Goal: Task Accomplishment & Management: Complete application form

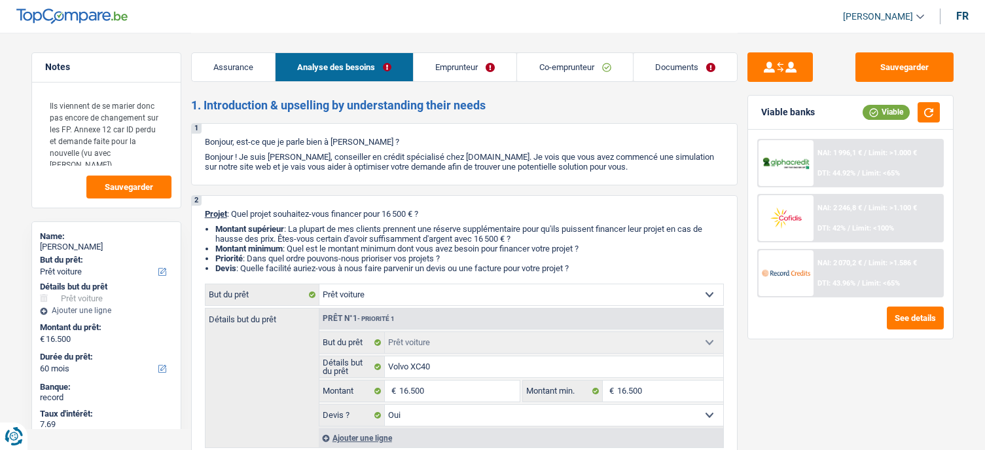
select select "car"
select select "60"
select select "car"
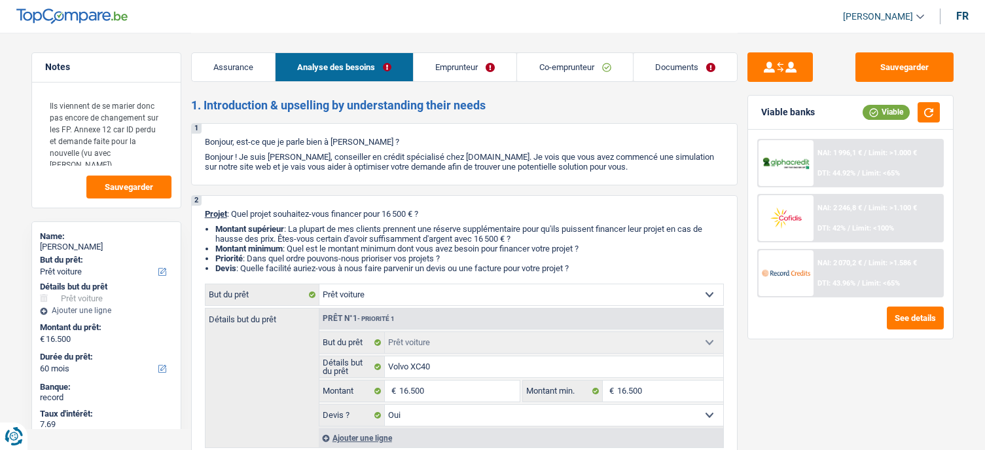
select select "yes"
select select "60"
select select "worker"
select select "mutuality"
select select "netSalary"
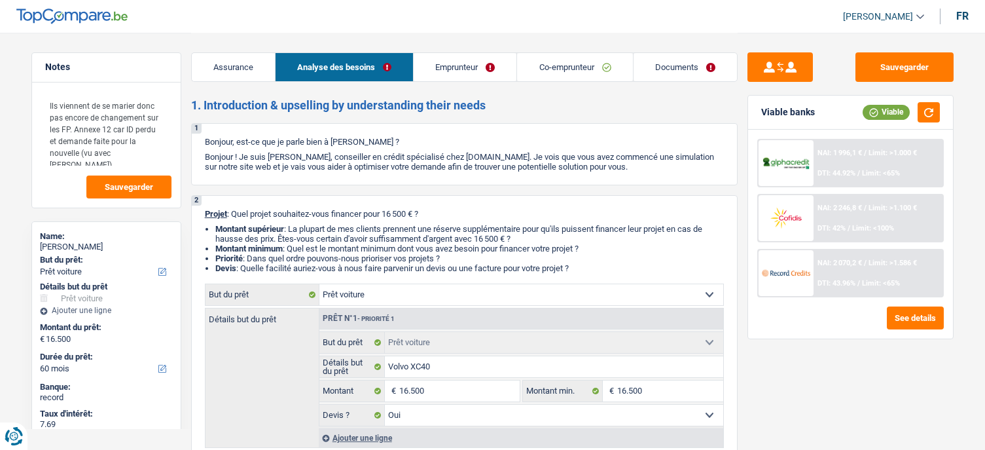
select select "mealVouchers"
select select "familyAllowances"
select select "mutualityIndemnity"
select select "familyAllowances"
select select "ownerWithMortgage"
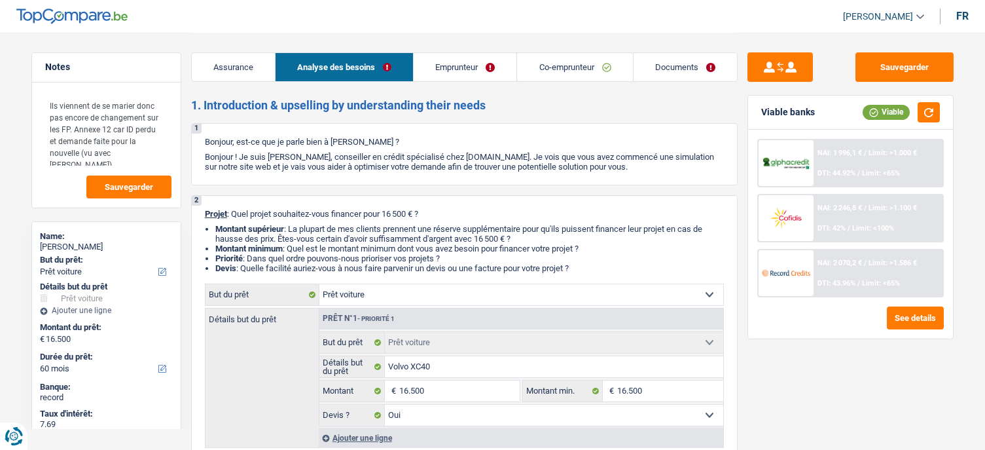
select select "mortgage"
select select "300"
select select "car"
select select "yes"
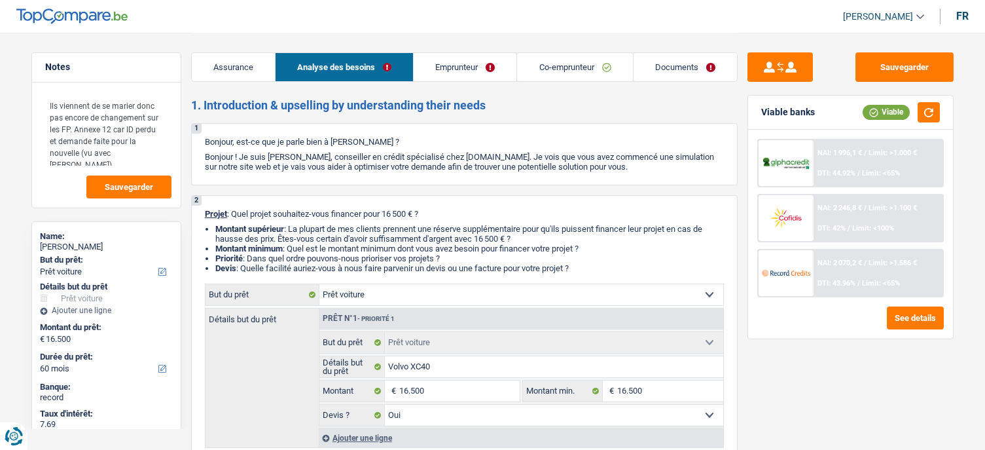
select select "60"
select select "mutuality"
select select "mutualityIndemnity"
select select "familyAllowances"
select select "solidaris"
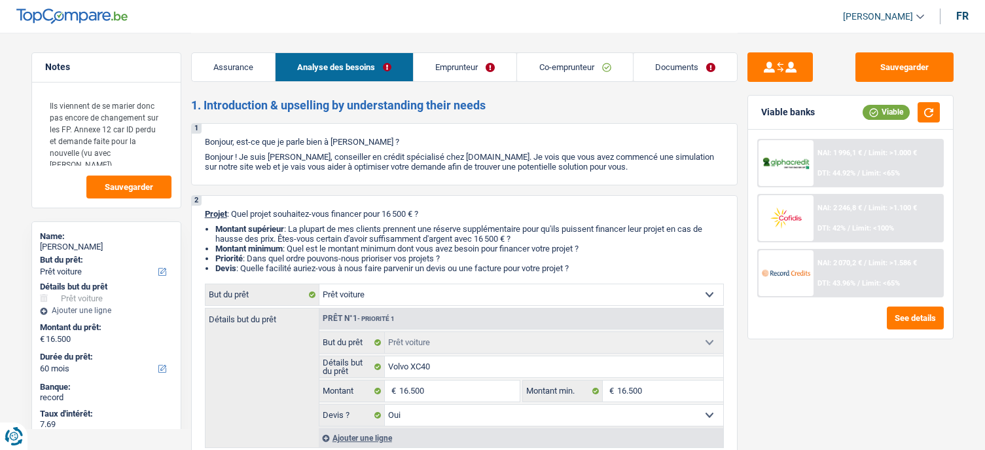
select select "BE"
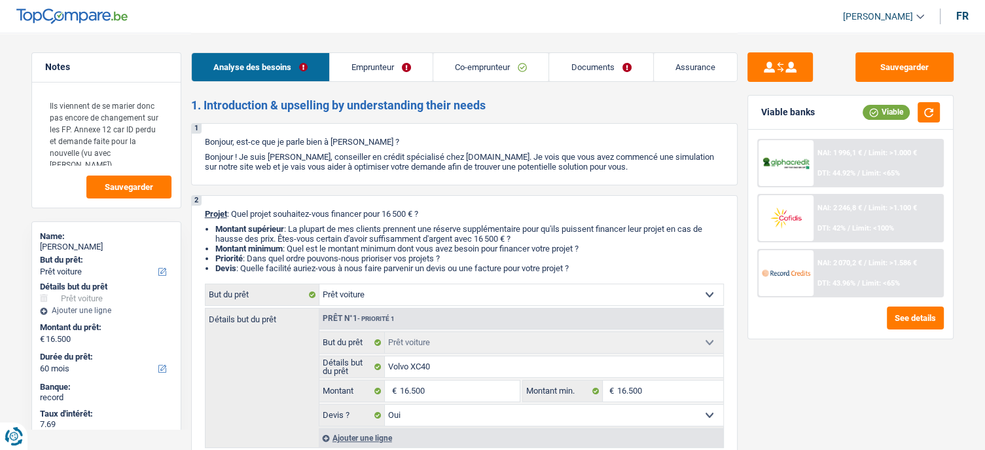
drag, startPoint x: 393, startPoint y: 73, endPoint x: 399, endPoint y: 70, distance: 7.0
click at [393, 72] on link "Emprunteur" at bounding box center [381, 67] width 103 height 28
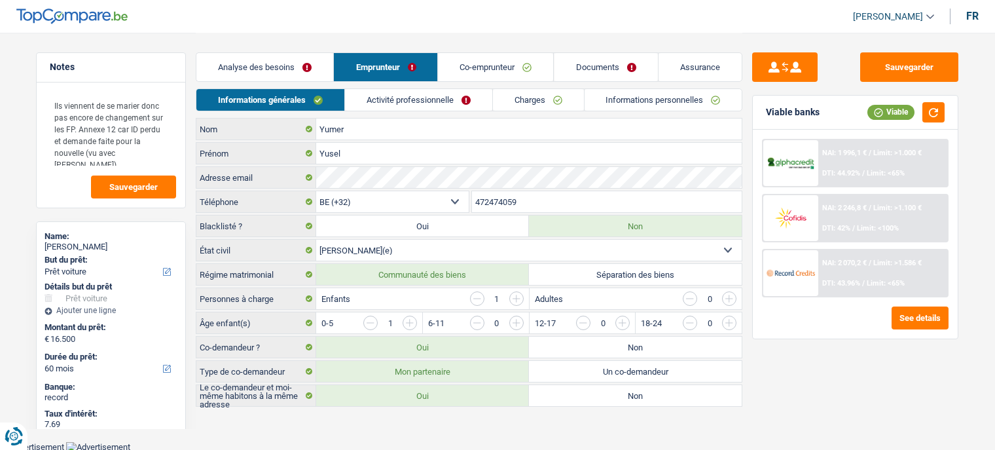
click at [481, 65] on link "Co-emprunteur" at bounding box center [495, 67] width 115 height 28
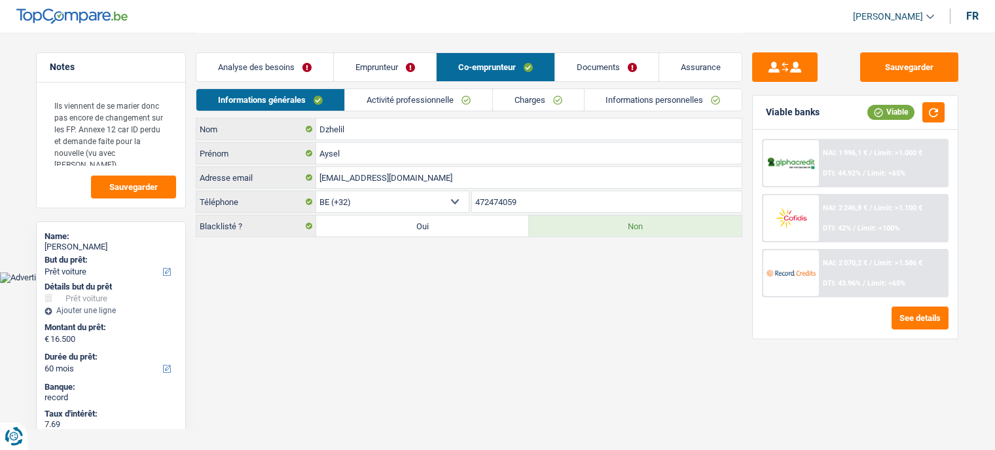
click at [411, 104] on link "Activité professionnelle" at bounding box center [418, 100] width 147 height 22
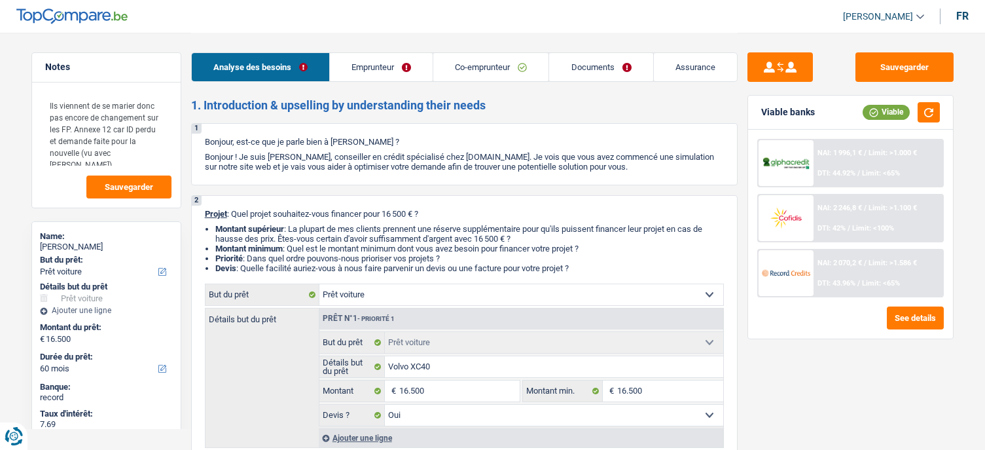
select select "car"
select select "60"
select select "car"
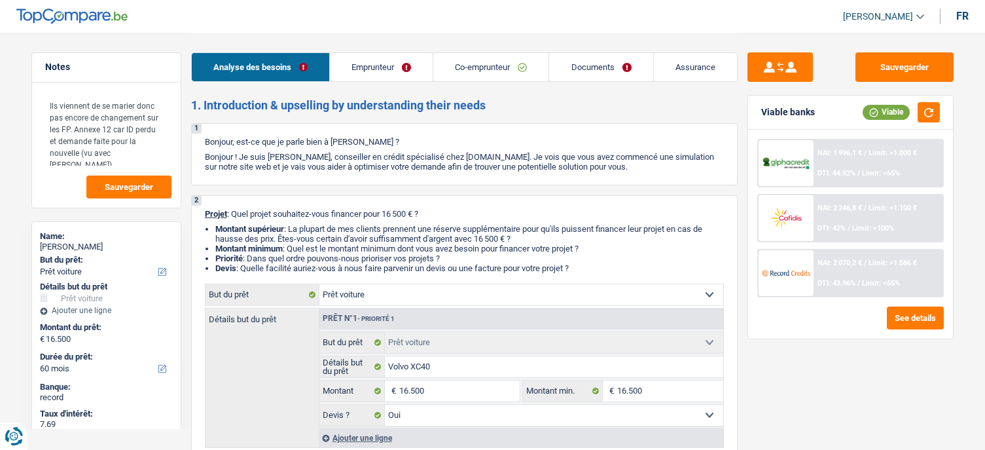
select select "yes"
select select "60"
select select "worker"
select select "mutuality"
select select "netSalary"
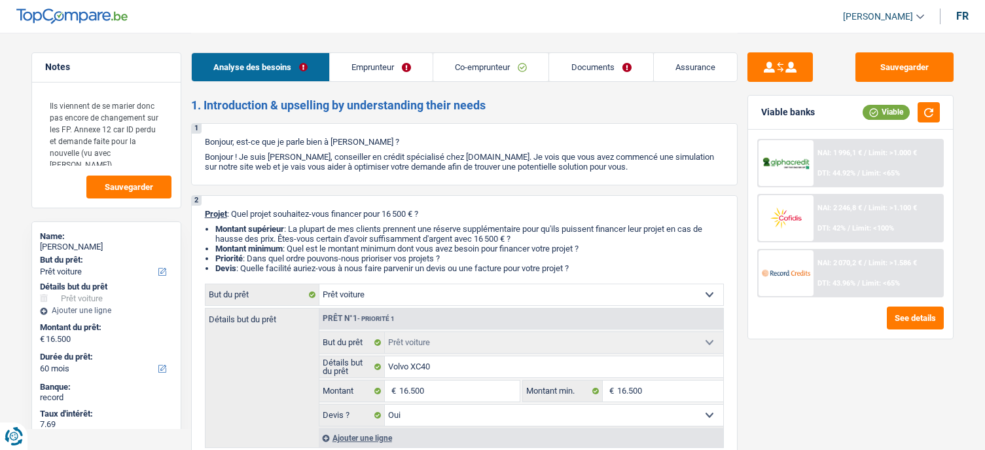
select select "mealVouchers"
select select "familyAllowances"
select select "mutualityIndemnity"
select select "familyAllowances"
select select "ownerWithMortgage"
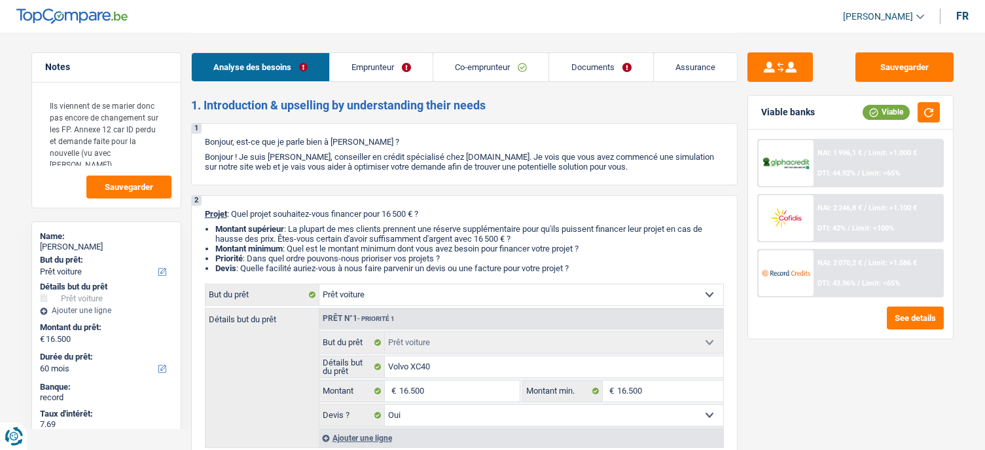
select select "mortgage"
select select "300"
select select "car"
select select "yes"
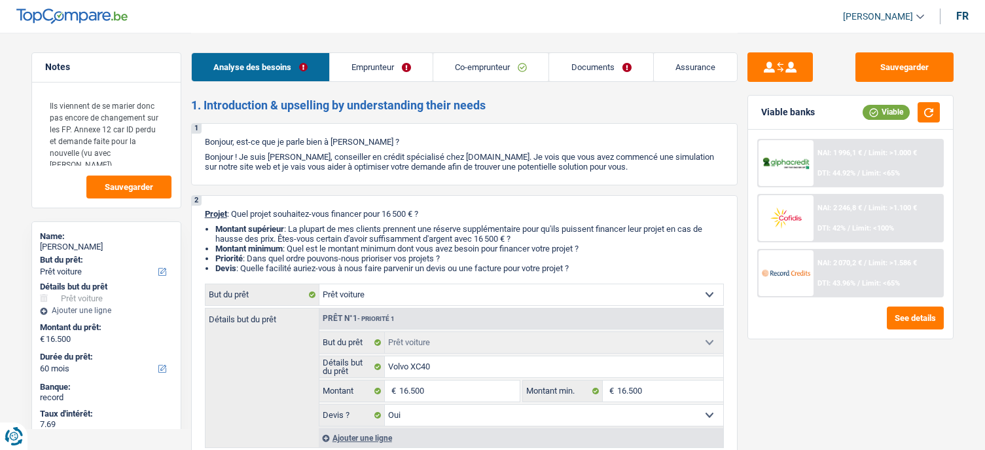
select select "60"
click at [365, 67] on link "Emprunteur" at bounding box center [381, 67] width 103 height 28
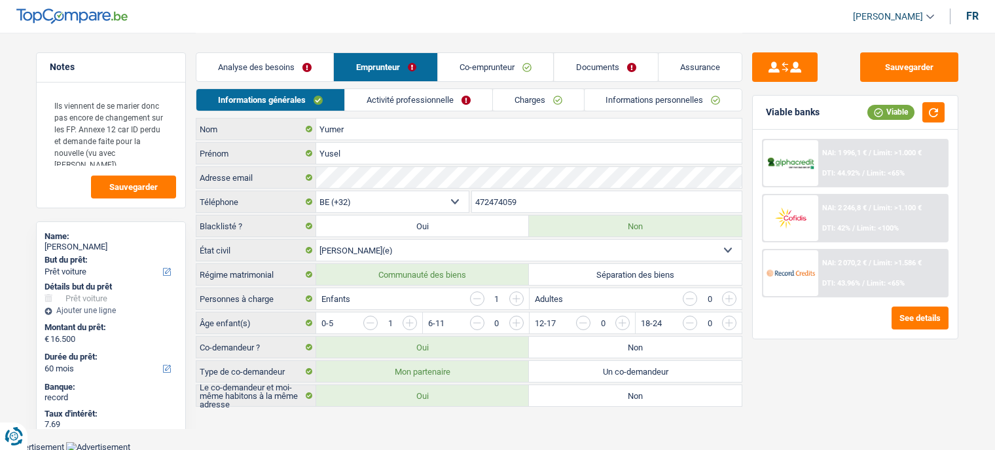
click at [466, 69] on link "Co-emprunteur" at bounding box center [495, 67] width 115 height 28
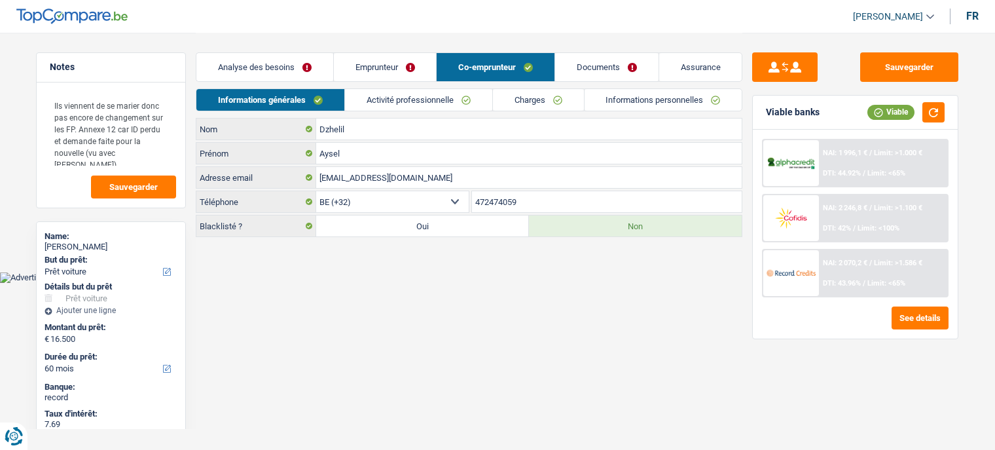
click at [389, 96] on link "Activité professionnelle" at bounding box center [418, 100] width 147 height 22
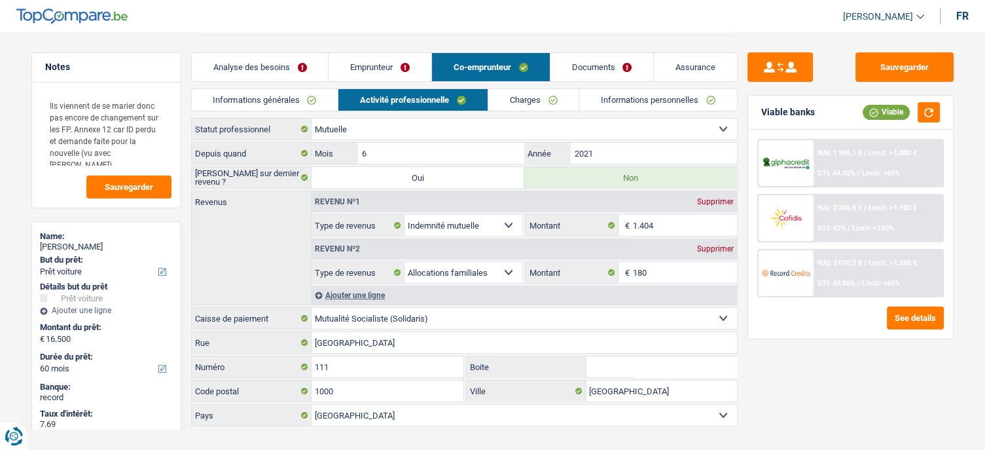
click at [584, 70] on link "Documents" at bounding box center [601, 67] width 103 height 28
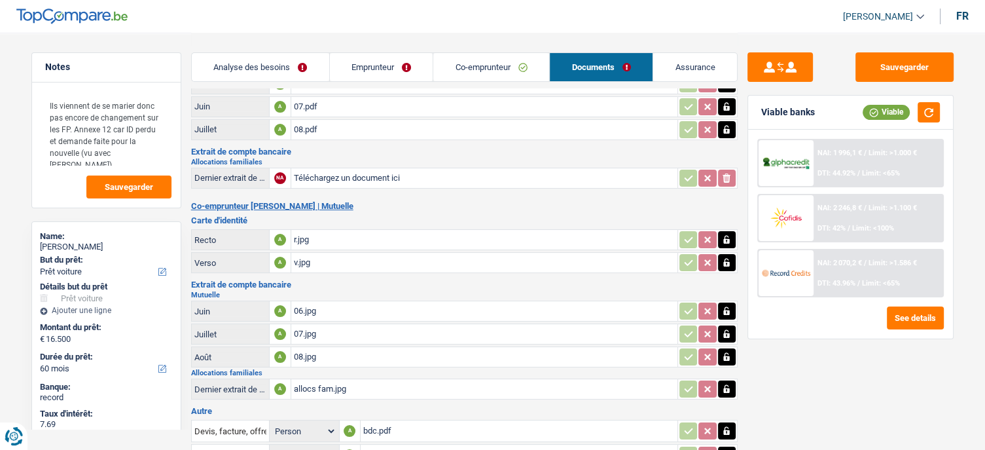
scroll to position [131, 0]
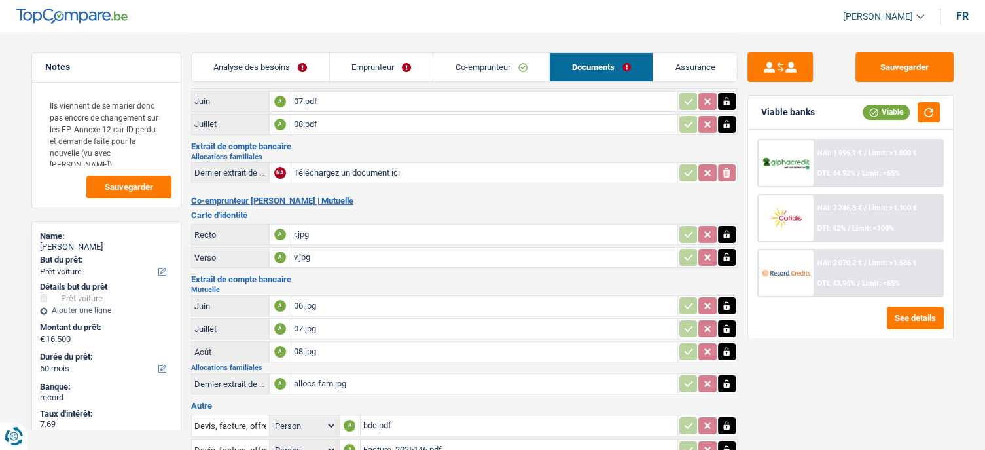
click at [304, 301] on div "06.jpg" at bounding box center [484, 306] width 381 height 20
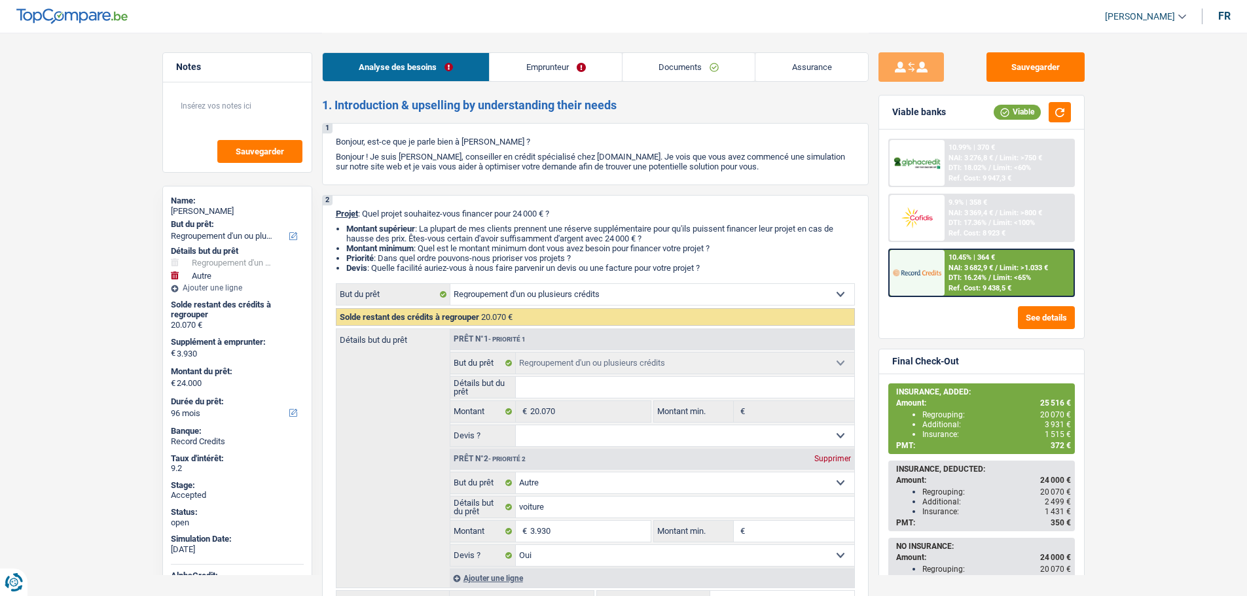
select select "refinancing"
select select "other"
select select "96"
select select "refinancing"
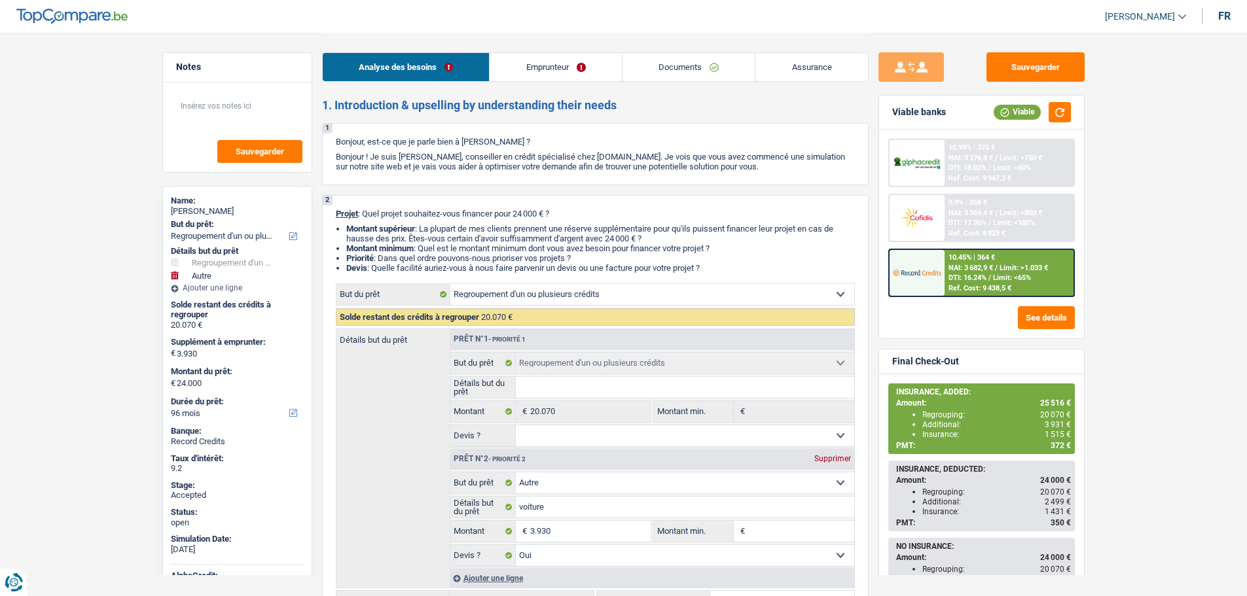
select select "refinancing"
select select "other"
select select "yes"
select select "96"
select select "worker"
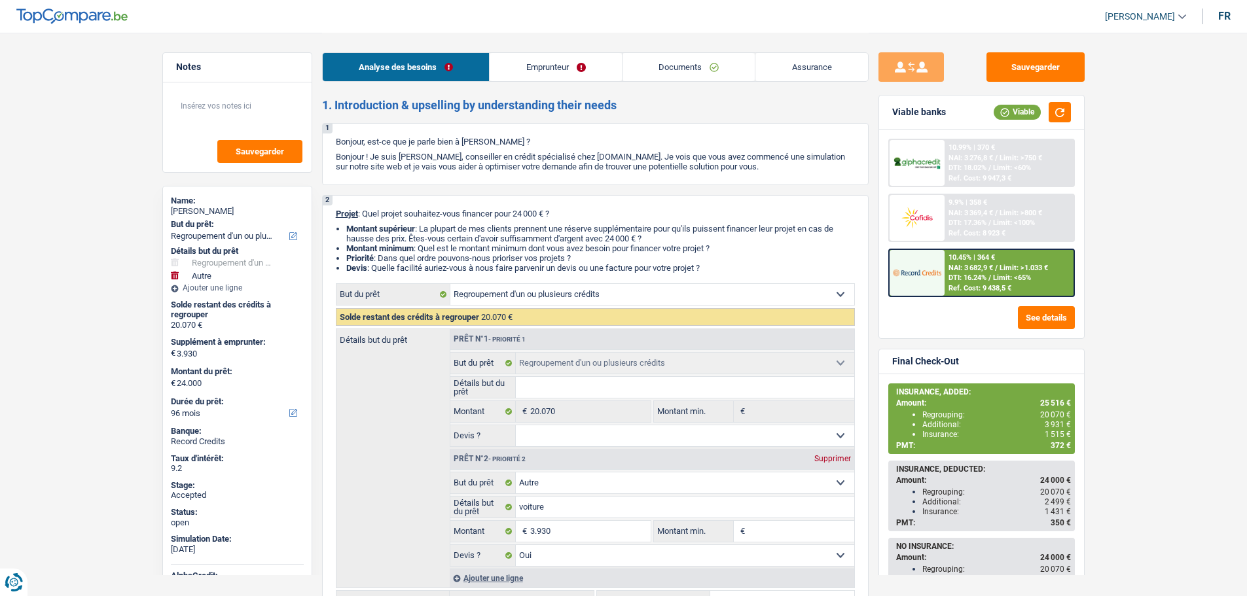
select select "netSalary"
select select "mealVouchers"
select select "rents"
select select "personalLoan"
select select "familyEvent"
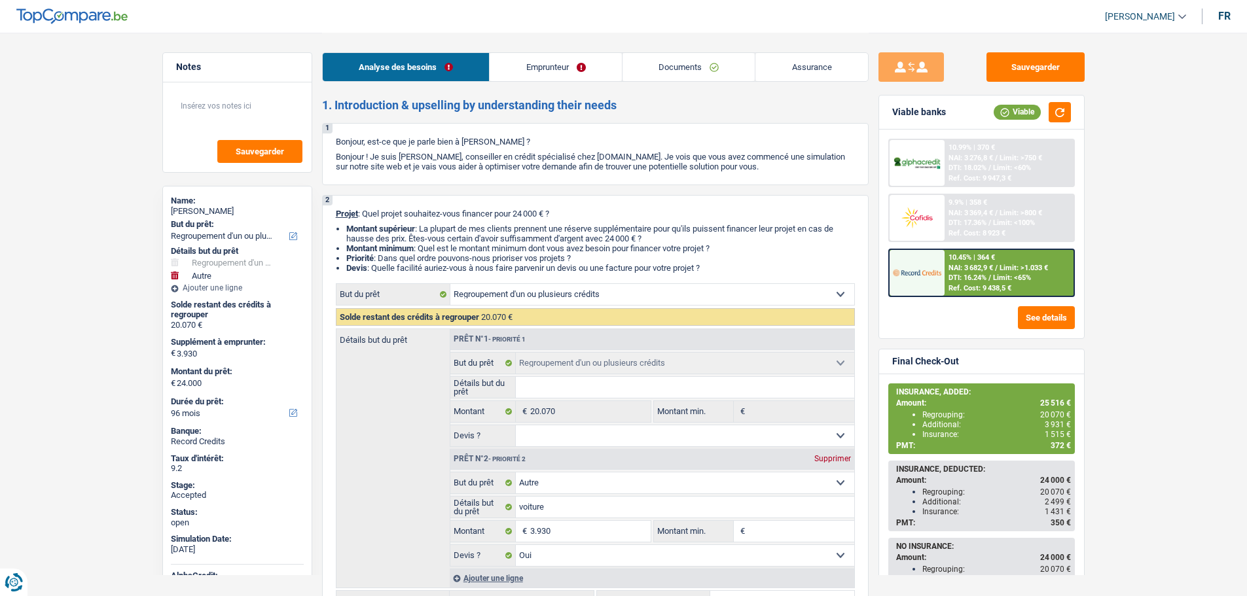
select select "60"
select select "personalLoan"
select select "familyEvent"
select select "60"
select select "carLoan"
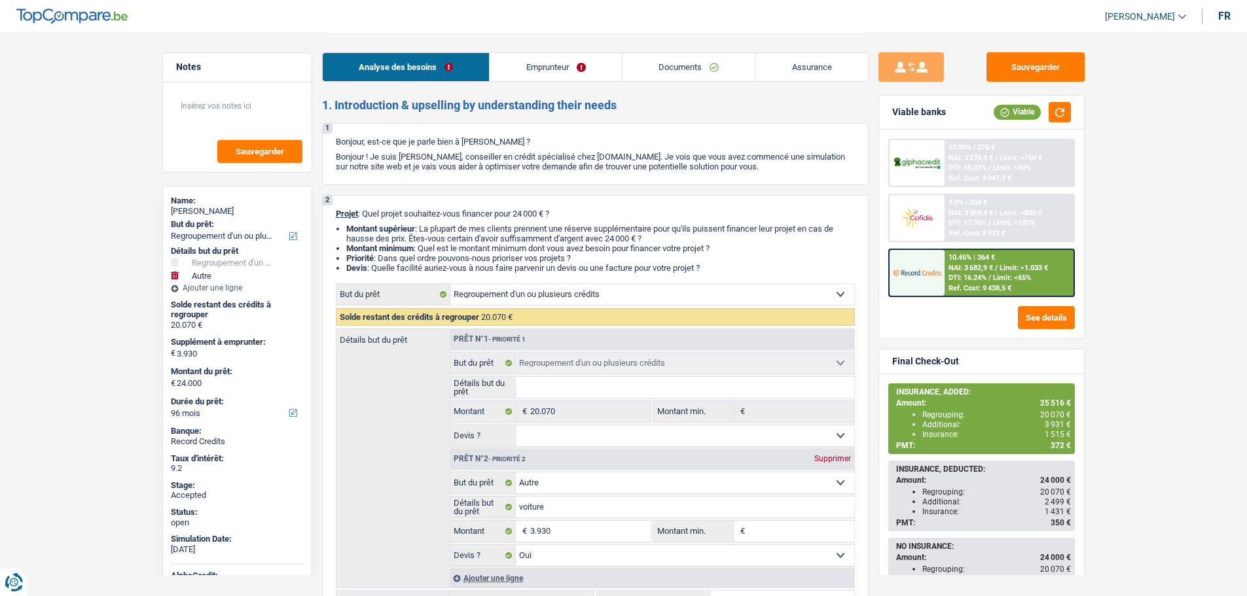
select select "42"
select select "carLoan"
select select "36"
select select "refinancing"
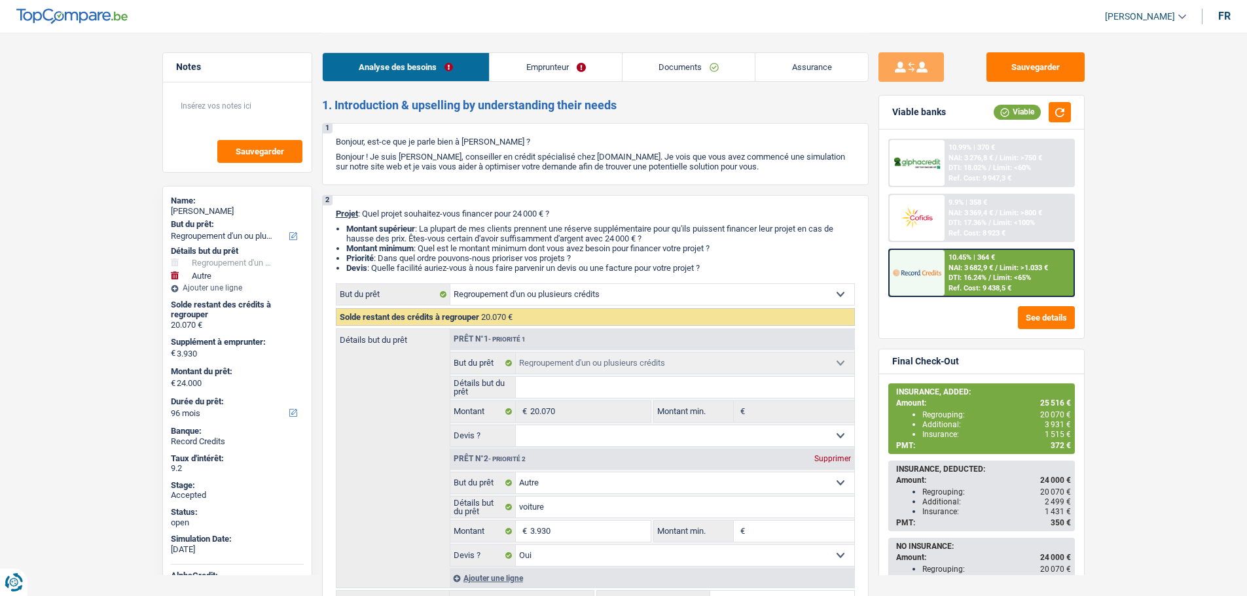
select select "other"
select select "yes"
select select "96"
select select "32"
select select "single"
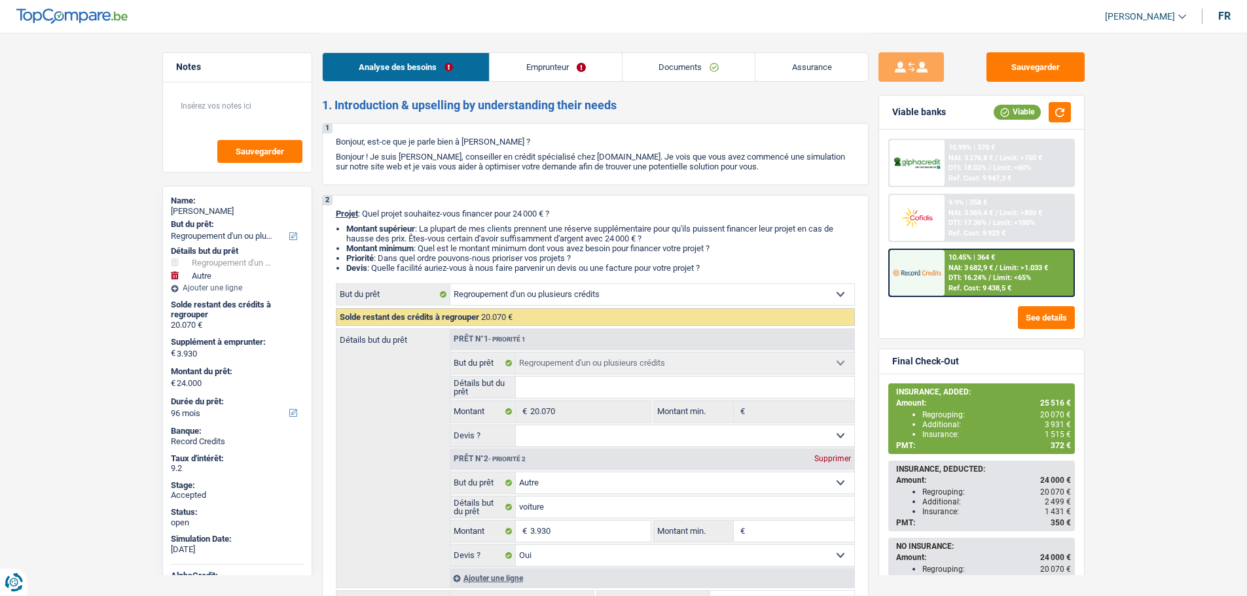
click at [696, 67] on link "Documents" at bounding box center [688, 67] width 133 height 28
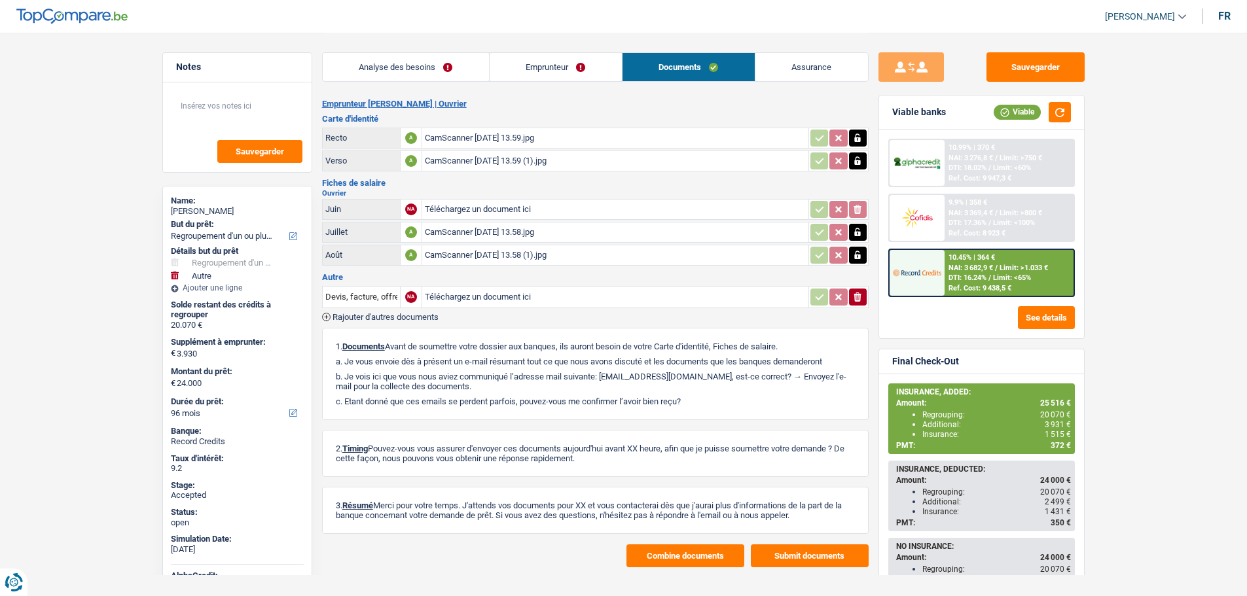
click at [518, 77] on link "Emprunteur" at bounding box center [555, 67] width 132 height 28
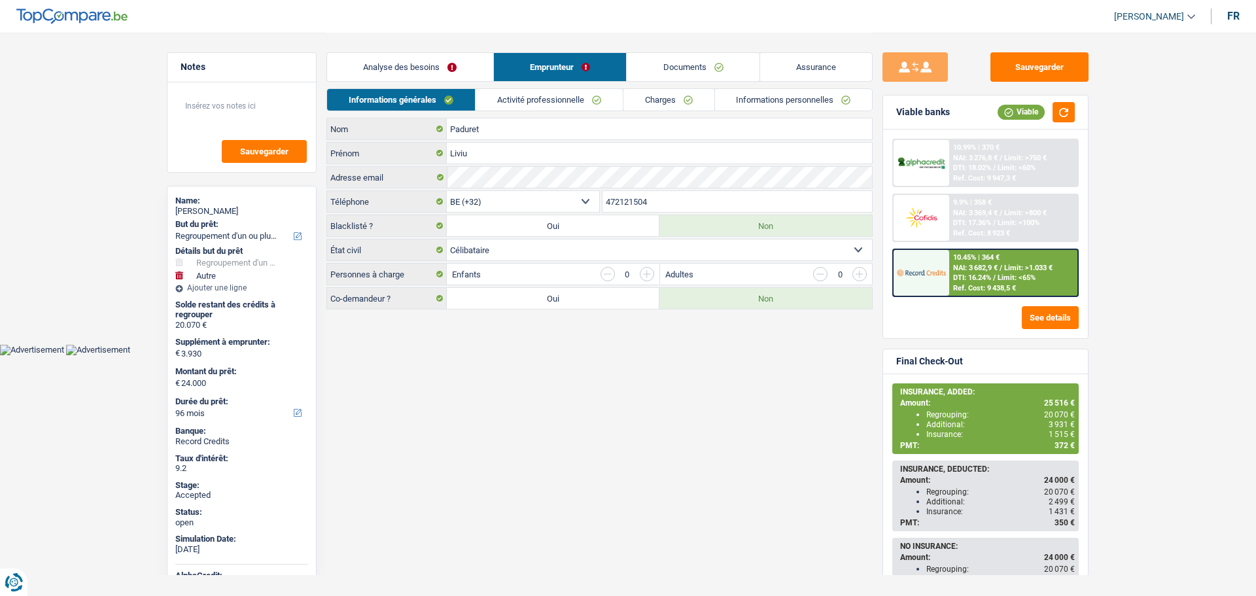
click at [613, 201] on input "472121504" at bounding box center [738, 201] width 270 height 21
paste input "00324726"
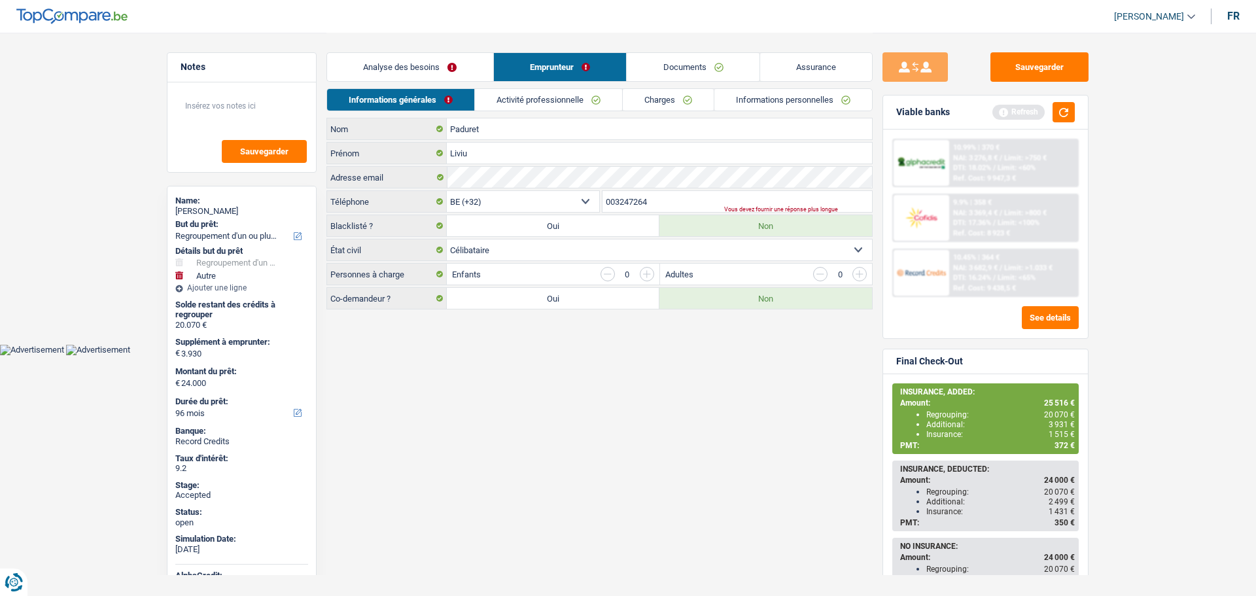
click at [635, 199] on input "003247264" at bounding box center [738, 201] width 270 height 21
paste input "472640249"
type input "472640249"
click at [1020, 78] on button "Sauvegarder" at bounding box center [1040, 66] width 98 height 29
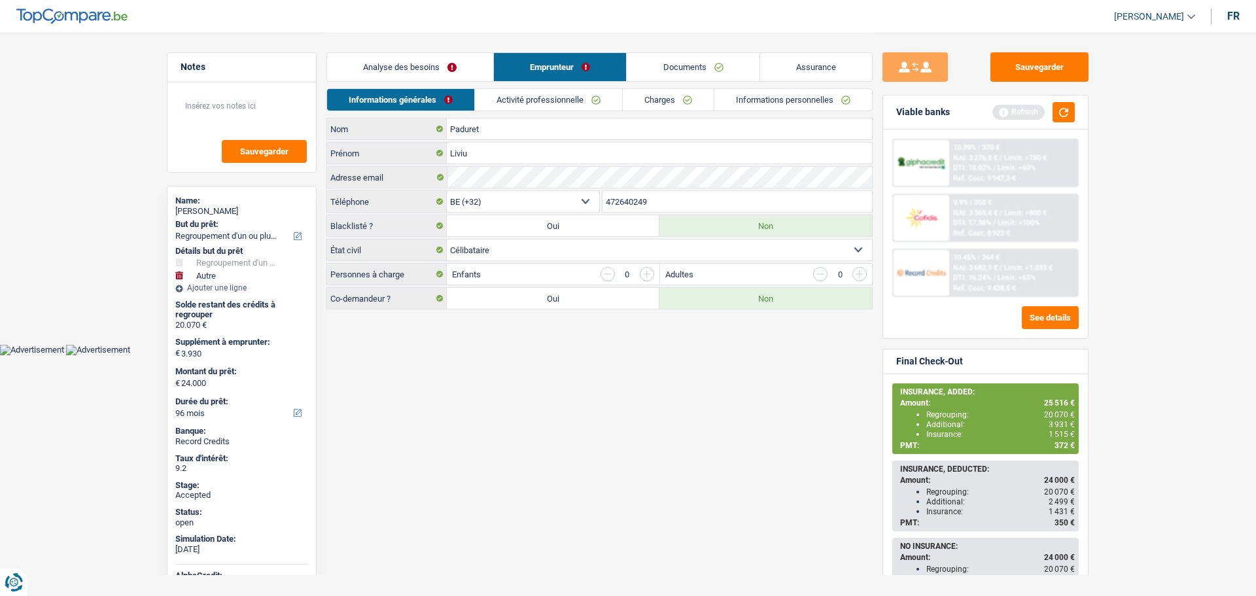
click at [820, 69] on link "Assurance" at bounding box center [816, 67] width 113 height 28
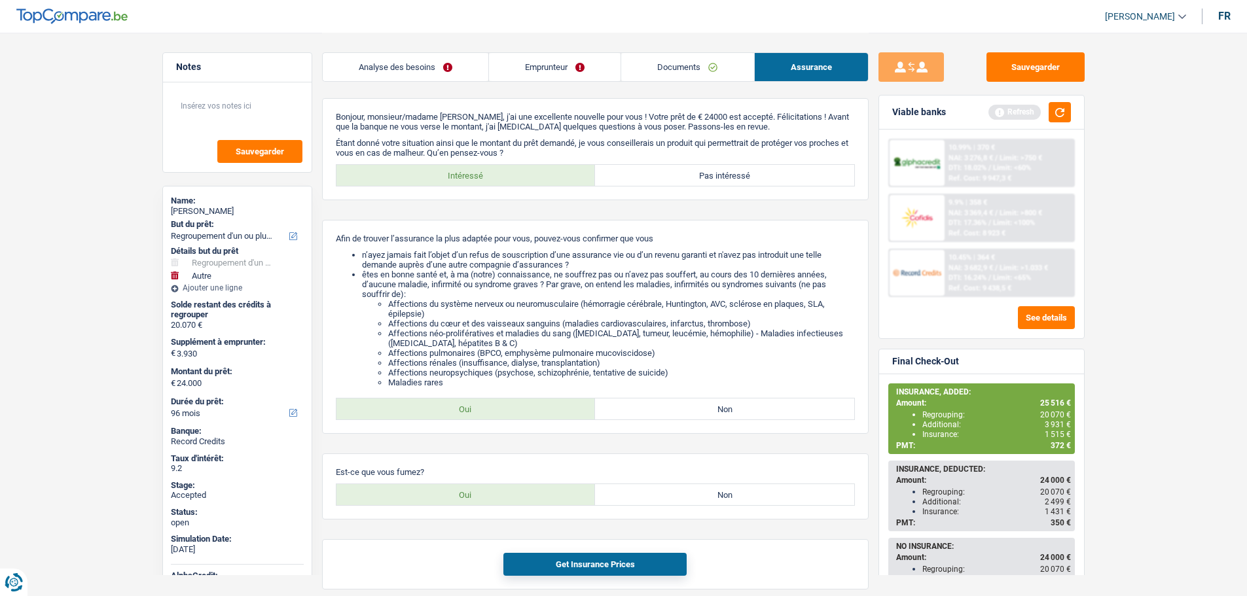
click at [551, 62] on link "Emprunteur" at bounding box center [555, 67] width 132 height 28
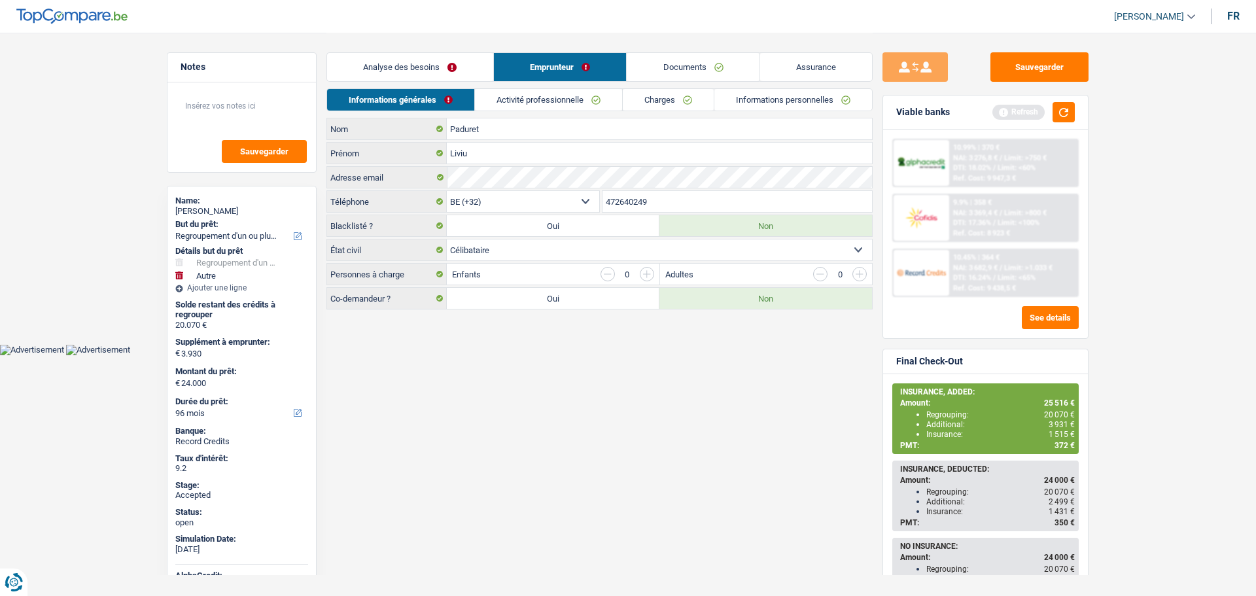
click at [705, 63] on link "Documents" at bounding box center [693, 67] width 133 height 28
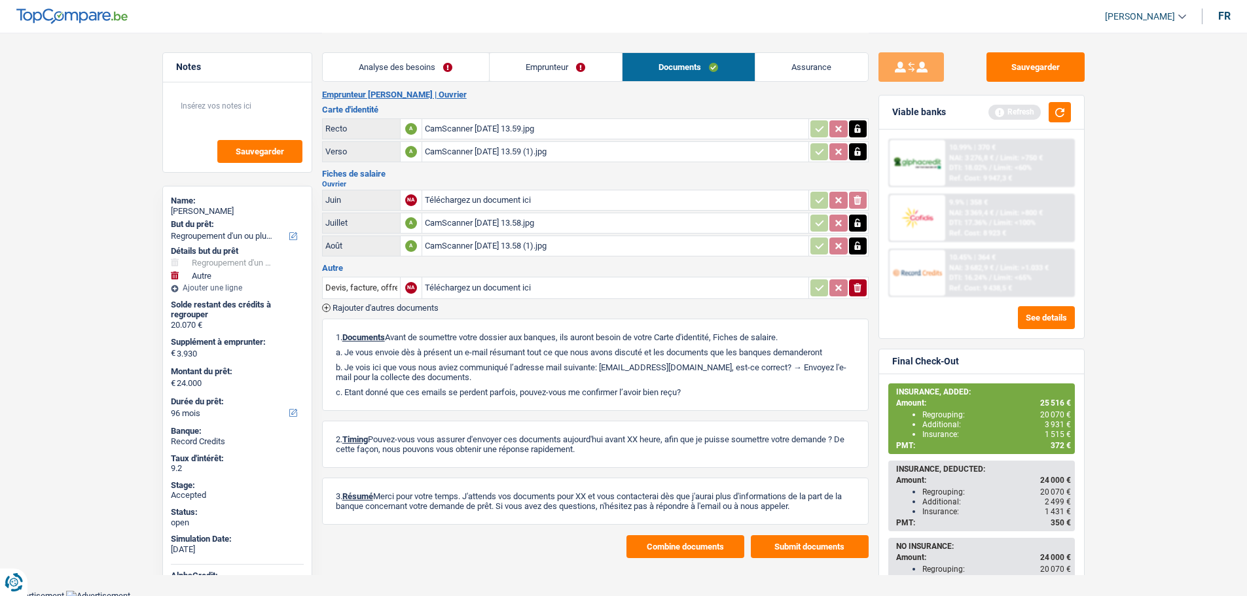
scroll to position [14, 0]
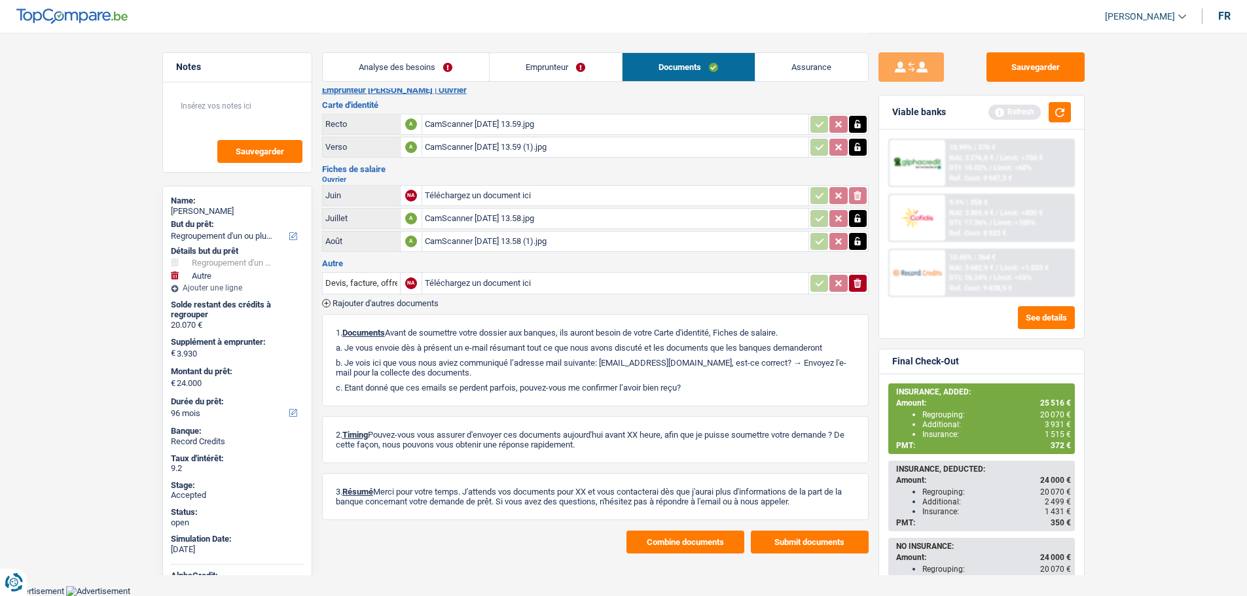
click at [664, 534] on button "Combine documents" at bounding box center [685, 542] width 118 height 23
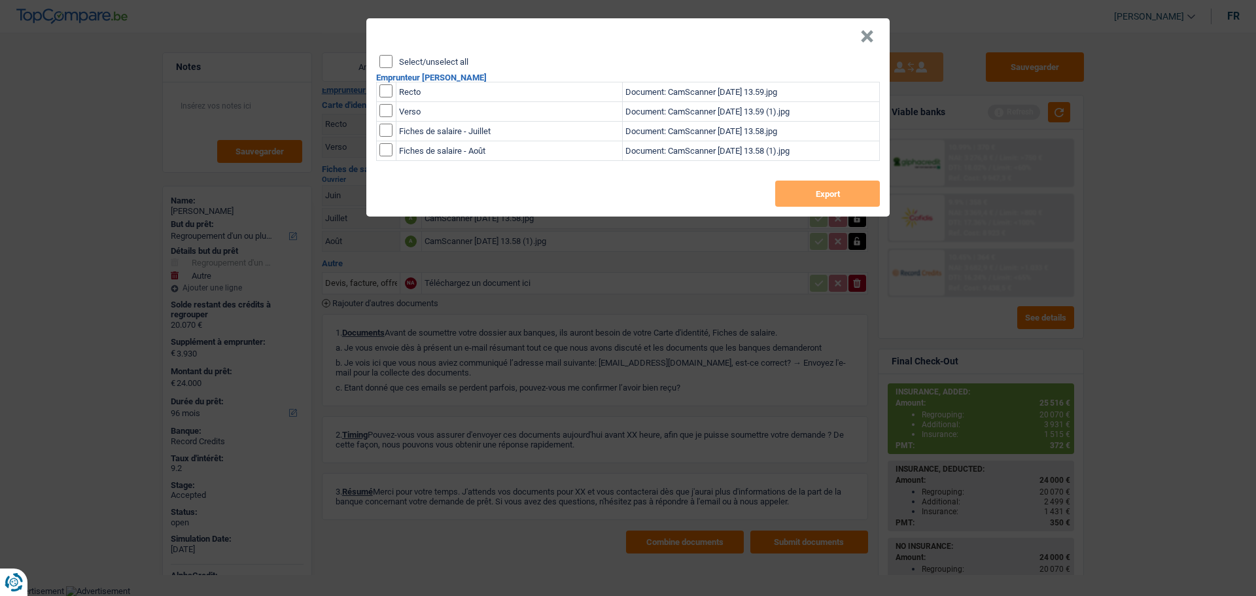
click at [435, 58] on label "Select/unselect all" at bounding box center [433, 62] width 69 height 9
click at [393, 58] on input "Select/unselect all" at bounding box center [386, 61] width 13 height 13
checkbox input "true"
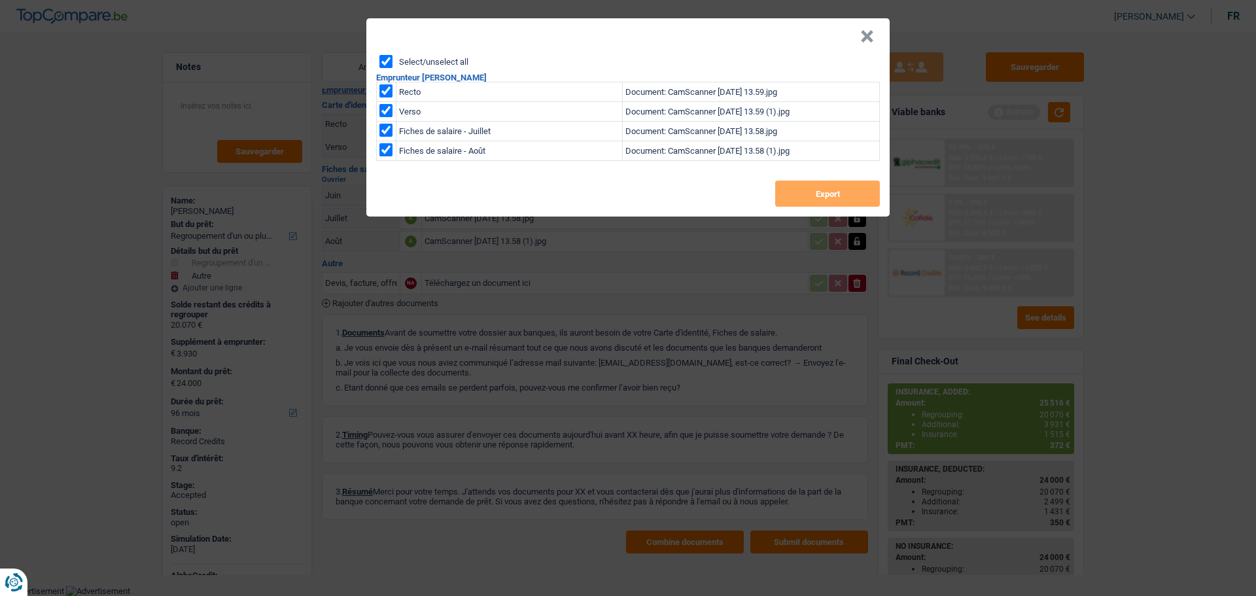
checkbox input "true"
click at [843, 206] on button "Export" at bounding box center [827, 194] width 105 height 26
click at [869, 38] on button "×" at bounding box center [868, 36] width 14 height 13
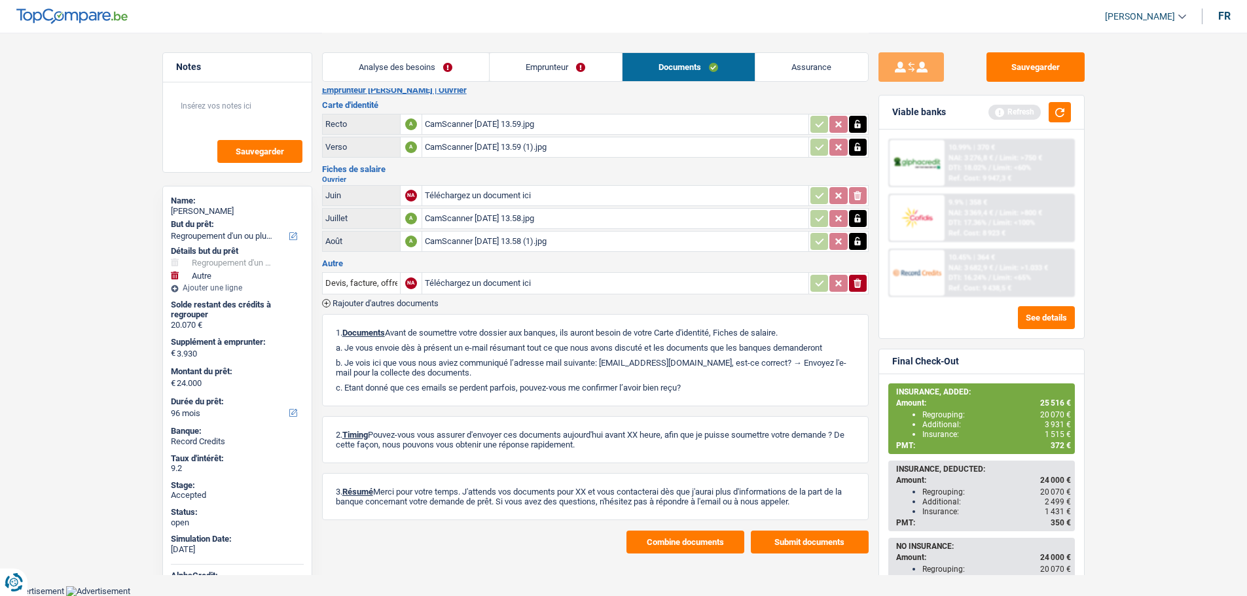
click at [1132, 18] on span "[PERSON_NAME]" at bounding box center [1140, 16] width 70 height 11
click at [1107, 118] on button "SO" at bounding box center [1115, 120] width 116 height 26
select select "96"
select select "60"
select select "refinancing"
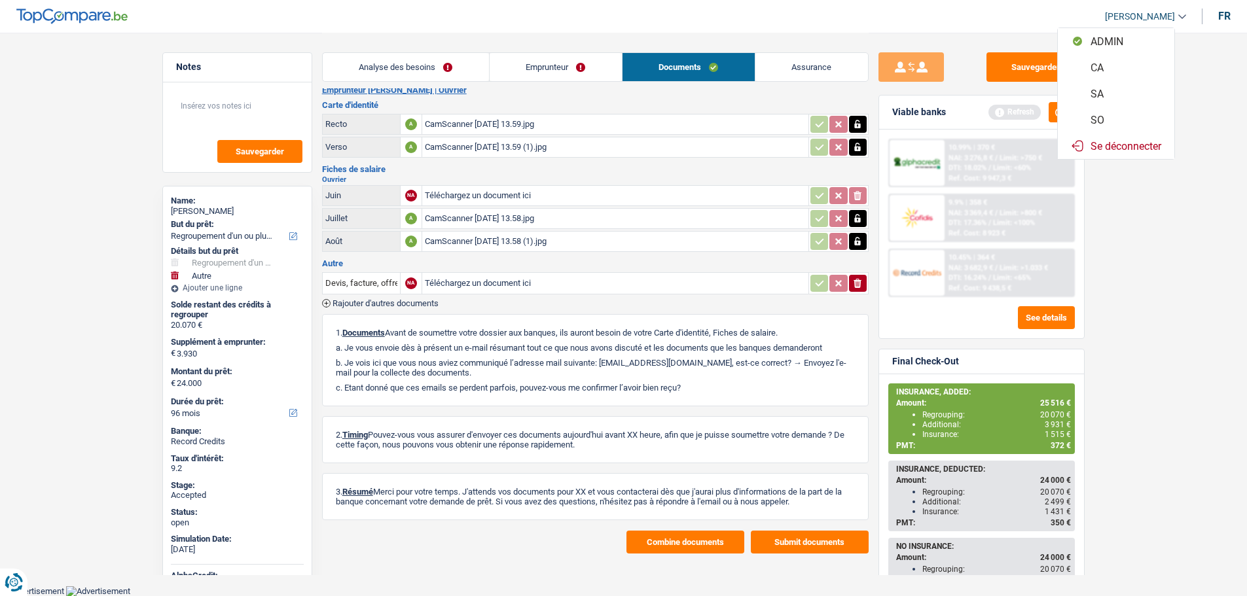
select select "refinancing"
select select "other"
select select "yes"
select select "96"
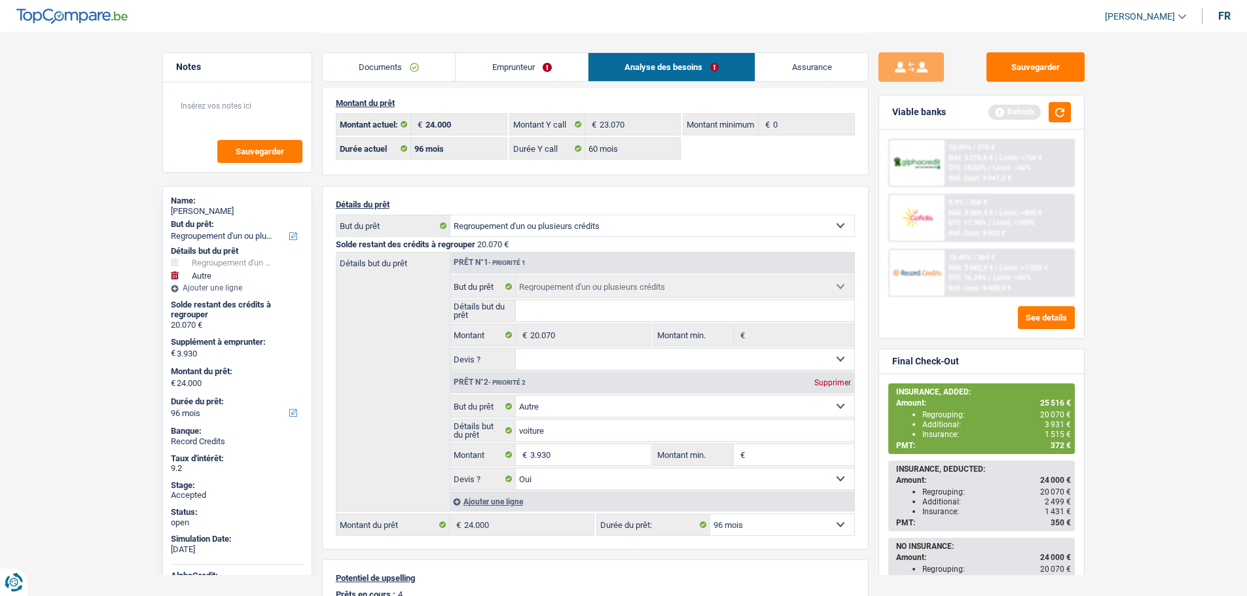
click at [385, 61] on link "Documents" at bounding box center [389, 67] width 133 height 28
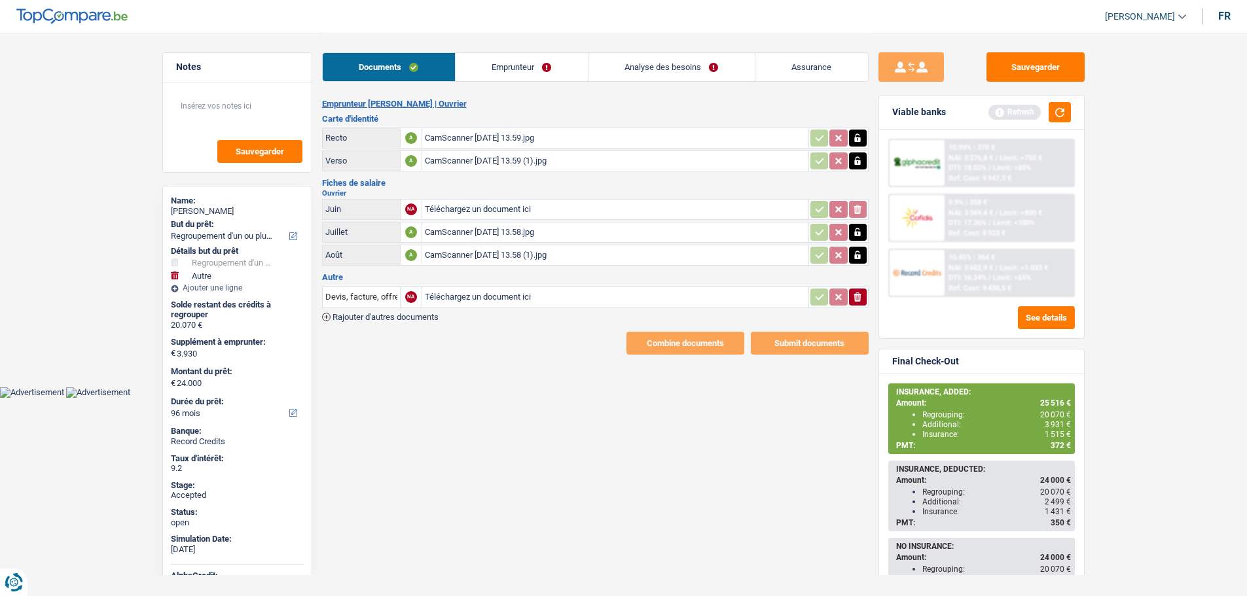
scroll to position [0, 0]
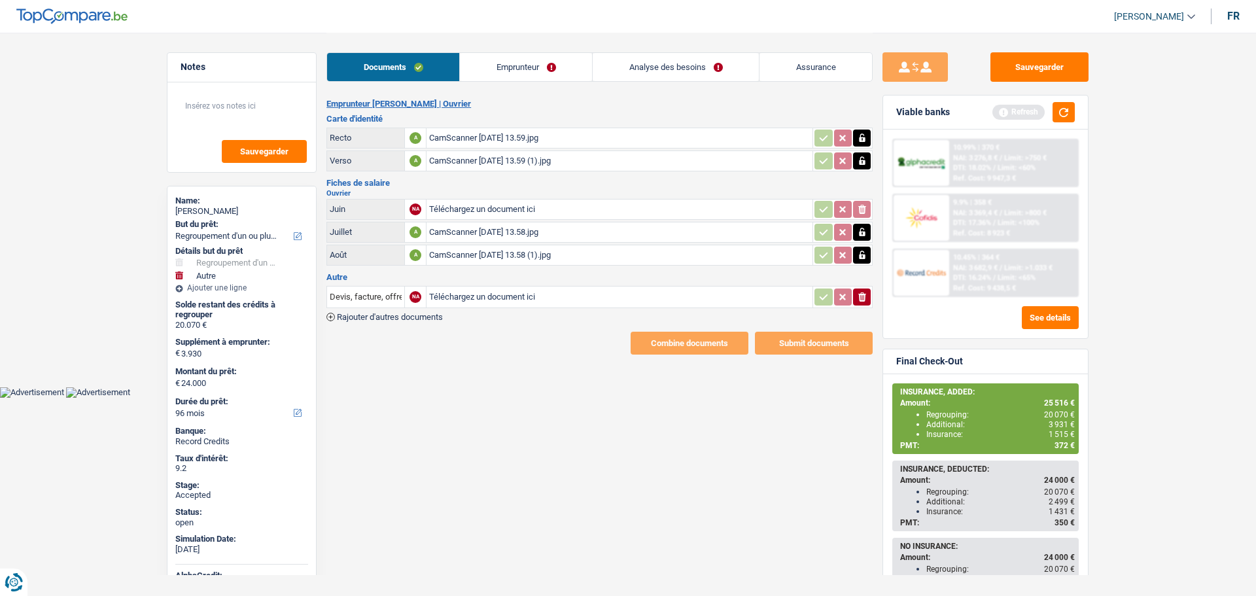
click at [484, 255] on div "CamScanner 19.09.2025 13.58 (1).jpg" at bounding box center [619, 255] width 381 height 20
click at [525, 67] on link "Emprunteur" at bounding box center [526, 67] width 132 height 28
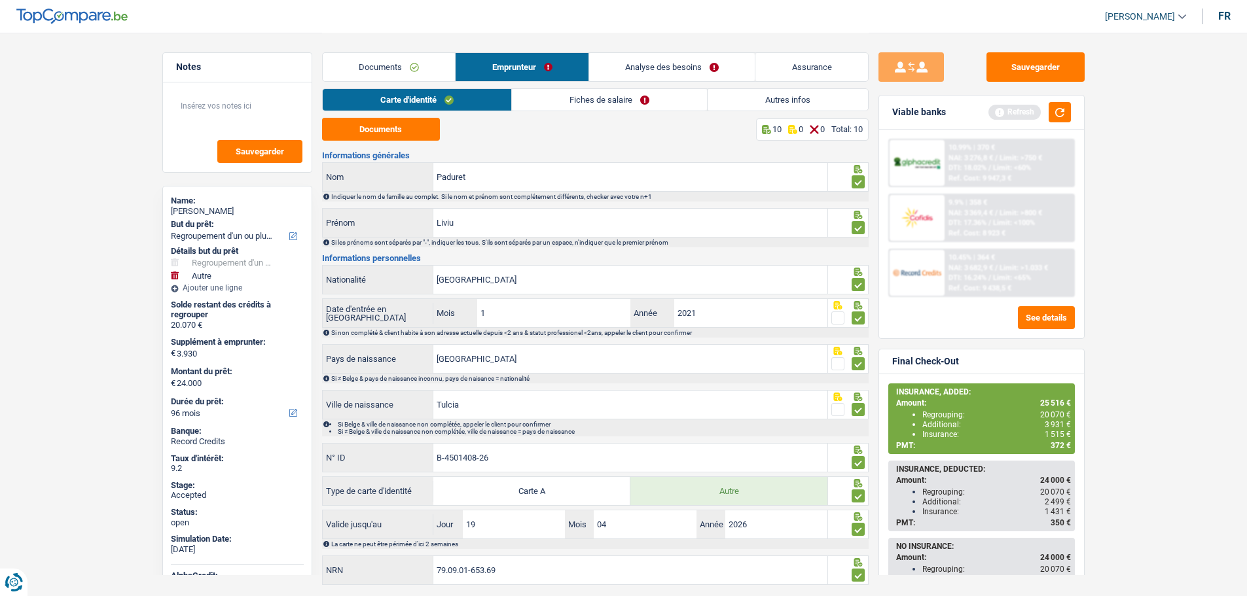
click at [587, 101] on link "Fiches de salaire" at bounding box center [609, 100] width 195 height 22
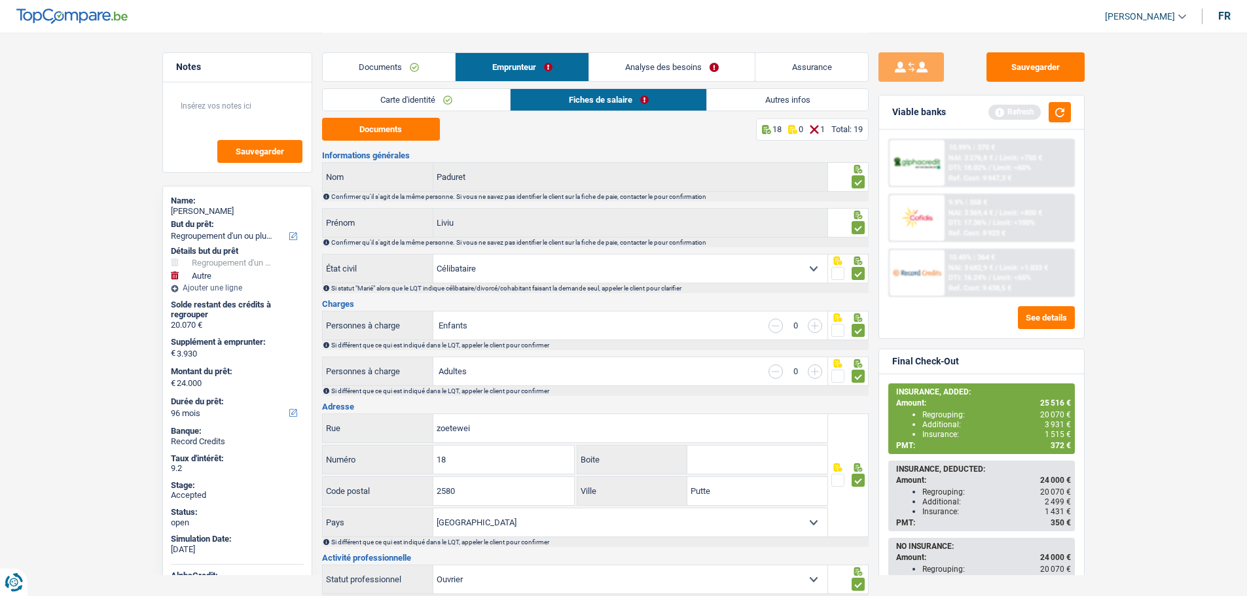
click at [764, 96] on link "Autres infos" at bounding box center [787, 100] width 161 height 22
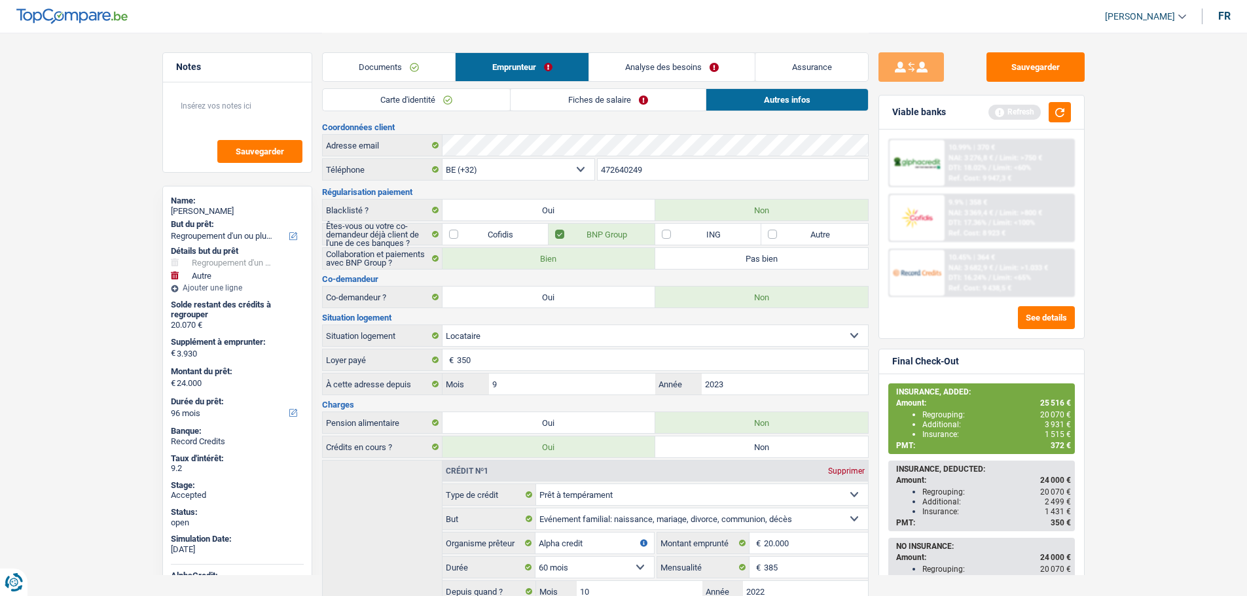
click at [693, 64] on link "Analyse des besoins" at bounding box center [672, 67] width 166 height 28
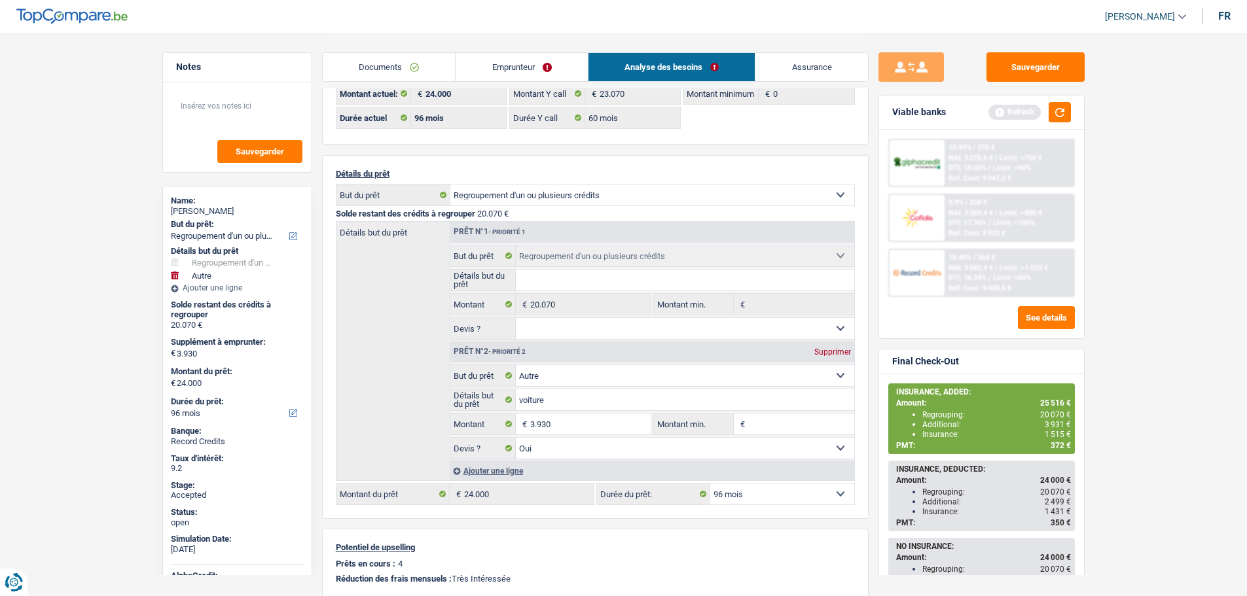
scroll to position [65, 0]
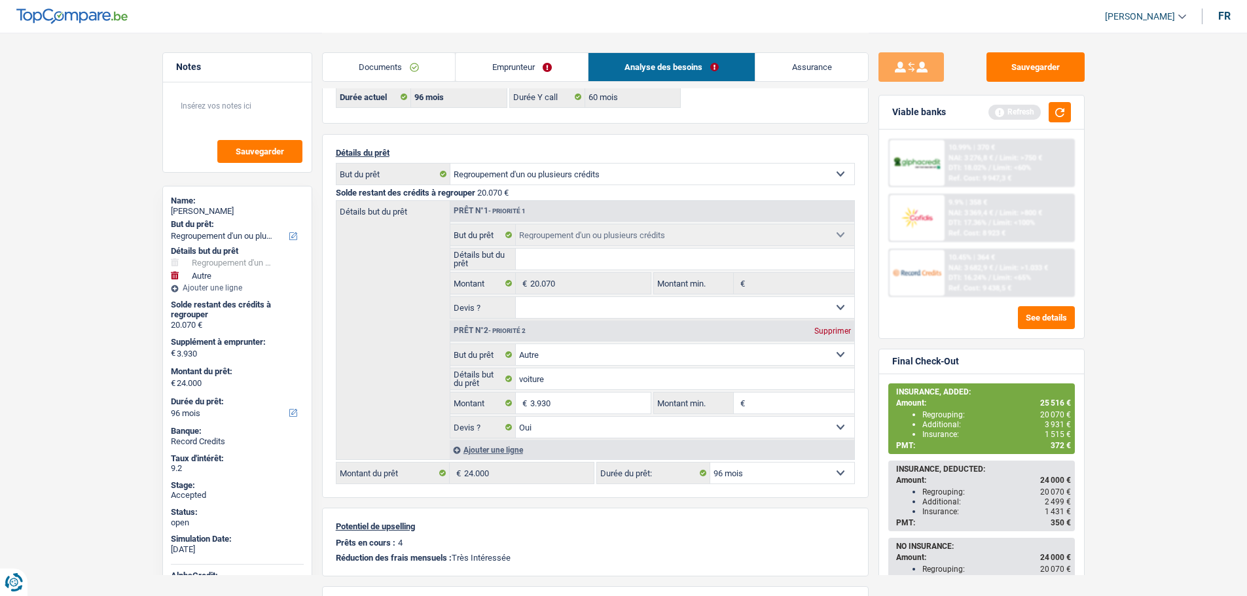
click at [319, 265] on div "Notes Sauvegarder Name: Liviu Paduret But du prêt: Confort maison: meubles, tex…" at bounding box center [236, 313] width 169 height 523
click at [571, 400] on input "3.930" at bounding box center [590, 403] width 120 height 21
click at [569, 402] on input "3.930" at bounding box center [590, 403] width 120 height 21
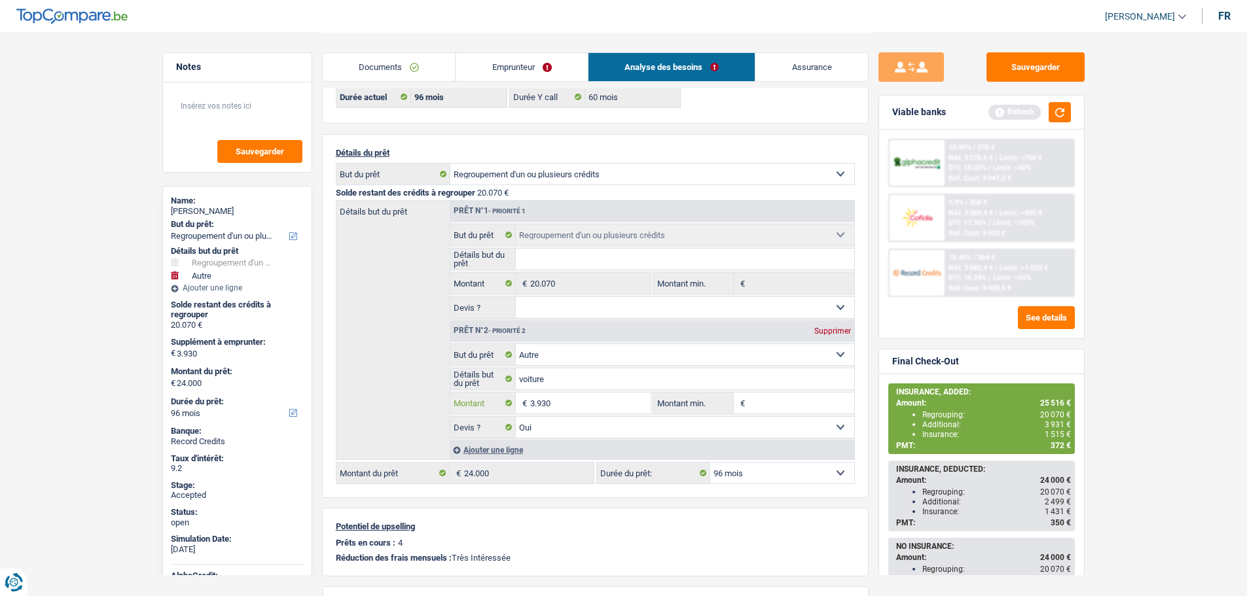
click at [569, 402] on input "3.930" at bounding box center [590, 403] width 120 height 21
click at [567, 412] on input "3.930" at bounding box center [590, 403] width 120 height 21
type input "7.930"
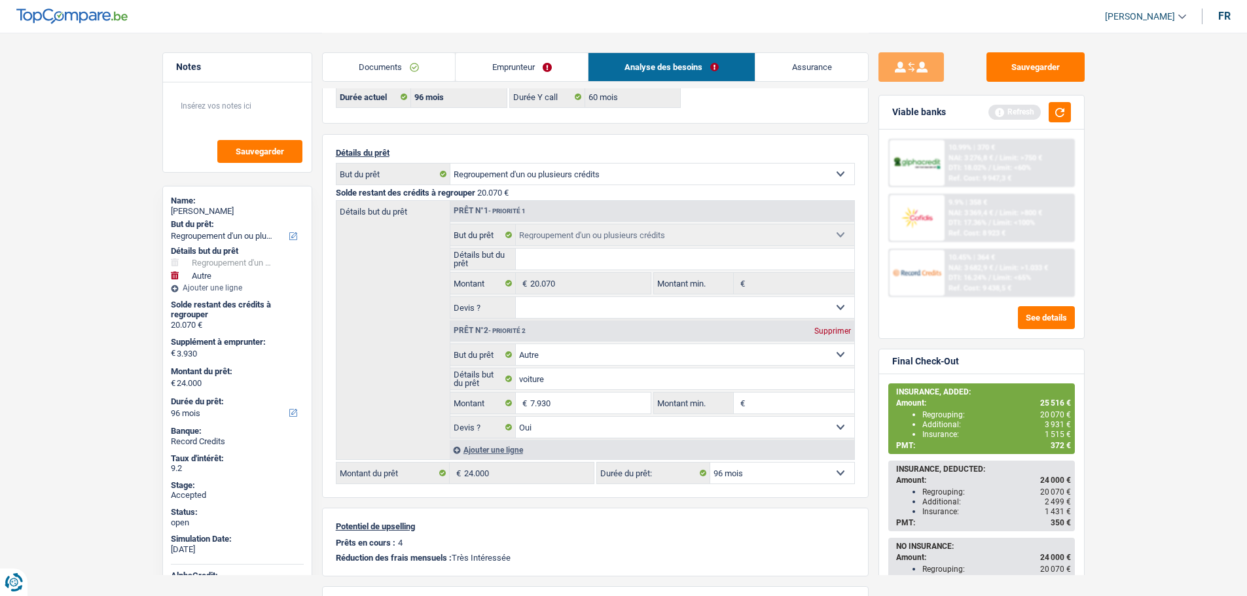
type input "28.000"
select select "120"
type input "28.000"
select select "120"
type input "28.000"
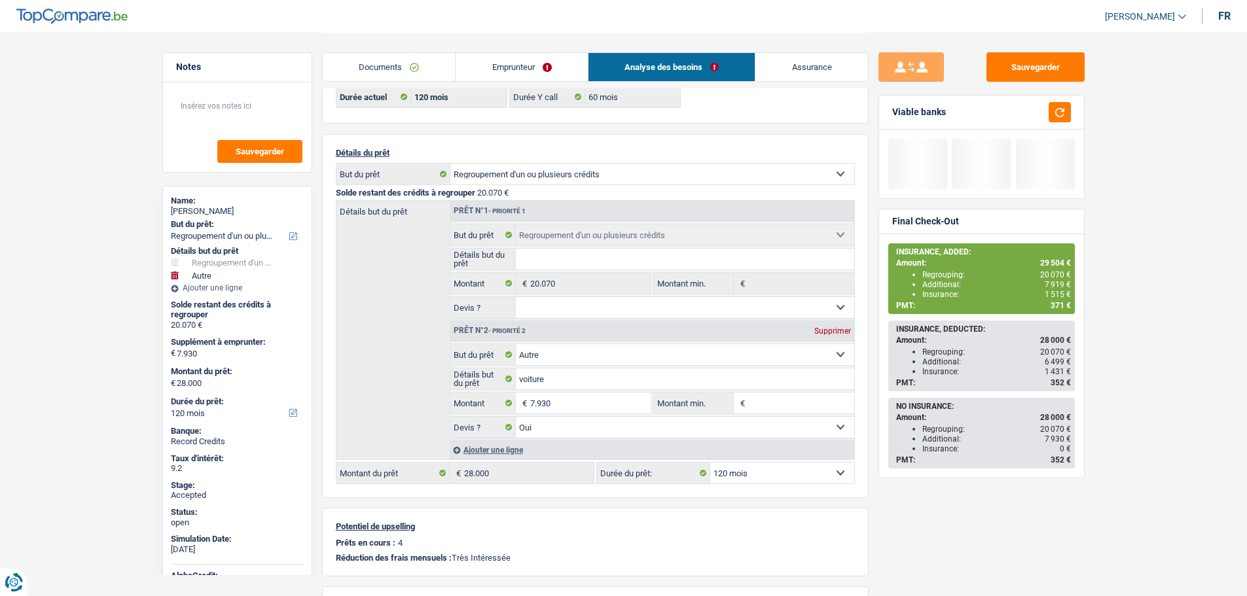
click at [771, 472] on select "12 mois 18 mois 24 mois 30 mois 36 mois 42 mois 48 mois 60 mois 72 mois 84 mois…" at bounding box center [782, 473] width 144 height 21
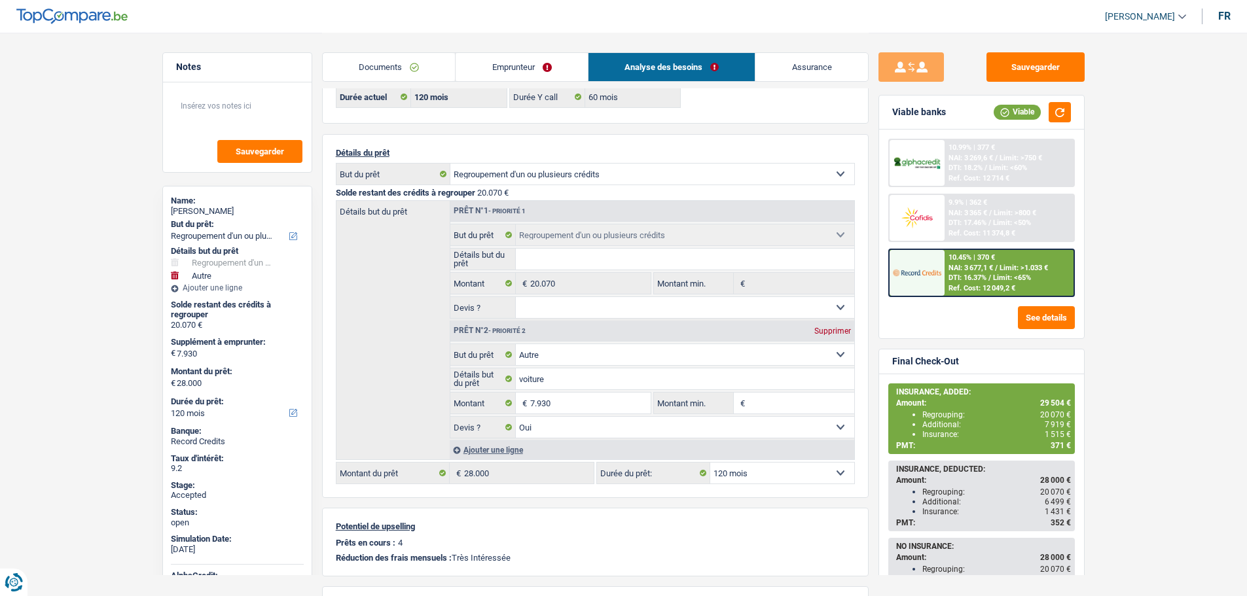
select select "96"
click at [710, 463] on select "12 mois 18 mois 24 mois 30 mois 36 mois 42 mois 48 mois 60 mois 72 mois 84 mois…" at bounding box center [782, 473] width 144 height 21
select select "96"
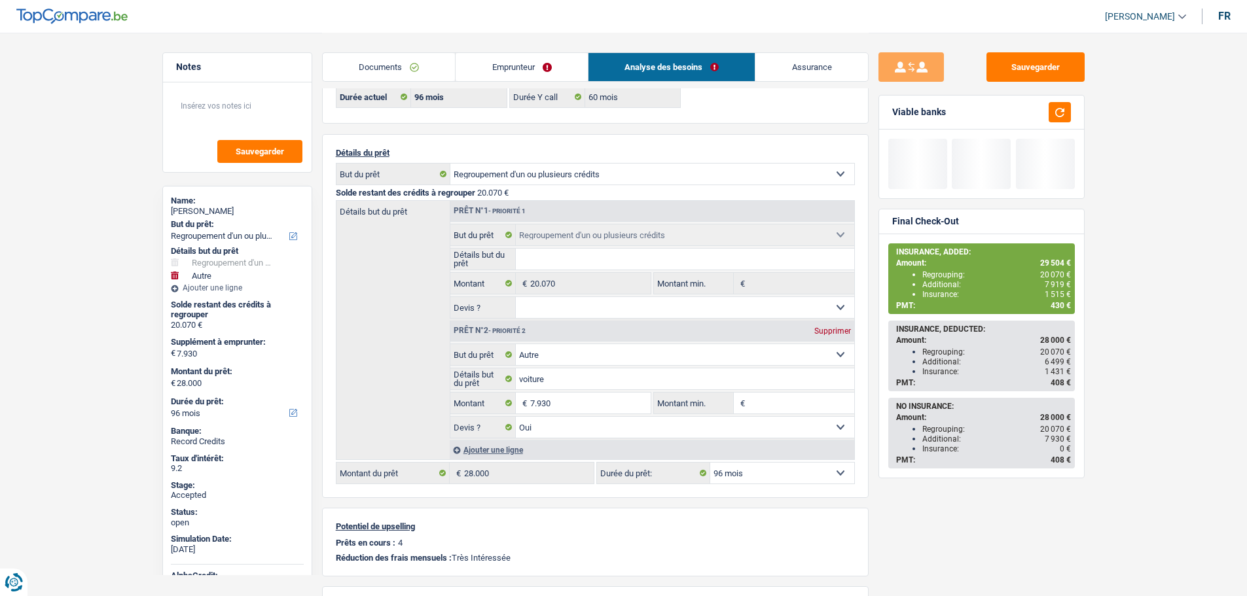
click at [751, 474] on select "12 mois 18 mois 24 mois 30 mois 36 mois 42 mois 48 mois 60 mois 72 mois 84 mois…" at bounding box center [782, 473] width 144 height 21
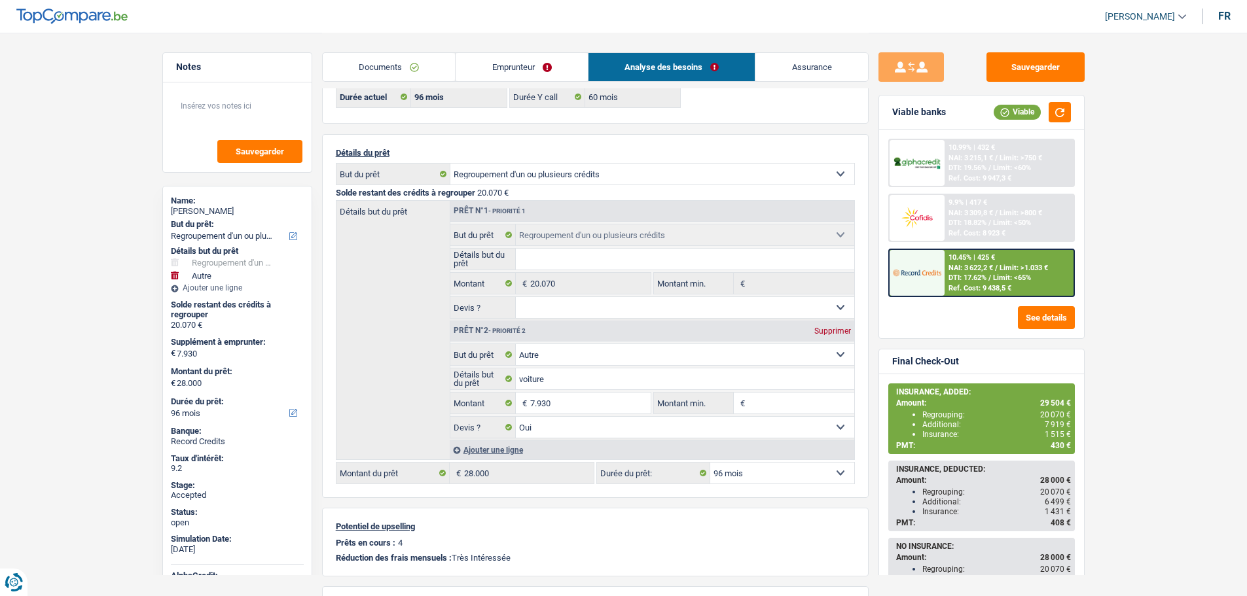
select select "84"
click at [710, 463] on select "12 mois 18 mois 24 mois 30 mois 36 mois 42 mois 48 mois 60 mois 72 mois 84 mois…" at bounding box center [782, 473] width 144 height 21
select select "84"
click at [795, 64] on link "Assurance" at bounding box center [811, 67] width 113 height 28
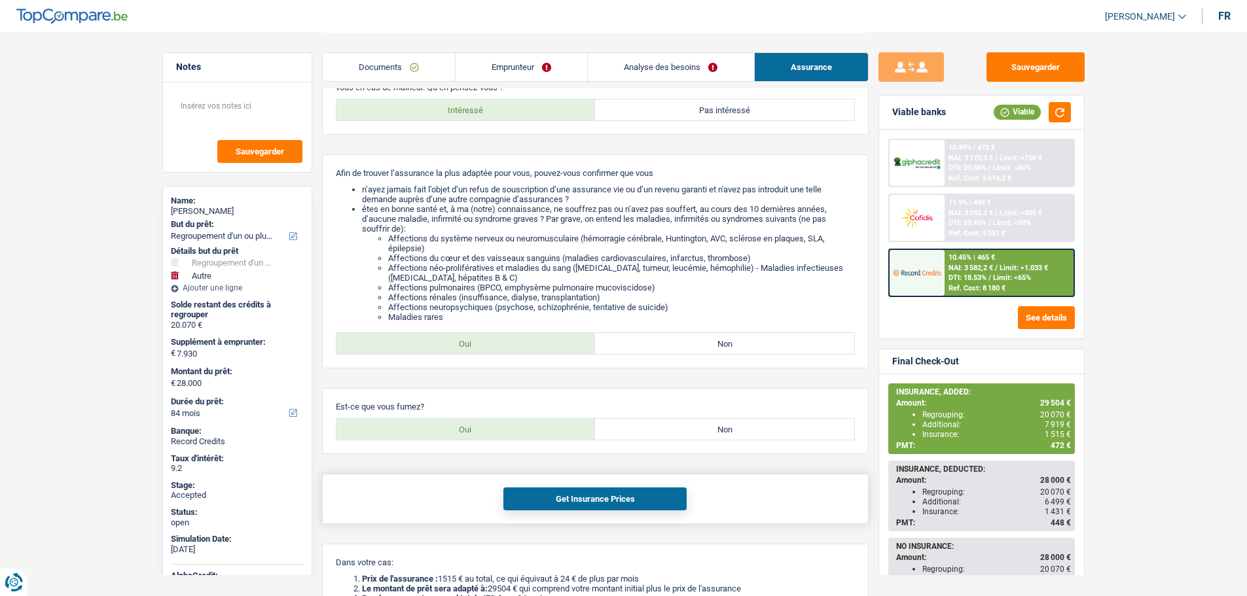
click at [571, 493] on button "Get Insurance Prices" at bounding box center [594, 499] width 183 height 23
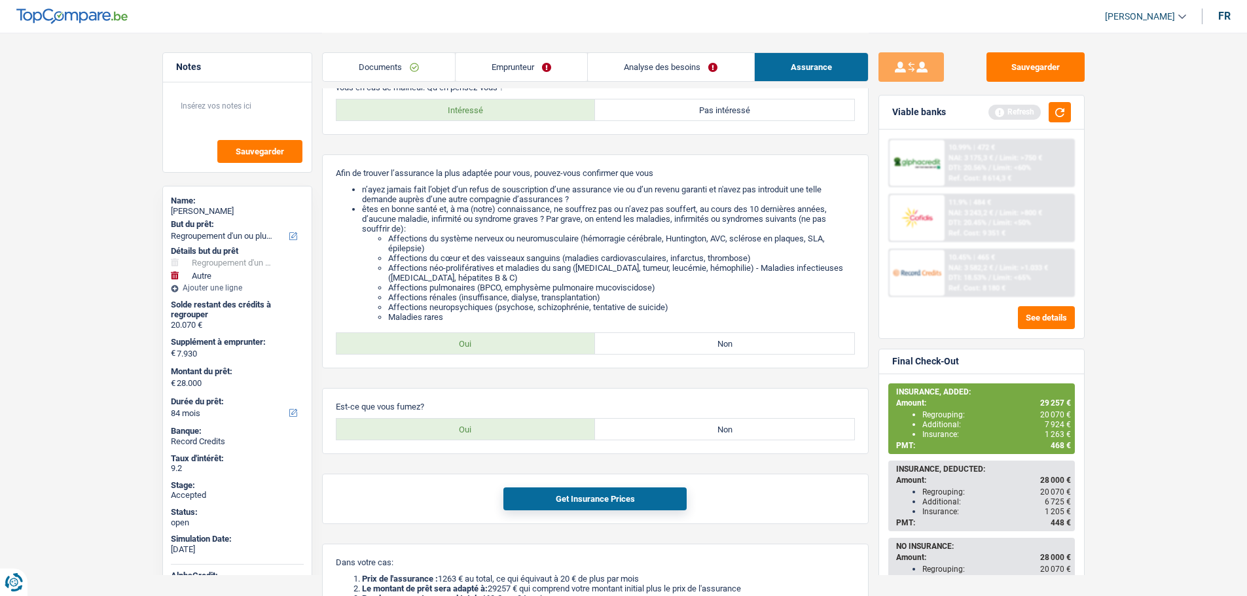
click at [1052, 449] on span "468 €" at bounding box center [1060, 445] width 20 height 9
click at [1048, 449] on div "PMT: 468 €" at bounding box center [983, 445] width 175 height 9
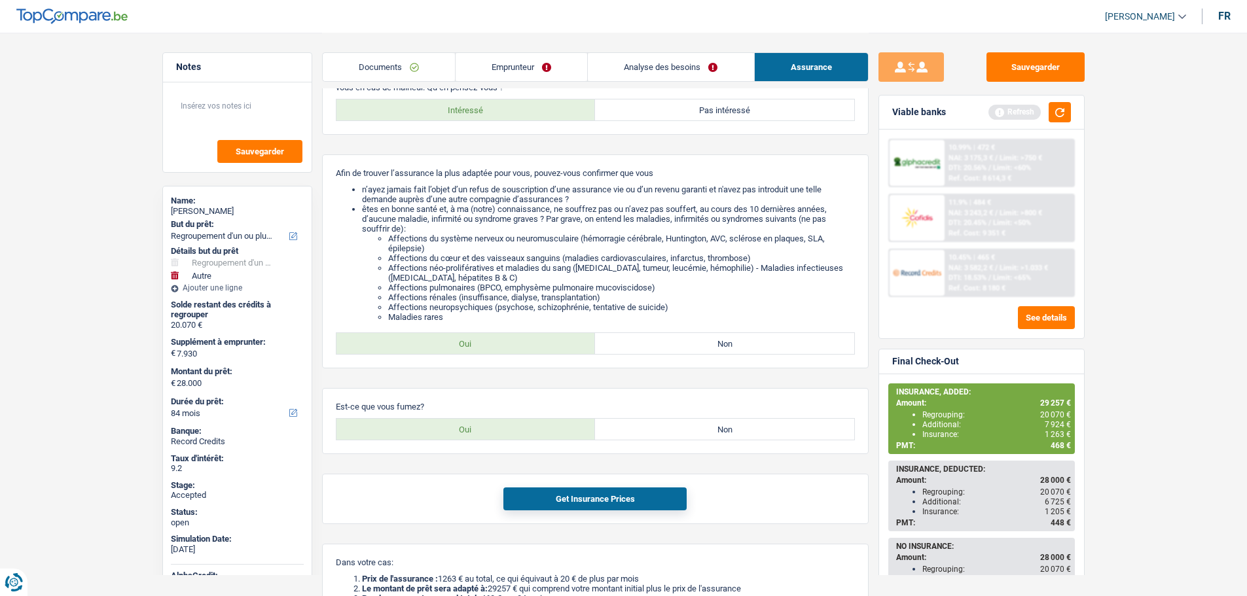
click at [1052, 441] on span "468 €" at bounding box center [1060, 445] width 20 height 9
click at [466, 378] on div "Bonjour, monsieur/madame Liviu Paduret, j'ai une excellente nouvelle pour vous …" at bounding box center [595, 391] width 546 height 717
click at [661, 69] on link "Analyse des besoins" at bounding box center [671, 67] width 166 height 28
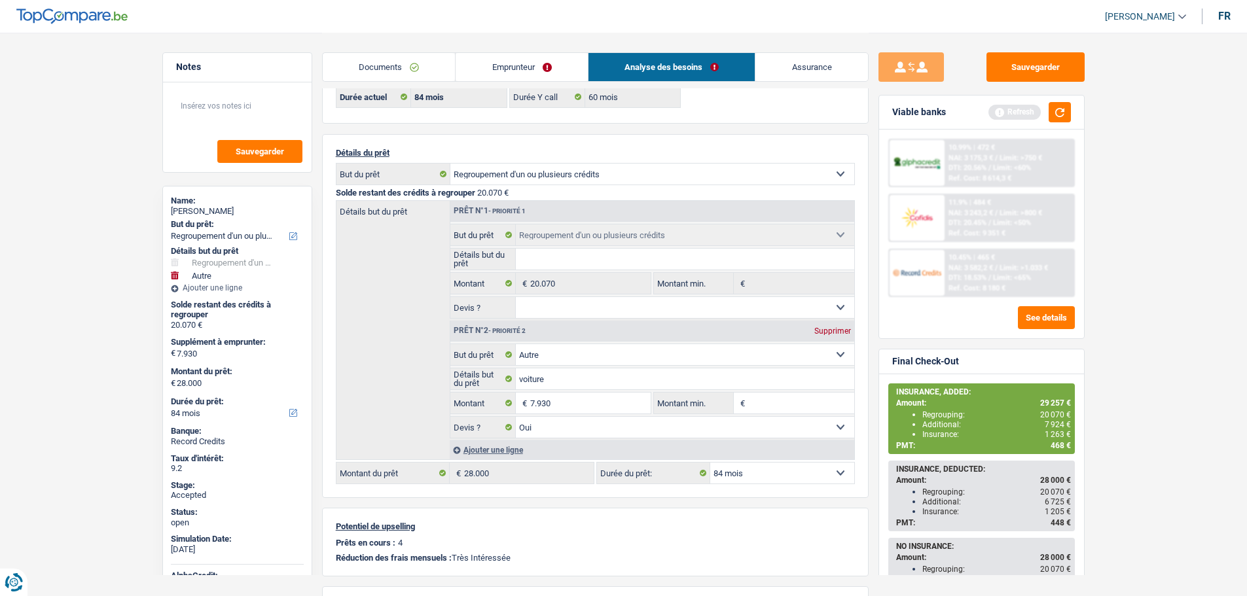
click at [773, 471] on select "12 mois 18 mois 24 mois 30 mois 36 mois 42 mois 48 mois 60 mois 72 mois 84 mois…" at bounding box center [782, 473] width 144 height 21
select select "60"
click at [710, 463] on select "12 mois 18 mois 24 mois 30 mois 36 mois 42 mois 48 mois 60 mois 72 mois 84 mois…" at bounding box center [782, 473] width 144 height 21
select select "60"
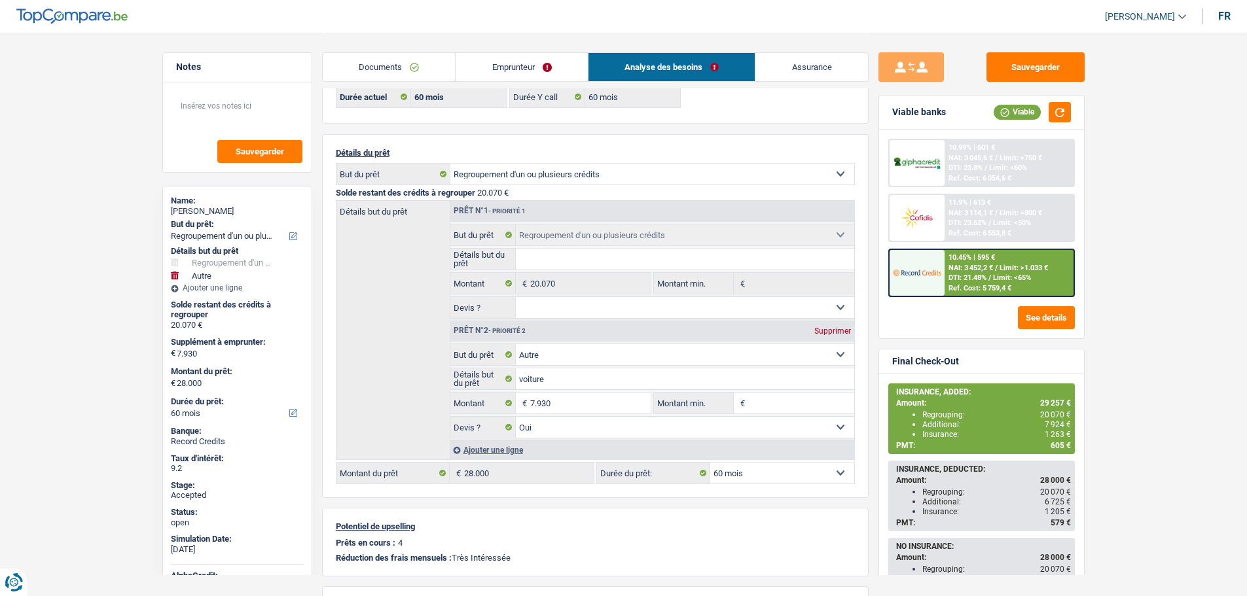
click at [874, 416] on div "Sauvegarder Viable banks Viable 10.99% | 601 € NAI: 3 045,6 € / Limit: >750 € D…" at bounding box center [981, 313] width 226 height 523
click at [1057, 450] on span "605 €" at bounding box center [1060, 445] width 20 height 9
click at [1057, 449] on span "605 €" at bounding box center [1060, 445] width 20 height 9
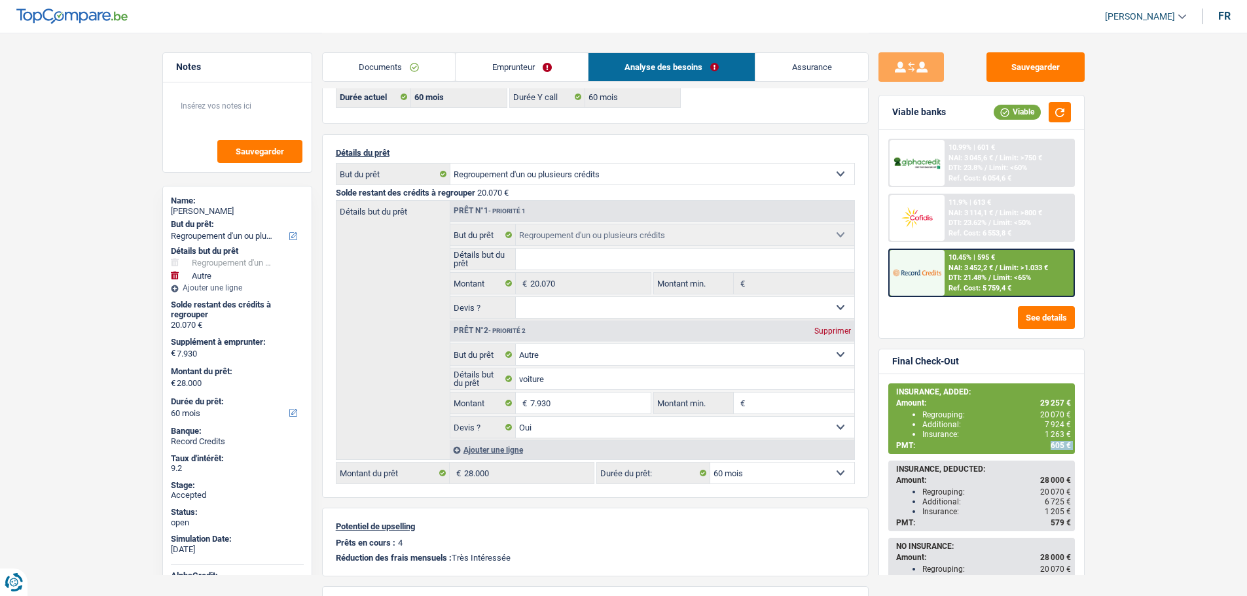
click at [1051, 442] on span "605 €" at bounding box center [1060, 445] width 20 height 9
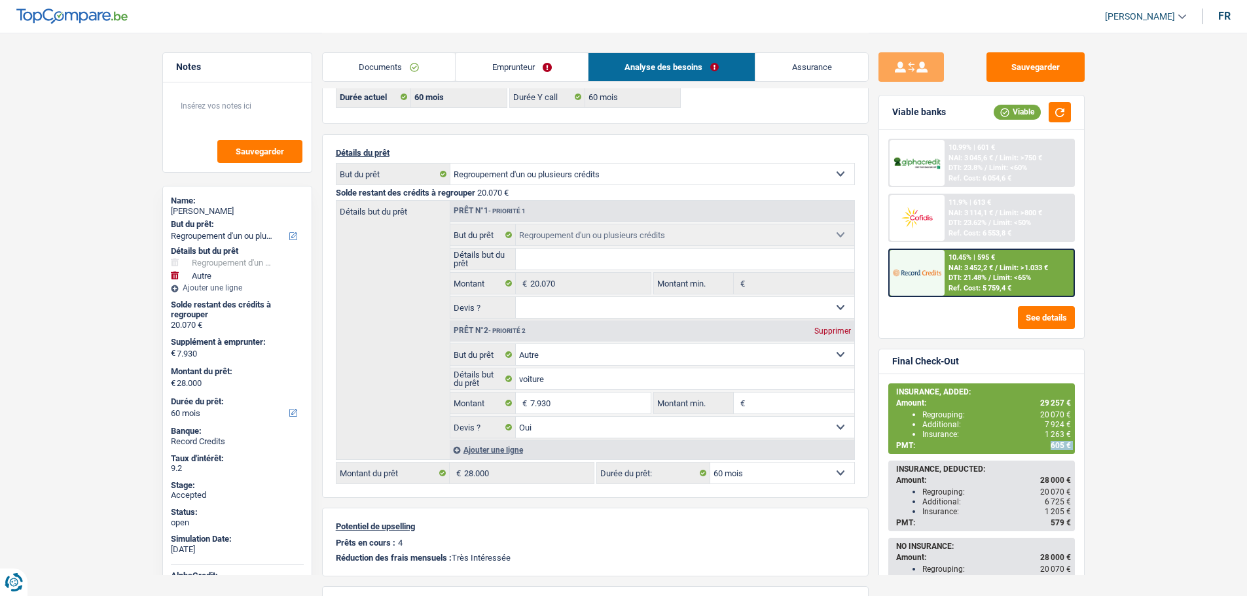
click at [1051, 442] on span "605 €" at bounding box center [1060, 445] width 20 height 9
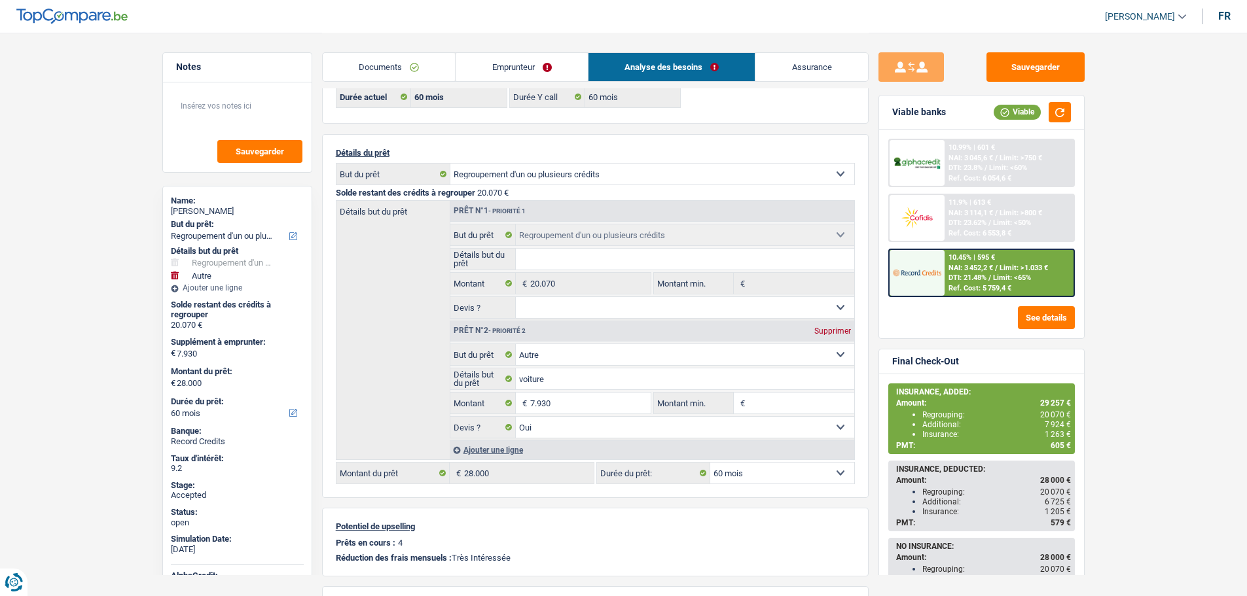
click at [872, 440] on div "Sauvegarder Viable banks Viable 10.99% | 601 € NAI: 3 045,6 € / Limit: >750 € D…" at bounding box center [981, 313] width 226 height 523
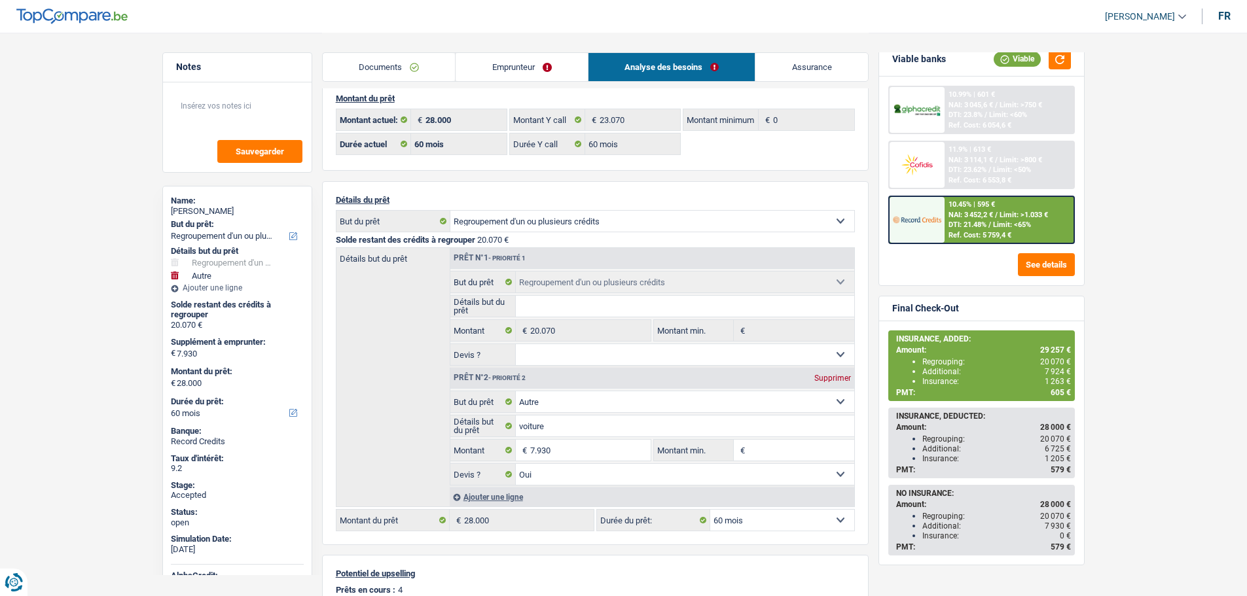
scroll to position [0, 0]
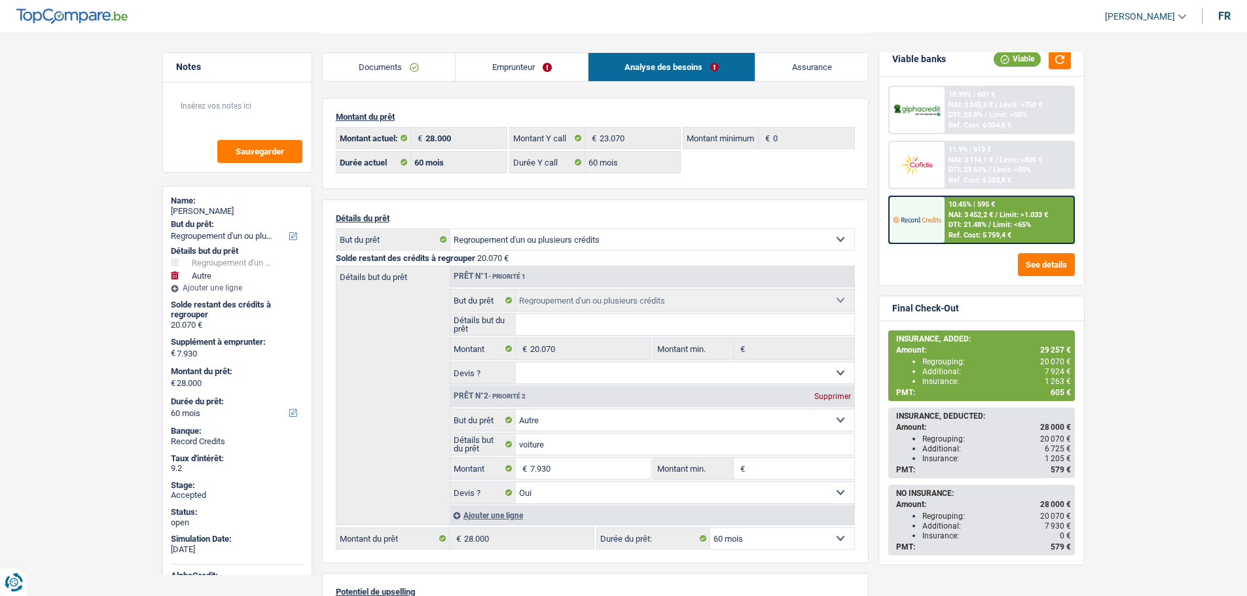
click at [877, 452] on div "Sauvegarder Viable banks Viable 10.99% | 601 € NAI: 3 045,6 € / Limit: >750 € D…" at bounding box center [981, 313] width 226 height 523
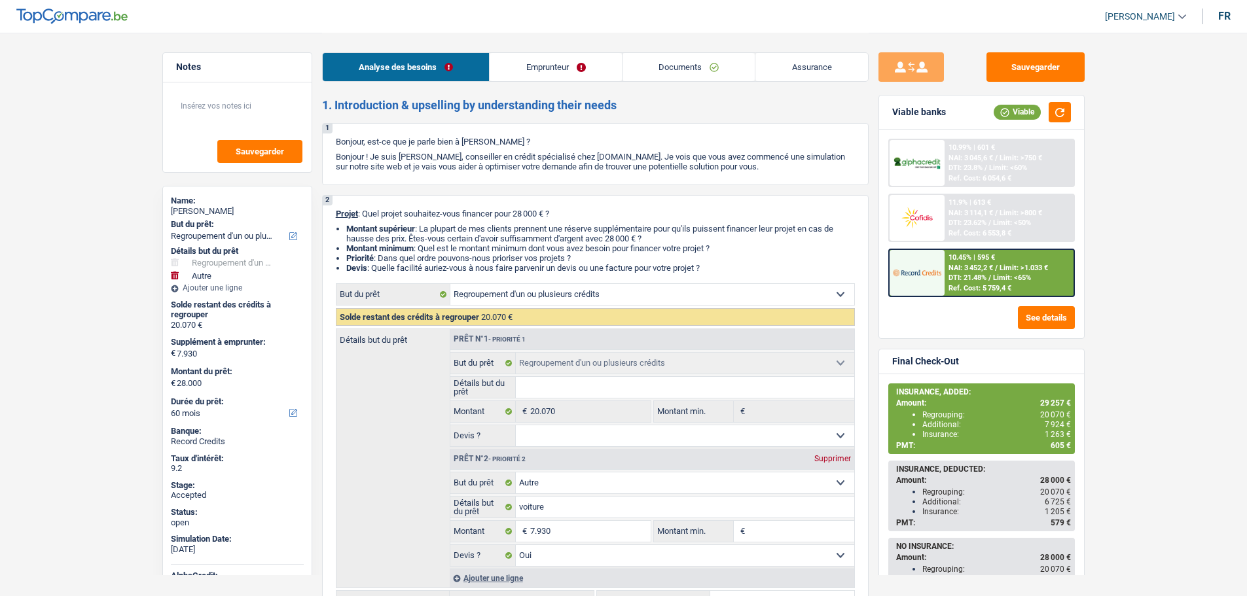
select select "refinancing"
select select "other"
select select "60"
select select "refinancing"
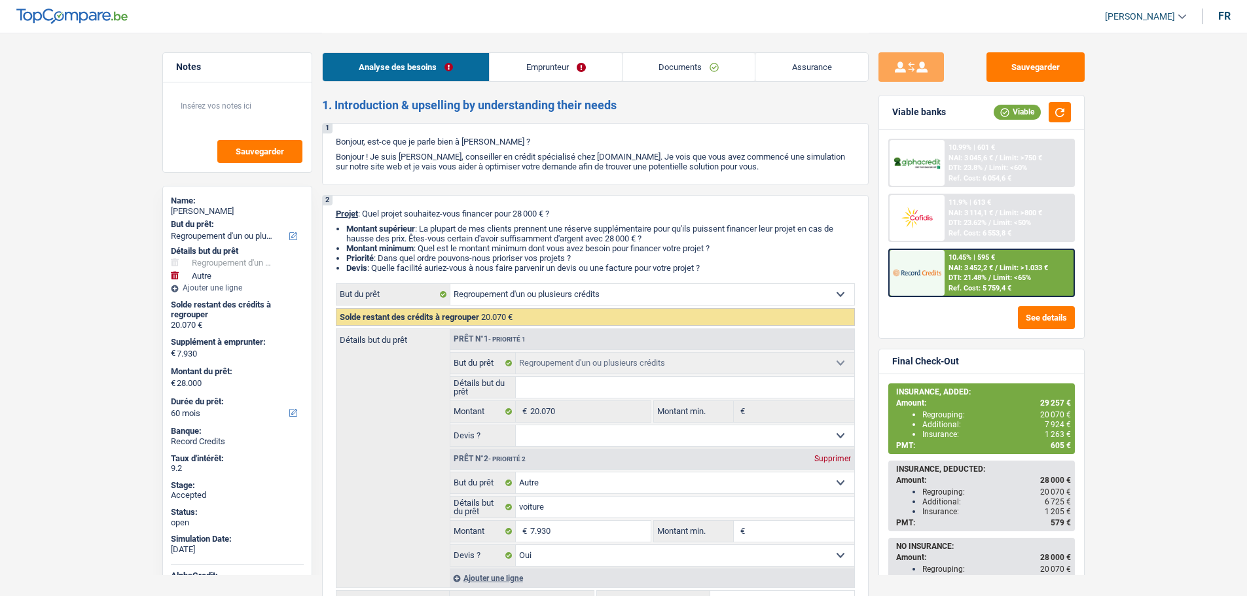
select select "refinancing"
select select "other"
select select "yes"
select select "60"
select select "worker"
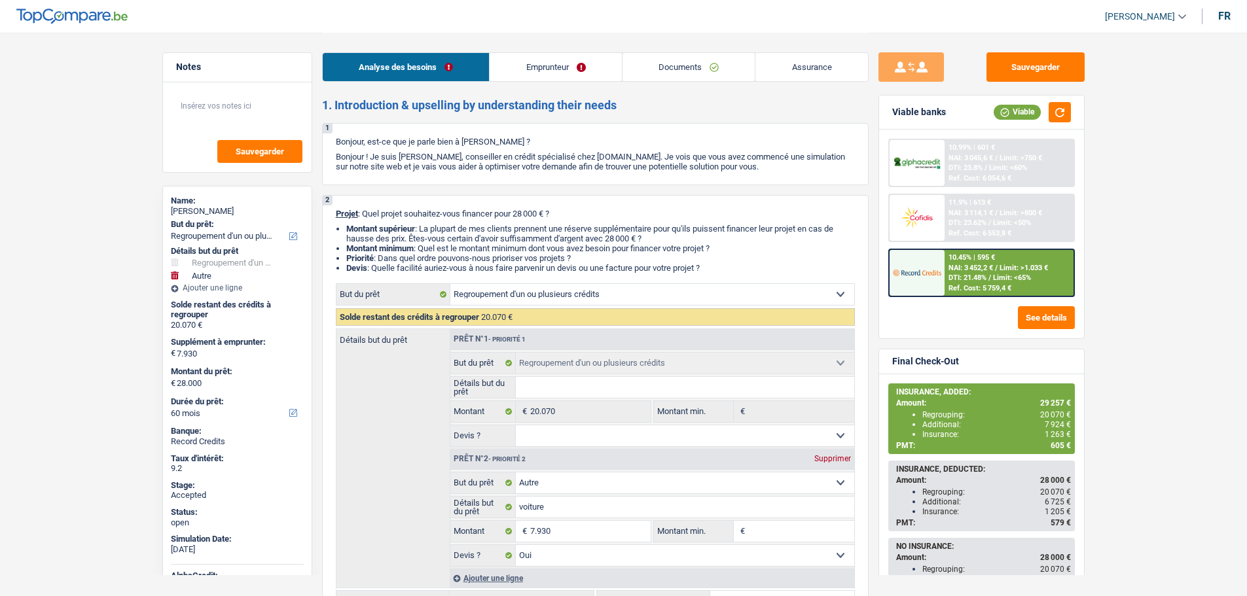
select select "netSalary"
select select "mealVouchers"
select select "rents"
select select "personalLoan"
select select "familyEvent"
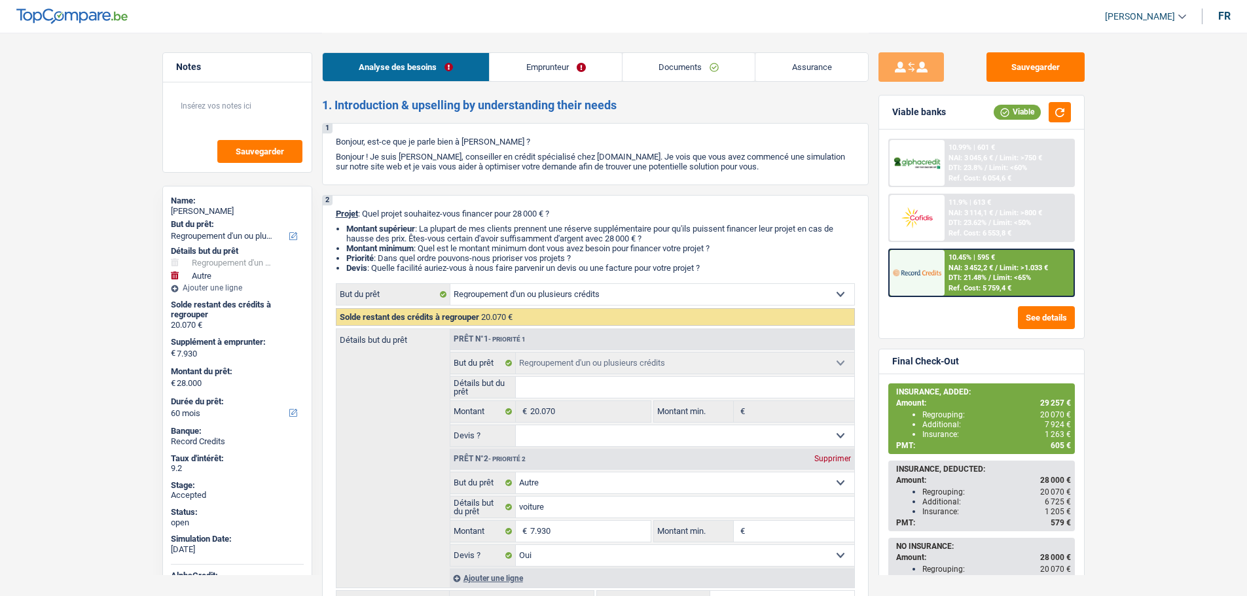
select select "60"
select select "personalLoan"
select select "familyEvent"
select select "60"
select select "carLoan"
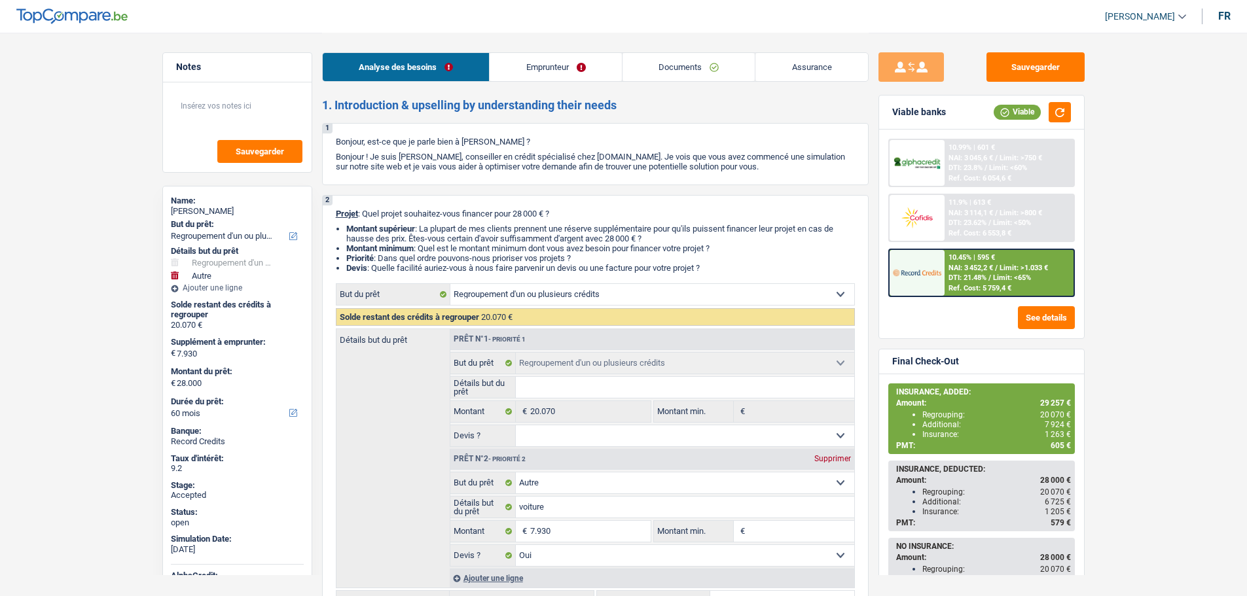
select select "42"
select select "carLoan"
select select "36"
select select "refinancing"
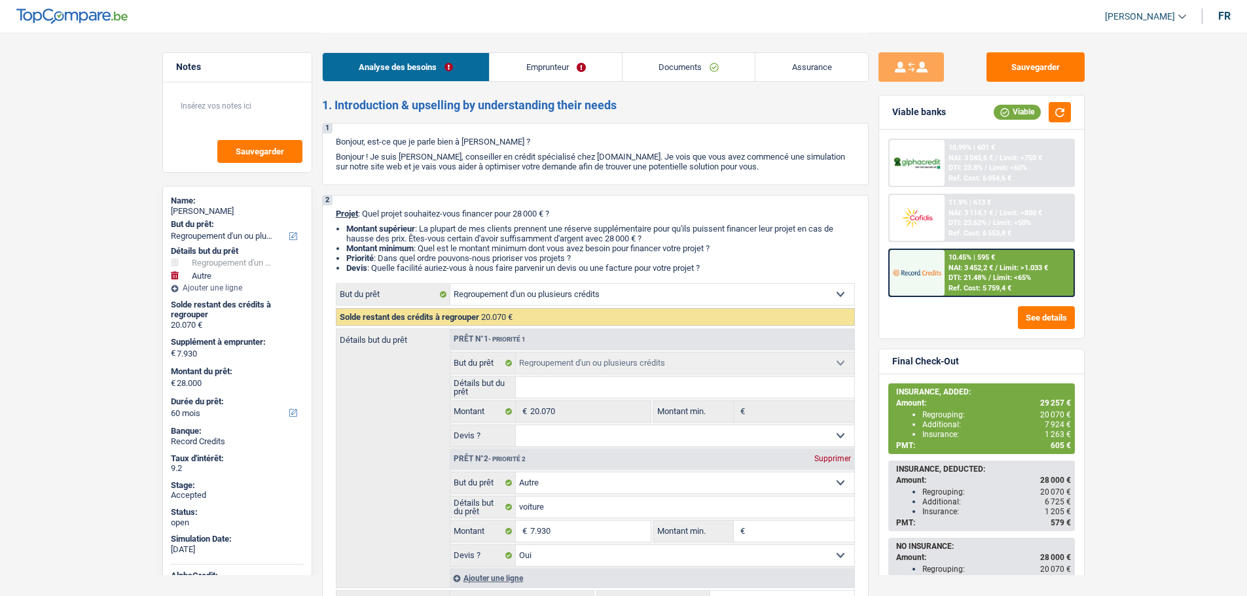
select select "other"
select select "yes"
select select "60"
click at [527, 68] on link "Emprunteur" at bounding box center [555, 67] width 132 height 28
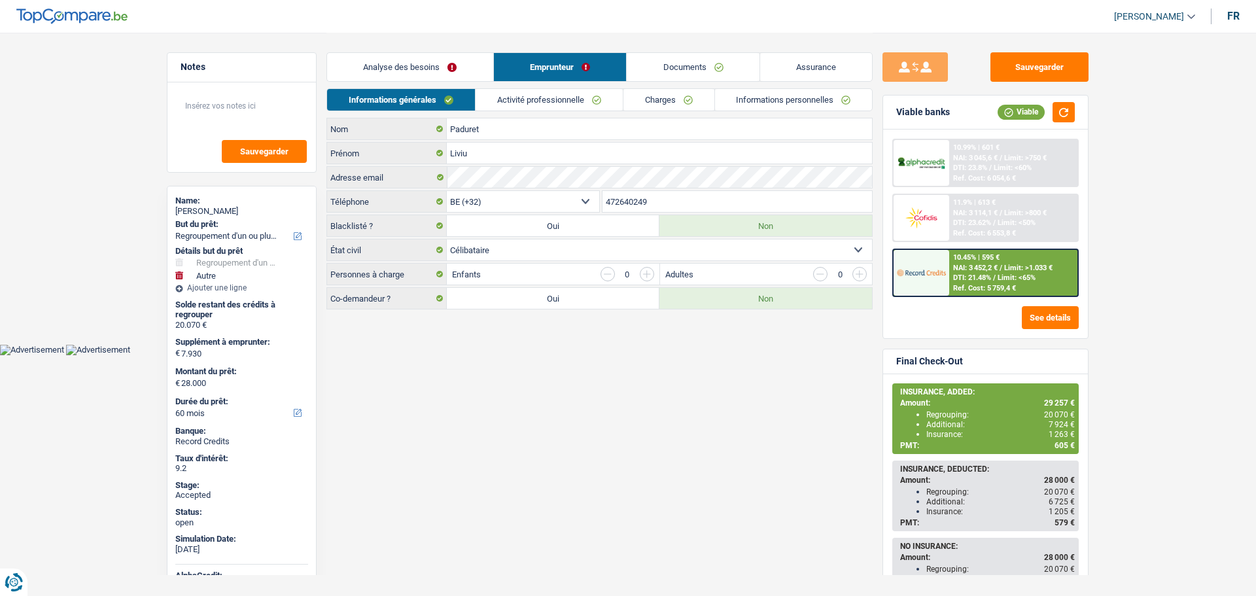
click at [668, 72] on link "Documents" at bounding box center [693, 67] width 133 height 28
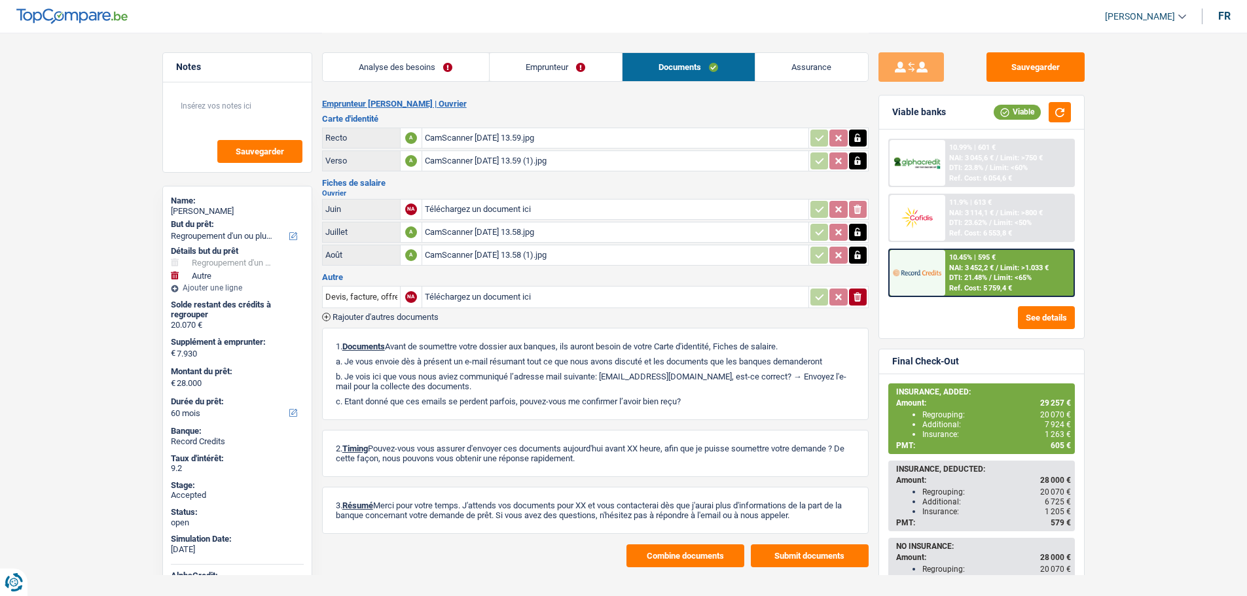
click at [1139, 13] on span "[PERSON_NAME]" at bounding box center [1140, 16] width 70 height 11
click at [1110, 122] on button "SO" at bounding box center [1115, 120] width 116 height 26
select select "60"
select select "refinancing"
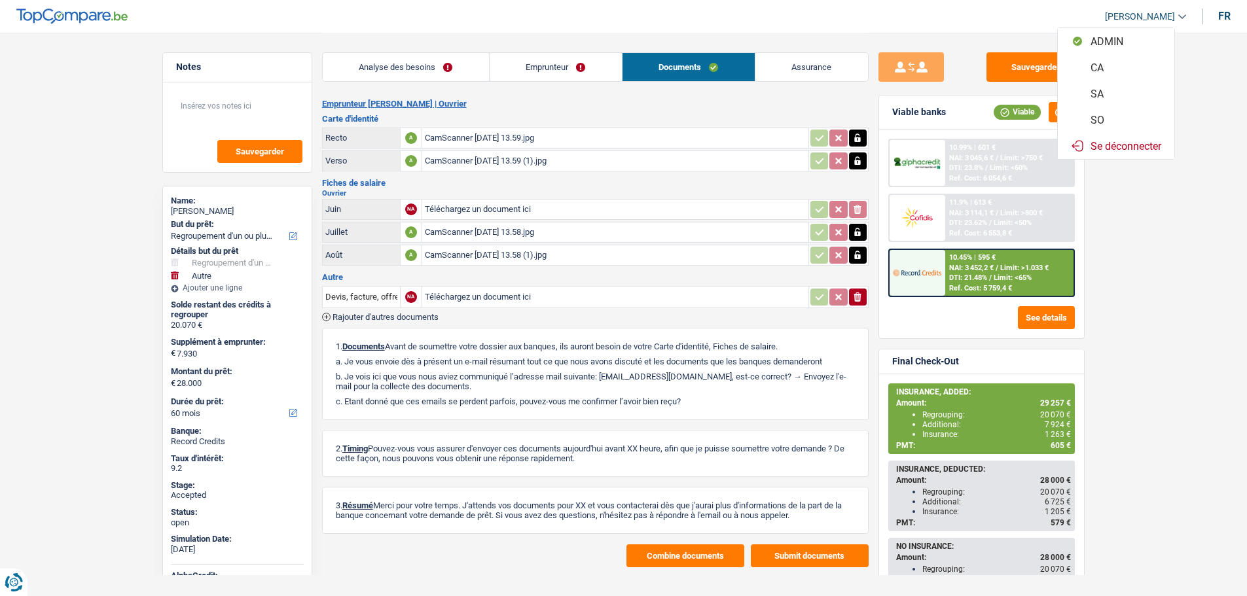
select select "refinancing"
select select "other"
select select "yes"
select select "60"
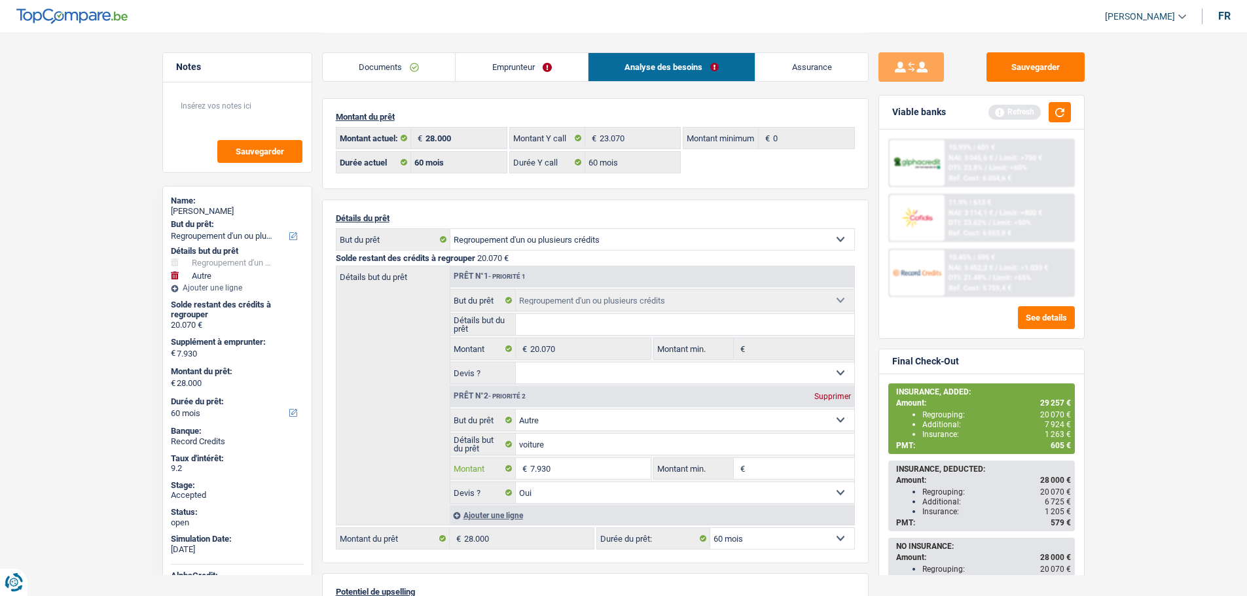
click at [561, 472] on input "7.930" at bounding box center [590, 468] width 120 height 21
type input "3.930"
type input "24.000"
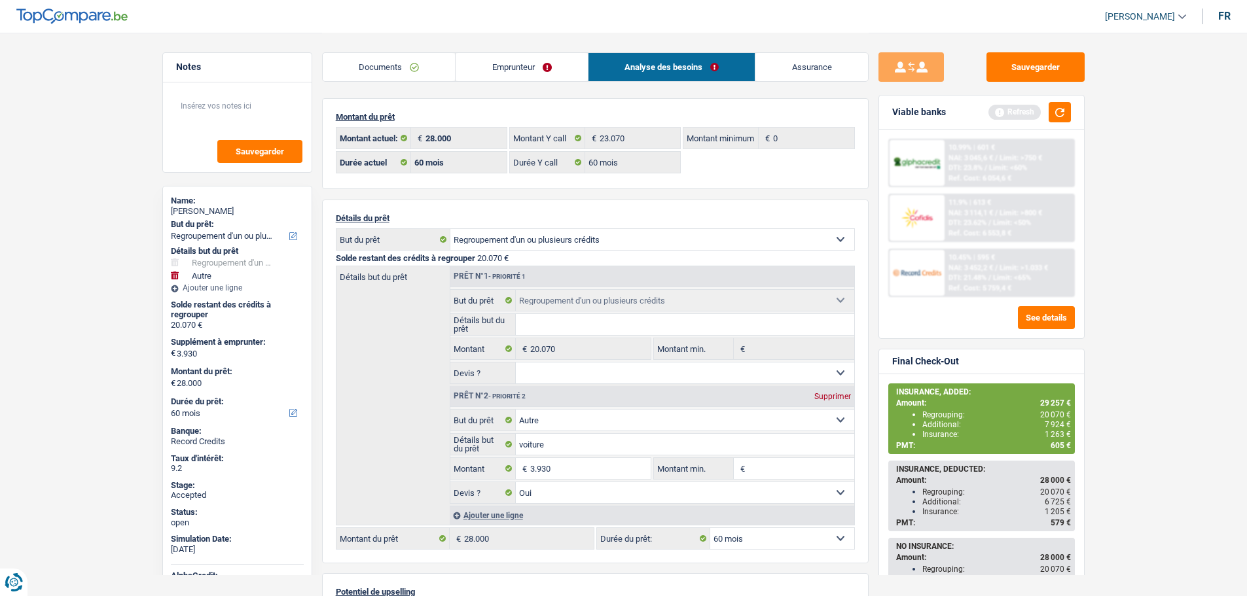
select select "120"
type input "24.000"
select select "120"
type input "24.000"
click at [395, 434] on div "Détails but du prêt Prêt n°1 - Priorité 1 Confort maison: meubles, textile, pei…" at bounding box center [595, 396] width 519 height 260
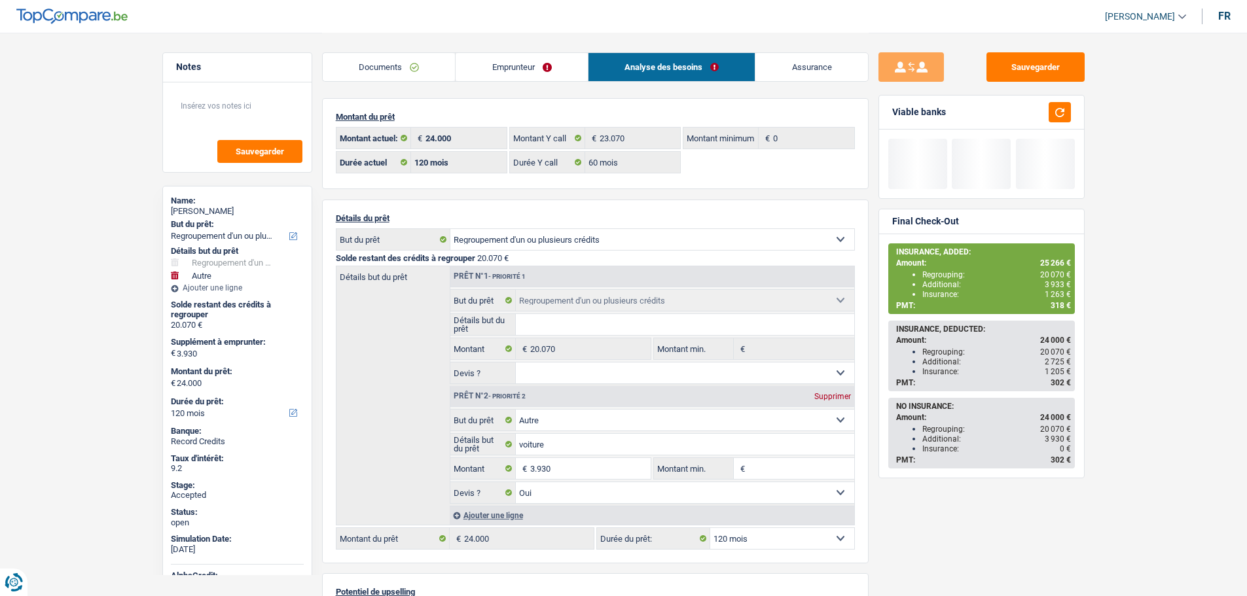
click at [742, 537] on select "12 mois 18 mois 24 mois 30 mois 36 mois 42 mois 48 mois 60 mois 72 mois 84 mois…" at bounding box center [782, 538] width 144 height 21
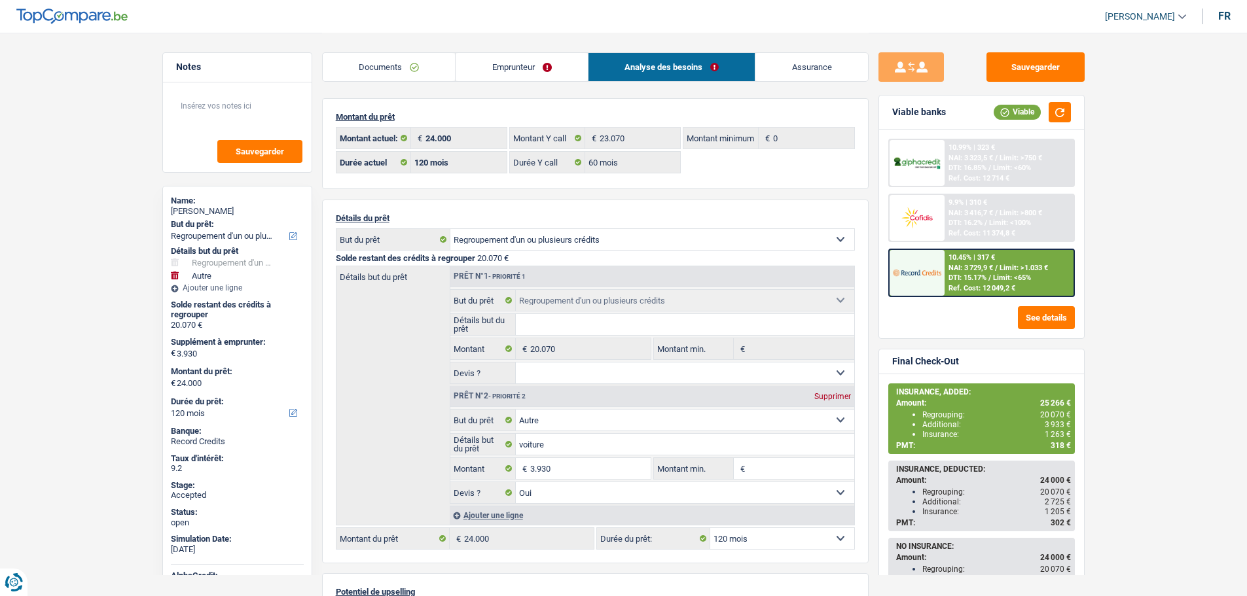
select select "84"
click at [710, 528] on select "12 mois 18 mois 24 mois 30 mois 36 mois 42 mois 48 mois 60 mois 72 mois 84 mois…" at bounding box center [782, 538] width 144 height 21
select select "84"
click at [114, 131] on main "Notes Sauvegarder Name: Liviu Paduret But du prêt: Confort maison: meubles, tex…" at bounding box center [623, 436] width 1247 height 873
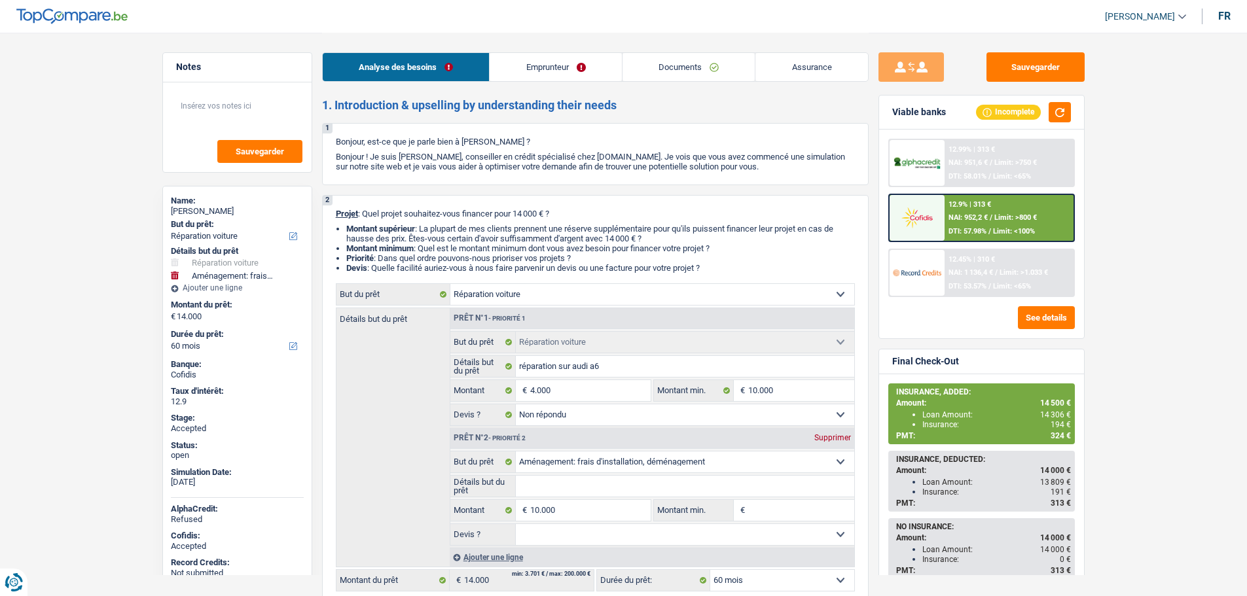
select select "carRepair"
select select "movingOrInstallation"
select select "60"
select select "carRepair"
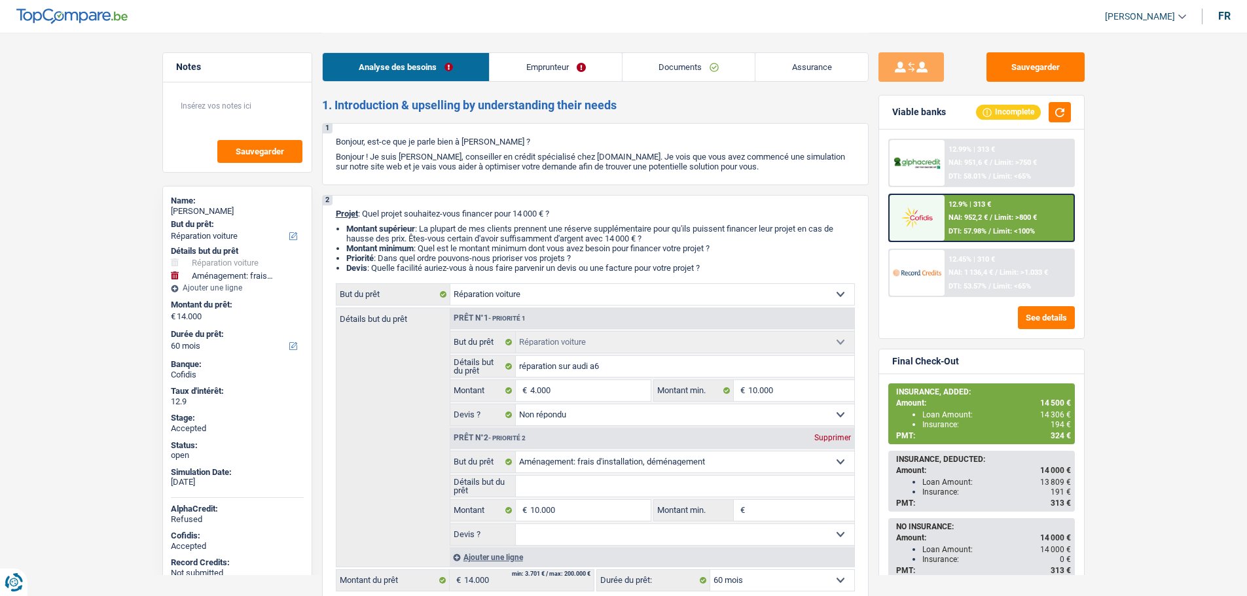
select select "carRepair"
select select "not_answered"
select select "movingOrInstallation"
select select "60"
select select "worker"
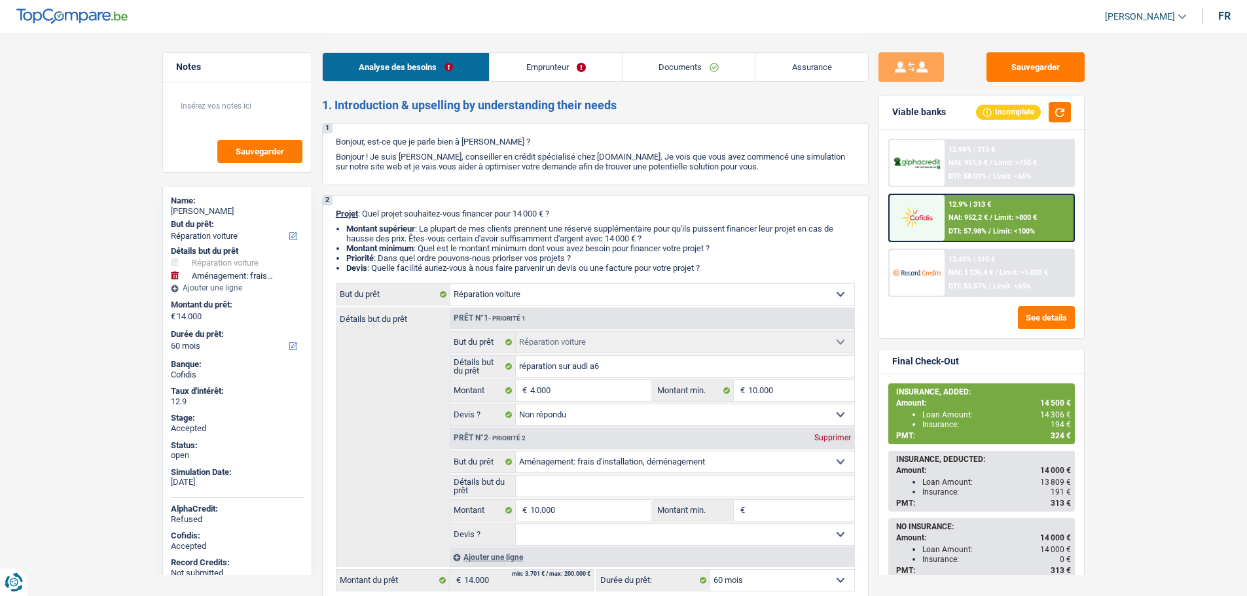
select select "netSalary"
select select "ownerWithMortgage"
select select "mortgage"
select select "300"
select select "carLoan"
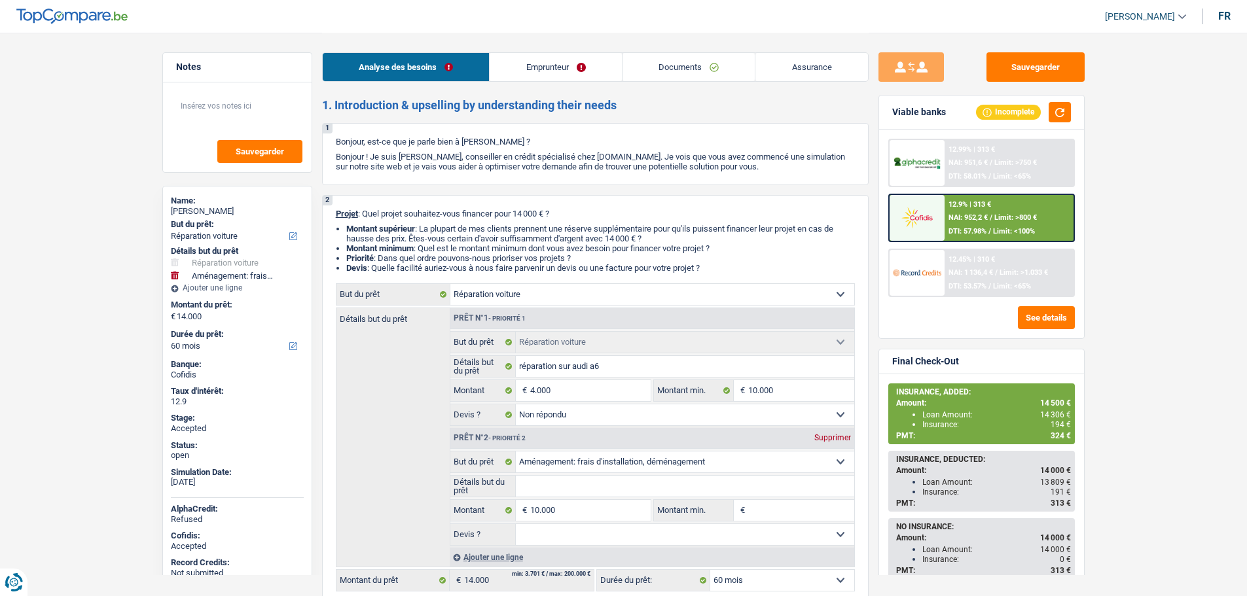
select select "60"
select select "carRepair"
select select "not_answered"
select select "movingOrInstallation"
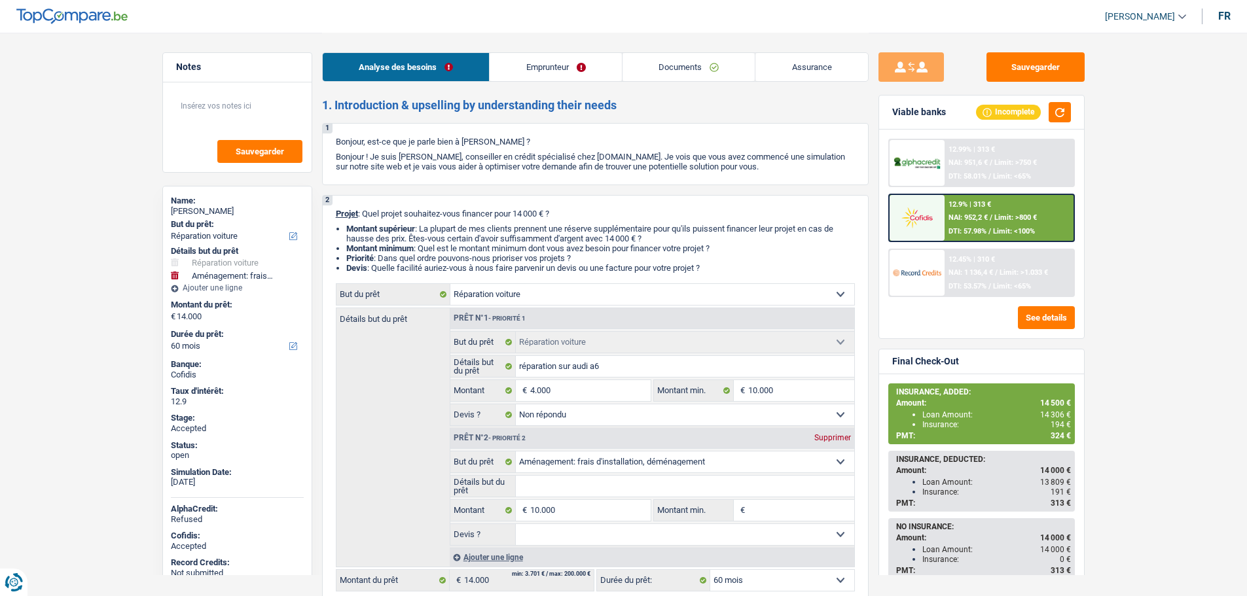
select select "60"
click at [796, 69] on link "Assurance" at bounding box center [811, 67] width 113 height 28
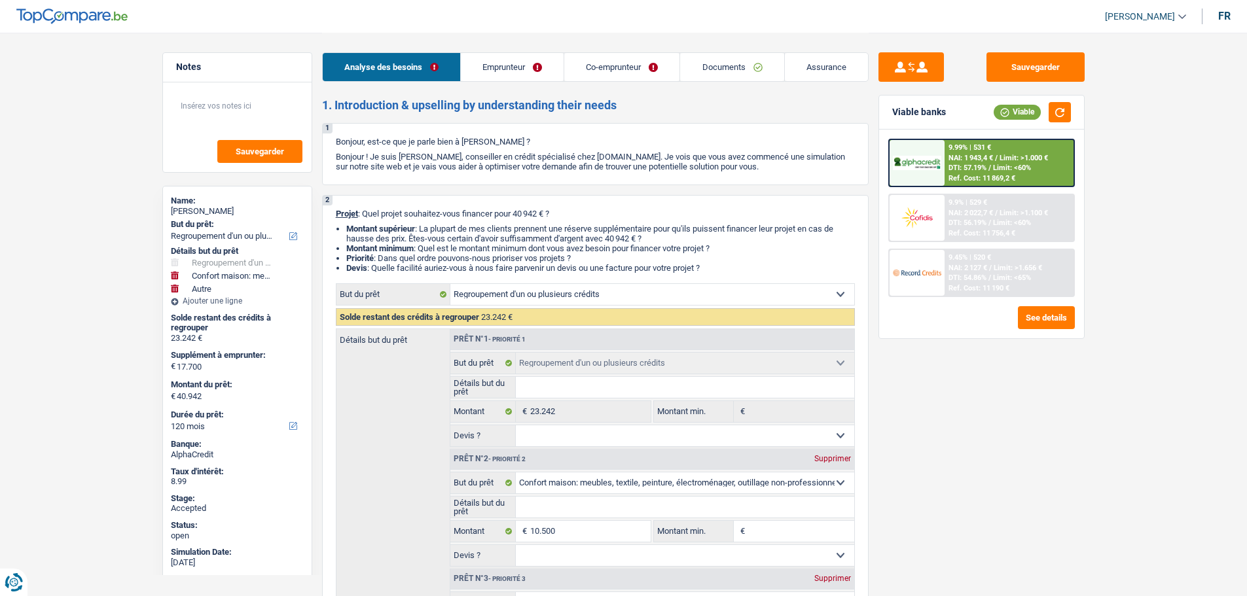
select select "refinancing"
select select "household"
select select "other"
select select "120"
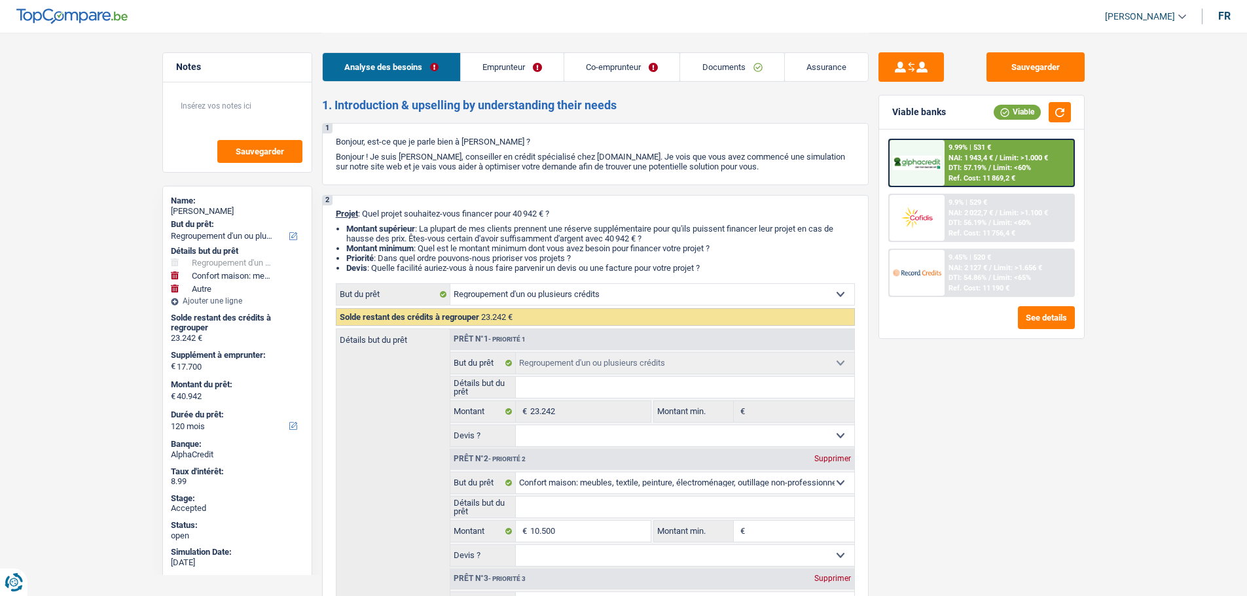
select select "refinancing"
select select "household"
select select "other"
select select "120"
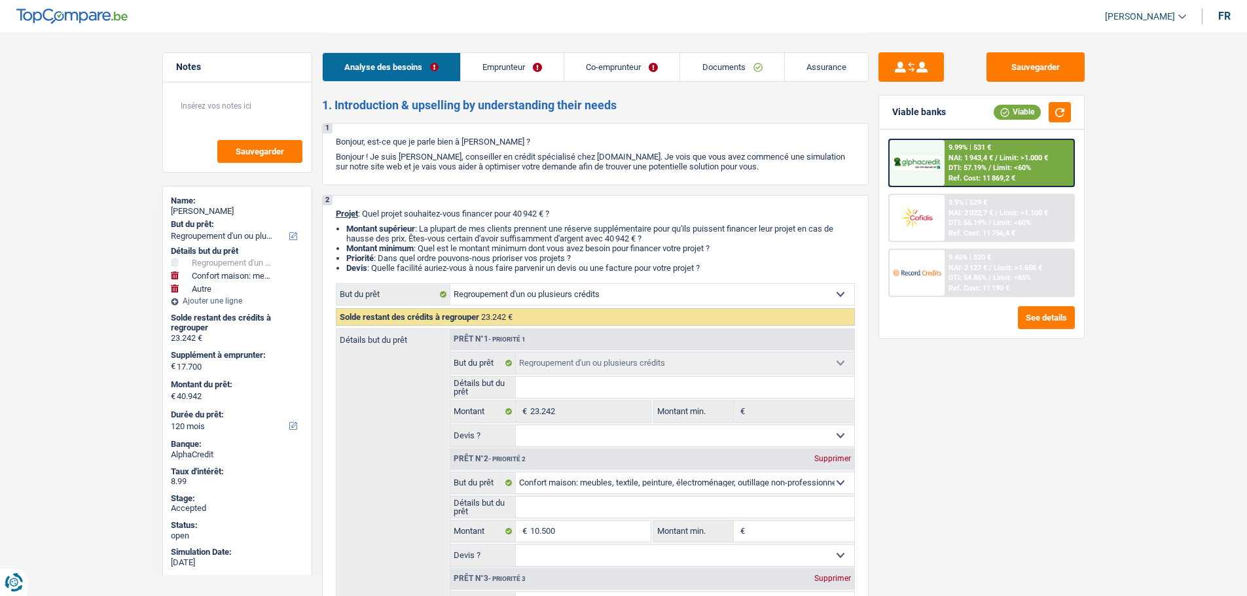
select select "publicEmployee"
select select "worker"
select select "familyAllowances"
select select "netSalary"
select select "mealVouchers"
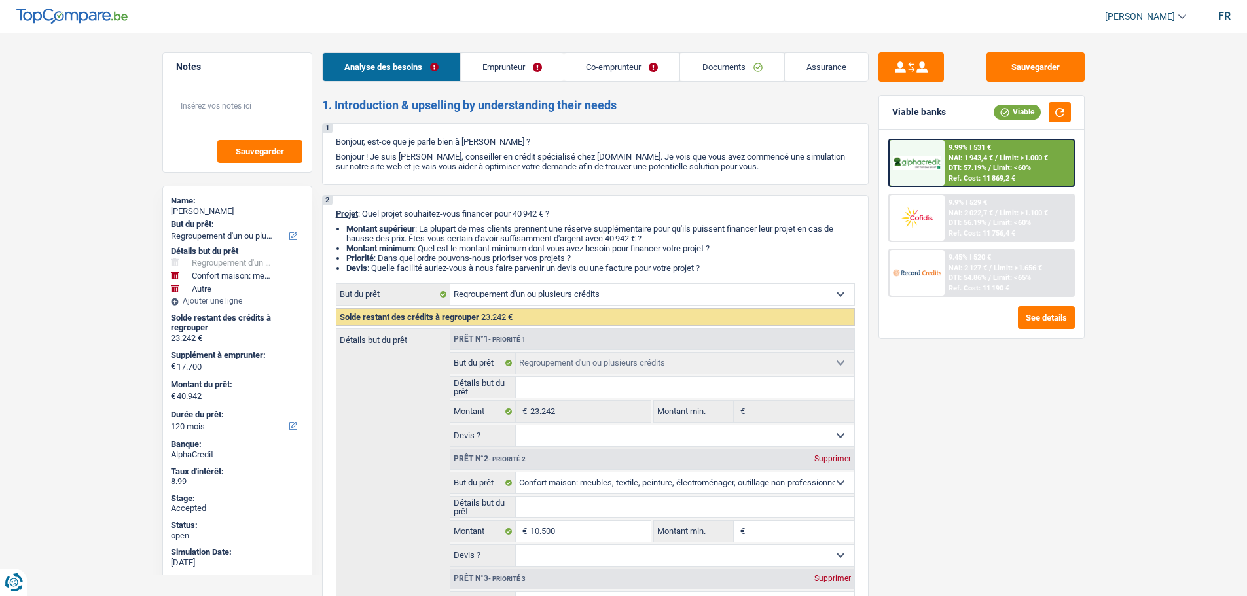
select select "netSalary"
select select "ownerWithMortgage"
select select "mortgage"
select select "240"
select select "carLoan"
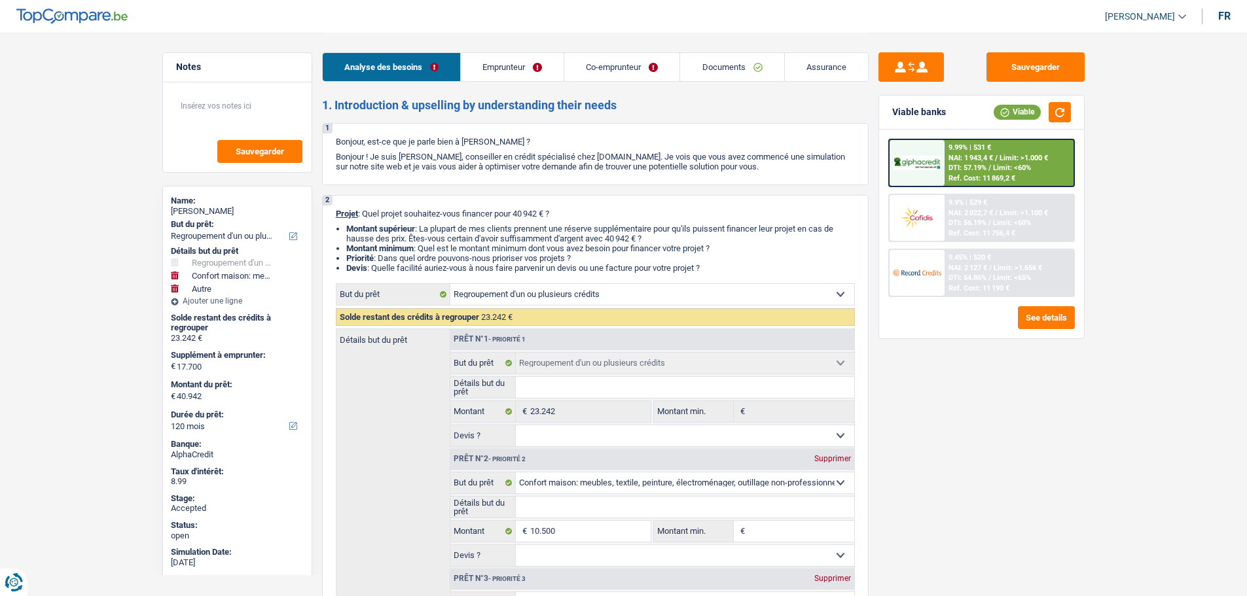
select select "72"
select select "personalLoan"
select select "other"
select select "48"
select select "cardOrCredit"
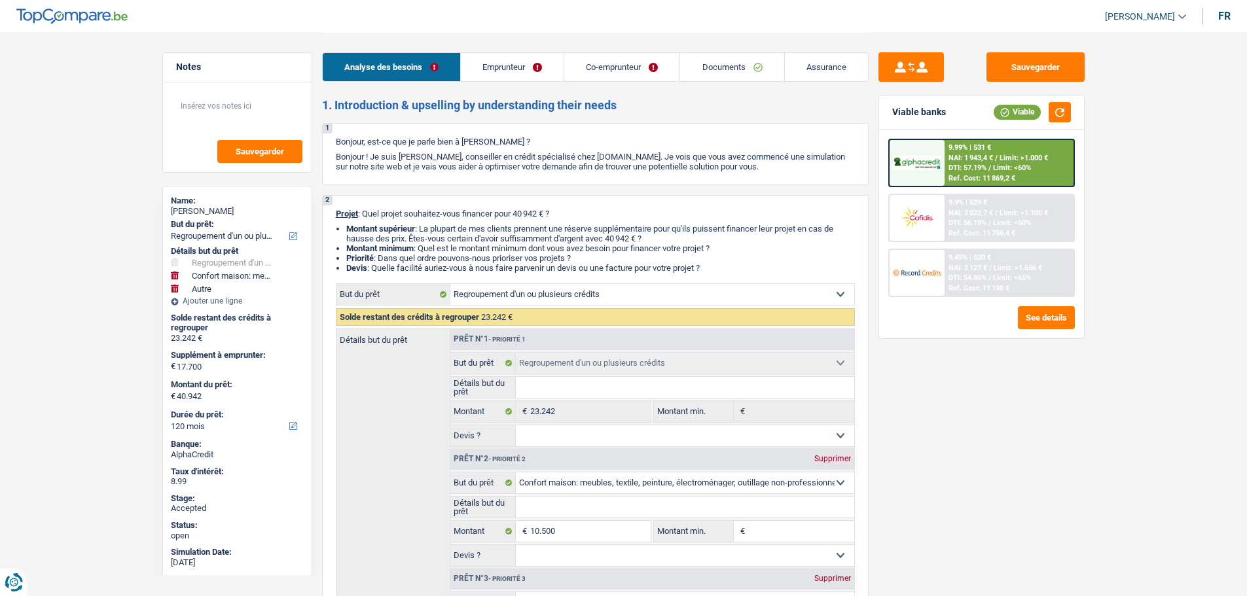
select select "cardOrCredit"
select select "refinancing"
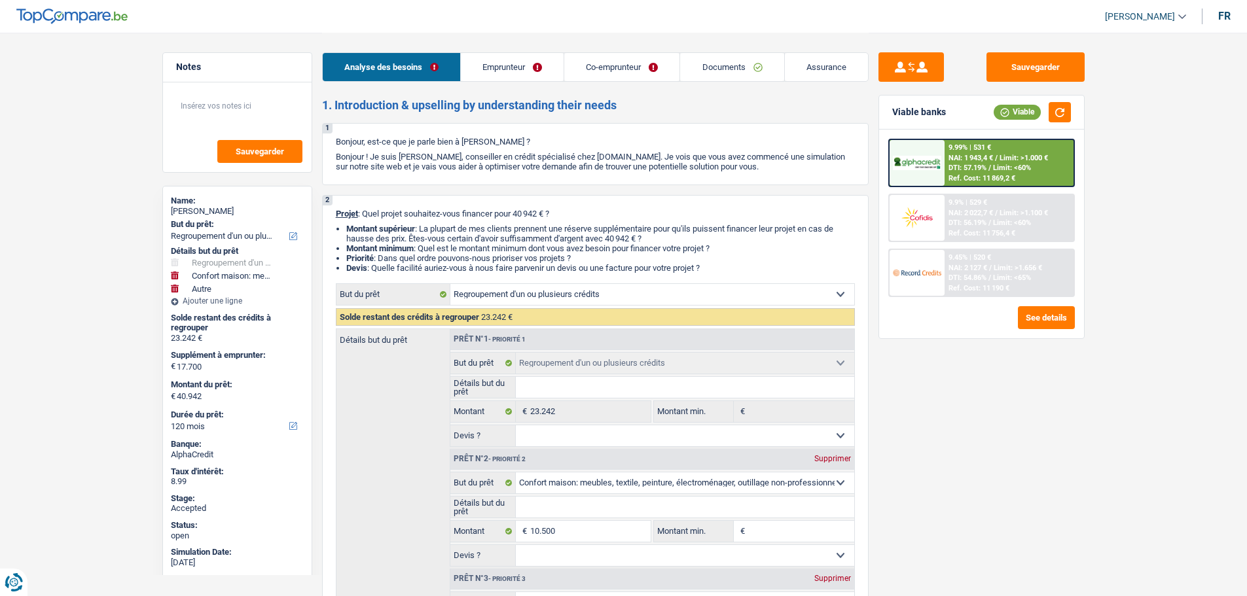
select select "household"
select select "other"
select select "120"
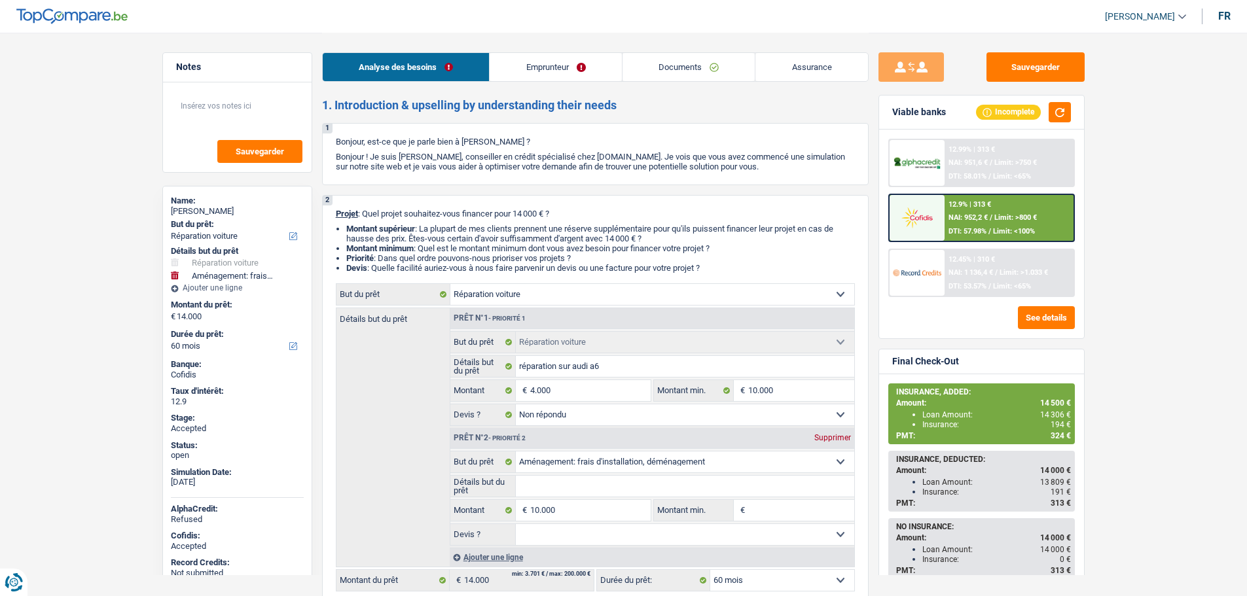
select select "carRepair"
select select "movingOrInstallation"
select select "60"
select select "carRepair"
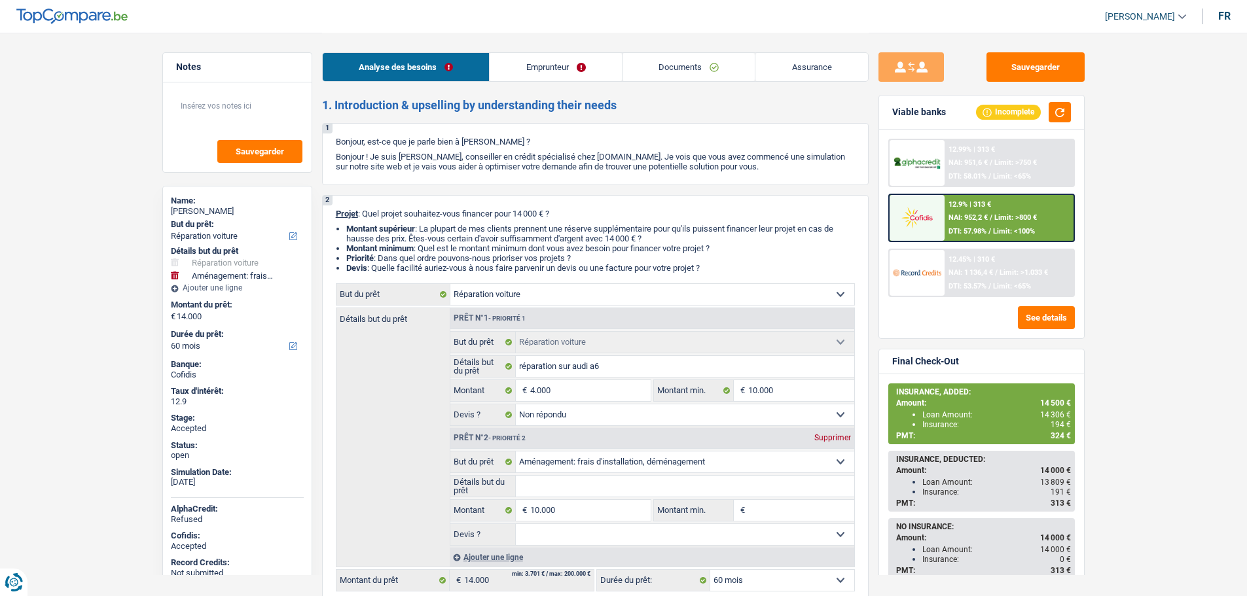
select select "carRepair"
select select "not_answered"
select select "movingOrInstallation"
select select "60"
select select "worker"
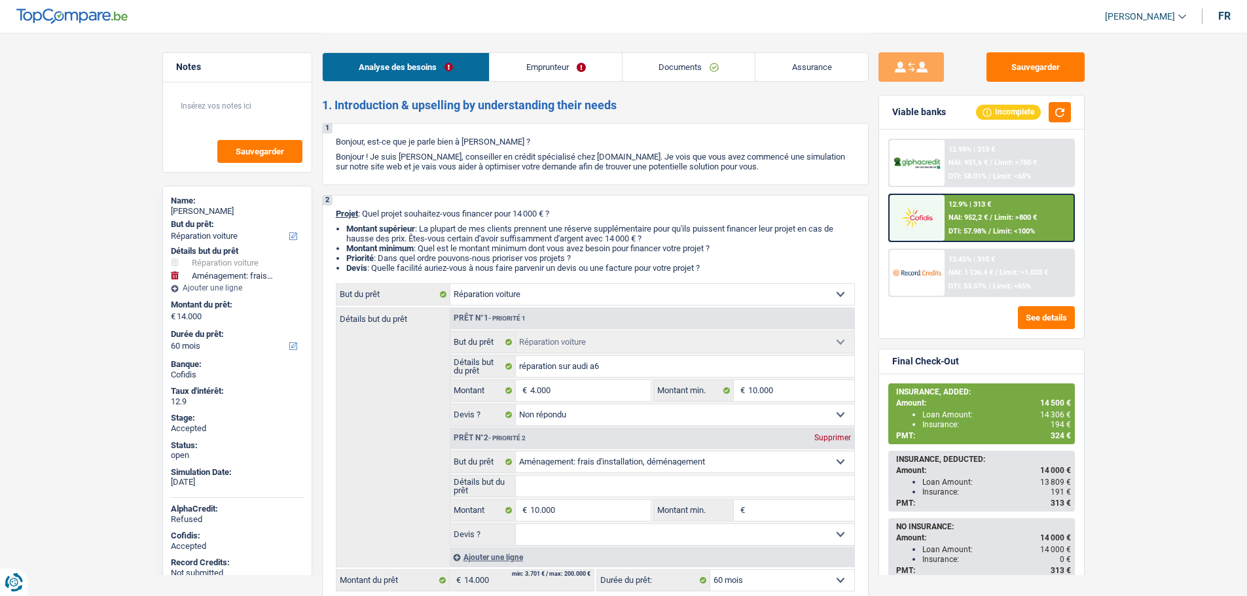
select select "netSalary"
select select "ownerWithMortgage"
select select "mortgage"
select select "300"
select select "carLoan"
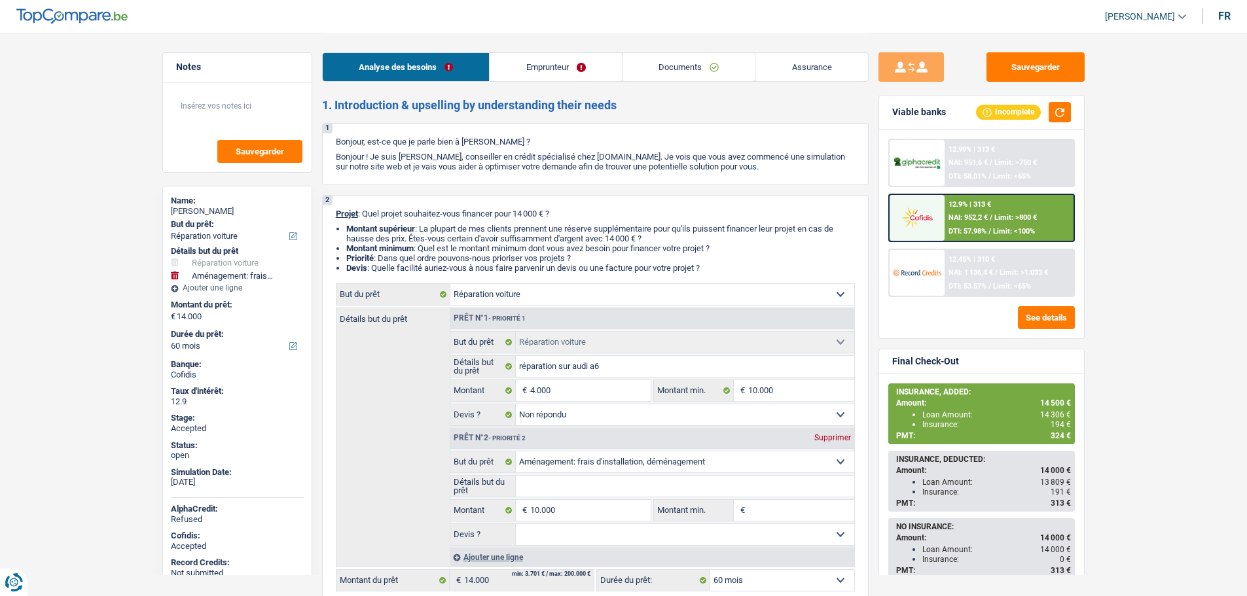
select select "60"
select select "carRepair"
select select "not_answered"
select select "movingOrInstallation"
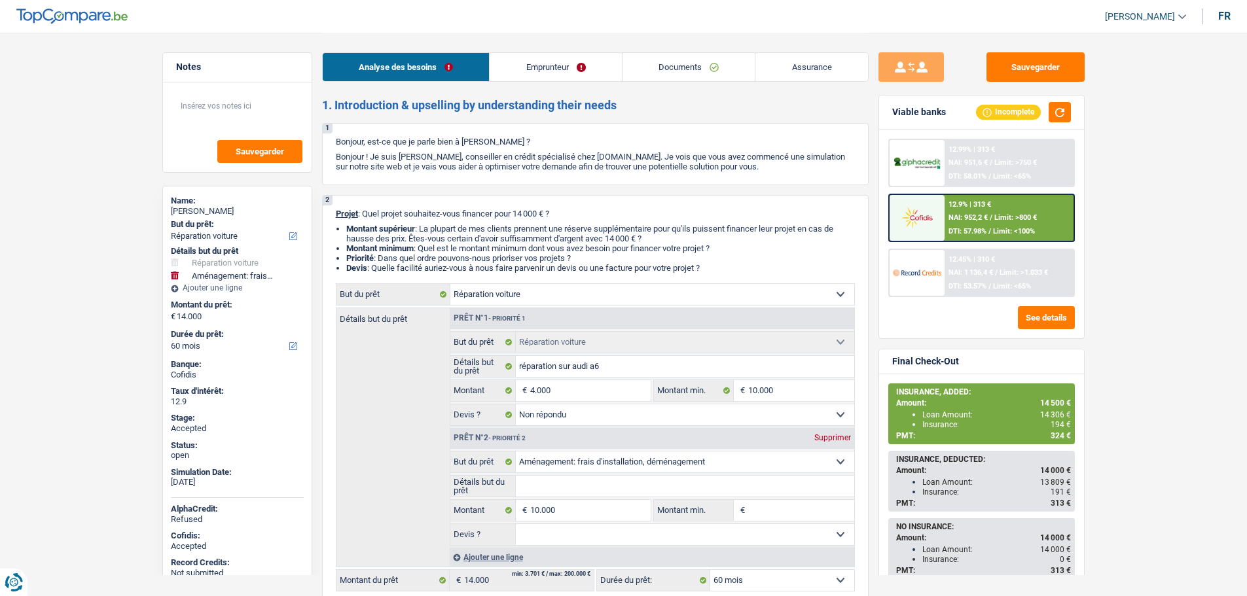
select select "60"
click at [687, 68] on link "Documents" at bounding box center [688, 67] width 133 height 28
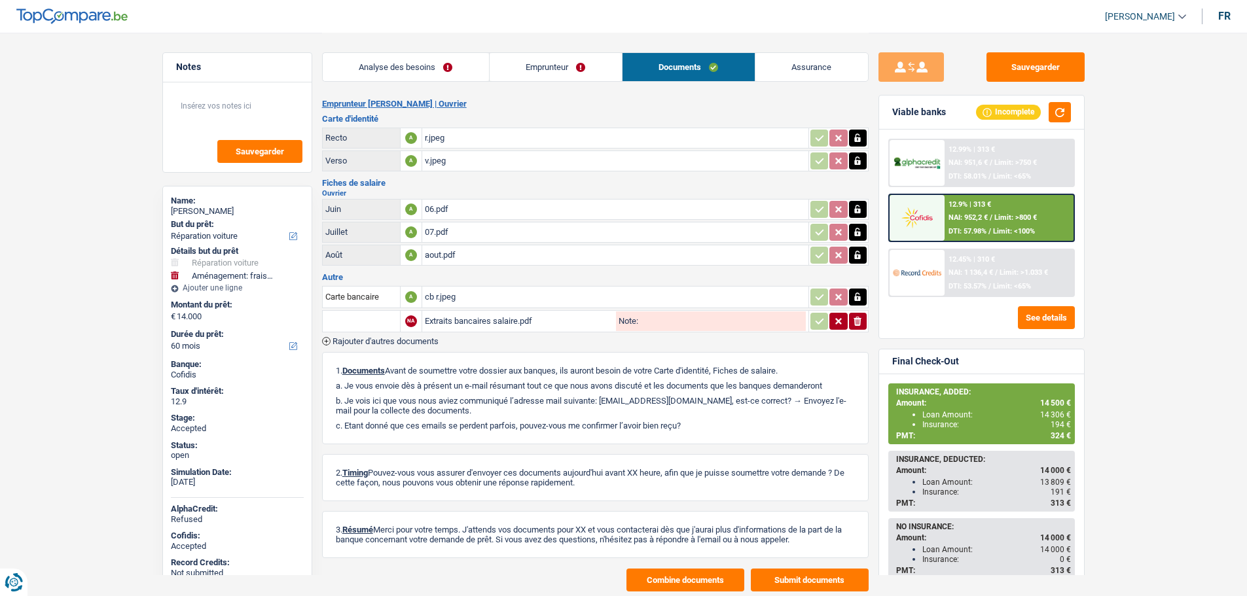
click at [412, 65] on link "Analyse des besoins" at bounding box center [406, 67] width 166 height 28
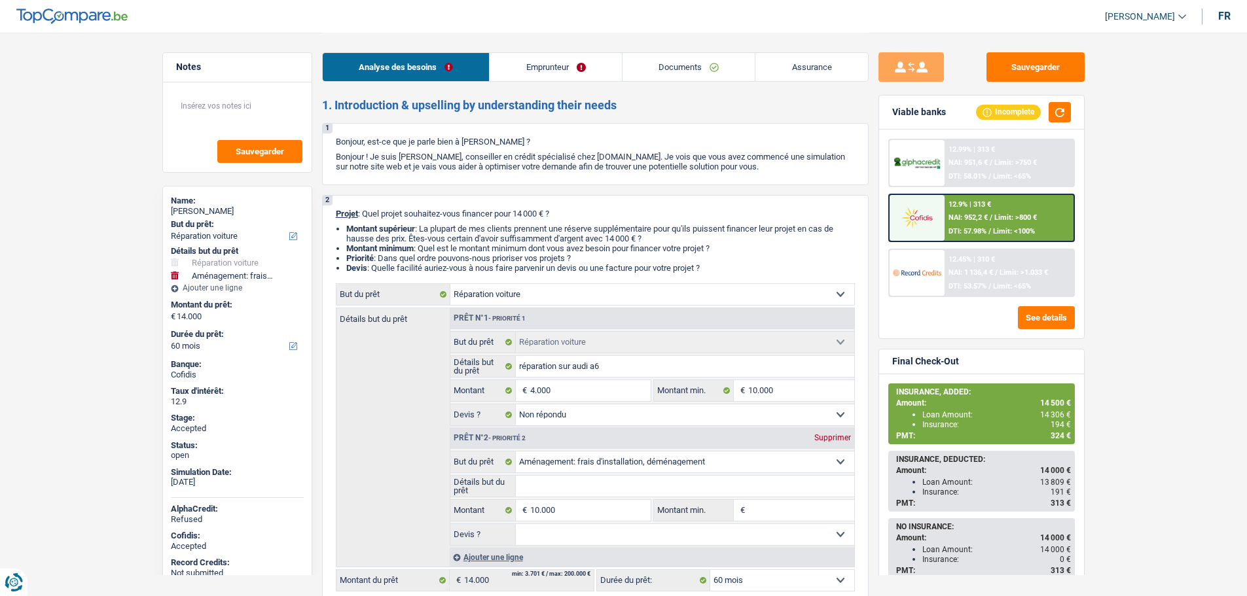
click at [1054, 402] on span "14 500 €" at bounding box center [1055, 403] width 31 height 9
copy span "14 500"
click at [699, 65] on link "Documents" at bounding box center [688, 67] width 133 height 28
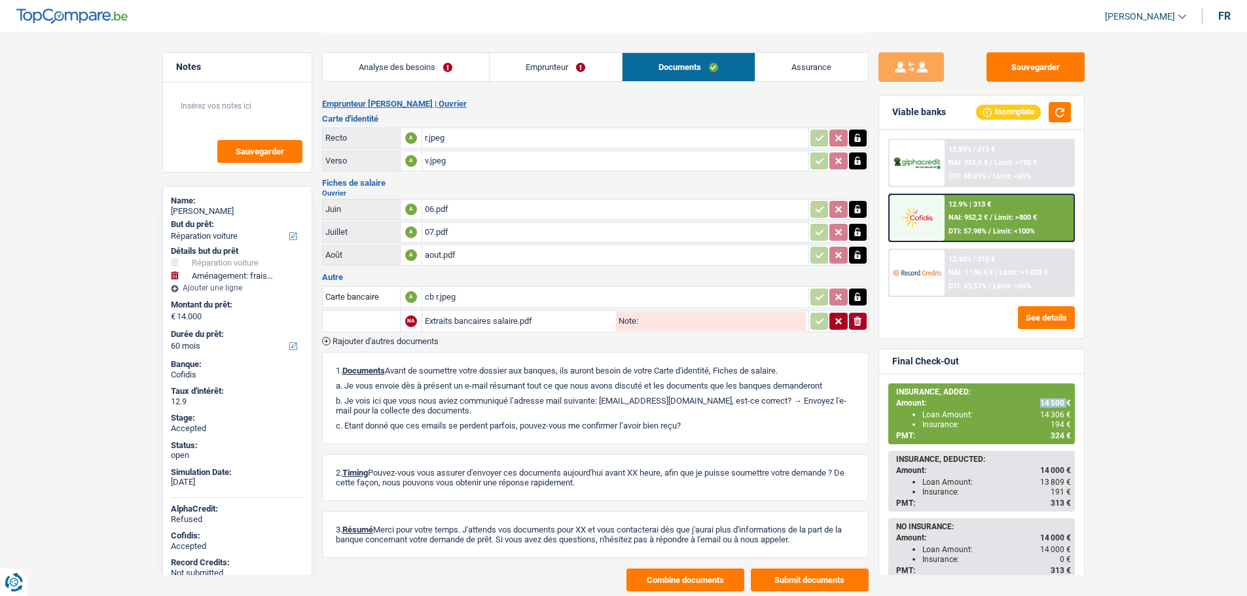
click at [688, 573] on button "Combine documents" at bounding box center [685, 580] width 118 height 23
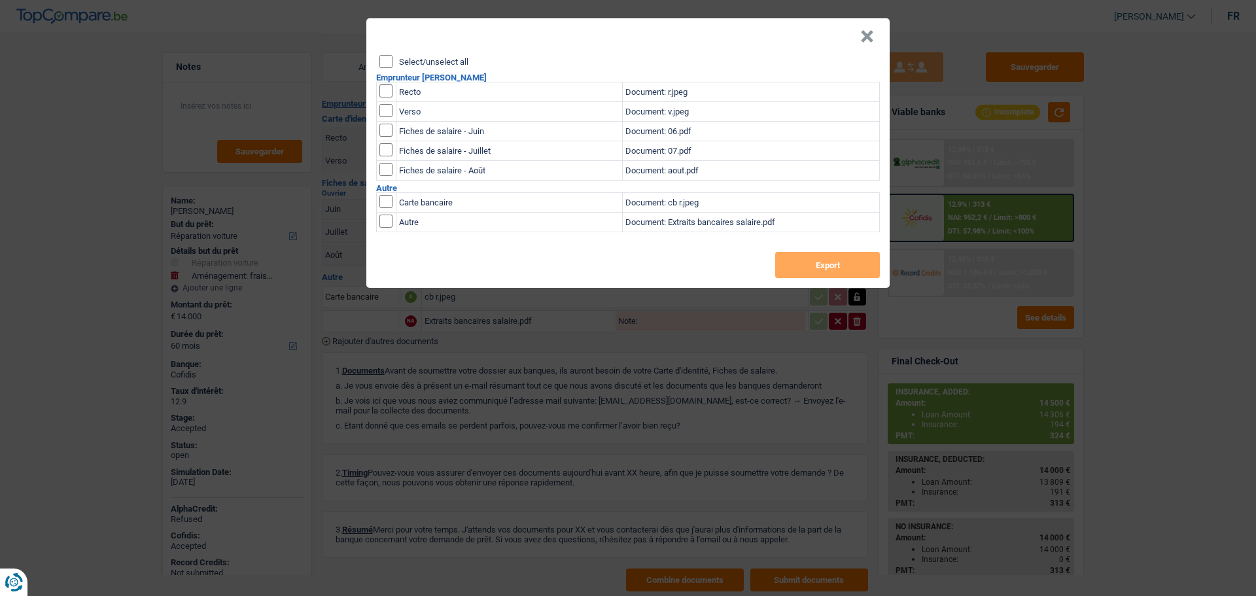
click at [417, 64] on label "Select/unselect all" at bounding box center [433, 62] width 69 height 9
click at [393, 64] on input "Select/unselect all" at bounding box center [386, 61] width 13 height 13
checkbox input "true"
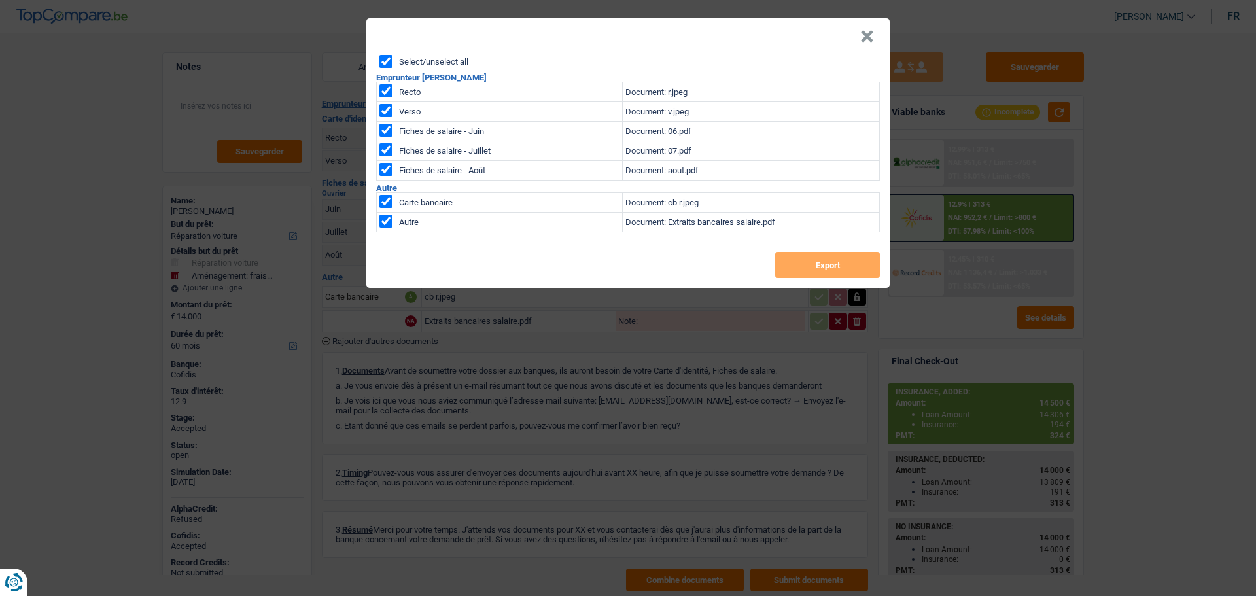
checkbox input "true"
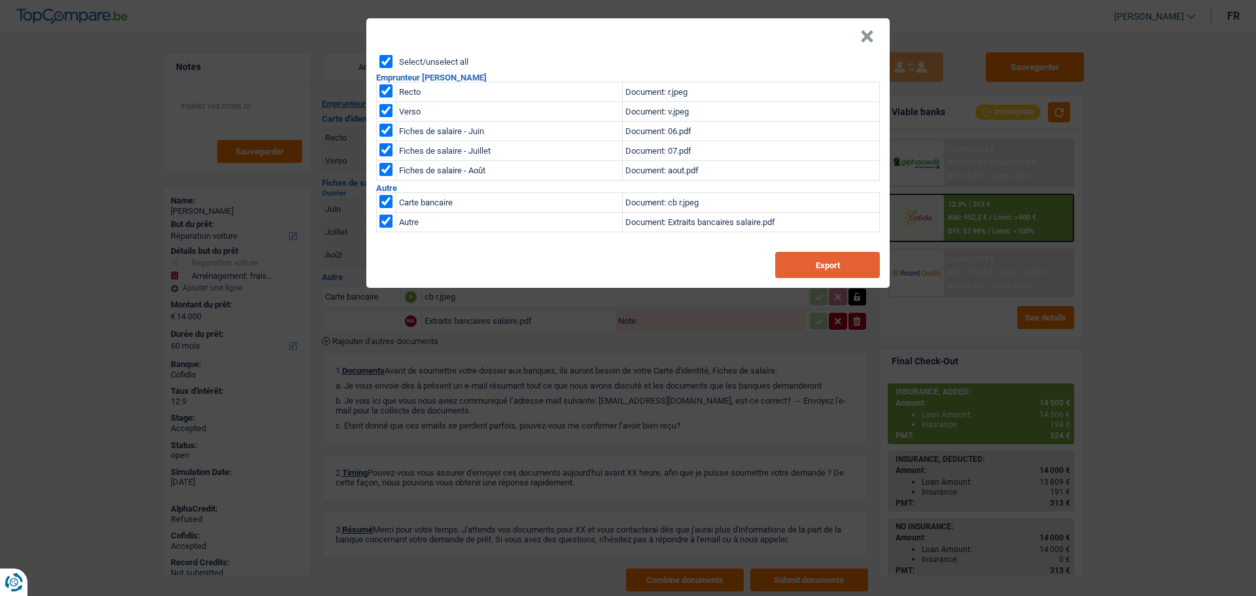
click at [826, 261] on button "Export" at bounding box center [827, 265] width 105 height 26
click at [868, 42] on button "×" at bounding box center [868, 36] width 14 height 13
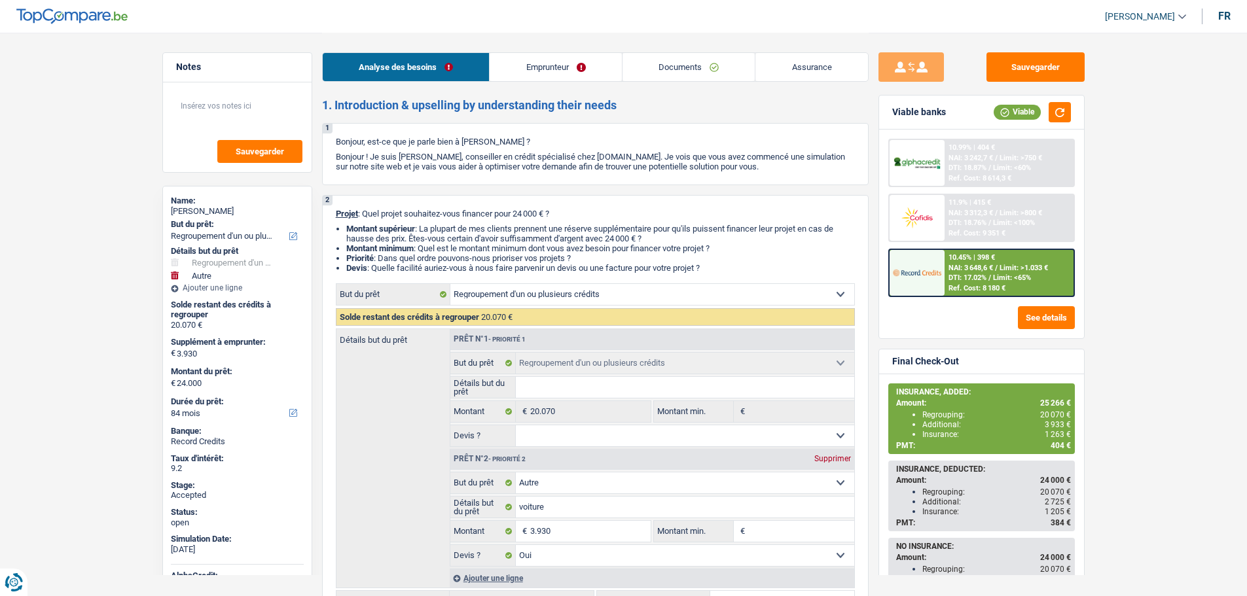
select select "refinancing"
select select "other"
select select "84"
select select "refinancing"
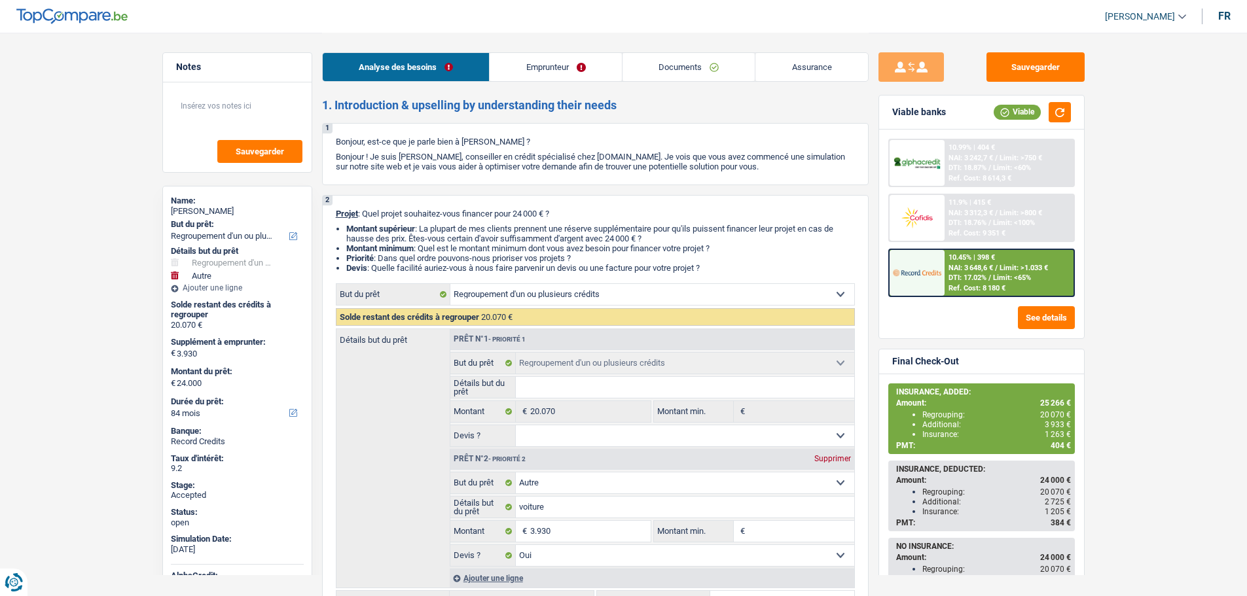
select select "refinancing"
select select "other"
select select "yes"
select select "84"
select select "worker"
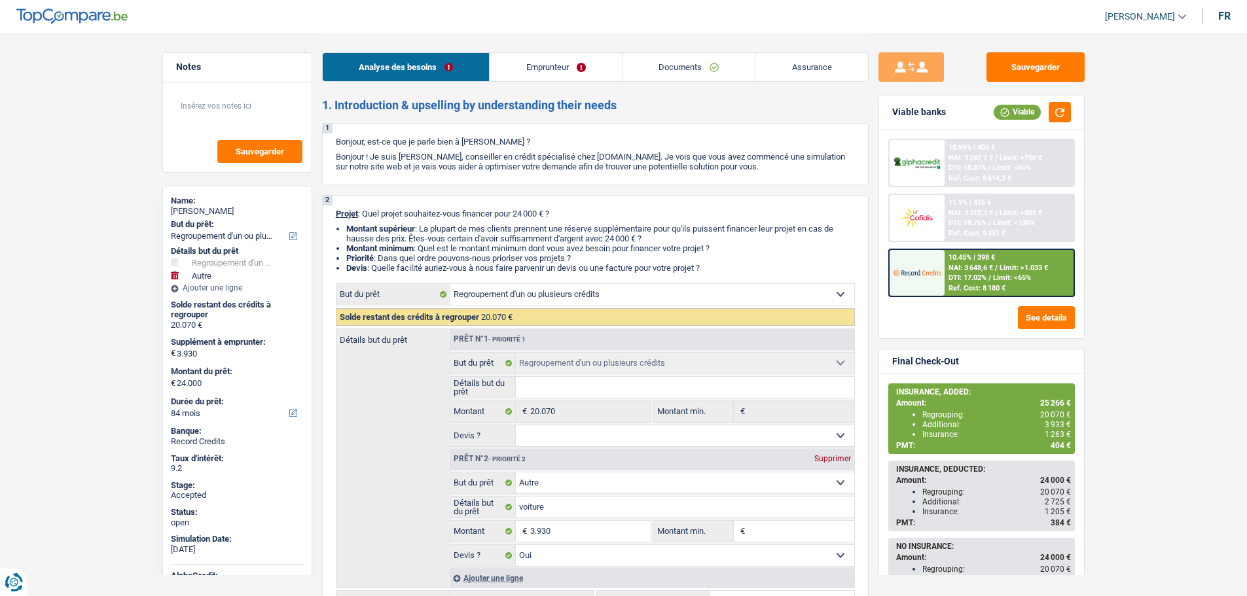
select select "netSalary"
select select "mealVouchers"
select select "rents"
select select "personalLoan"
select select "familyEvent"
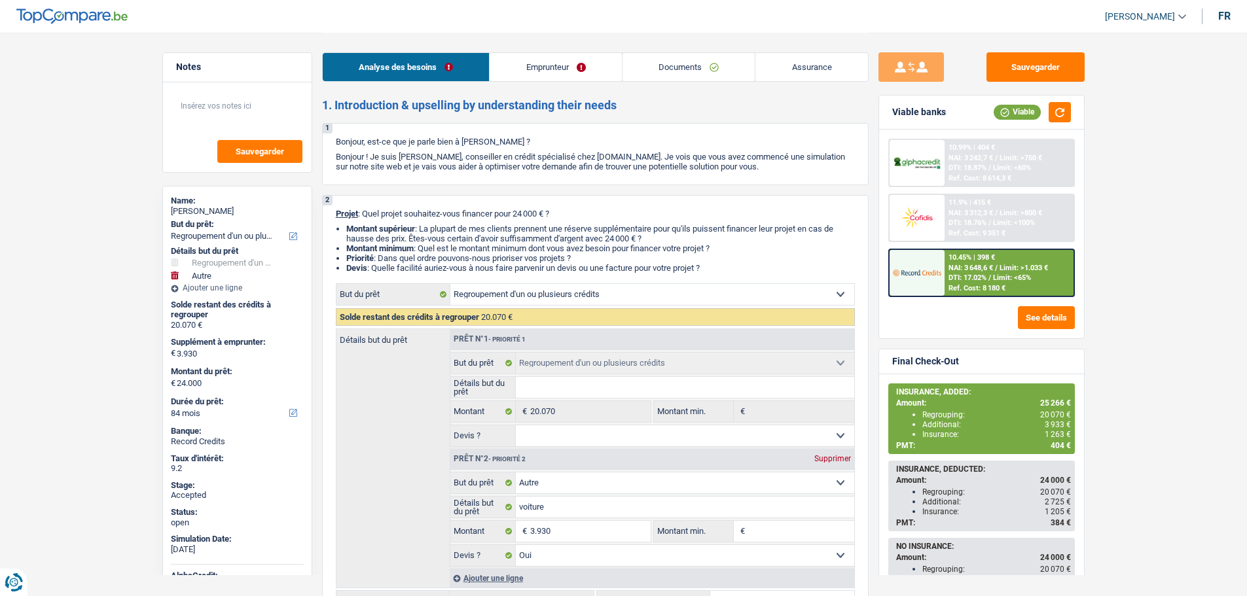
select select "60"
select select "personalLoan"
select select "familyEvent"
select select "60"
select select "carLoan"
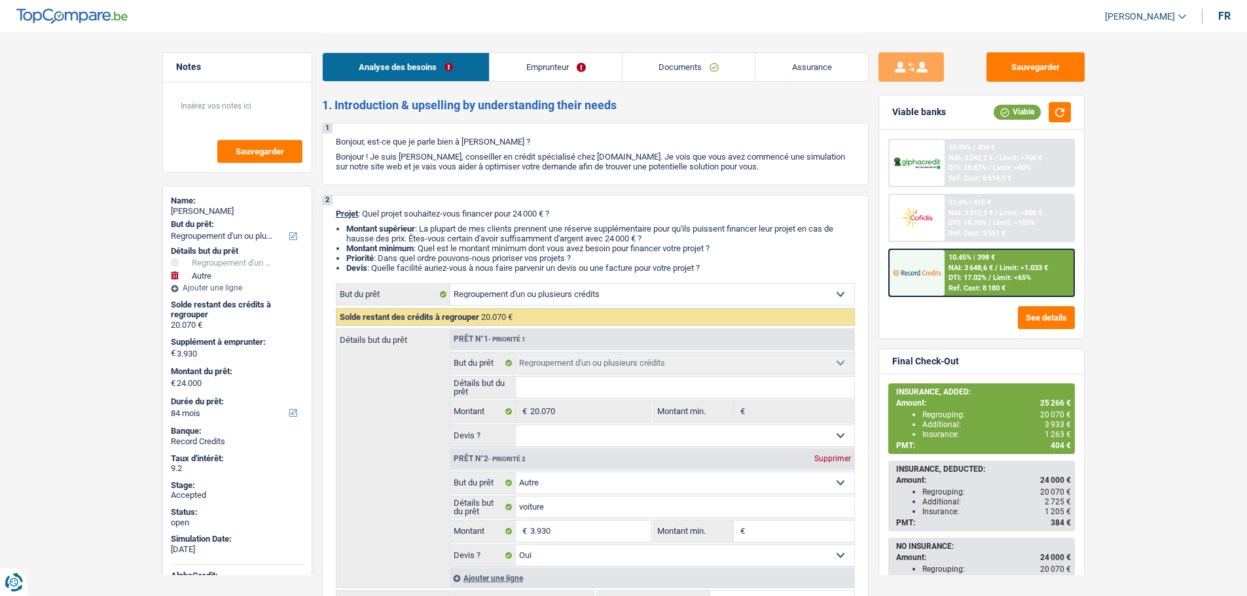
select select "42"
select select "carLoan"
select select "36"
select select "refinancing"
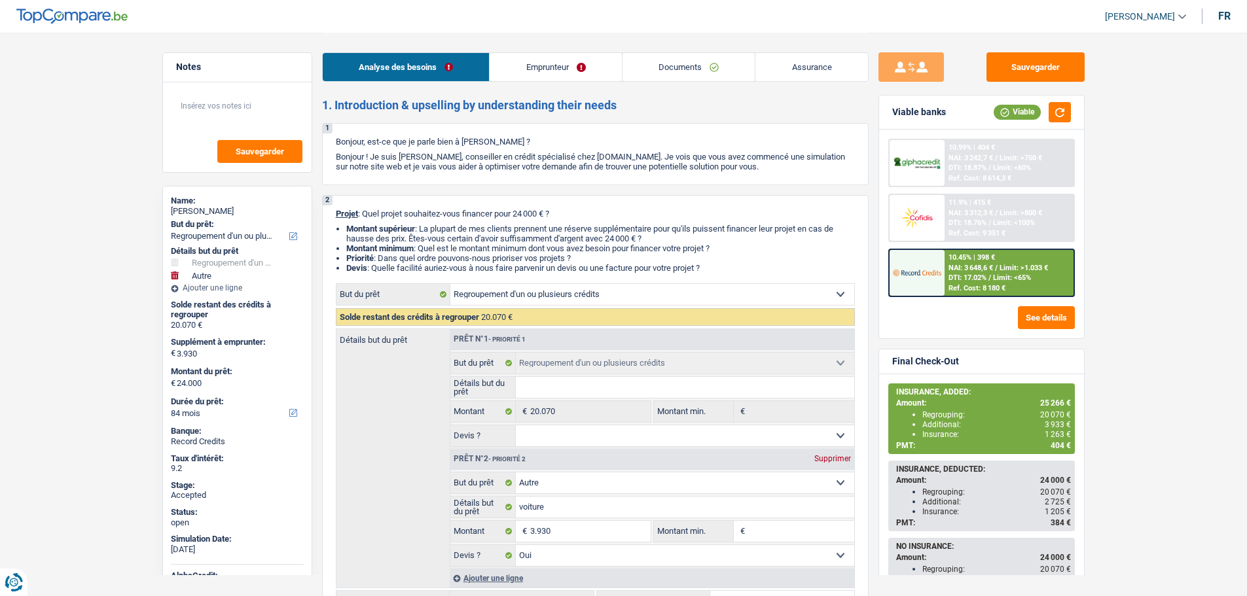
select select "other"
select select "yes"
select select "84"
click at [1160, 14] on span "[PERSON_NAME]" at bounding box center [1140, 16] width 70 height 11
click at [1109, 122] on button "SO" at bounding box center [1115, 120] width 116 height 26
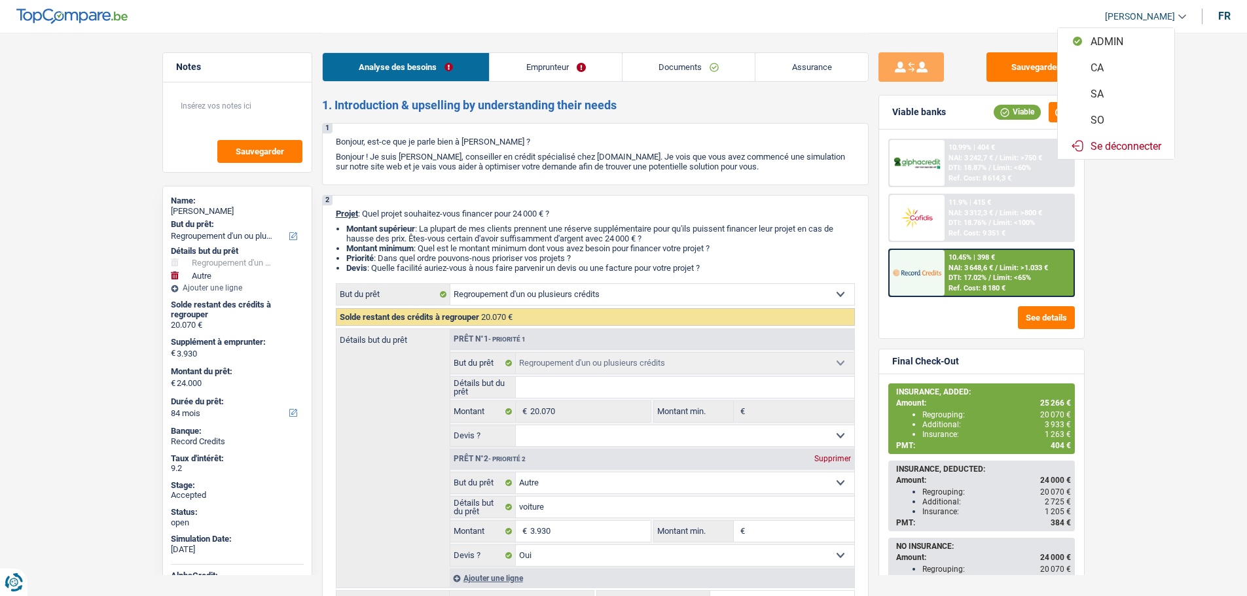
select select "84"
select select "60"
select select "refinancing"
select select "other"
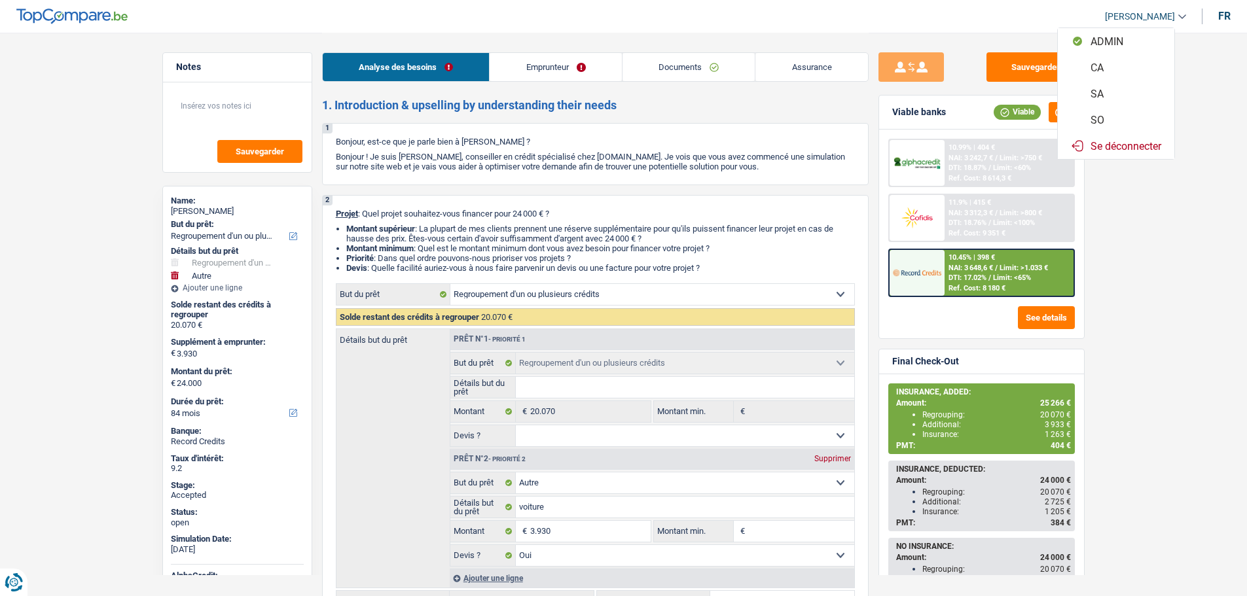
select select "yes"
select select "84"
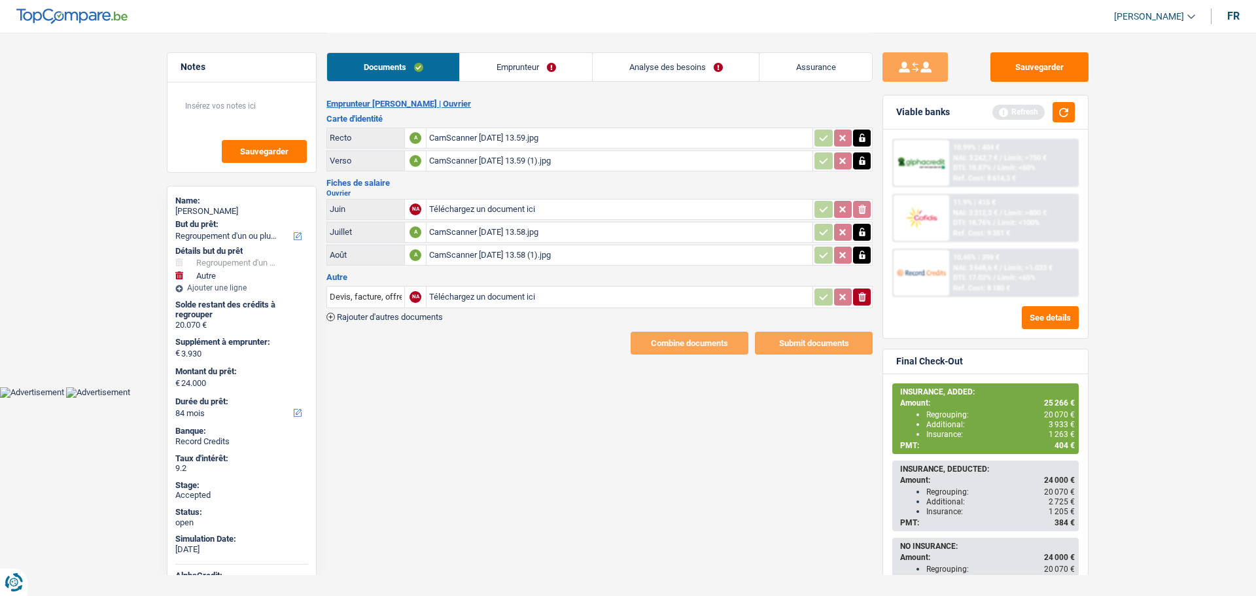
click at [636, 69] on link "Analyse des besoins" at bounding box center [676, 67] width 166 height 28
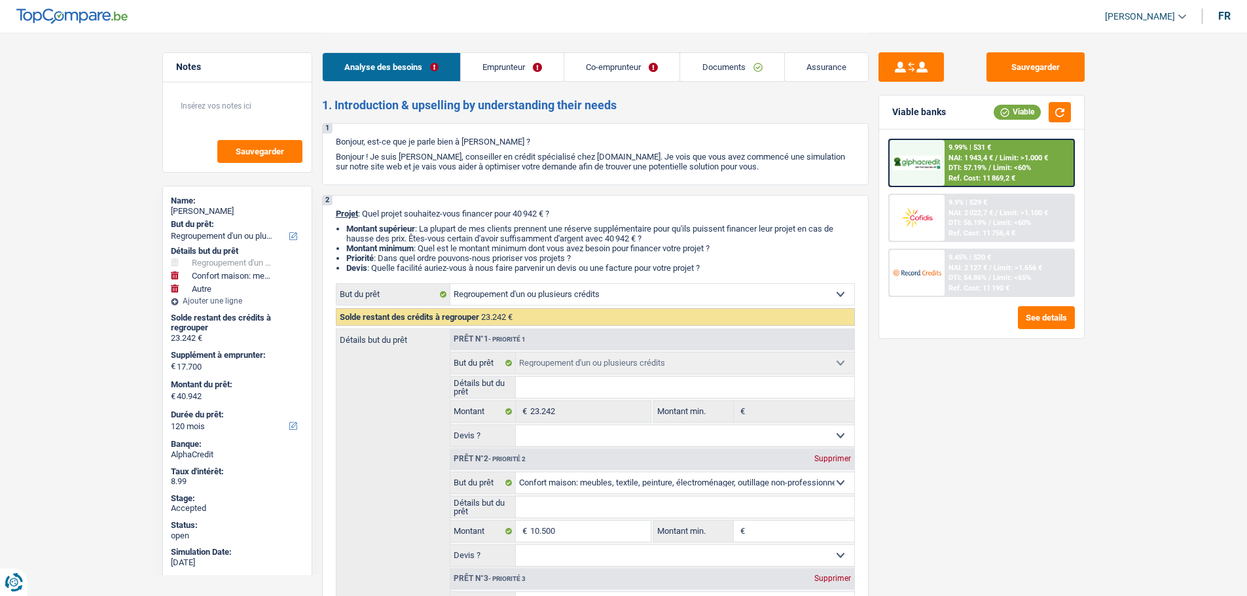
select select "refinancing"
select select "household"
select select "other"
select select "120"
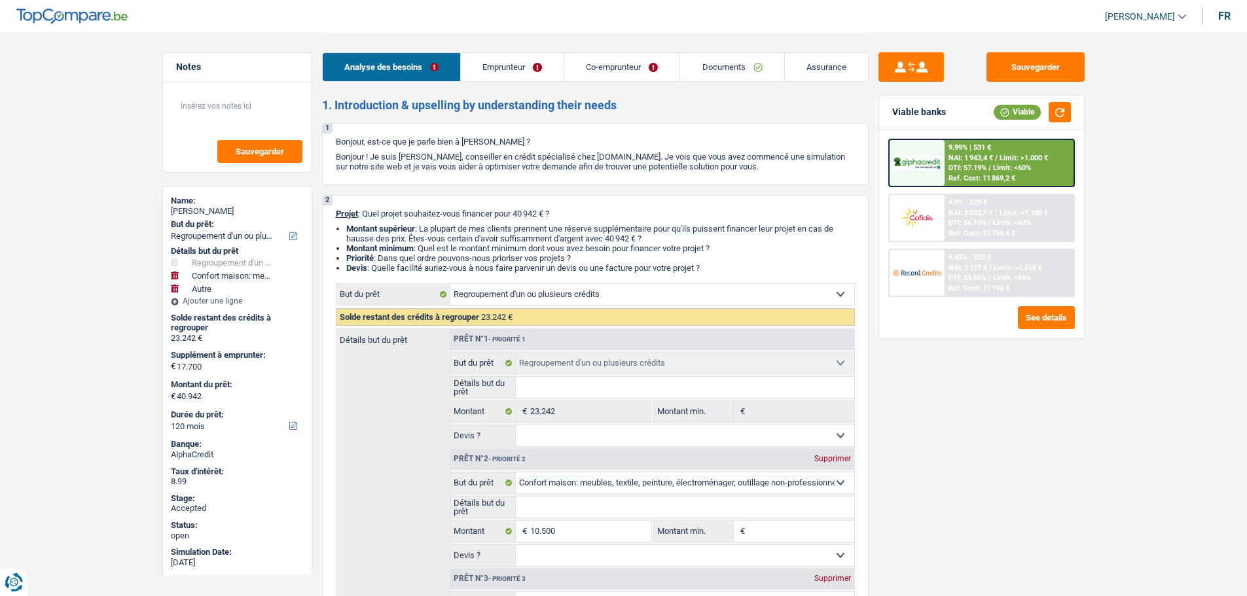
select select "refinancing"
select select "household"
select select "other"
select select "120"
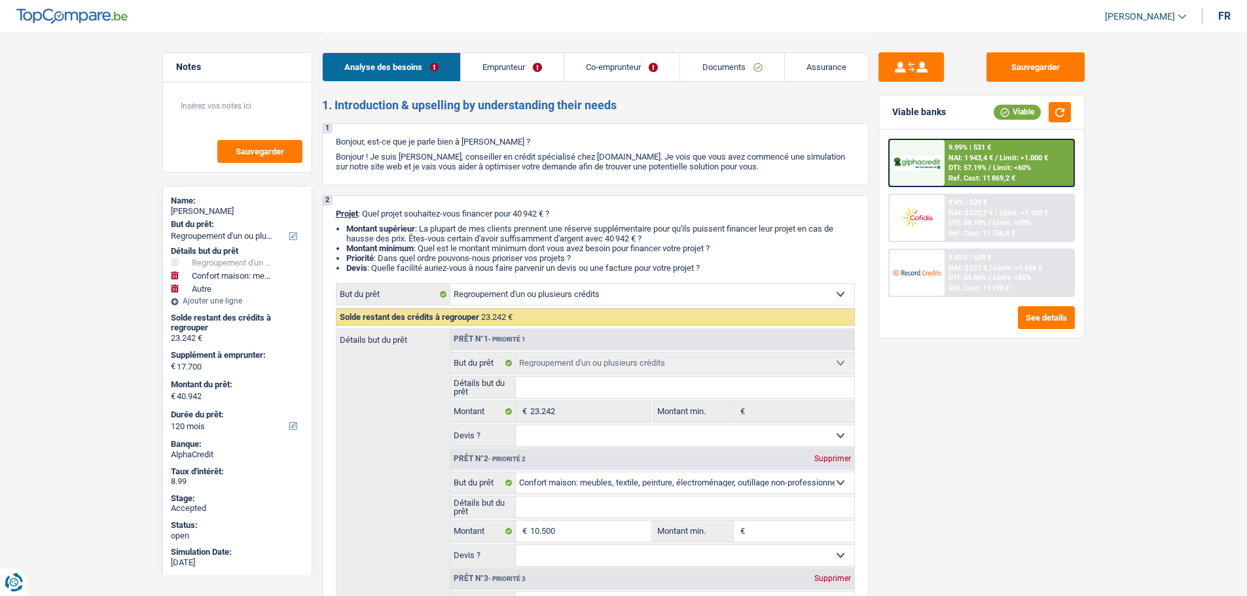
select select "publicEmployee"
select select "worker"
select select "familyAllowances"
select select "netSalary"
select select "mealVouchers"
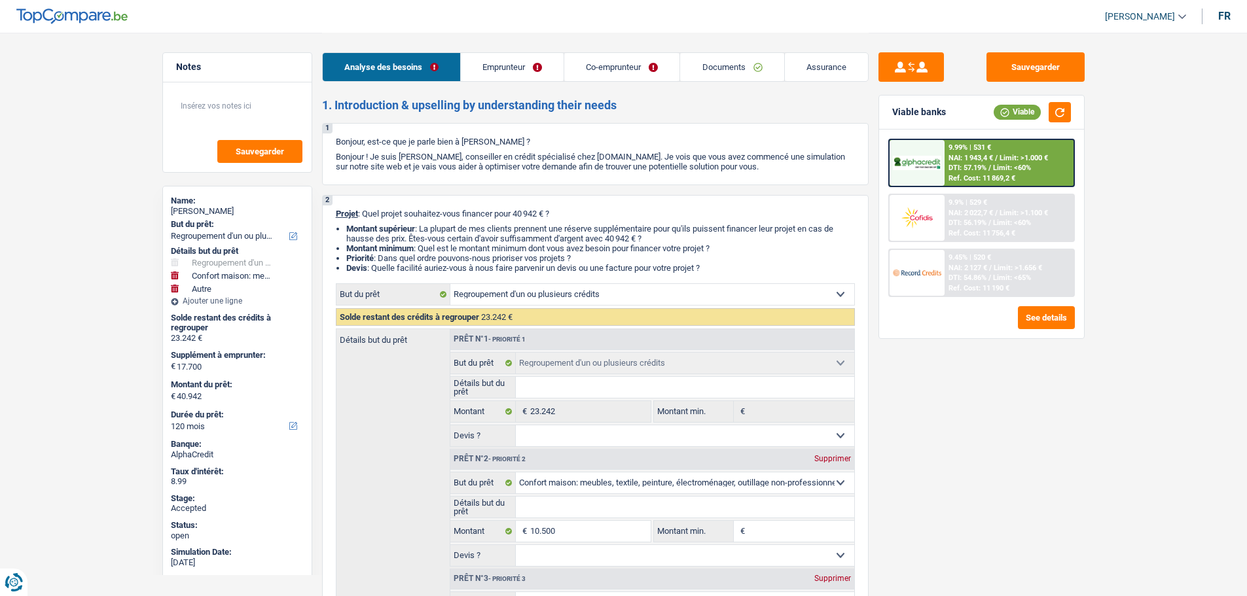
select select "netSalary"
select select "ownerWithMortgage"
select select "mortgage"
select select "240"
select select "carLoan"
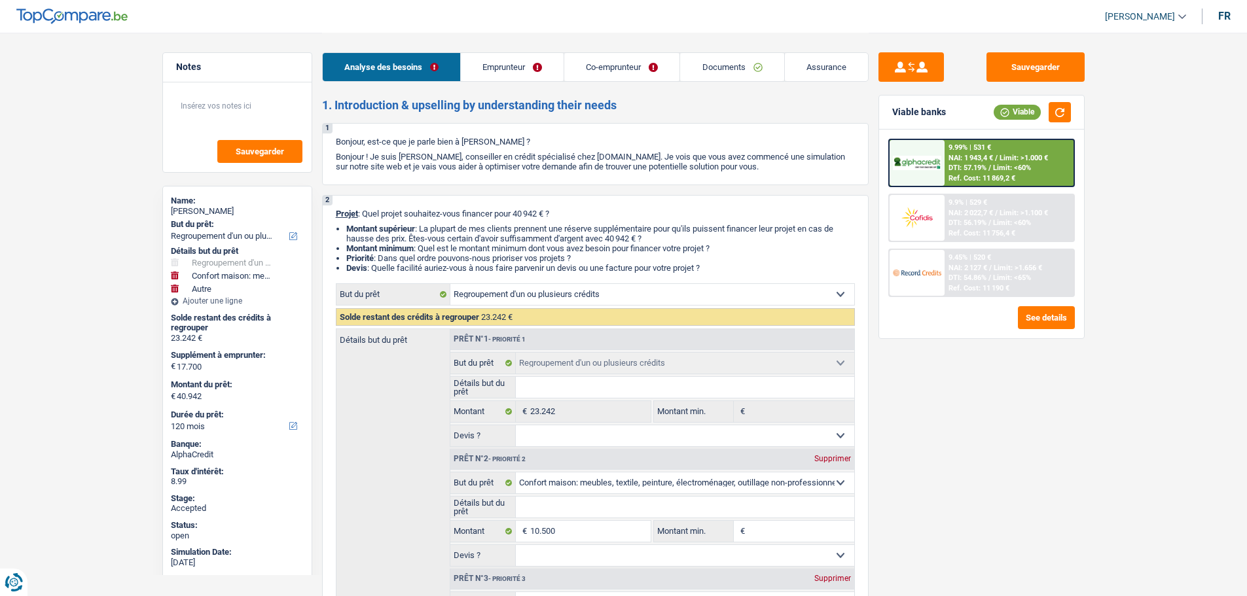
select select "72"
select select "personalLoan"
select select "other"
select select "48"
select select "cardOrCredit"
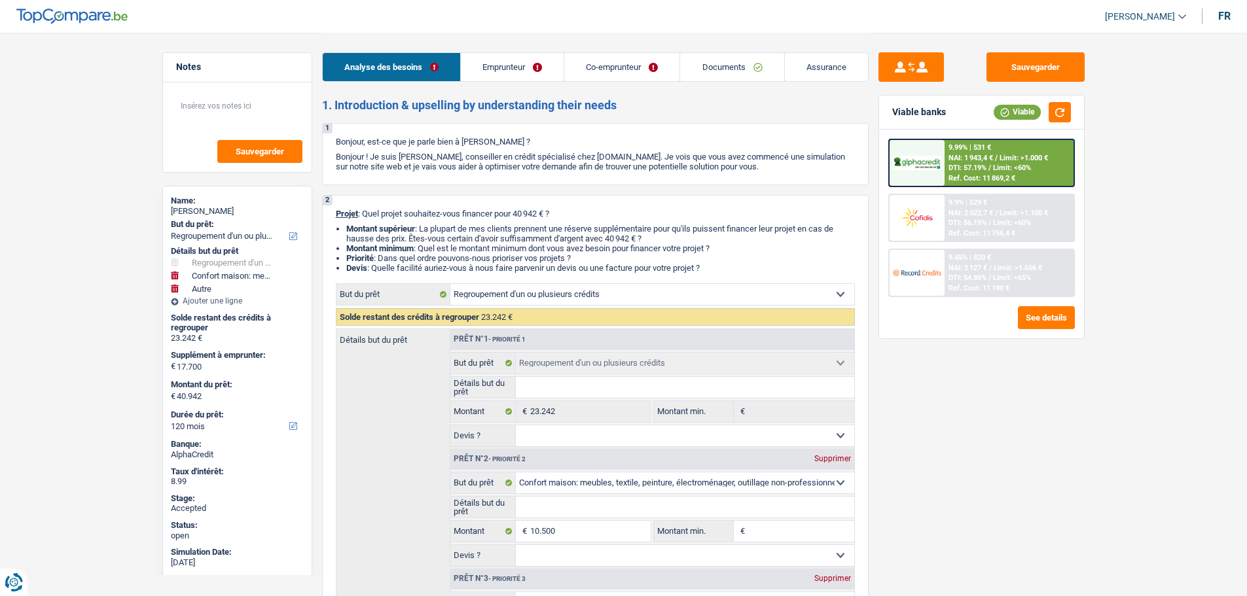
select select "cardOrCredit"
select select "refinancing"
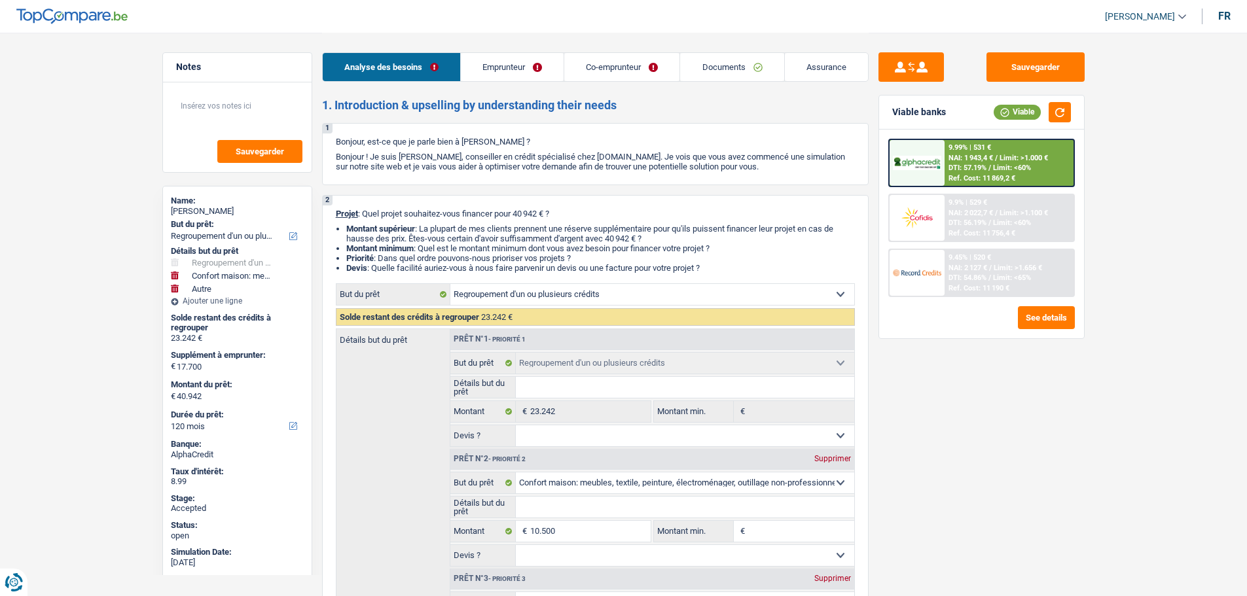
select select "household"
select select "other"
select select "120"
click at [222, 210] on div "Stephanie Delbouvry" at bounding box center [237, 211] width 133 height 10
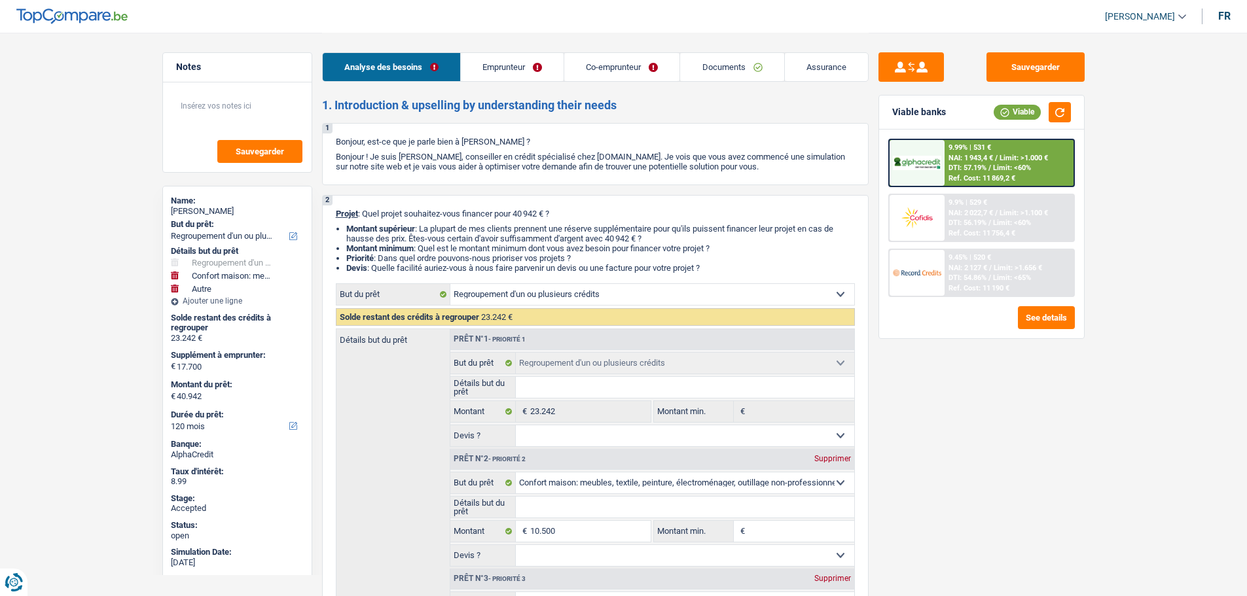
copy div "Delbouvry"
click at [1152, 13] on span "[PERSON_NAME]" at bounding box center [1140, 16] width 70 height 11
click at [1110, 117] on button "SO" at bounding box center [1115, 120] width 116 height 26
select select "120"
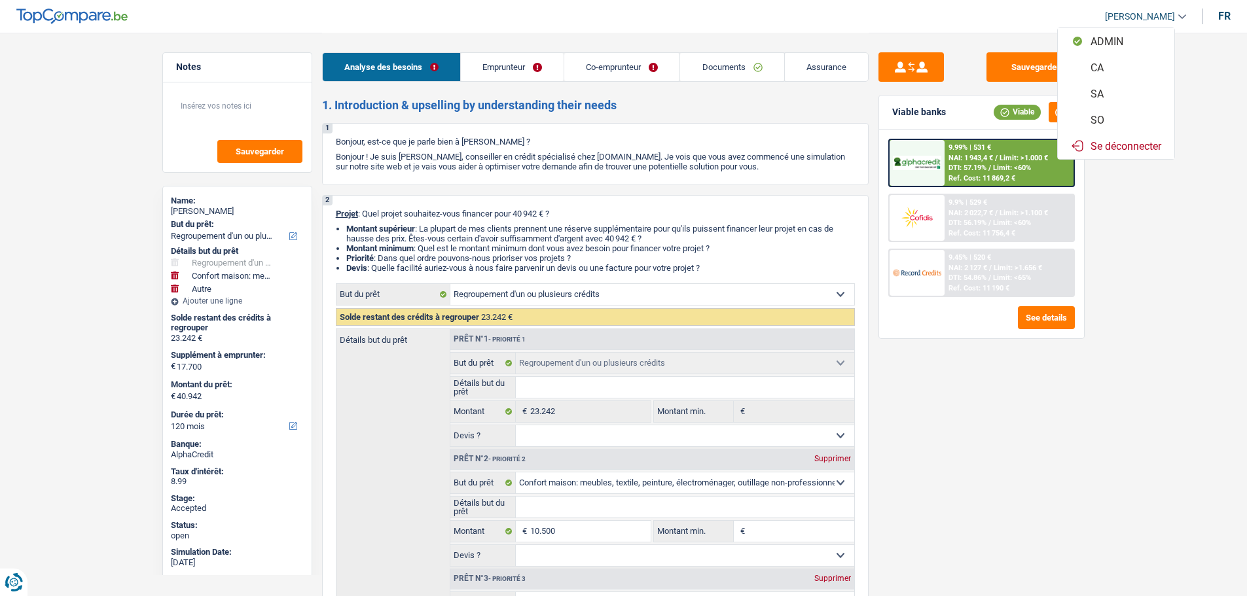
select select "120"
select select "refinancing"
select select "household"
select select "other"
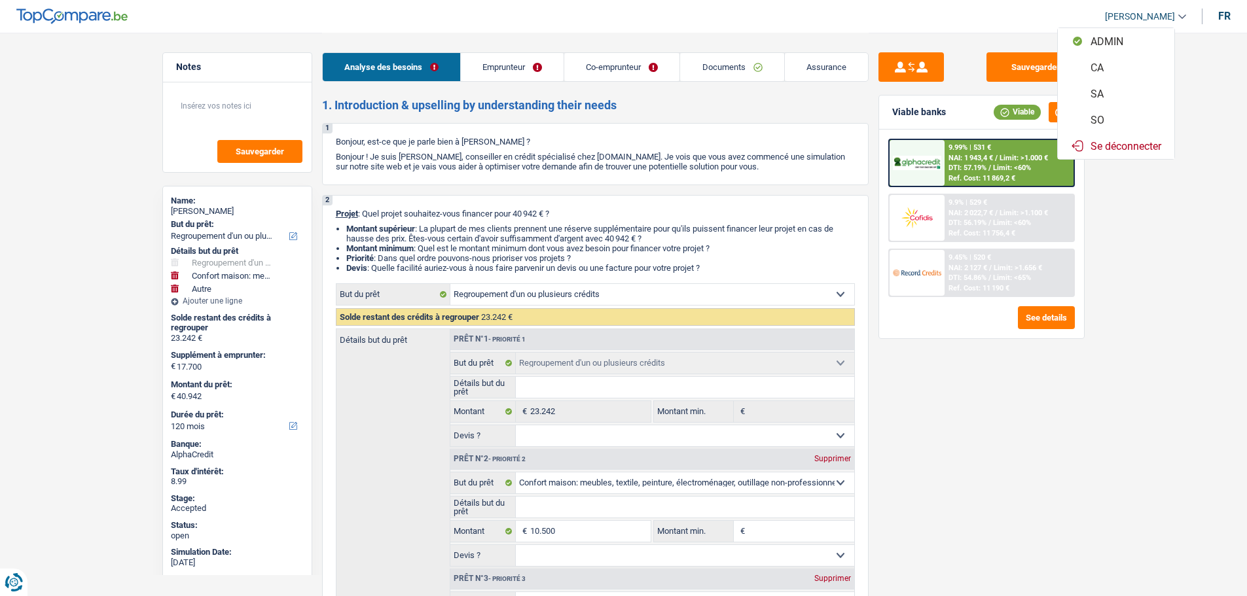
select select "120"
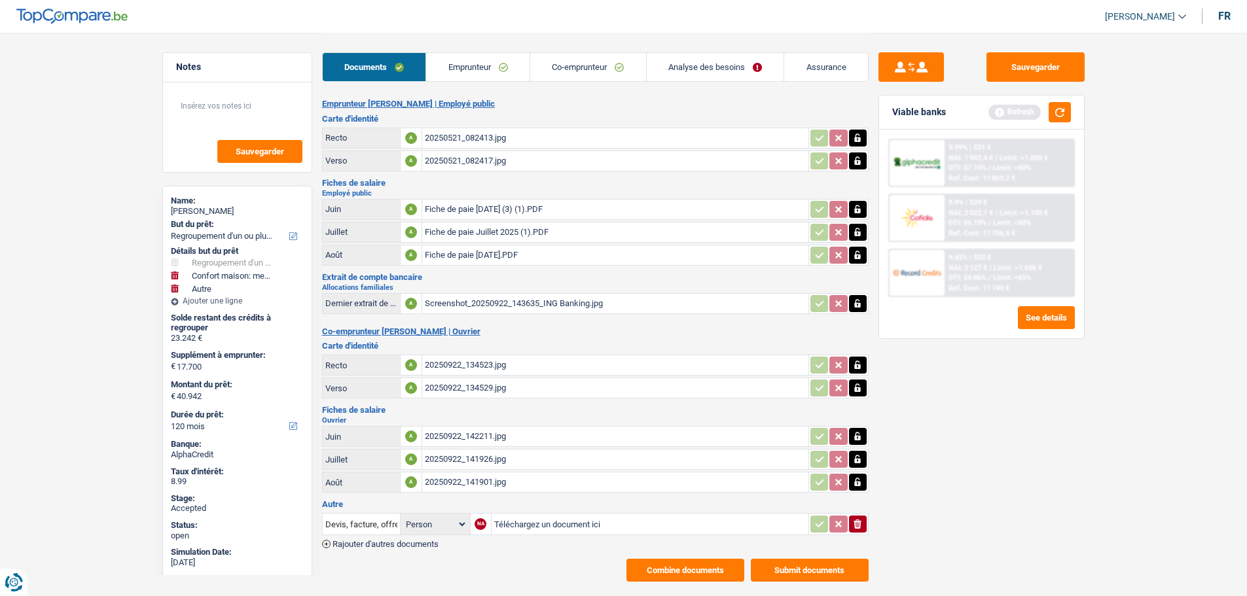
click at [700, 67] on link "Analyse des besoins" at bounding box center [715, 67] width 137 height 28
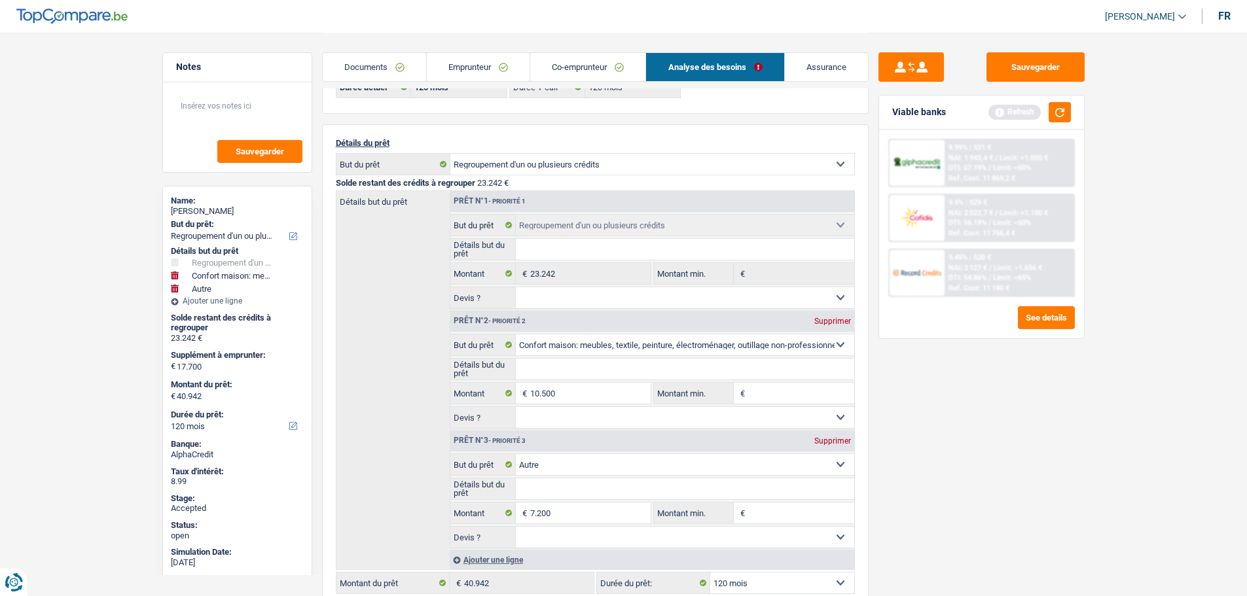
scroll to position [131, 0]
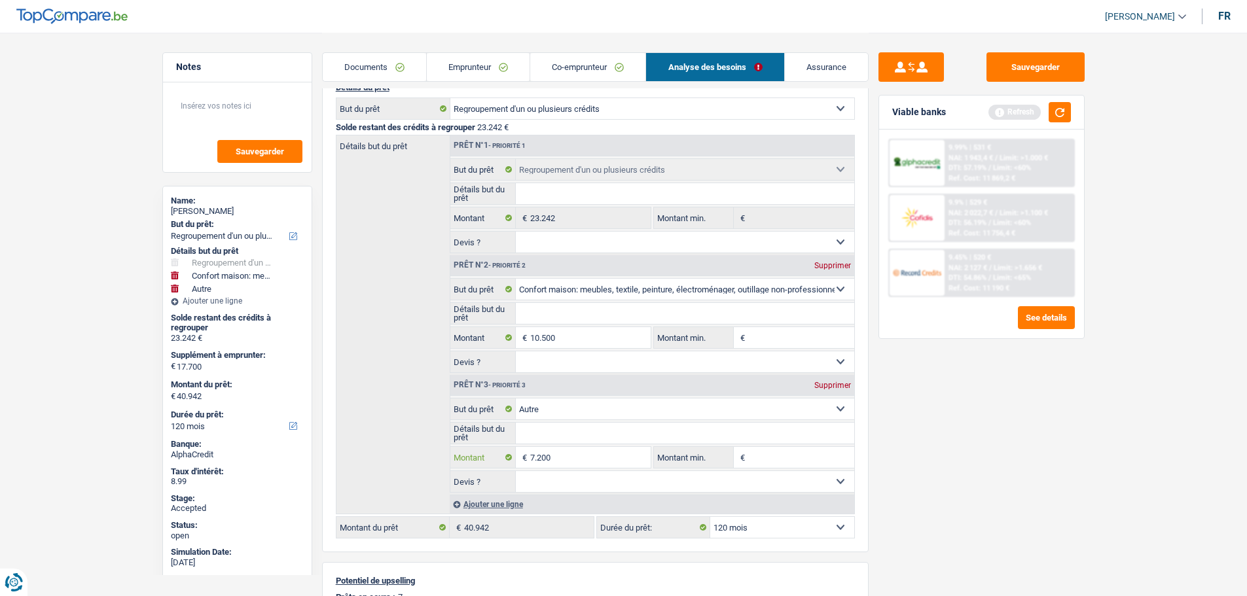
click at [560, 453] on input "7.200" at bounding box center [590, 457] width 120 height 21
type input "7.151"
type input "17.651"
type input "40.893"
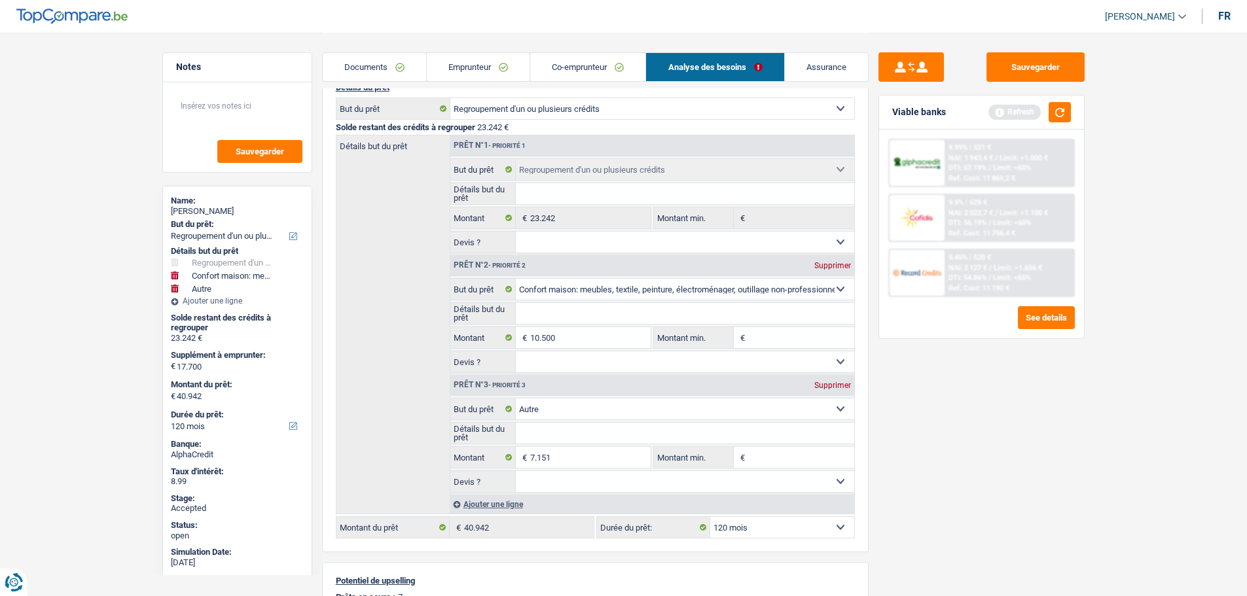
select select "144"
type input "40.893"
select select "144"
type input "40.893"
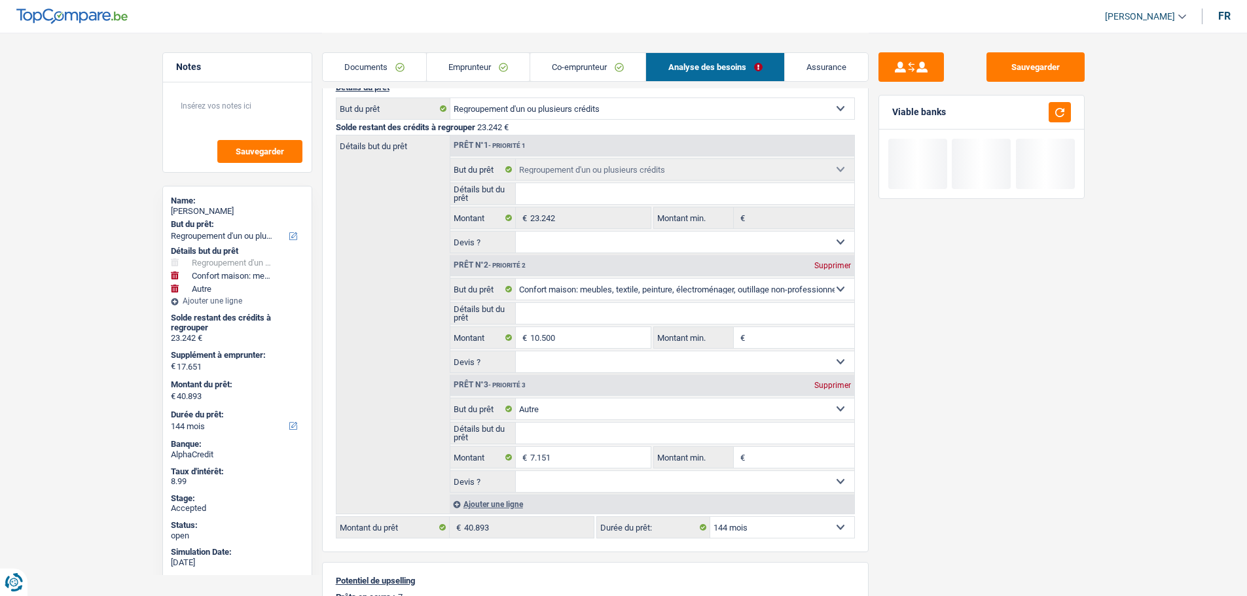
click at [1001, 480] on div "Sauvegarder Viable banks" at bounding box center [981, 313] width 226 height 523
click at [735, 528] on select "12 mois 18 mois 24 mois 30 mois 36 mois 42 mois 48 mois 60 mois 72 mois 84 mois…" at bounding box center [782, 527] width 144 height 21
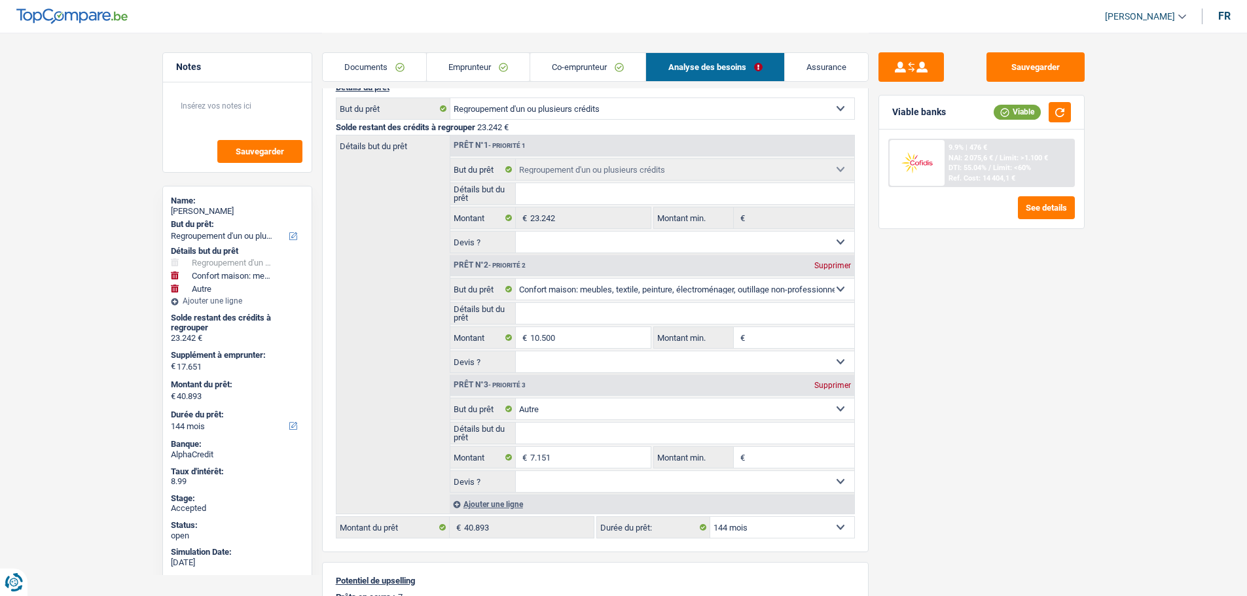
select select "120"
click at [710, 517] on select "12 mois 18 mois 24 mois 30 mois 36 mois 42 mois 48 mois 60 mois 72 mois 84 mois…" at bounding box center [782, 527] width 144 height 21
select select "120"
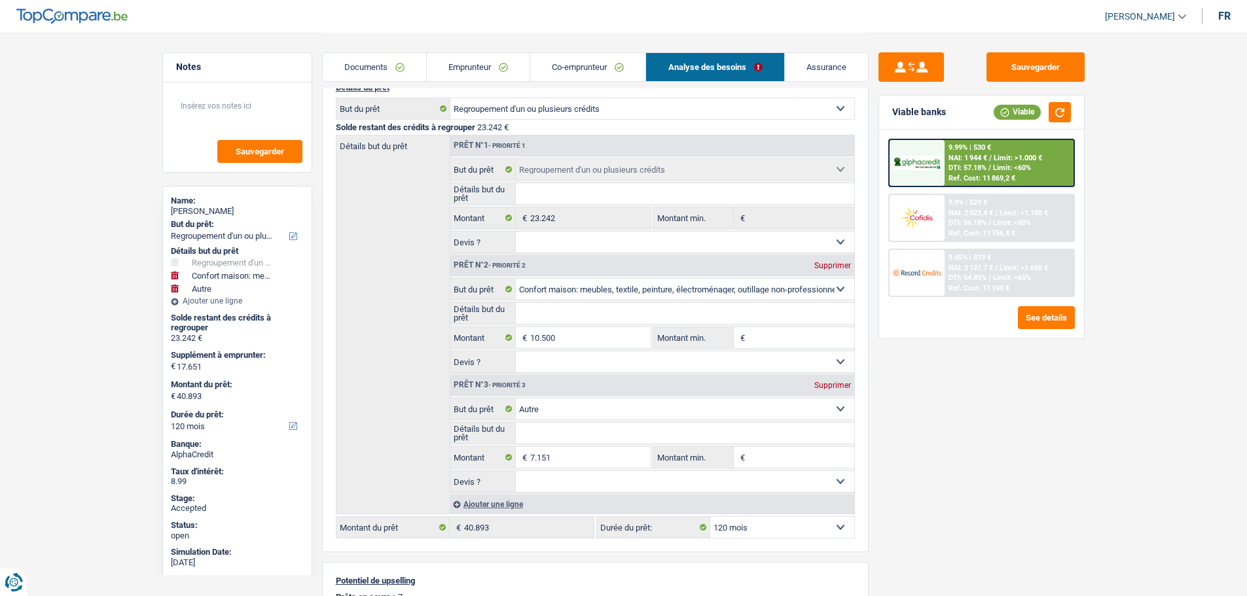
click at [933, 281] on img at bounding box center [917, 272] width 48 height 24
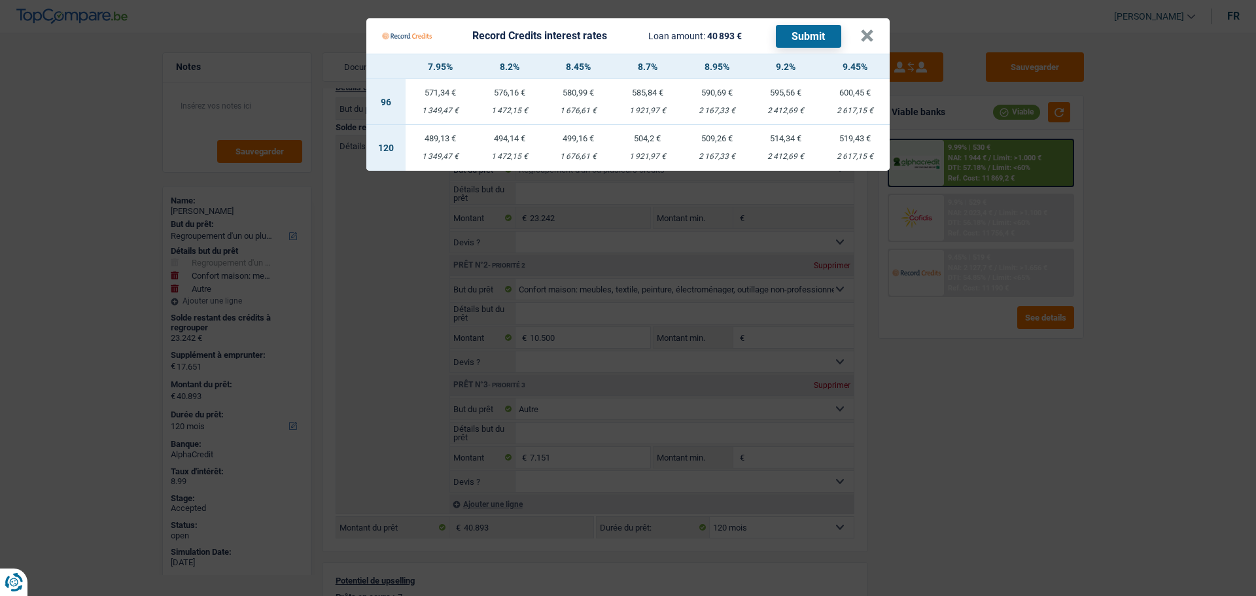
click at [715, 149] on td "509,26 € 2 167,33 €" at bounding box center [717, 148] width 69 height 46
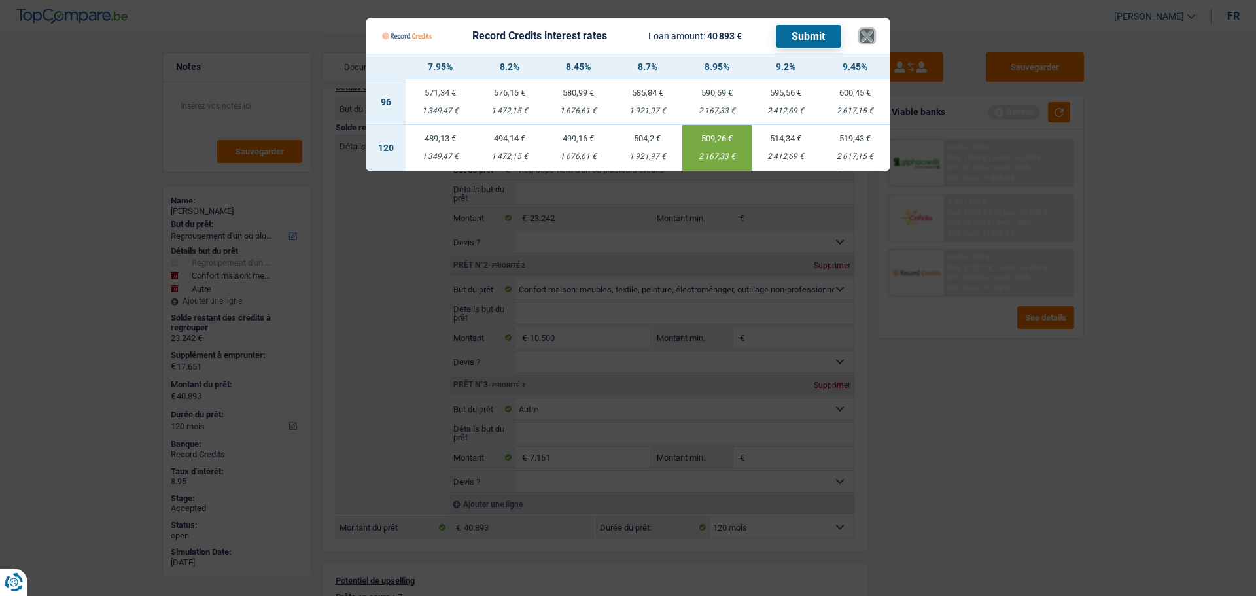
click at [865, 33] on button "×" at bounding box center [868, 35] width 14 height 13
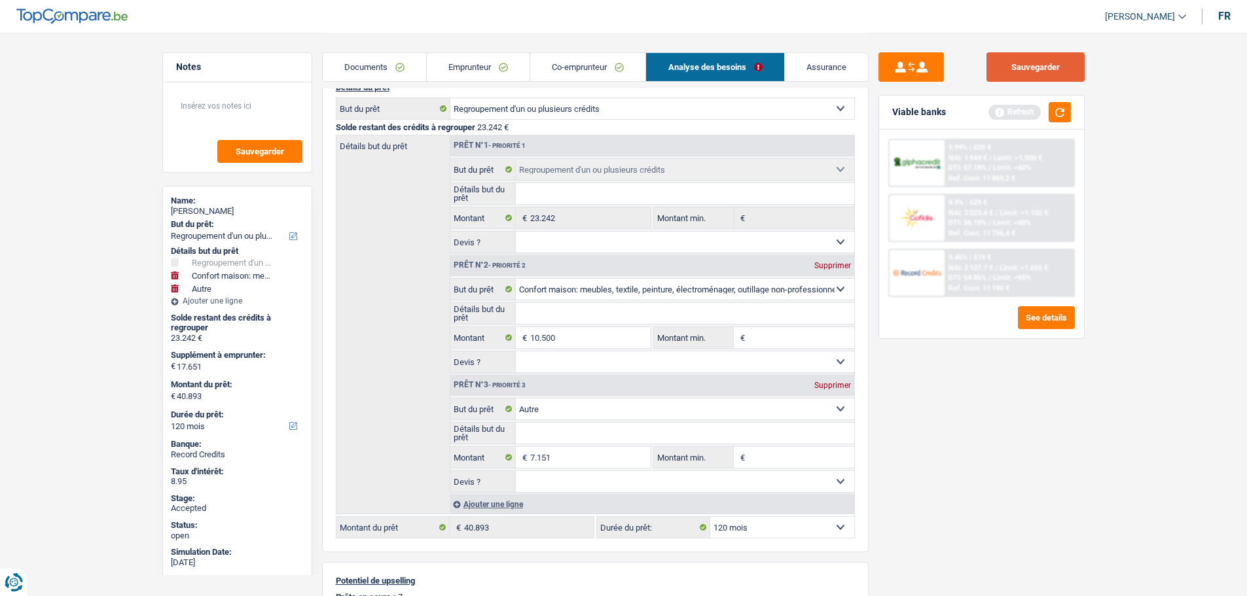
click at [1021, 60] on button "Sauvegarder" at bounding box center [1035, 66] width 98 height 29
click at [479, 69] on link "Emprunteur" at bounding box center [478, 67] width 103 height 28
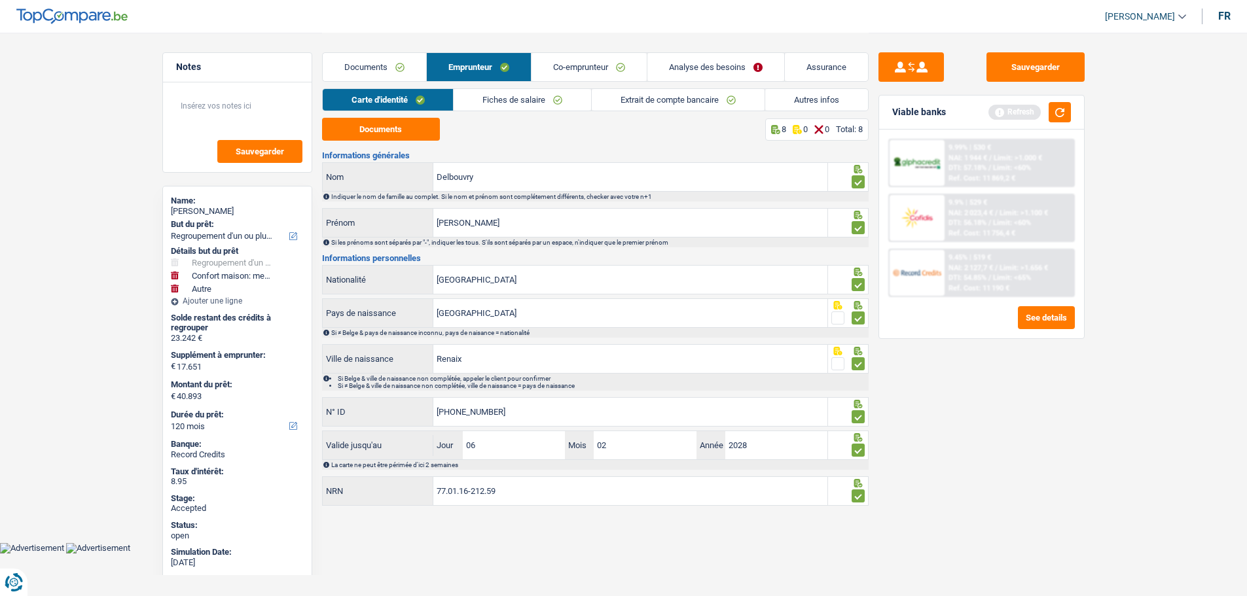
scroll to position [0, 0]
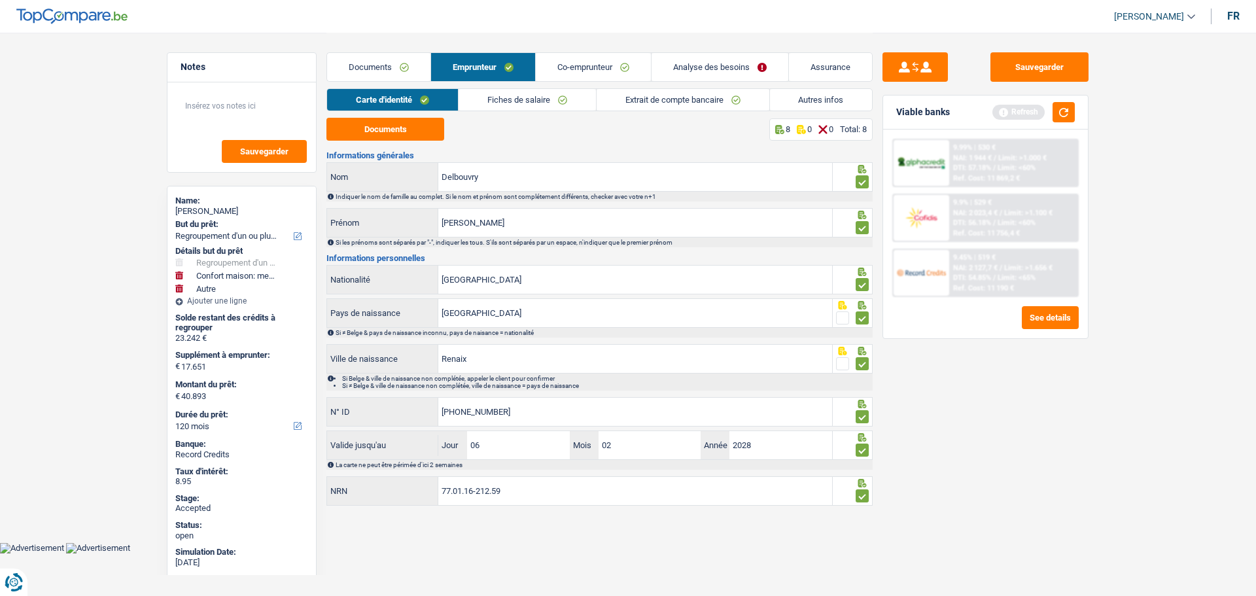
click at [385, 65] on link "Documents" at bounding box center [378, 67] width 103 height 28
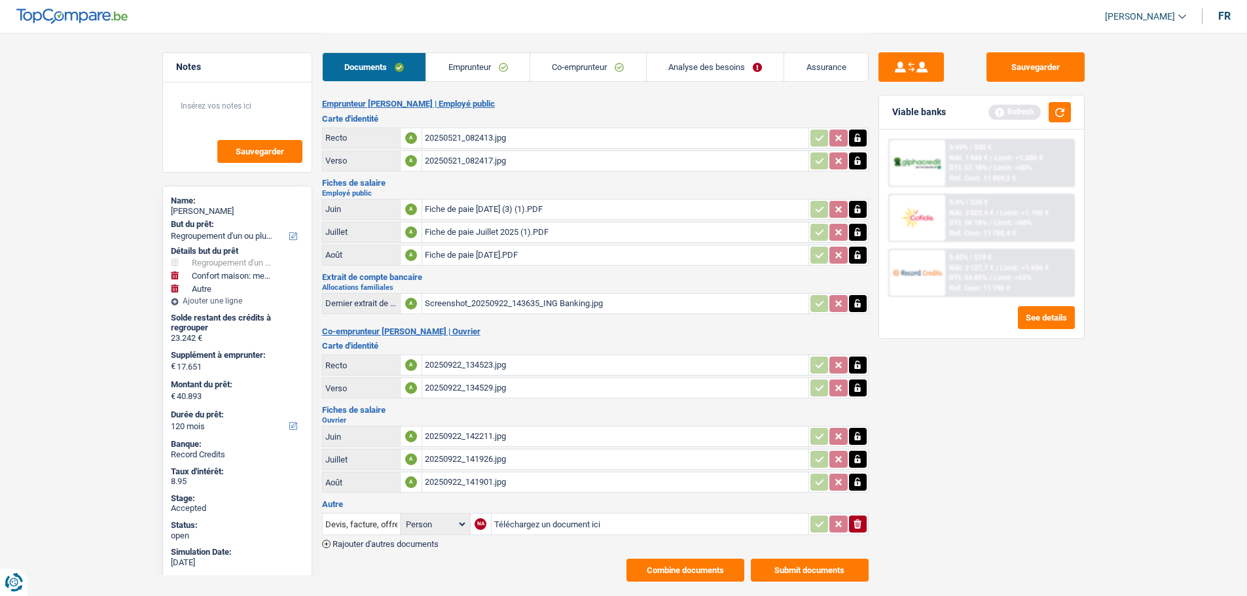
click at [683, 560] on button "Combine documents" at bounding box center [685, 570] width 118 height 23
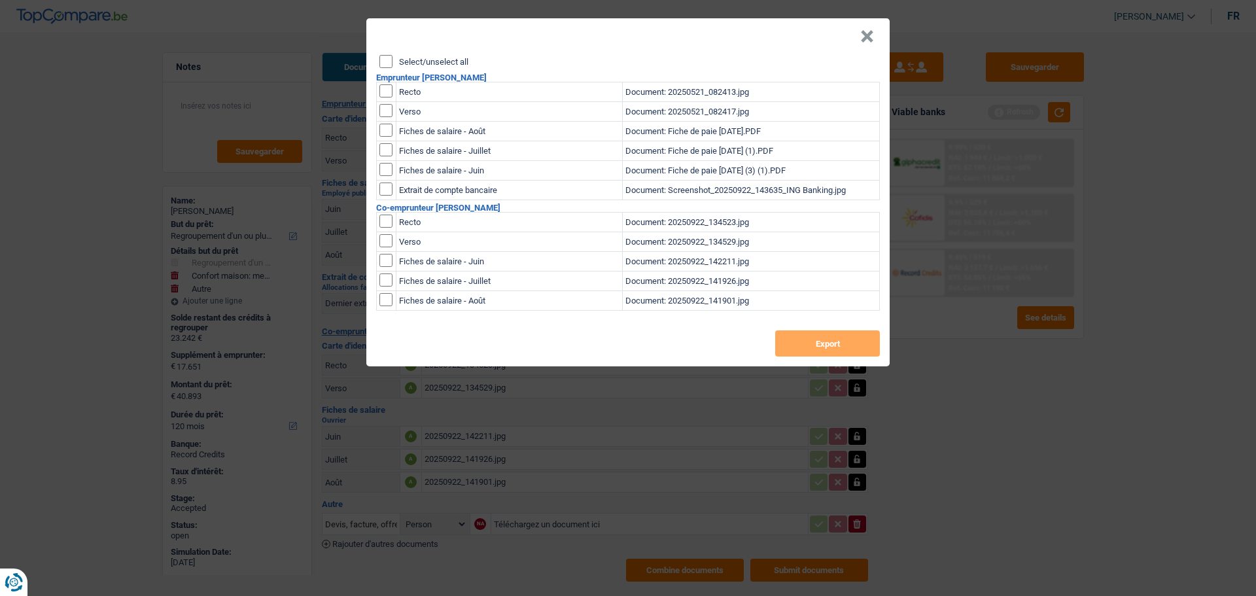
click at [440, 61] on label "Select/unselect all" at bounding box center [433, 62] width 69 height 9
click at [393, 61] on input "Select/unselect all" at bounding box center [386, 61] width 13 height 13
checkbox input "true"
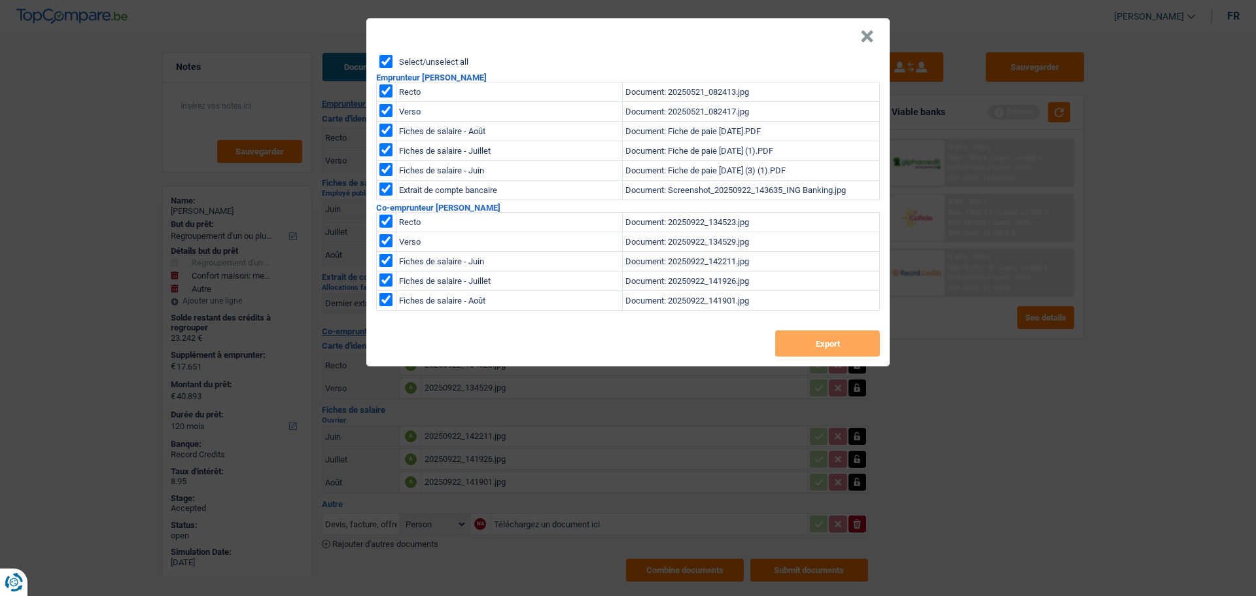
checkbox input "true"
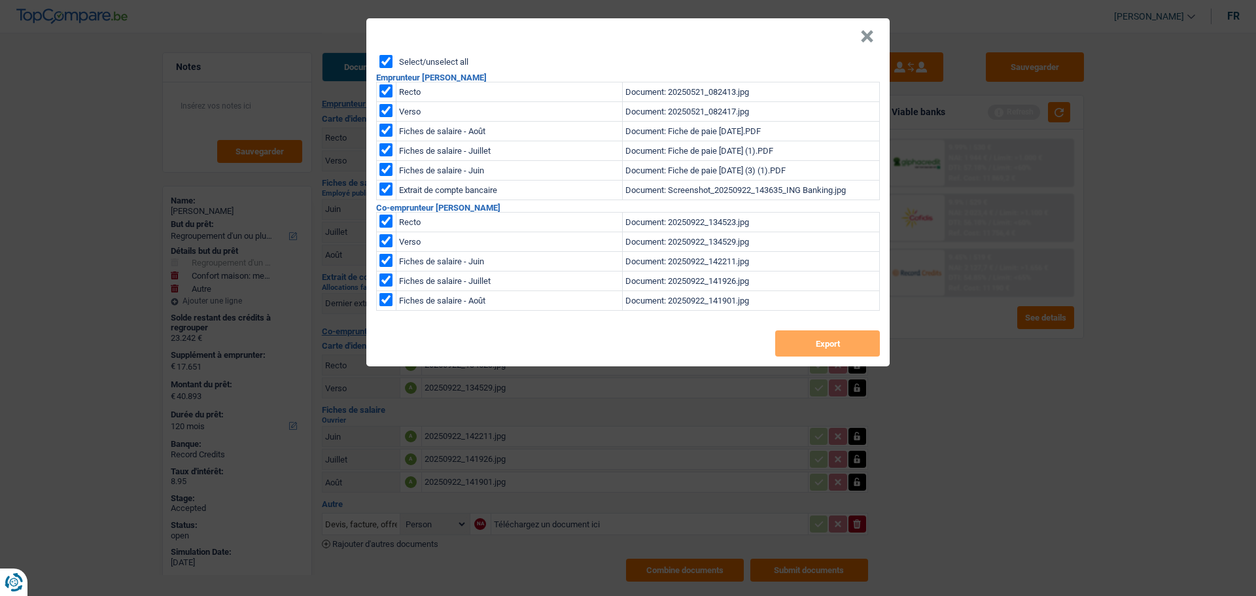
checkbox input "true"
click at [798, 341] on button "Export" at bounding box center [827, 343] width 105 height 26
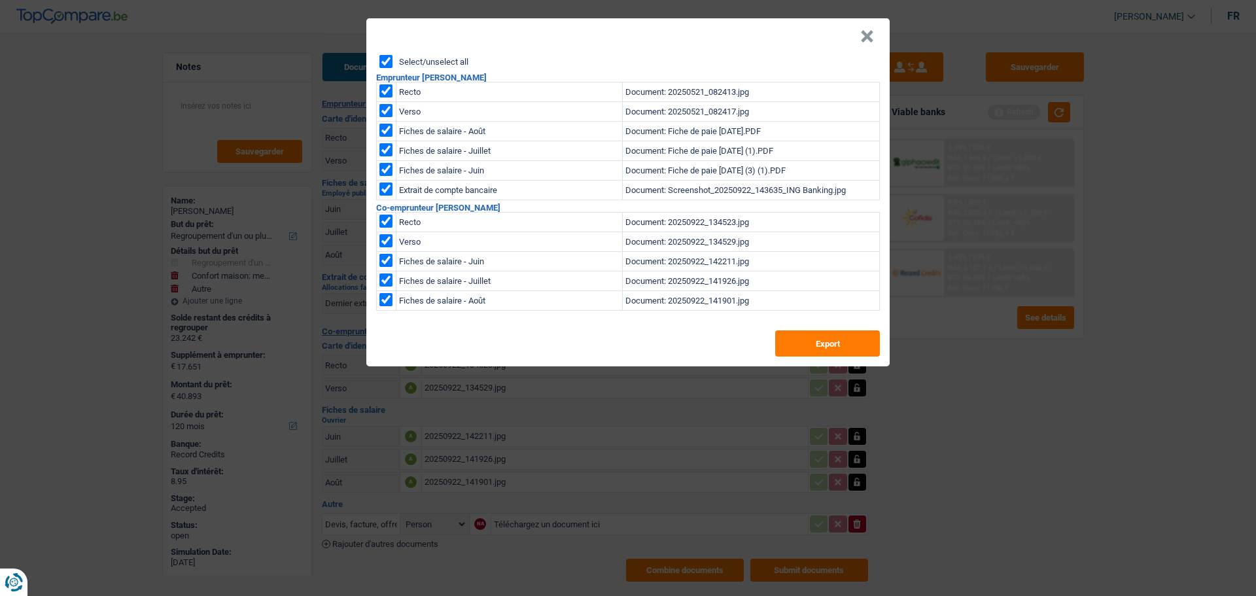
click at [866, 32] on button "×" at bounding box center [868, 36] width 14 height 13
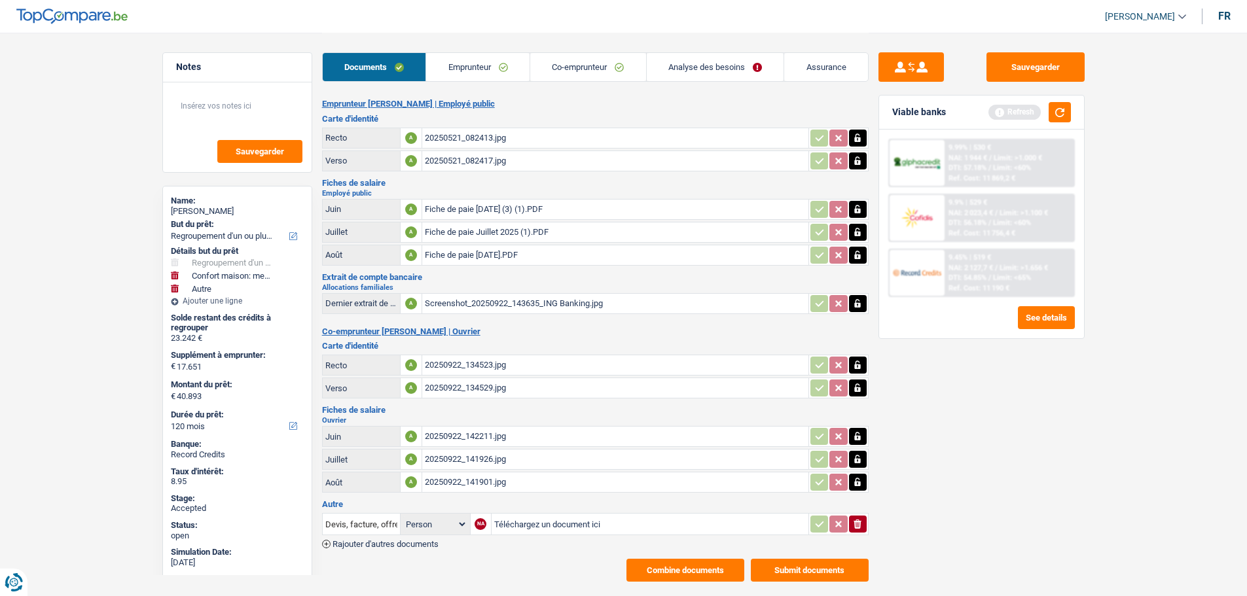
click at [490, 65] on link "Emprunteur" at bounding box center [477, 67] width 103 height 28
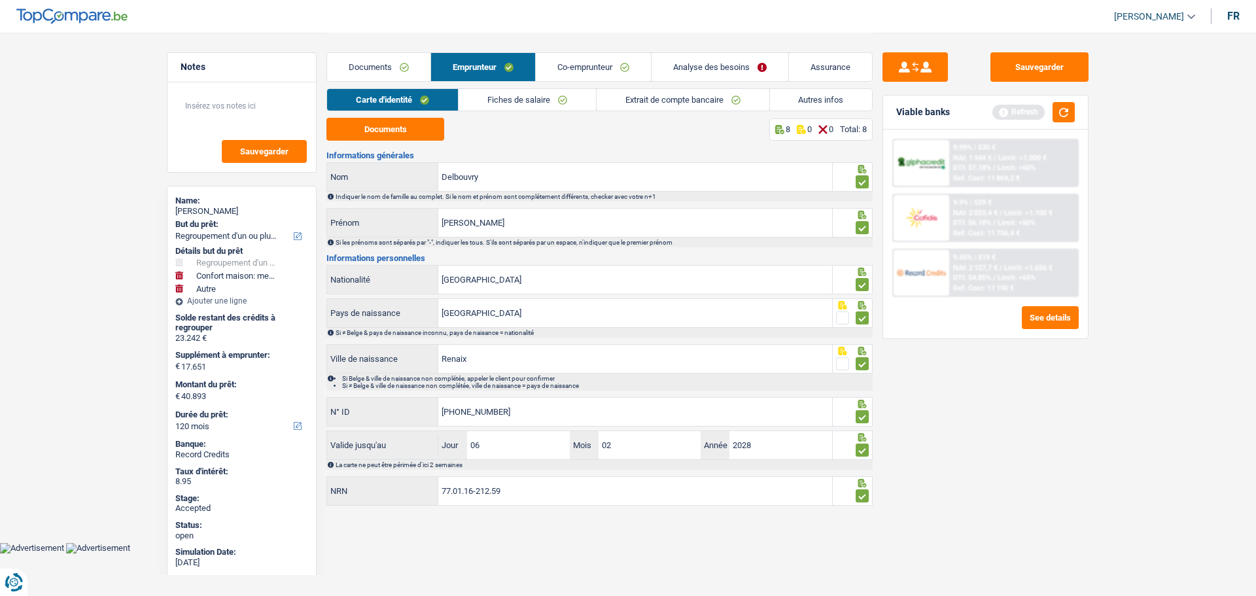
click at [685, 71] on link "Analyse des besoins" at bounding box center [720, 67] width 137 height 28
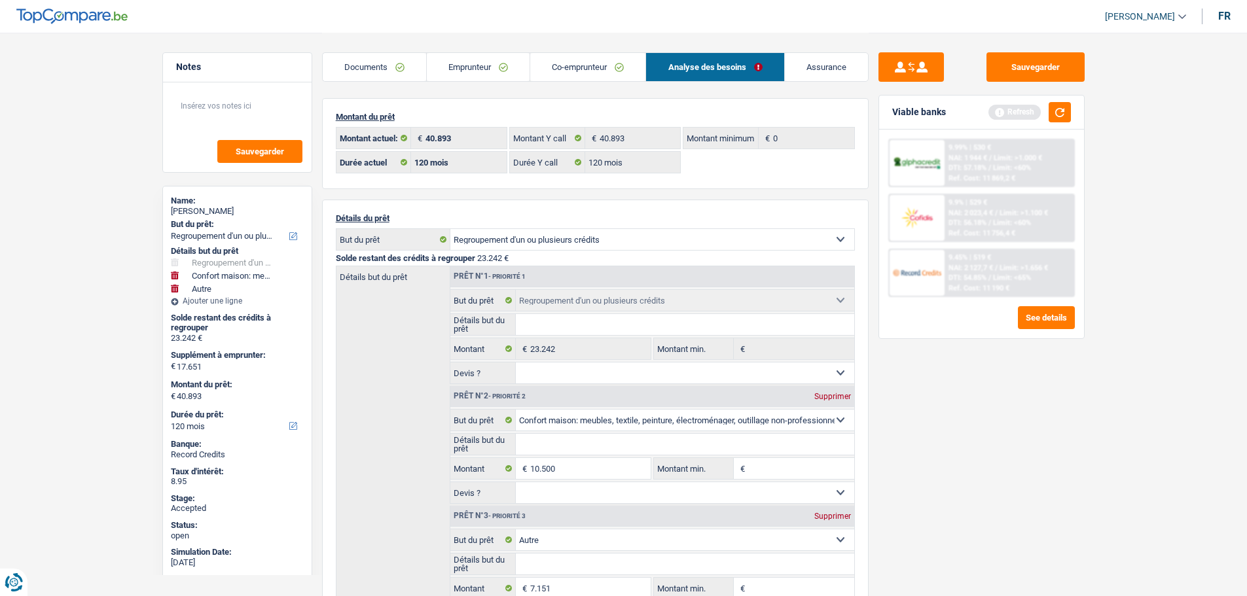
click at [478, 67] on link "Emprunteur" at bounding box center [478, 67] width 103 height 28
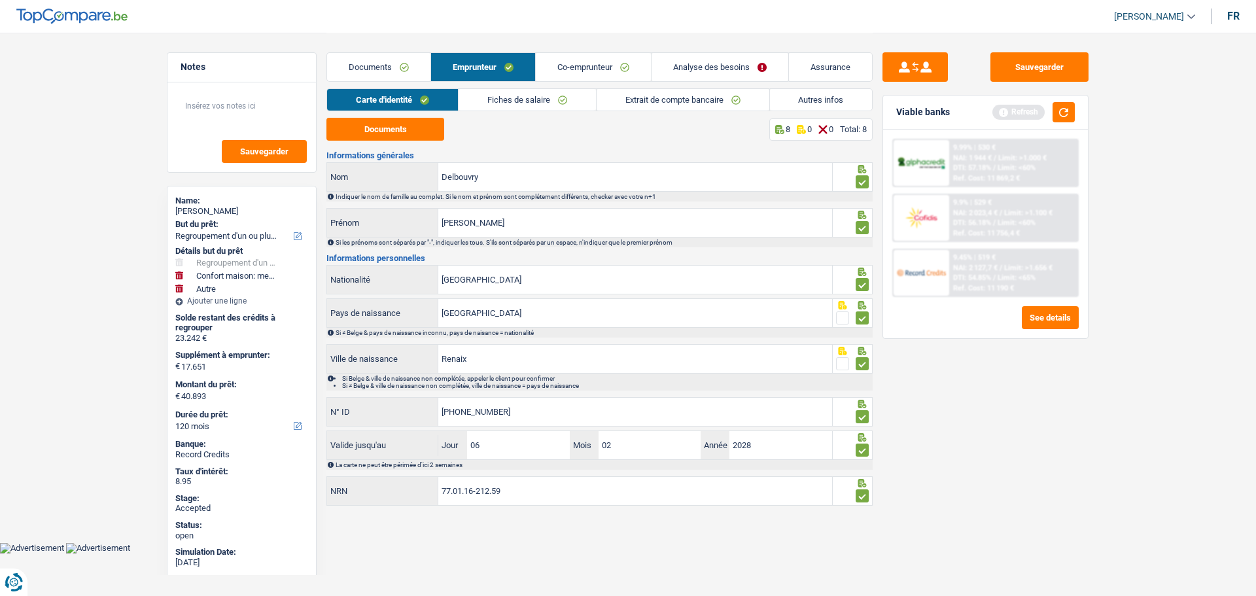
click at [813, 94] on link "Autres infos" at bounding box center [821, 100] width 103 height 22
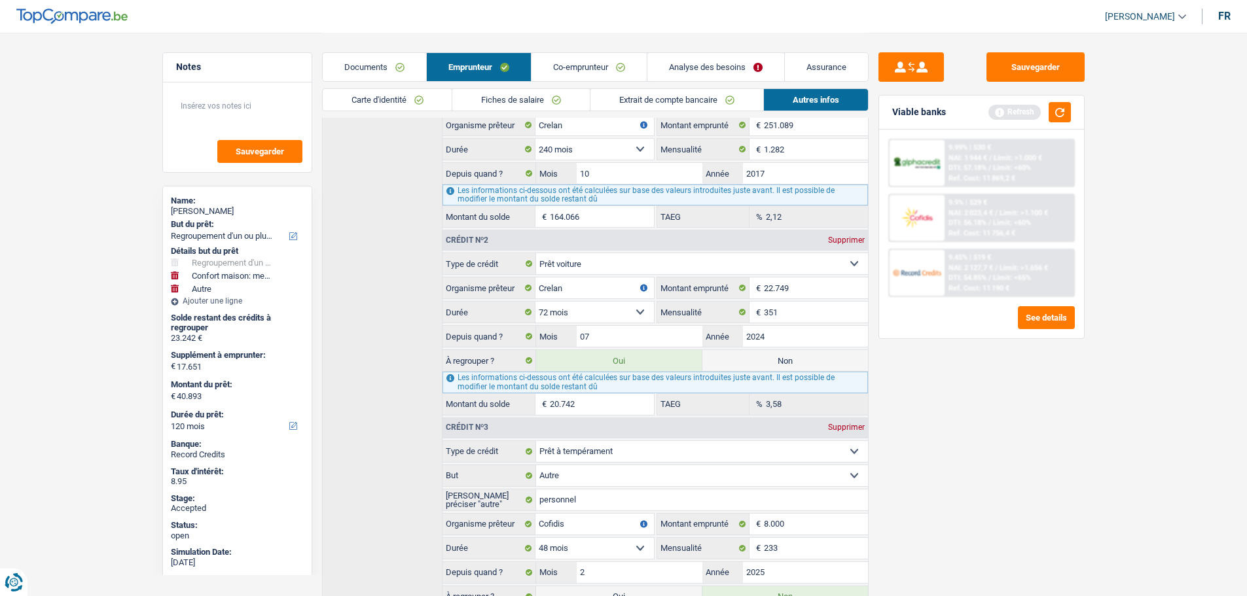
scroll to position [404, 0]
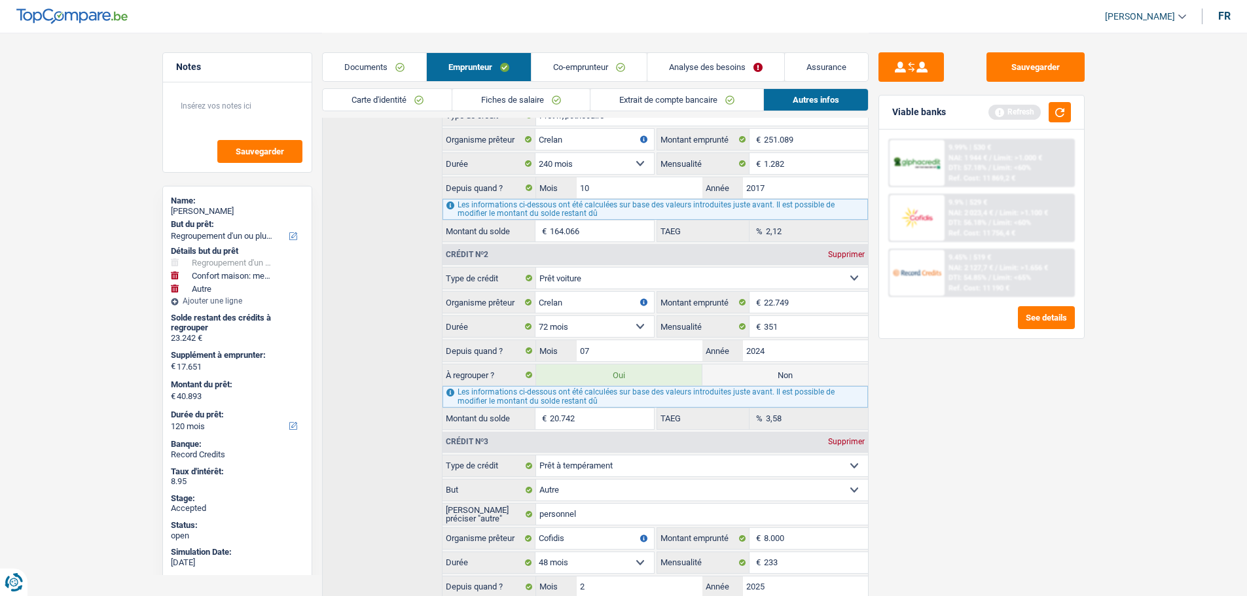
click at [815, 62] on link "Assurance" at bounding box center [826, 67] width 83 height 28
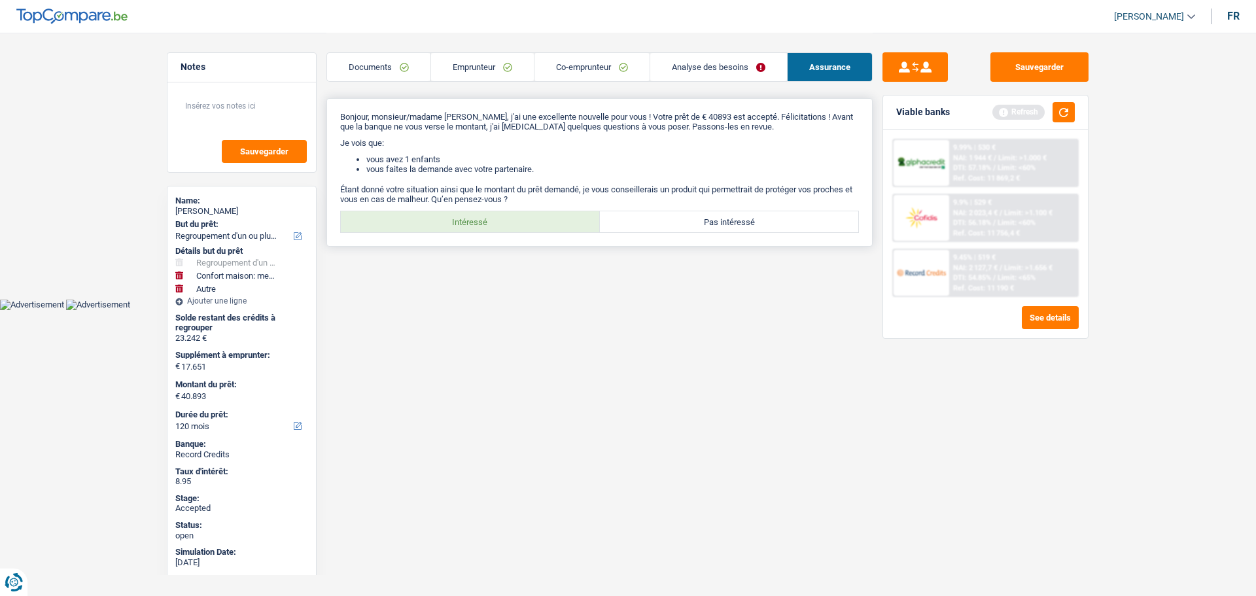
click at [465, 221] on label "Intéressé" at bounding box center [470, 221] width 259 height 21
click at [465, 221] on input "Intéressé" at bounding box center [470, 221] width 259 height 21
radio input "true"
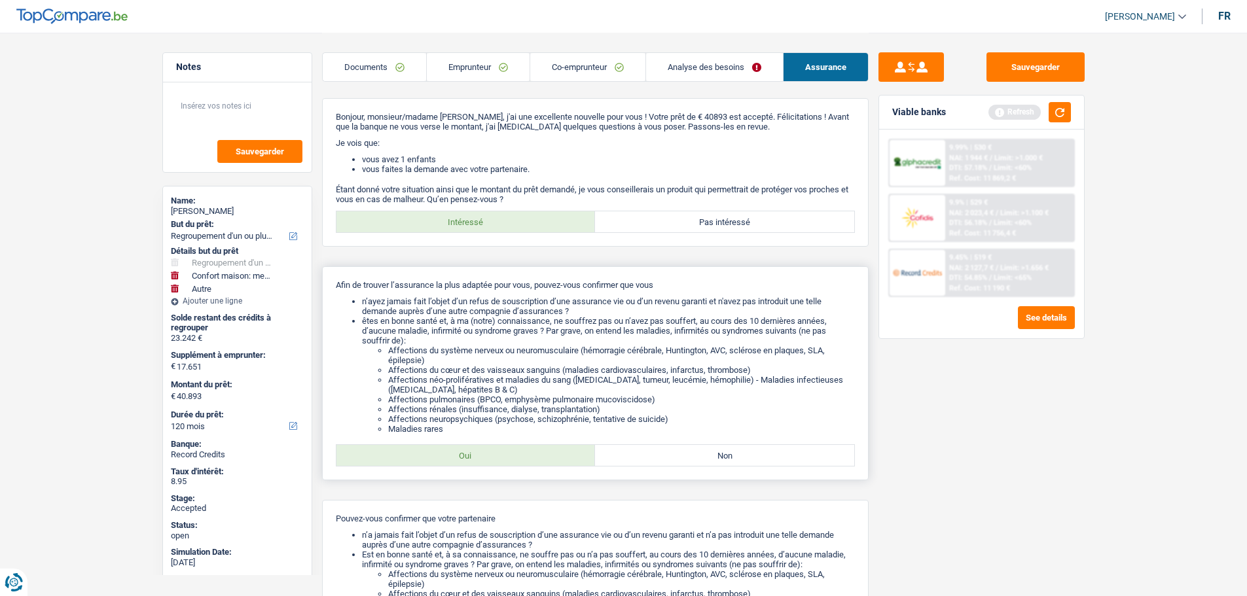
click at [467, 450] on label "Oui" at bounding box center [465, 455] width 259 height 21
click at [467, 450] on input "Oui" at bounding box center [465, 455] width 259 height 21
radio input "true"
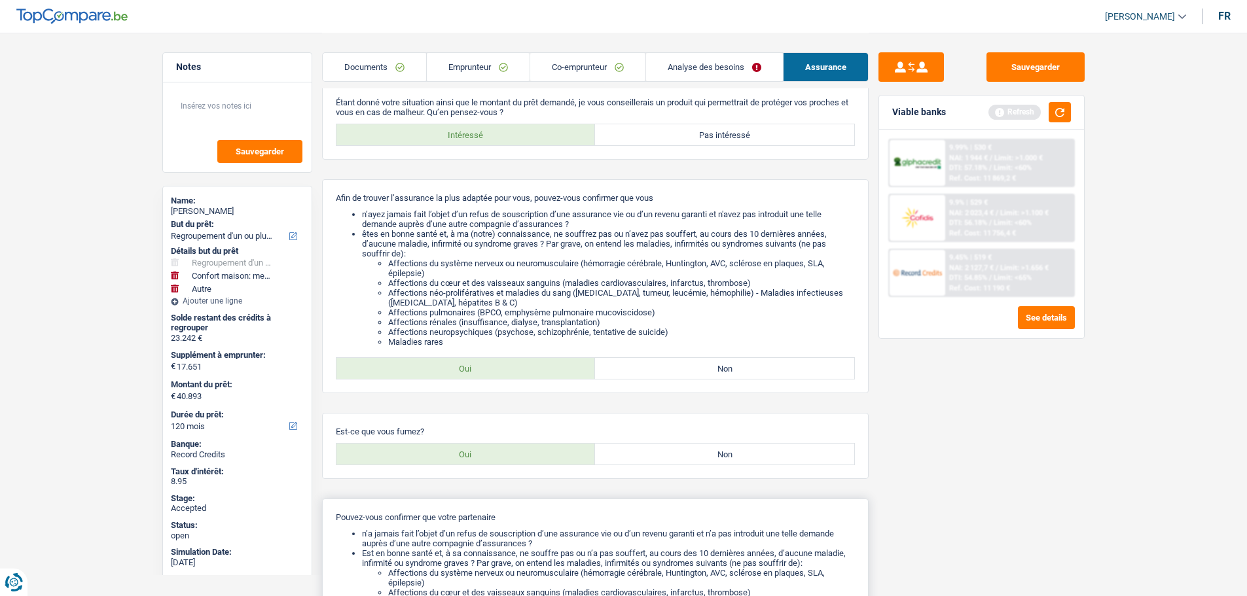
scroll to position [262, 0]
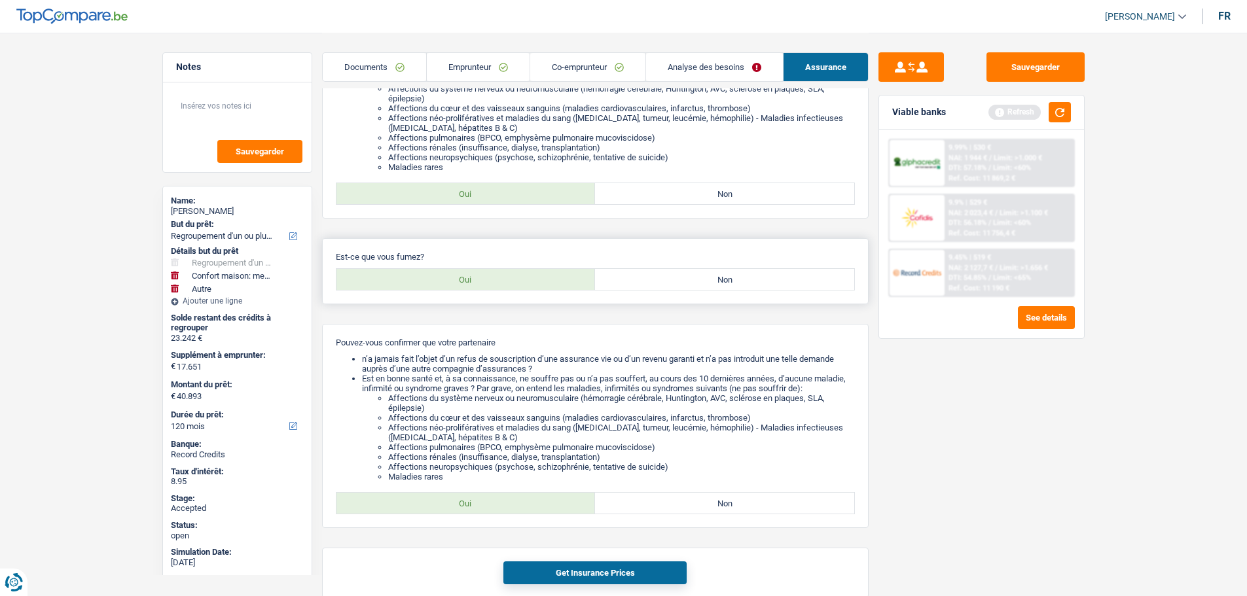
click at [542, 287] on label "Oui" at bounding box center [465, 279] width 259 height 21
click at [542, 287] on input "Oui" at bounding box center [465, 279] width 259 height 21
radio input "true"
drag, startPoint x: 482, startPoint y: 505, endPoint x: 488, endPoint y: 491, distance: 14.1
click at [482, 504] on label "Oui" at bounding box center [465, 503] width 259 height 21
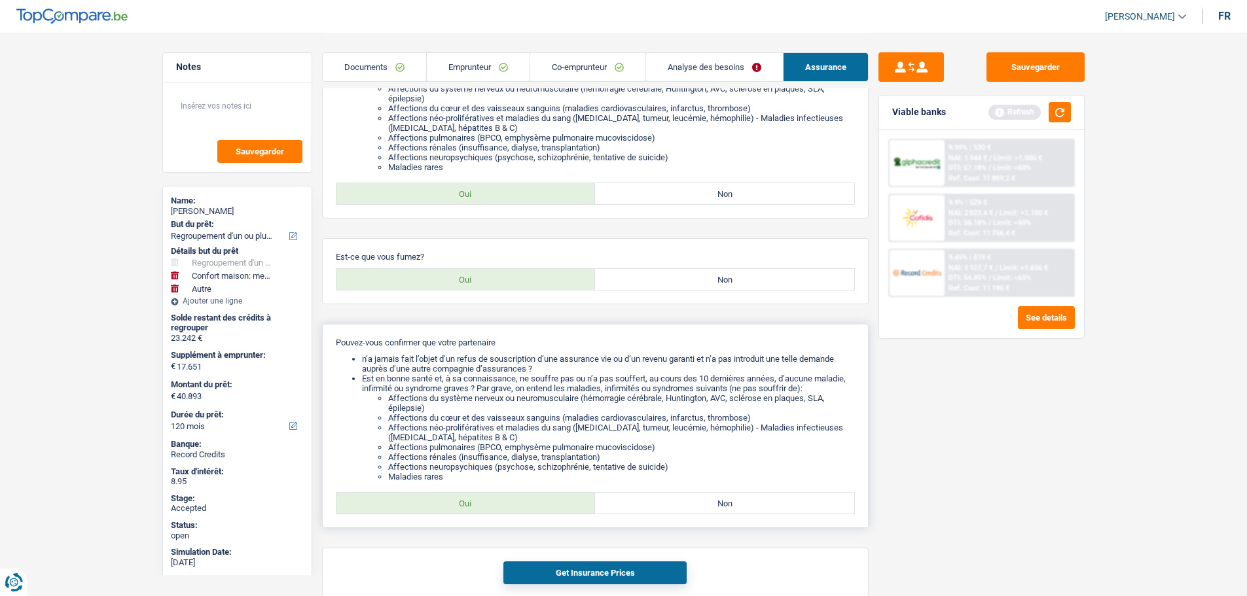
click at [482, 504] on input "Oui" at bounding box center [465, 503] width 259 height 21
radio input "true"
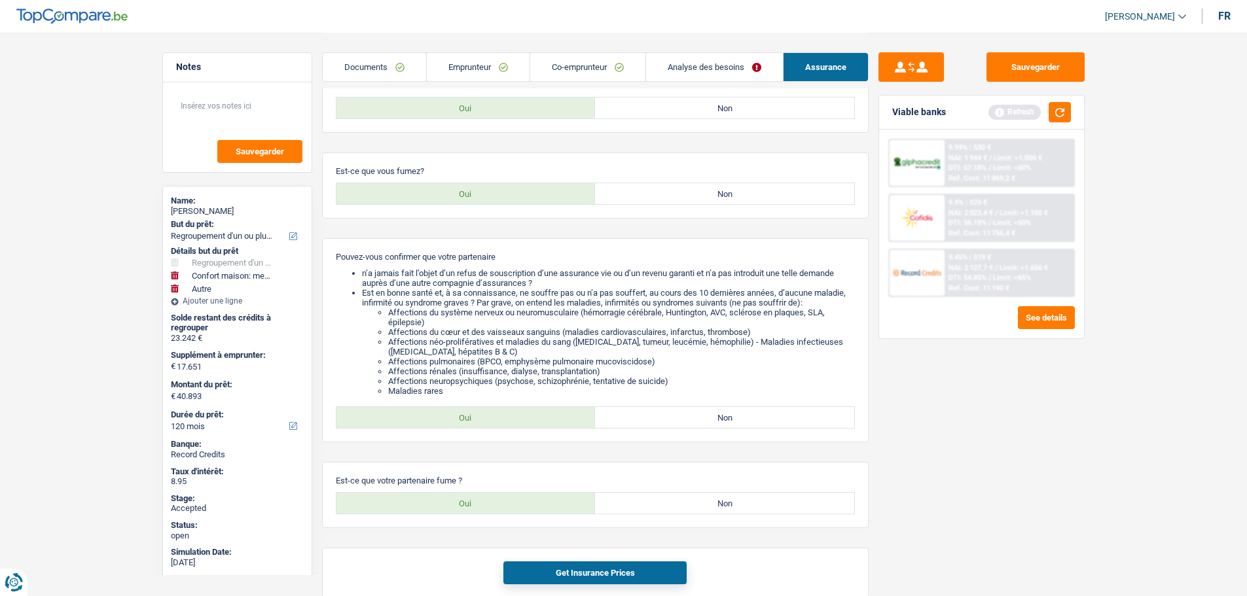
scroll to position [412, 0]
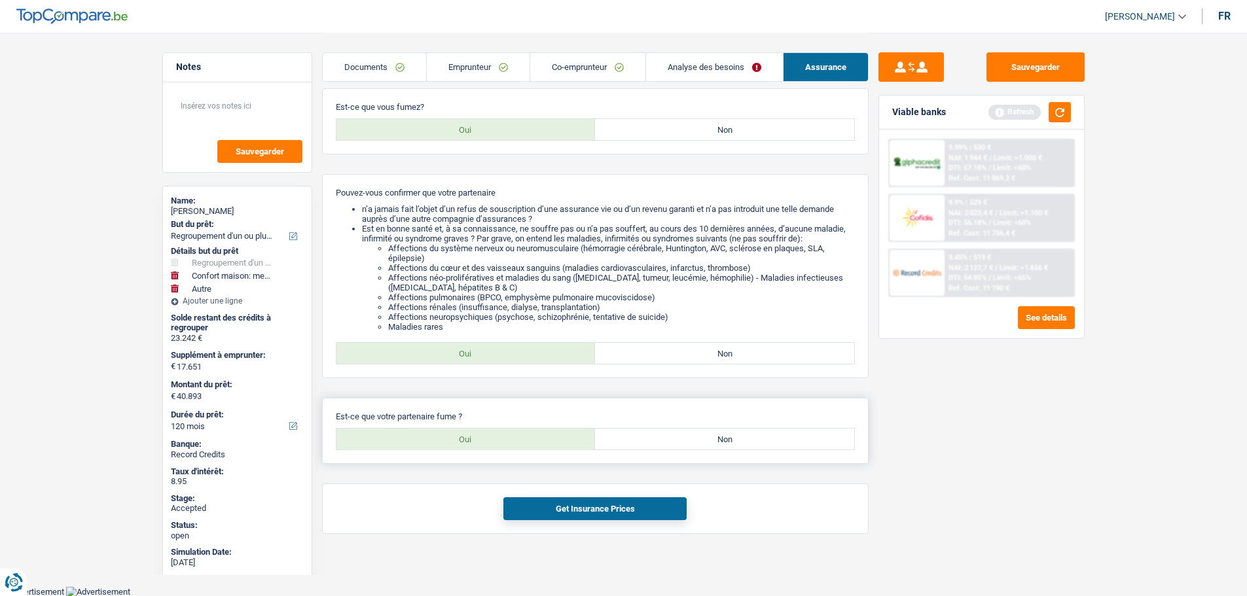
click at [458, 438] on label "Oui" at bounding box center [465, 439] width 259 height 21
click at [458, 438] on input "Oui" at bounding box center [465, 439] width 259 height 21
radio input "true"
click at [587, 520] on div "Get Insurance Prices" at bounding box center [595, 509] width 546 height 50
click at [575, 512] on button "Get Insurance Prices" at bounding box center [594, 508] width 183 height 23
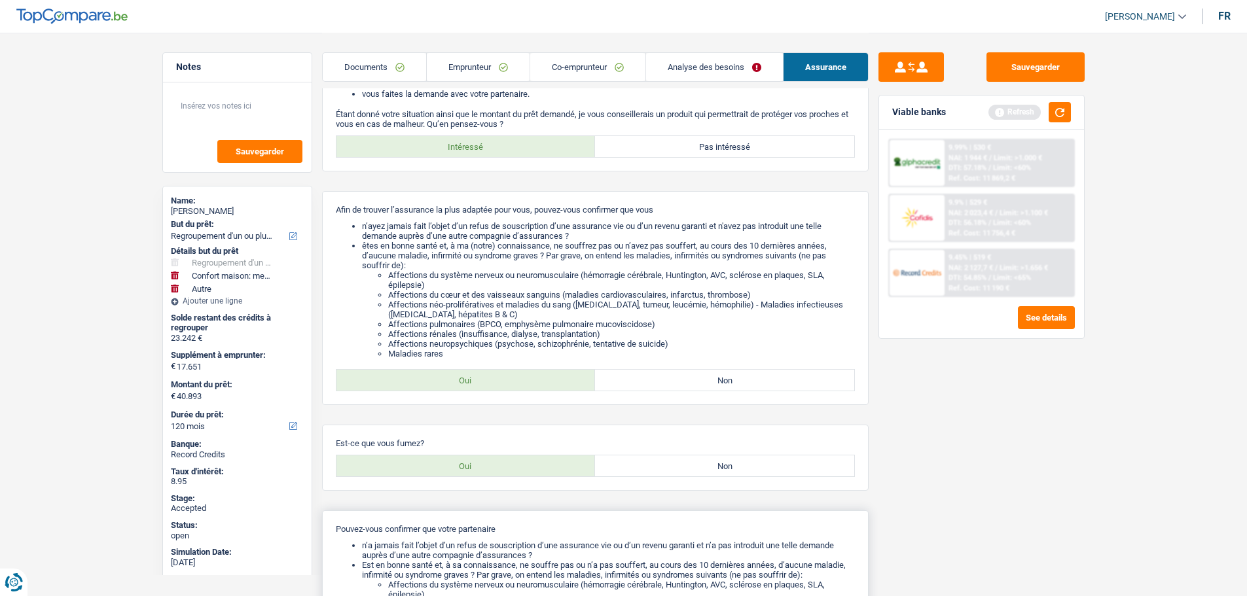
scroll to position [0, 0]
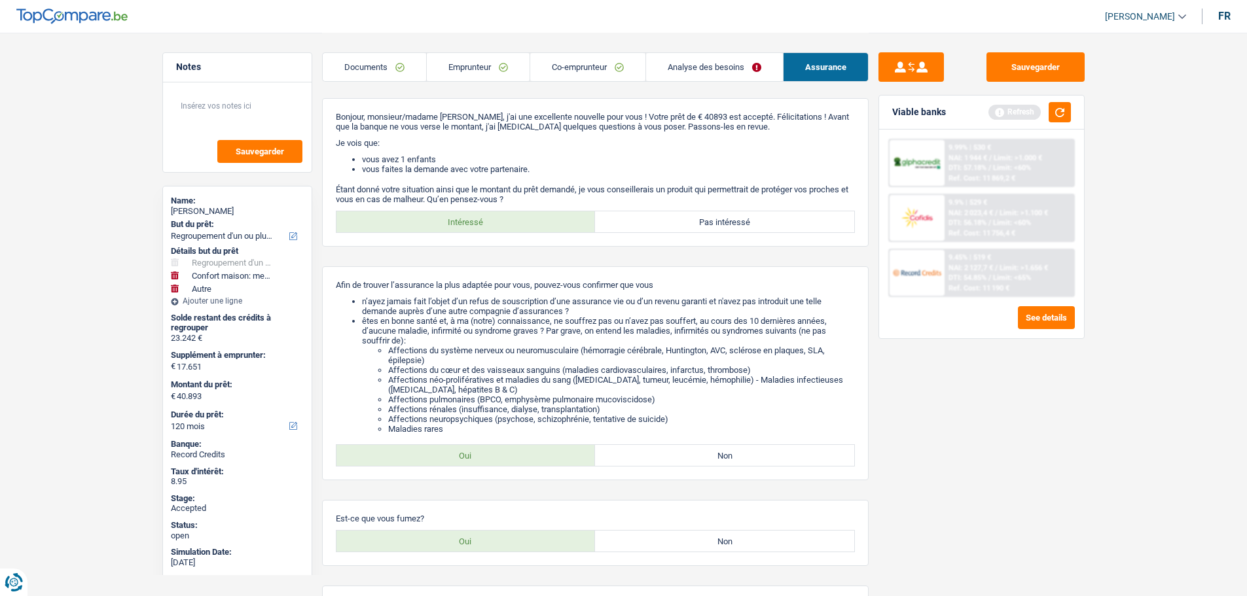
click at [237, 209] on div "Stephanie Delbouvry" at bounding box center [237, 211] width 133 height 10
copy div "Delbouvry"
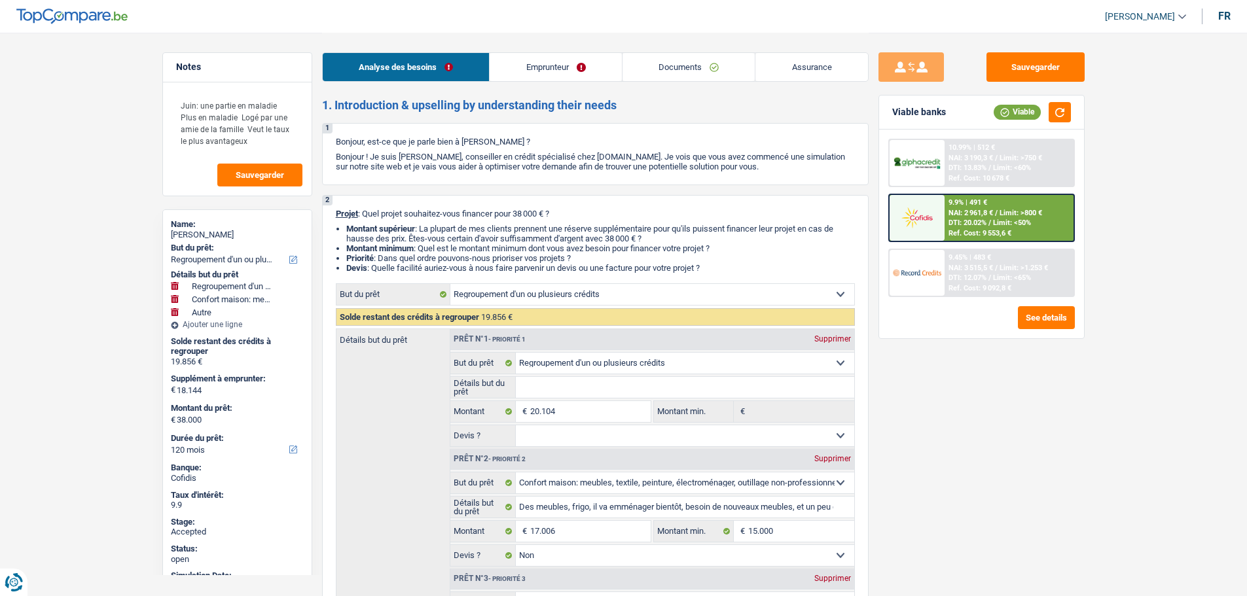
select select "refinancing"
select select "household"
select select "other"
select select "120"
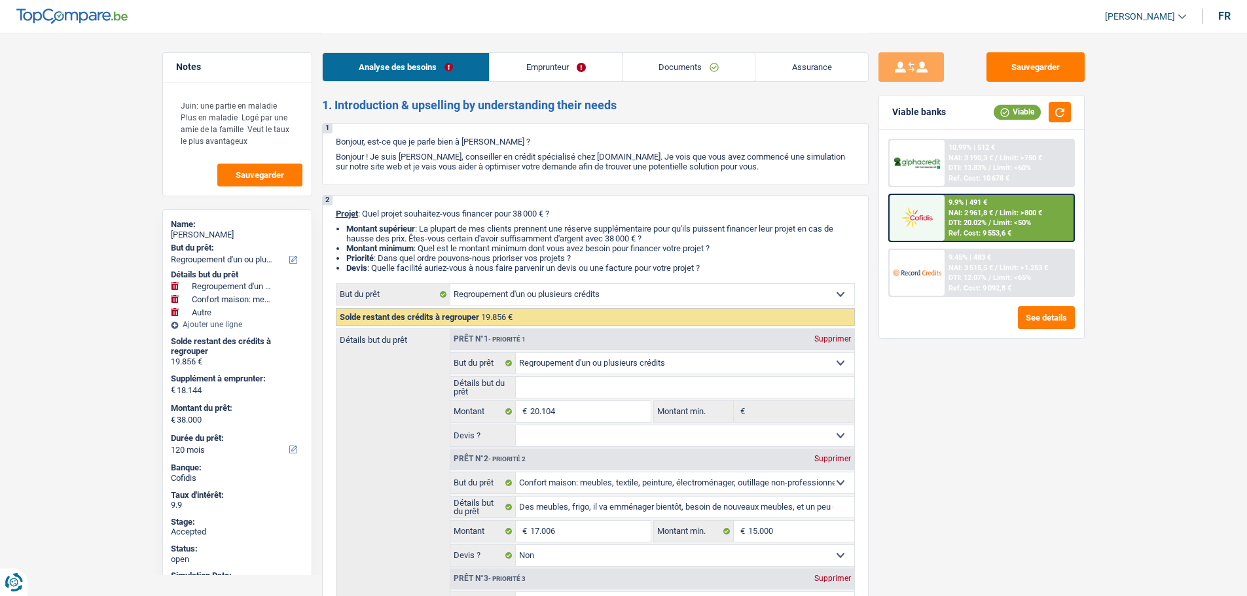
select select "refinancing"
select select "household"
select select "false"
select select "other"
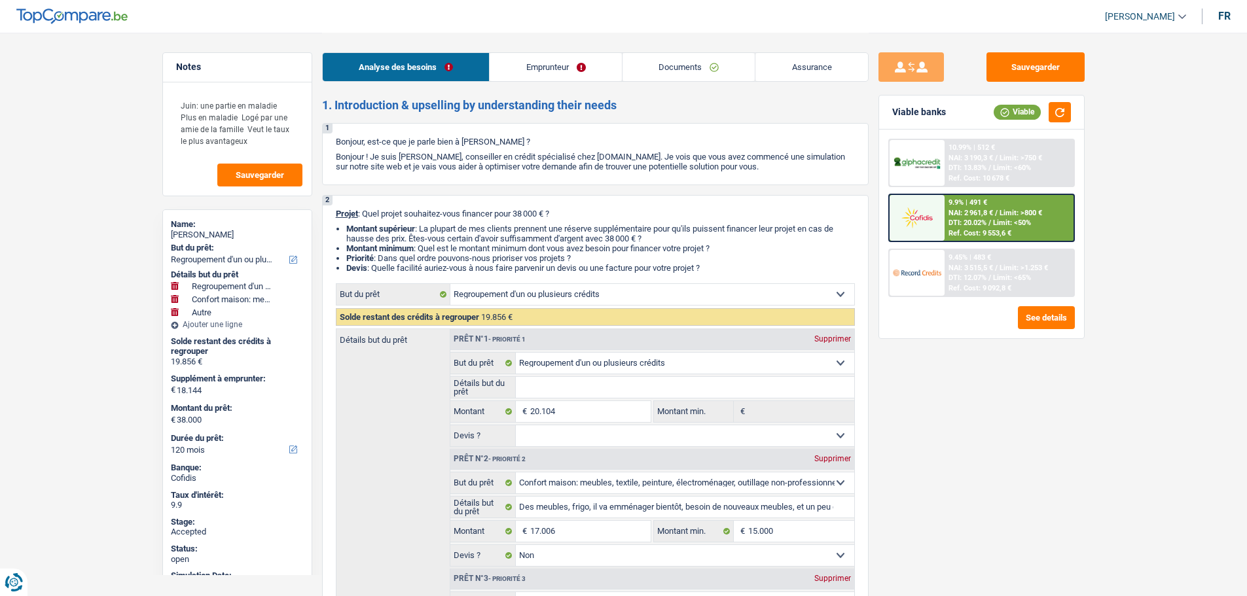
select select "120"
select select "worker"
select select "netSalary"
select select "familyAllowances"
select select "liveWithParents"
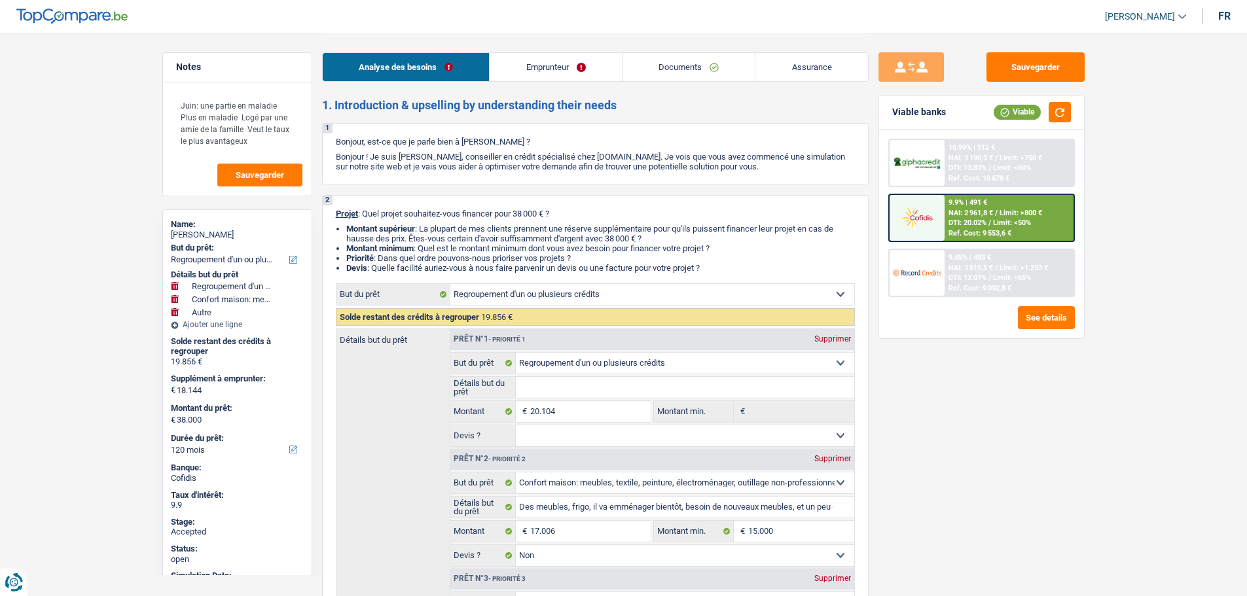
select select "personalLoan"
select select "homeFurnishingOrRelocation"
select select "84"
select select "personalLoan"
select select "homeFurnishingOrRelocation"
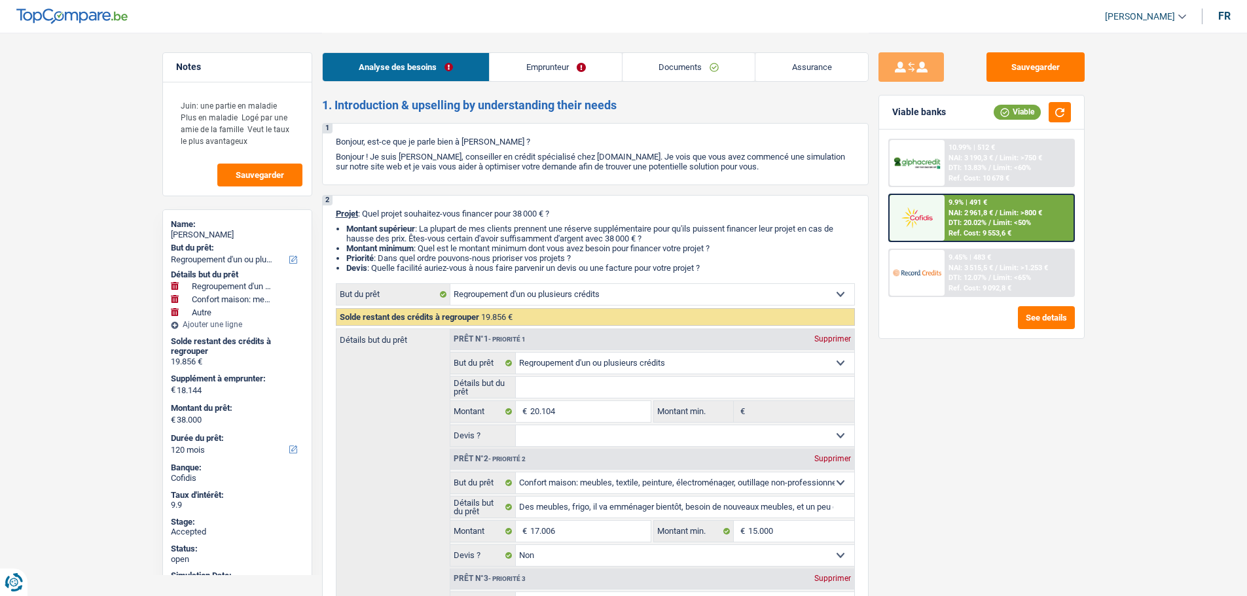
select select "42"
select select "cardOrCredit"
select select "refinancing"
select select "household"
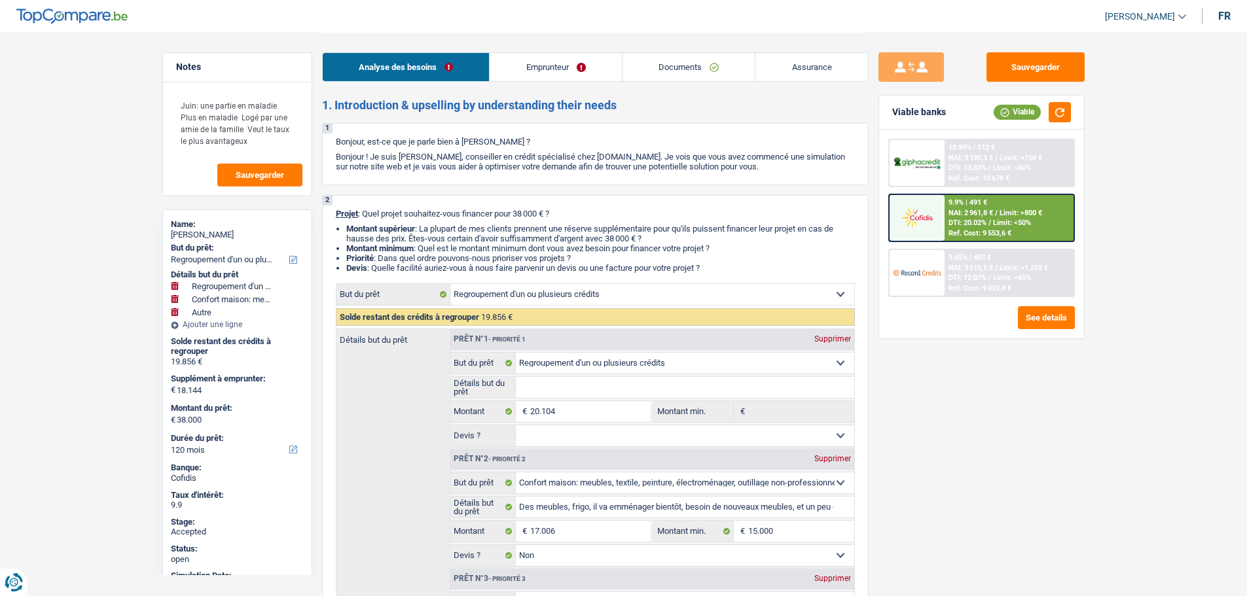
select select "false"
select select "other"
select select "120"
click at [222, 233] on div "[PERSON_NAME]" at bounding box center [237, 235] width 133 height 10
click at [222, 233] on div "Carmelo Passarello" at bounding box center [237, 235] width 133 height 10
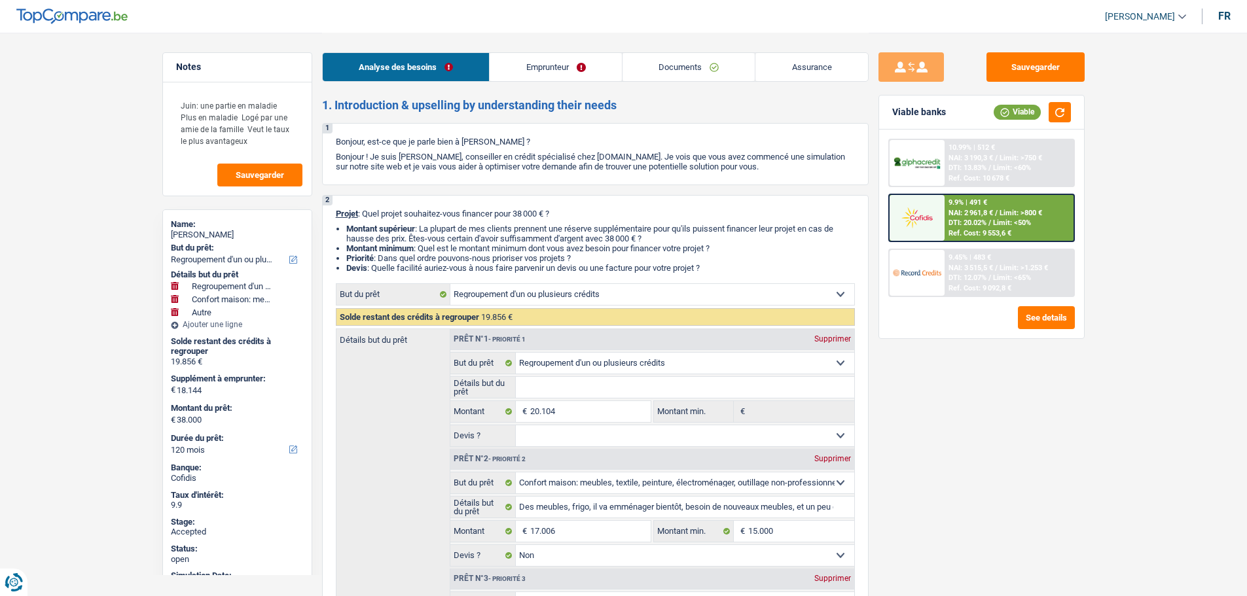
copy div "Passarello"
select select "refinancing"
select select "household"
select select "other"
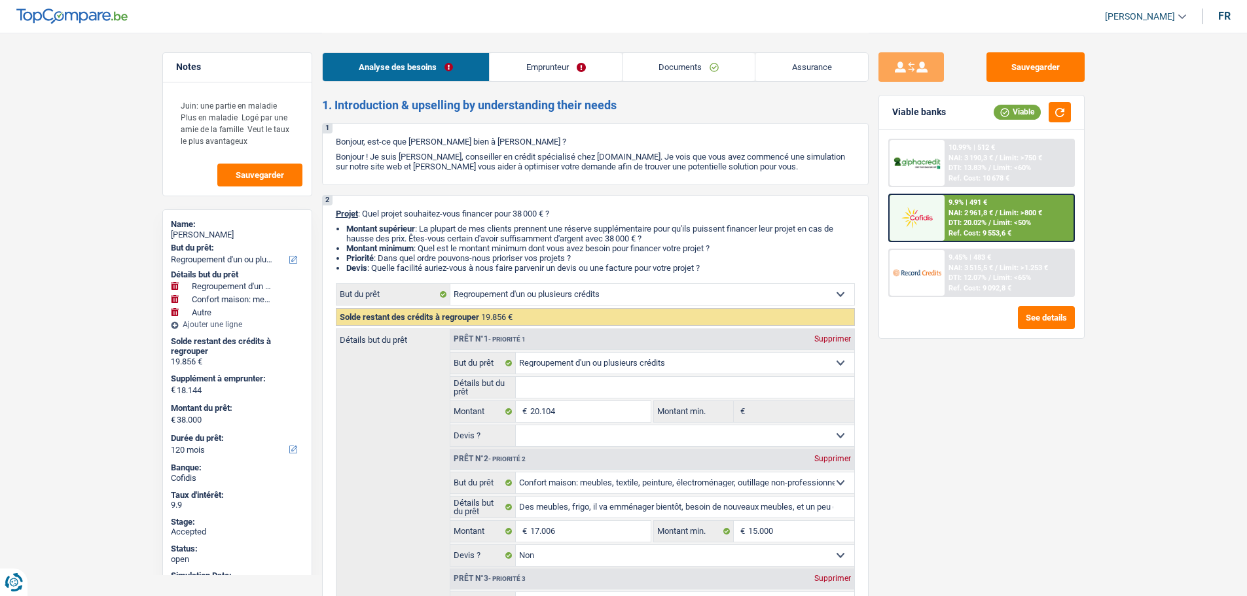
select select "120"
select select "refinancing"
select select "household"
select select "false"
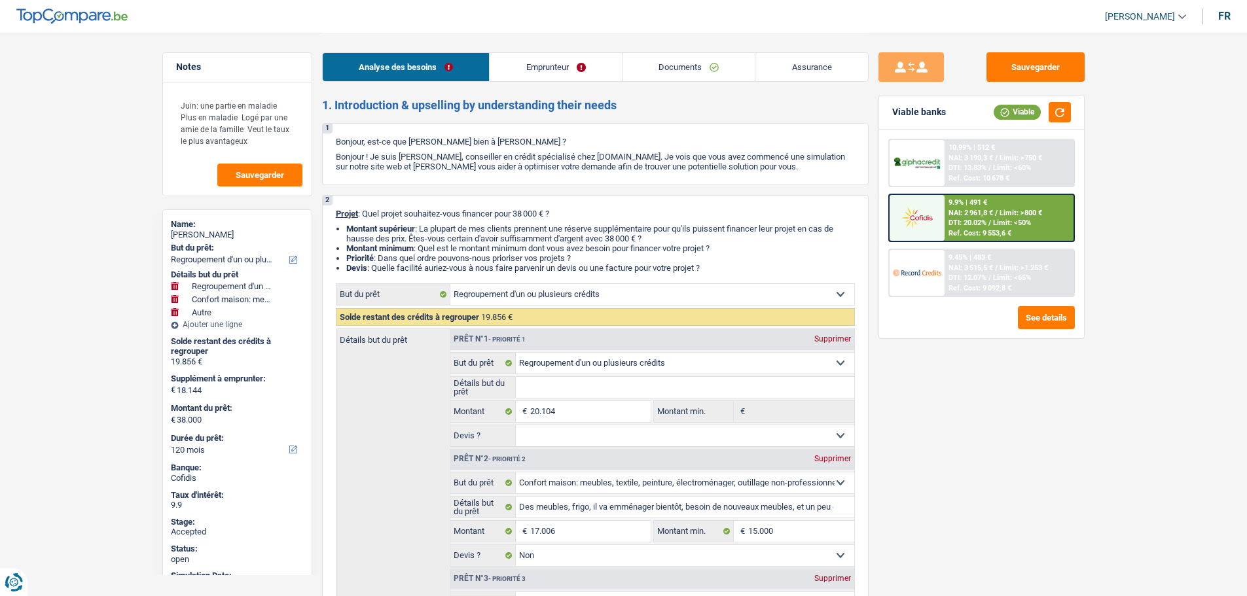
select select "other"
select select "120"
select select "worker"
select select "netSalary"
select select "familyAllowances"
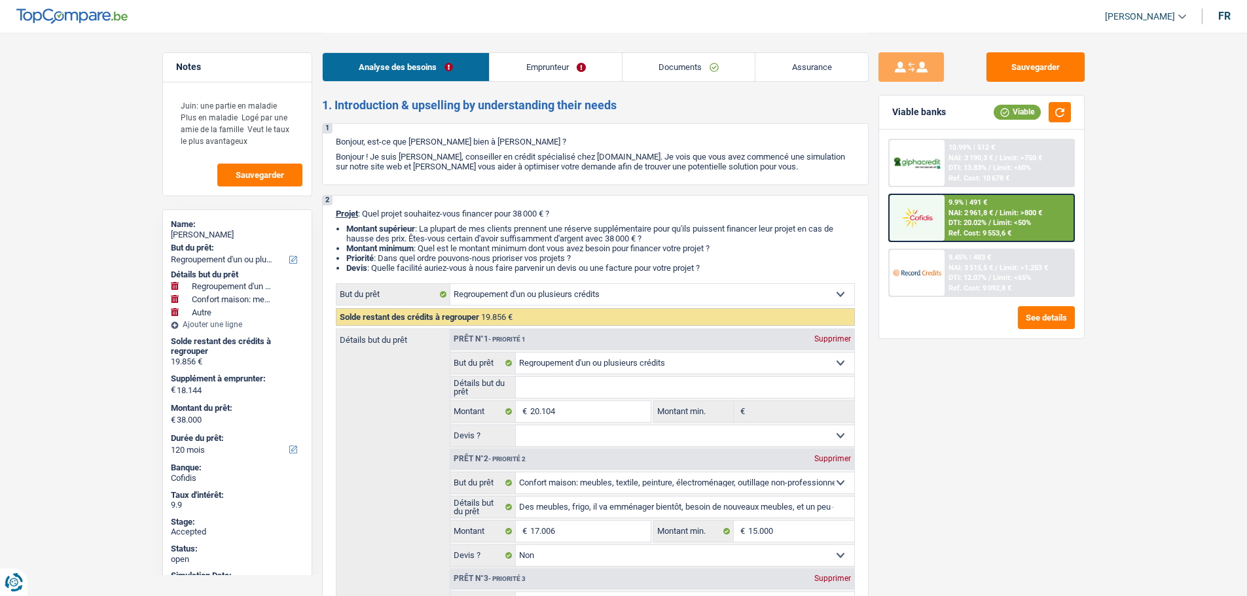
select select "liveWithParents"
select select "personalLoan"
select select "homeFurnishingOrRelocation"
select select "84"
select select "personalLoan"
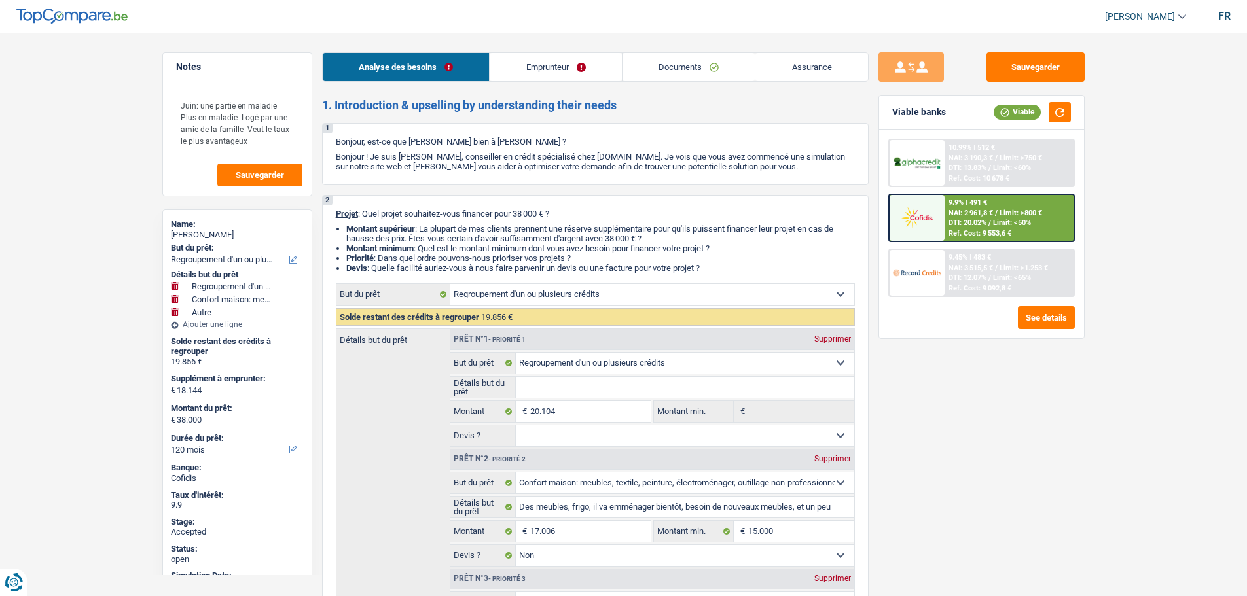
select select "homeFurnishingOrRelocation"
select select "42"
select select "cardOrCredit"
select select "refinancing"
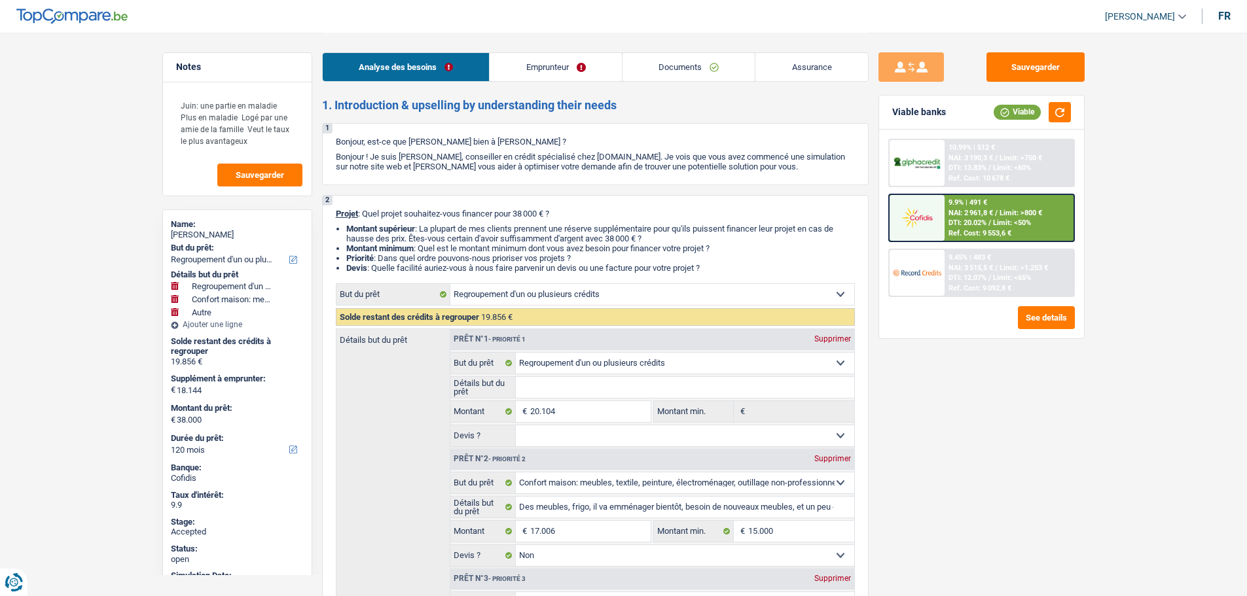
select select "household"
select select "false"
select select "other"
select select "120"
click at [1138, 15] on span "[PERSON_NAME]" at bounding box center [1140, 16] width 70 height 11
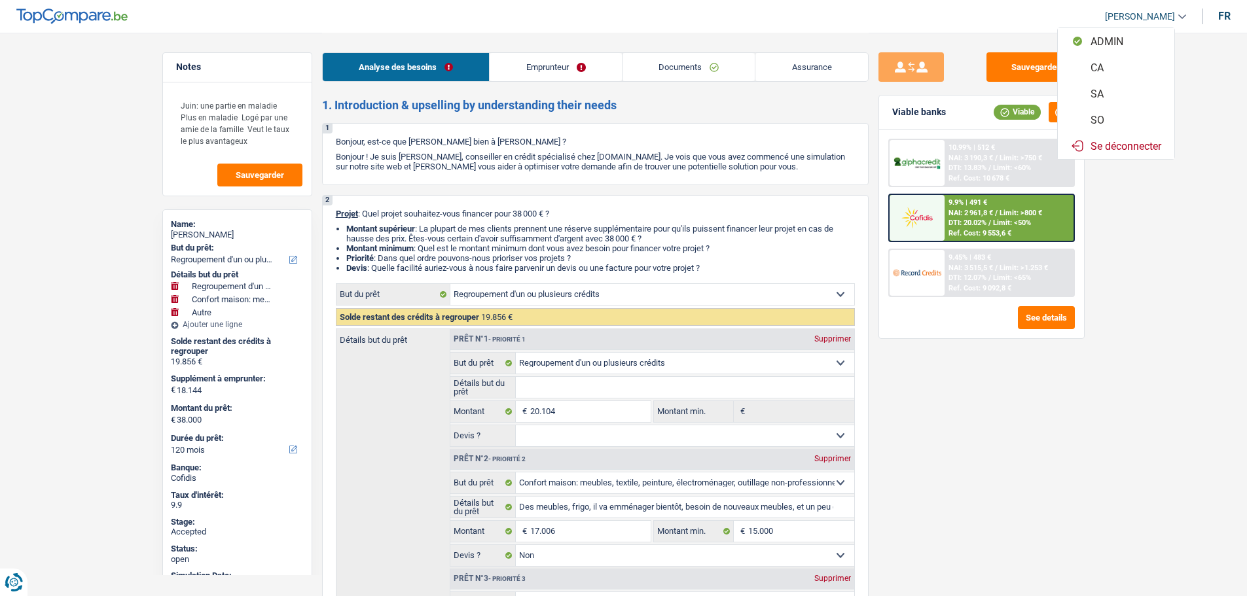
click at [1107, 117] on button "SO" at bounding box center [1115, 120] width 116 height 26
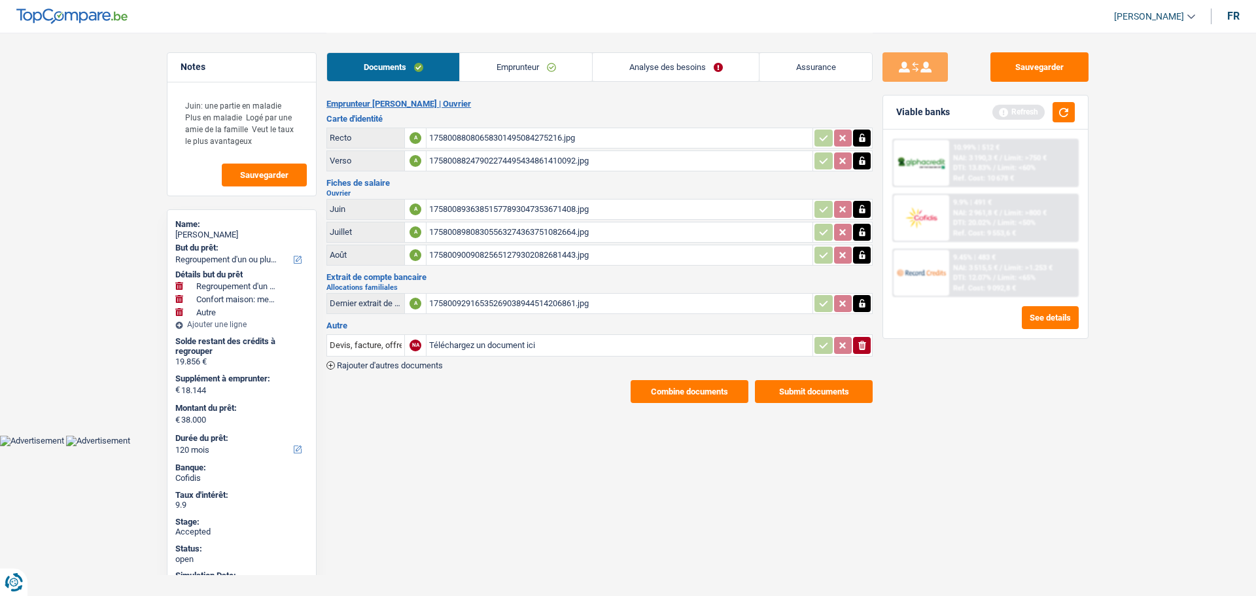
click at [975, 454] on div "Sauvegarder Viable banks Refresh 10.99% | 512 € NAI: 3 190,3 € / Limit: >750 € …" at bounding box center [986, 313] width 226 height 523
click at [688, 65] on link "Analyse des besoins" at bounding box center [676, 67] width 166 height 28
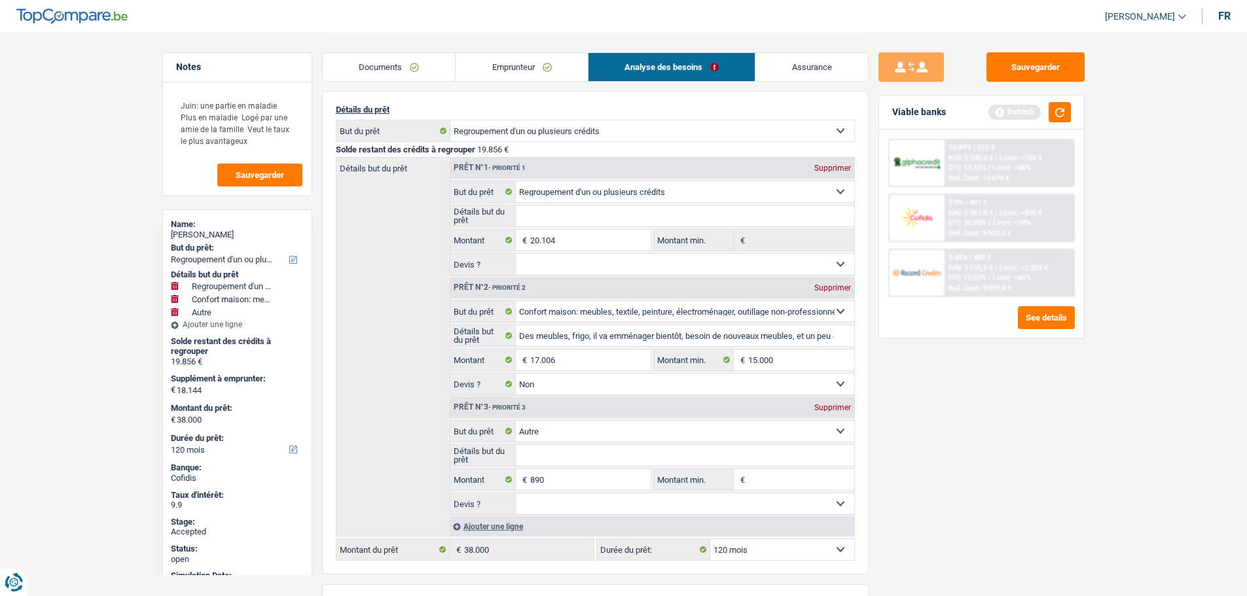
scroll to position [196, 0]
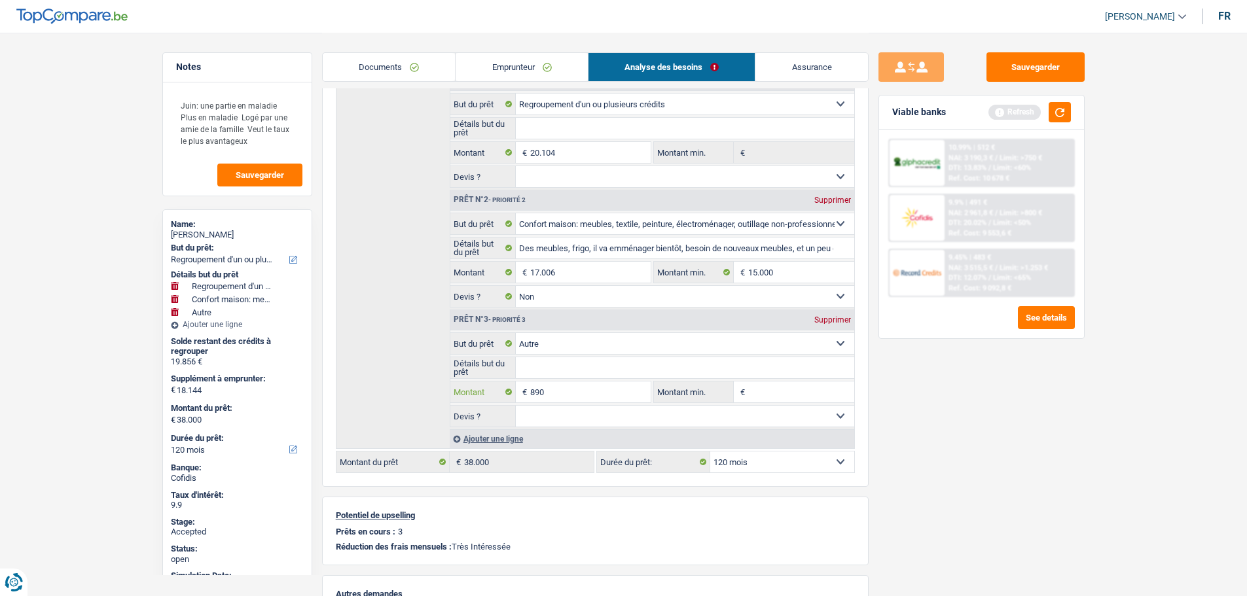
click at [608, 393] on input "890" at bounding box center [590, 392] width 120 height 21
type input "17.254"
type input "37.110"
select select "144"
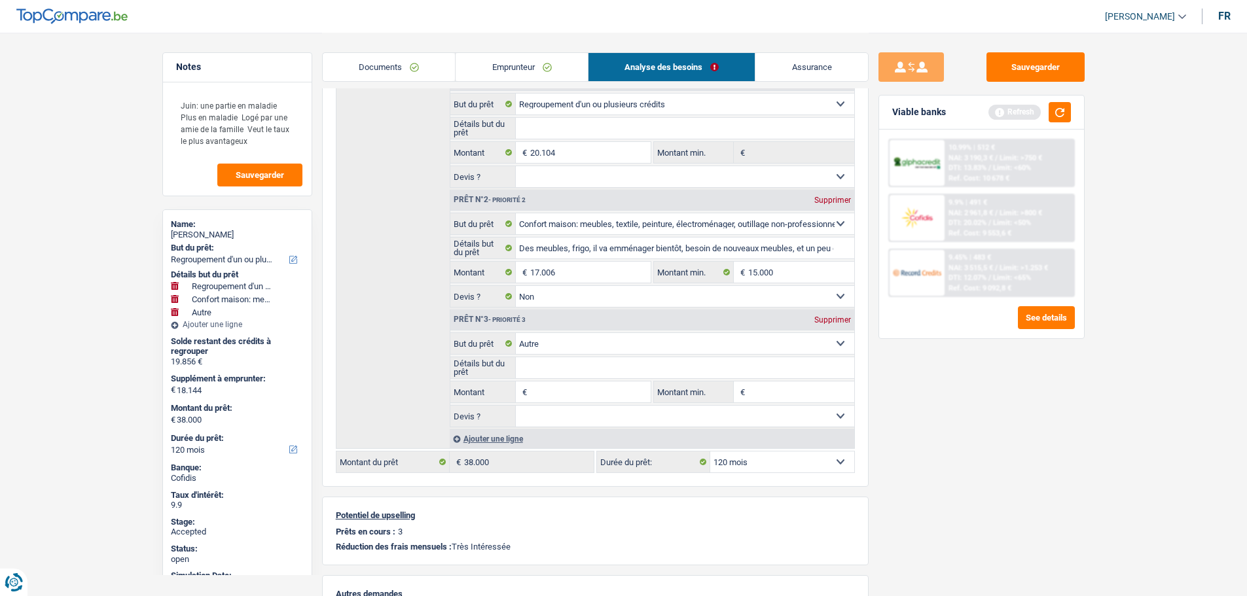
type input "37.110"
select select "144"
type input "37.110"
click at [961, 393] on div "Sauvegarder Viable banks Refresh 10.99% | 512 € NAI: 3 190,3 € / Limit: >750 € …" at bounding box center [981, 313] width 226 height 523
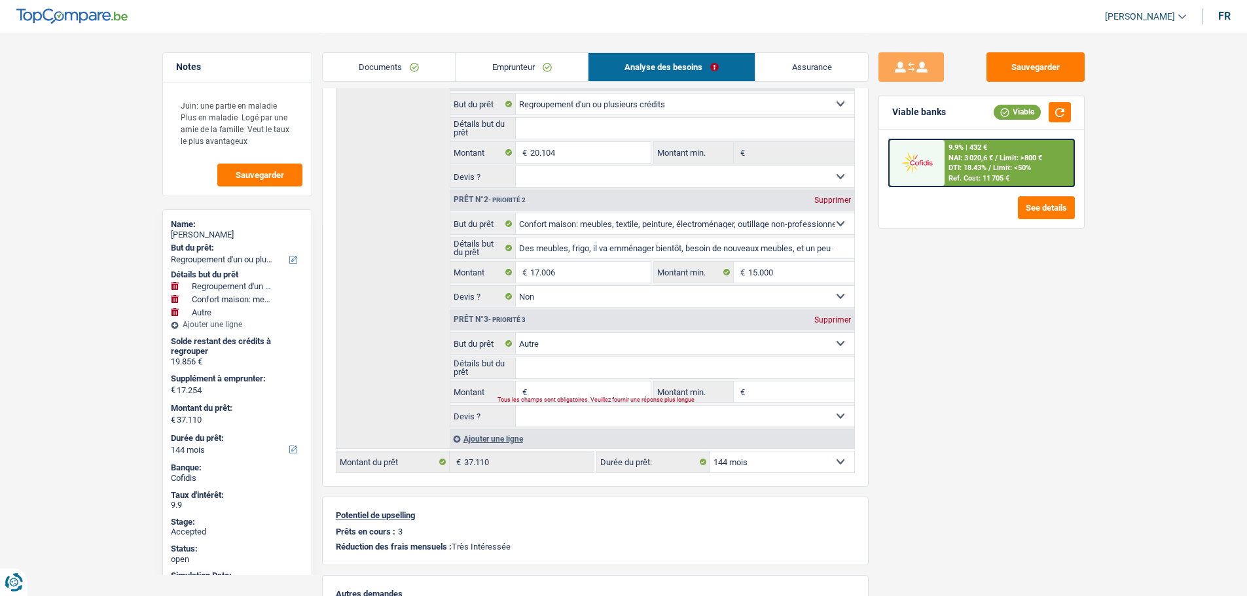
click at [734, 460] on select "12 mois 18 mois 24 mois 30 mois 36 mois 42 mois 48 mois 60 mois 72 mois 84 mois…" at bounding box center [782, 462] width 144 height 21
select select "84"
click at [710, 452] on select "12 mois 18 mois 24 mois 30 mois 36 mois 42 mois 48 mois 60 mois 72 mois 84 mois…" at bounding box center [782, 462] width 144 height 21
select select "84"
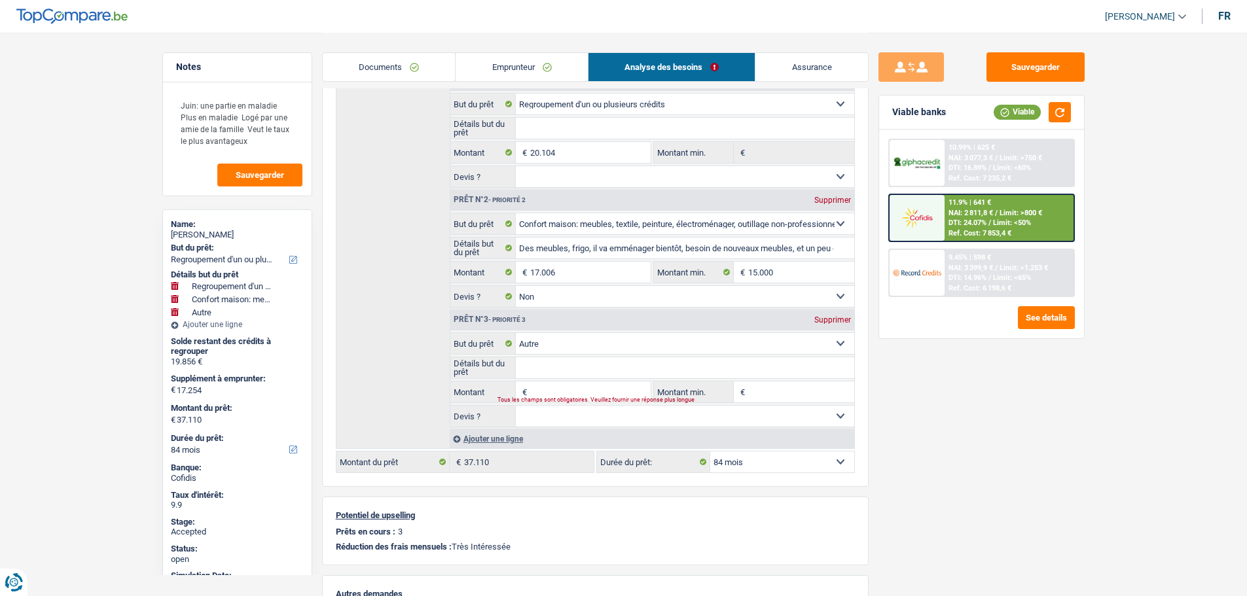
click at [941, 275] on img at bounding box center [917, 272] width 48 height 24
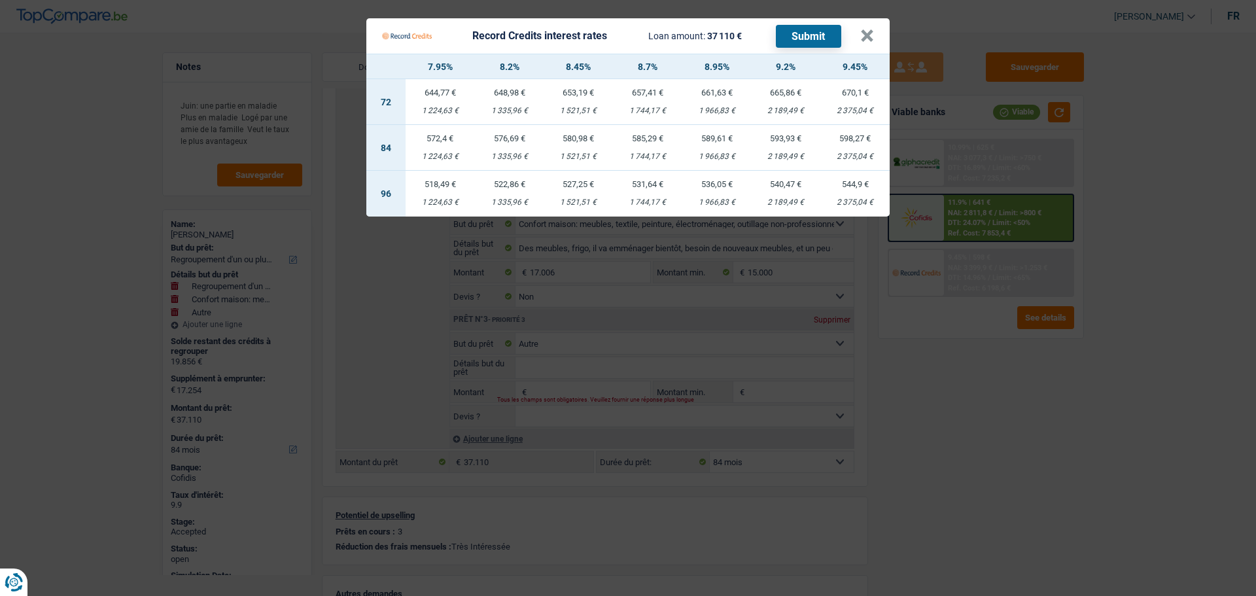
click at [433, 143] on div "572,4 €" at bounding box center [440, 138] width 69 height 9
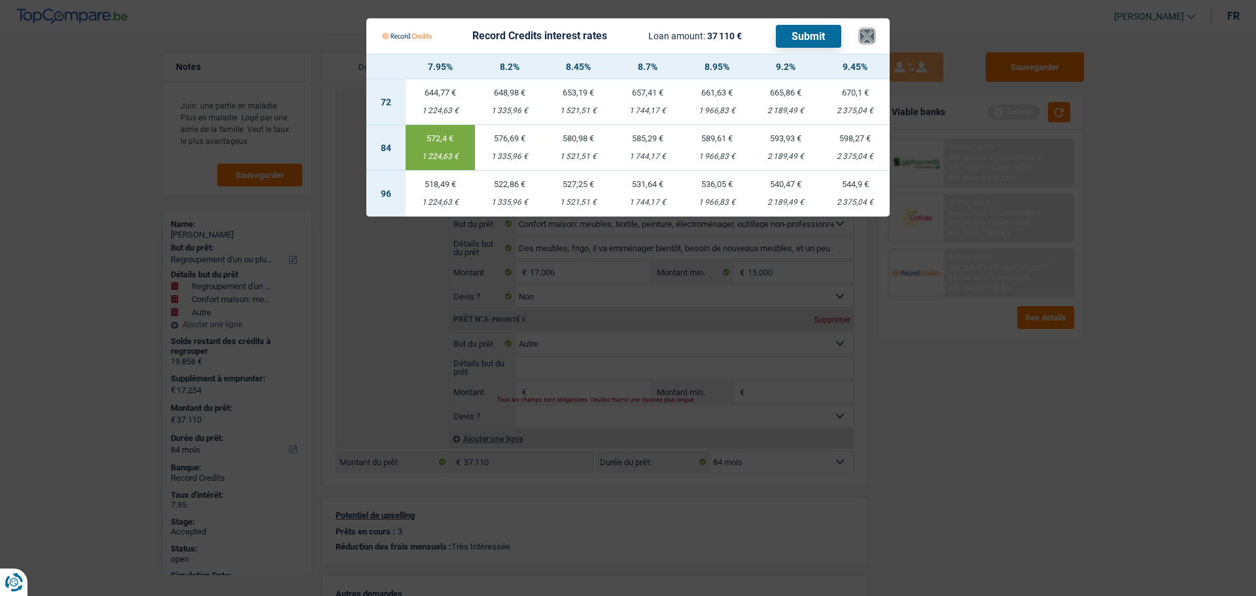
click at [868, 35] on button "×" at bounding box center [868, 35] width 14 height 13
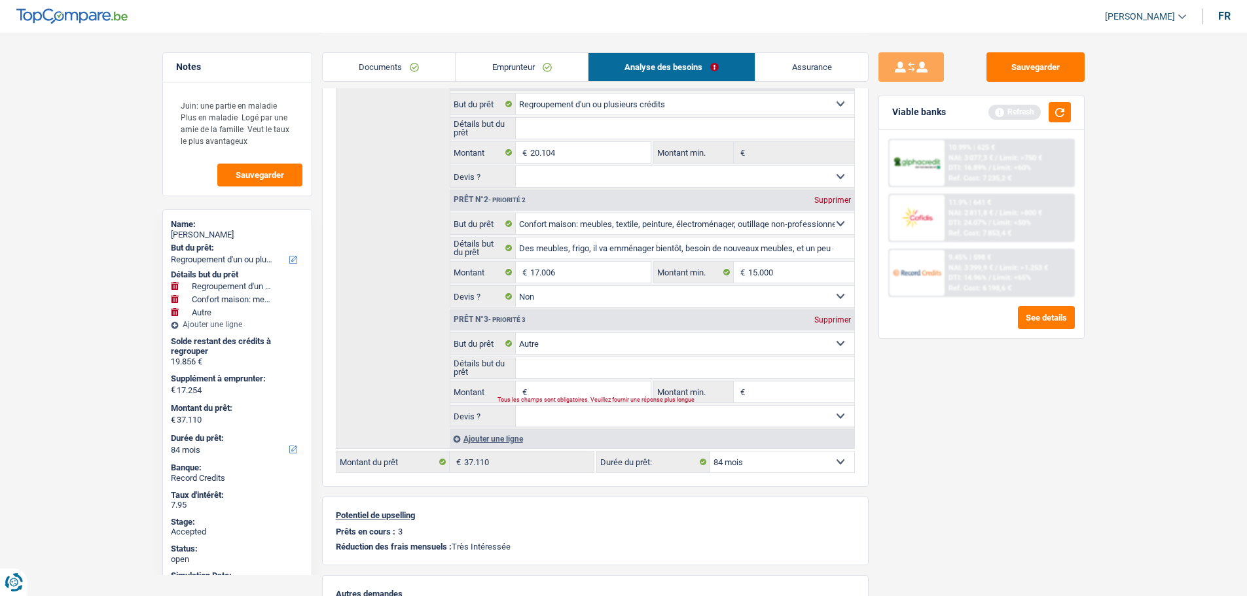
click at [825, 319] on div "Supprimer" at bounding box center [832, 320] width 43 height 8
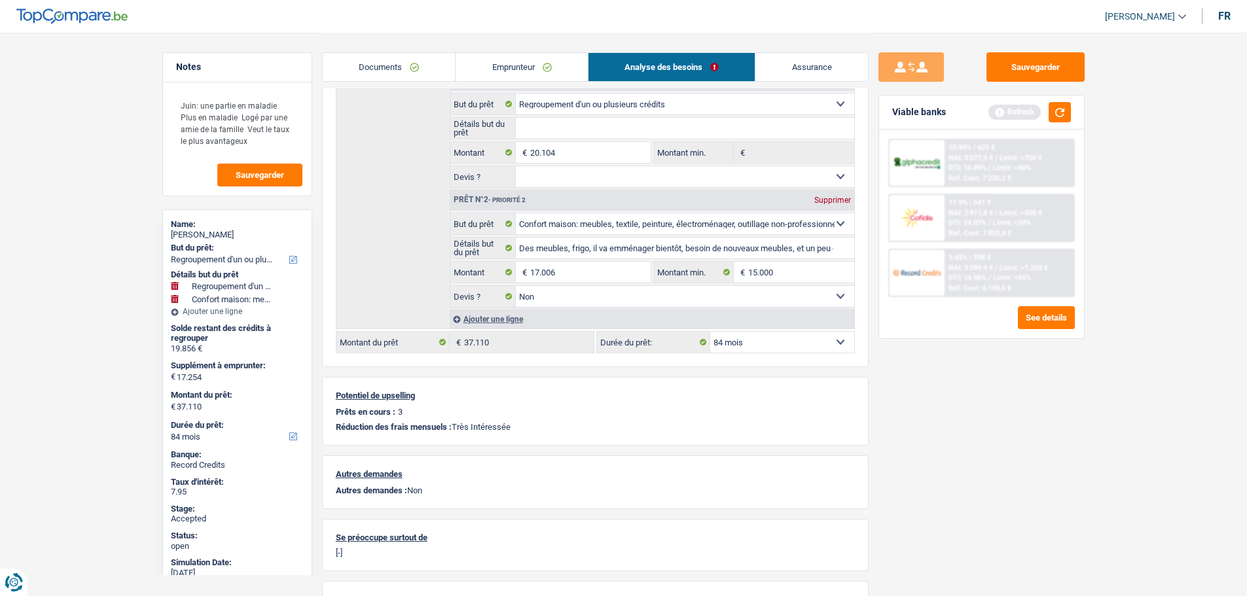
click at [815, 69] on link "Assurance" at bounding box center [811, 67] width 113 height 28
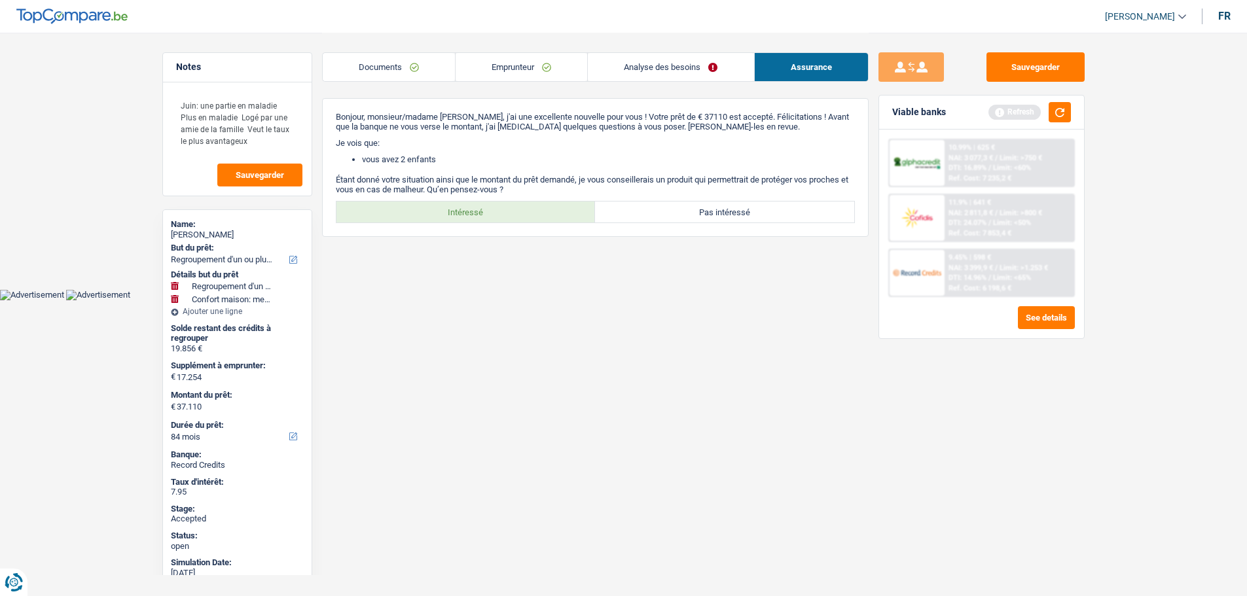
scroll to position [0, 0]
click at [503, 211] on label "Intéressé" at bounding box center [470, 212] width 259 height 21
click at [503, 211] on input "Intéressé" at bounding box center [470, 212] width 259 height 21
radio input "true"
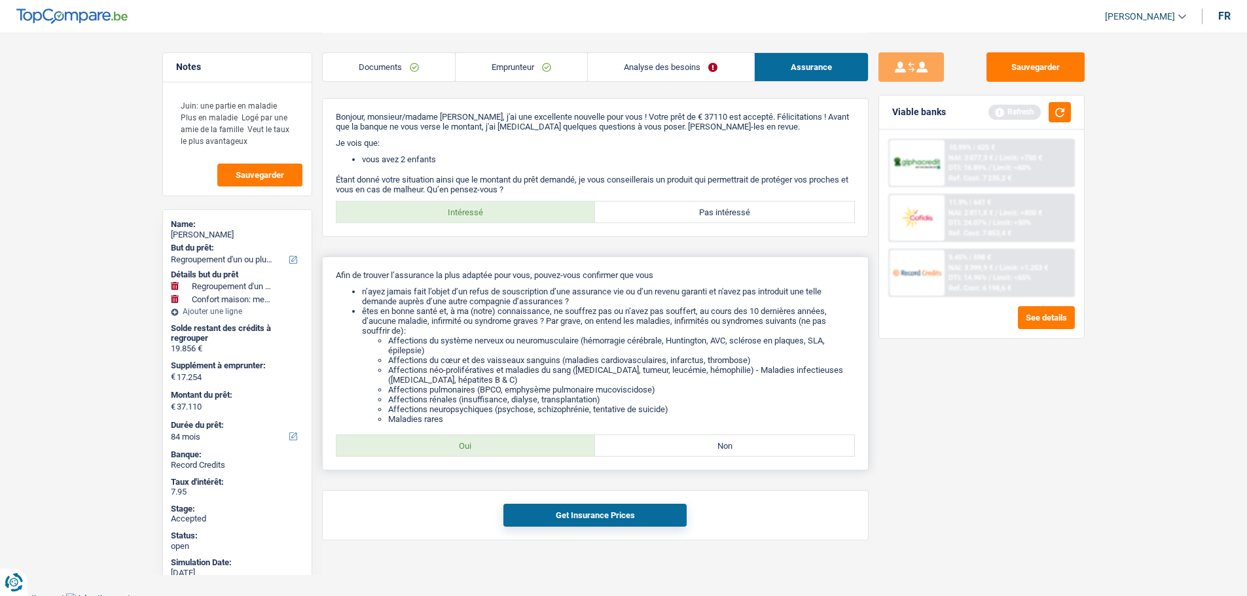
click at [464, 443] on label "Oui" at bounding box center [465, 445] width 259 height 21
click at [464, 443] on input "Oui" at bounding box center [465, 445] width 259 height 21
radio input "true"
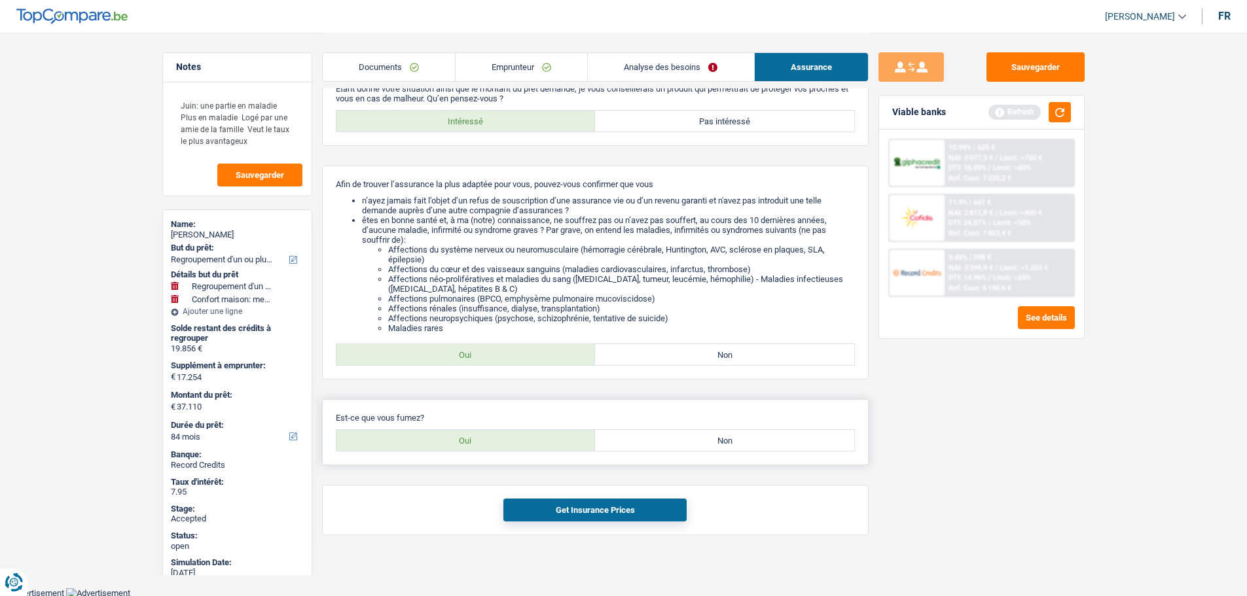
scroll to position [92, 0]
click at [470, 446] on label "Oui" at bounding box center [465, 439] width 259 height 21
click at [470, 446] on input "Oui" at bounding box center [465, 439] width 259 height 21
radio input "true"
click at [580, 503] on button "Get Insurance Prices" at bounding box center [594, 508] width 183 height 23
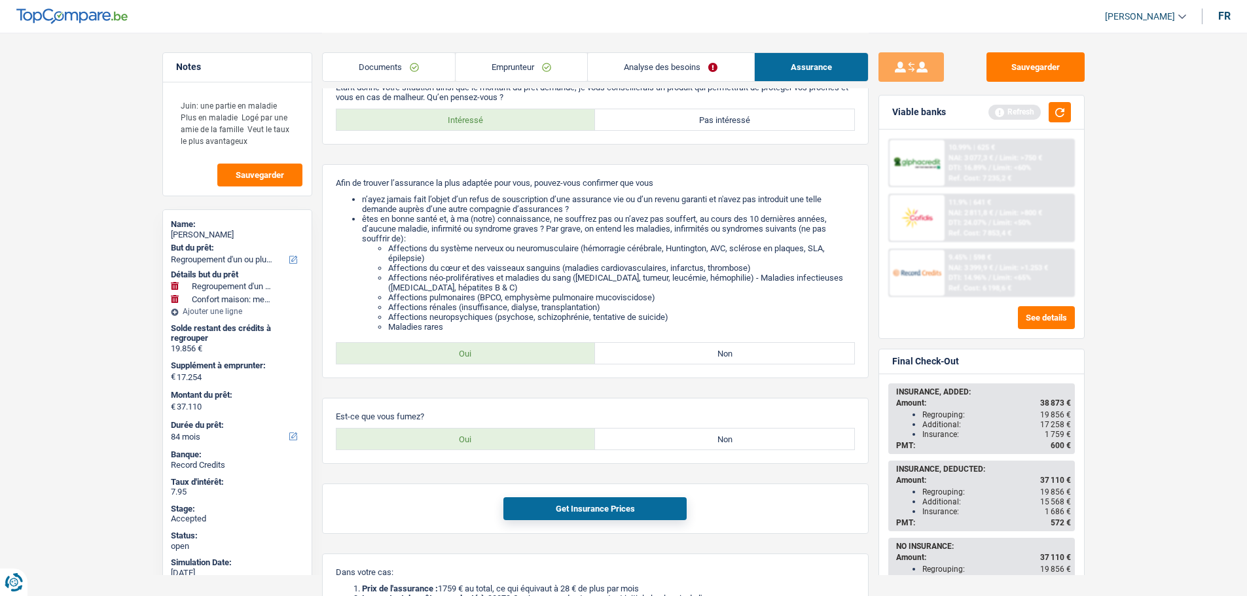
click at [385, 66] on link "Documents" at bounding box center [389, 67] width 132 height 28
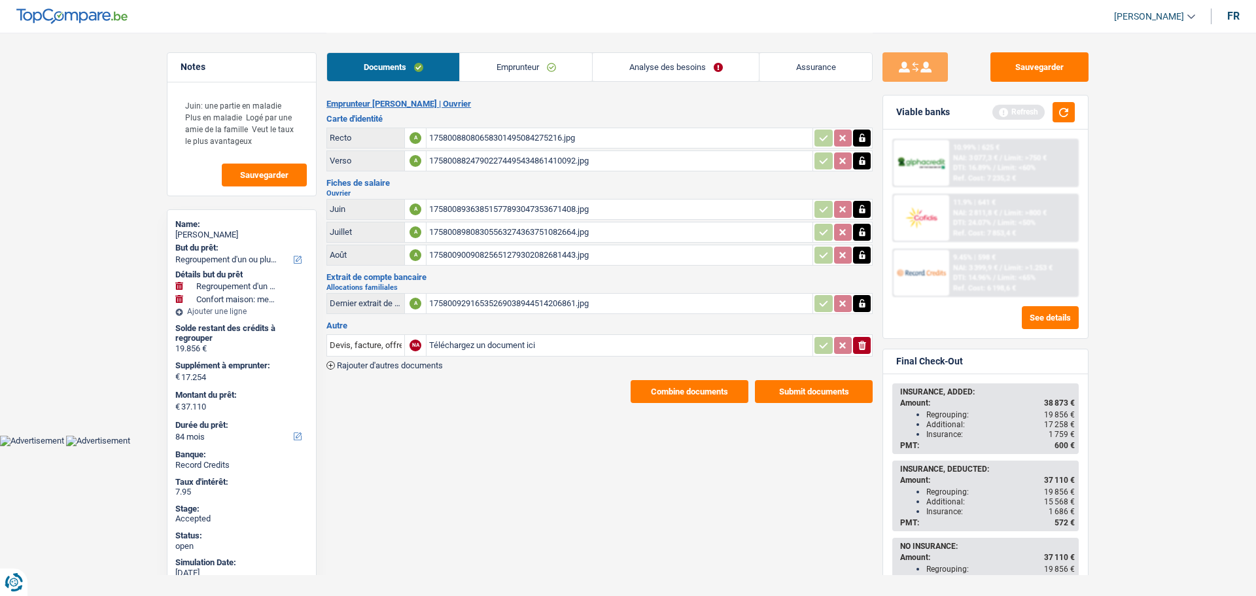
click at [652, 390] on button "Combine documents" at bounding box center [690, 391] width 118 height 23
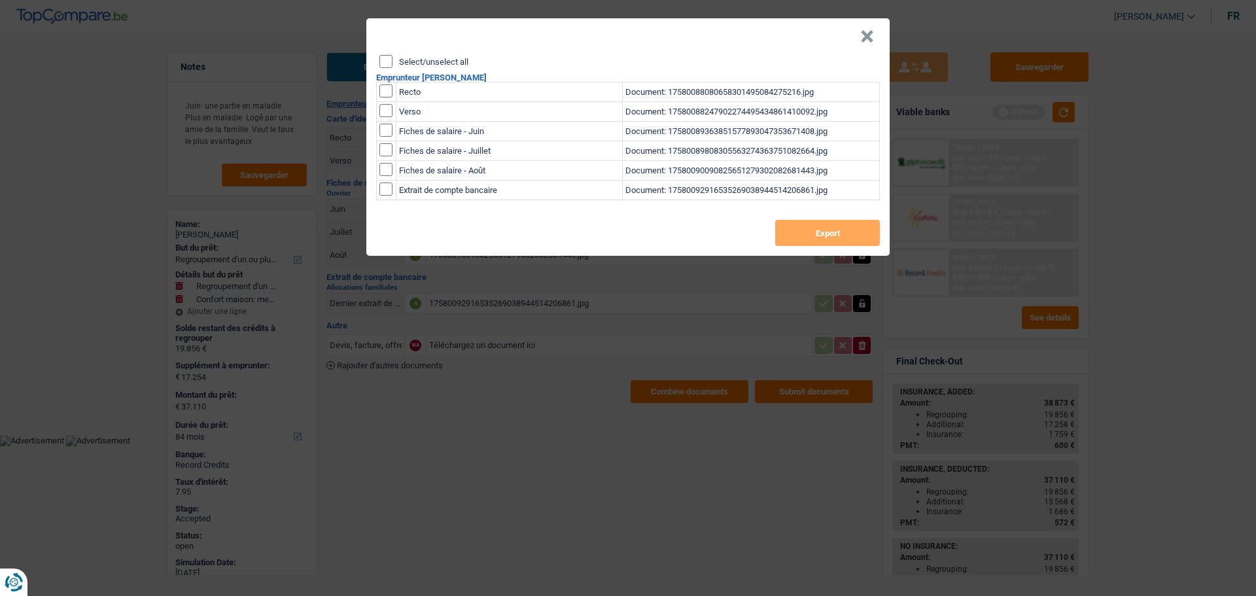
click at [439, 64] on label "Select/unselect all" at bounding box center [433, 62] width 69 height 9
click at [393, 64] on input "Select/unselect all" at bounding box center [386, 61] width 13 height 13
checkbox input "true"
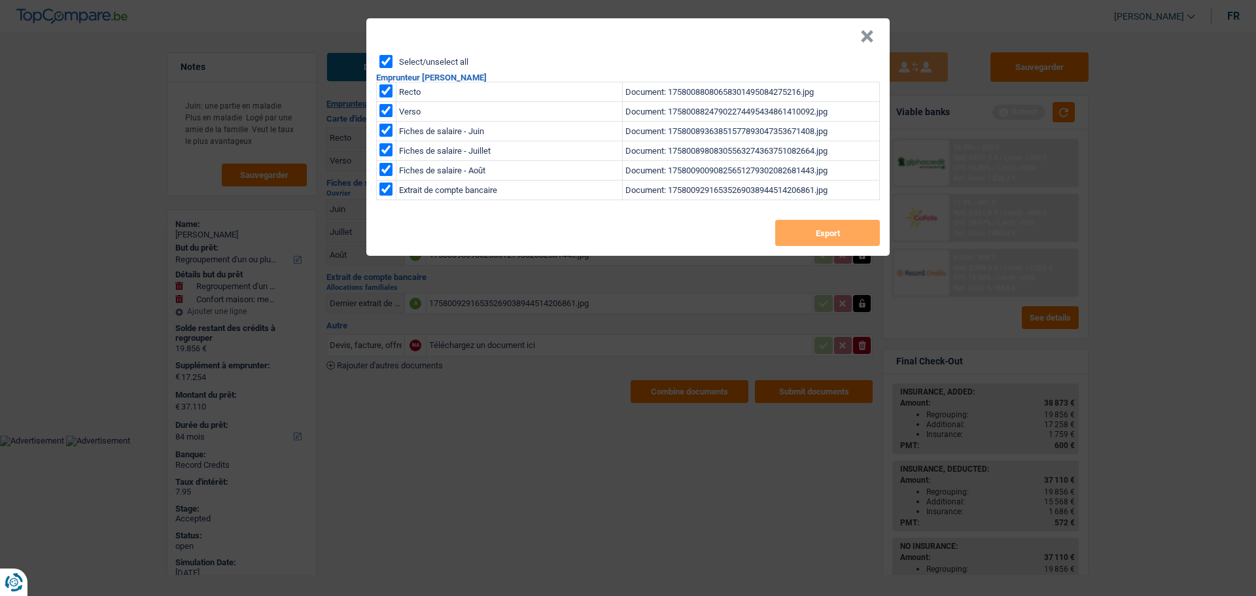
checkbox input "true"
click at [798, 234] on button "Export" at bounding box center [827, 233] width 105 height 26
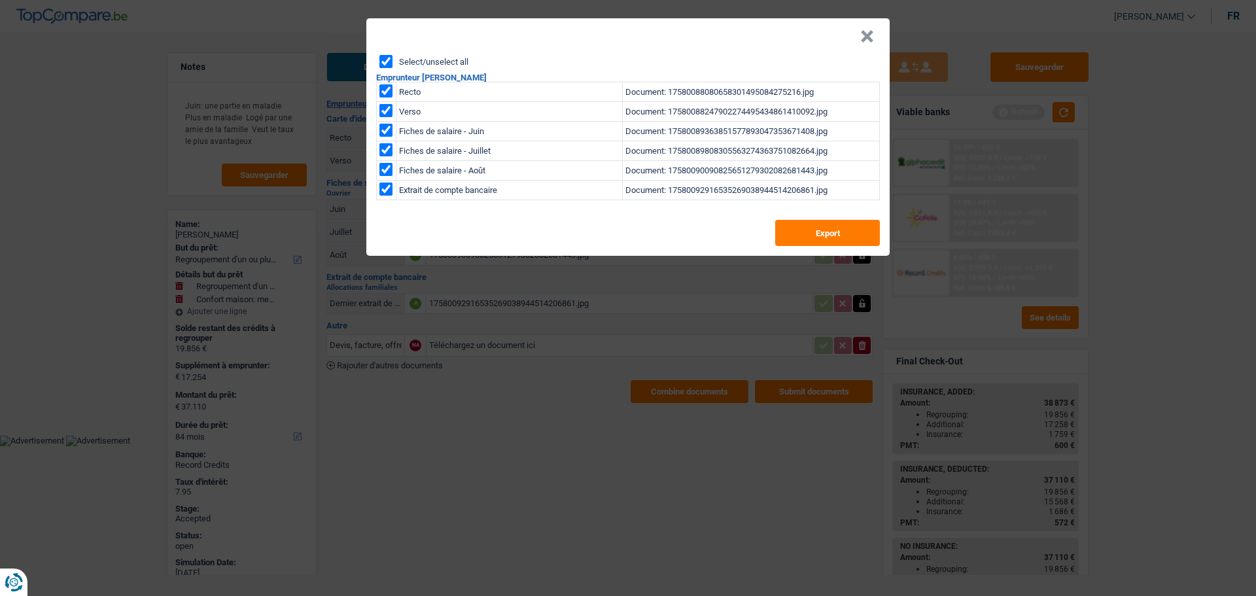
click at [870, 39] on button "×" at bounding box center [868, 36] width 14 height 13
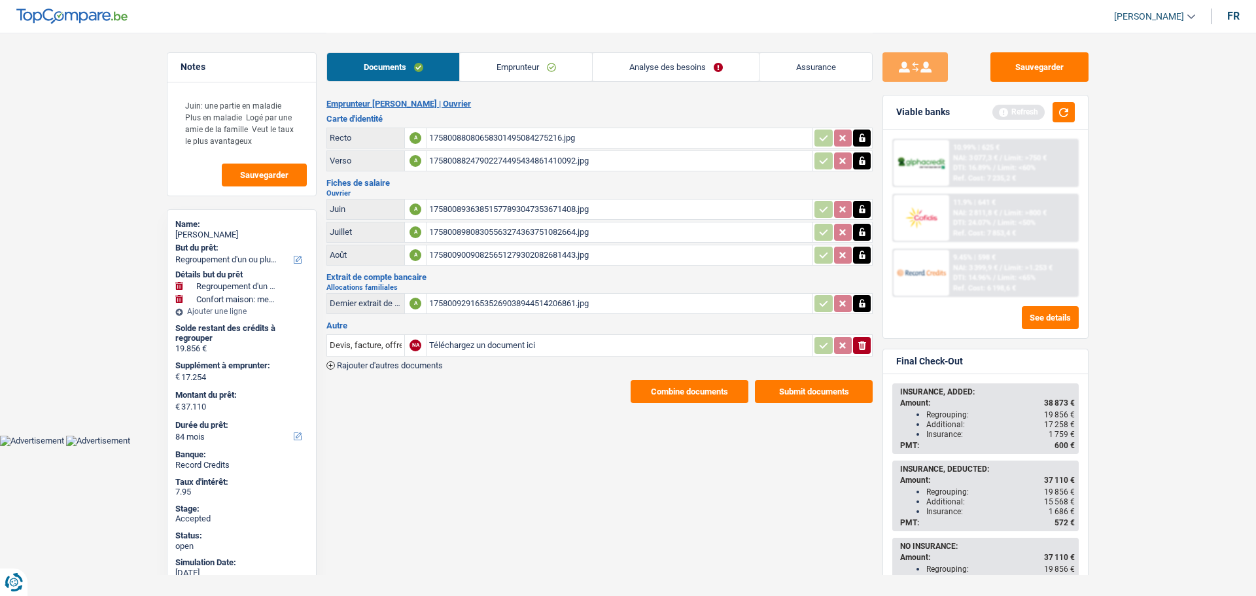
click at [645, 61] on link "Analyse des besoins" at bounding box center [676, 67] width 166 height 28
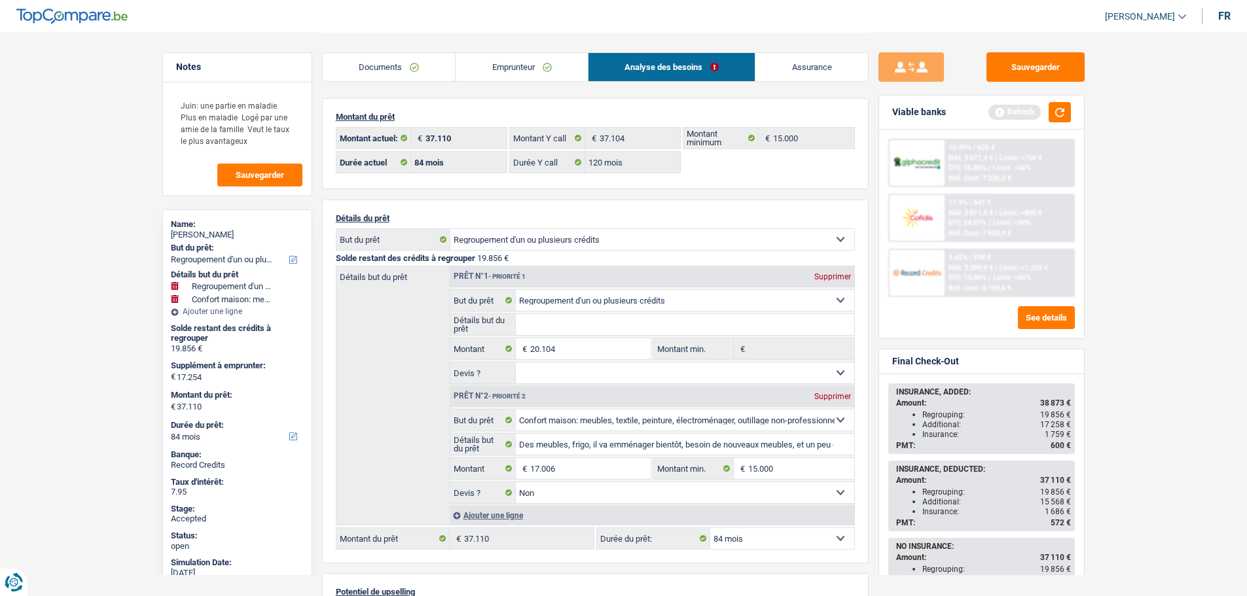
click at [376, 65] on link "Documents" at bounding box center [389, 67] width 133 height 28
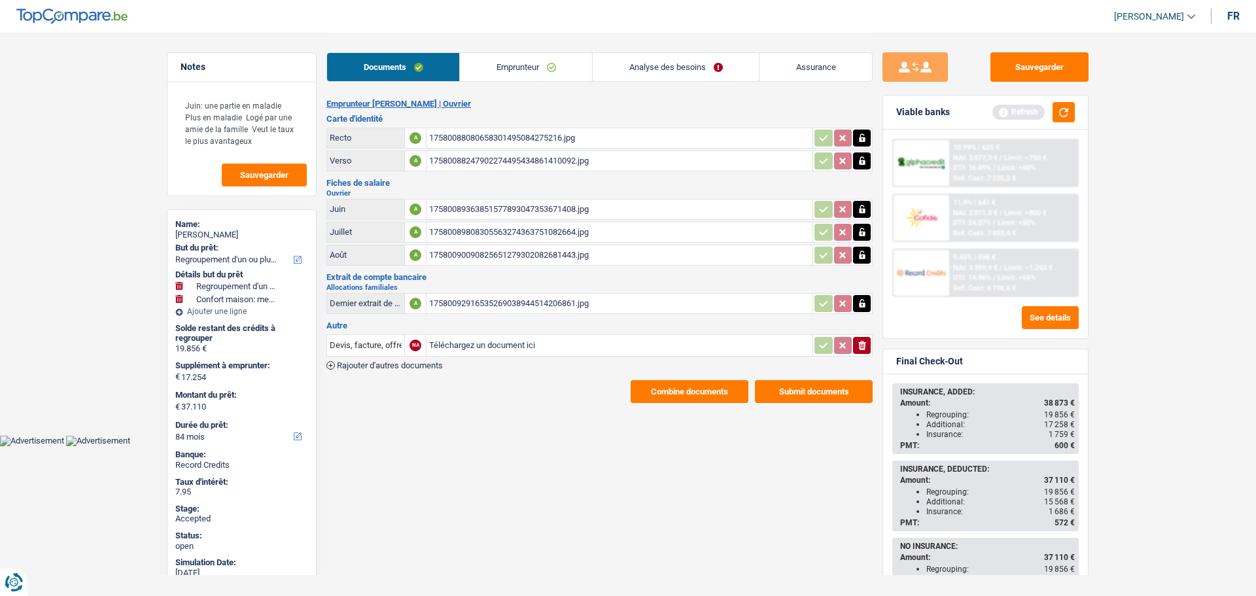
click at [484, 71] on link "Emprunteur" at bounding box center [526, 67] width 132 height 28
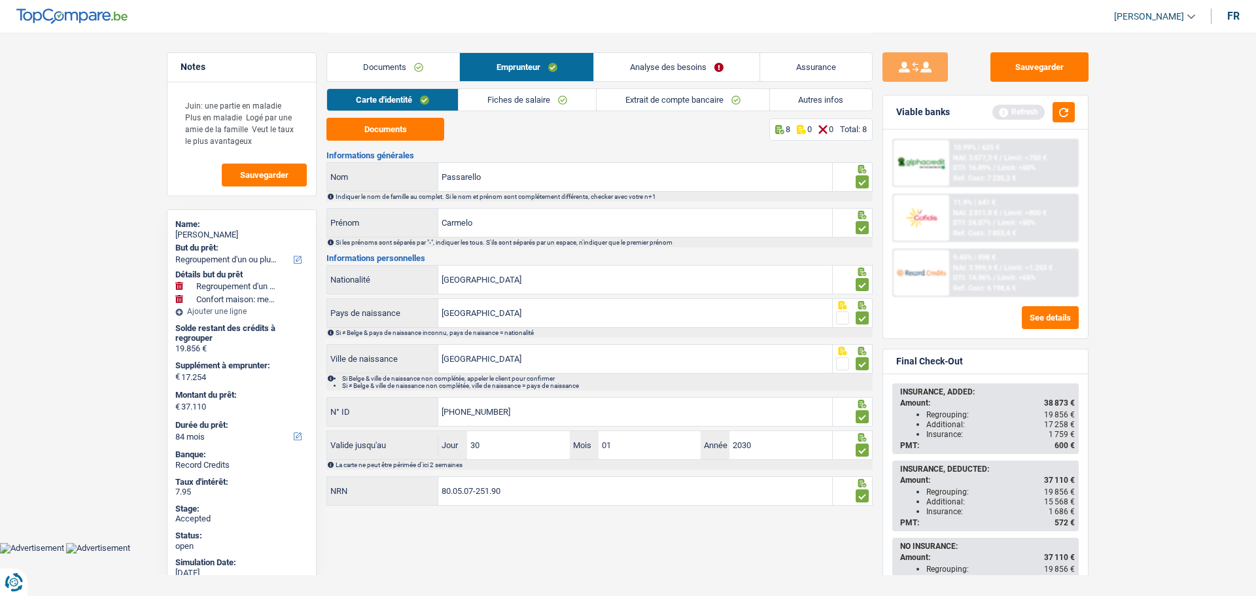
click at [813, 99] on link "Autres infos" at bounding box center [821, 100] width 103 height 22
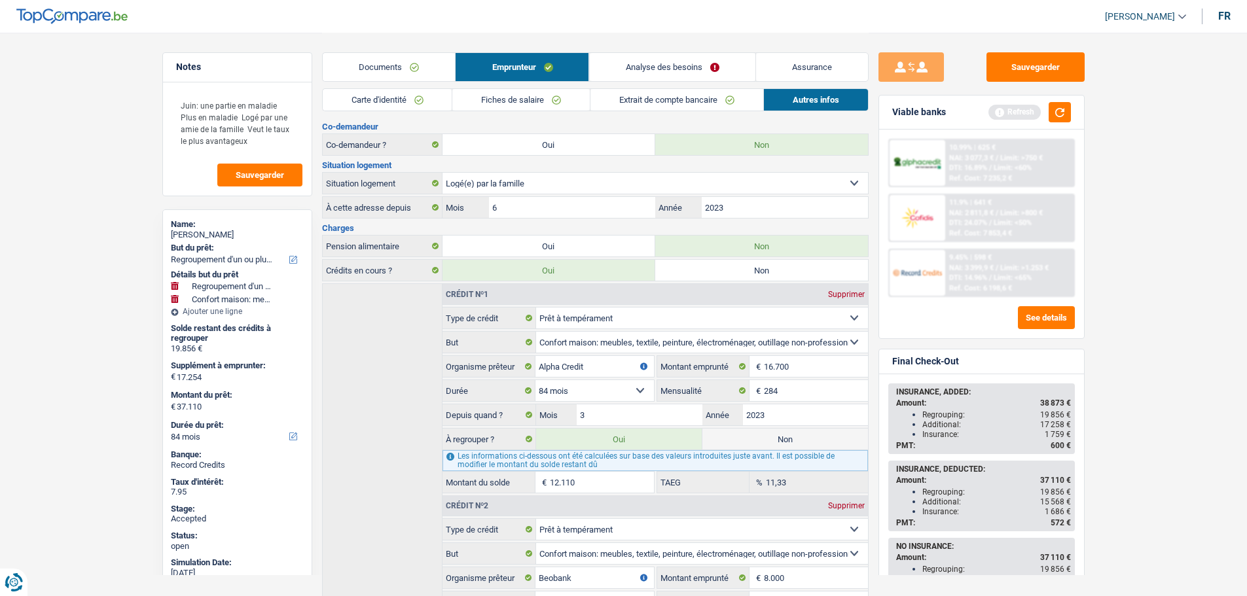
scroll to position [196, 0]
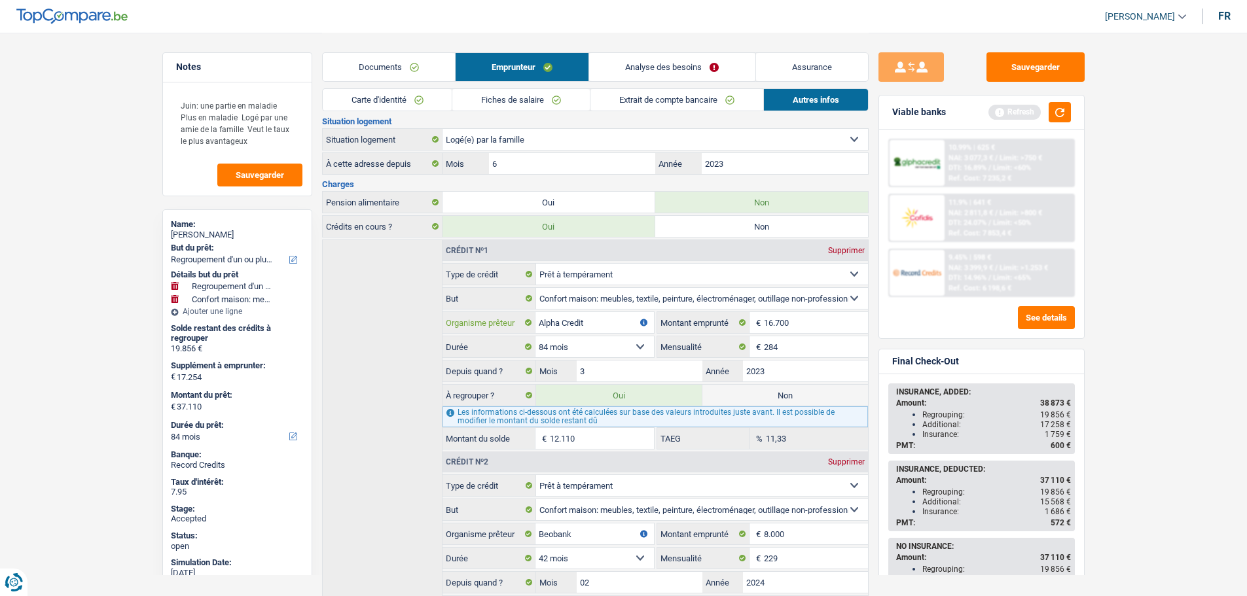
click at [556, 323] on input "Alpha Credit" at bounding box center [594, 322] width 118 height 21
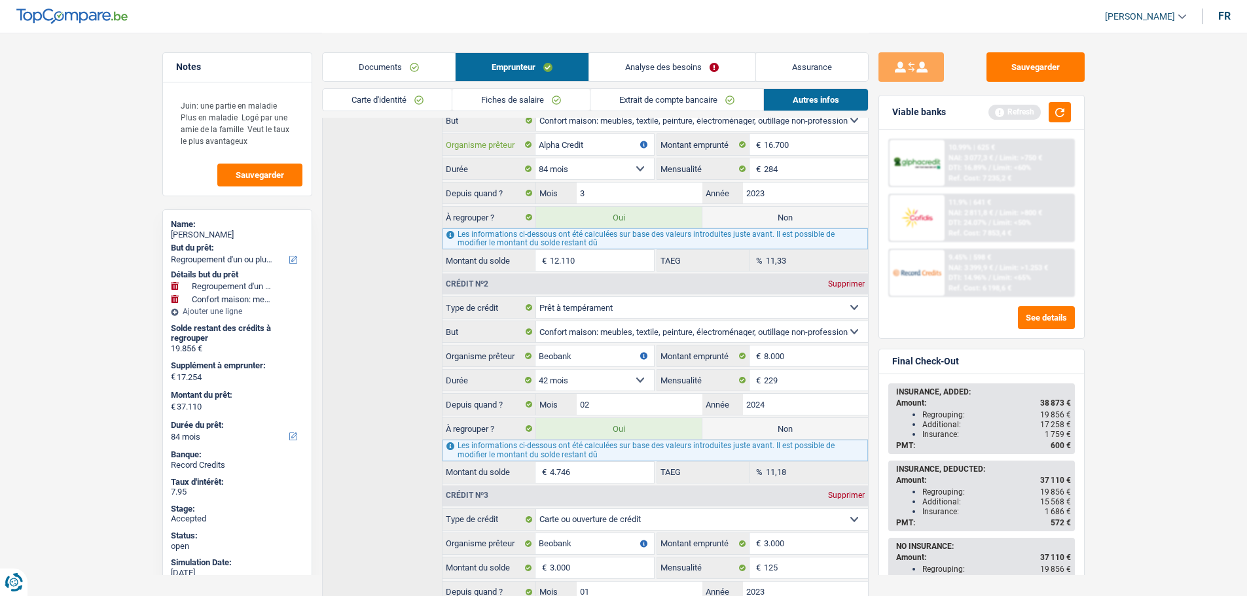
scroll to position [393, 0]
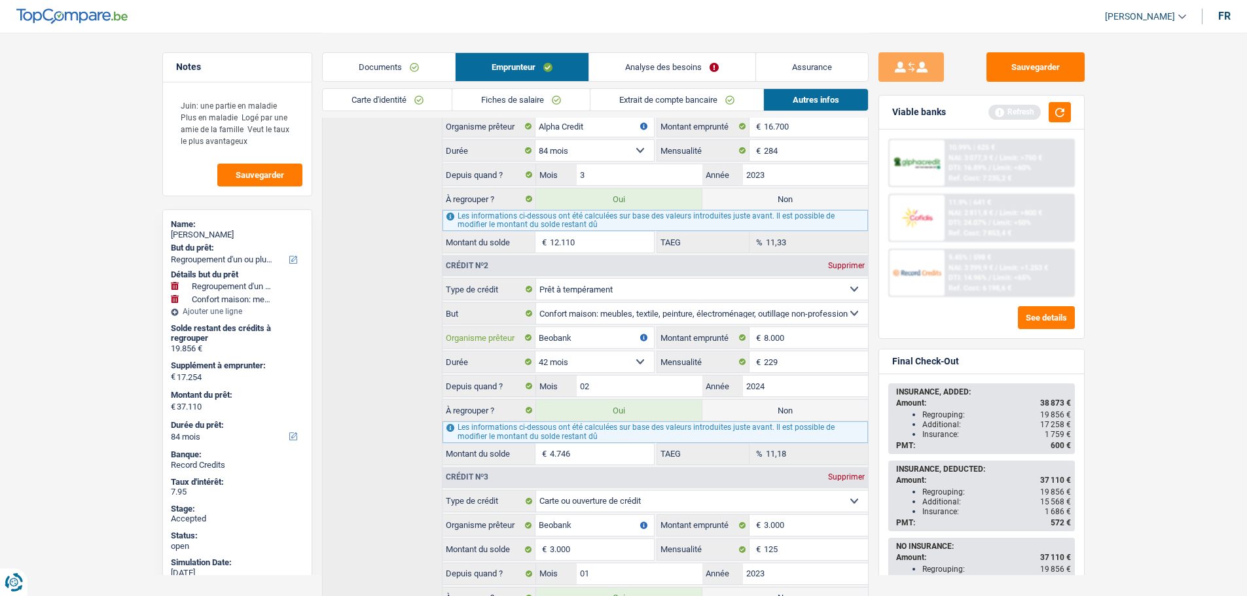
click at [569, 338] on input "Beobank" at bounding box center [594, 337] width 118 height 21
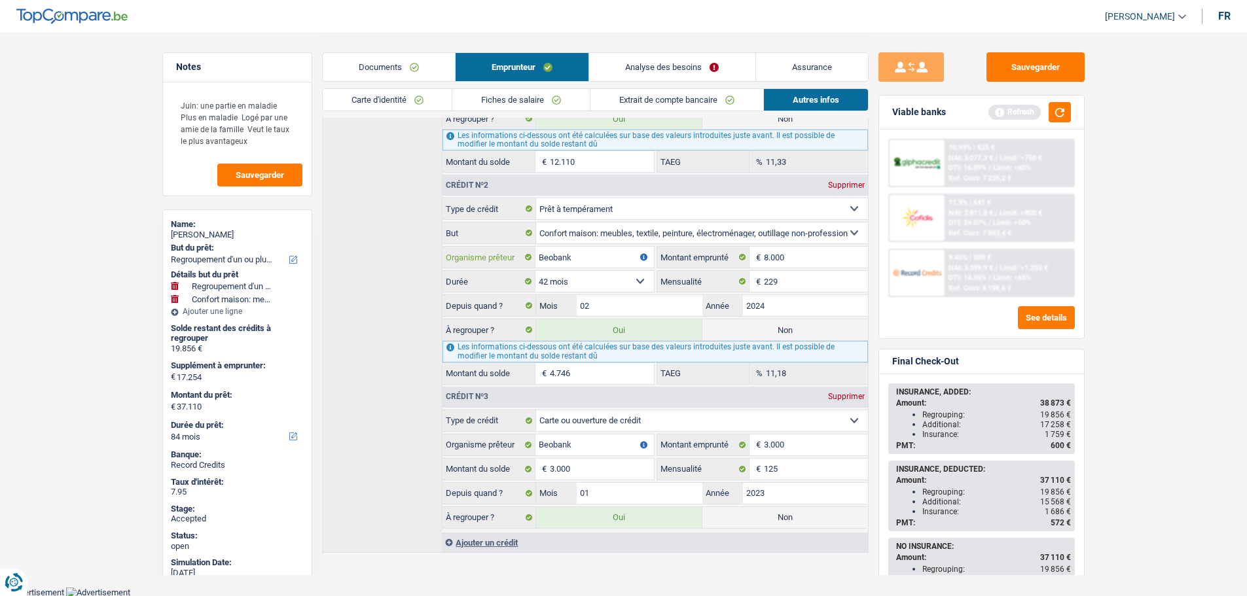
scroll to position [474, 0]
click at [794, 64] on link "Assurance" at bounding box center [812, 67] width 112 height 28
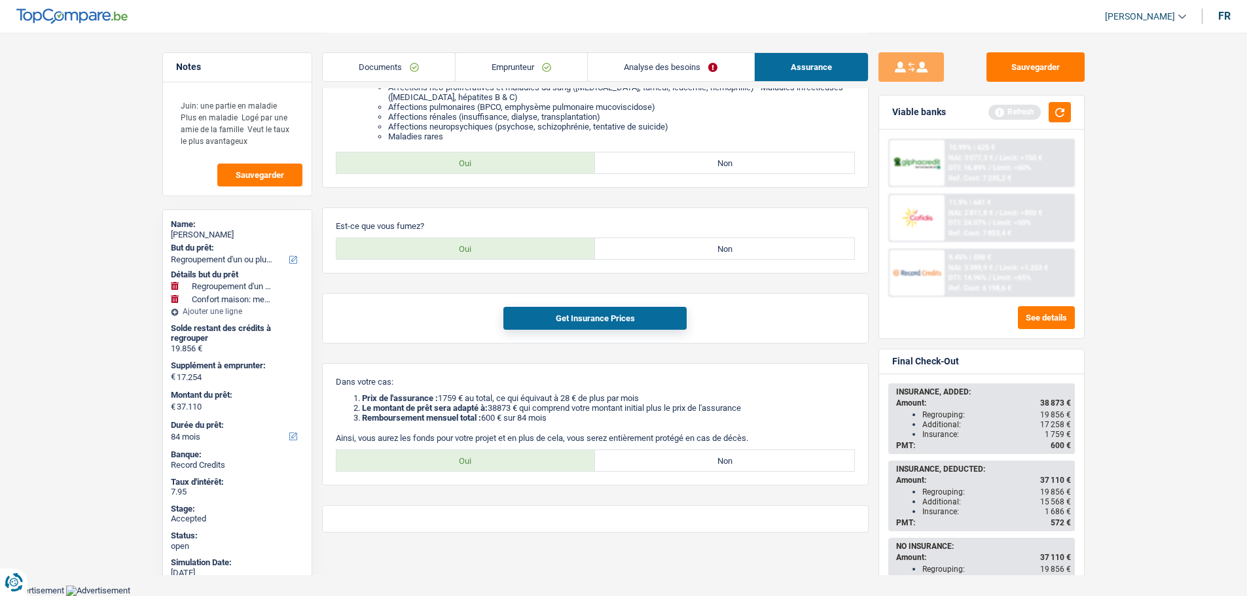
scroll to position [281, 0]
click at [486, 460] on label "Oui" at bounding box center [465, 462] width 259 height 21
click at [486, 460] on input "Oui" at bounding box center [465, 462] width 259 height 21
radio input "true"
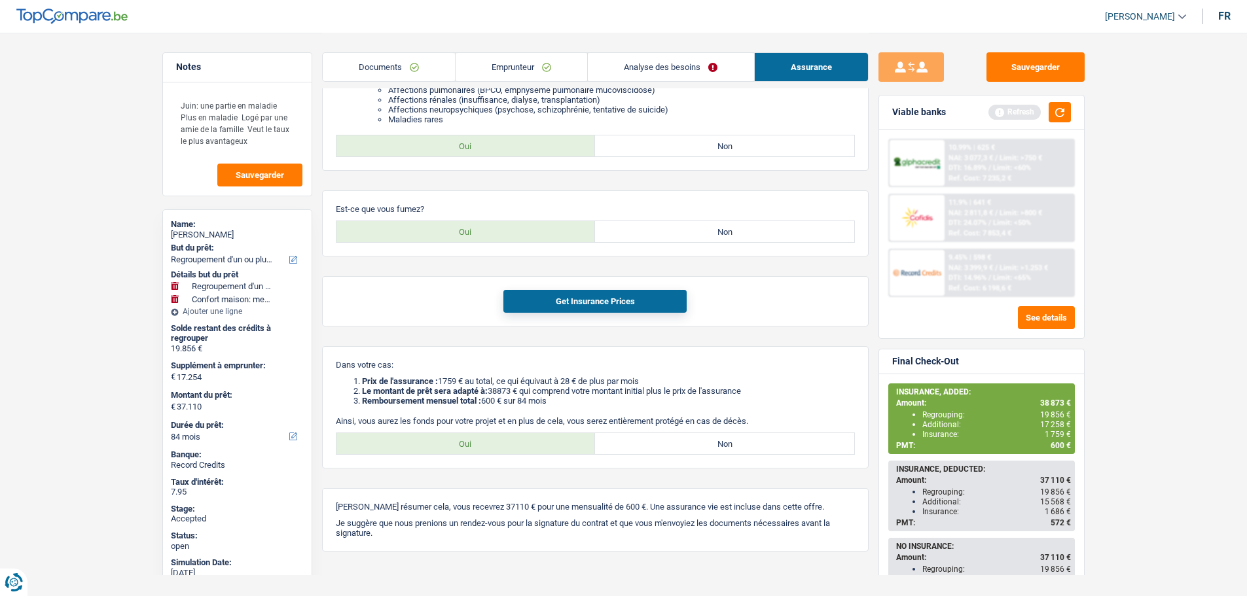
scroll to position [317, 0]
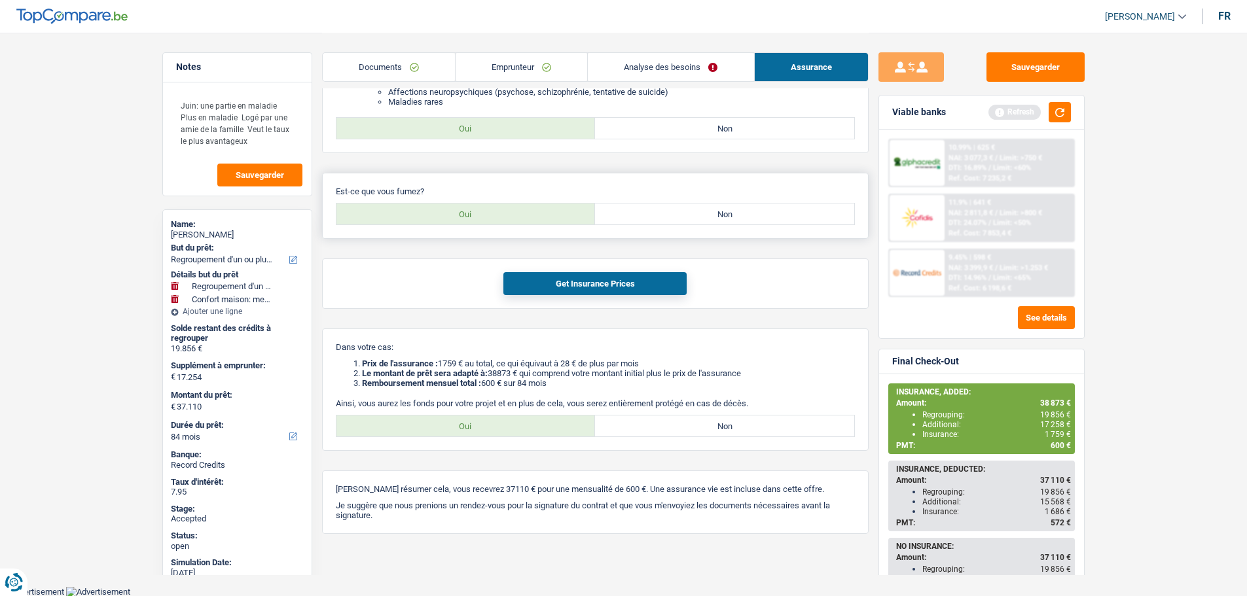
click at [682, 213] on label "Non" at bounding box center [724, 214] width 259 height 21
click at [682, 213] on input "Non" at bounding box center [724, 214] width 259 height 21
radio input "true"
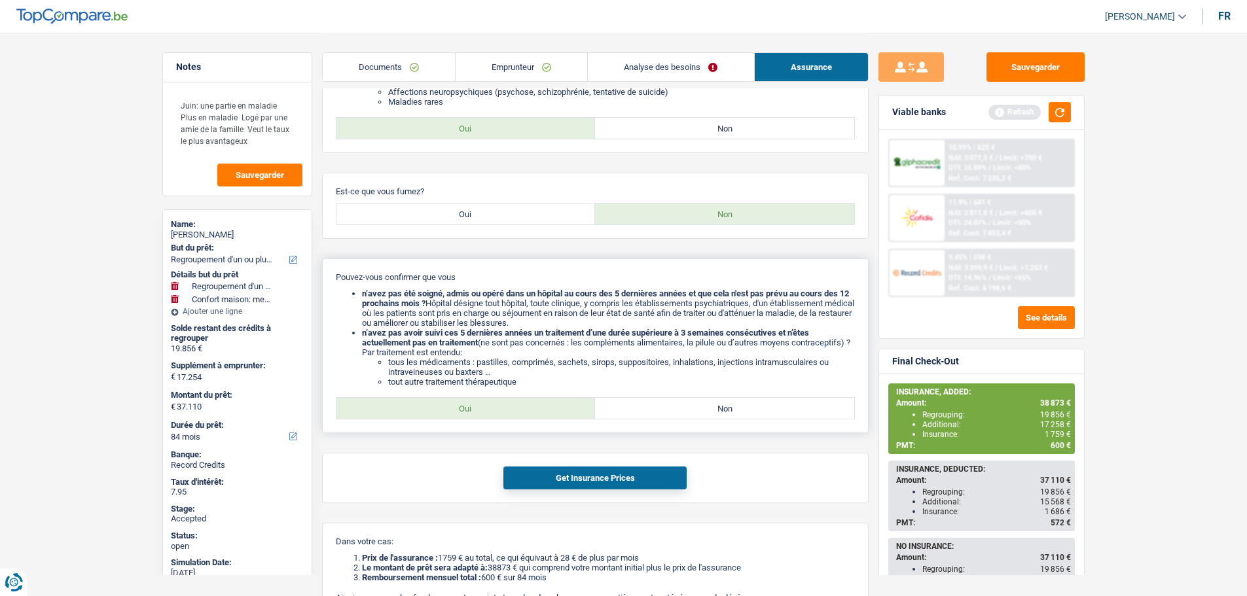
click at [479, 402] on label "Oui" at bounding box center [465, 408] width 259 height 21
click at [479, 402] on input "Oui" at bounding box center [465, 408] width 259 height 21
radio input "true"
click at [544, 464] on div "Get Insurance Prices" at bounding box center [595, 478] width 546 height 50
click at [550, 478] on button "Get Insurance Prices" at bounding box center [594, 478] width 183 height 23
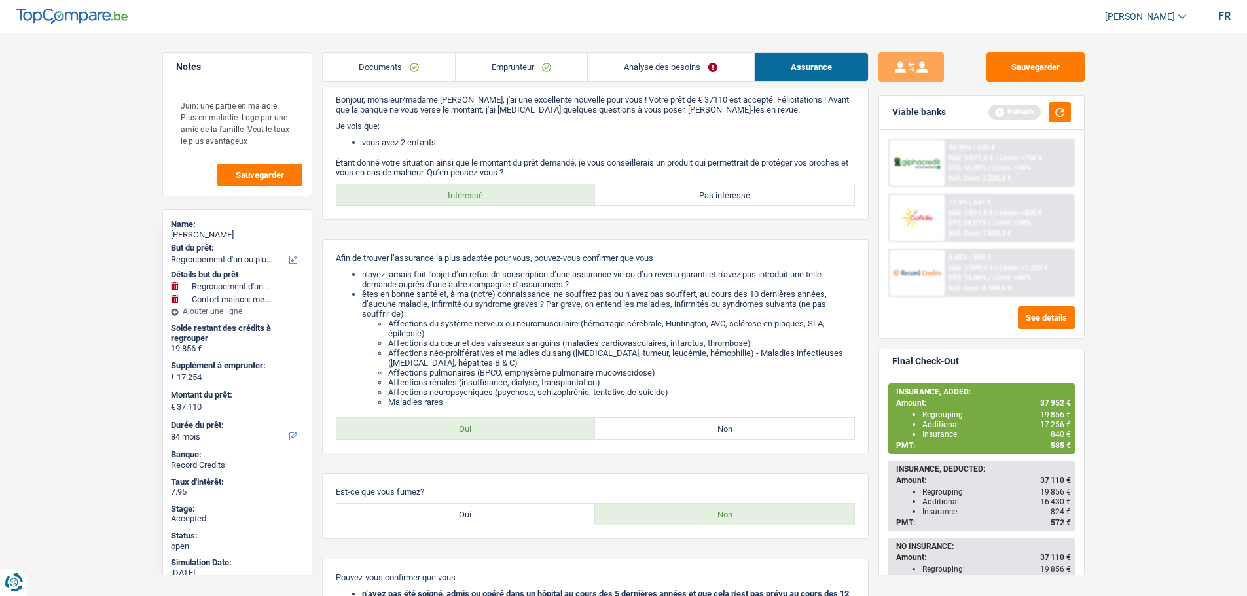
scroll to position [0, 0]
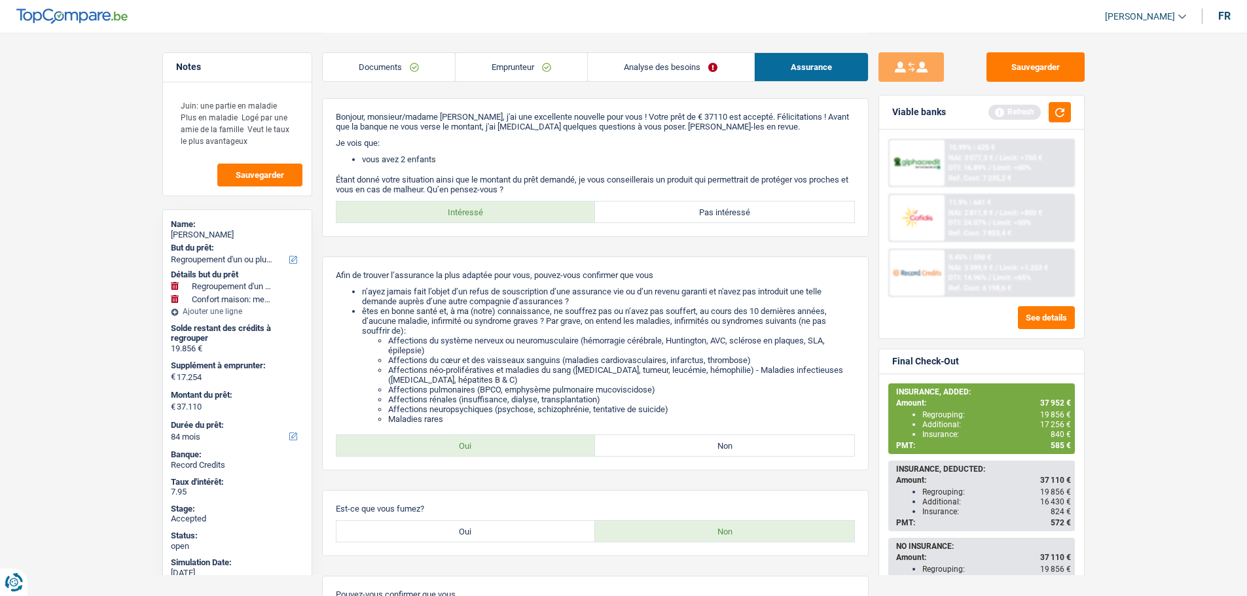
click at [639, 66] on link "Analyse des besoins" at bounding box center [671, 67] width 166 height 28
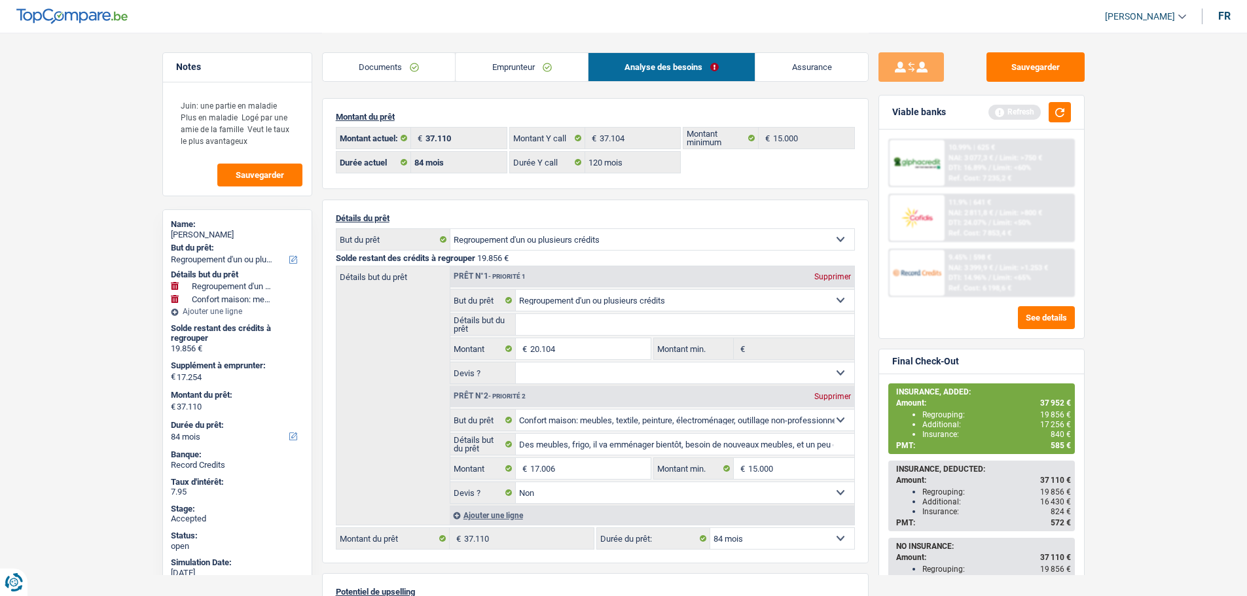
click at [503, 73] on link "Emprunteur" at bounding box center [521, 67] width 132 height 28
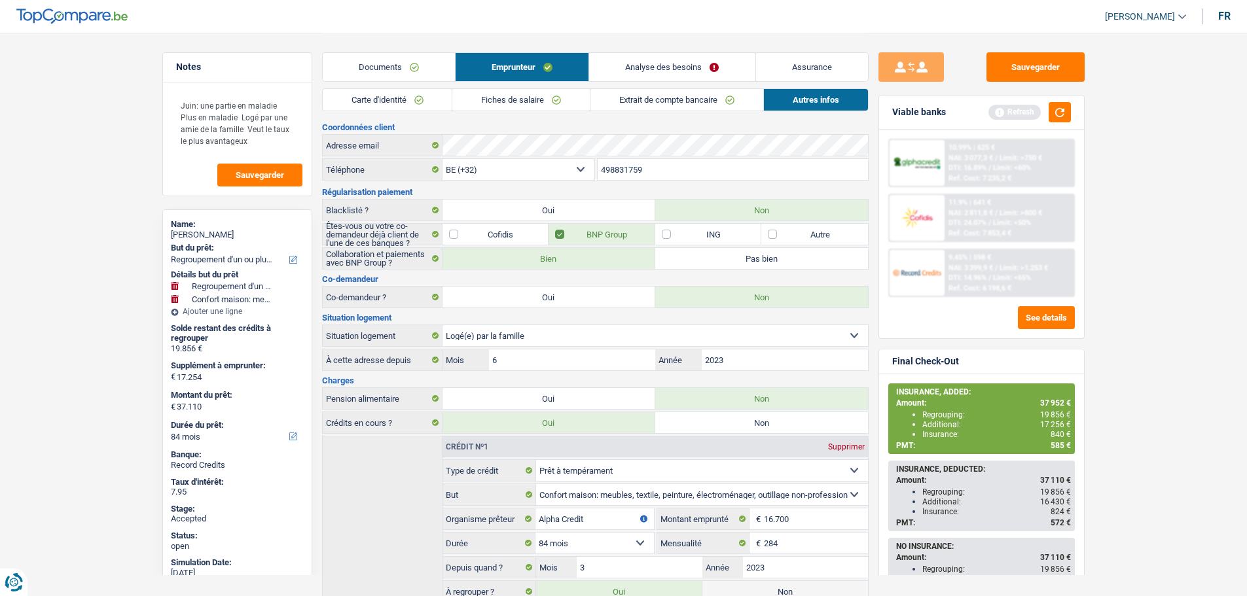
click at [797, 69] on link "Assurance" at bounding box center [812, 67] width 112 height 28
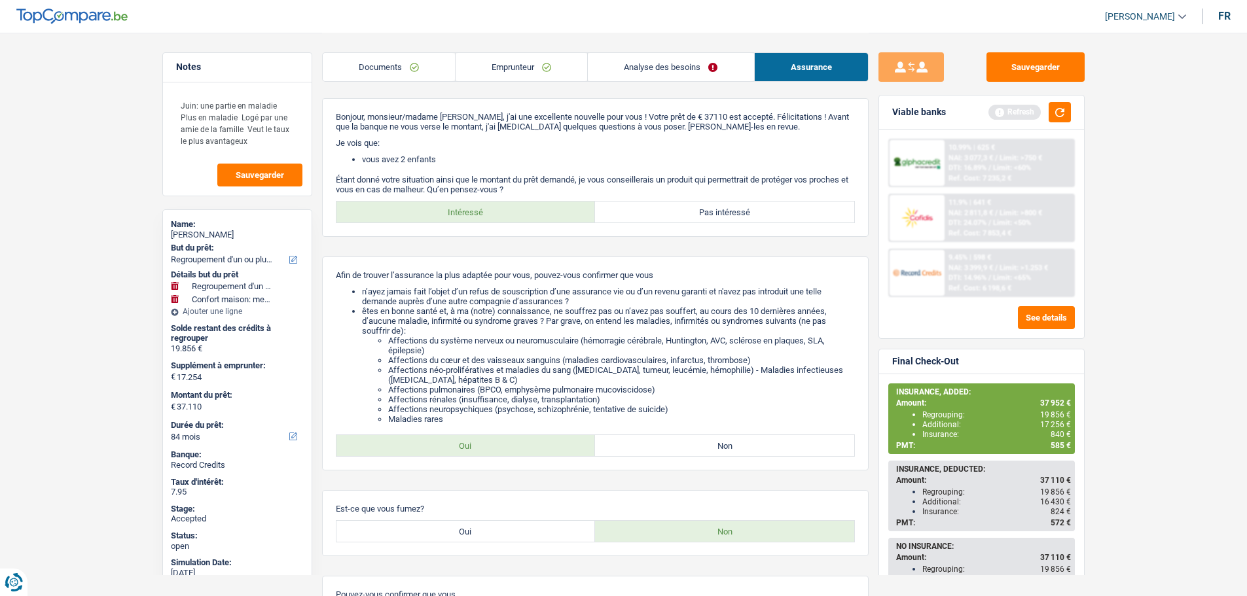
click at [643, 76] on link "Analyse des besoins" at bounding box center [671, 67] width 166 height 28
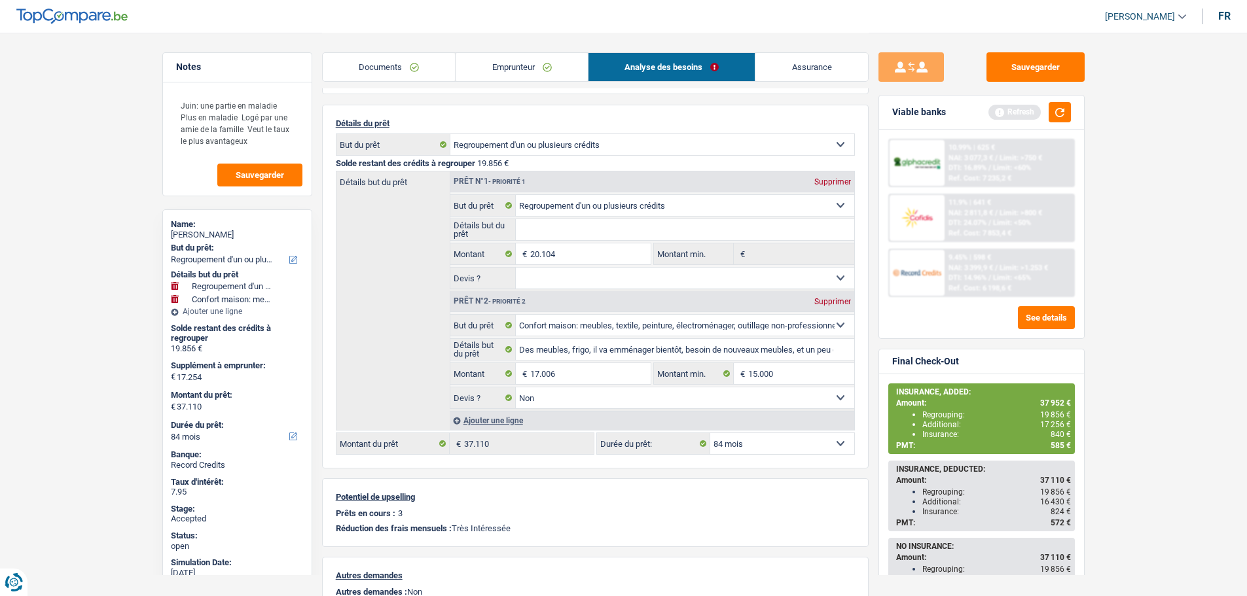
scroll to position [90, 0]
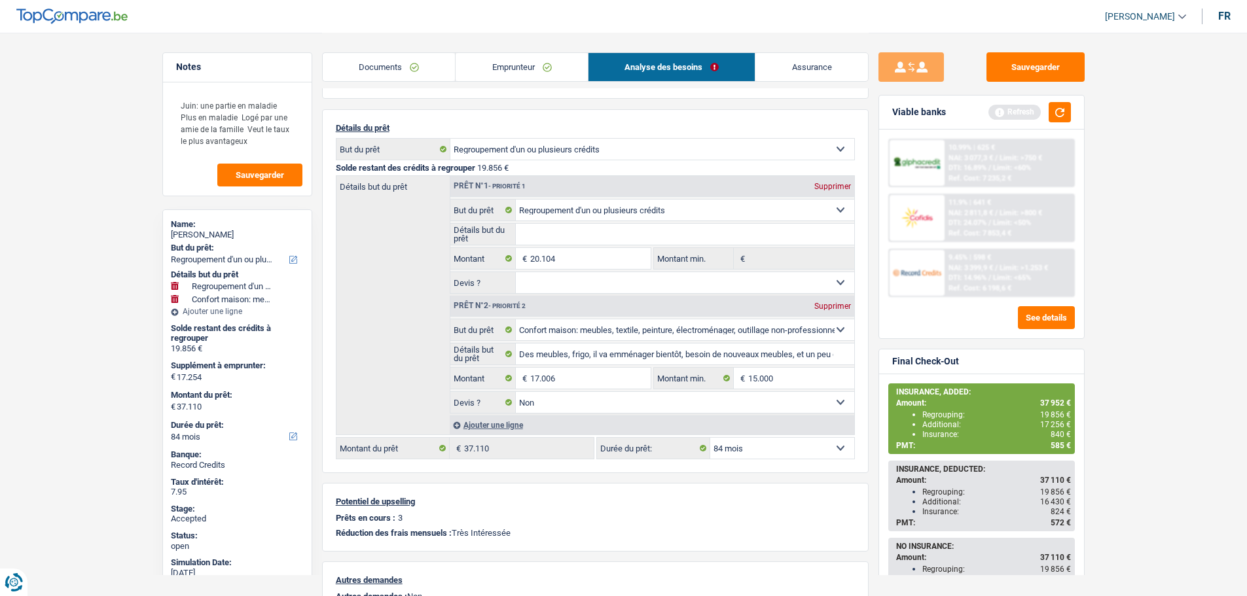
click at [1056, 444] on span "585 €" at bounding box center [1060, 445] width 20 height 9
click at [1053, 421] on span "17 256 €" at bounding box center [1055, 424] width 31 height 9
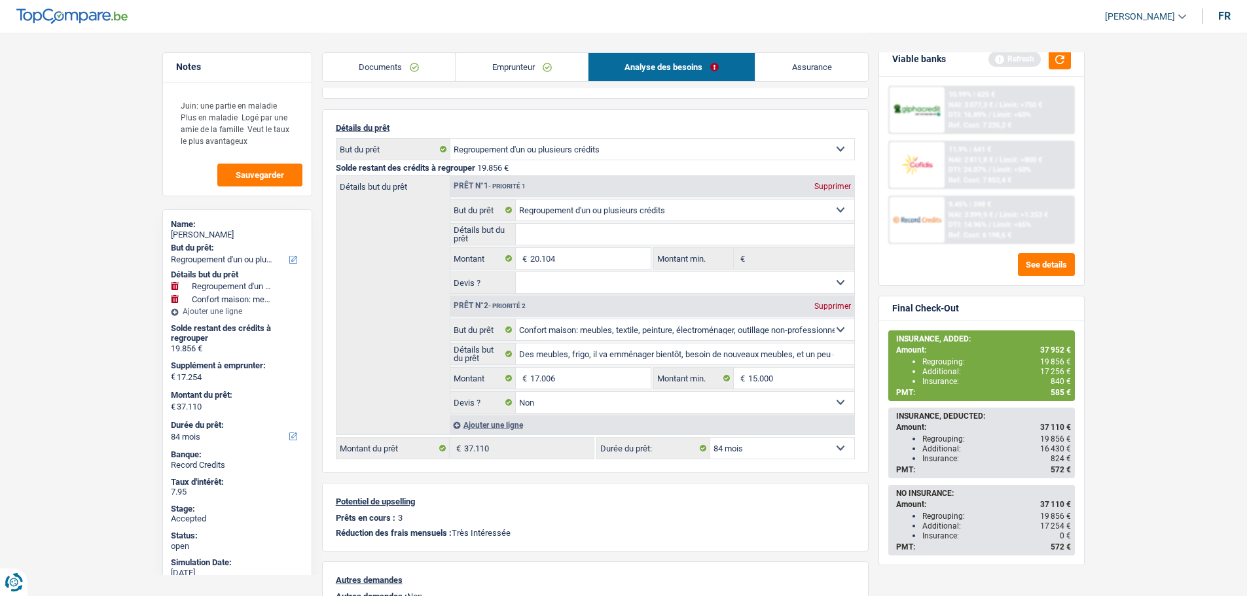
click at [1048, 349] on span "37 952 €" at bounding box center [1055, 350] width 31 height 9
copy span "37 952"
click at [490, 73] on link "Emprunteur" at bounding box center [521, 67] width 132 height 28
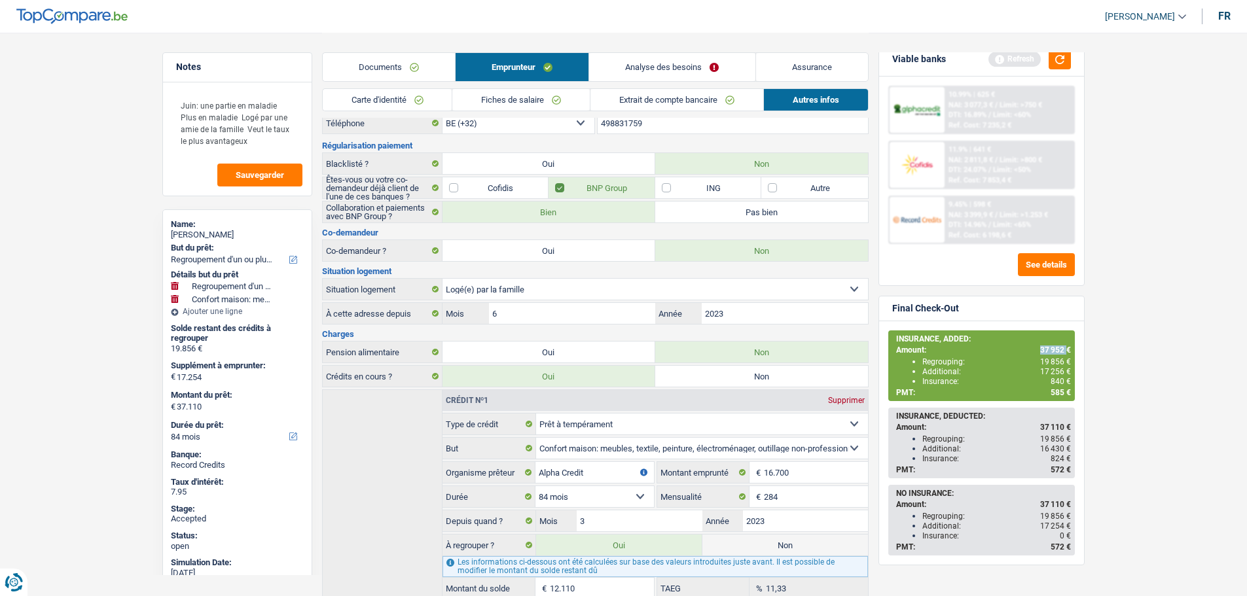
scroll to position [0, 0]
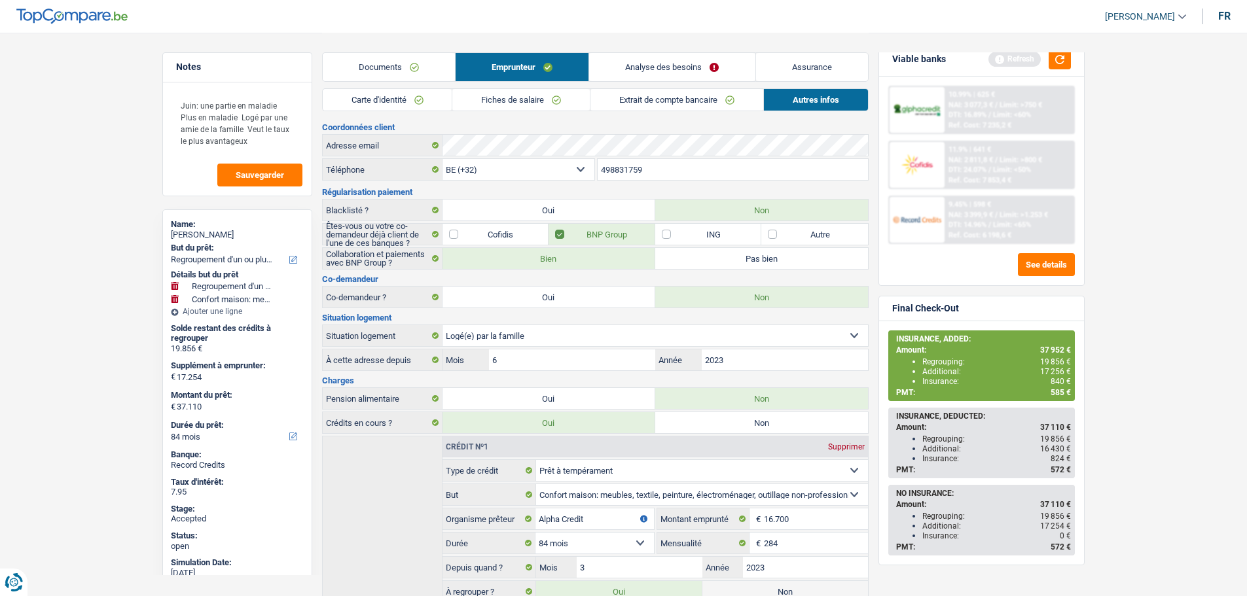
click at [208, 230] on div "Carmelo Passarello" at bounding box center [237, 235] width 133 height 10
copy div "Carmelo Passarello"
click at [604, 167] on input "498831759" at bounding box center [732, 169] width 270 height 21
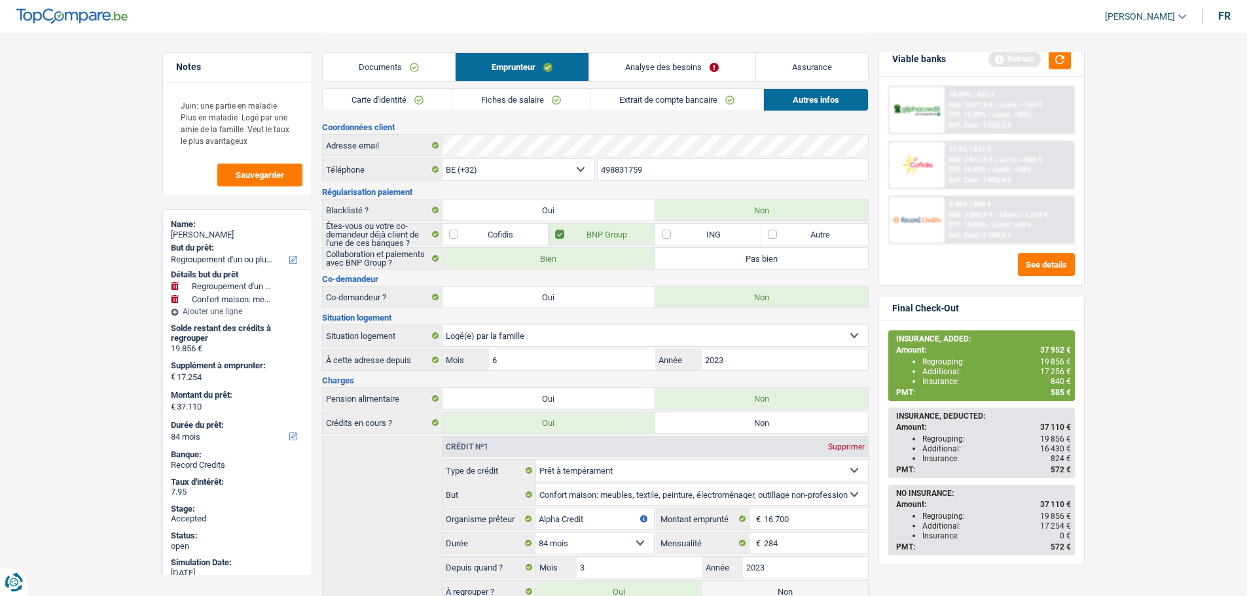
click at [604, 167] on input "498831759" at bounding box center [732, 169] width 270 height 21
click at [1054, 349] on span "37 952 €" at bounding box center [1055, 350] width 31 height 9
copy span "37 952"
click at [779, 67] on link "Assurance" at bounding box center [812, 67] width 112 height 28
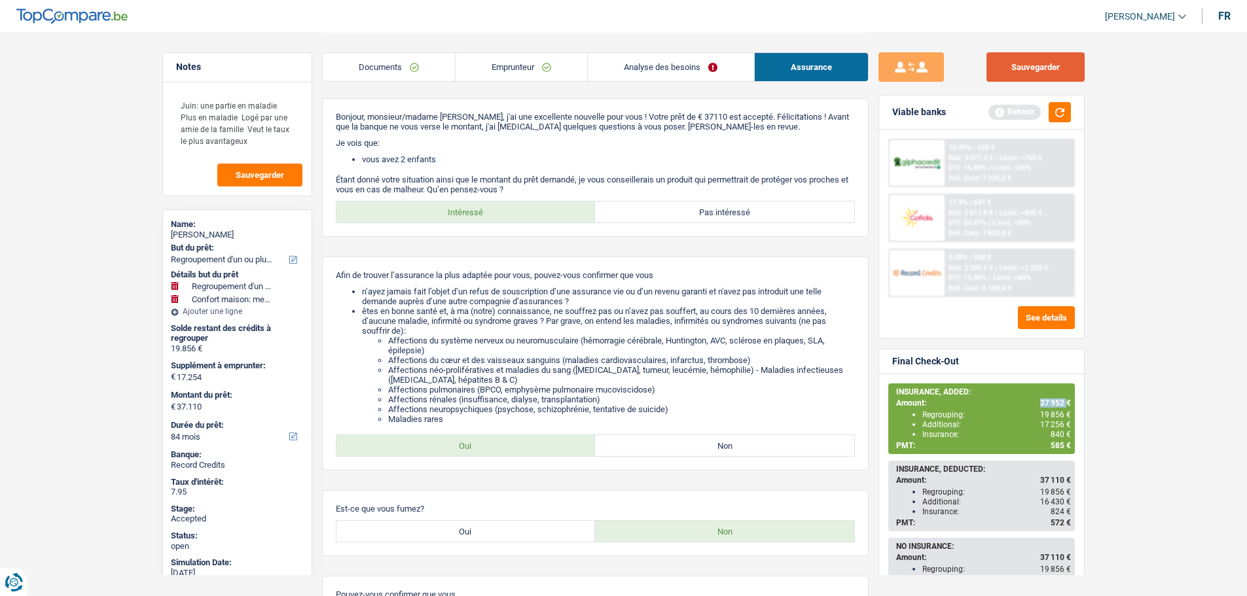
click at [1048, 67] on button "Sauvegarder" at bounding box center [1035, 66] width 98 height 29
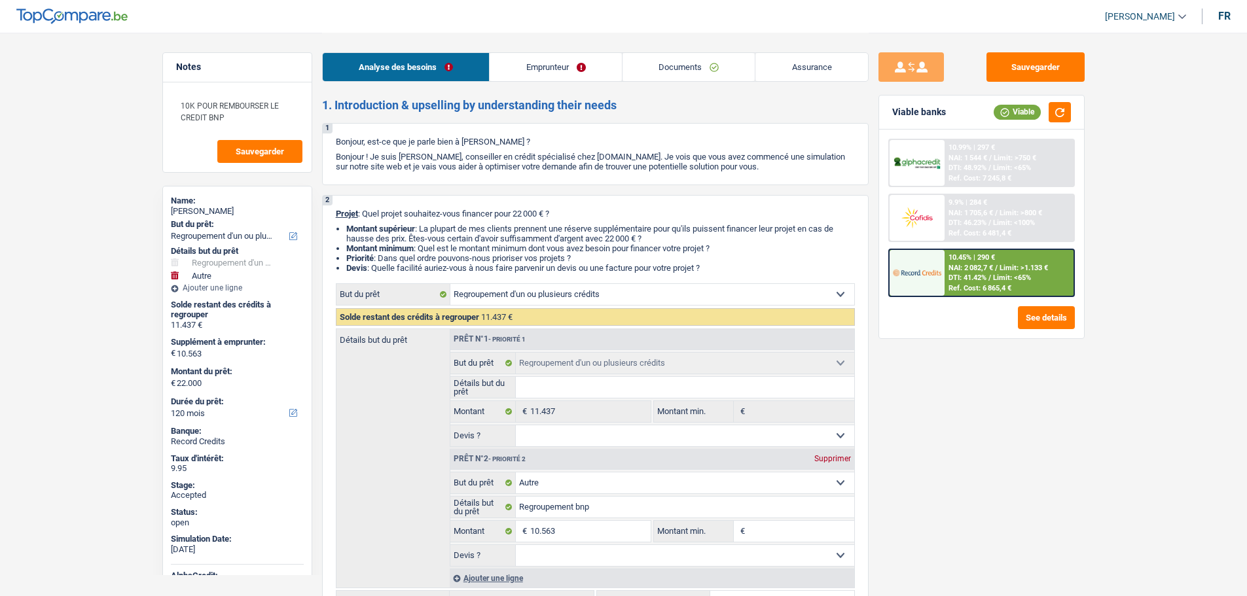
select select "refinancing"
select select "other"
select select "120"
select select "refinancing"
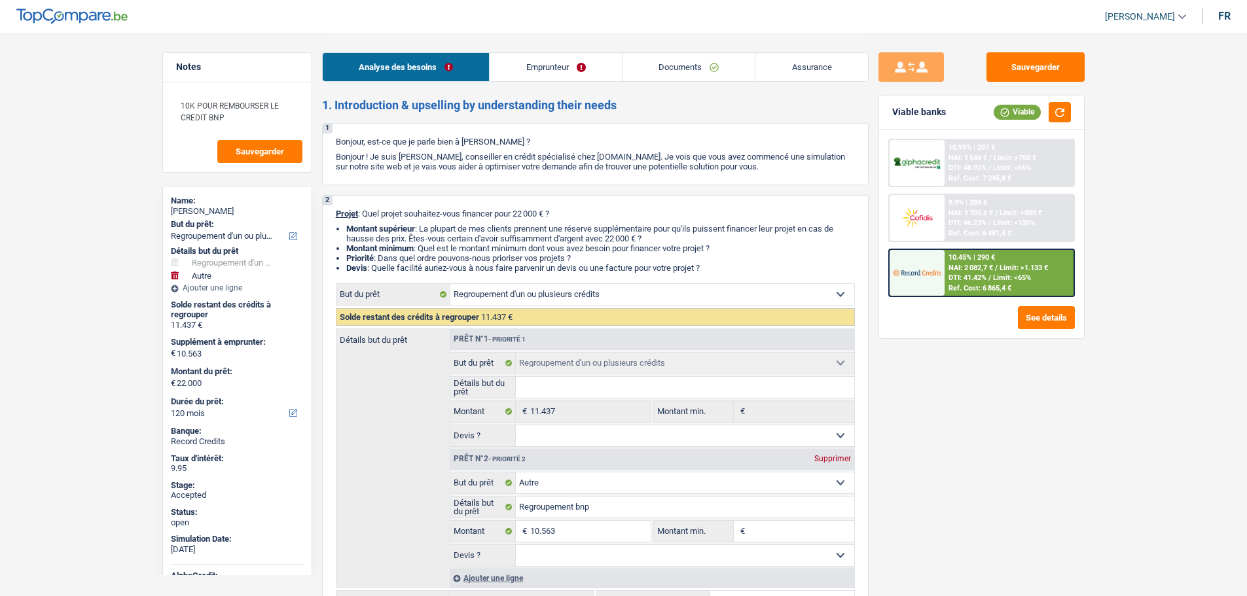
select select "refinancing"
select select "other"
select select "120"
select select "privateEmployee"
select select "familyAllowances"
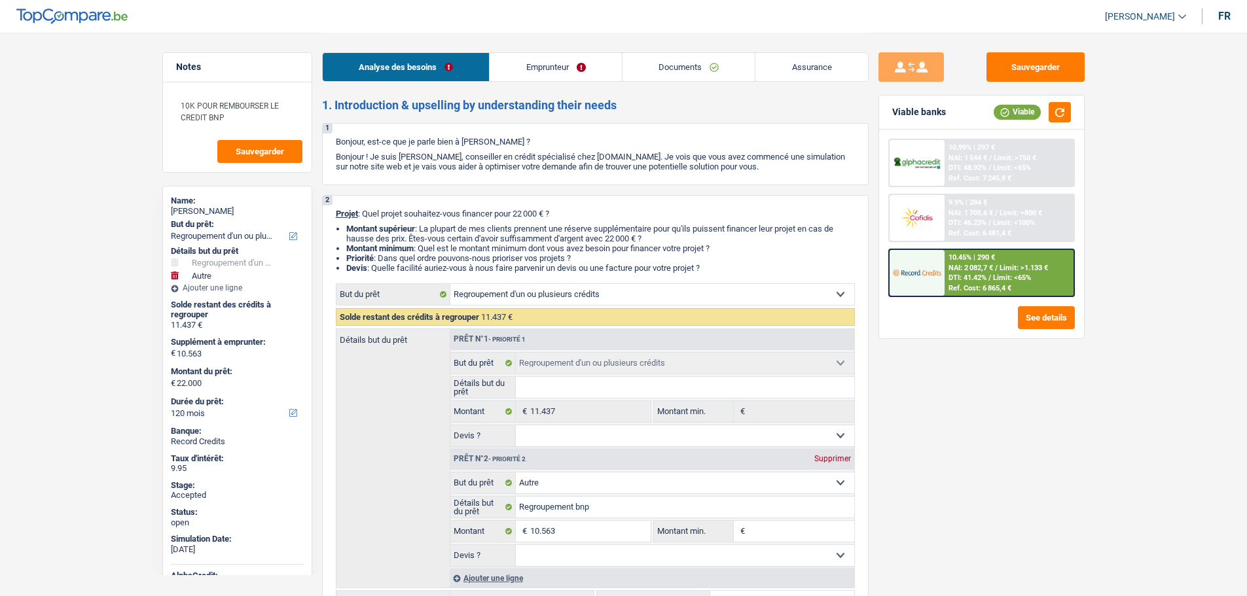
select select "netSalary"
select select "mealVouchers"
select select "ownerWithMortgage"
select select "mortgage"
select select "420"
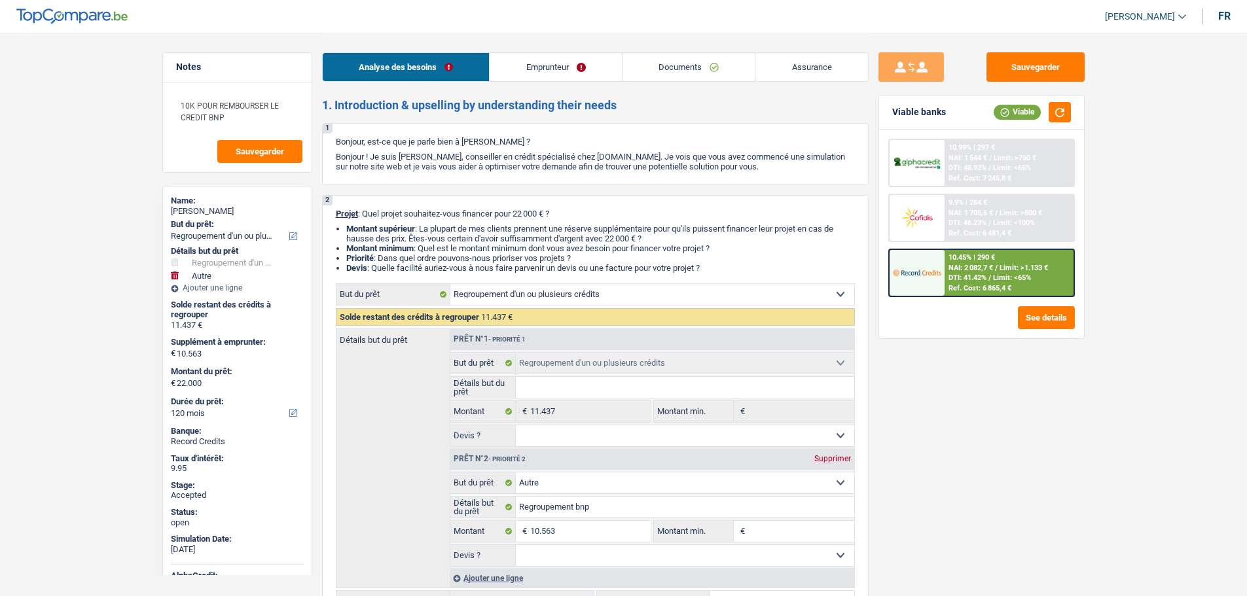
select select "personalLoan"
select select "other"
select select "36"
select select "personalLoan"
select select "other"
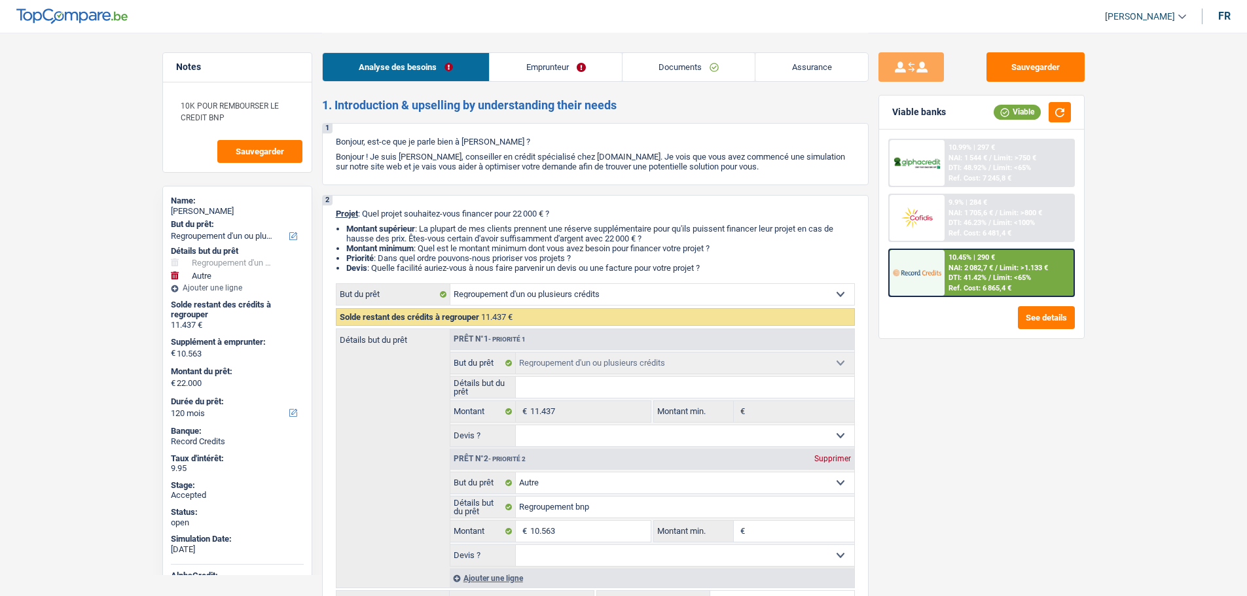
select select "36"
select select "personalLoan"
select select "other"
select select "36"
select select "refinancing"
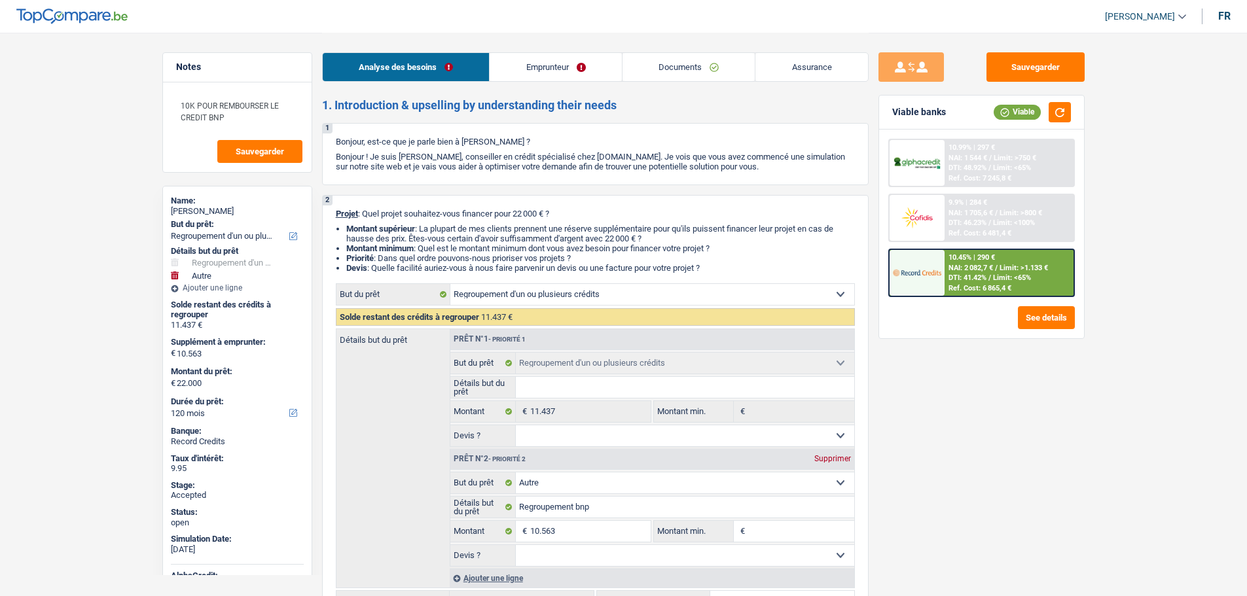
select select "refinancing"
select select "other"
select select "120"
click at [942, 226] on div at bounding box center [916, 218] width 55 height 46
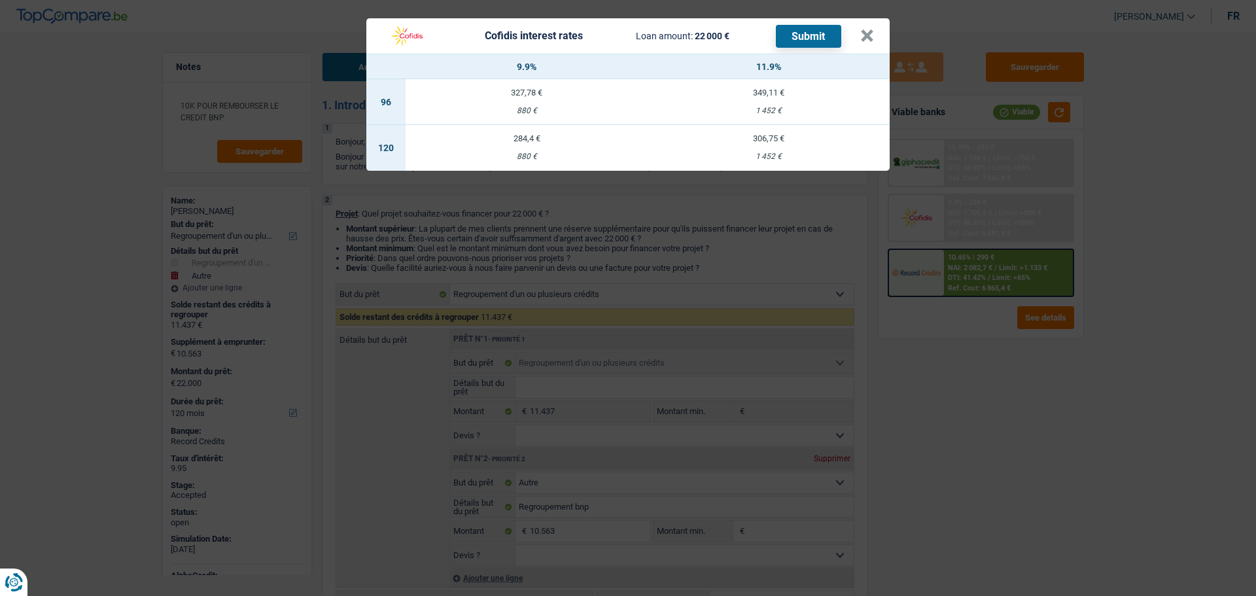
click at [504, 141] on div "284,4 €" at bounding box center [527, 138] width 242 height 9
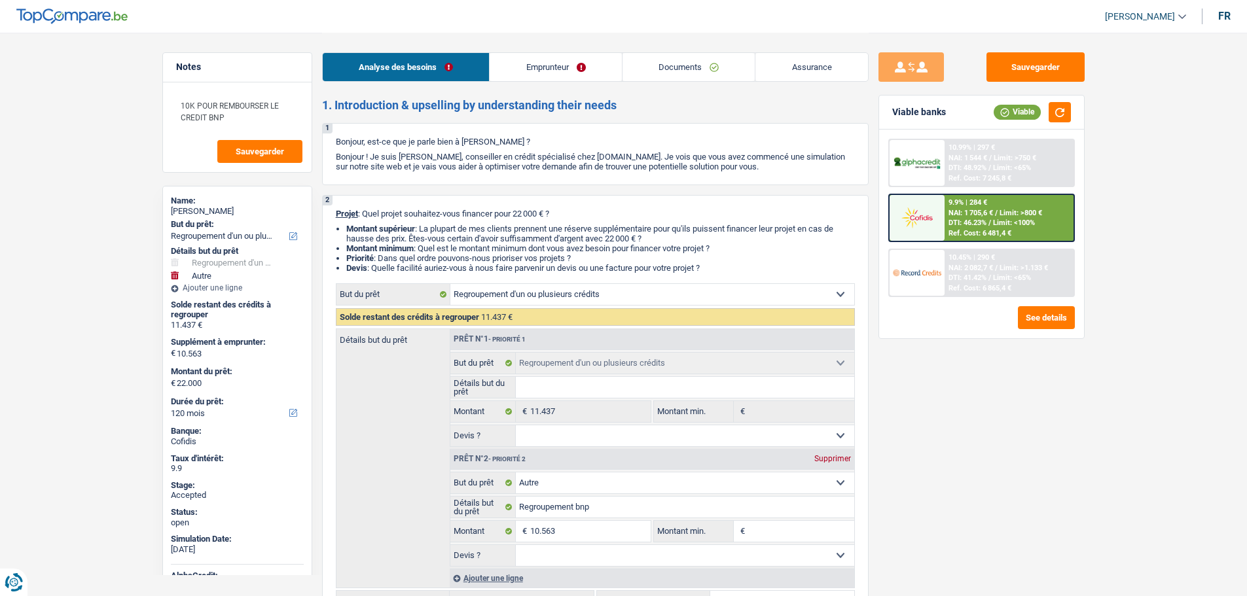
click at [900, 209] on img at bounding box center [917, 217] width 48 height 24
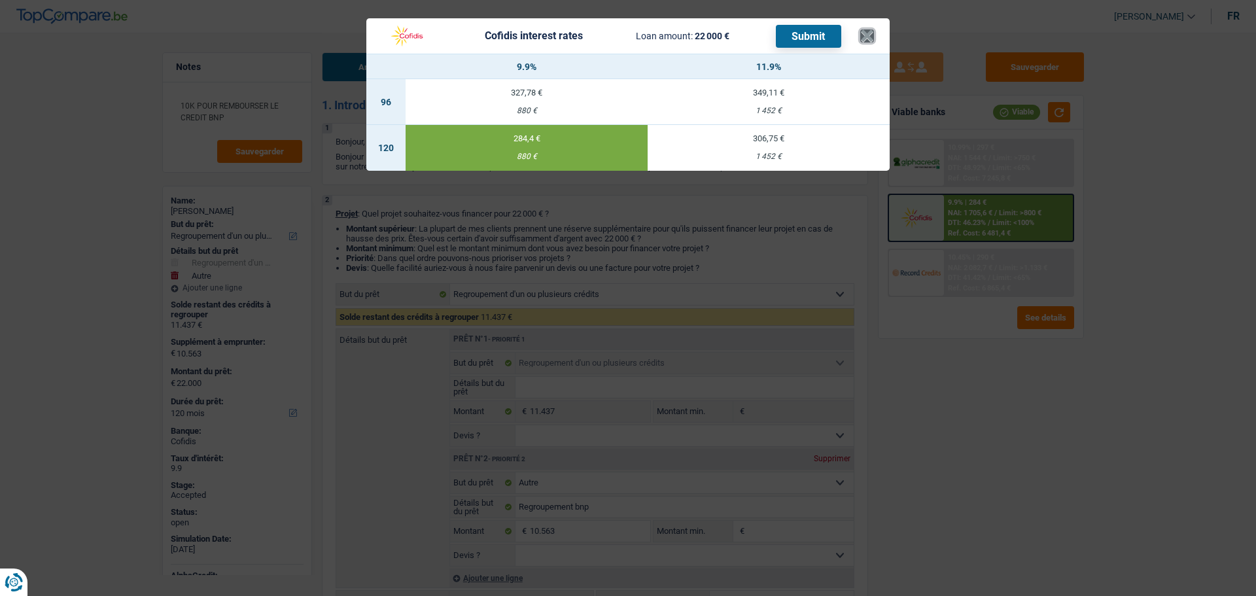
click at [868, 33] on button "×" at bounding box center [868, 35] width 14 height 13
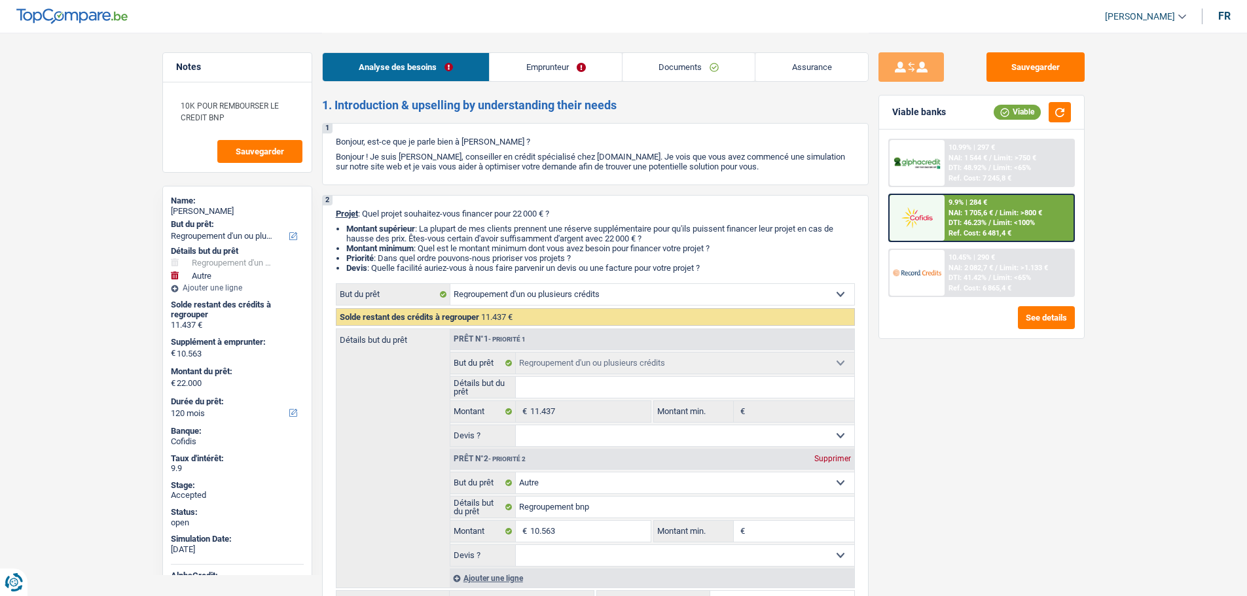
click at [802, 75] on link "Assurance" at bounding box center [811, 67] width 113 height 28
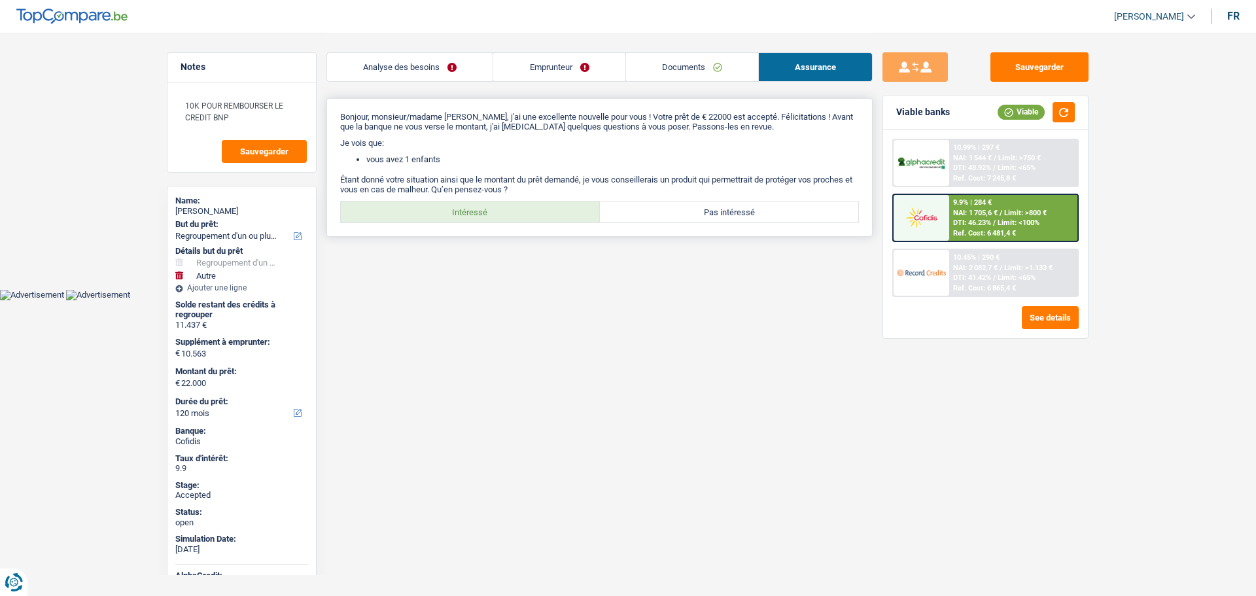
click at [463, 217] on label "Intéressé" at bounding box center [470, 212] width 259 height 21
click at [463, 217] on input "Intéressé" at bounding box center [470, 212] width 259 height 21
radio input "true"
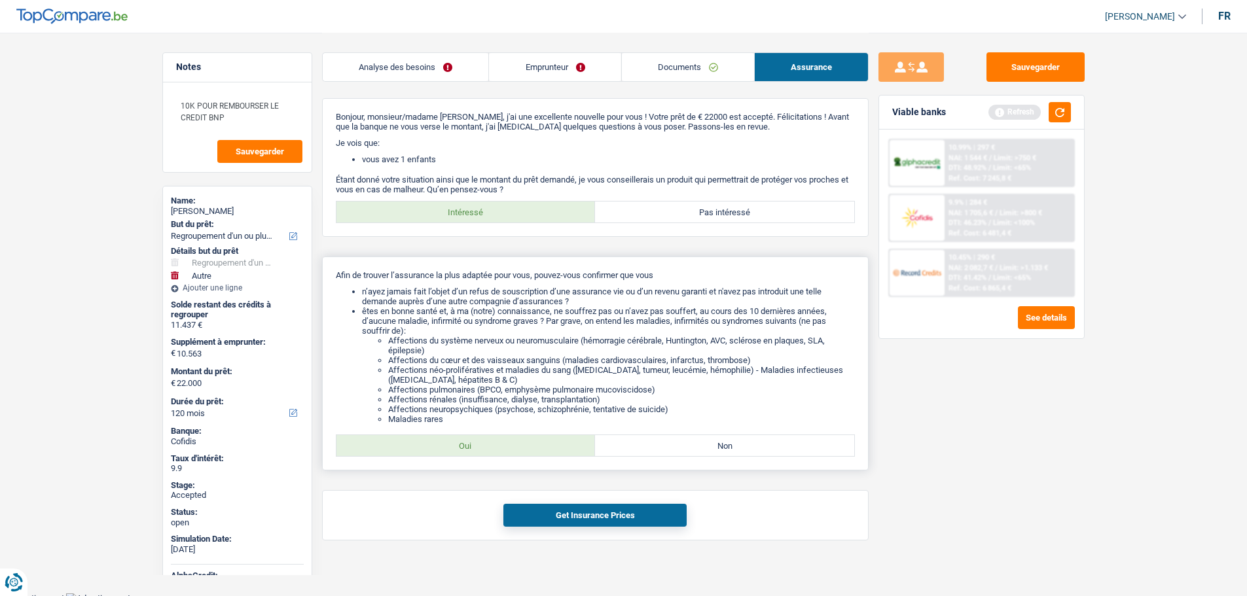
click at [467, 437] on label "Oui" at bounding box center [465, 445] width 259 height 21
click at [467, 437] on input "Oui" at bounding box center [465, 445] width 259 height 21
radio input "true"
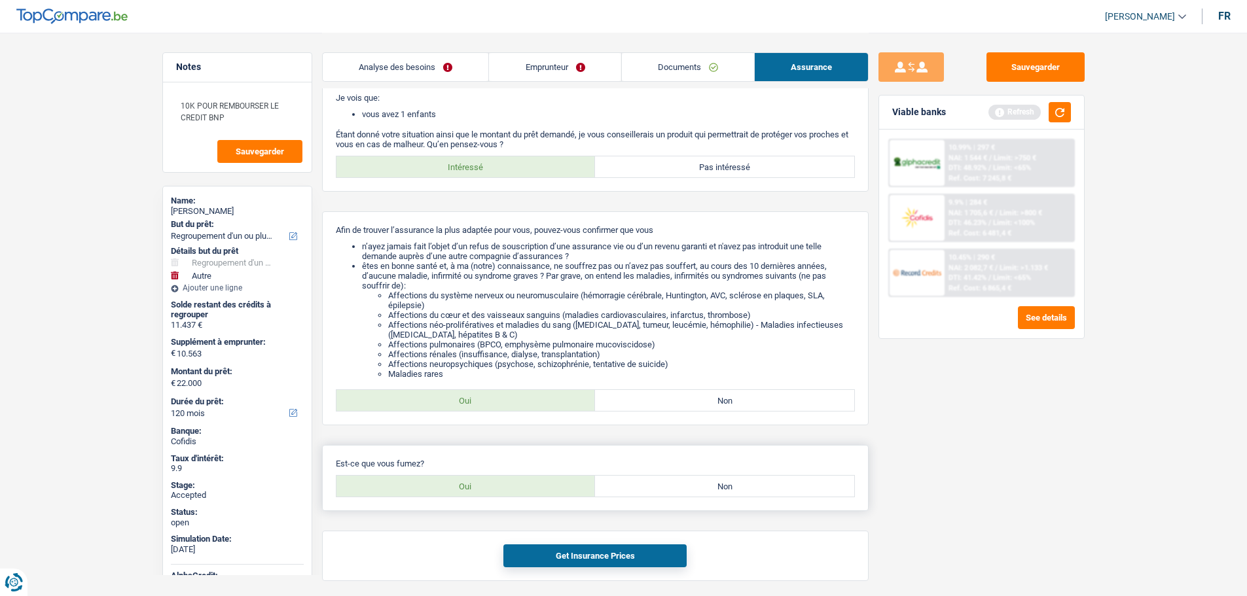
scroll to position [92, 0]
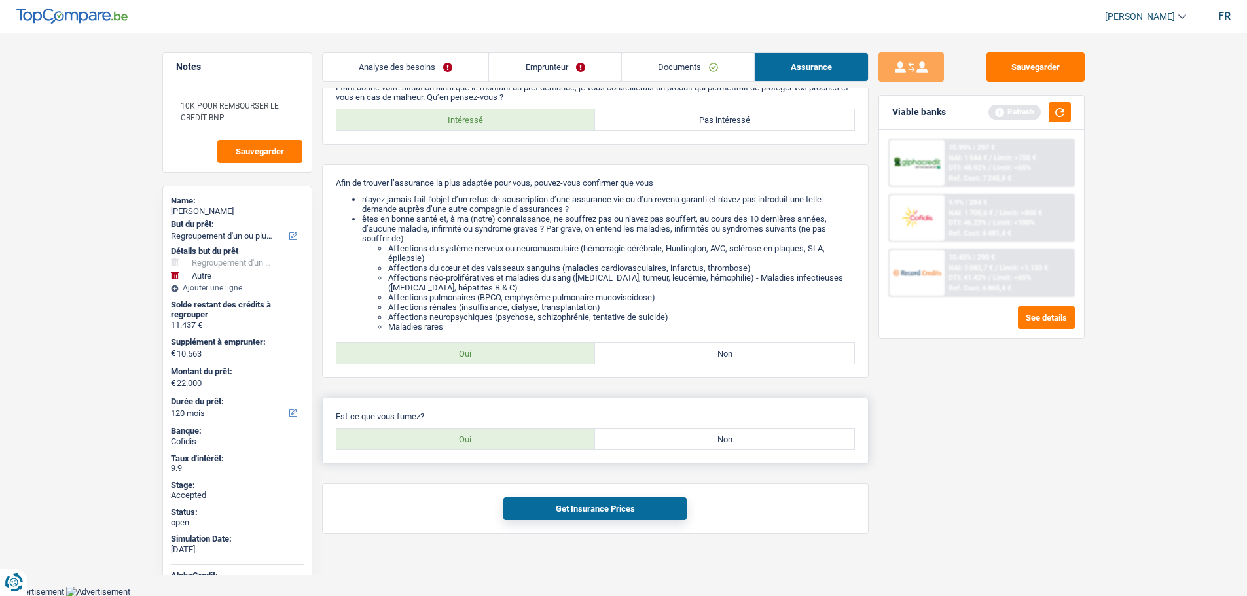
click at [470, 441] on label "Oui" at bounding box center [465, 439] width 259 height 21
click at [470, 441] on input "Oui" at bounding box center [465, 439] width 259 height 21
radio input "true"
click at [571, 512] on button "Get Insurance Prices" at bounding box center [594, 508] width 183 height 23
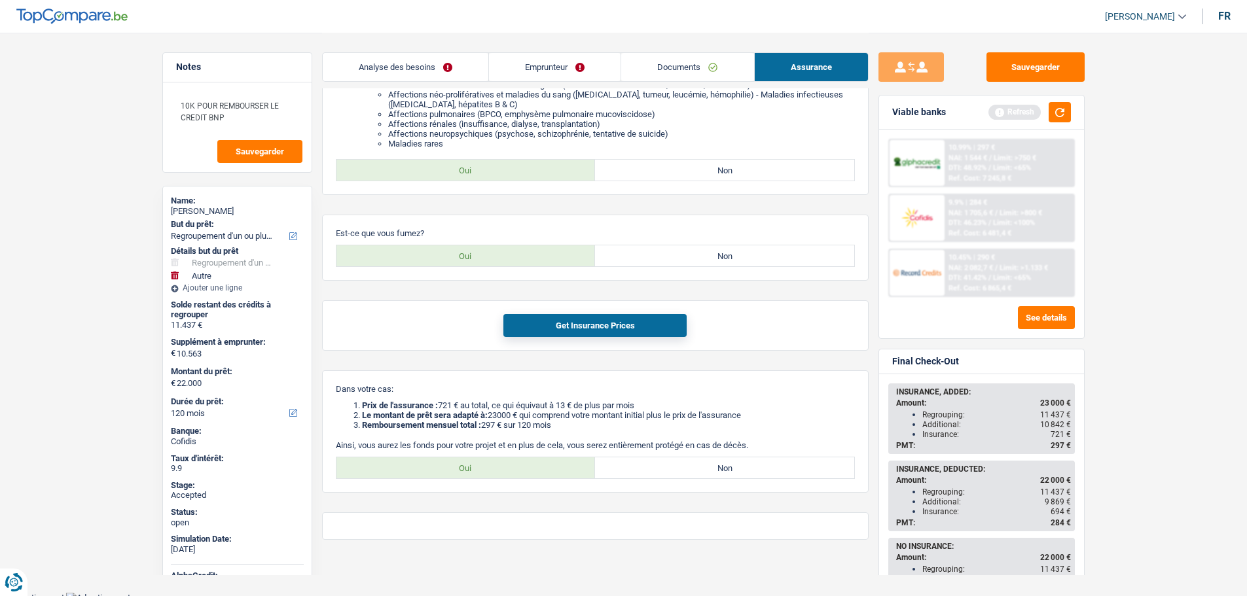
scroll to position [281, 0]
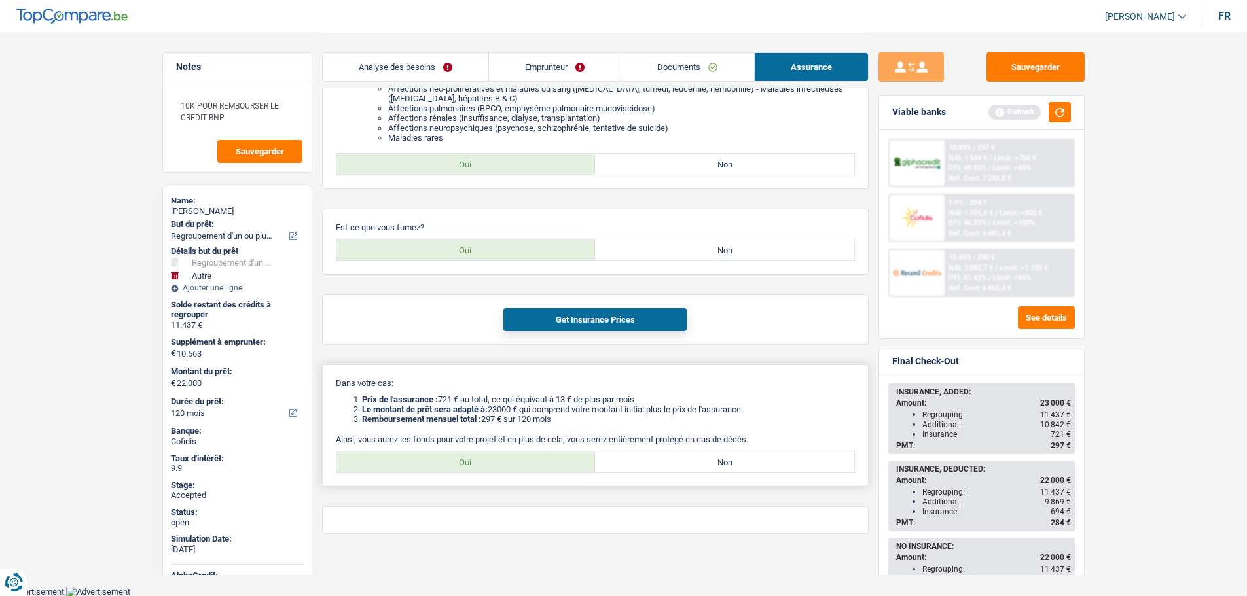
click at [454, 463] on label "Oui" at bounding box center [465, 462] width 259 height 21
click at [454, 463] on input "Oui" at bounding box center [465, 462] width 259 height 21
radio input "true"
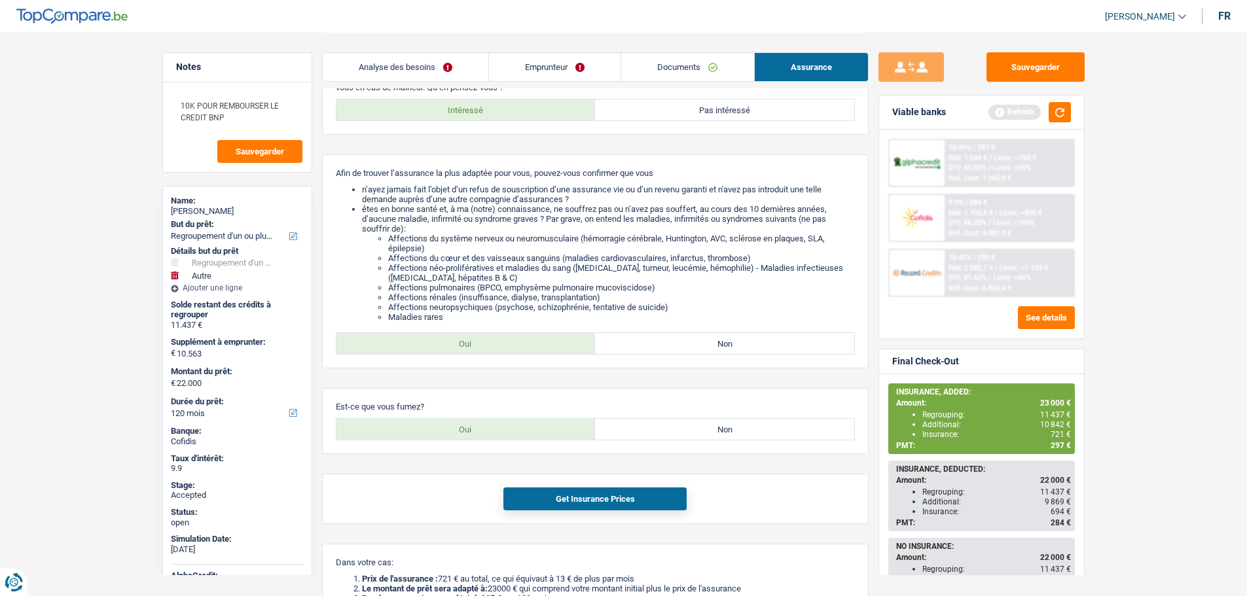
scroll to position [85, 0]
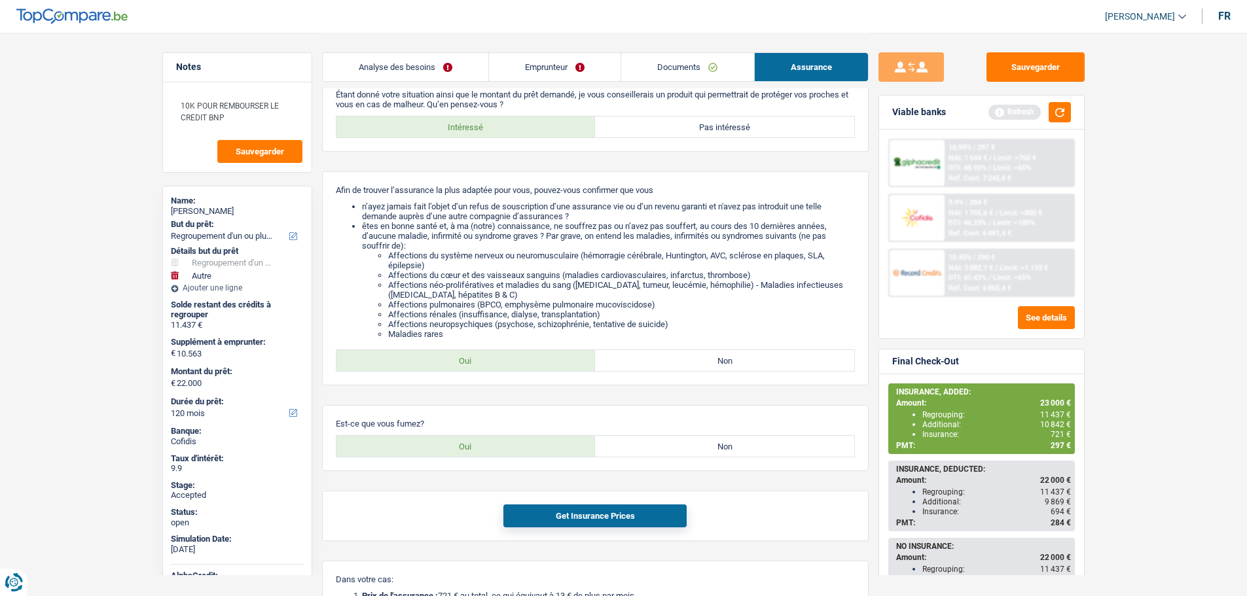
click at [1144, 20] on span "[PERSON_NAME]" at bounding box center [1140, 16] width 70 height 11
click at [1110, 118] on button "SO" at bounding box center [1115, 120] width 116 height 26
click at [417, 63] on link "Documents" at bounding box center [389, 67] width 132 height 28
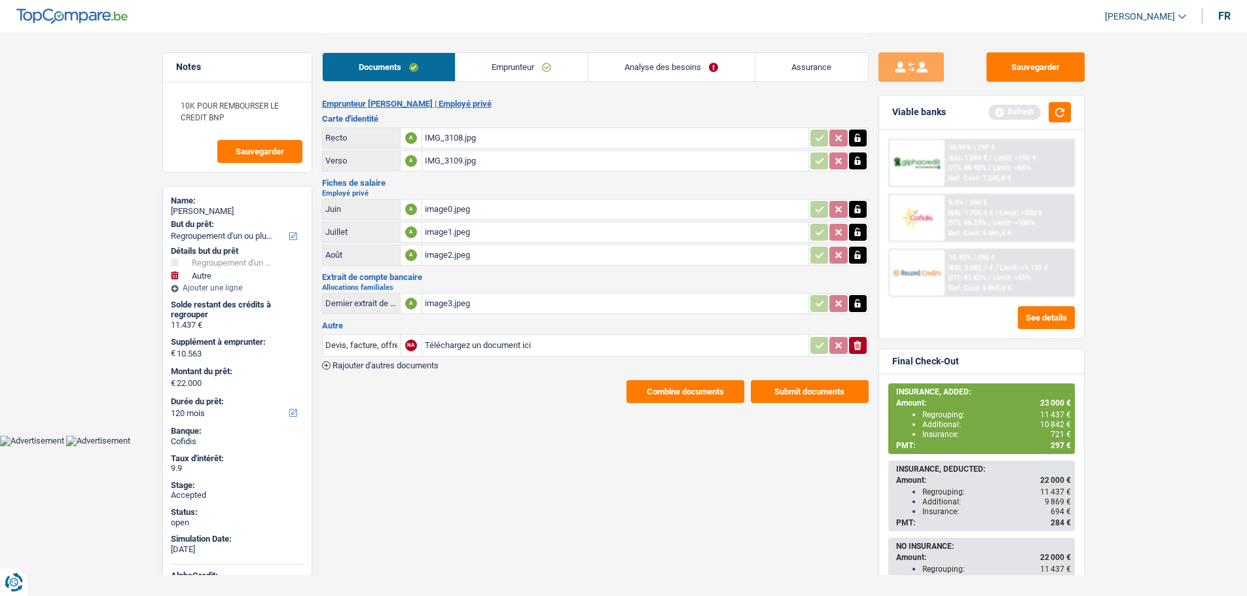
scroll to position [0, 0]
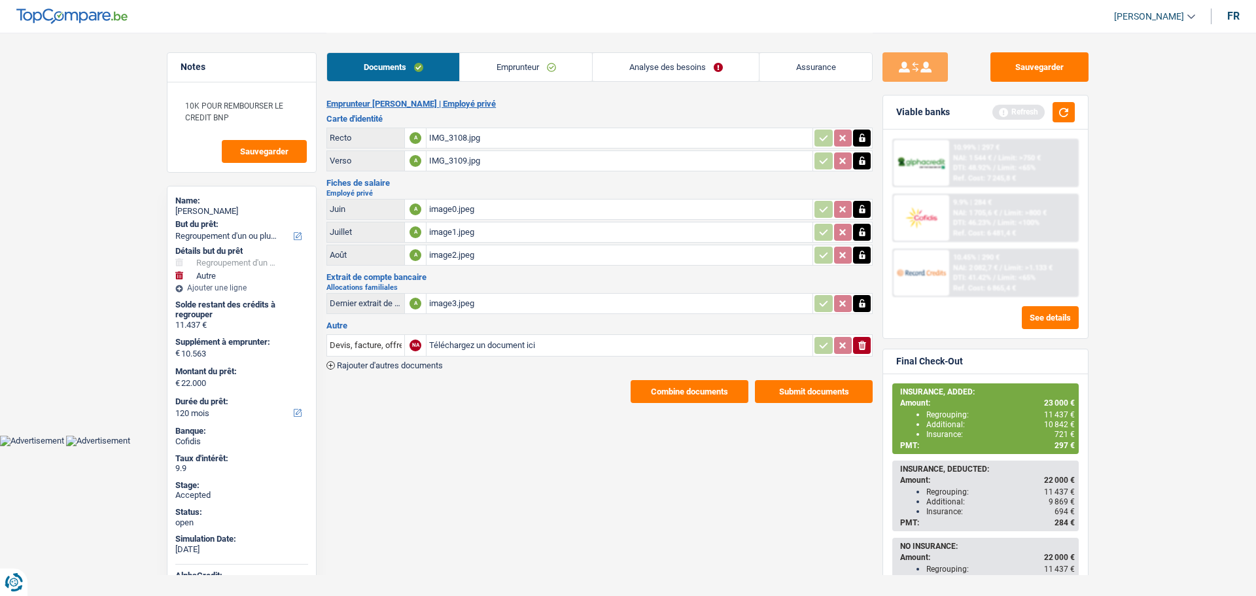
click at [674, 389] on button "Combine documents" at bounding box center [690, 391] width 118 height 23
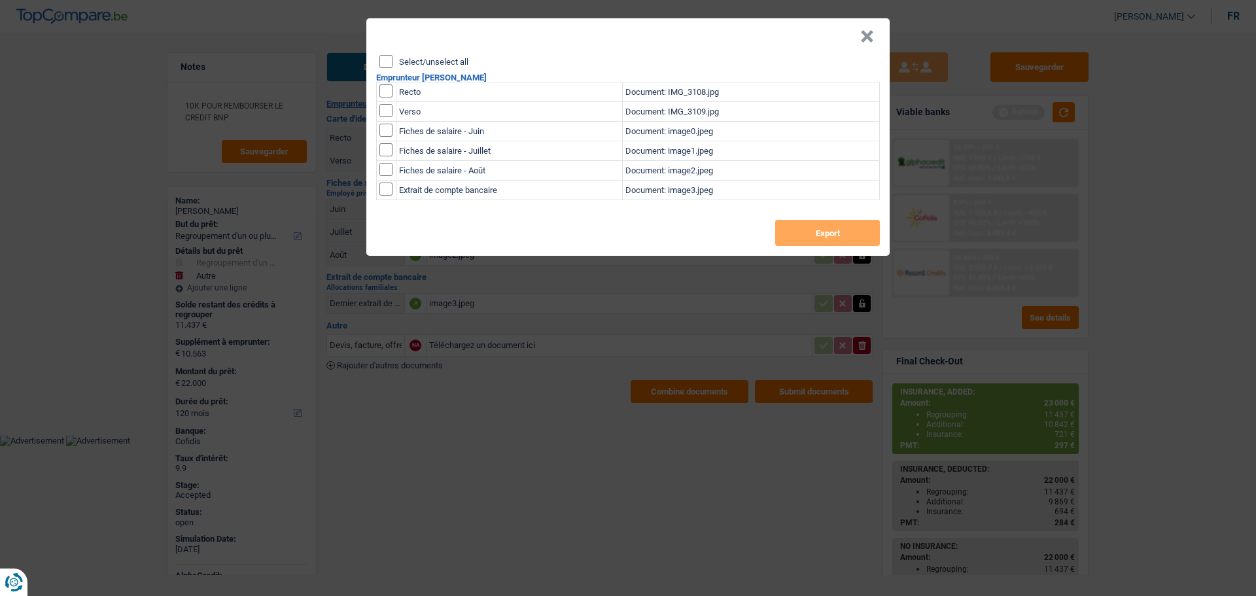
click at [399, 60] on label "Select/unselect all" at bounding box center [433, 62] width 69 height 9
click at [393, 60] on input "Select/unselect all" at bounding box center [386, 61] width 13 height 13
checkbox input "true"
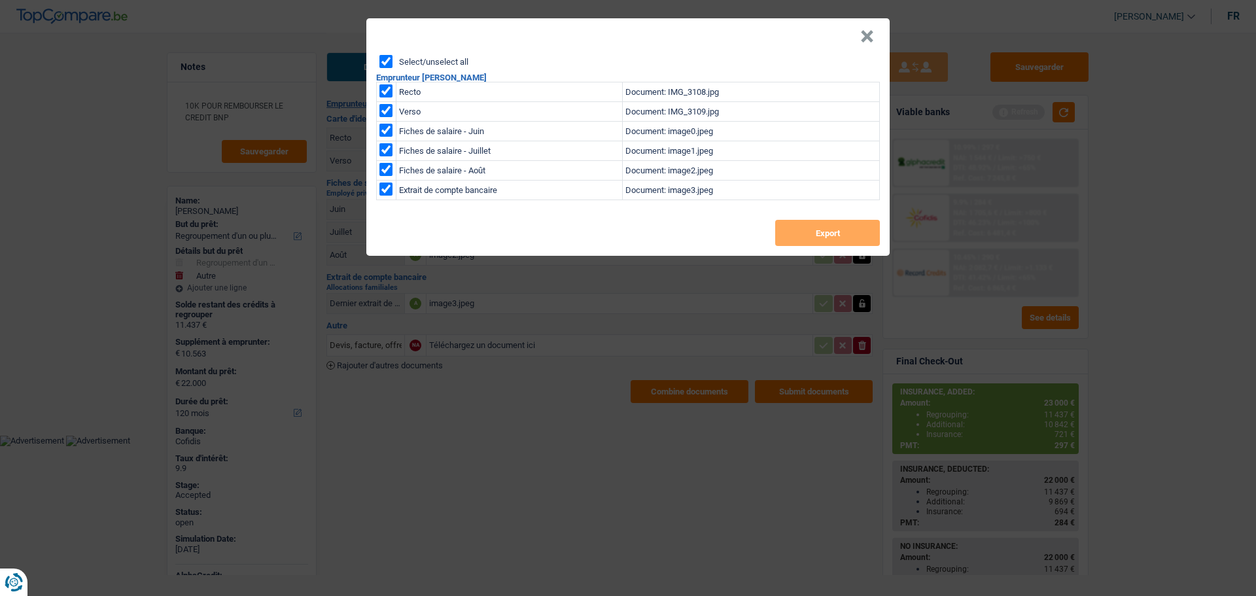
checkbox input "true"
click at [824, 236] on button "Export" at bounding box center [827, 233] width 105 height 26
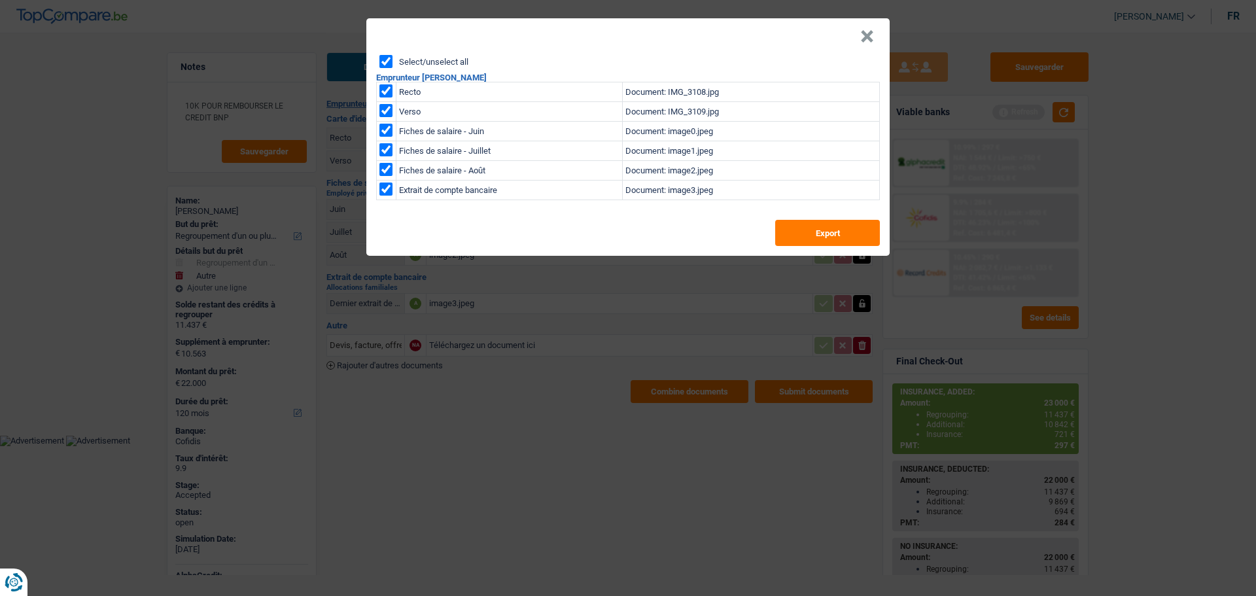
click at [872, 38] on button "×" at bounding box center [868, 36] width 14 height 13
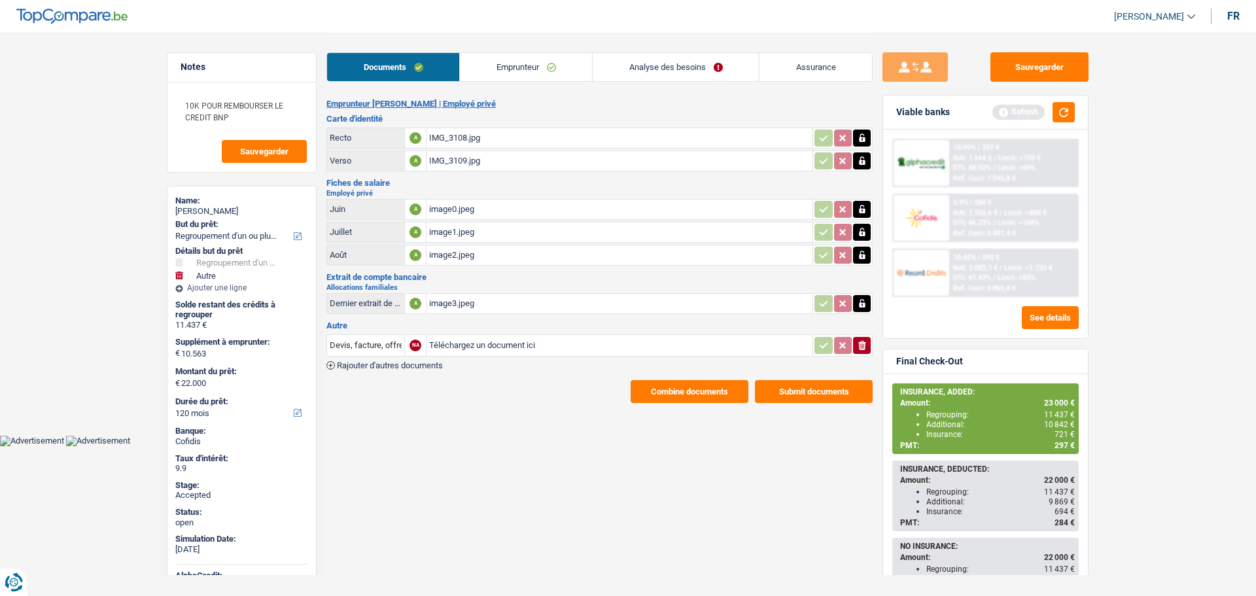
click at [531, 57] on link "Emprunteur" at bounding box center [526, 67] width 132 height 28
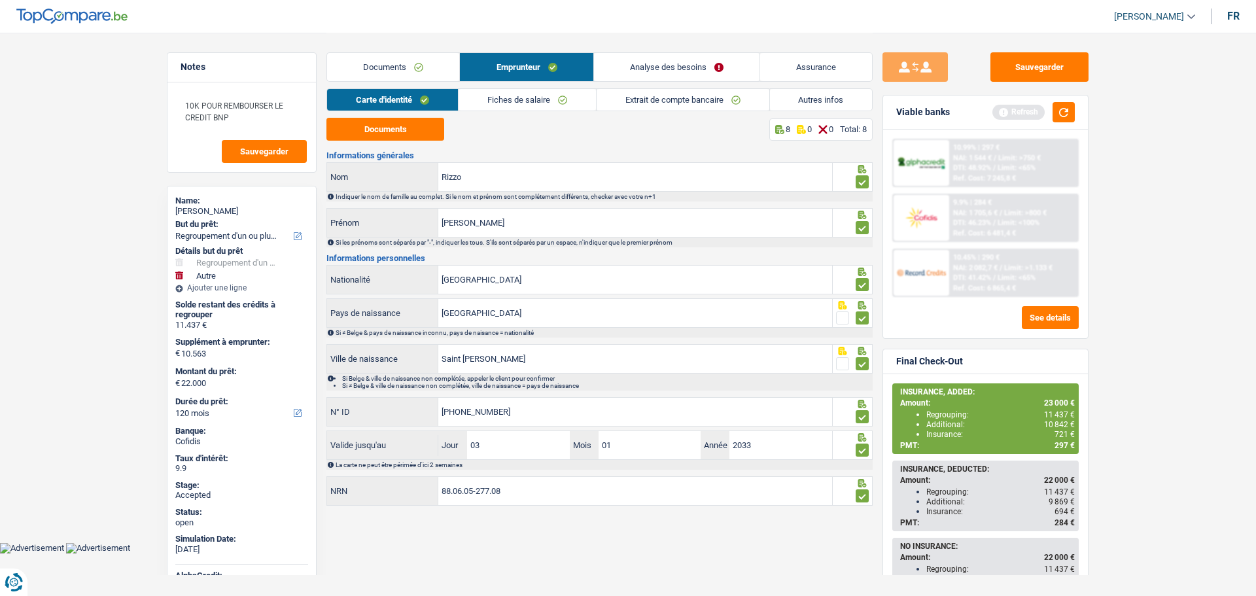
click at [519, 96] on link "Fiches de salaire" at bounding box center [527, 100] width 137 height 22
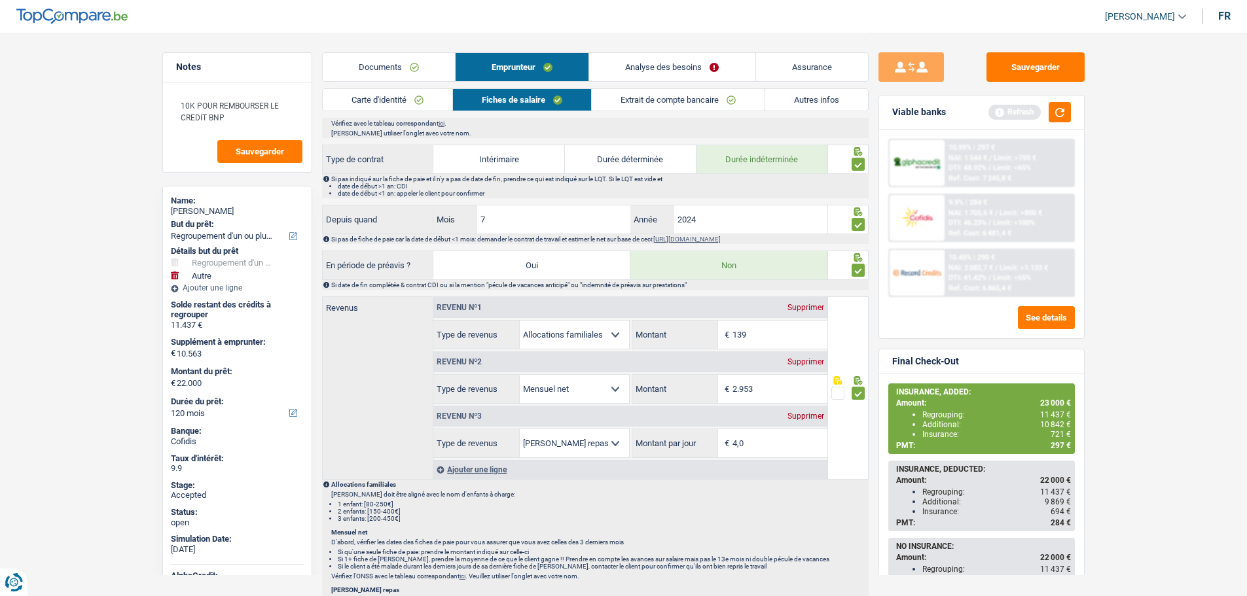
scroll to position [524, 0]
click at [662, 62] on link "Analyse des besoins" at bounding box center [672, 67] width 166 height 28
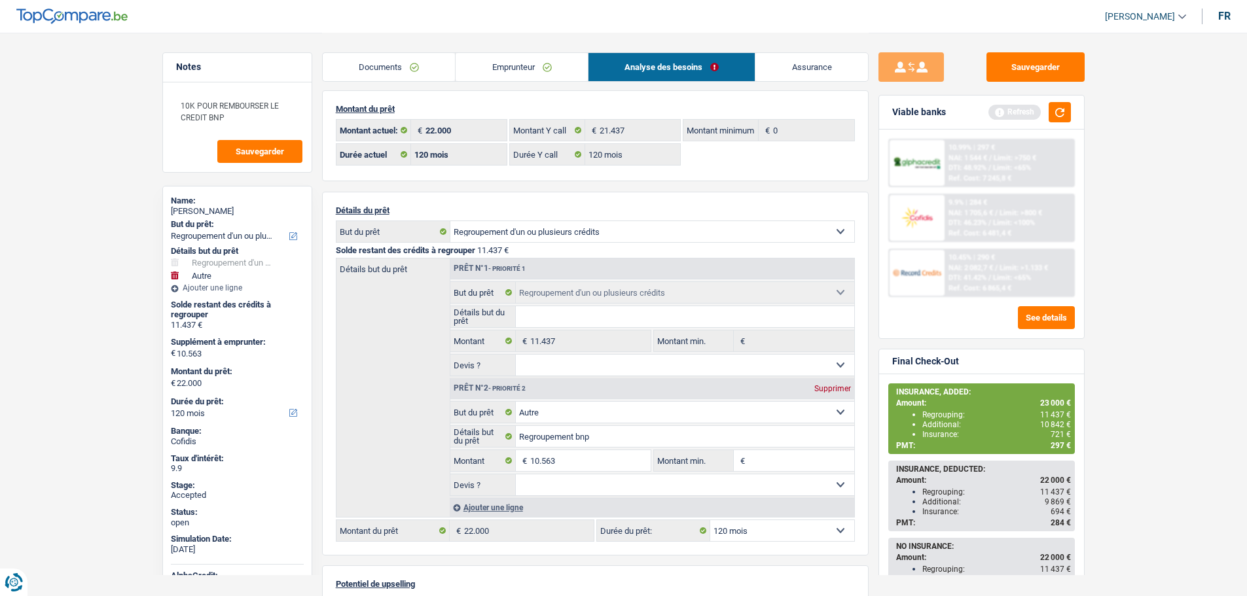
scroll to position [0, 0]
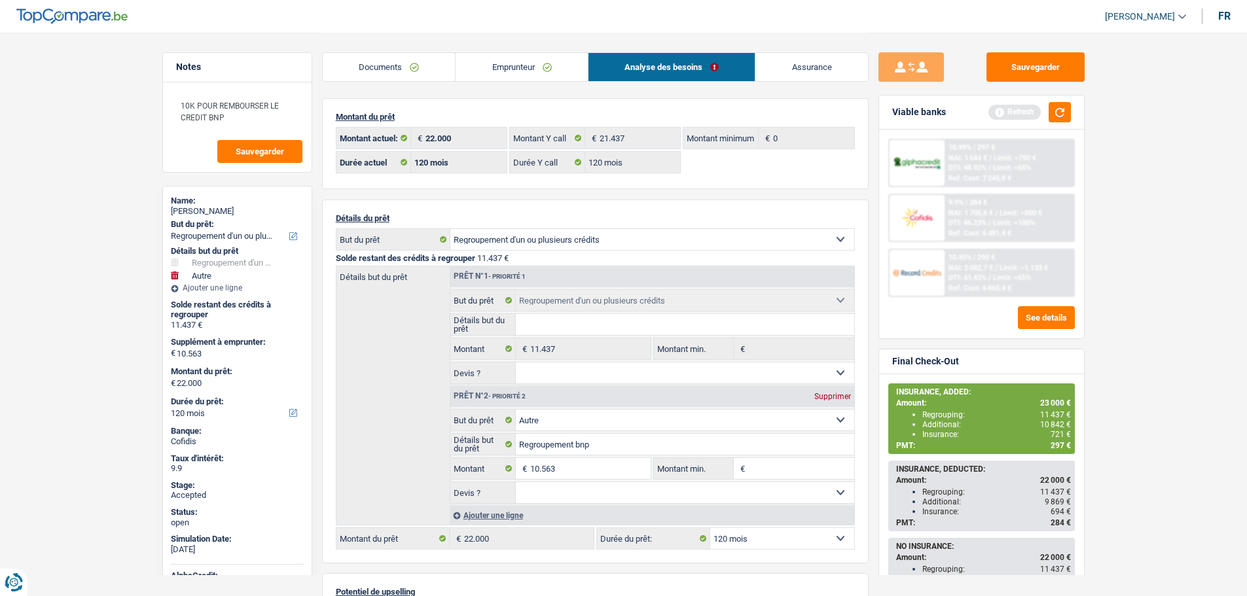
click at [376, 63] on link "Documents" at bounding box center [389, 67] width 133 height 28
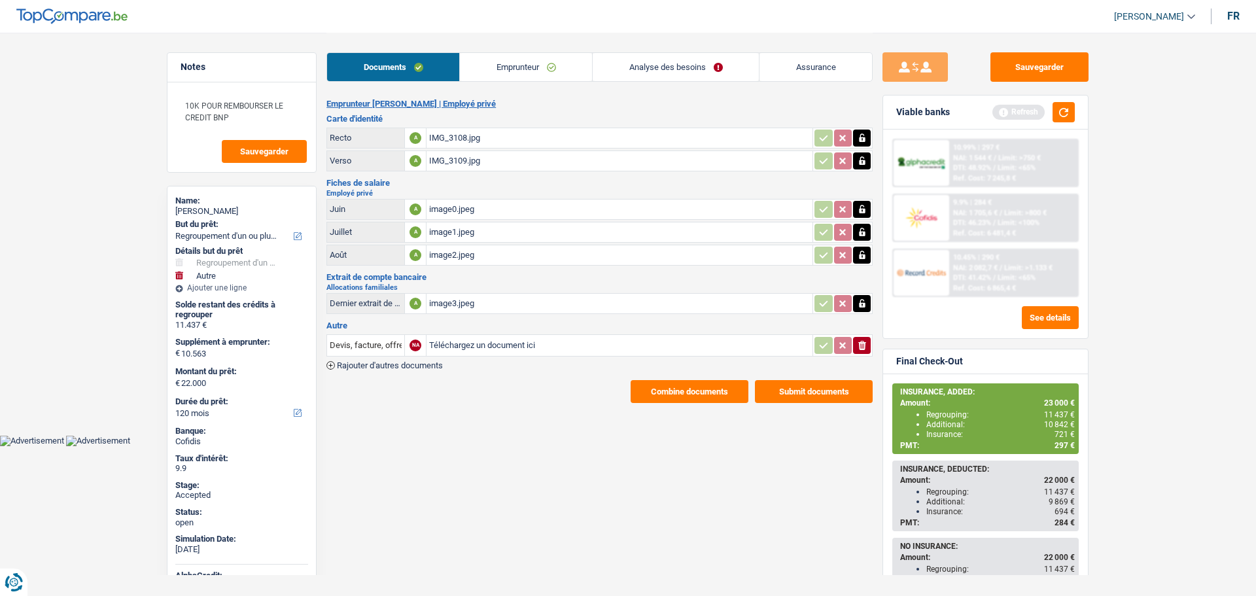
click at [542, 64] on link "Emprunteur" at bounding box center [526, 67] width 132 height 28
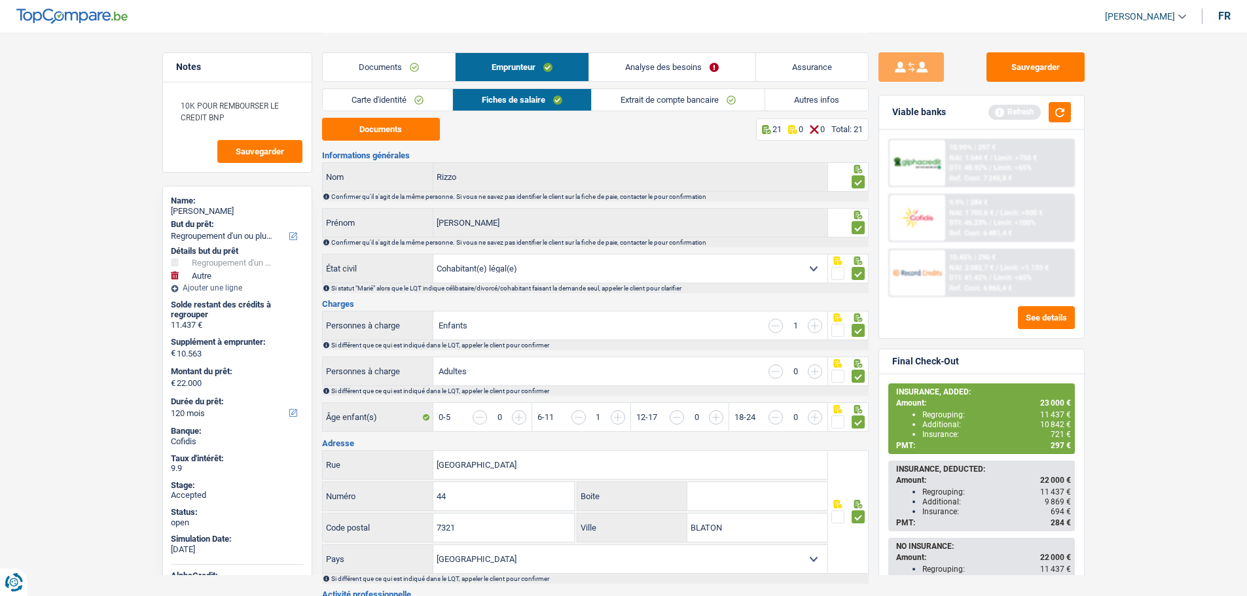
click at [800, 90] on link "Autres infos" at bounding box center [816, 100] width 103 height 22
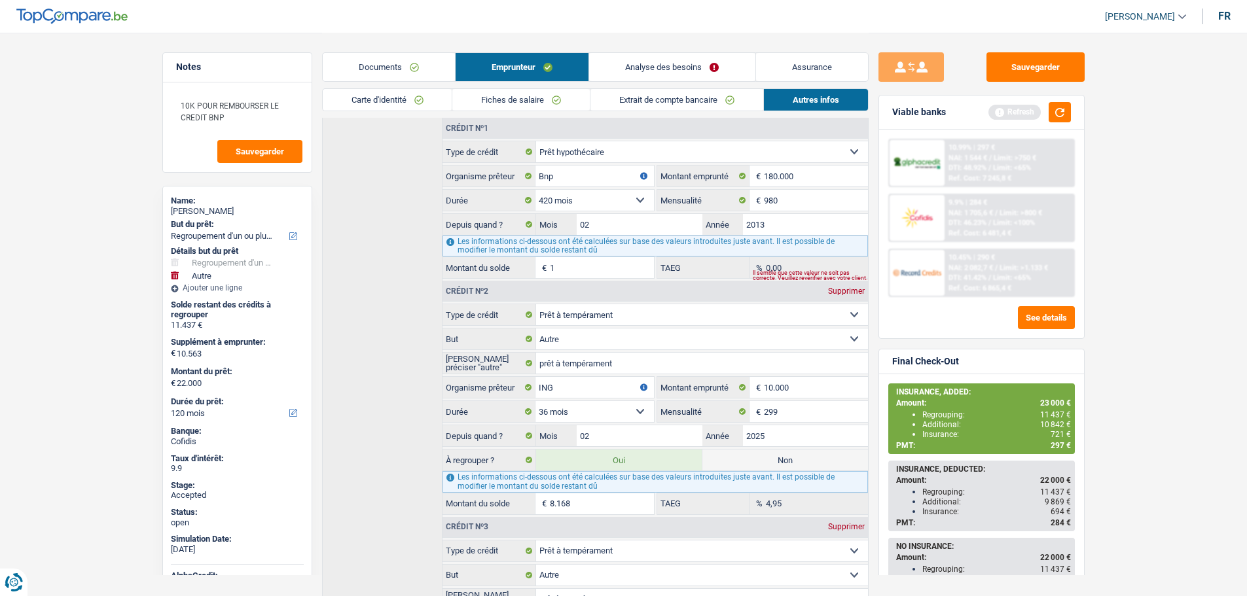
scroll to position [318, 0]
click at [550, 391] on input "ING" at bounding box center [594, 388] width 118 height 21
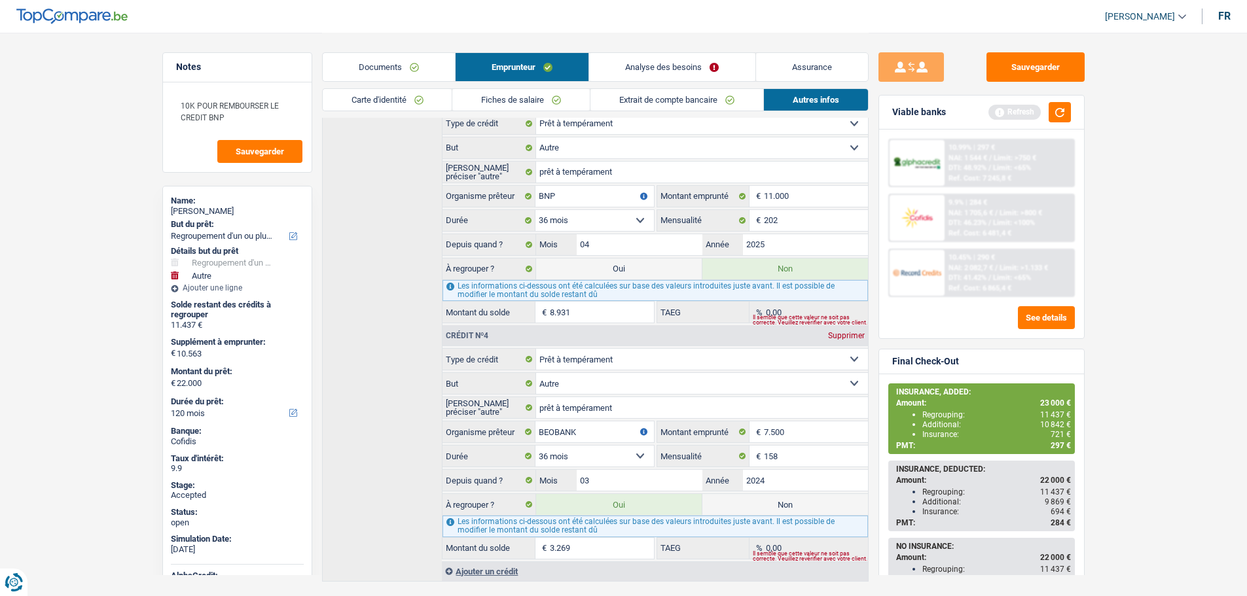
scroll to position [776, 0]
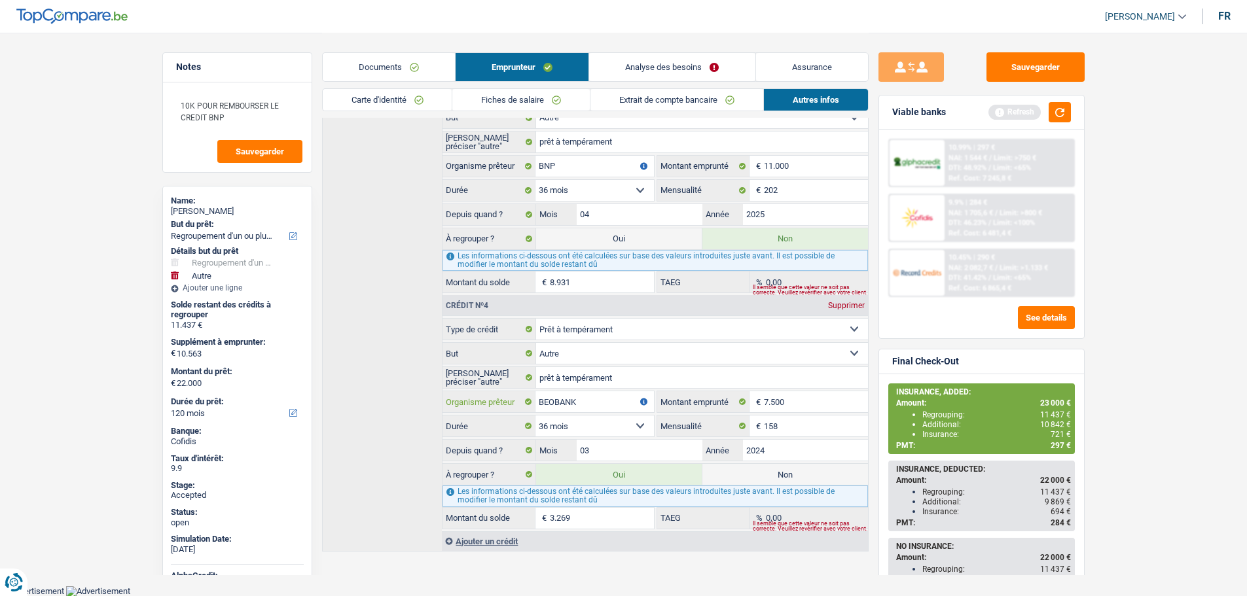
click at [575, 402] on input "BEOBANK" at bounding box center [594, 401] width 118 height 21
click at [643, 66] on link "Analyse des besoins" at bounding box center [672, 67] width 166 height 28
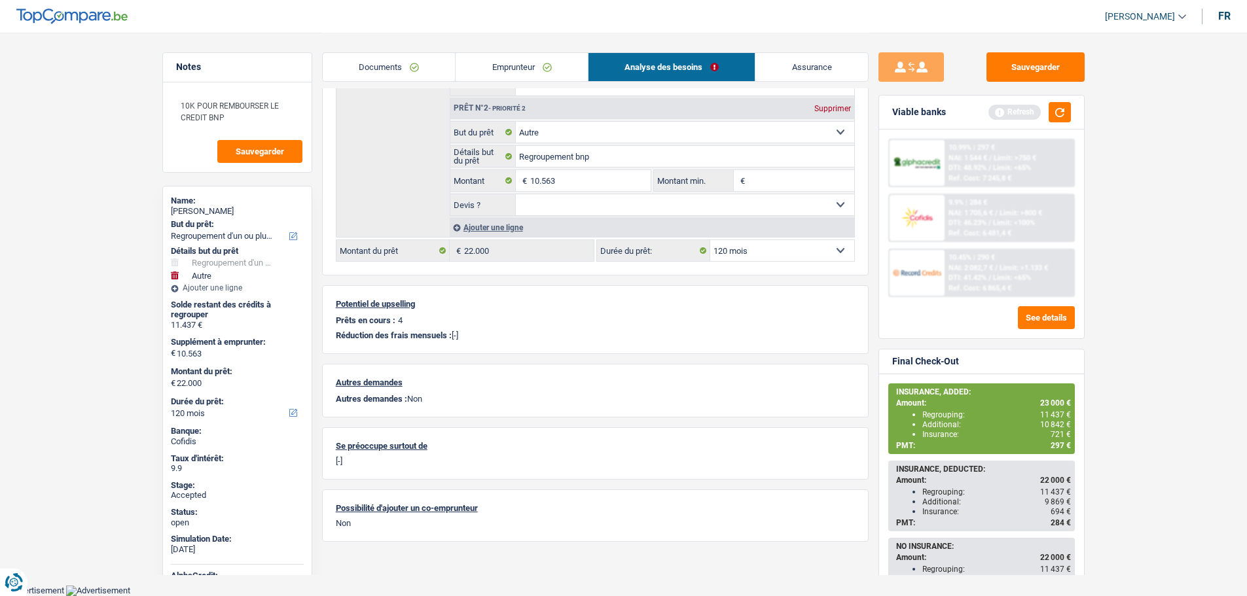
scroll to position [287, 0]
click at [1047, 73] on button "Sauvegarder" at bounding box center [1035, 66] width 98 height 29
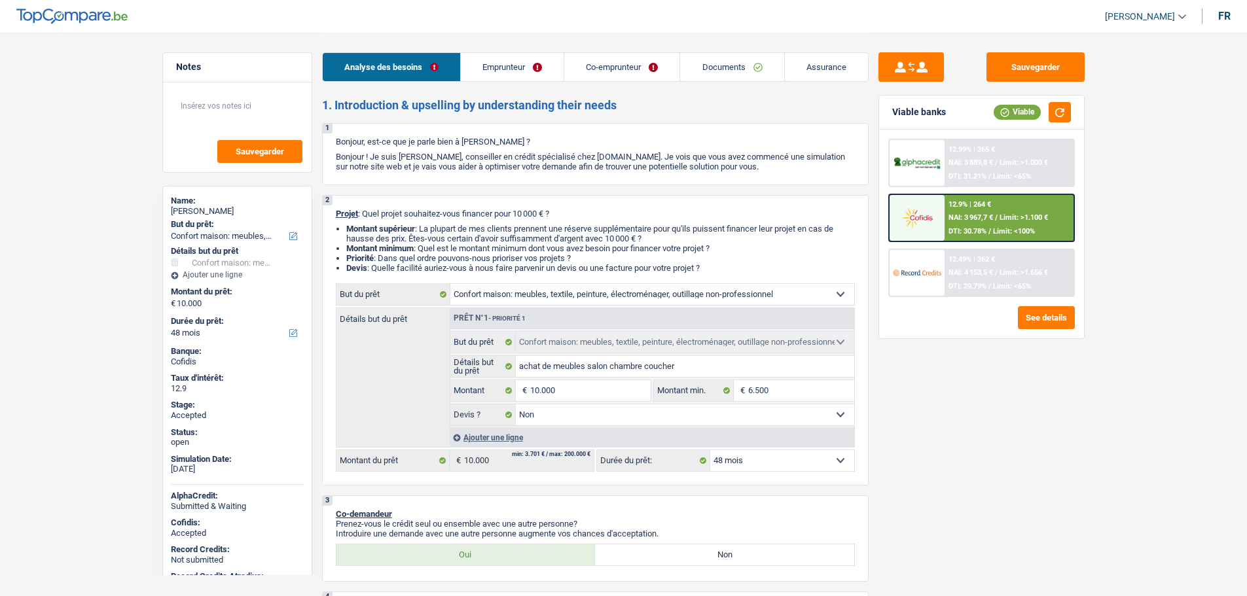
select select "household"
select select "48"
select select "household"
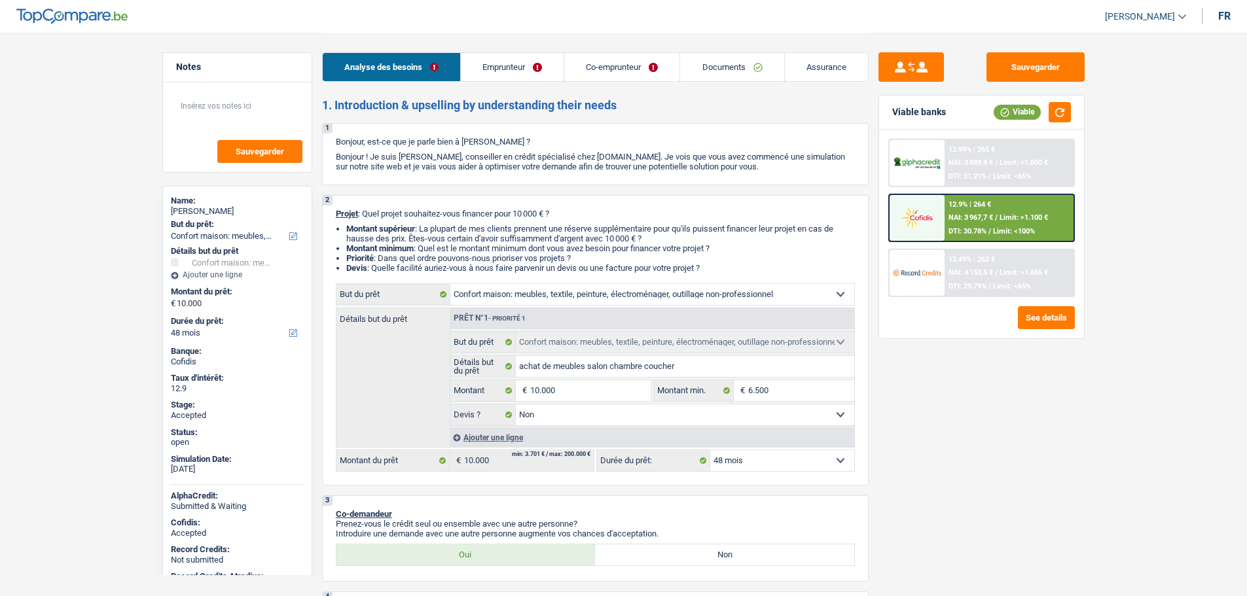
select select "false"
select select "48"
select select "publicEmployee"
select select "invalid"
select select "familyAllowances"
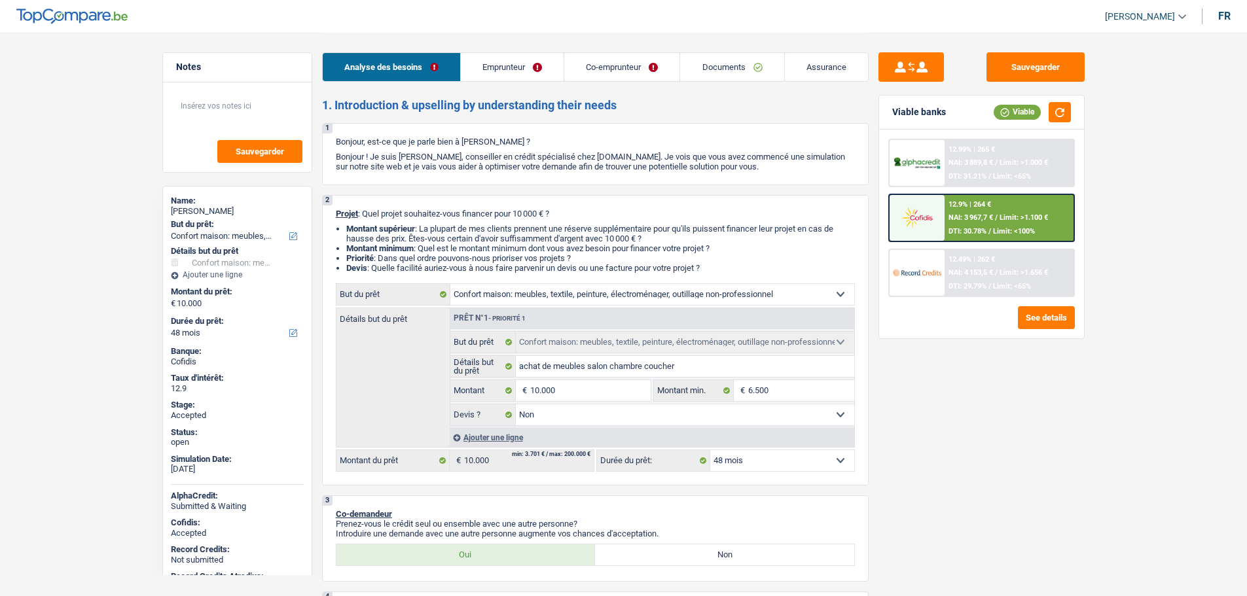
select select "netSalary"
select select "mealVouchers"
select select "disabilityPension"
select select "ownerWithMortgage"
select select "mortgage"
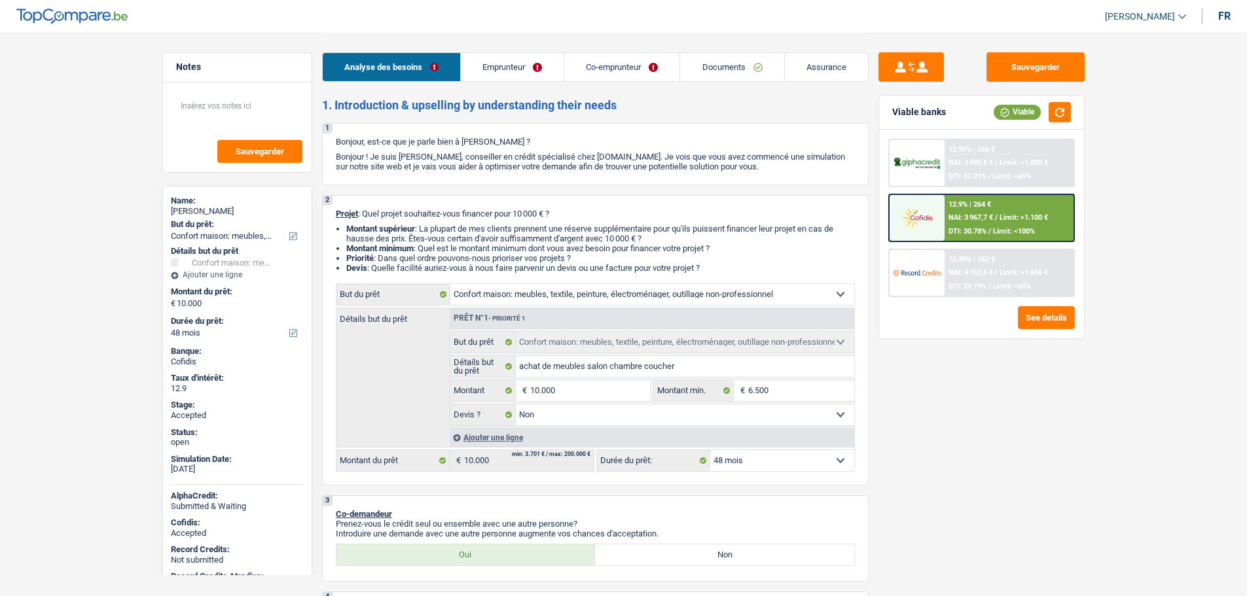
select select "420"
select select "household"
select select "false"
select select "48"
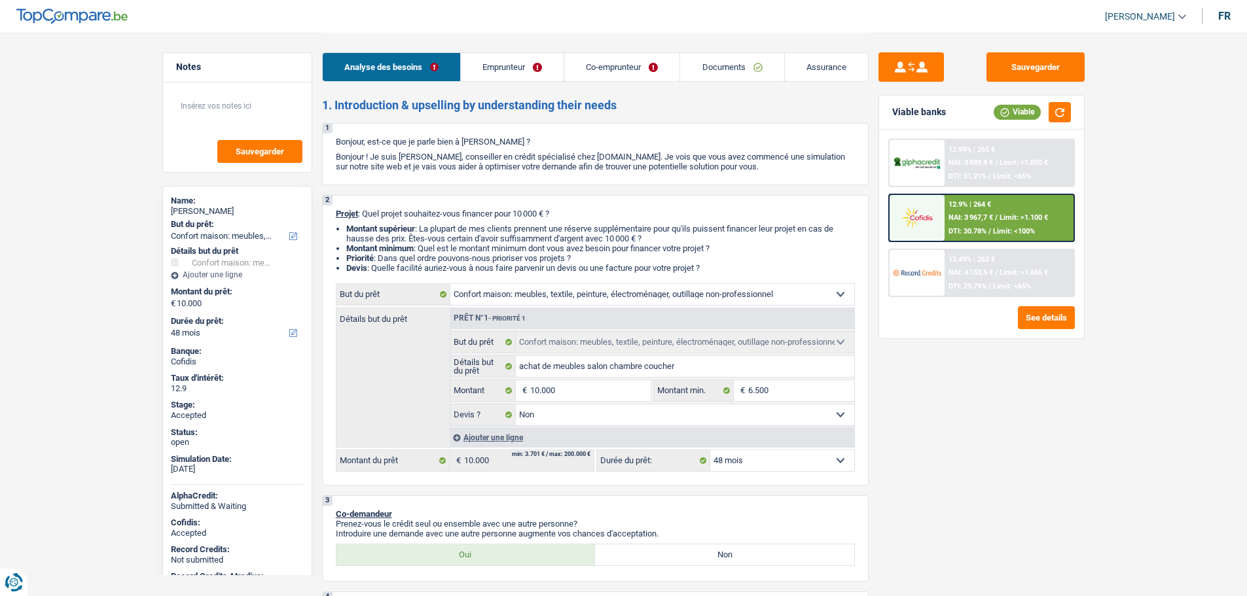
click at [1156, 17] on span "[PERSON_NAME]" at bounding box center [1140, 16] width 70 height 11
click at [1112, 117] on button "SO" at bounding box center [1115, 120] width 116 height 26
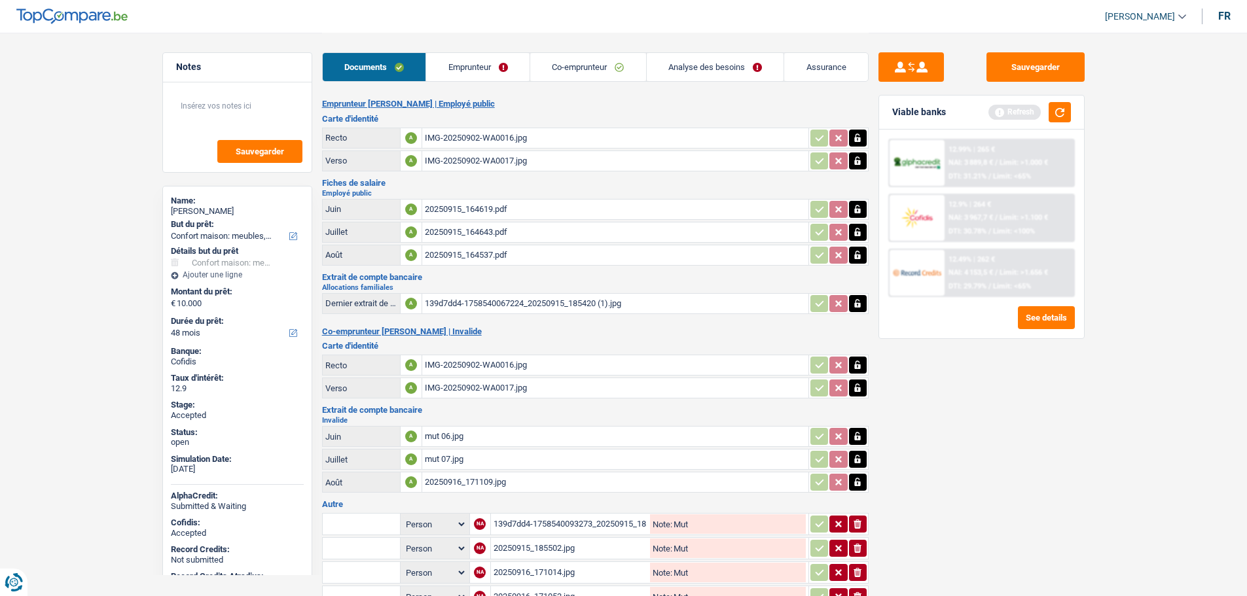
click at [484, 67] on link "Emprunteur" at bounding box center [477, 67] width 103 height 28
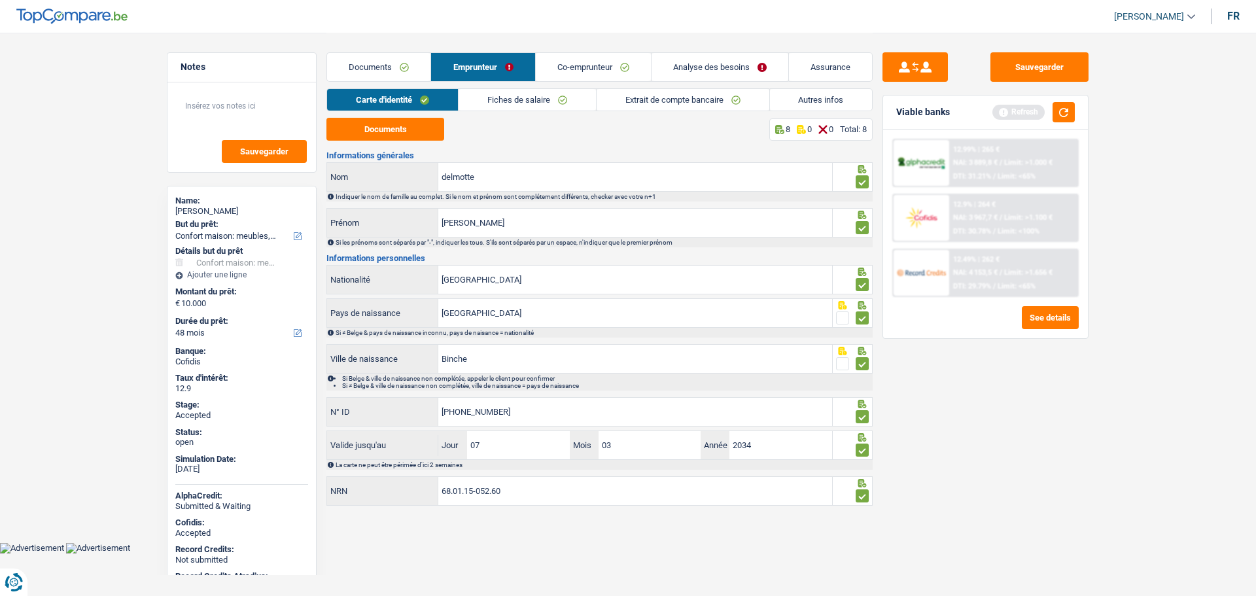
click at [389, 67] on link "Documents" at bounding box center [378, 67] width 103 height 28
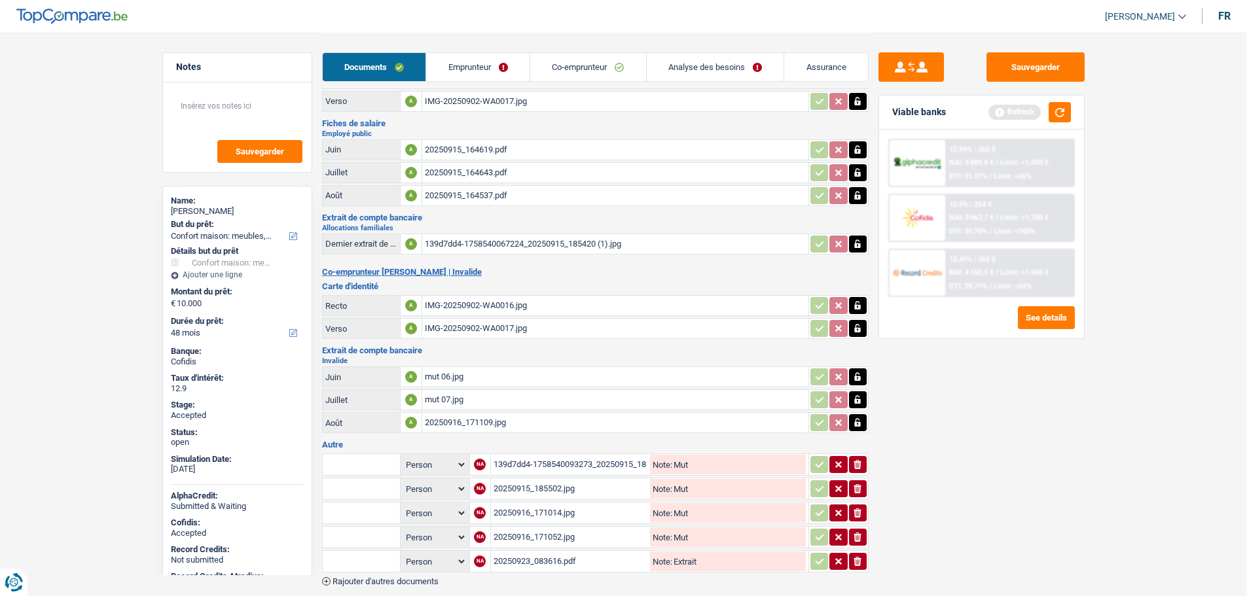
scroll to position [125, 0]
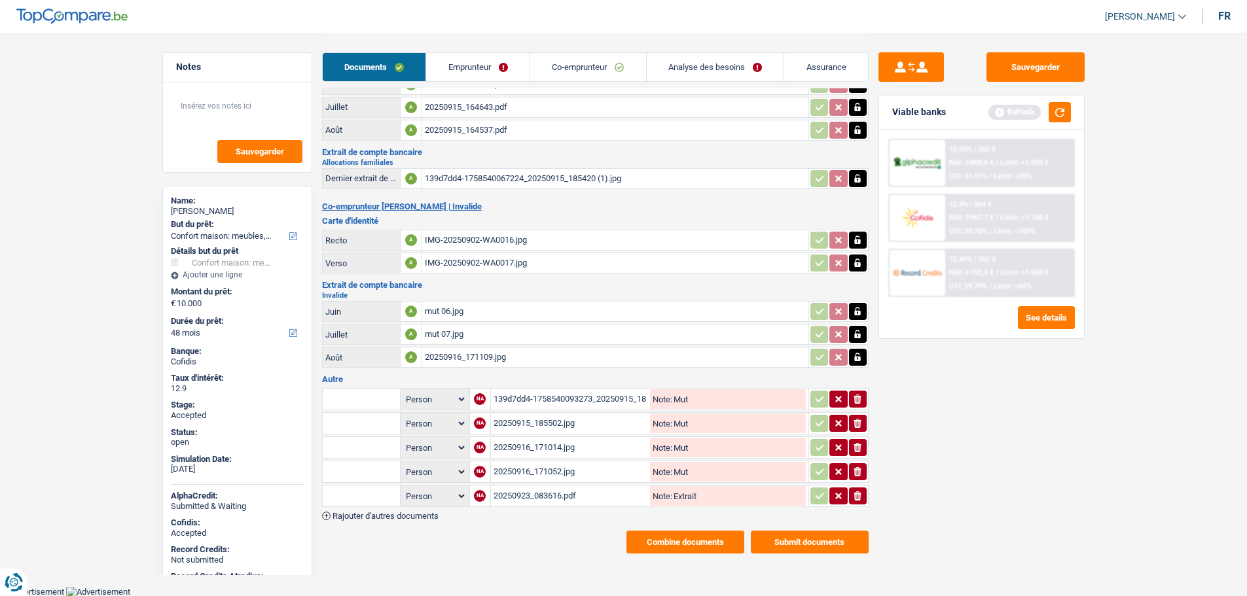
click at [676, 532] on button "Combine documents" at bounding box center [685, 542] width 118 height 23
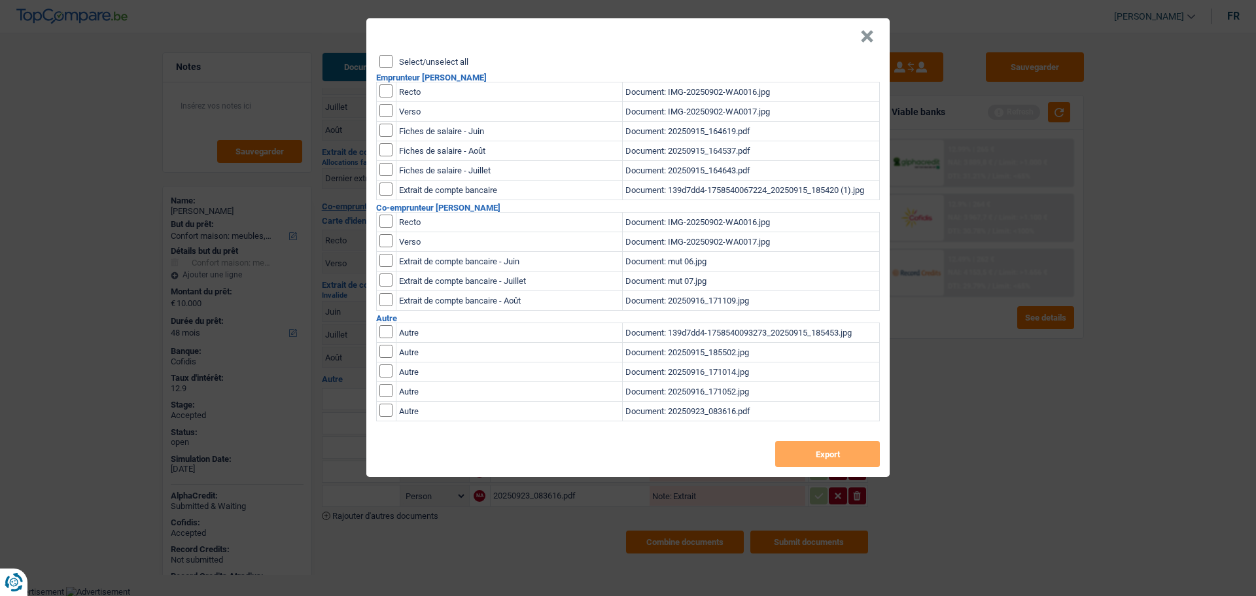
click at [408, 67] on div "Select/unselect all Emprunteur [PERSON_NAME] Recto Document: IMG-20250902-WA001…" at bounding box center [628, 266] width 524 height 422
click at [408, 60] on label "Select/unselect all" at bounding box center [433, 62] width 69 height 9
click at [393, 60] on input "Select/unselect all" at bounding box center [386, 61] width 13 height 13
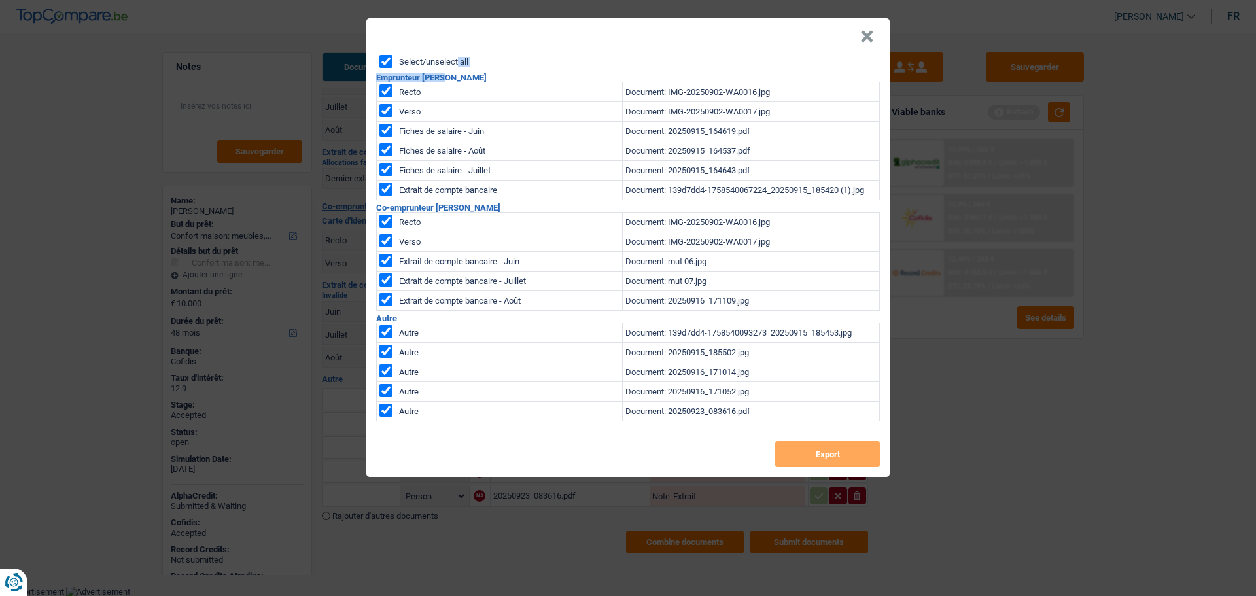
checkbox input "true"
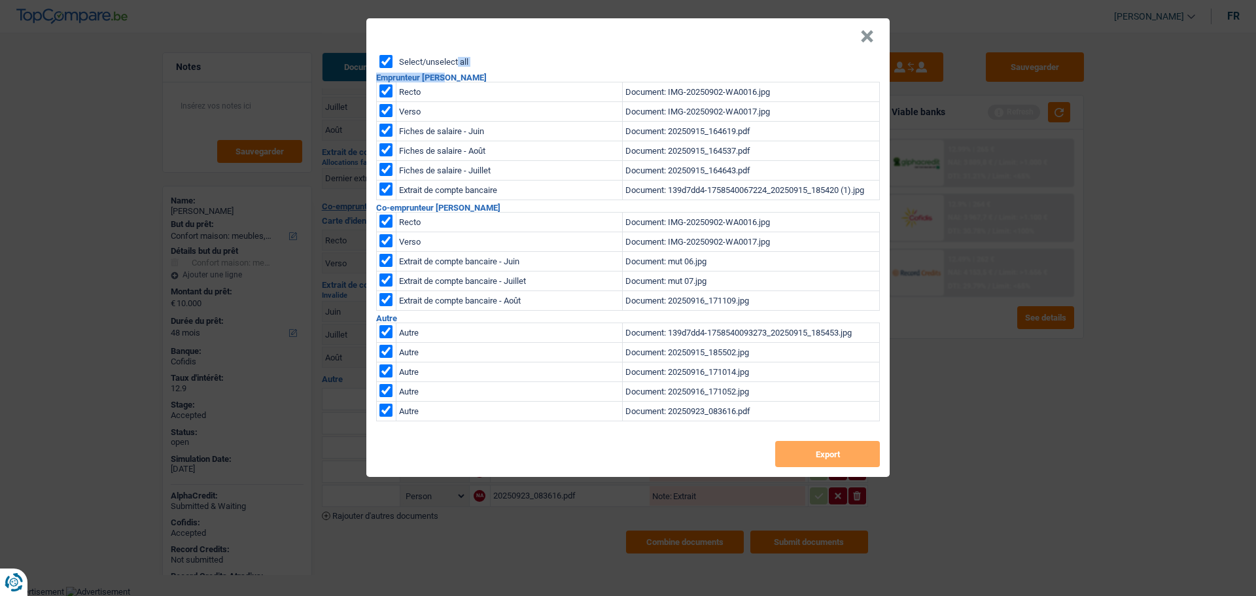
checkbox input "true"
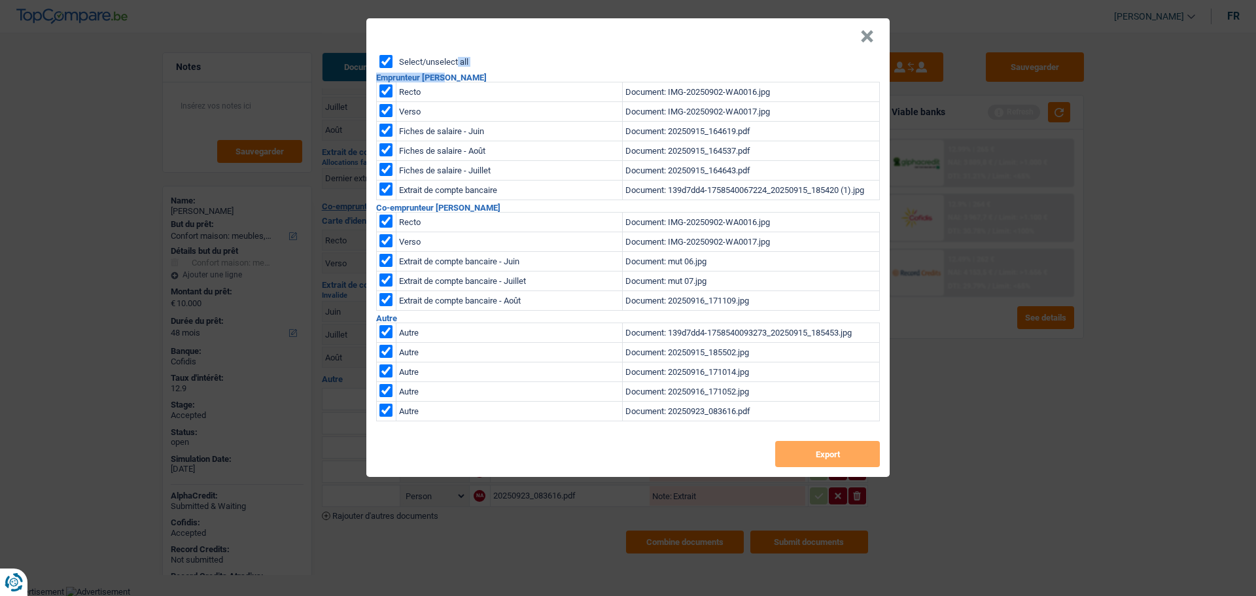
checkbox input "true"
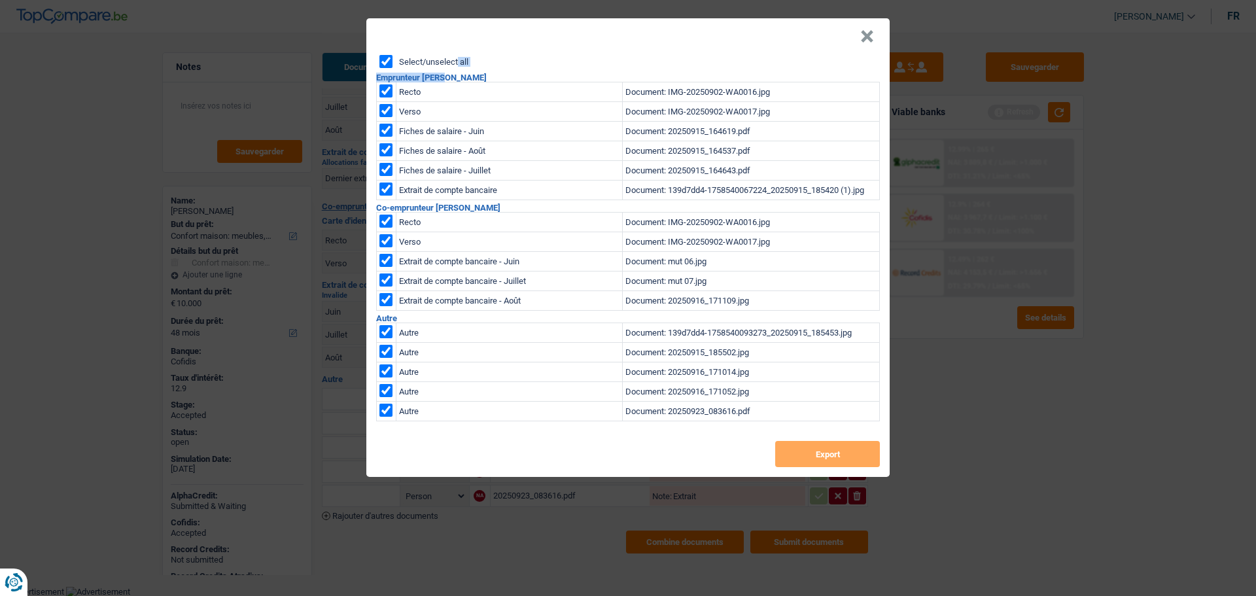
checkbox input "true"
click at [812, 461] on button "Export" at bounding box center [827, 454] width 105 height 26
click at [864, 40] on button "×" at bounding box center [868, 36] width 14 height 13
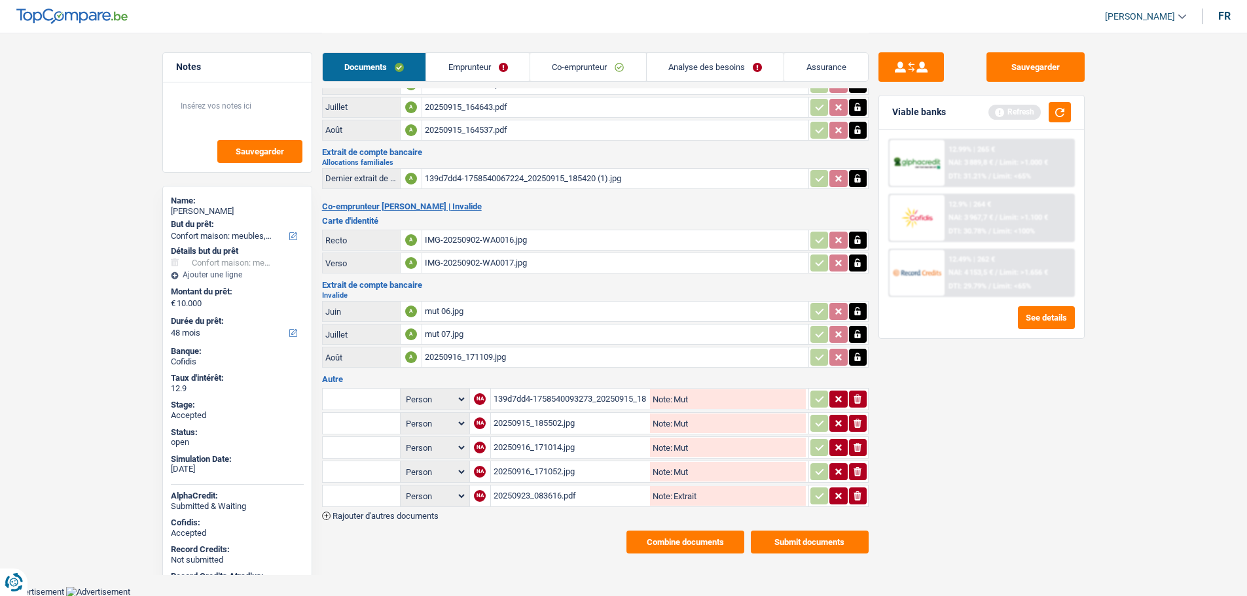
click at [807, 63] on link "Assurance" at bounding box center [826, 67] width 84 height 28
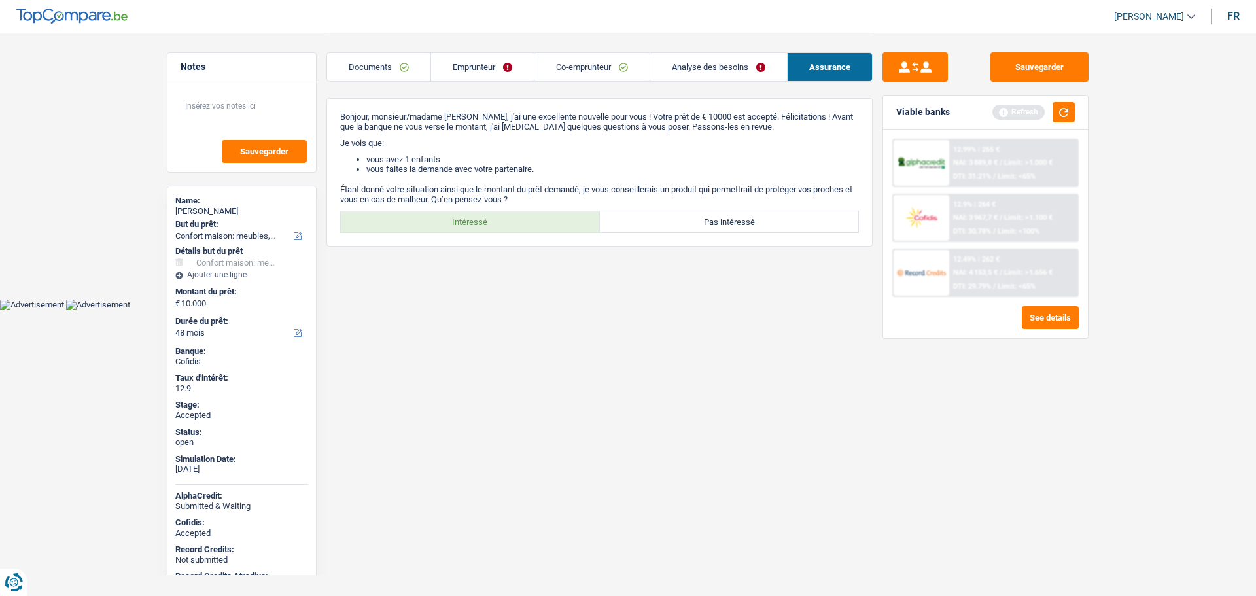
click at [719, 66] on link "Analyse des besoins" at bounding box center [718, 67] width 137 height 28
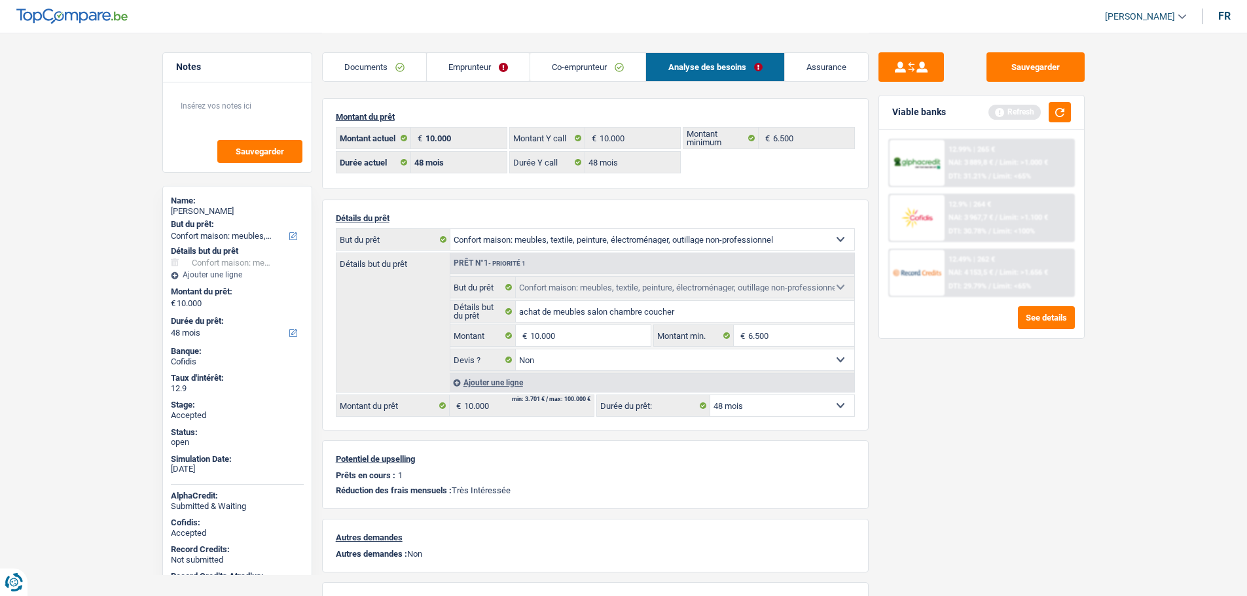
click at [825, 73] on link "Assurance" at bounding box center [826, 67] width 83 height 28
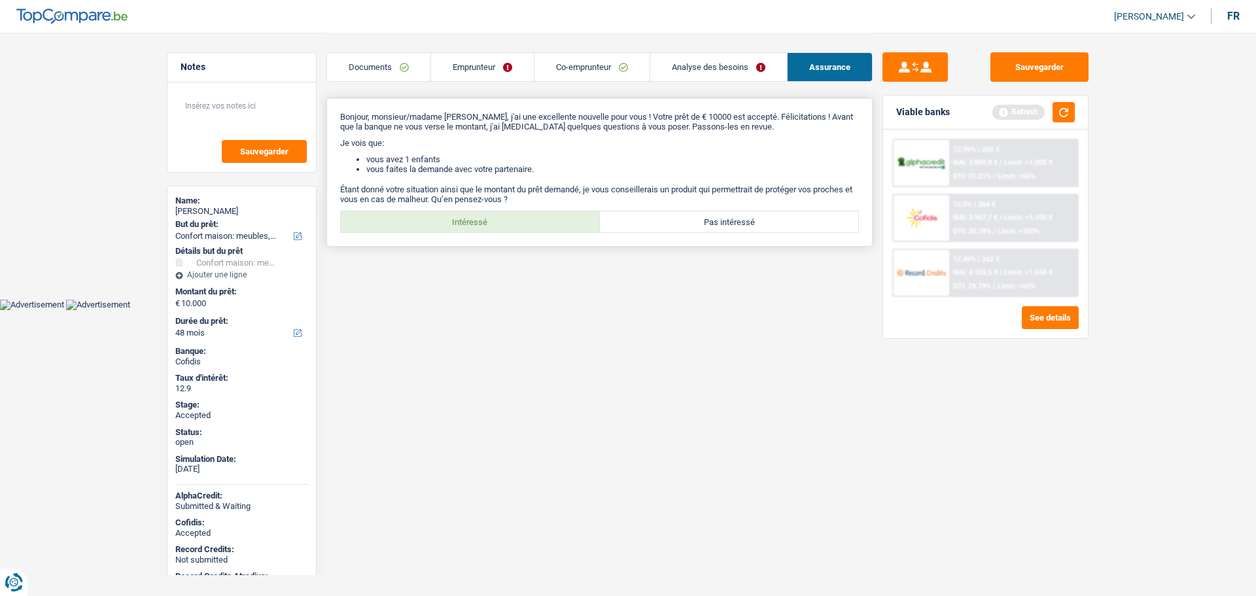
click at [462, 224] on label "Intéressé" at bounding box center [470, 221] width 259 height 21
click at [462, 224] on input "Intéressé" at bounding box center [470, 221] width 259 height 21
radio input "true"
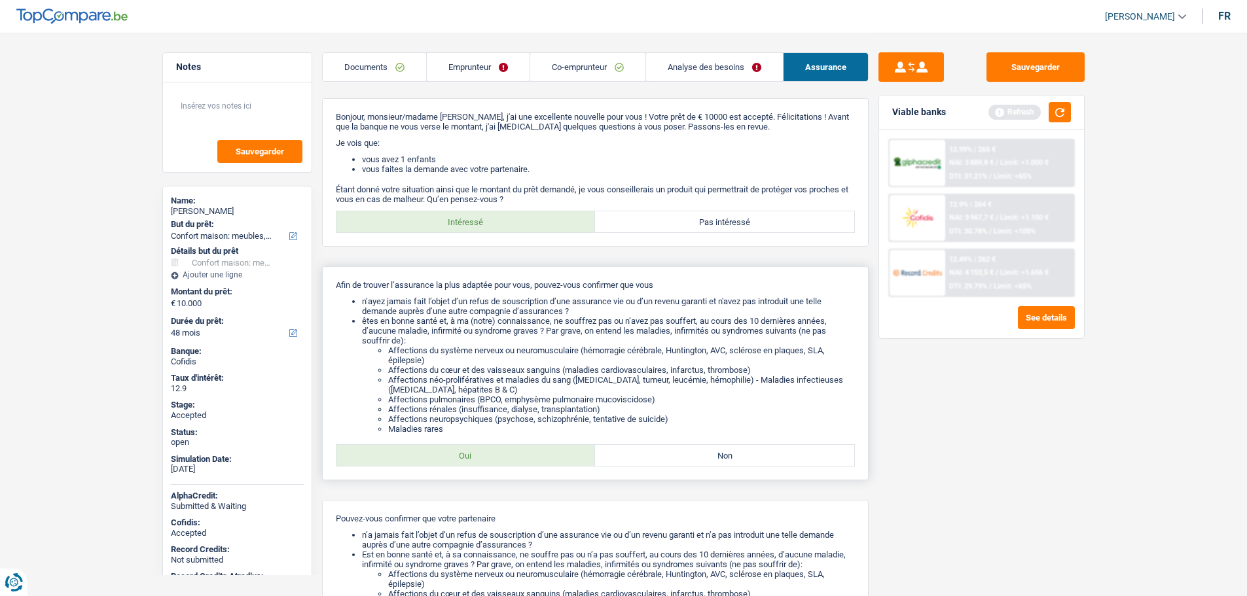
click at [453, 466] on div "Oui Non Tous les champs sont obligatoires. Veuillez sélectionner une option" at bounding box center [595, 455] width 519 height 22
click at [455, 455] on label "Oui" at bounding box center [465, 455] width 259 height 21
click at [455, 455] on input "Oui" at bounding box center [465, 455] width 259 height 21
radio input "true"
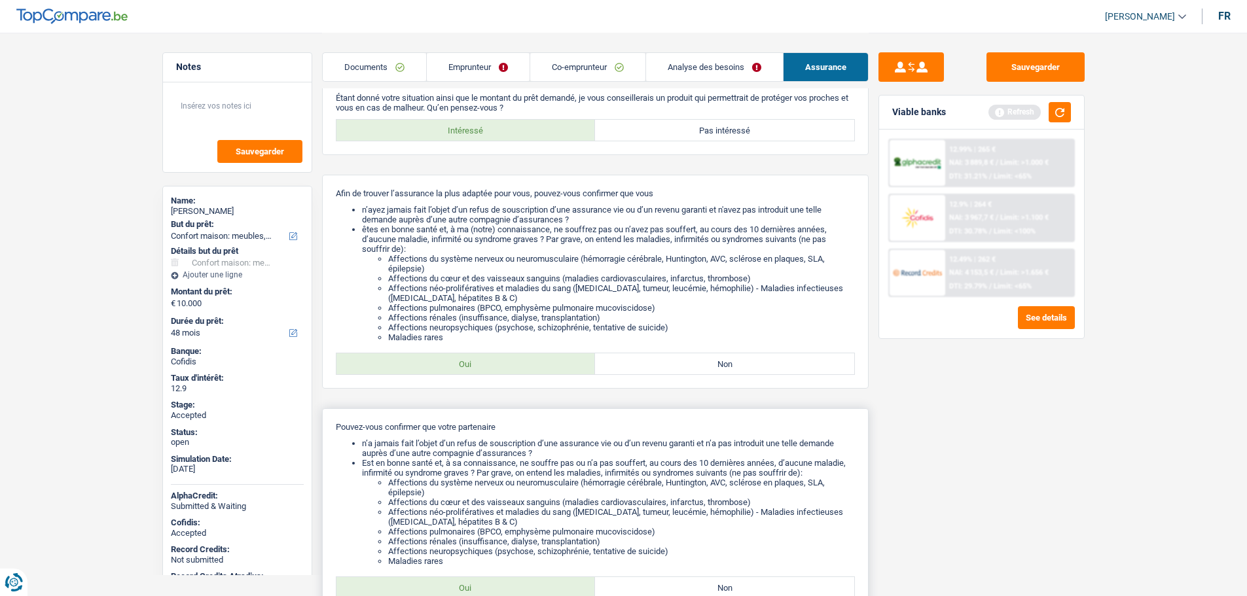
scroll to position [240, 0]
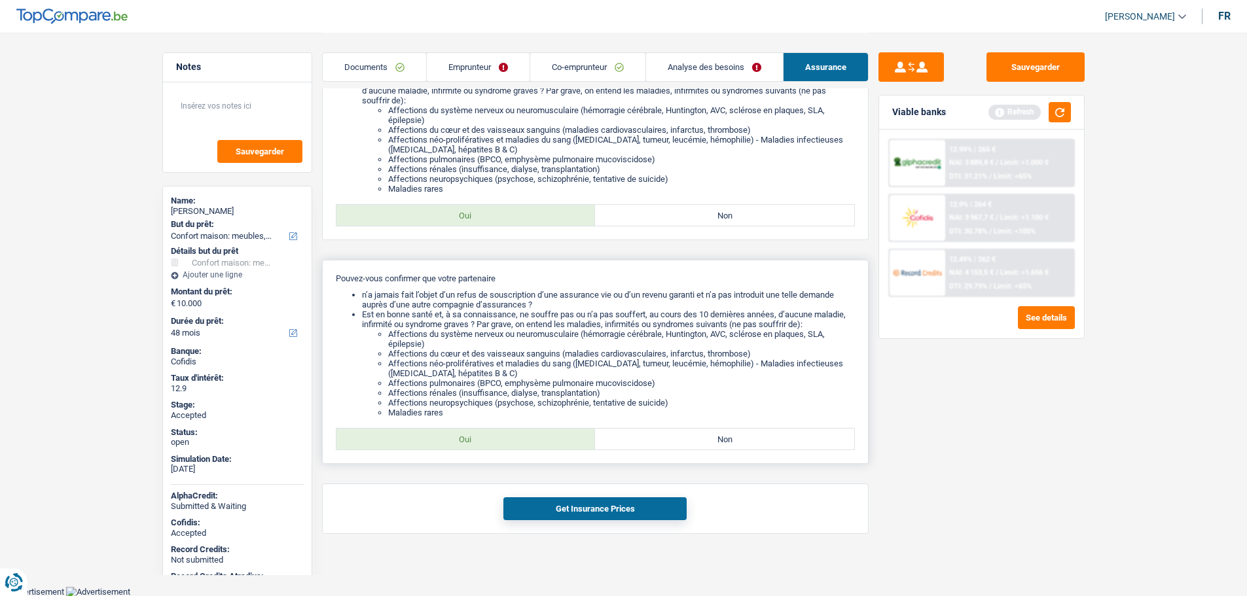
click at [469, 433] on label "Oui" at bounding box center [465, 439] width 259 height 21
click at [469, 433] on input "Oui" at bounding box center [465, 439] width 259 height 21
radio input "true"
click at [560, 520] on button "Get Insurance Prices" at bounding box center [594, 508] width 183 height 23
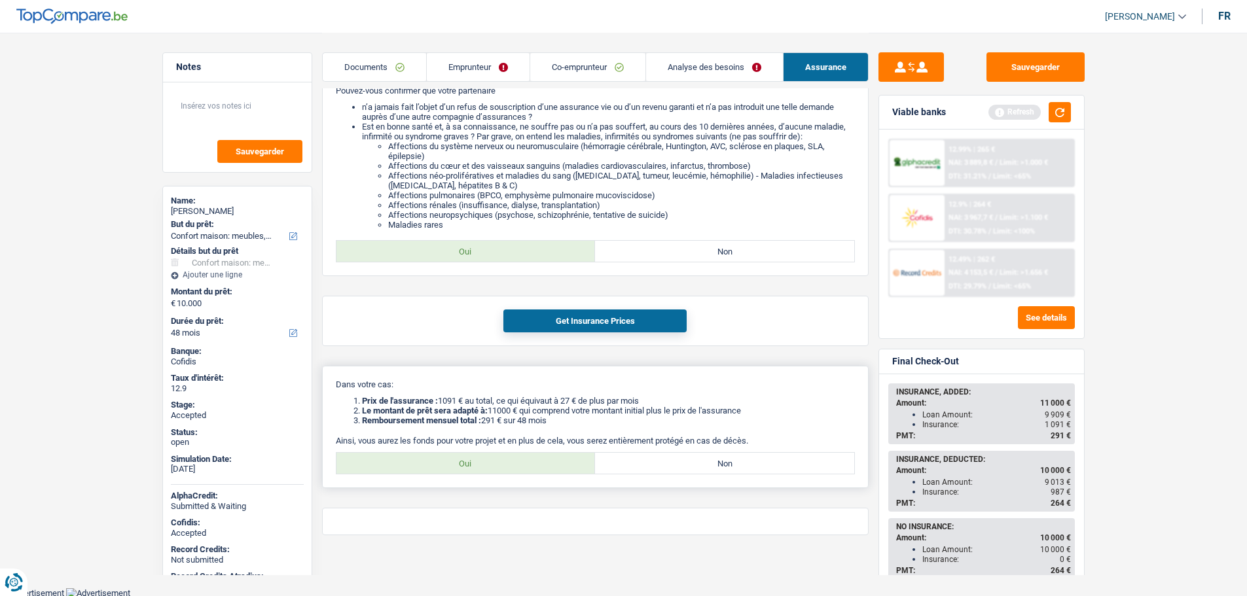
scroll to position [429, 0]
click at [427, 459] on label "Oui" at bounding box center [465, 462] width 259 height 21
click at [427, 459] on input "Oui" at bounding box center [465, 462] width 259 height 21
radio input "true"
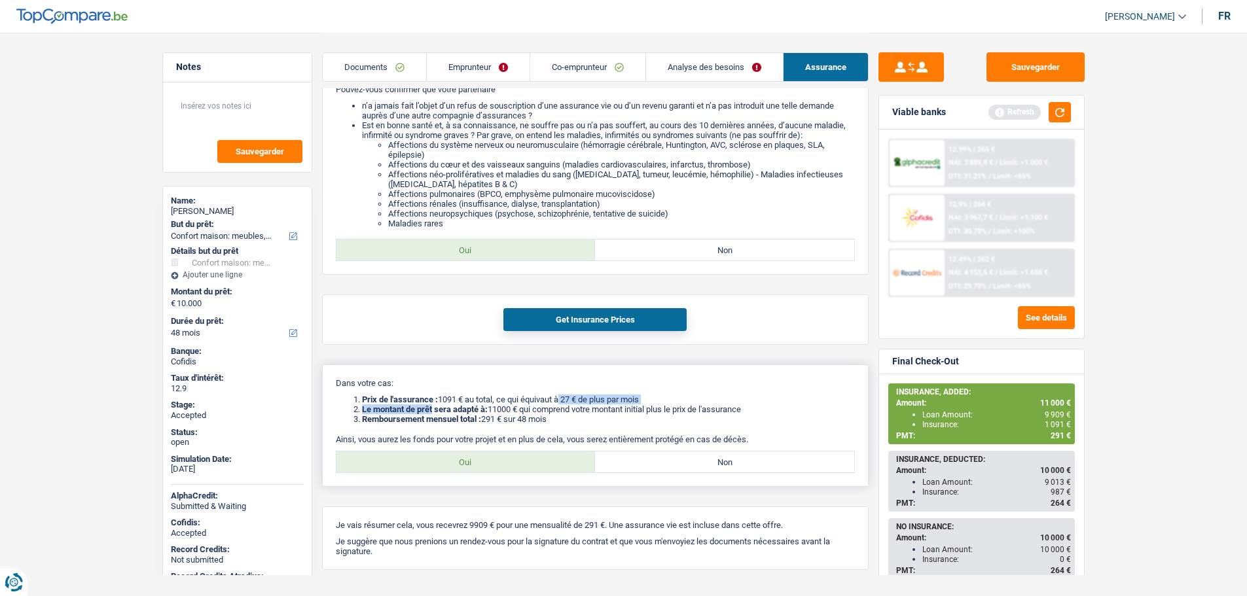
drag, startPoint x: 435, startPoint y: 409, endPoint x: 563, endPoint y: 403, distance: 128.4
click at [563, 403] on ol "Prix de l'assurance : 1091 € au total, ce qui équivaut à 27 € de plus par mois …" at bounding box center [595, 409] width 519 height 29
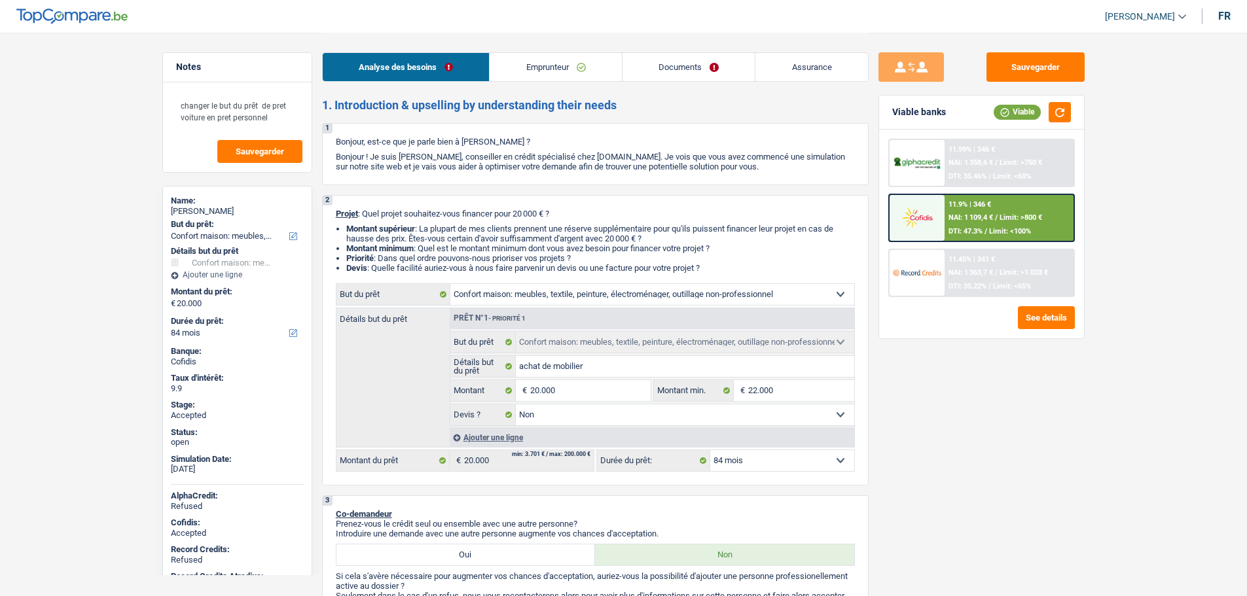
select select "household"
select select "84"
select select "household"
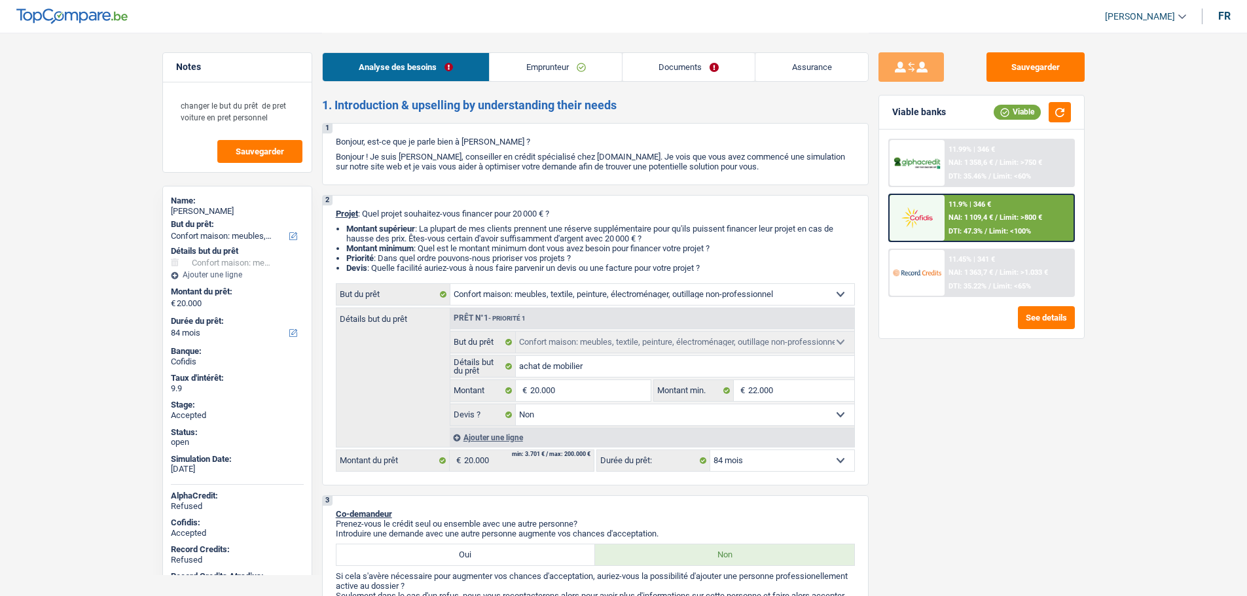
select select "false"
select select "84"
select select "worker"
select select "netSalary"
select select "liveWithParents"
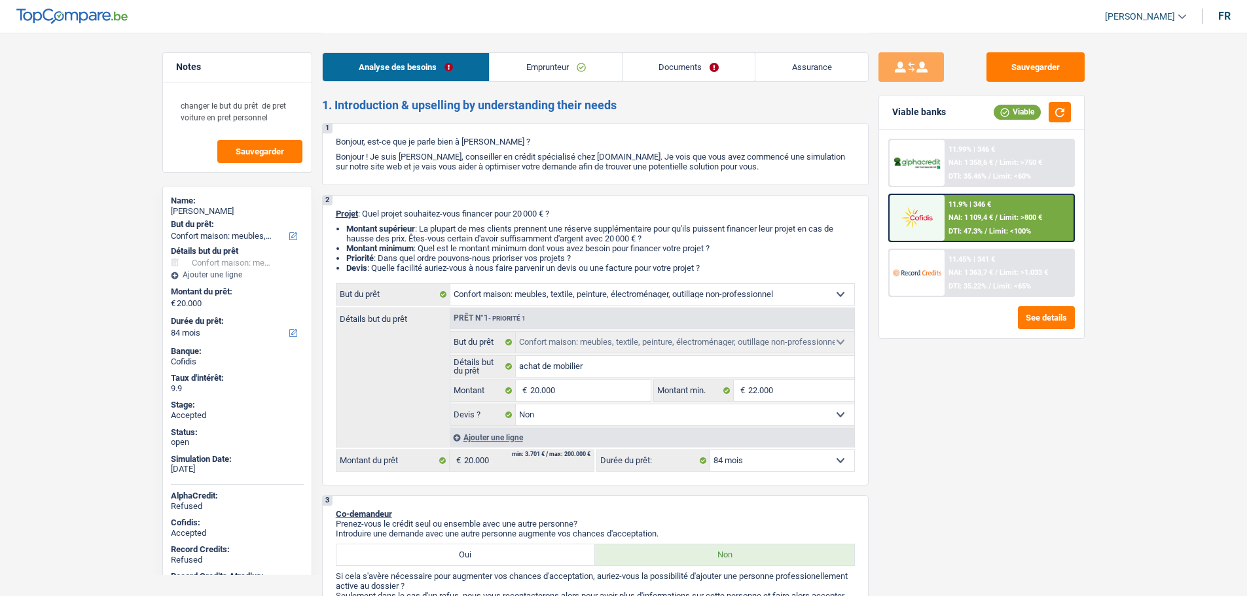
select select "carLoan"
select select "30"
select select "cardOrCredit"
select select "household"
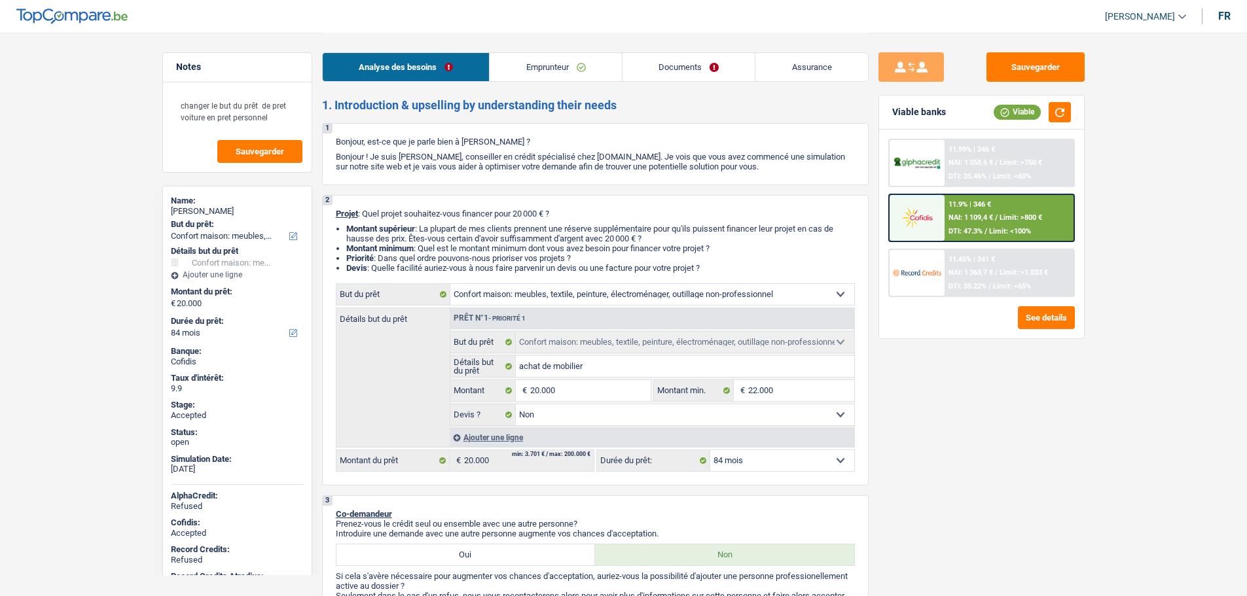
select select "false"
select select "84"
click at [550, 71] on link "Emprunteur" at bounding box center [555, 67] width 132 height 28
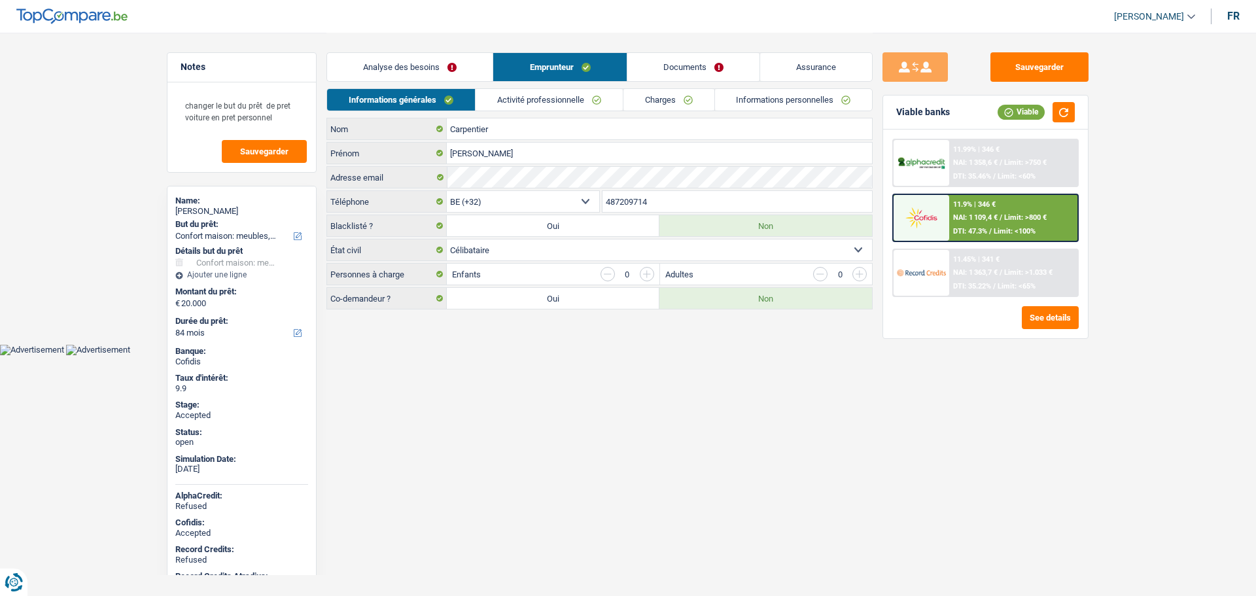
click at [1162, 9] on link "[PERSON_NAME]" at bounding box center [1150, 17] width 92 height 22
click at [1123, 116] on button "SO" at bounding box center [1125, 120] width 116 height 26
select select "84"
select select "120"
select select "household"
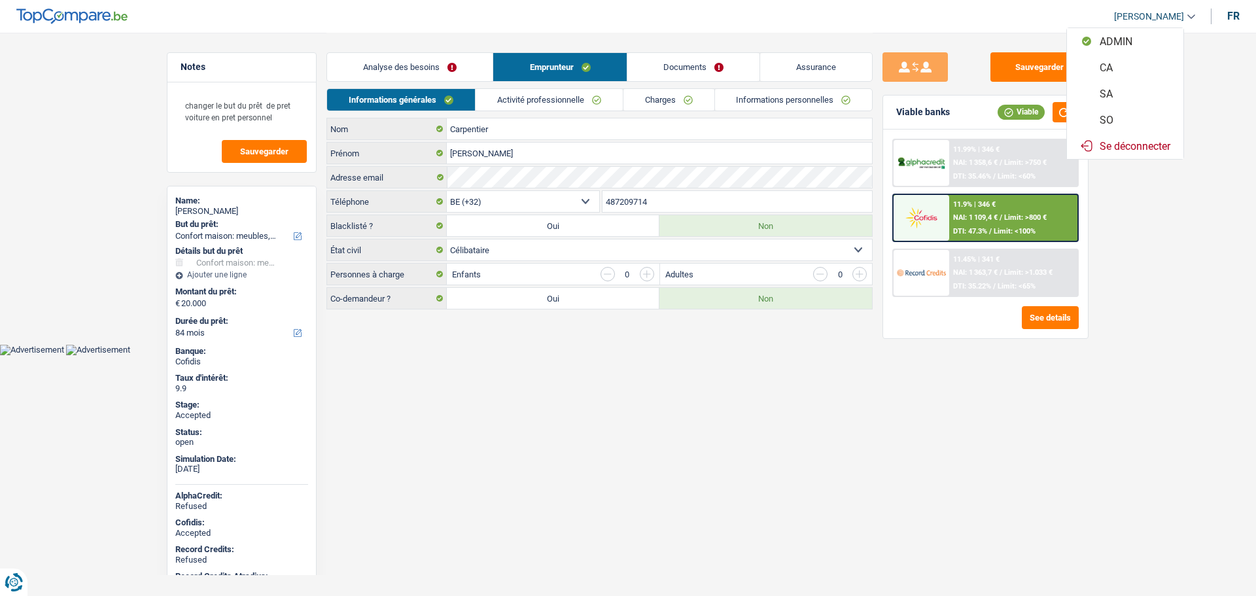
select select "household"
select select "false"
select select "84"
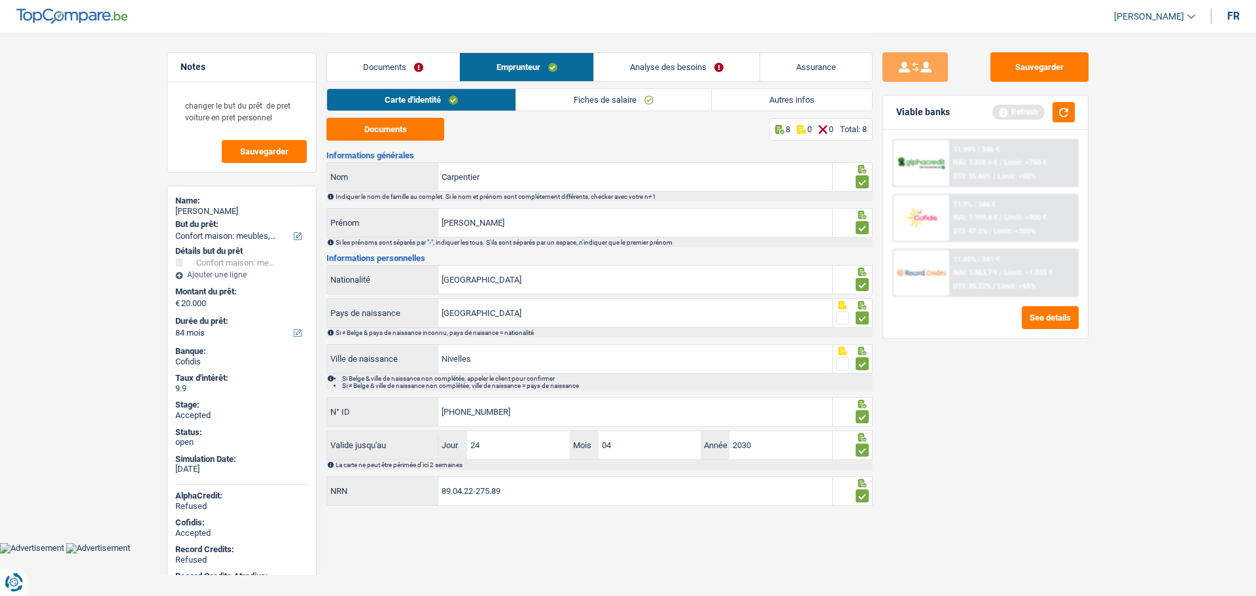
click at [654, 62] on link "Analyse des besoins" at bounding box center [677, 67] width 166 height 28
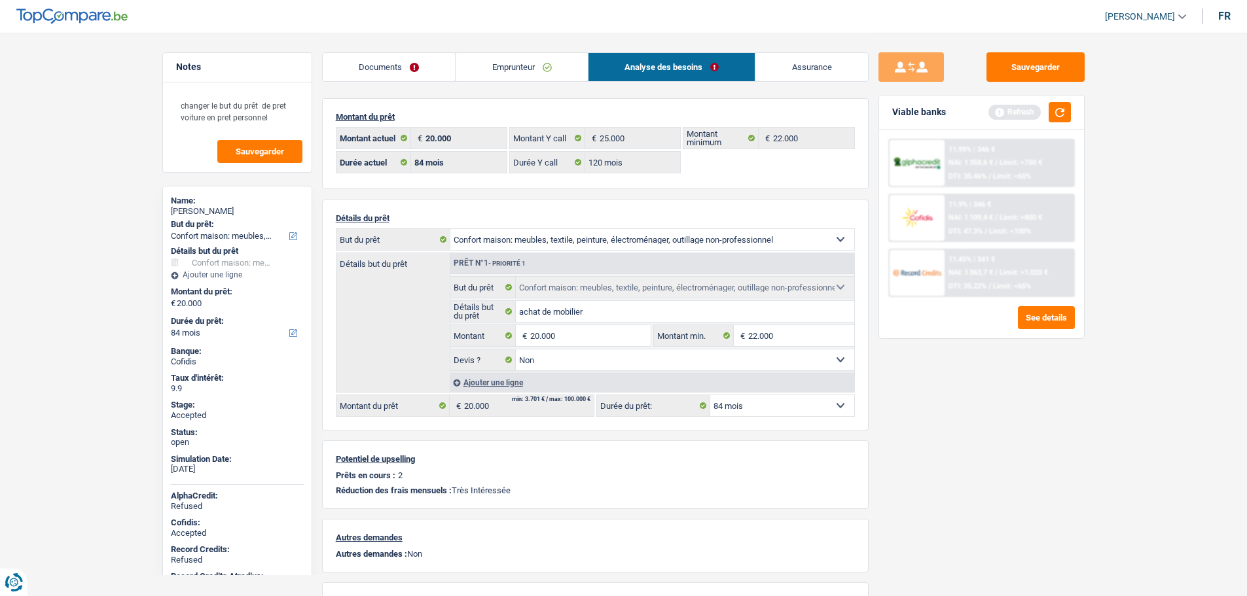
click at [808, 73] on link "Assurance" at bounding box center [811, 67] width 113 height 28
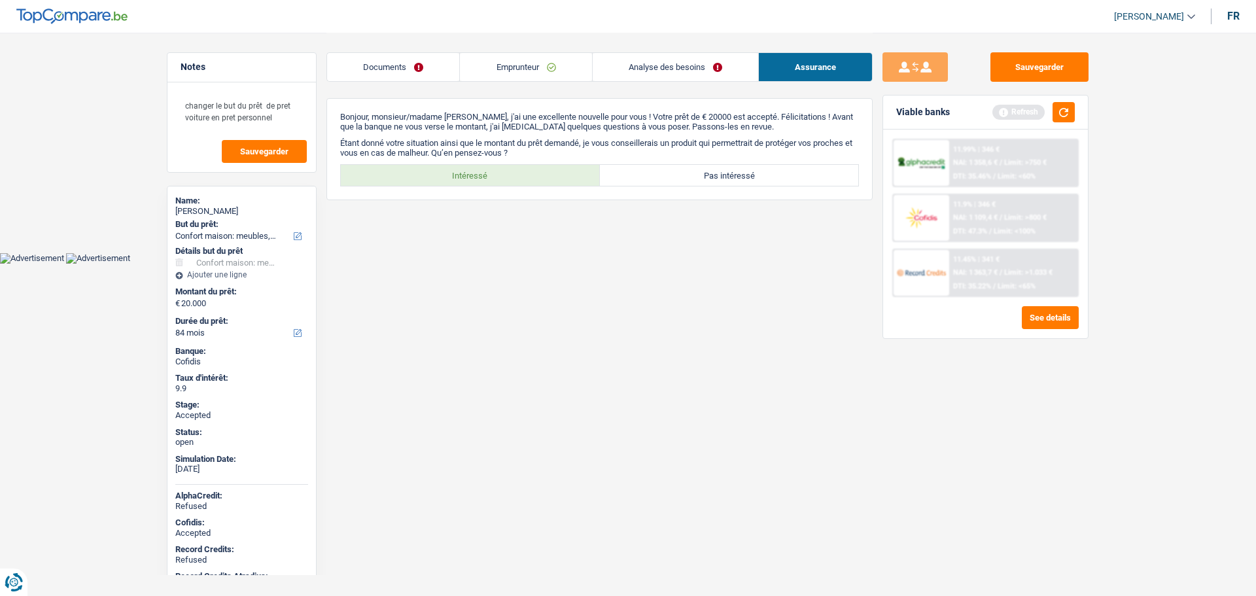
click at [486, 77] on link "Emprunteur" at bounding box center [526, 67] width 132 height 28
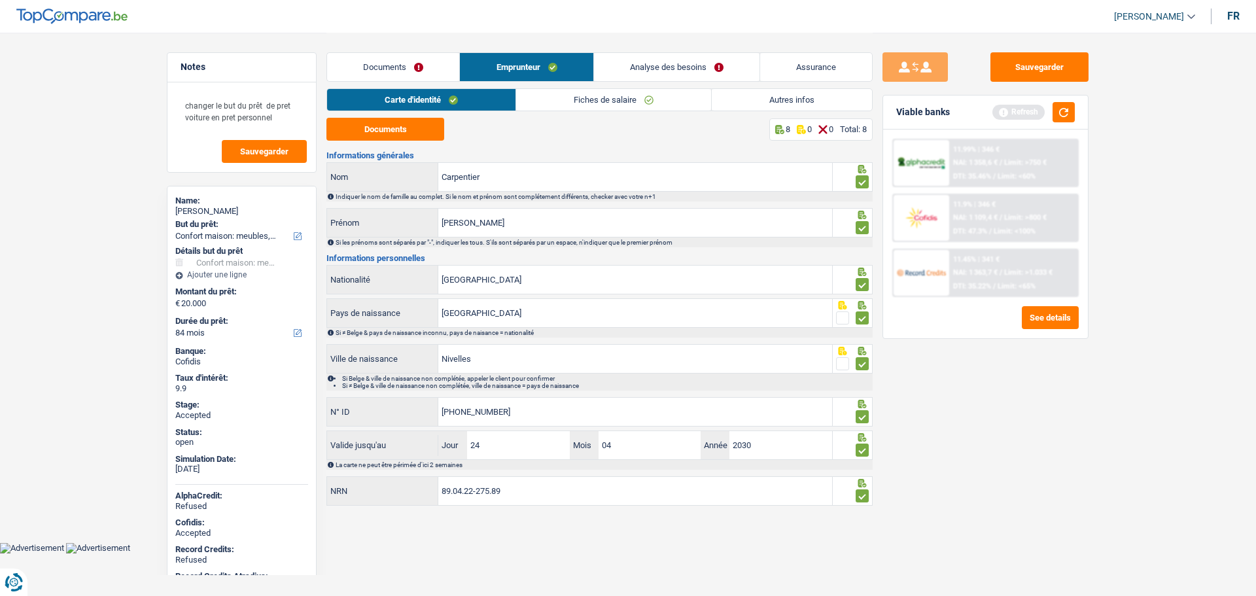
click at [554, 99] on link "Fiches de salaire" at bounding box center [613, 100] width 195 height 22
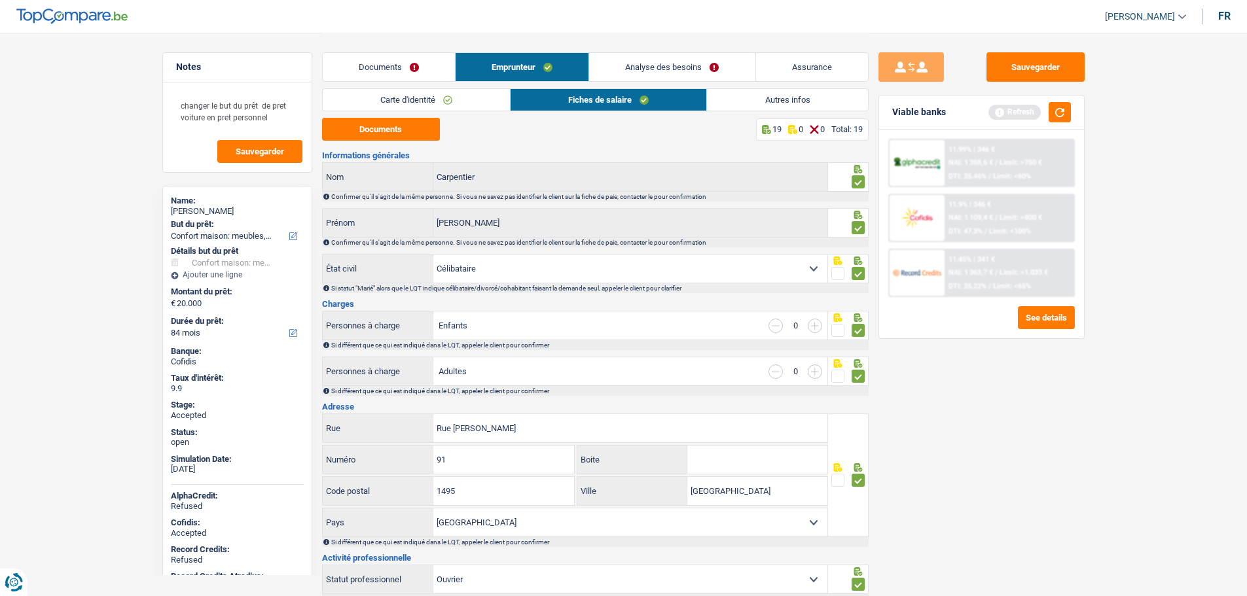
click at [812, 64] on link "Assurance" at bounding box center [812, 67] width 112 height 28
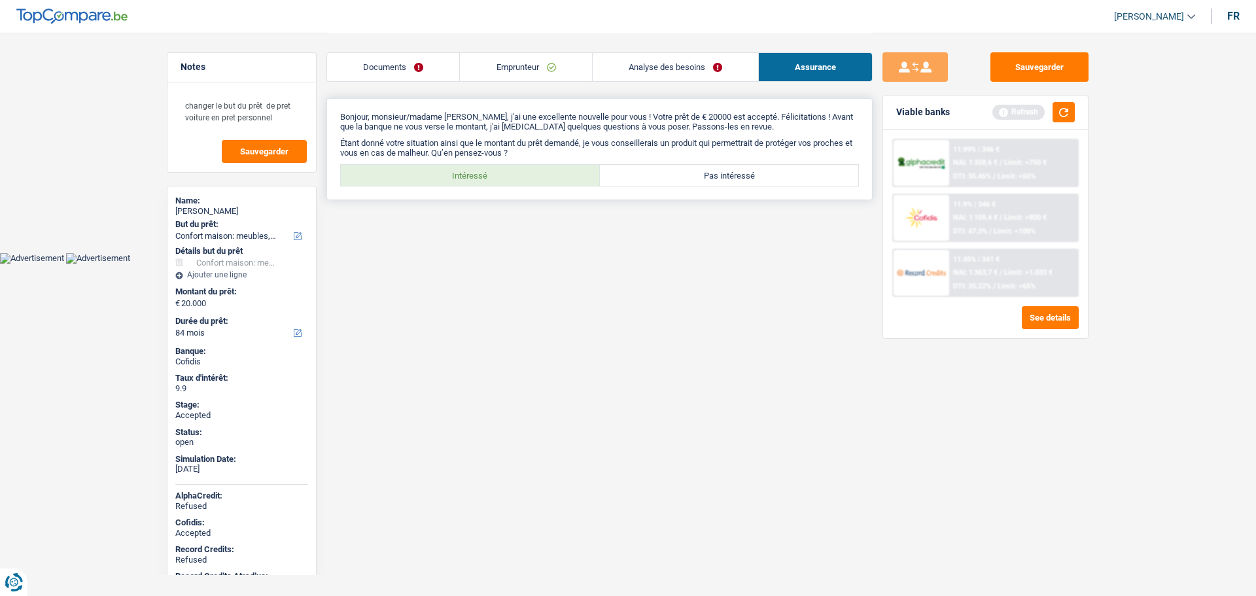
click at [485, 175] on label "Intéressé" at bounding box center [470, 175] width 259 height 21
click at [485, 175] on input "Intéressé" at bounding box center [470, 175] width 259 height 21
radio input "true"
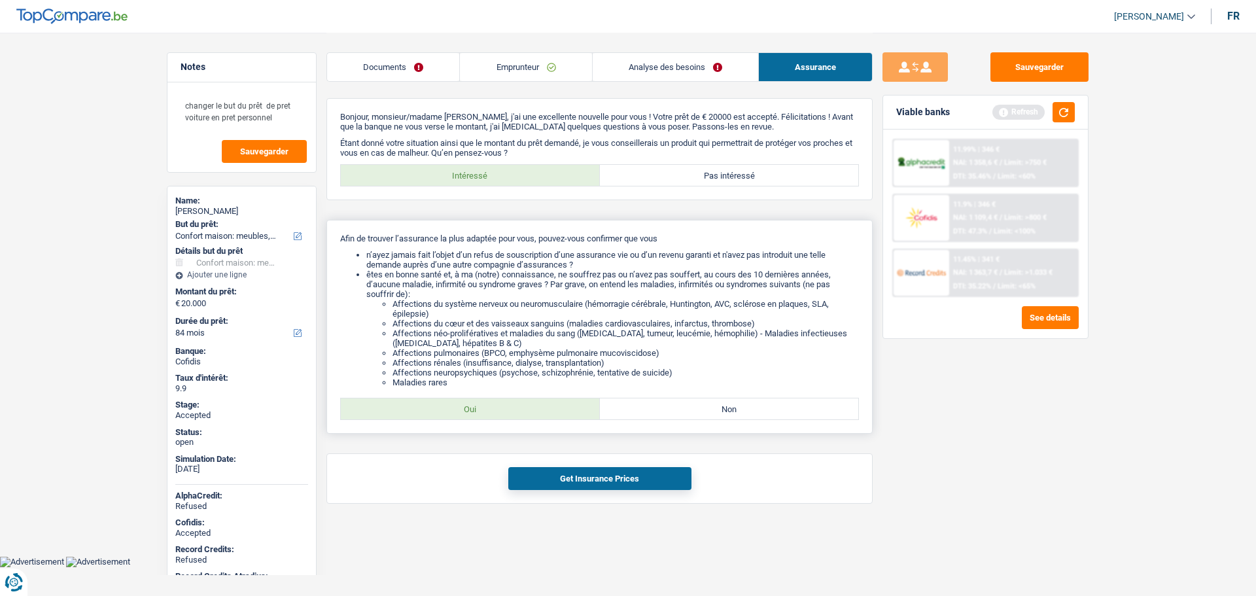
click at [484, 395] on div "Afin de trouver l’assurance la plus adaptée pour vous, pouvez-vous confirmer qu…" at bounding box center [600, 327] width 546 height 214
click at [478, 404] on label "Oui" at bounding box center [470, 409] width 259 height 21
click at [478, 404] on input "Oui" at bounding box center [470, 409] width 259 height 21
radio input "true"
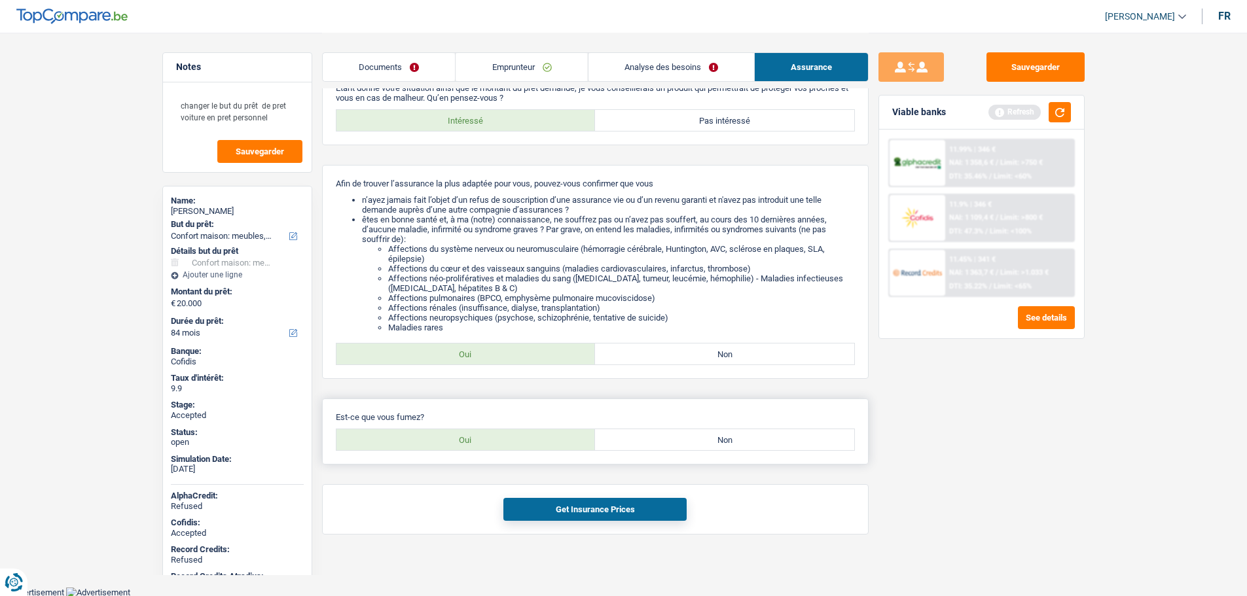
scroll to position [56, 0]
click at [478, 427] on div "Est-ce que vous fumez? Oui Non Tous les champs sont obligatoires. Veuillez séle…" at bounding box center [595, 431] width 546 height 66
click at [476, 436] on label "Oui" at bounding box center [465, 439] width 259 height 21
click at [476, 436] on input "Oui" at bounding box center [465, 439] width 259 height 21
radio input "true"
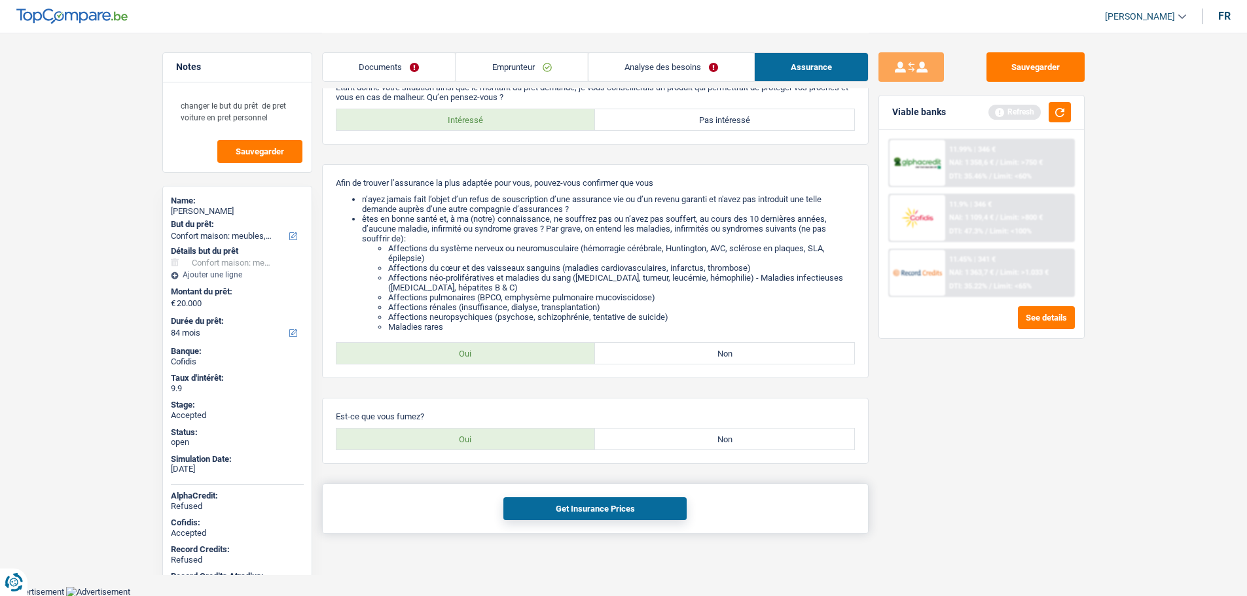
click at [536, 500] on button "Get Insurance Prices" at bounding box center [594, 508] width 183 height 23
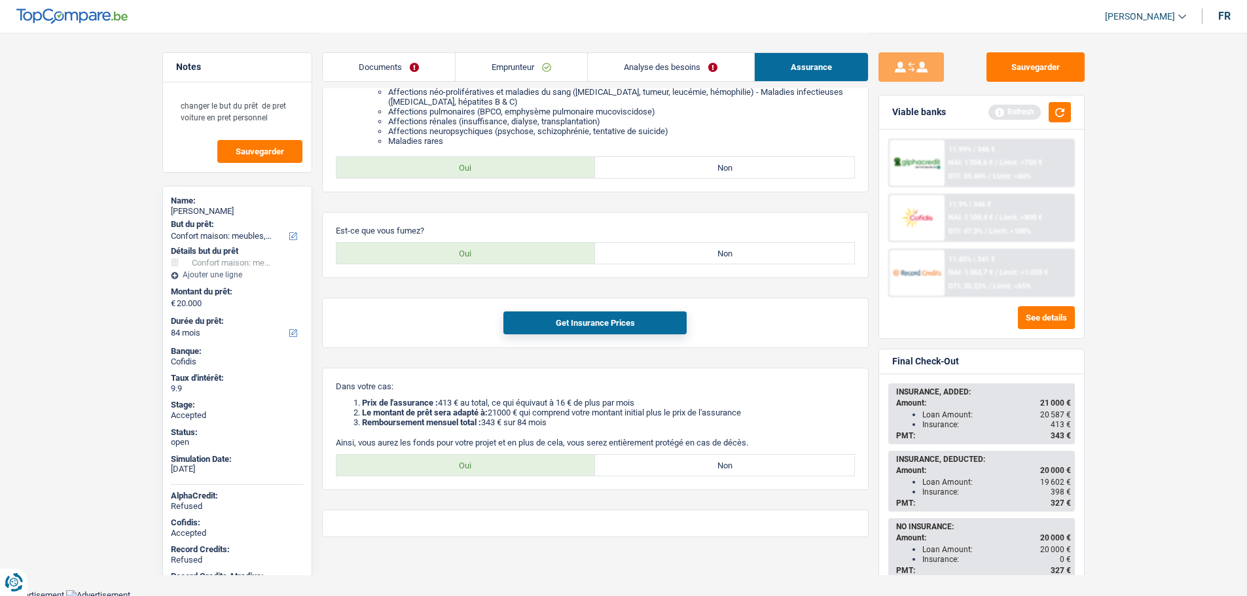
scroll to position [245, 0]
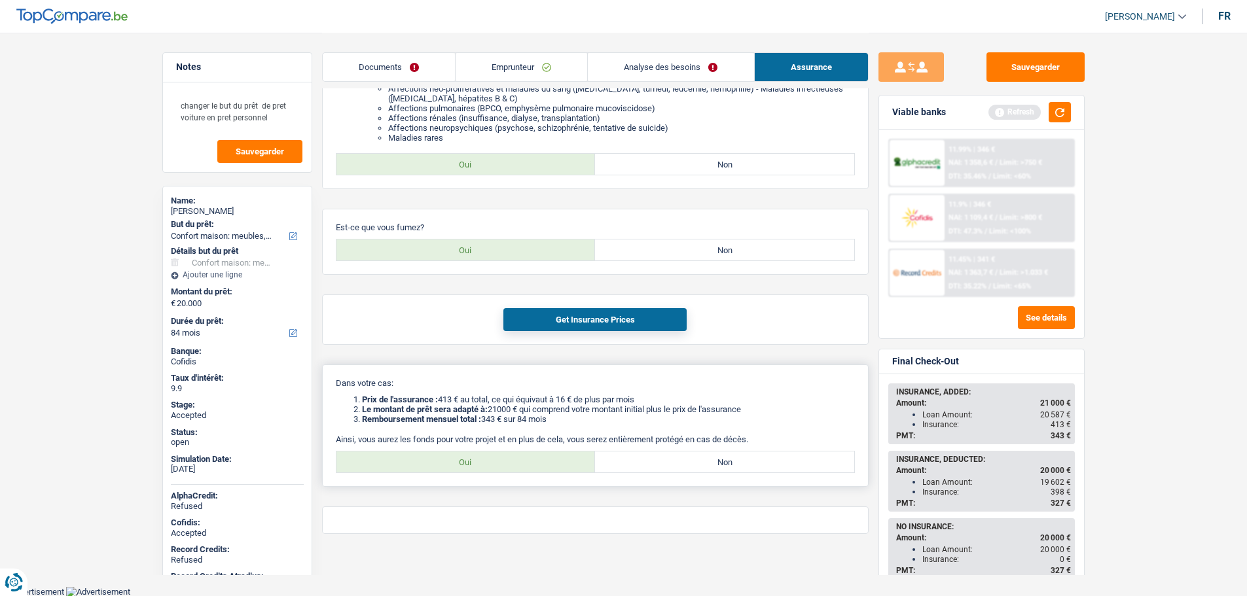
click at [478, 462] on label "Oui" at bounding box center [465, 462] width 259 height 21
click at [478, 462] on input "Oui" at bounding box center [465, 462] width 259 height 21
radio input "true"
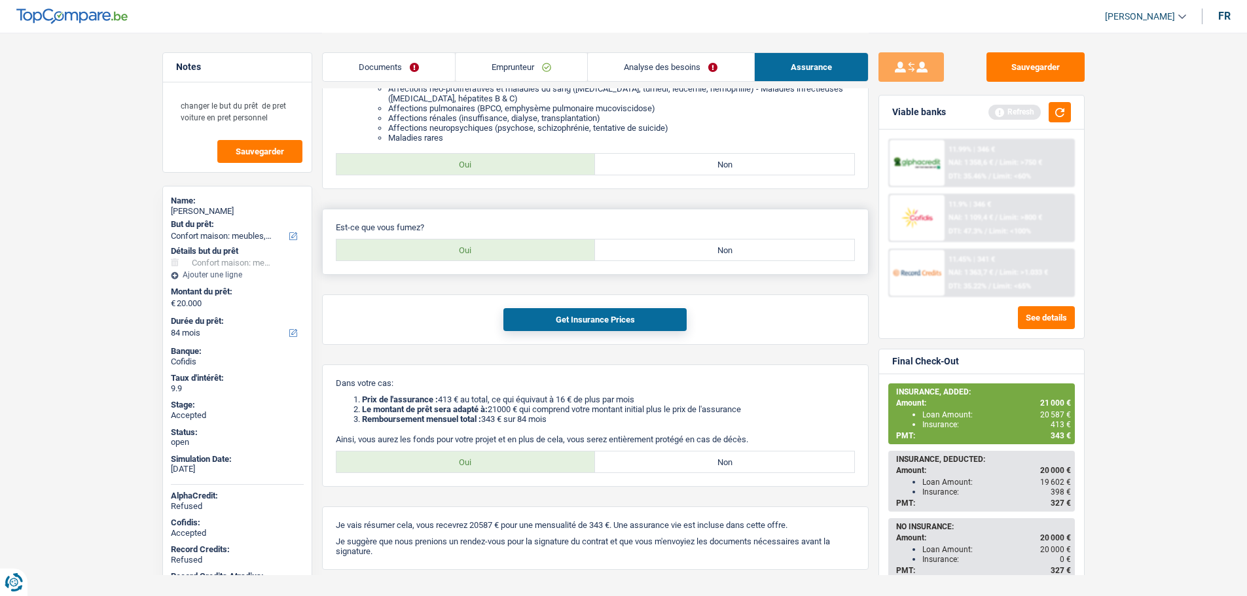
scroll to position [0, 0]
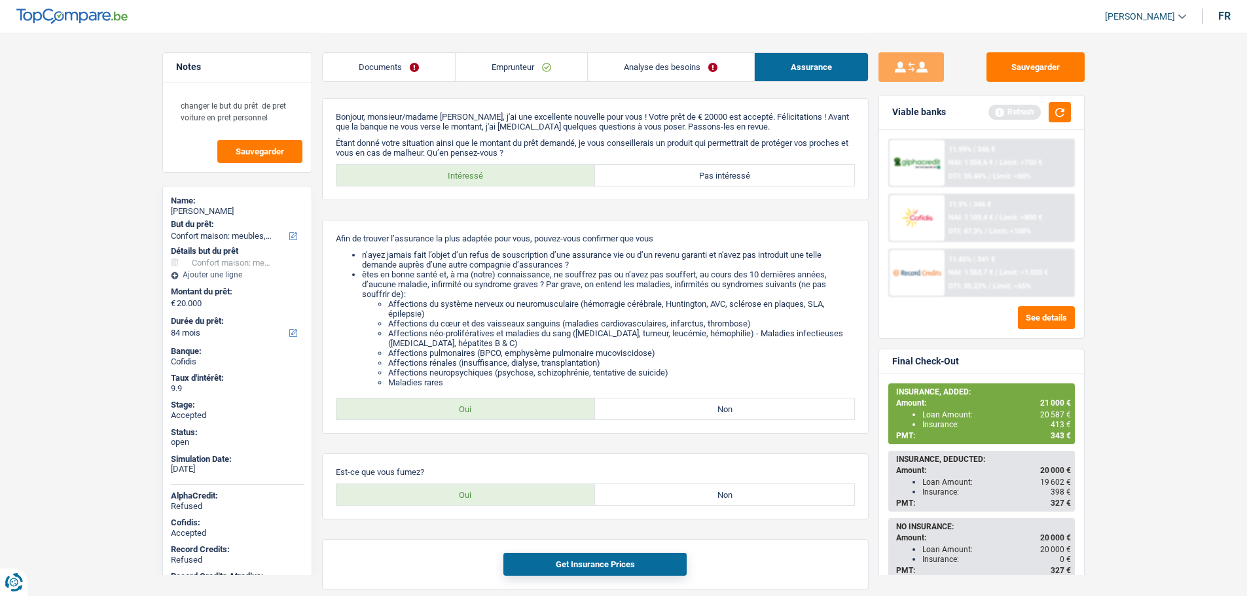
click at [664, 65] on link "Analyse des besoins" at bounding box center [671, 67] width 166 height 28
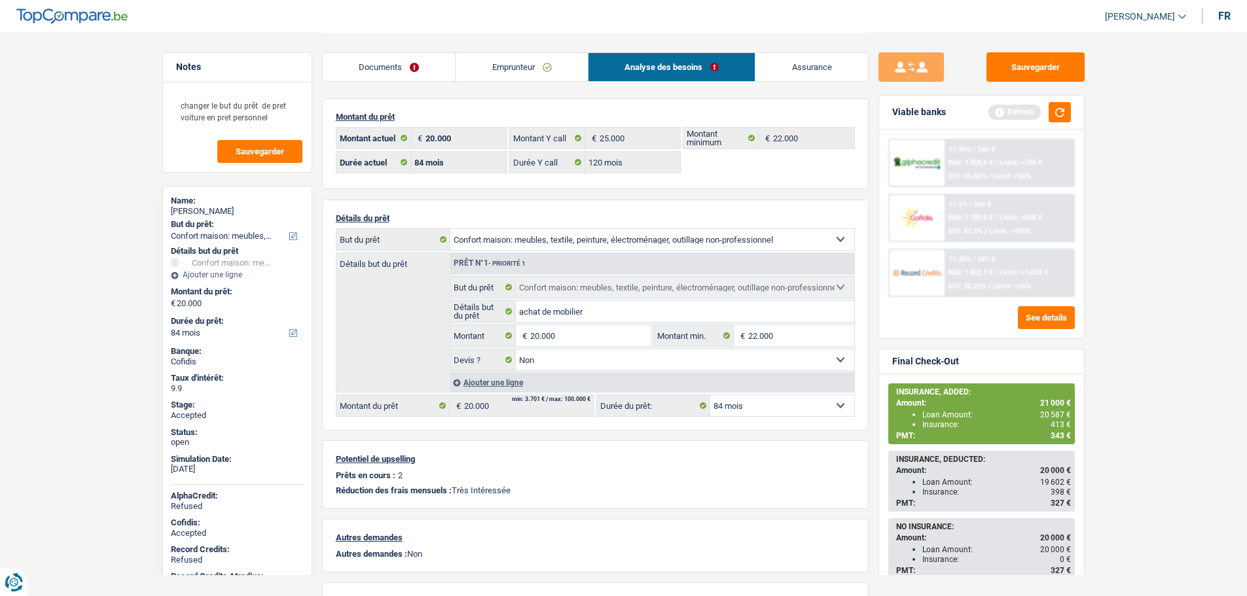
click at [791, 56] on link "Assurance" at bounding box center [811, 67] width 113 height 28
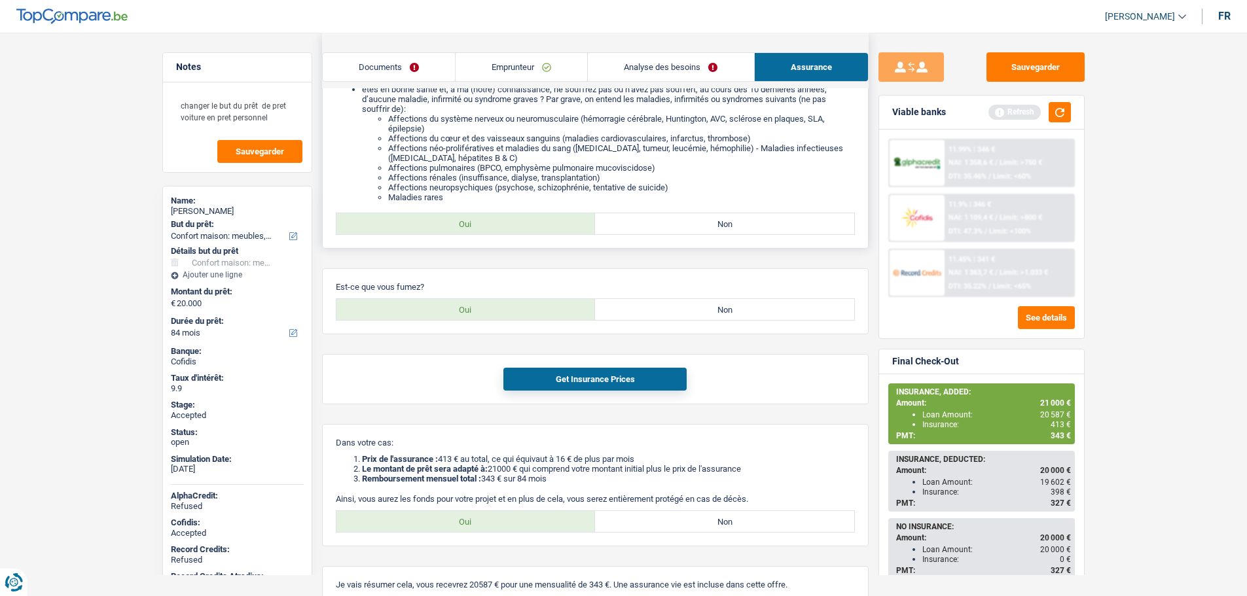
scroll to position [196, 0]
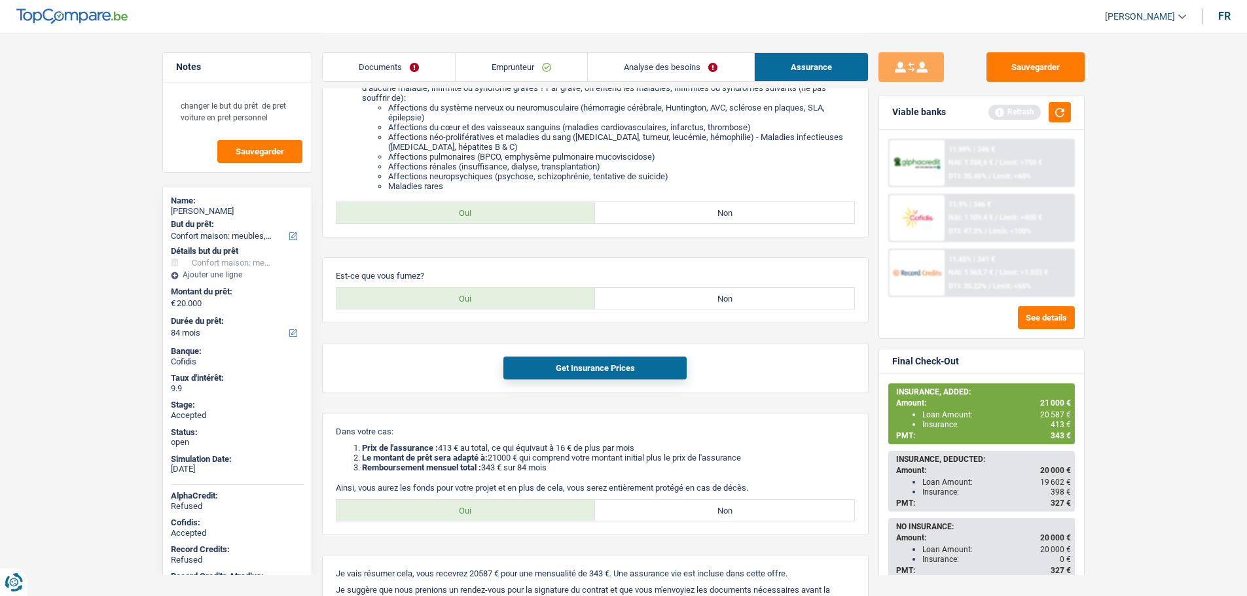
click at [633, 248] on div "Bonjour, monsieur/madame [PERSON_NAME], j'ai une excellente nouvelle pour vous …" at bounding box center [595, 260] width 546 height 717
click at [597, 243] on div "Bonjour, monsieur/madame [PERSON_NAME], j'ai une excellente nouvelle pour vous …" at bounding box center [595, 260] width 546 height 717
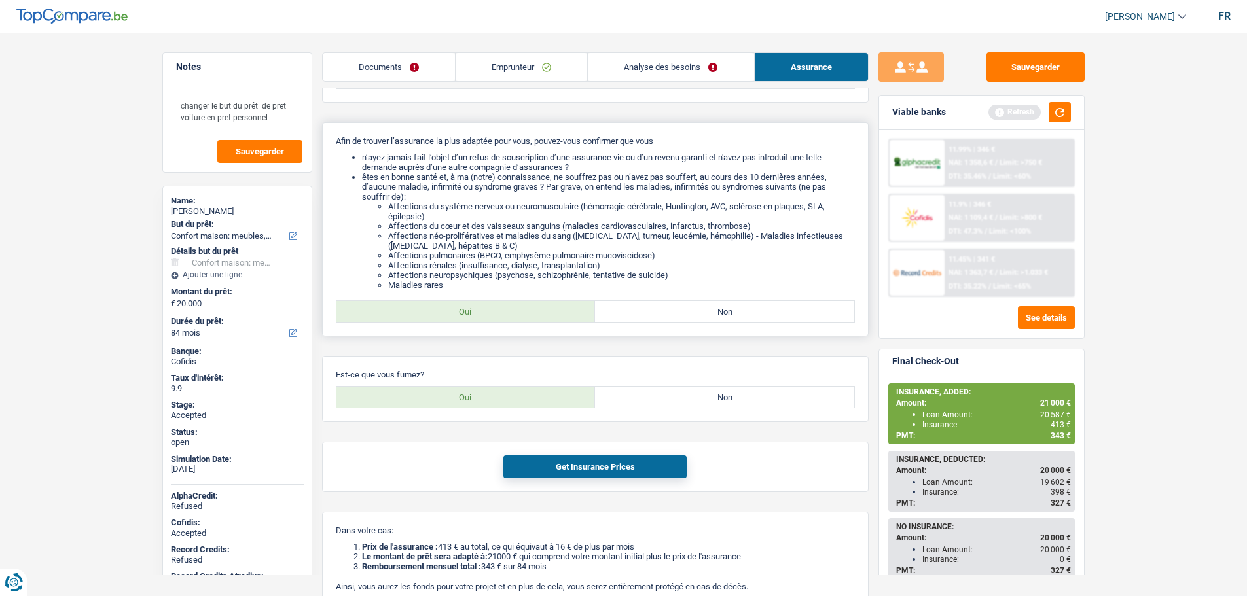
scroll to position [0, 0]
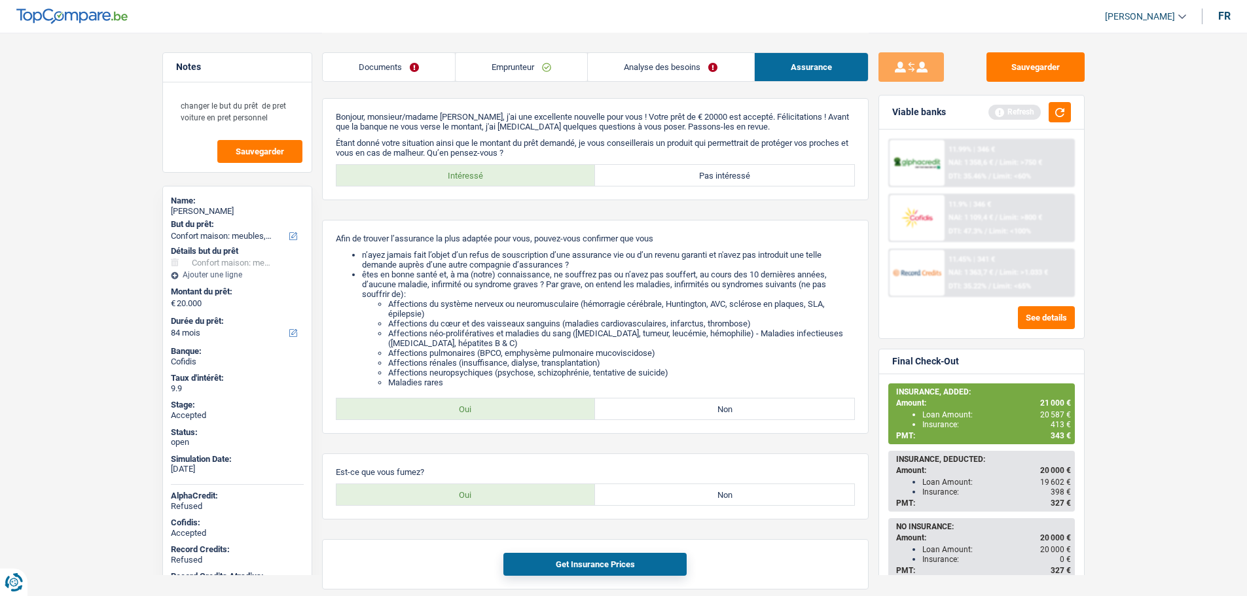
click at [496, 63] on link "Emprunteur" at bounding box center [521, 67] width 132 height 28
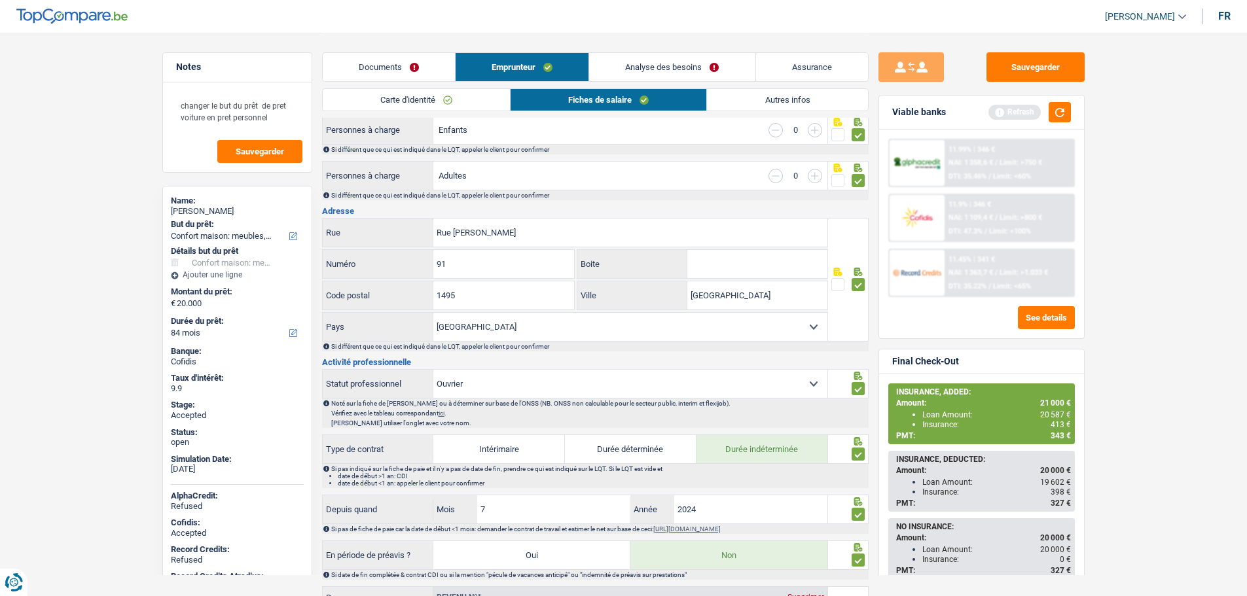
scroll to position [196, 0]
click at [198, 213] on div "[PERSON_NAME]" at bounding box center [237, 211] width 133 height 10
copy div "[PERSON_NAME]"
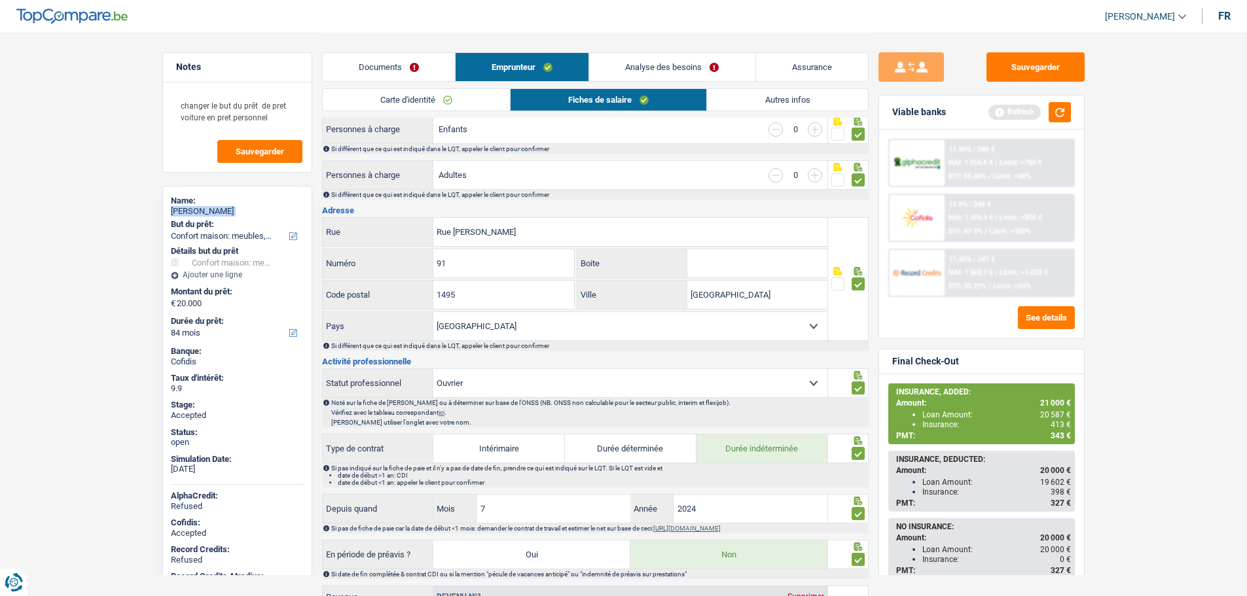
scroll to position [0, 0]
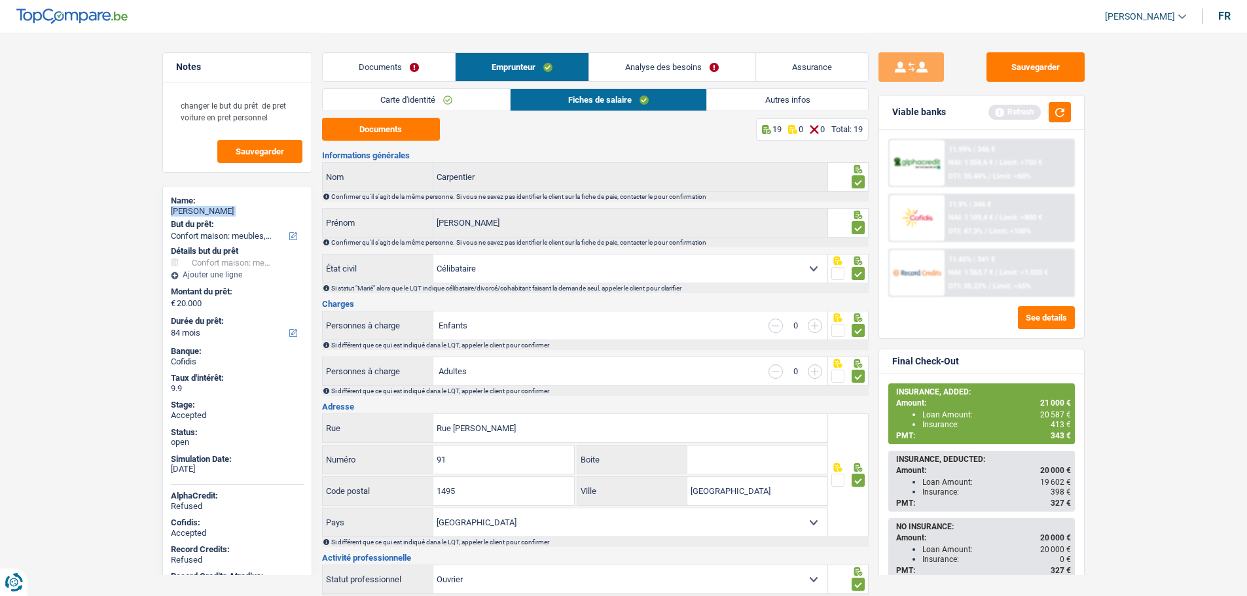
click at [765, 94] on link "Autres infos" at bounding box center [787, 100] width 160 height 22
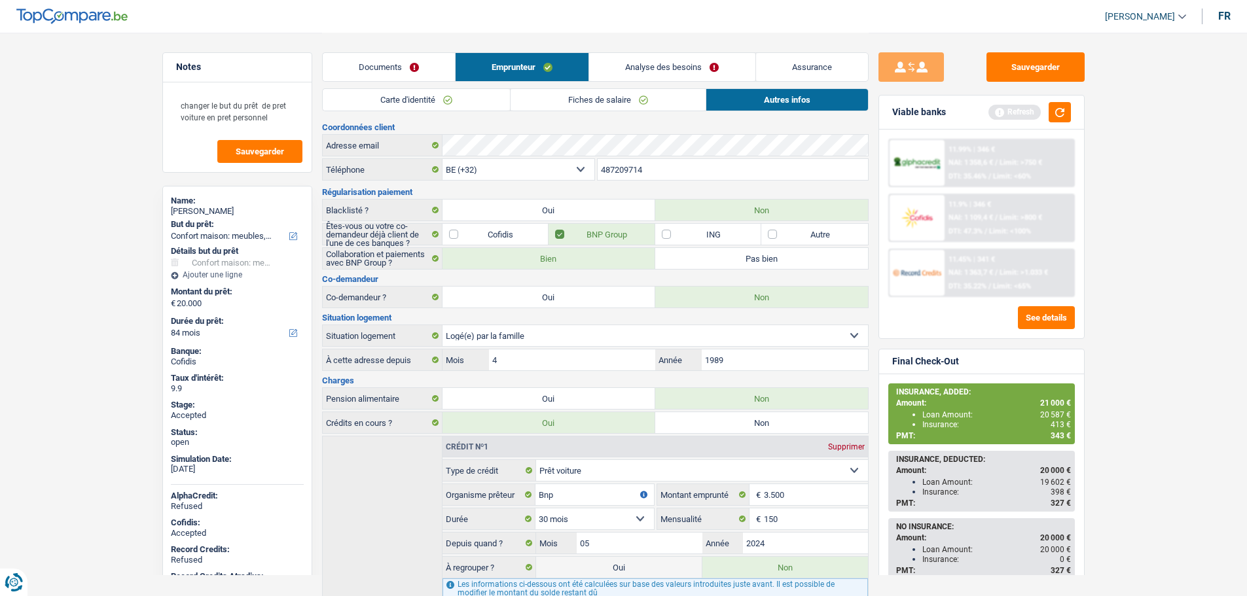
click at [647, 171] on input "487209714" at bounding box center [732, 169] width 270 height 21
click at [1045, 405] on span "21 000 €" at bounding box center [1055, 403] width 31 height 9
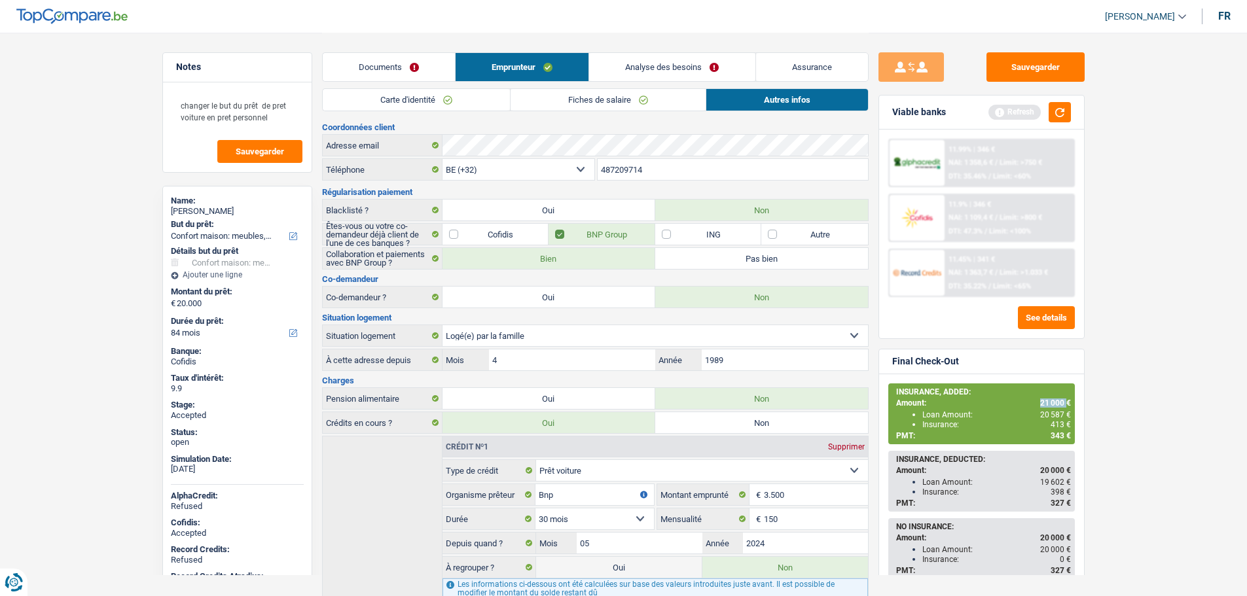
copy span "21 000"
click at [583, 94] on link "Fiches de salaire" at bounding box center [607, 100] width 195 height 22
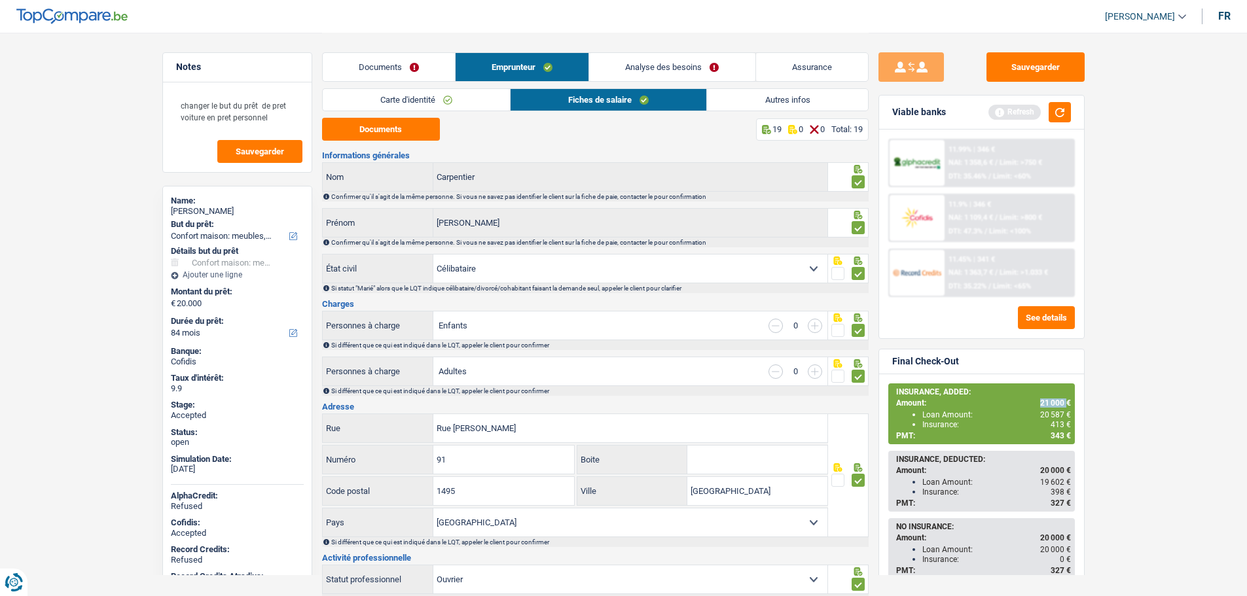
click at [410, 60] on link "Documents" at bounding box center [389, 67] width 132 height 28
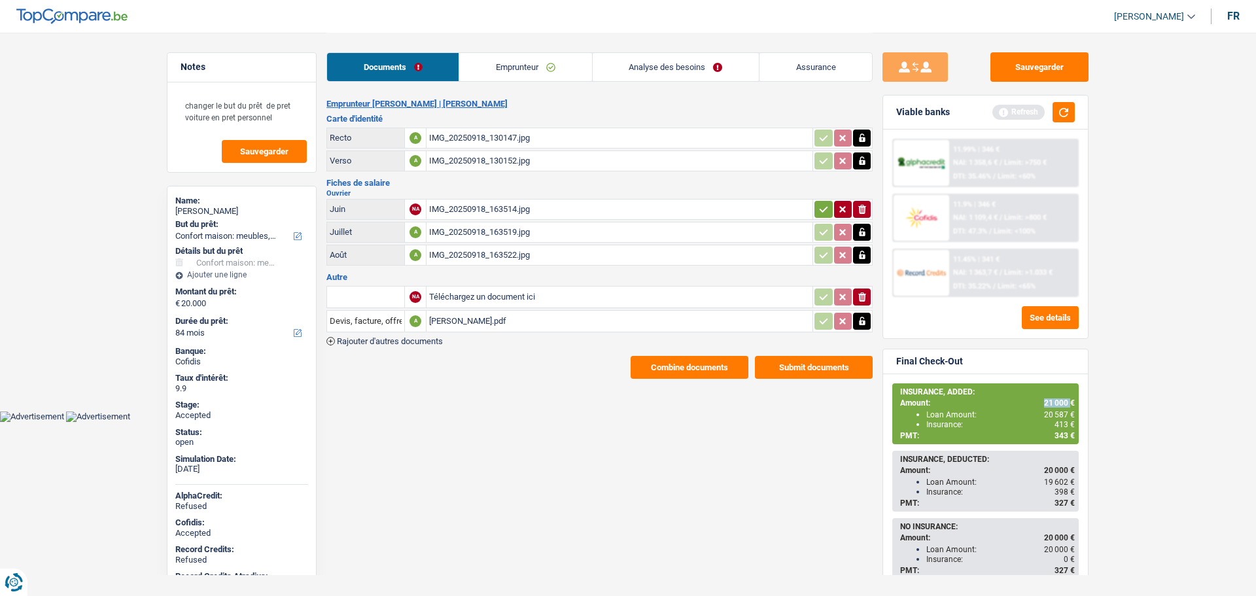
click at [709, 369] on button "Combine documents" at bounding box center [690, 367] width 118 height 23
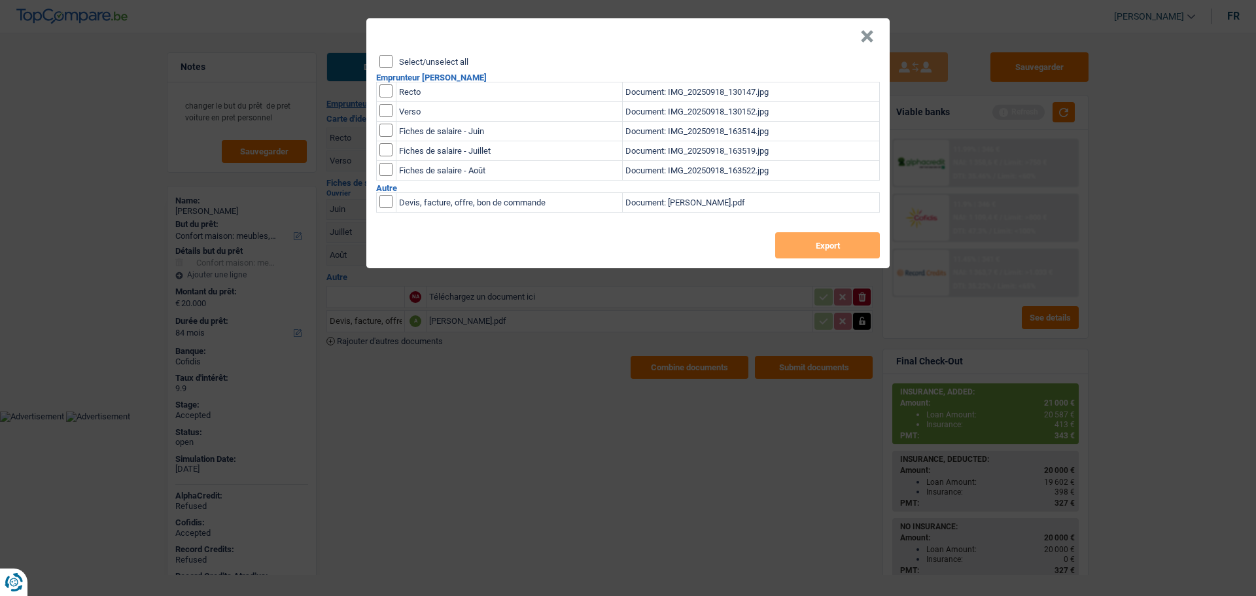
click at [422, 62] on label "Select/unselect all" at bounding box center [433, 62] width 69 height 9
click at [393, 62] on input "Select/unselect all" at bounding box center [386, 61] width 13 height 13
checkbox input "true"
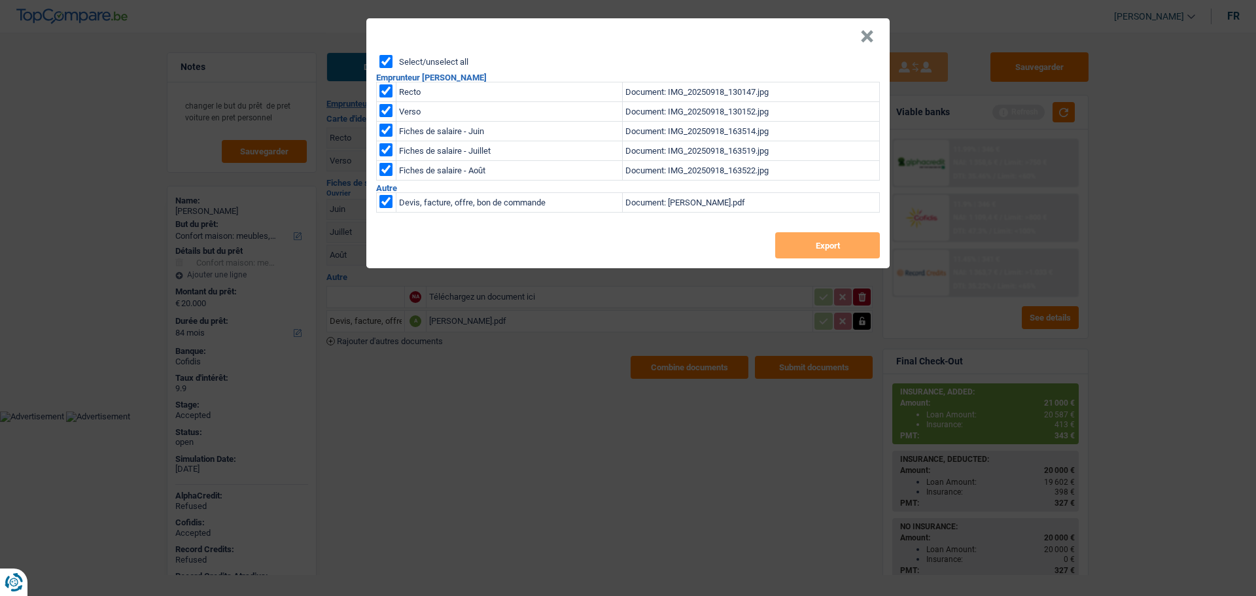
checkbox input "true"
click at [821, 253] on button "Export" at bounding box center [827, 245] width 105 height 26
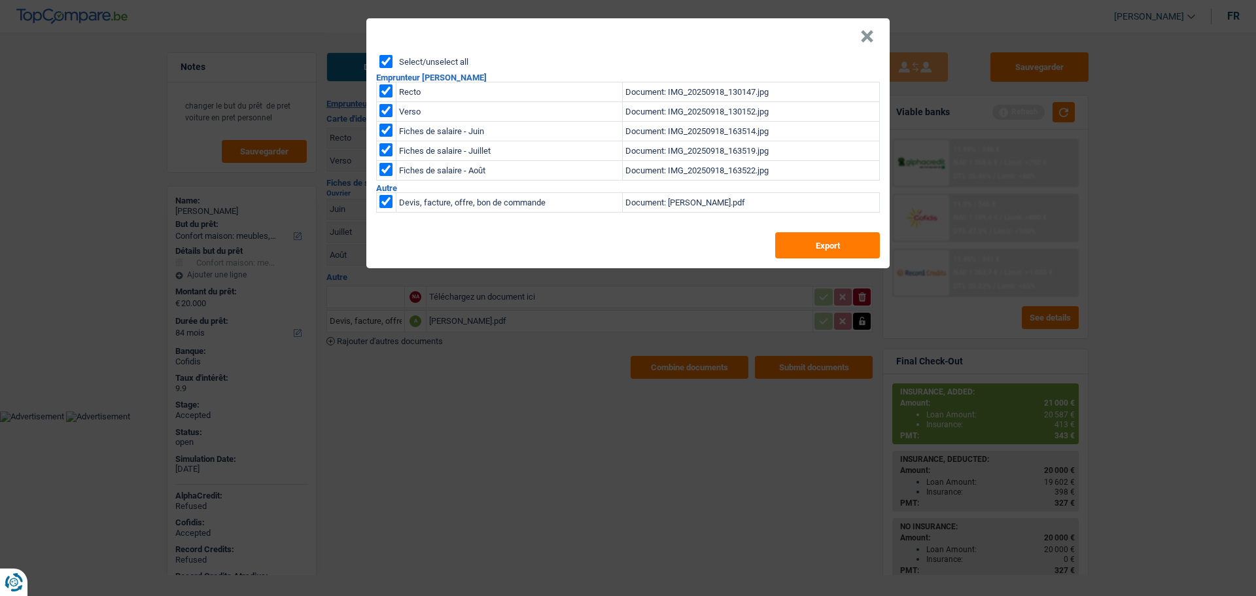
click at [859, 37] on header "×" at bounding box center [628, 36] width 524 height 37
click at [866, 32] on button "×" at bounding box center [868, 36] width 14 height 13
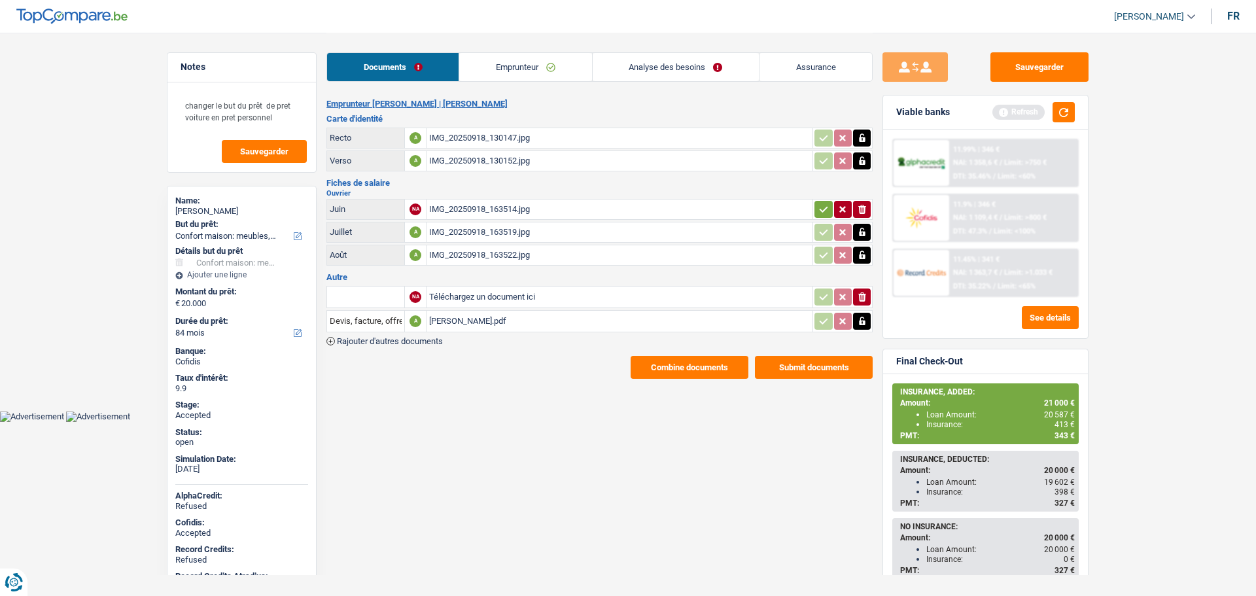
click at [511, 56] on link "Emprunteur" at bounding box center [525, 67] width 132 height 28
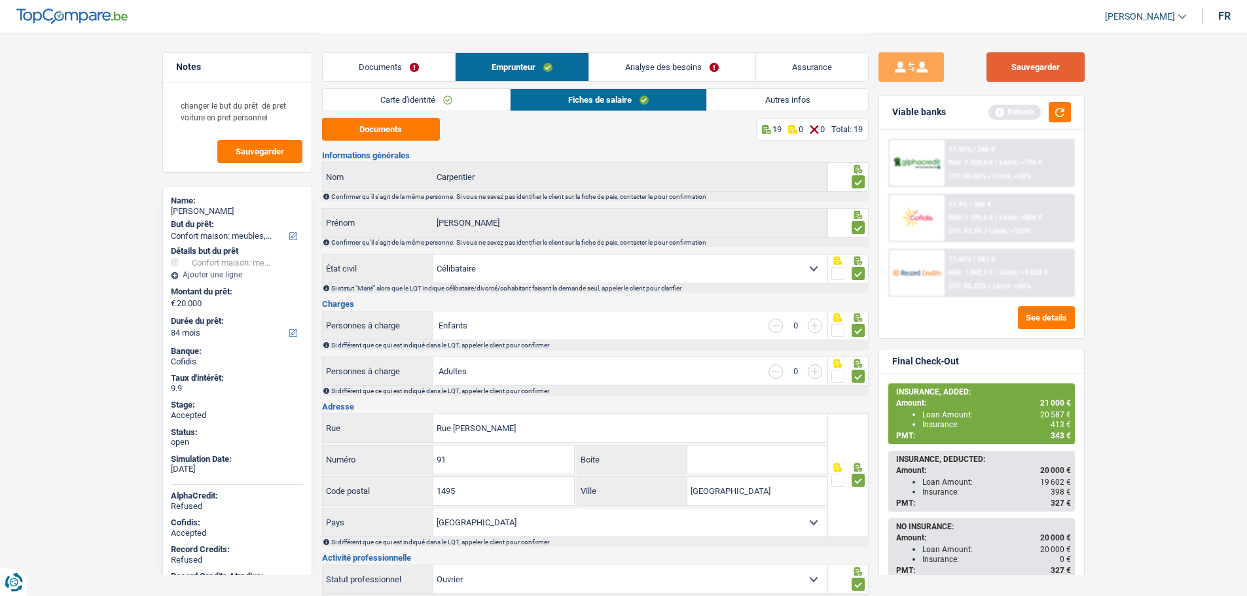
click at [1021, 55] on button "Sauvegarder" at bounding box center [1035, 66] width 98 height 29
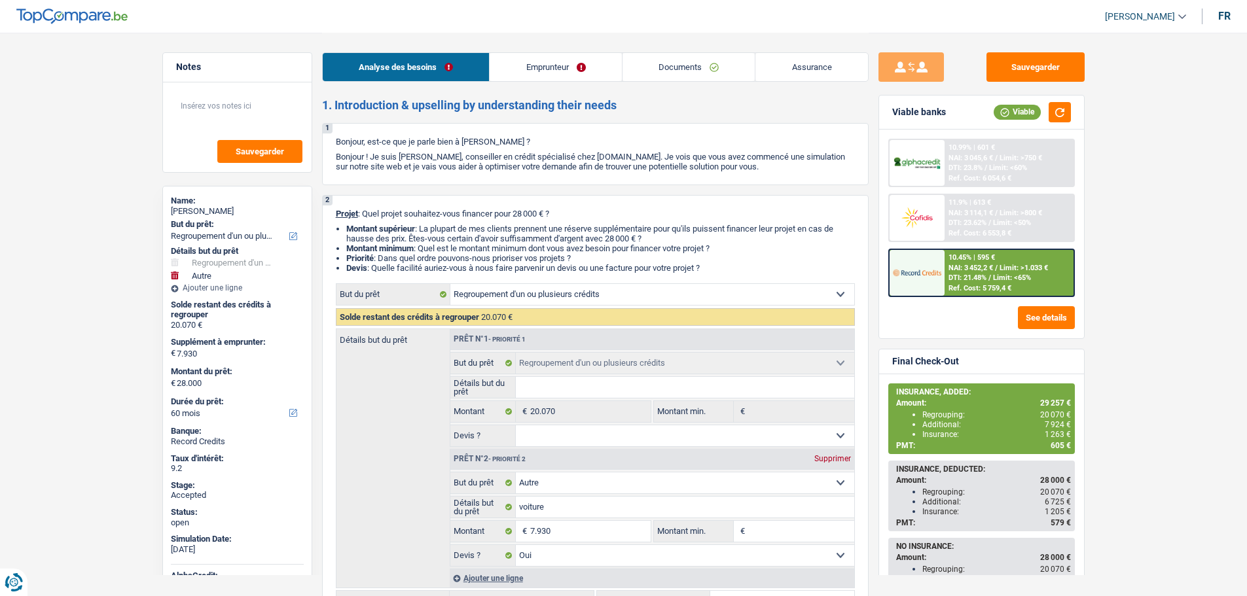
select select "refinancing"
select select "other"
select select "60"
select select "refinancing"
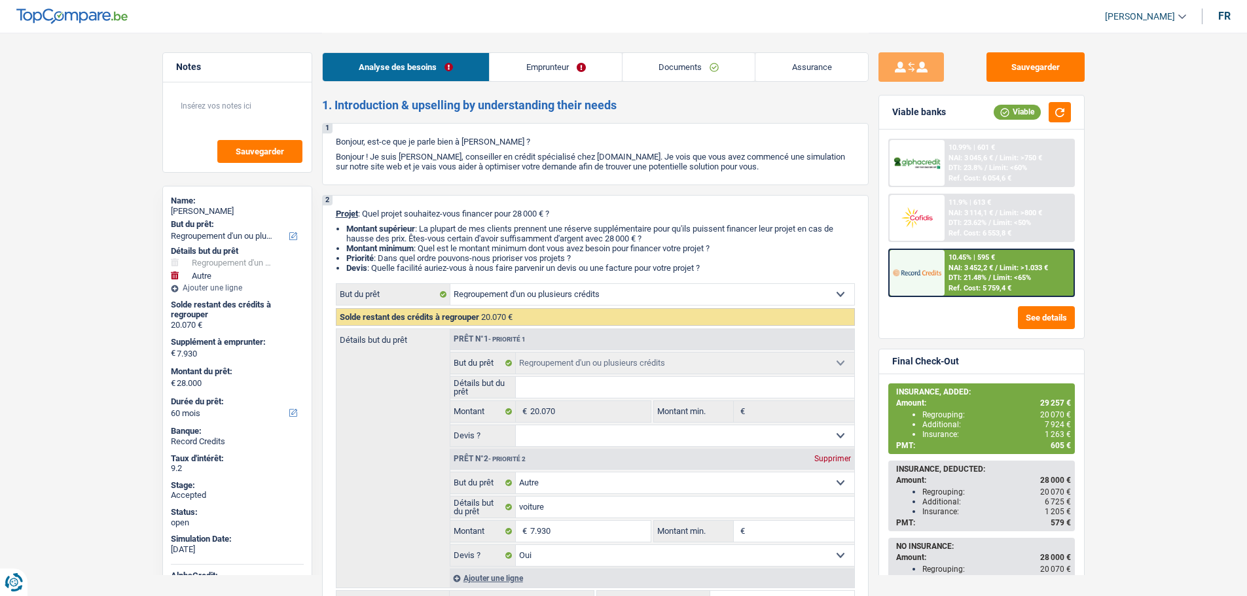
select select "refinancing"
select select "other"
select select "yes"
select select "60"
select select "worker"
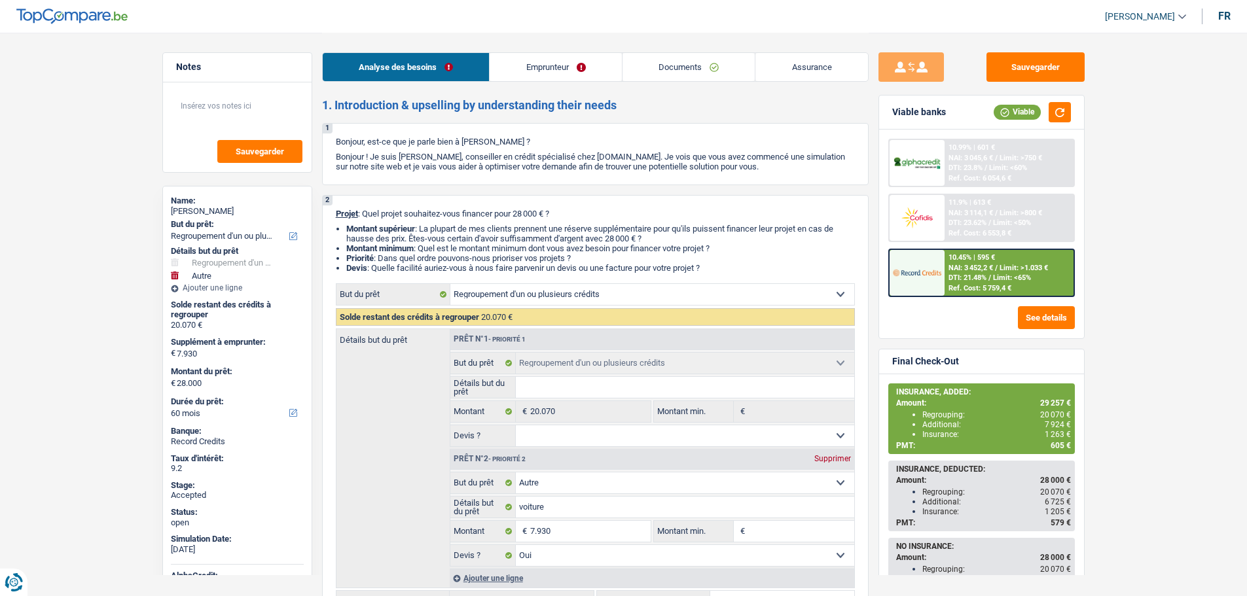
select select "netSalary"
select select "mealVouchers"
select select "rents"
select select "personalLoan"
select select "familyEvent"
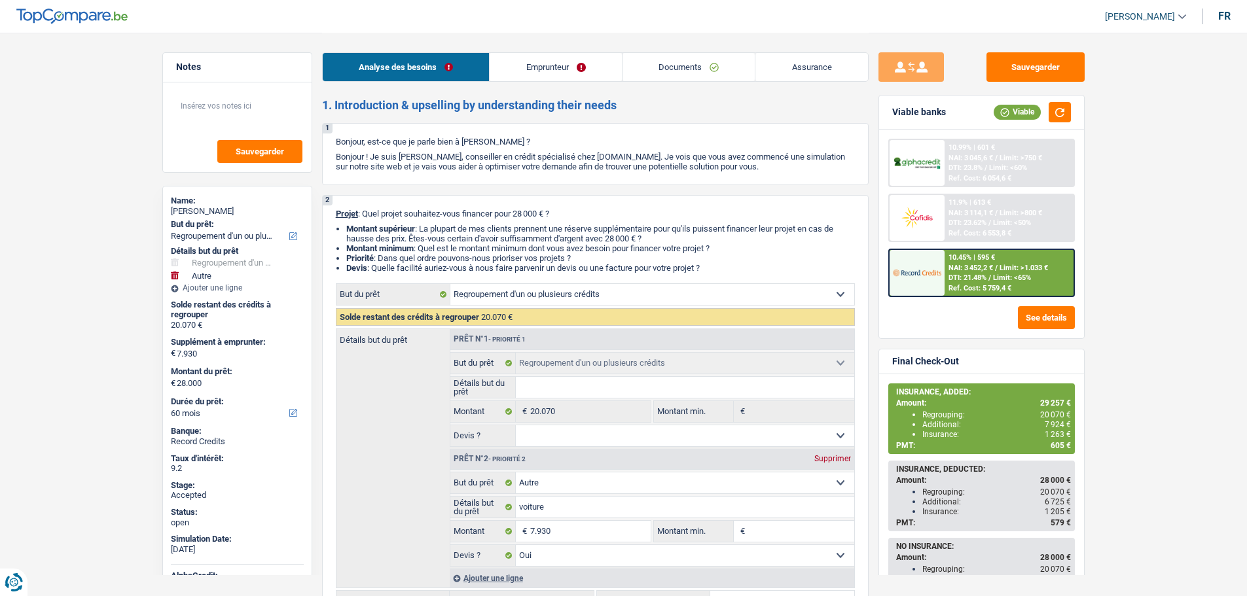
select select "60"
select select "personalLoan"
select select "familyEvent"
select select "60"
select select "carLoan"
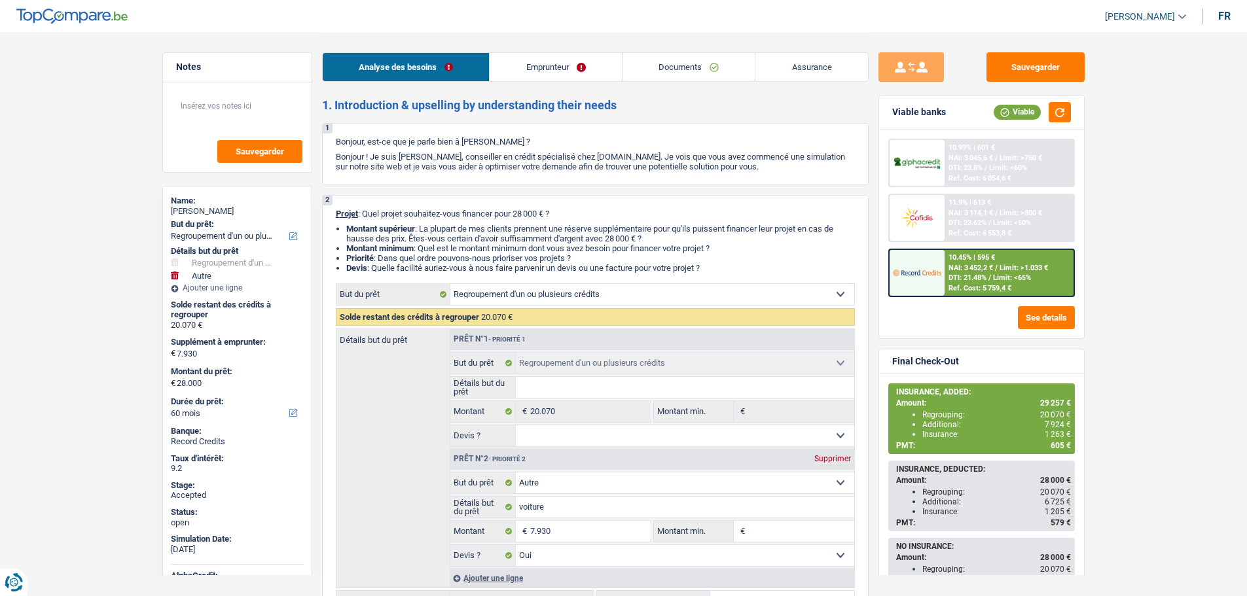
select select "42"
select select "carLoan"
select select "36"
select select "refinancing"
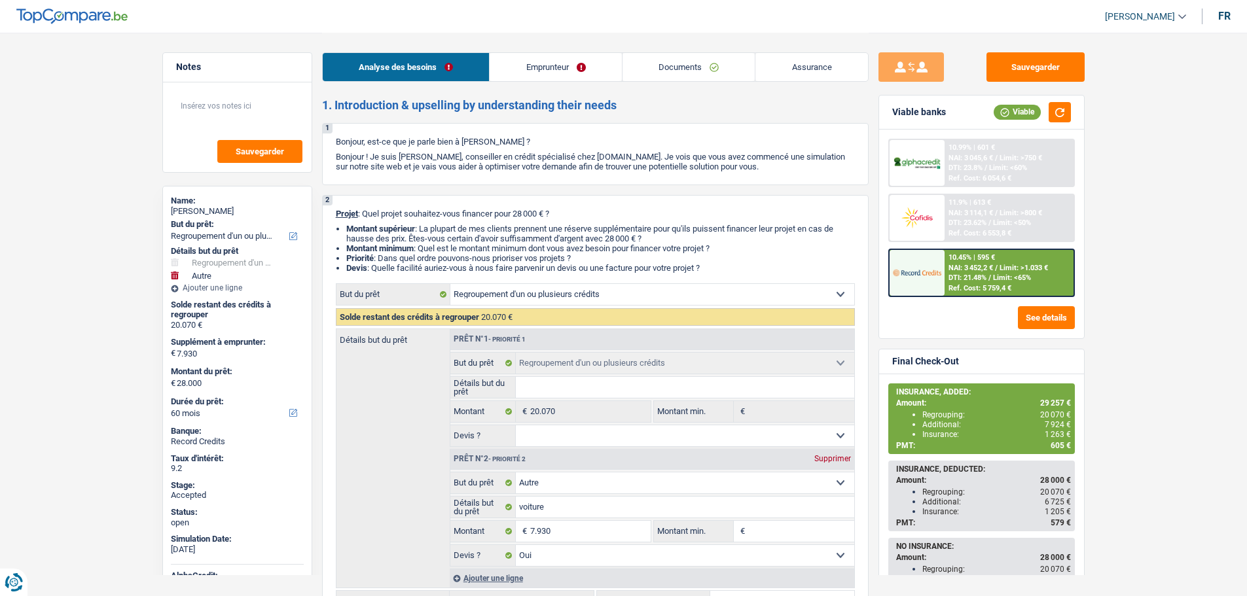
select select "other"
select select "yes"
select select "60"
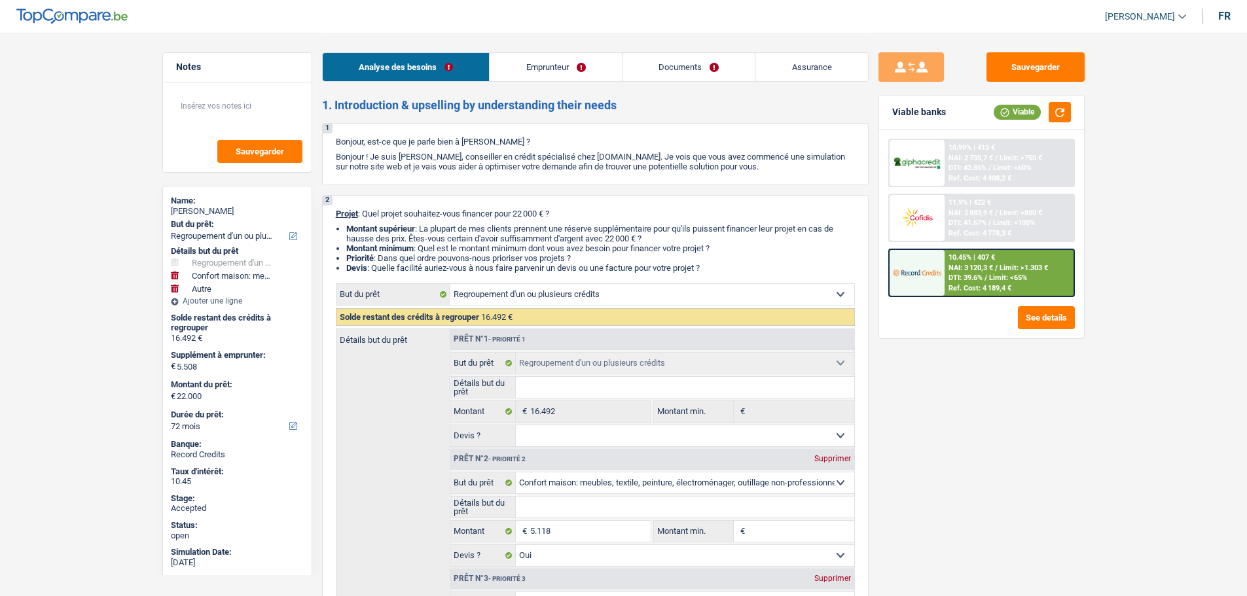
select select "refinancing"
select select "household"
select select "other"
select select "72"
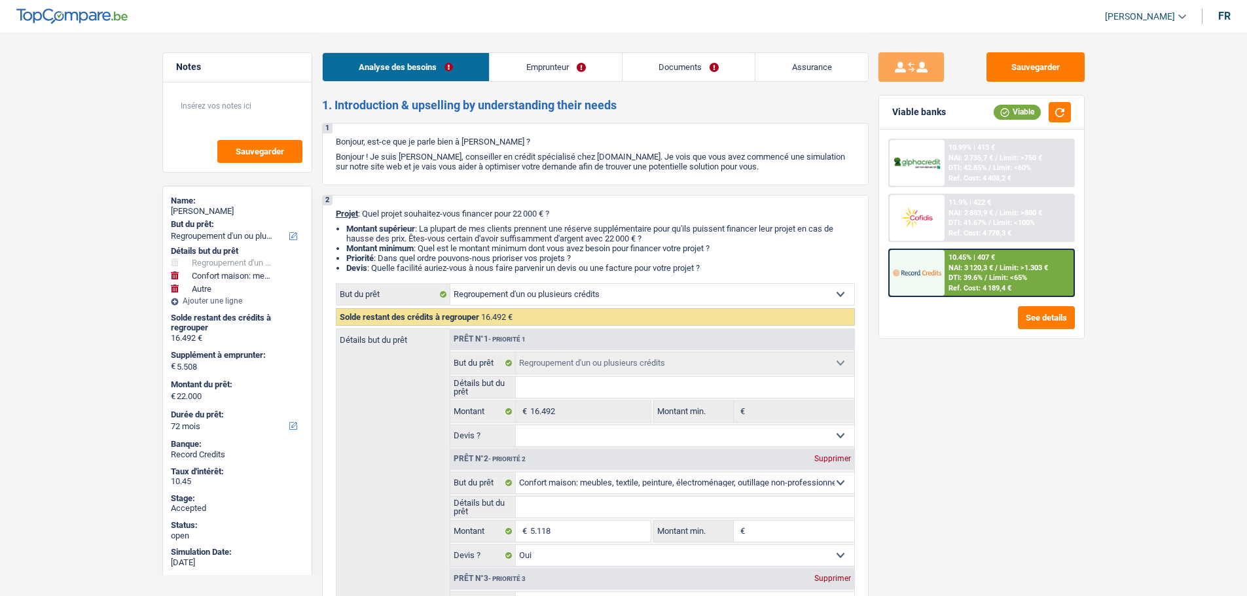
select select "refinancing"
select select "household"
select select "yes"
select select "other"
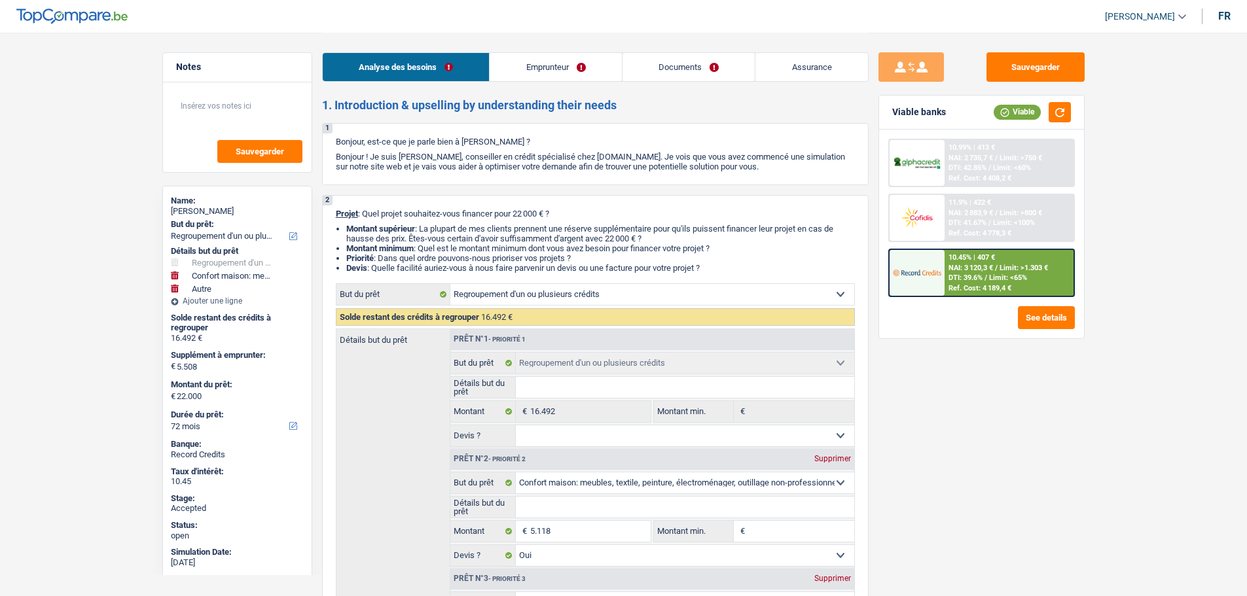
select select "72"
select select "privateEmployee"
select select "familyAllowances"
select select "netSalary"
select select "mealVouchers"
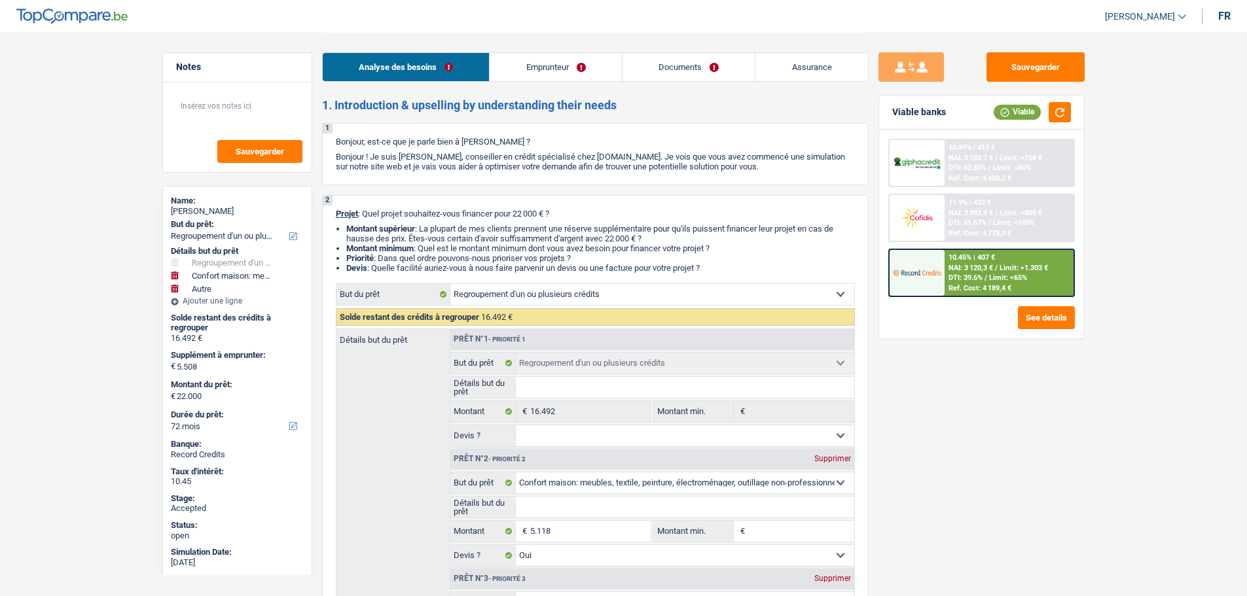
select select "ownerWithMortgage"
select select "mortgage"
select select "180"
select select "personalLoan"
select select "smallWorks"
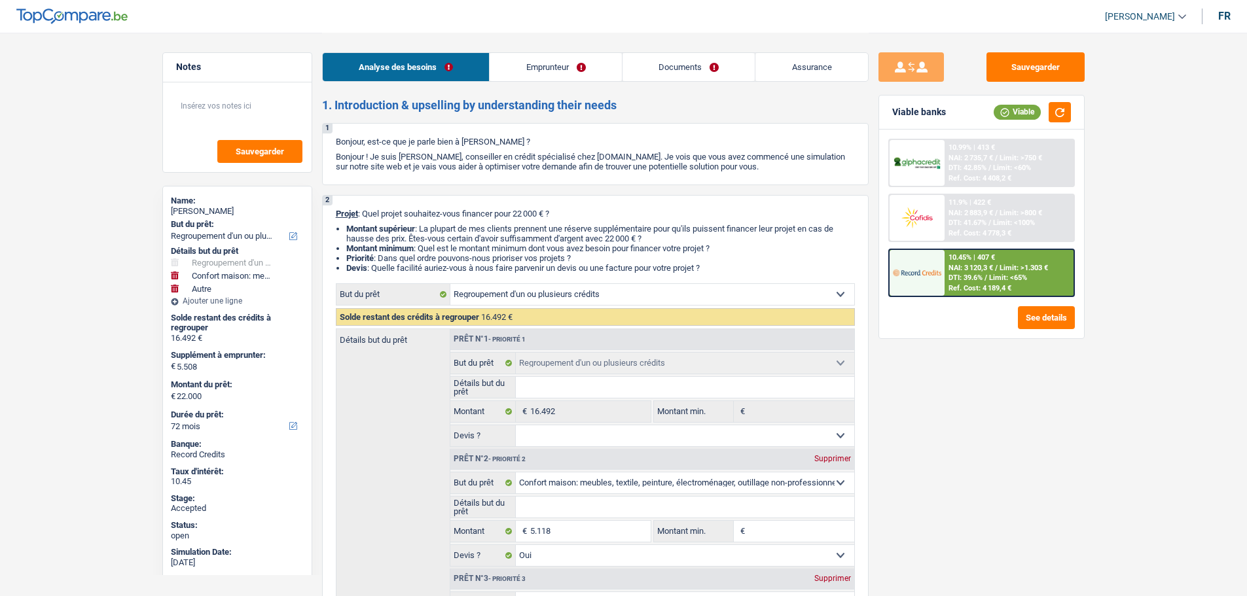
select select "84"
select select "personalLoan"
select select "60"
select select "cardOrCredit"
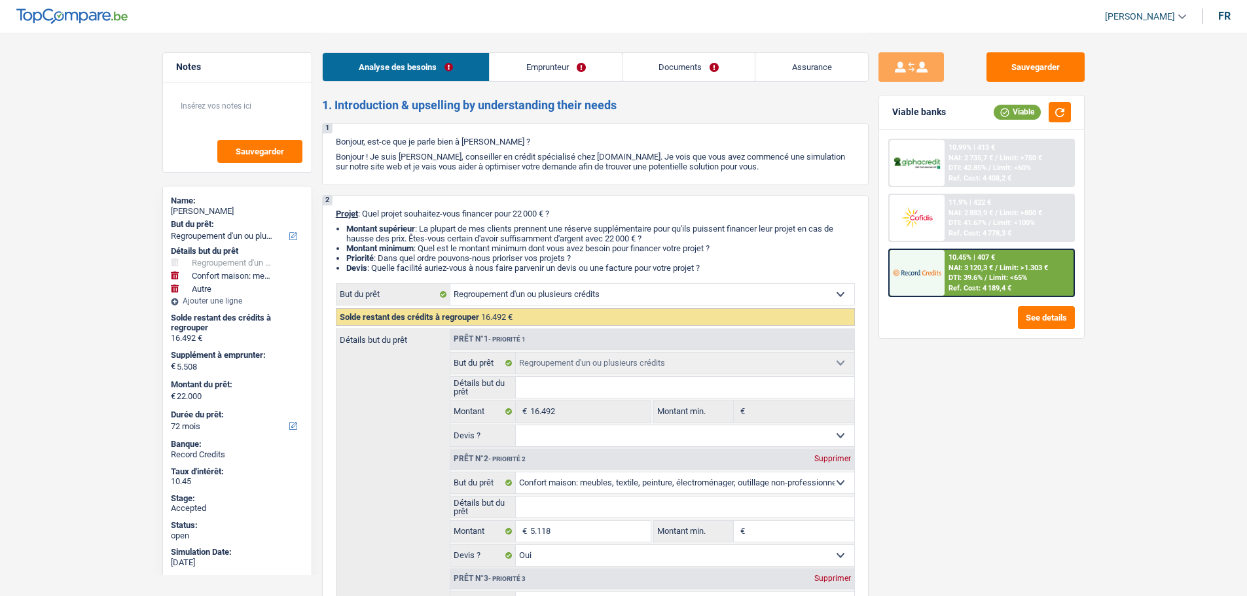
select select "refinancing"
select select "household"
select select "yes"
select select "other"
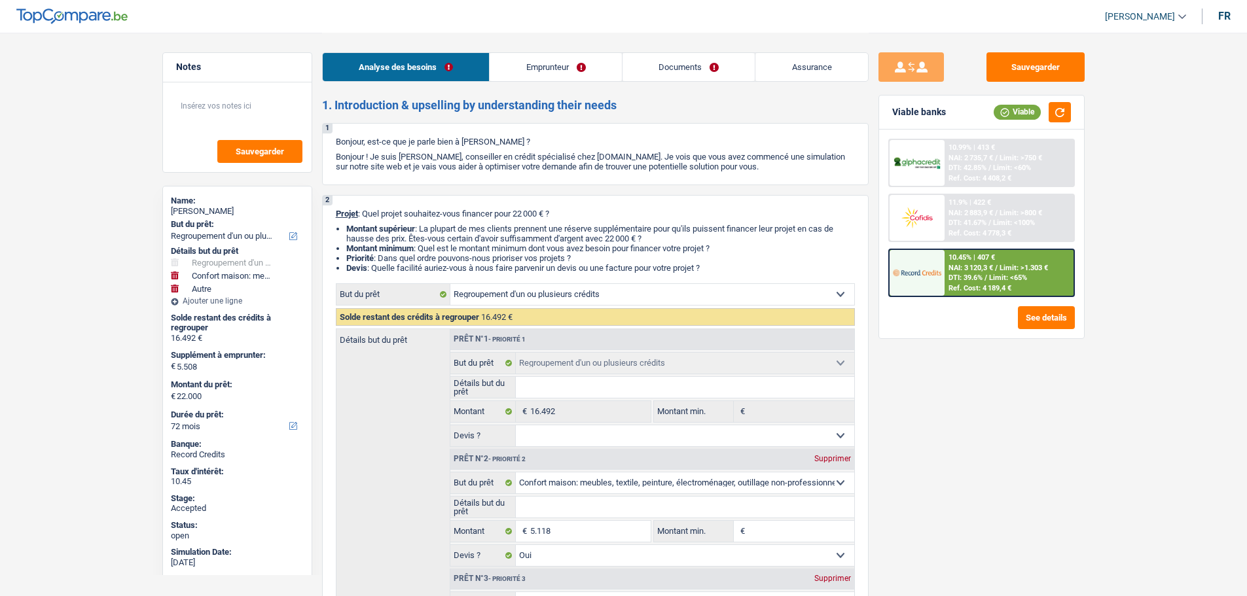
select select "72"
click at [1120, 14] on span "[PERSON_NAME]" at bounding box center [1140, 16] width 70 height 11
click at [1111, 118] on button "SO" at bounding box center [1115, 120] width 116 height 26
select select "72"
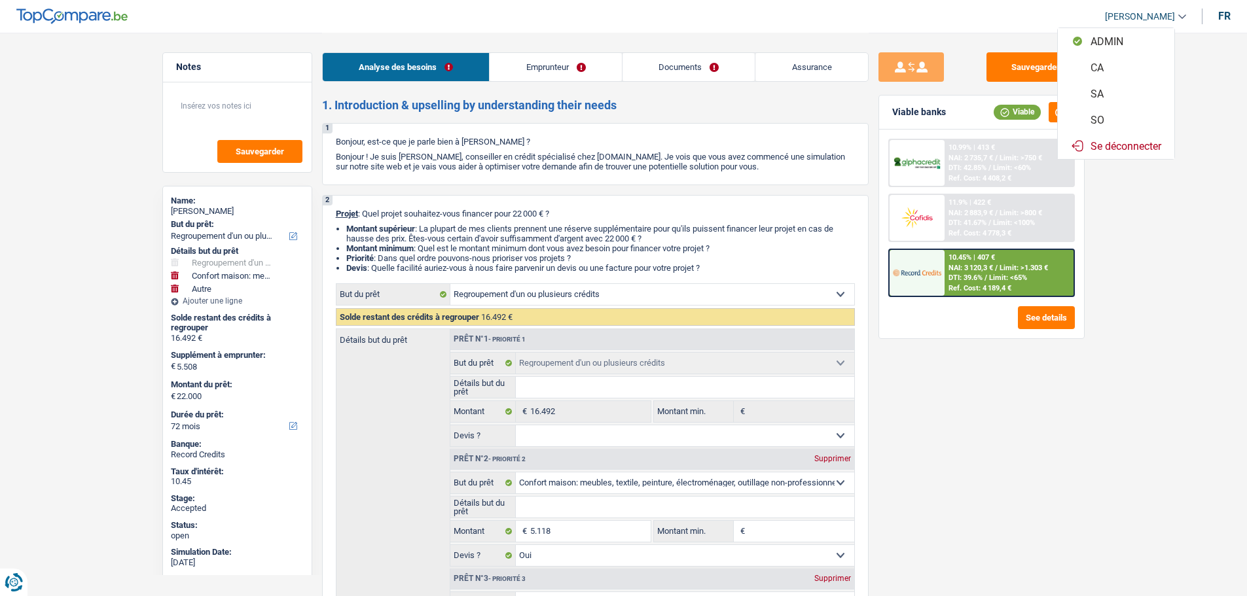
select select "refinancing"
select select "household"
select select "yes"
select select "other"
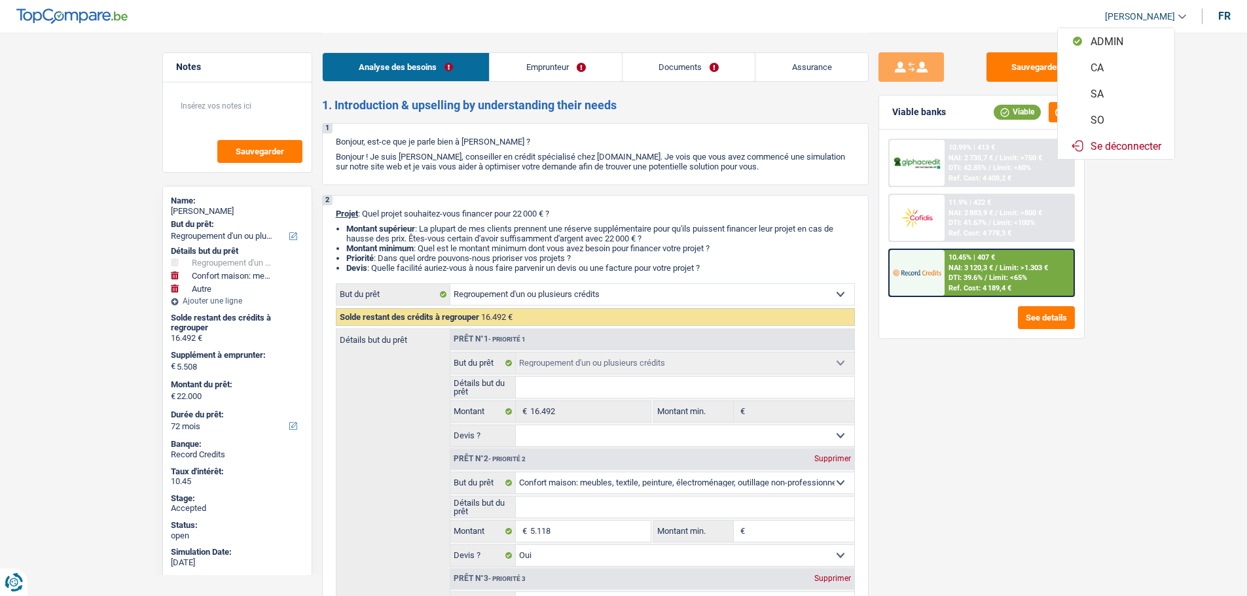
select select "72"
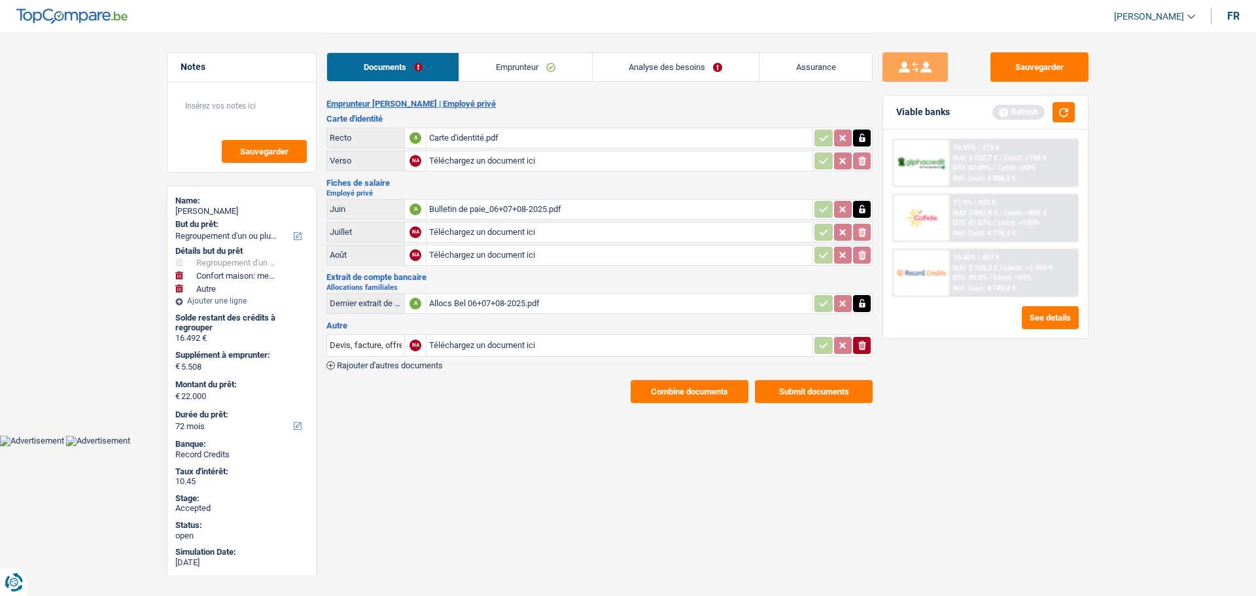
click at [678, 60] on link "Analyse des besoins" at bounding box center [676, 67] width 166 height 28
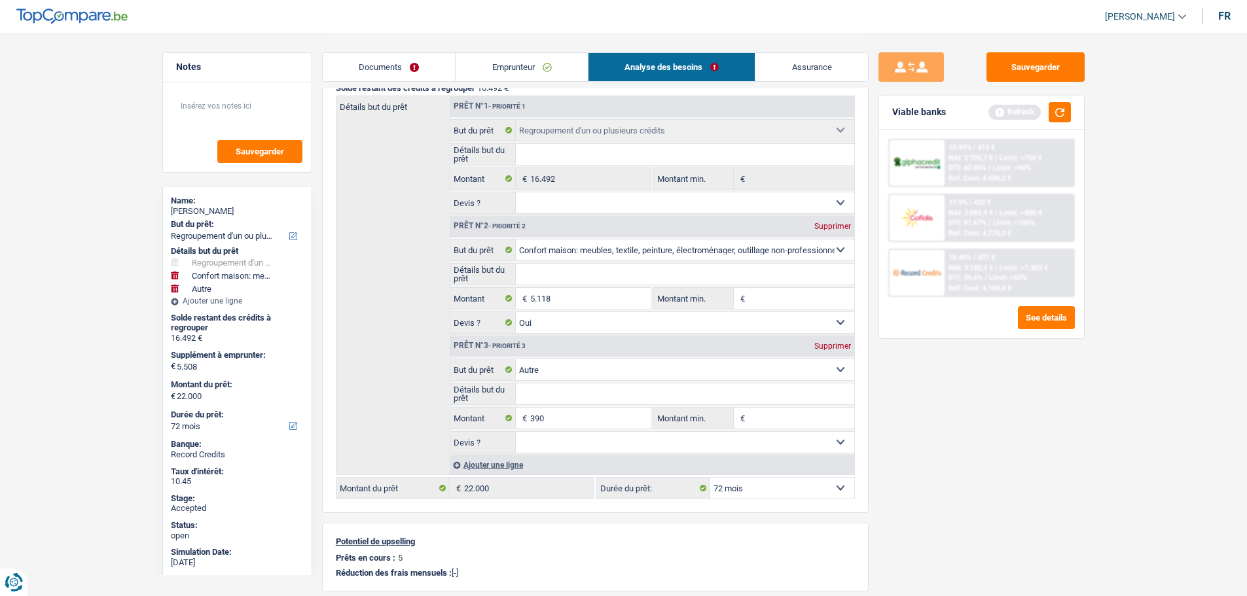
scroll to position [196, 0]
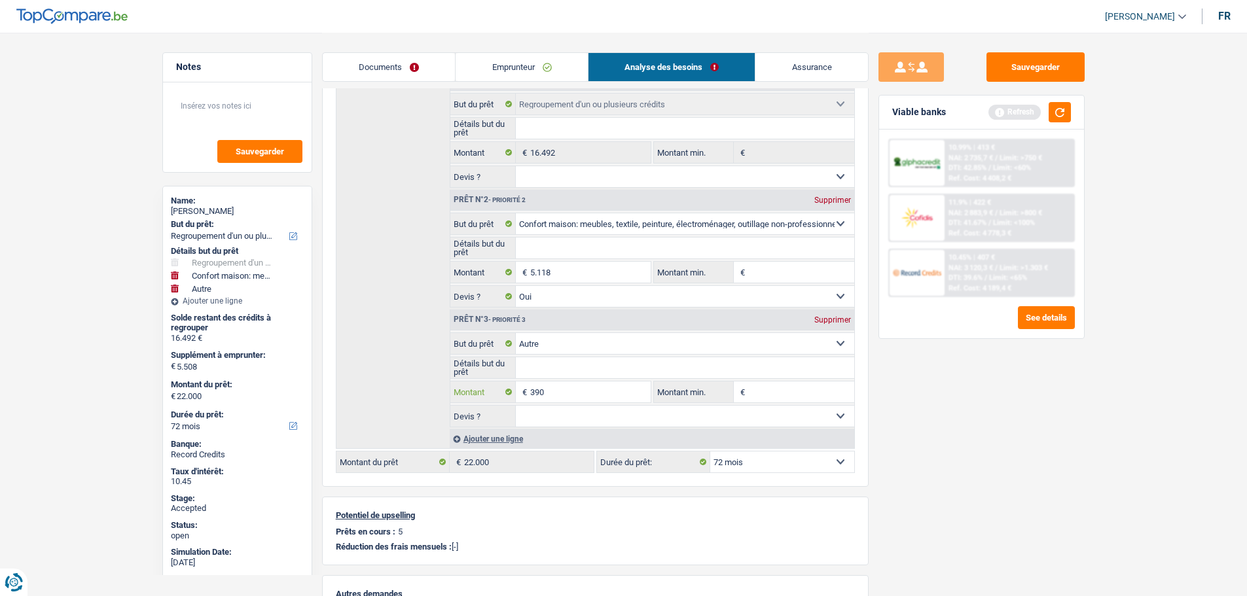
click at [580, 391] on input "390" at bounding box center [590, 392] width 120 height 21
click at [566, 385] on input "390" at bounding box center [590, 392] width 120 height 21
type input "3.390"
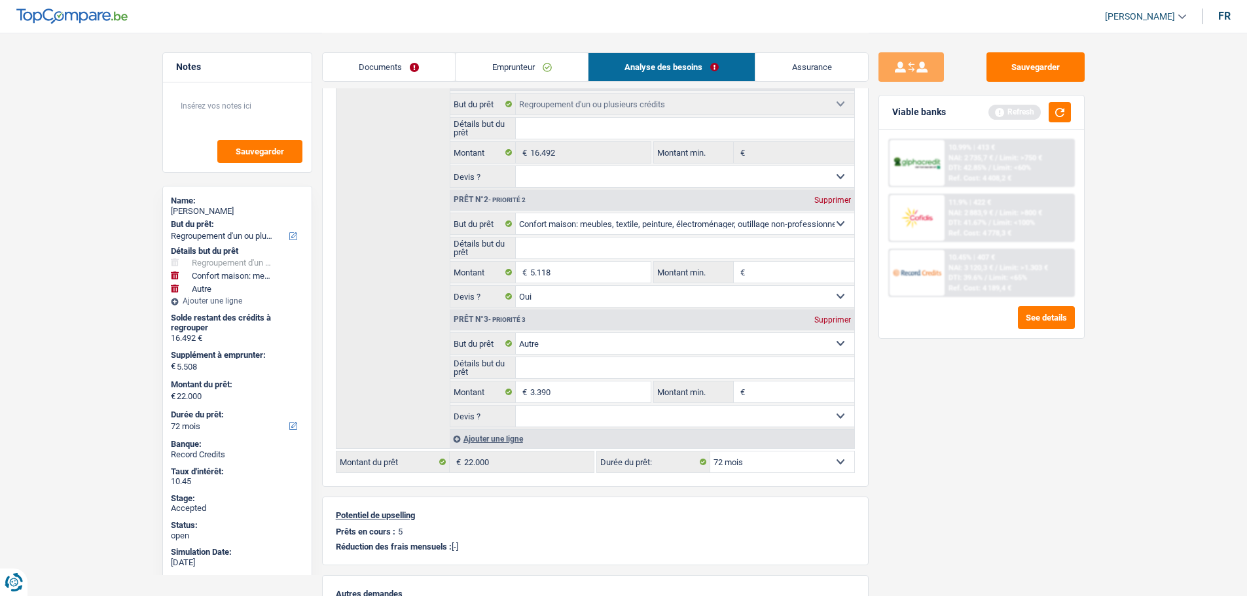
type input "8.508"
type input "25.000"
select select "120"
type input "25.000"
select select "120"
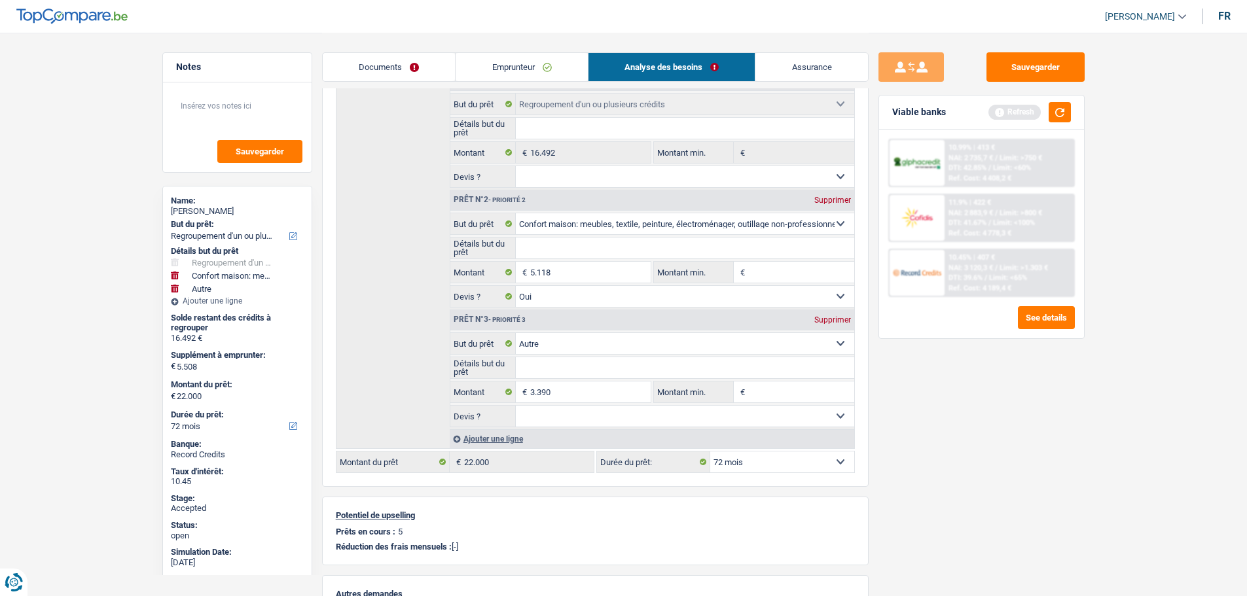
type input "25.000"
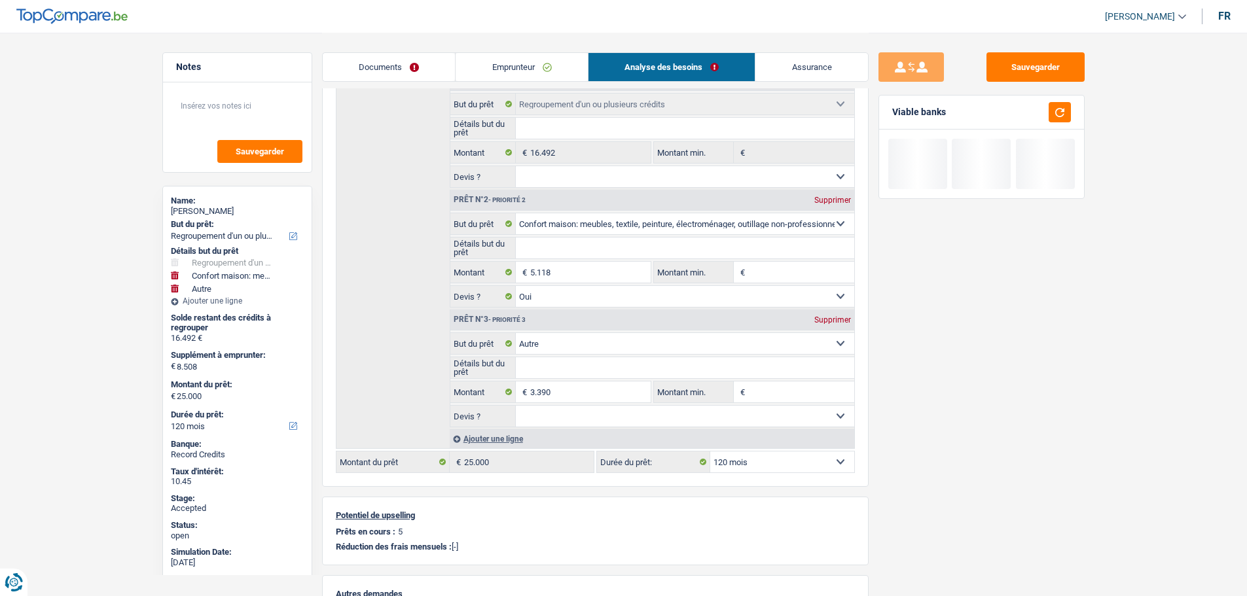
click at [921, 419] on div "Sauvegarder Viable banks" at bounding box center [981, 313] width 226 height 523
click at [764, 454] on select "12 mois 18 mois 24 mois 30 mois 36 mois 42 mois 48 mois 60 mois 72 mois 84 mois…" at bounding box center [782, 462] width 144 height 21
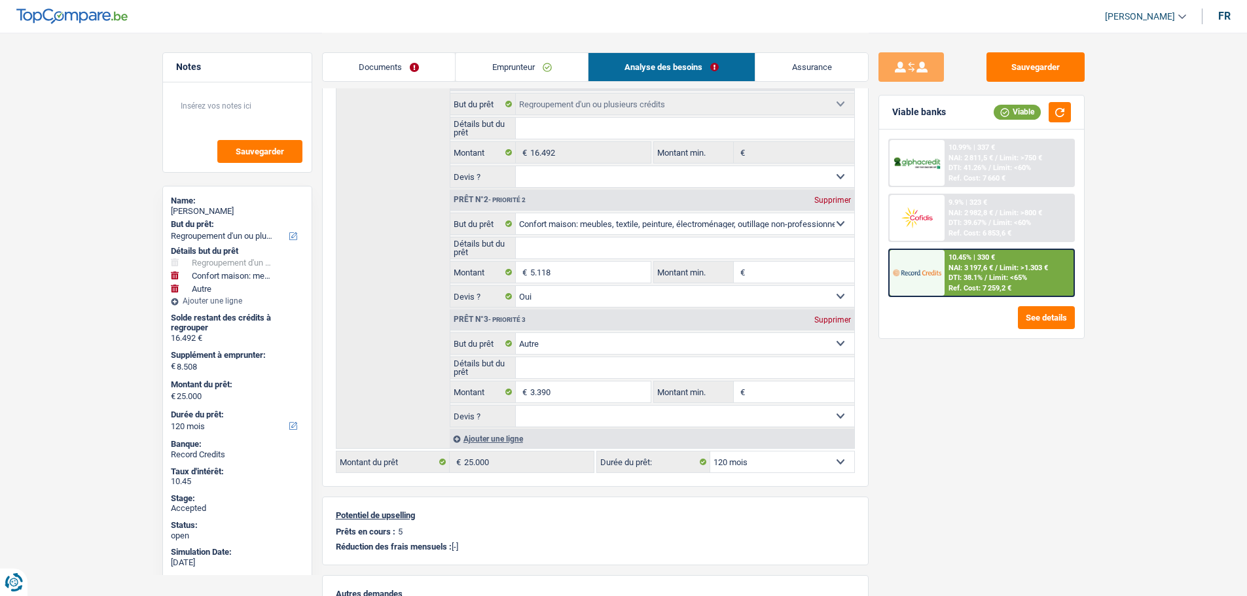
select select "72"
click at [710, 452] on select "12 mois 18 mois 24 mois 30 mois 36 mois 42 mois 48 mois 60 mois 72 mois 84 mois…" at bounding box center [782, 462] width 144 height 21
select select "72"
click at [799, 66] on link "Assurance" at bounding box center [811, 67] width 113 height 28
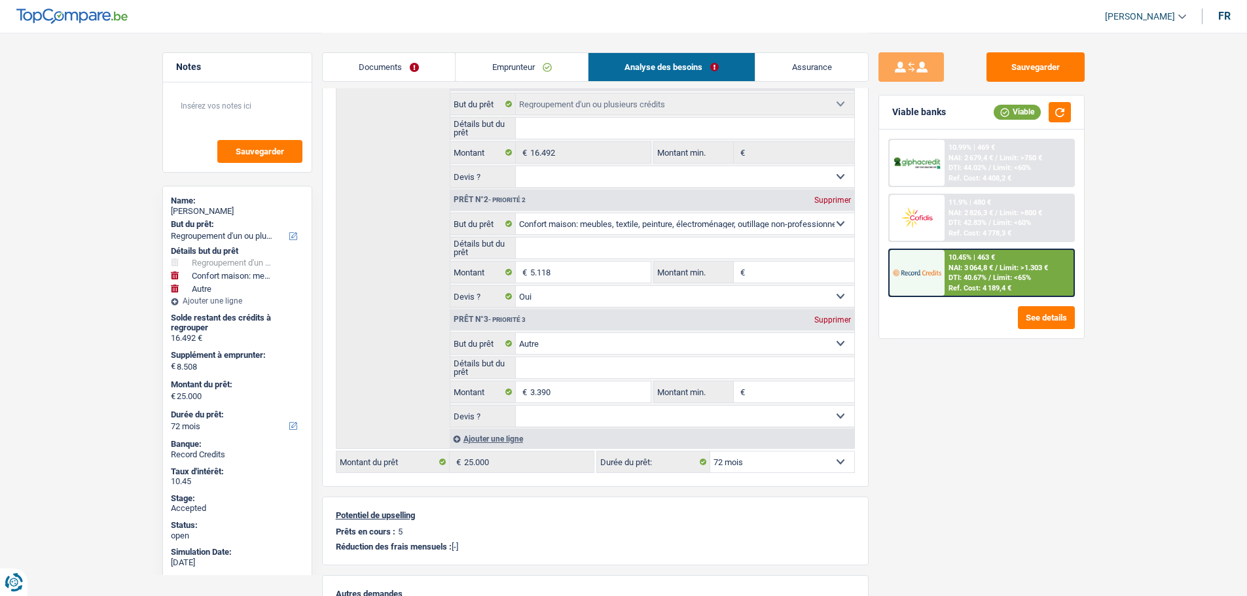
scroll to position [0, 0]
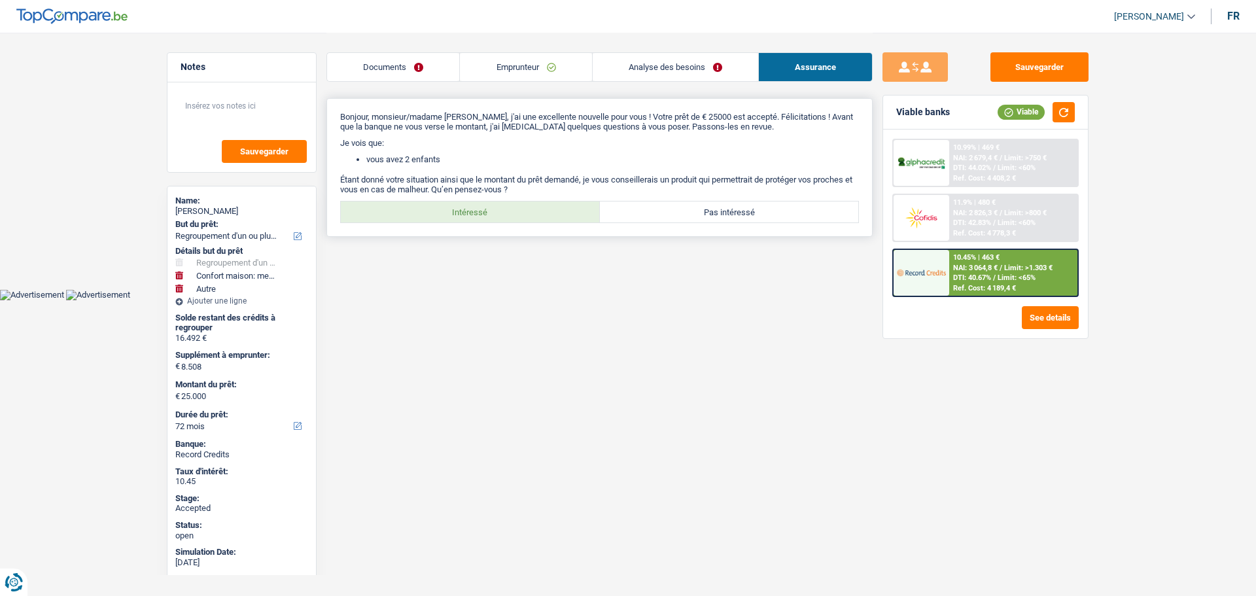
click at [474, 209] on label "Intéressé" at bounding box center [470, 212] width 259 height 21
click at [474, 209] on input "Intéressé" at bounding box center [470, 212] width 259 height 21
radio input "true"
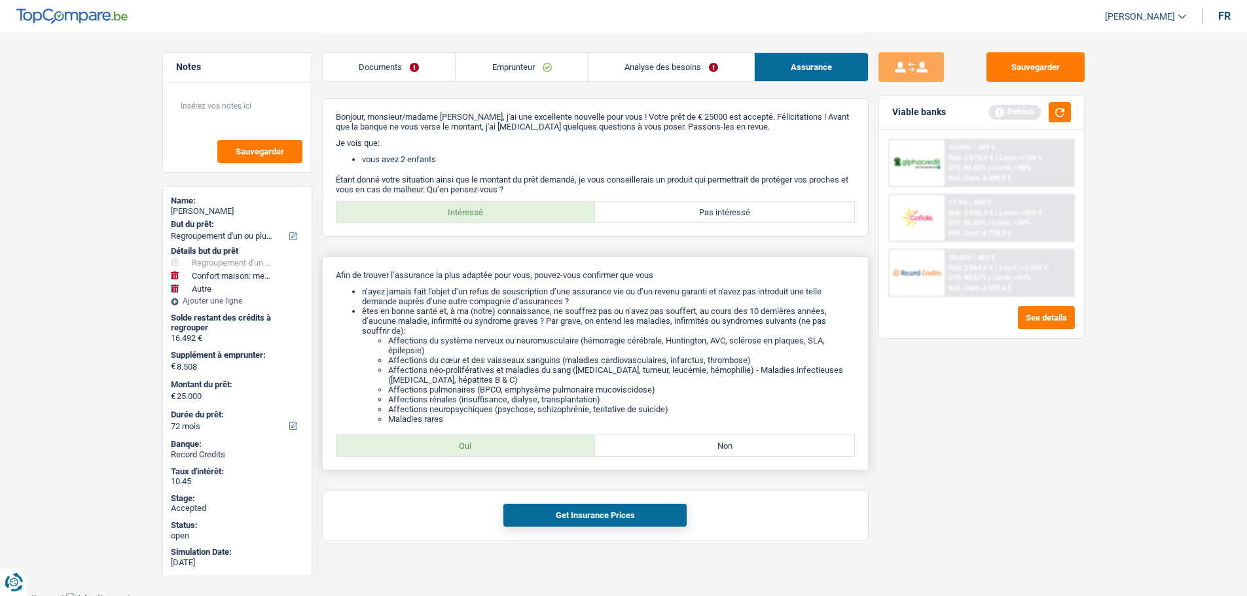
click at [490, 444] on label "Oui" at bounding box center [465, 445] width 259 height 21
click at [490, 444] on input "Oui" at bounding box center [465, 445] width 259 height 21
radio input "true"
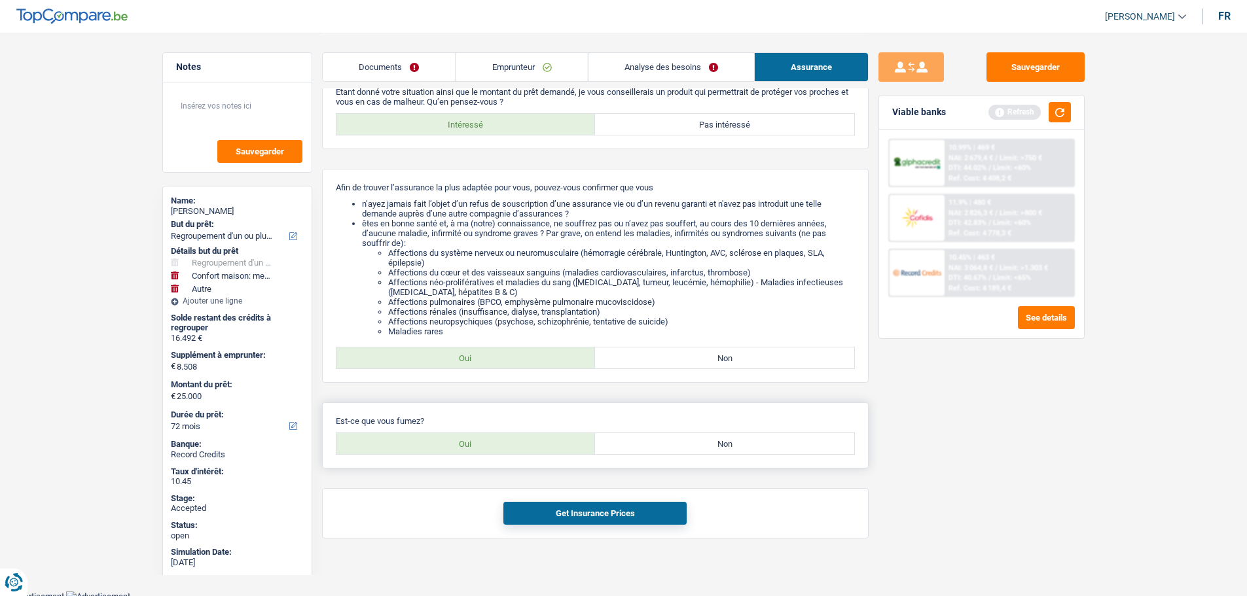
scroll to position [92, 0]
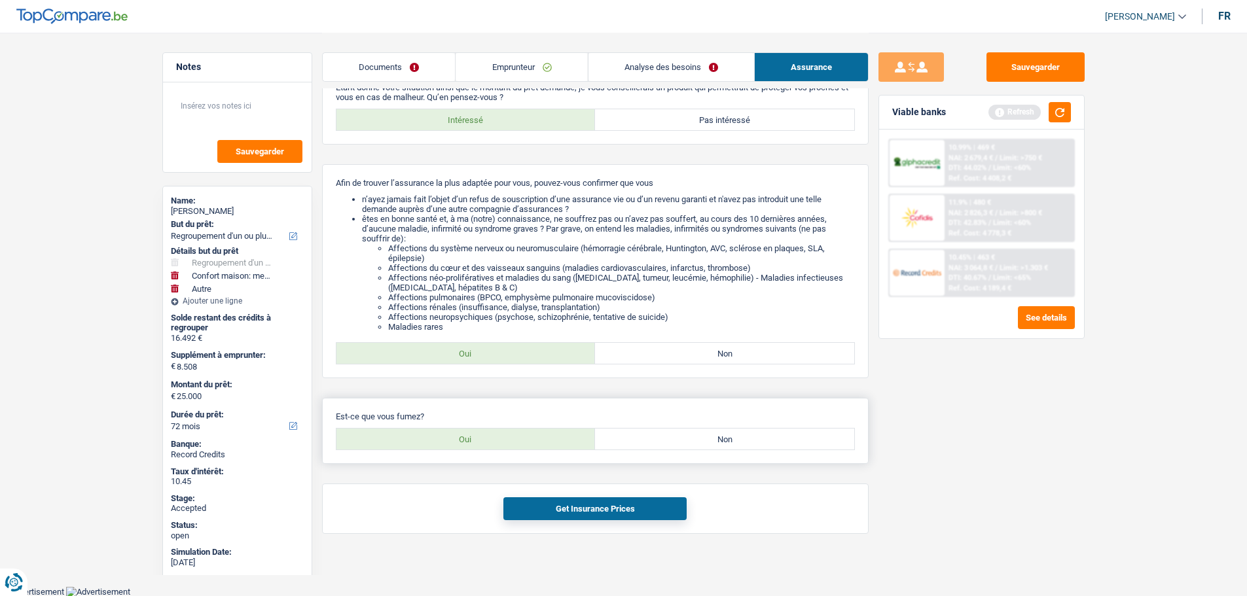
click at [495, 435] on label "Oui" at bounding box center [465, 439] width 259 height 21
click at [495, 435] on input "Oui" at bounding box center [465, 439] width 259 height 21
radio input "true"
click at [569, 508] on button "Get Insurance Prices" at bounding box center [594, 508] width 183 height 23
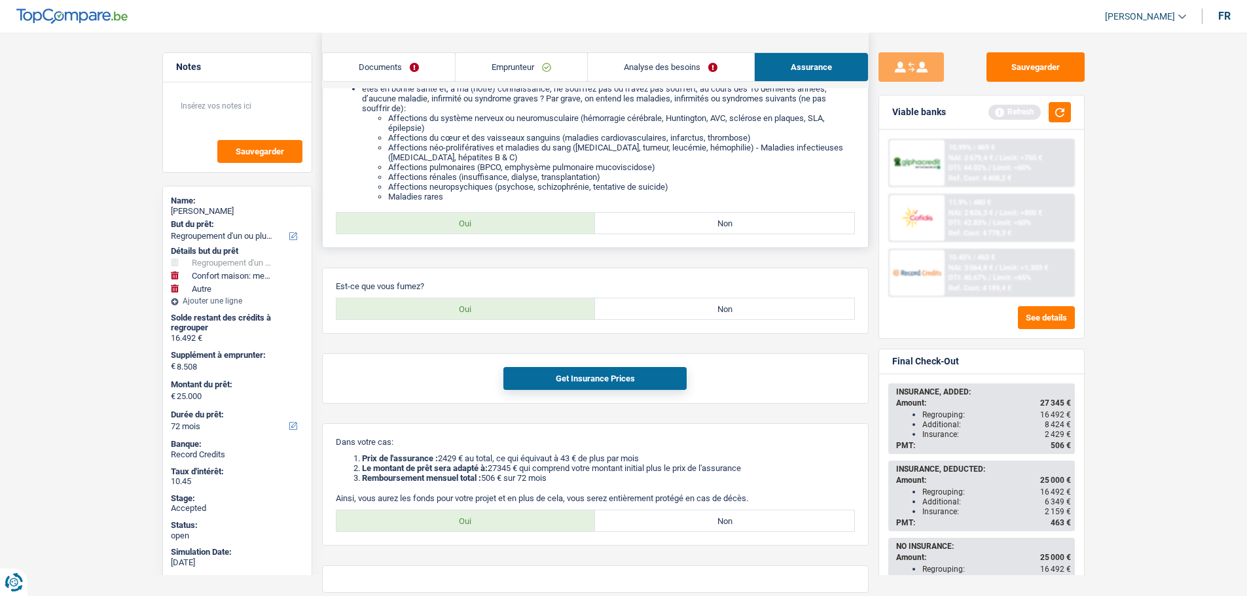
scroll to position [223, 0]
click at [490, 522] on label "Oui" at bounding box center [465, 520] width 259 height 21
click at [490, 522] on input "Oui" at bounding box center [465, 520] width 259 height 21
radio input "true"
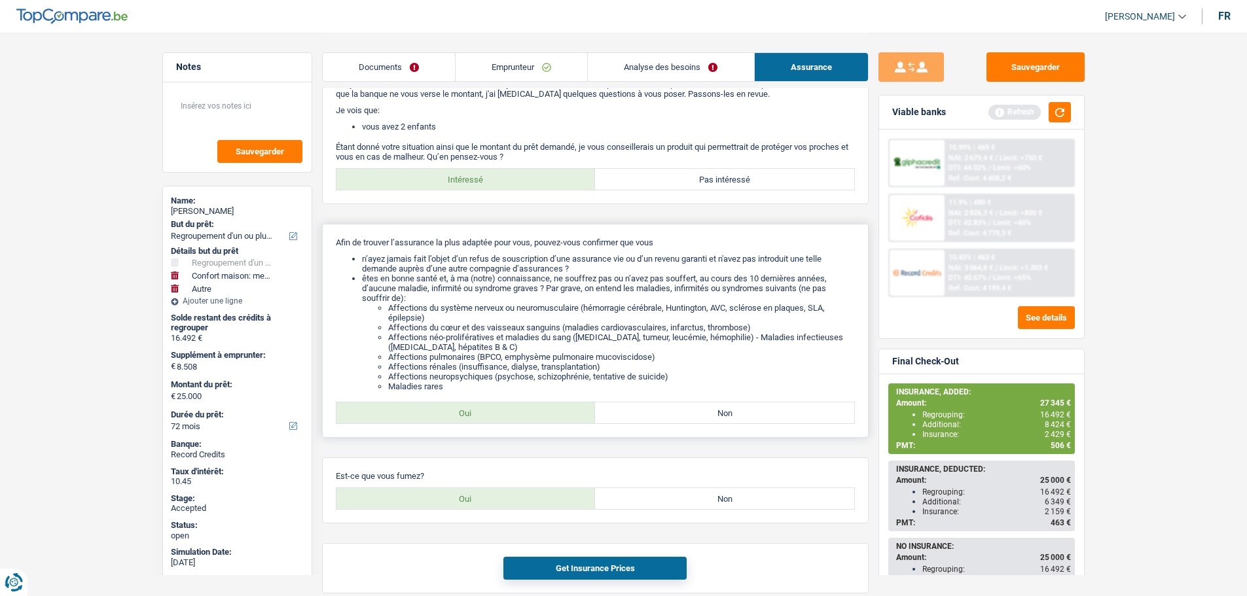
scroll to position [0, 0]
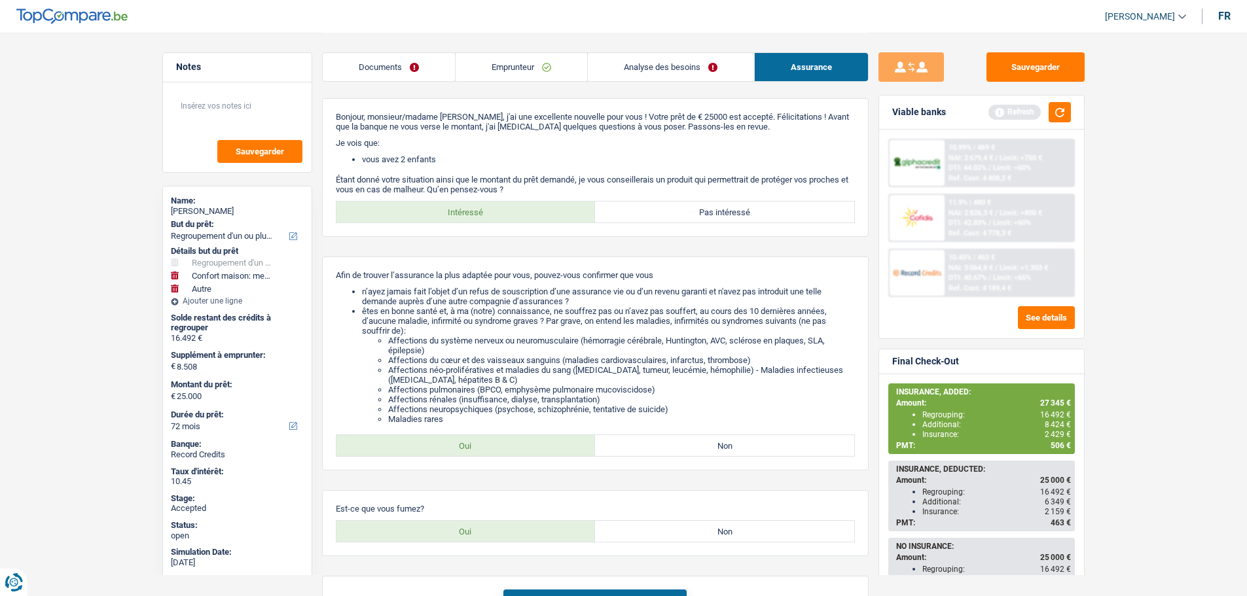
click at [417, 62] on link "Documents" at bounding box center [389, 67] width 132 height 28
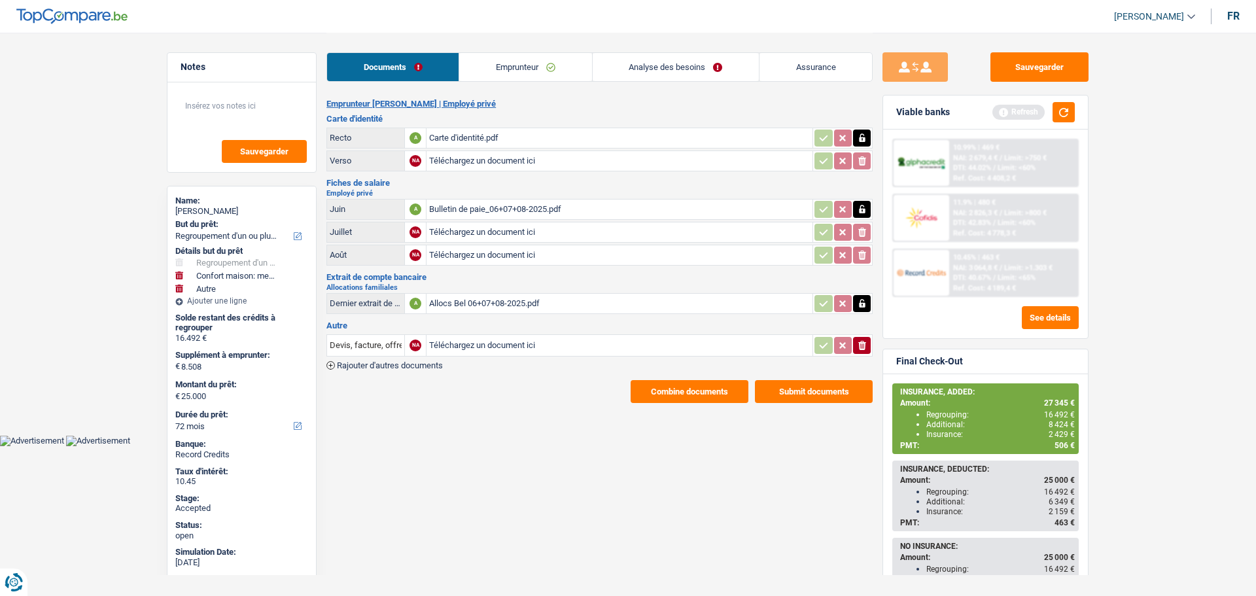
click at [707, 396] on button "Combine documents" at bounding box center [690, 391] width 118 height 23
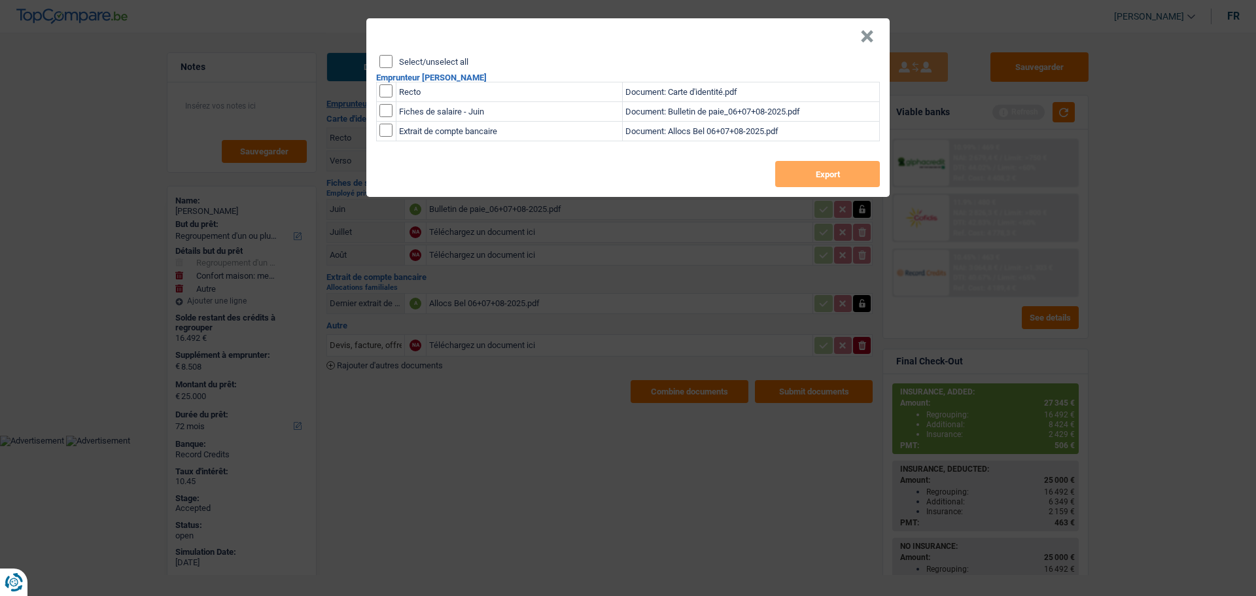
click at [435, 59] on label "Select/unselect all" at bounding box center [433, 62] width 69 height 9
click at [393, 59] on input "Select/unselect all" at bounding box center [386, 61] width 13 height 13
checkbox input "true"
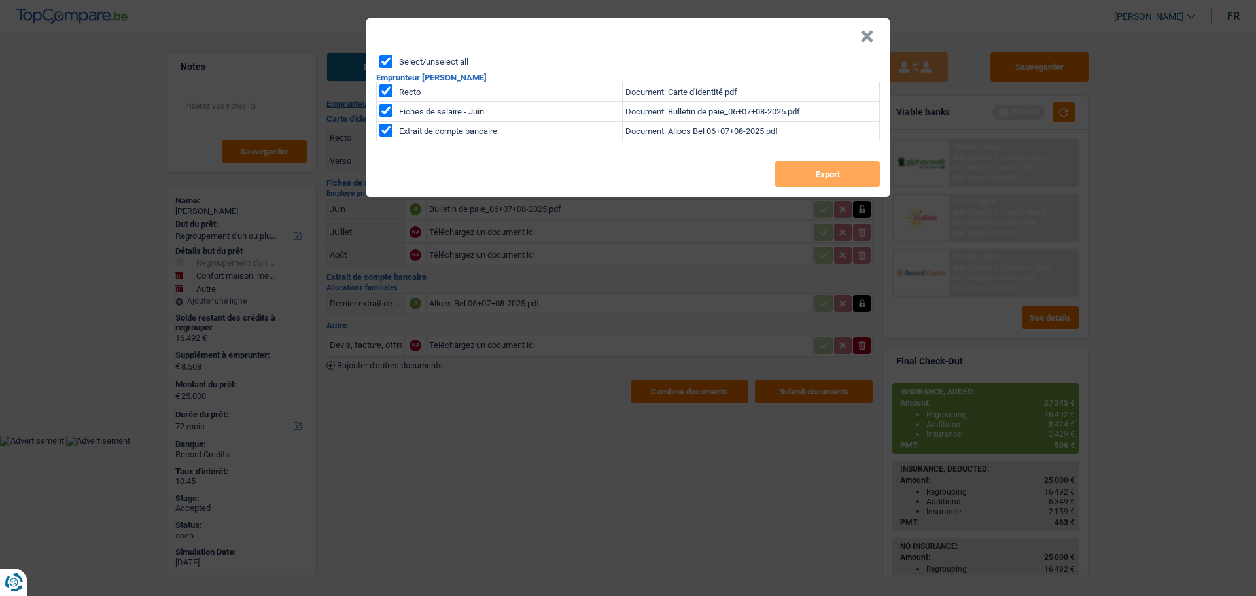
checkbox input "true"
click at [809, 177] on button "Export" at bounding box center [827, 174] width 105 height 26
drag, startPoint x: 861, startPoint y: 33, endPoint x: 839, endPoint y: 27, distance: 22.4
click at [861, 33] on button "×" at bounding box center [868, 36] width 14 height 13
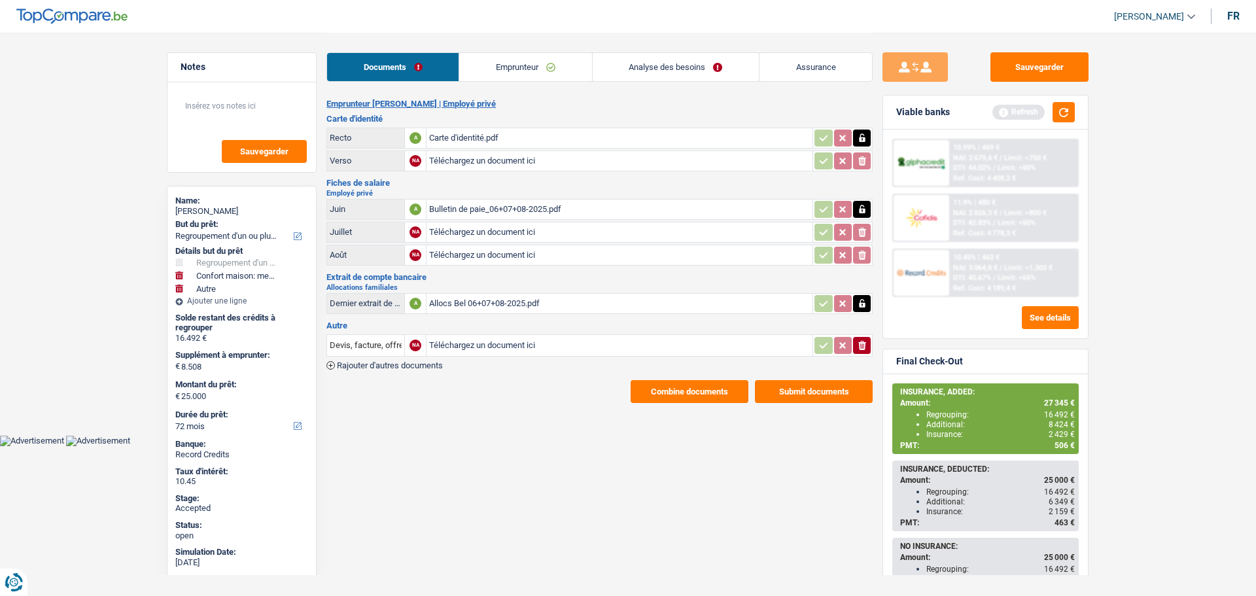
click at [504, 65] on link "Emprunteur" at bounding box center [525, 67] width 132 height 28
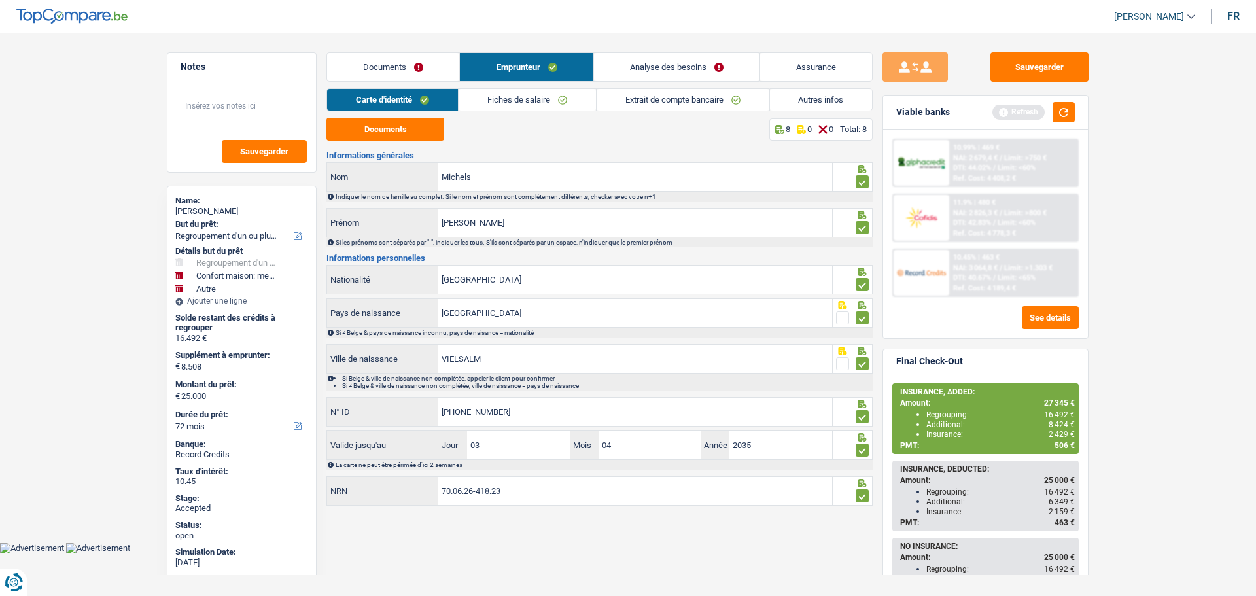
click at [669, 67] on link "Analyse des besoins" at bounding box center [677, 67] width 166 height 28
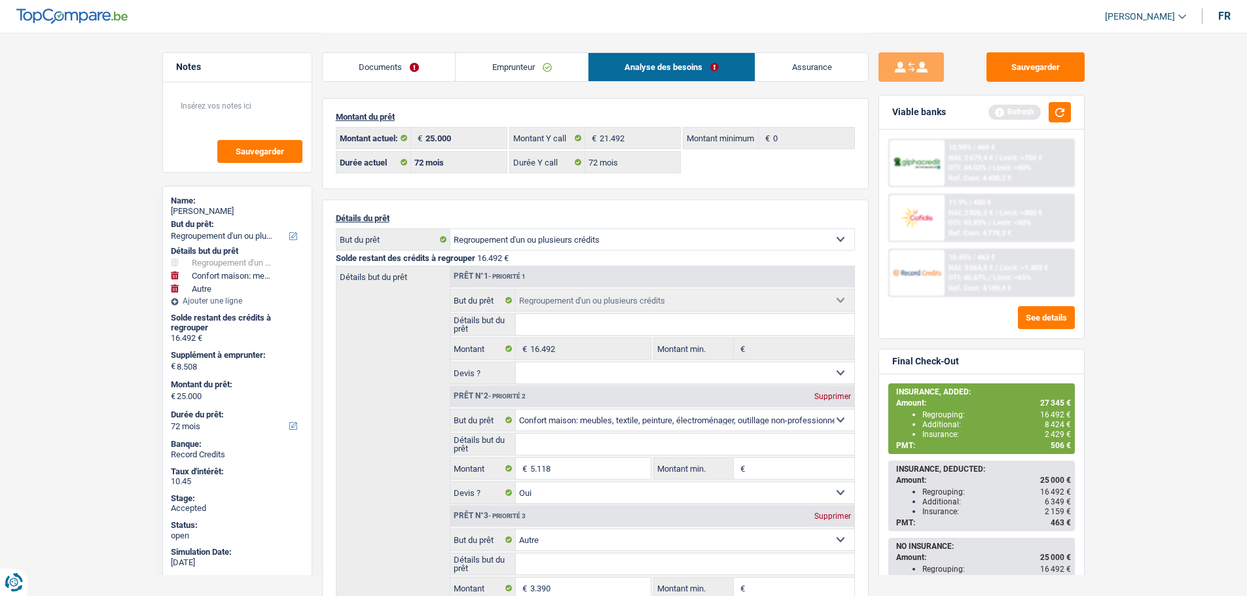
click at [505, 63] on link "Emprunteur" at bounding box center [521, 67] width 132 height 28
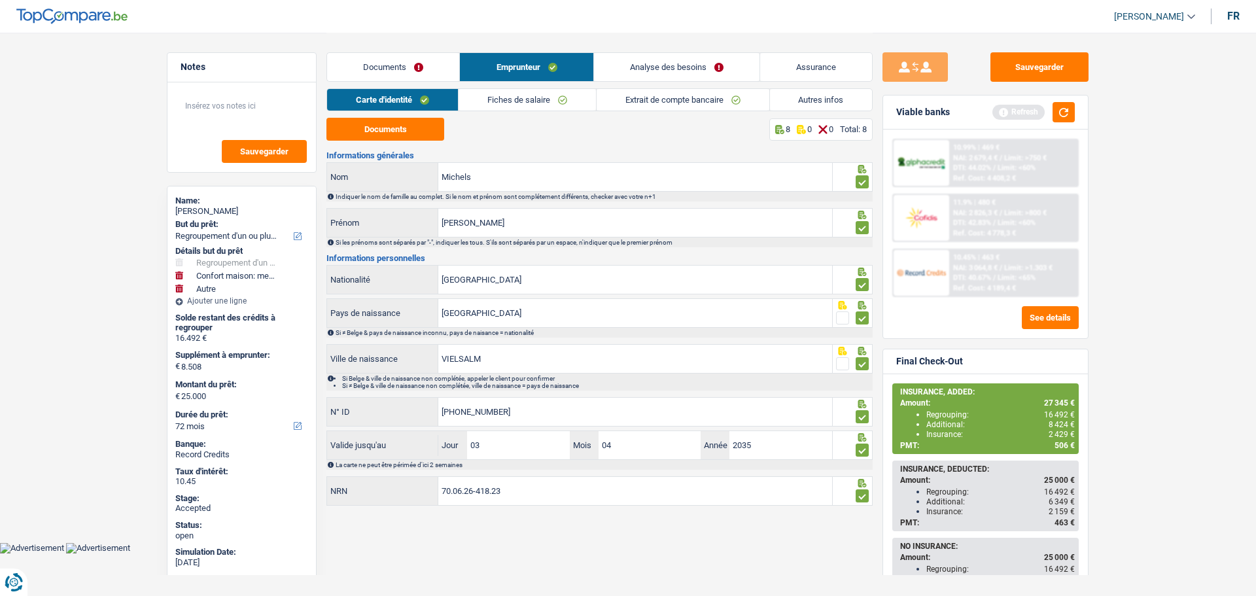
click at [798, 101] on link "Autres infos" at bounding box center [821, 100] width 103 height 22
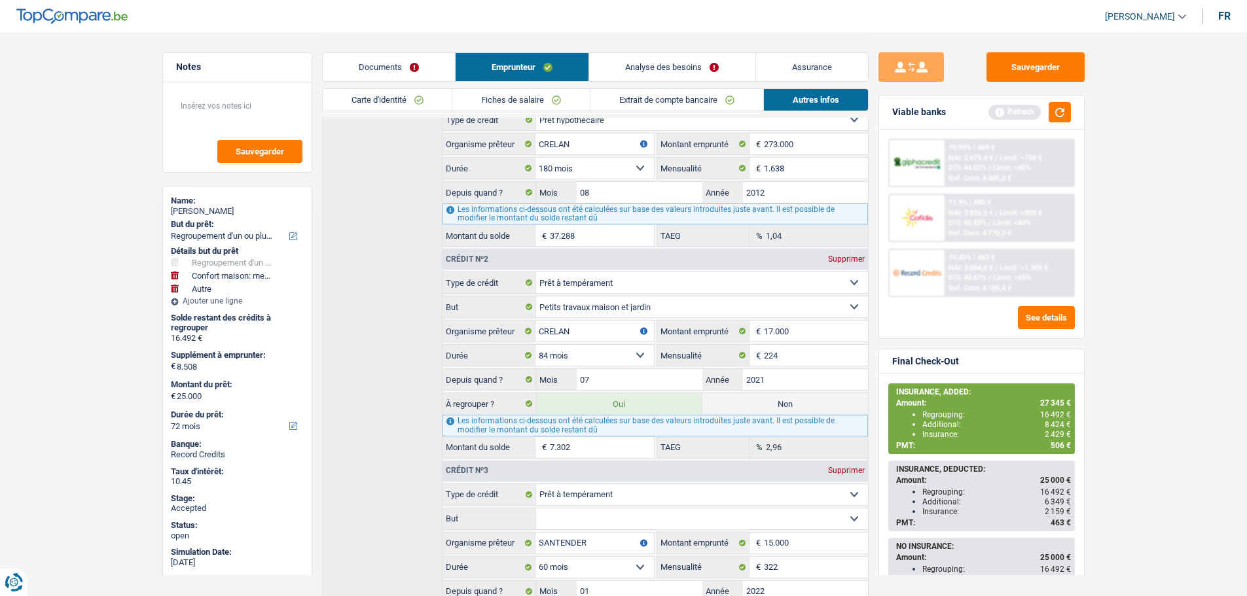
scroll to position [327, 0]
click at [563, 332] on input "CRELAN" at bounding box center [594, 330] width 118 height 21
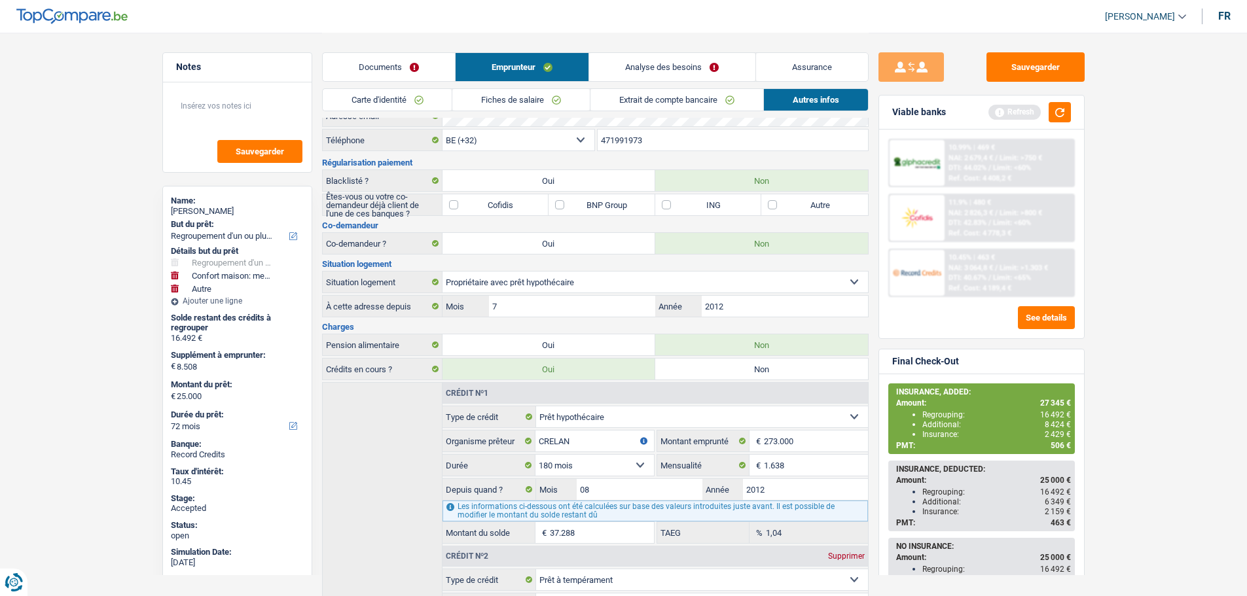
scroll to position [0, 0]
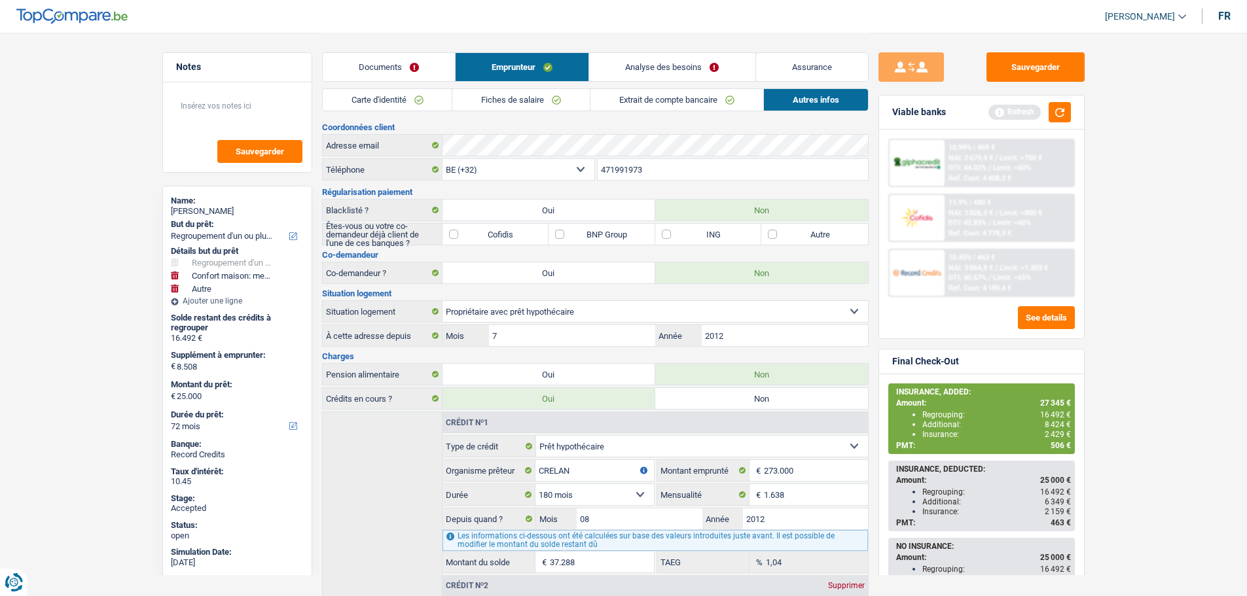
click at [675, 72] on link "Analyse des besoins" at bounding box center [672, 67] width 166 height 28
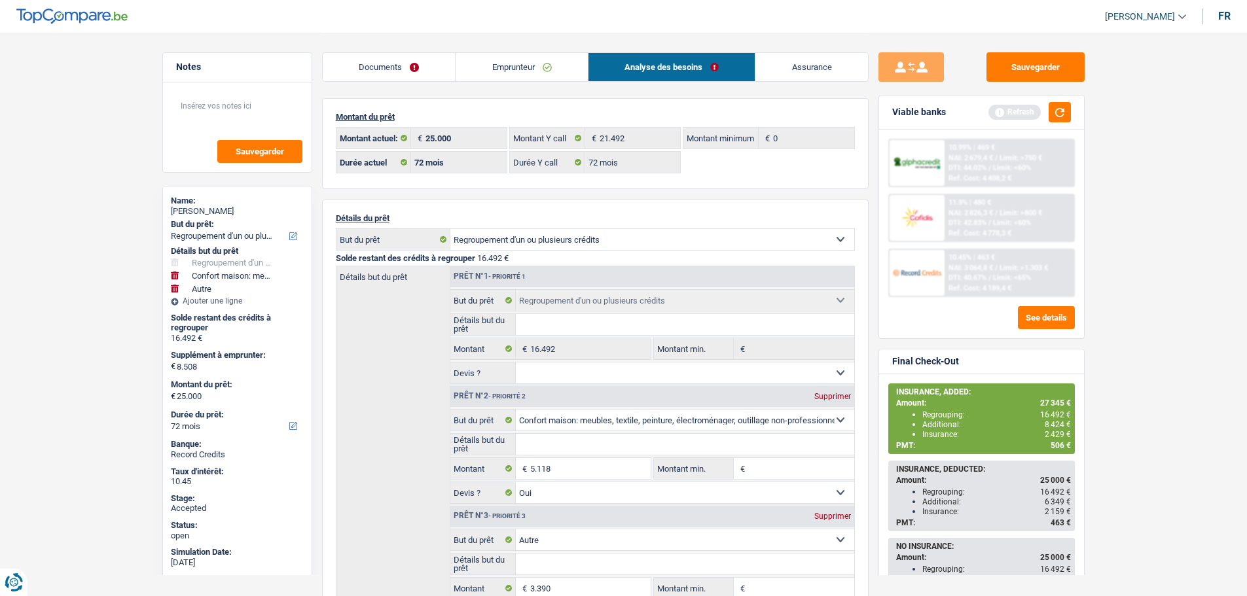
click at [822, 63] on link "Assurance" at bounding box center [811, 67] width 113 height 28
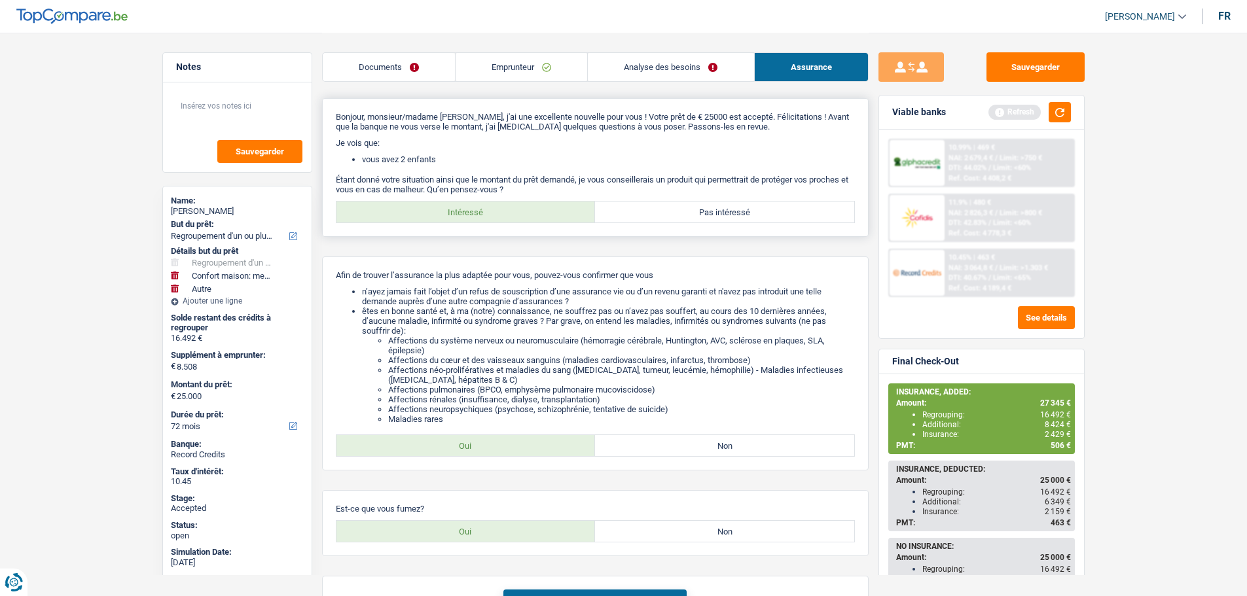
click at [565, 149] on div "Bonjour, monsieur/madame Carole Michels, j'ai une excellente nouvelle pour vous…" at bounding box center [595, 167] width 546 height 139
click at [523, 67] on link "Emprunteur" at bounding box center [521, 67] width 132 height 28
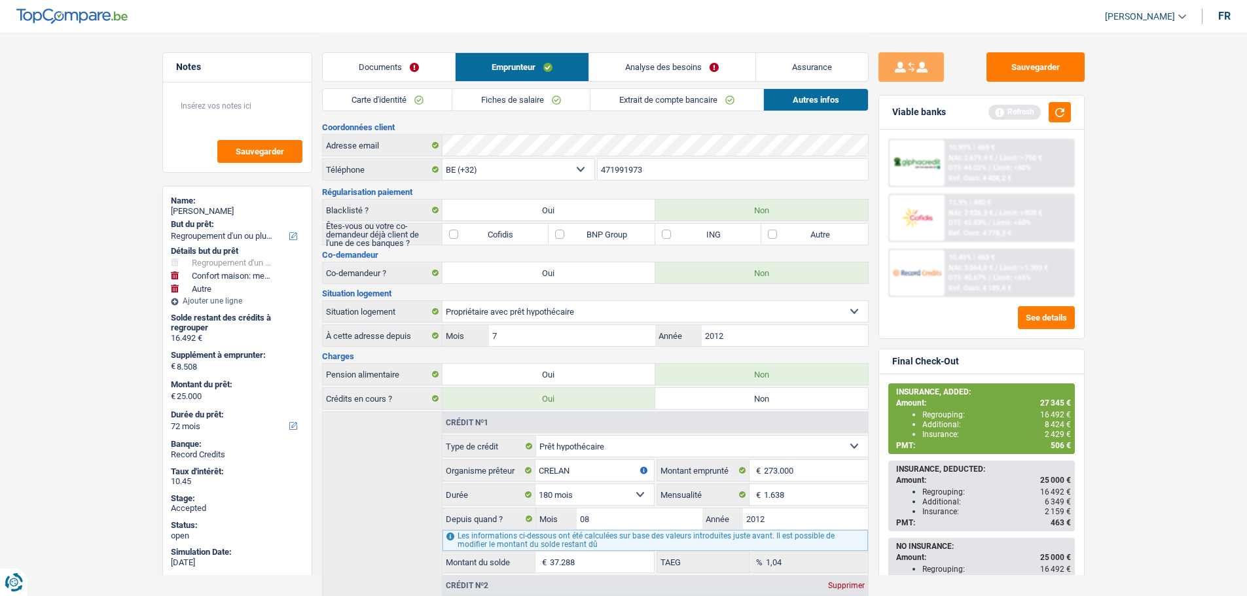
click at [835, 70] on link "Assurance" at bounding box center [812, 67] width 112 height 28
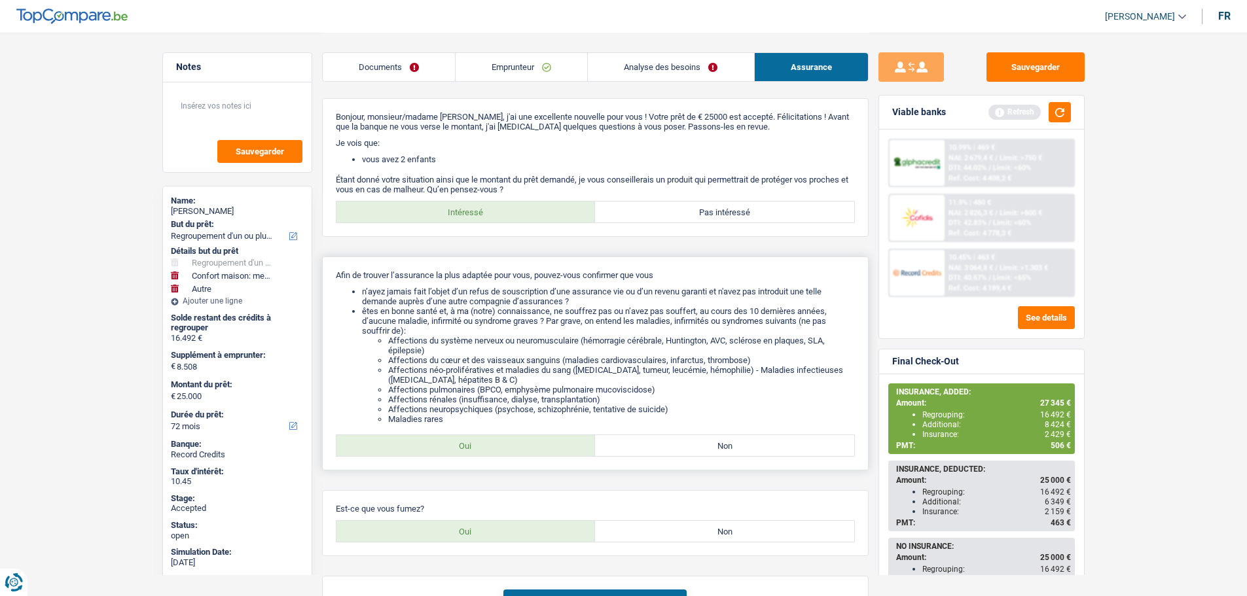
click at [404, 279] on p "Afin de trouver l’assurance la plus adaptée pour vous, pouvez-vous confirmer qu…" at bounding box center [595, 275] width 519 height 10
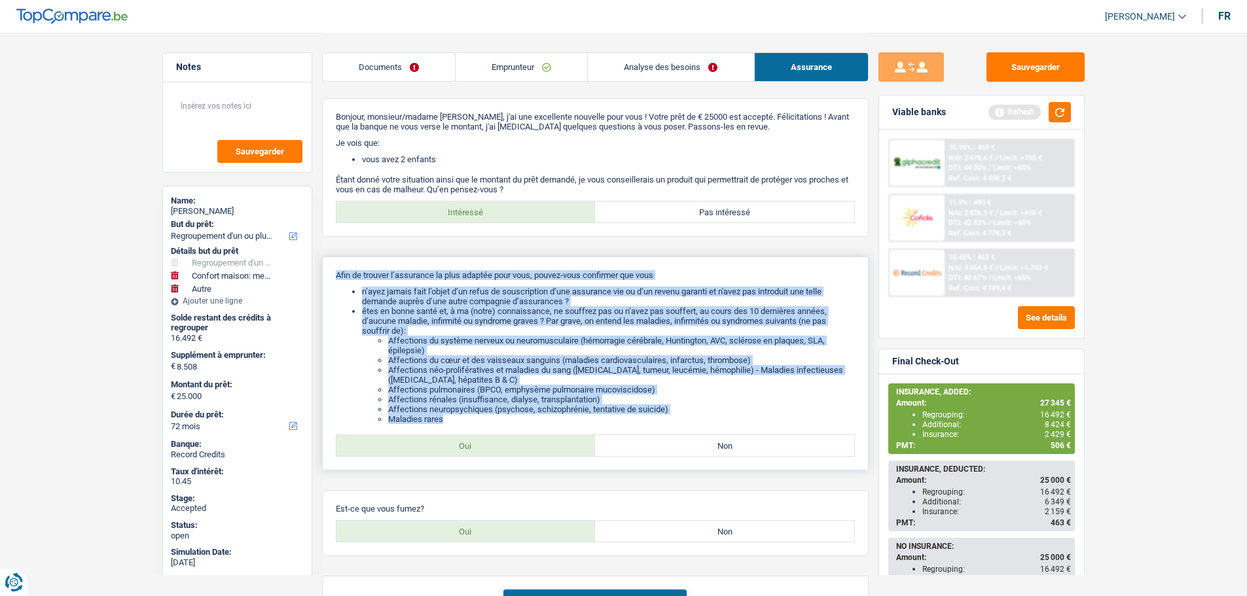
drag, startPoint x: 335, startPoint y: 272, endPoint x: 680, endPoint y: 416, distance: 374.0
click at [680, 416] on div "Afin de trouver l’assurance la plus adaptée pour vous, pouvez-vous confirmer qu…" at bounding box center [595, 364] width 546 height 214
click at [594, 380] on li "Affections néo-prolifératives et maladies du sang ([MEDICAL_DATA], tumeur, leuc…" at bounding box center [621, 375] width 467 height 20
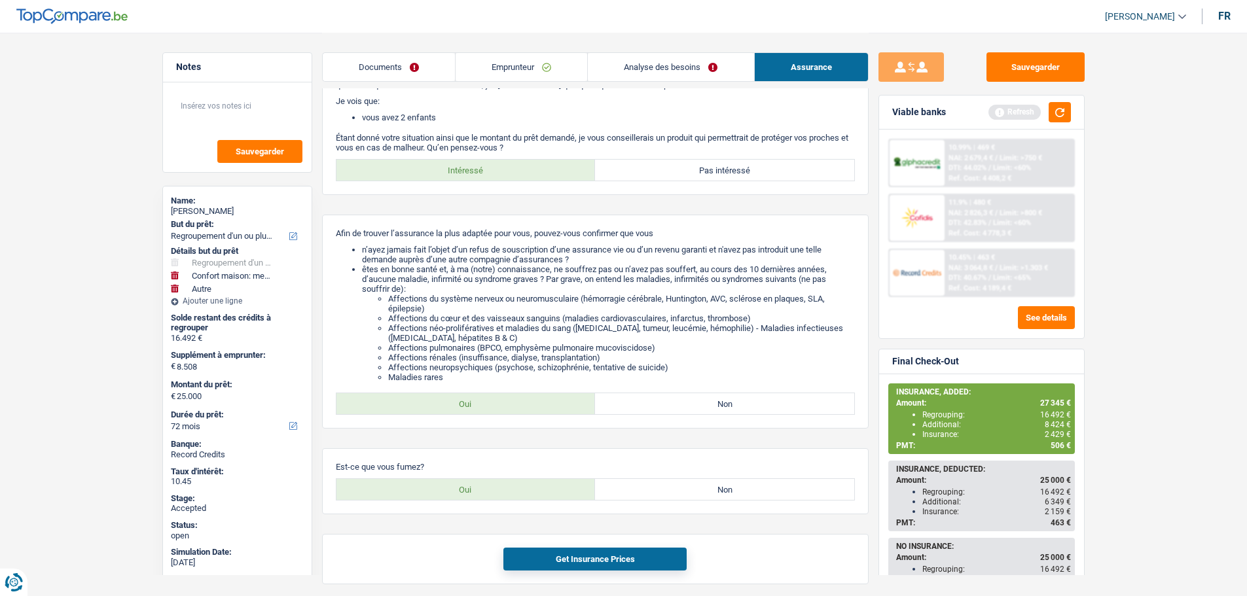
scroll to position [131, 0]
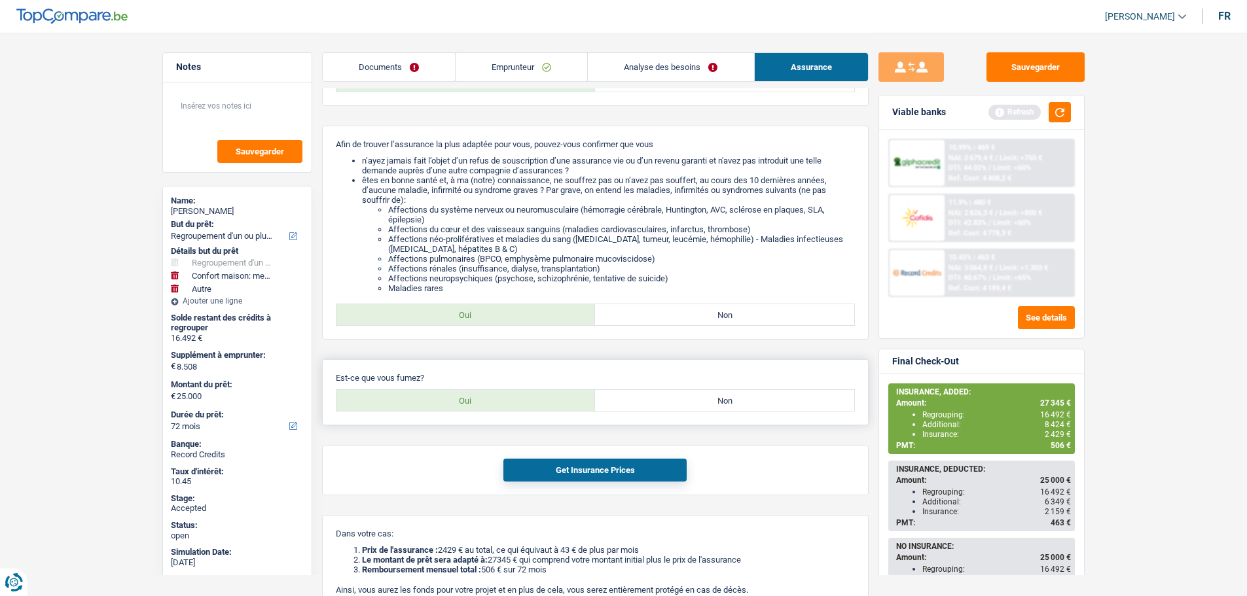
click at [676, 407] on label "Non" at bounding box center [724, 400] width 259 height 21
click at [676, 407] on input "Non" at bounding box center [724, 400] width 259 height 21
radio input "true"
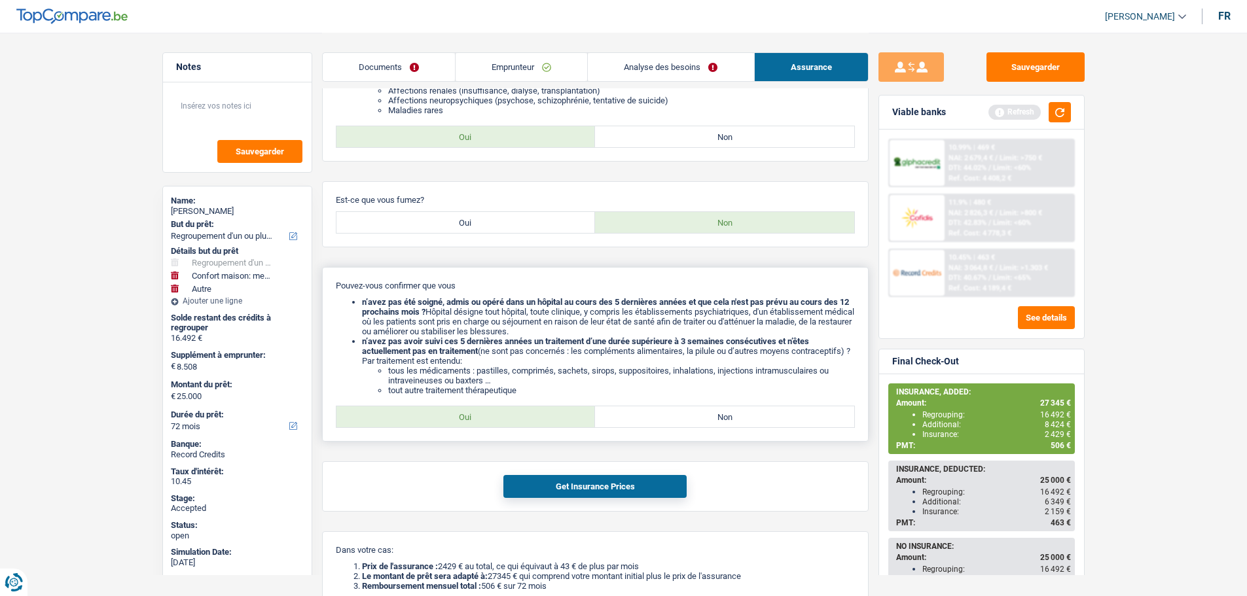
scroll to position [327, 0]
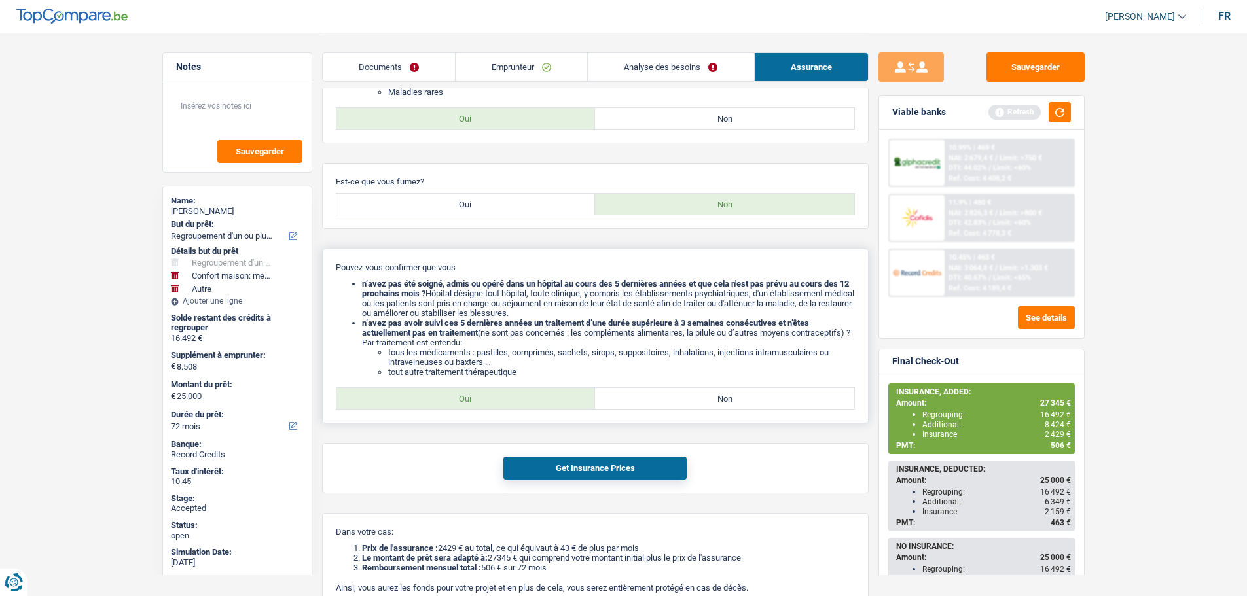
click at [489, 399] on label "Oui" at bounding box center [465, 398] width 259 height 21
click at [489, 399] on input "Oui" at bounding box center [465, 398] width 259 height 21
radio input "true"
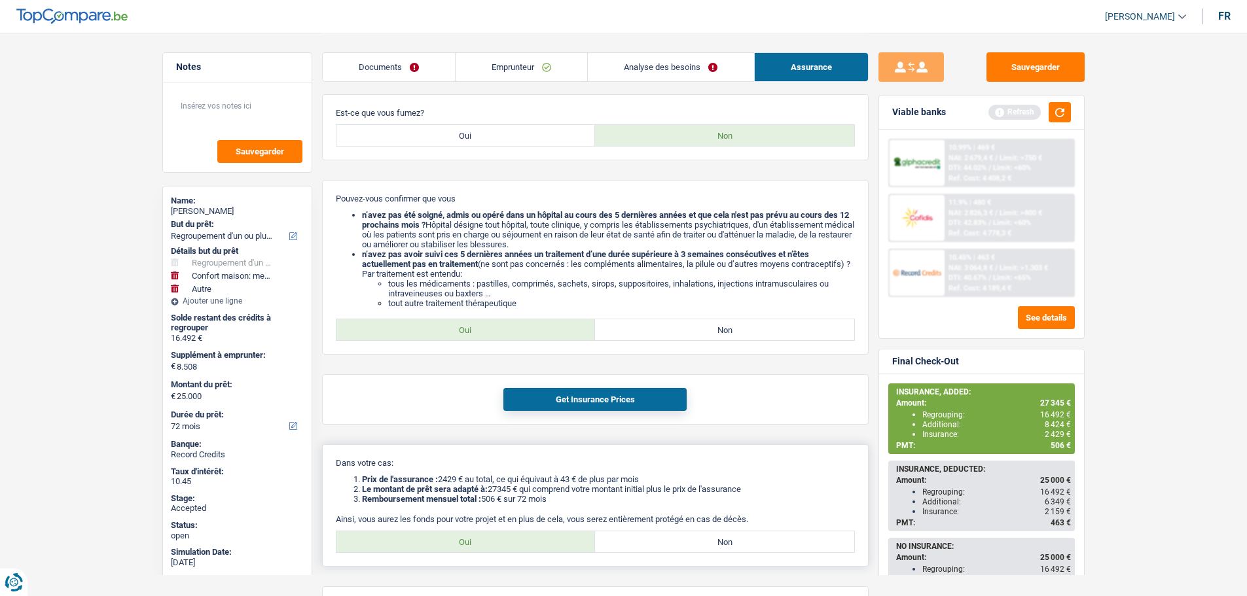
scroll to position [512, 0]
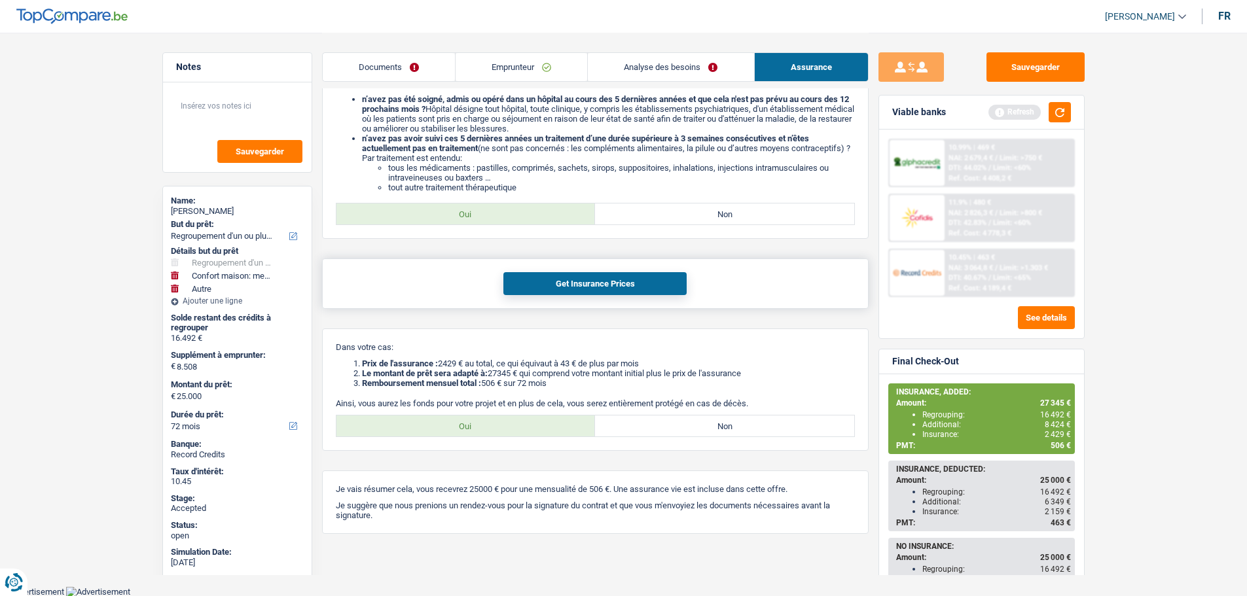
click at [591, 291] on button "Get Insurance Prices" at bounding box center [594, 283] width 183 height 23
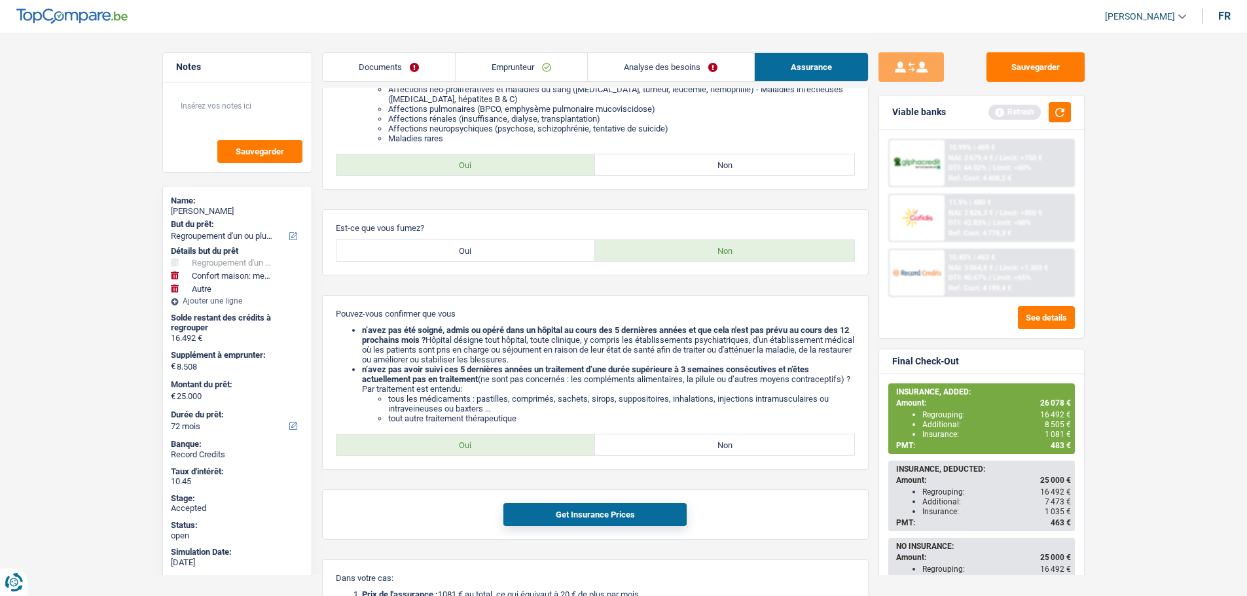
scroll to position [250, 0]
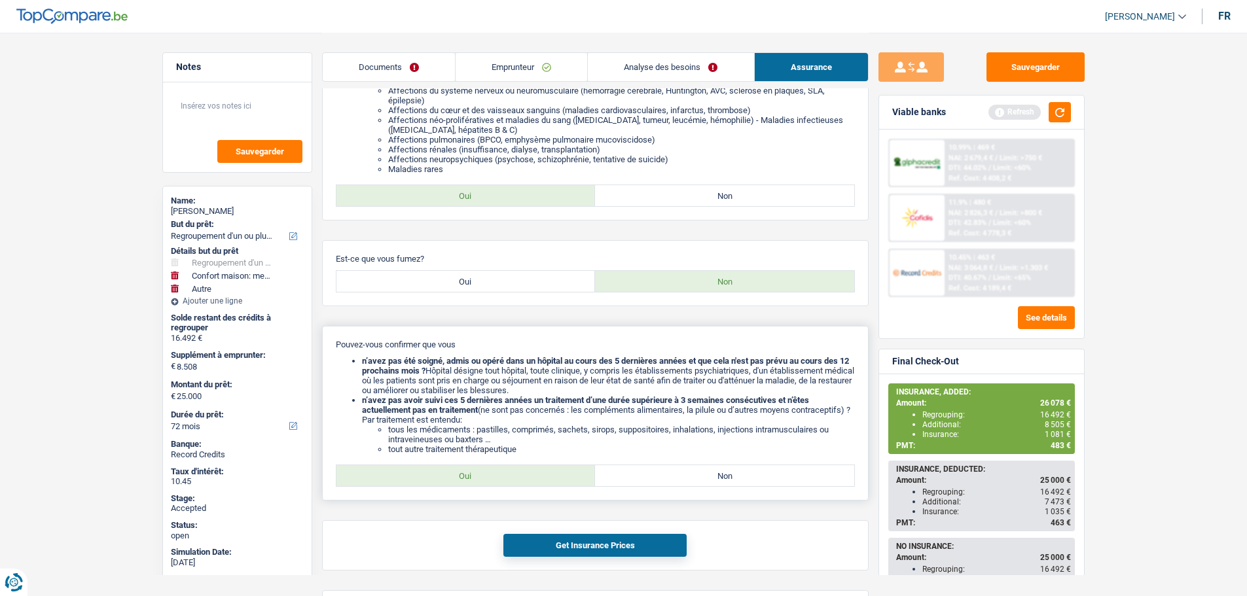
click at [566, 363] on b "n’avez pas été soigné, admis ou opéré dans un hôpital au cours des 5 dernières …" at bounding box center [605, 366] width 487 height 20
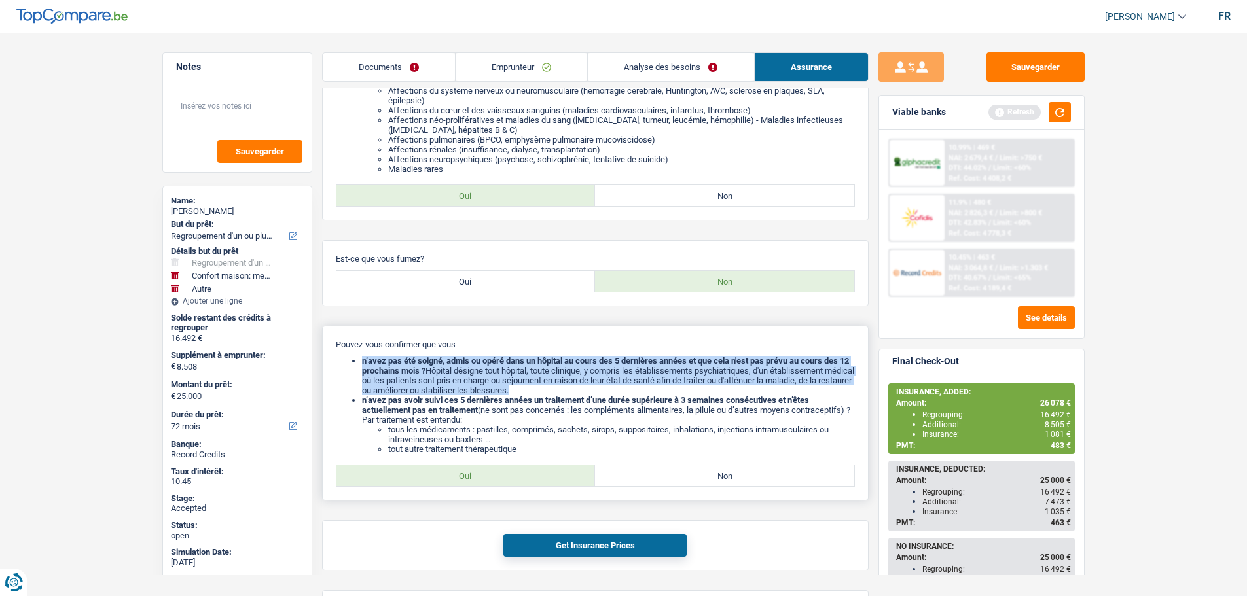
click at [566, 363] on b "n’avez pas été soigné, admis ou opéré dans un hôpital au cours des 5 dernières …" at bounding box center [605, 366] width 487 height 20
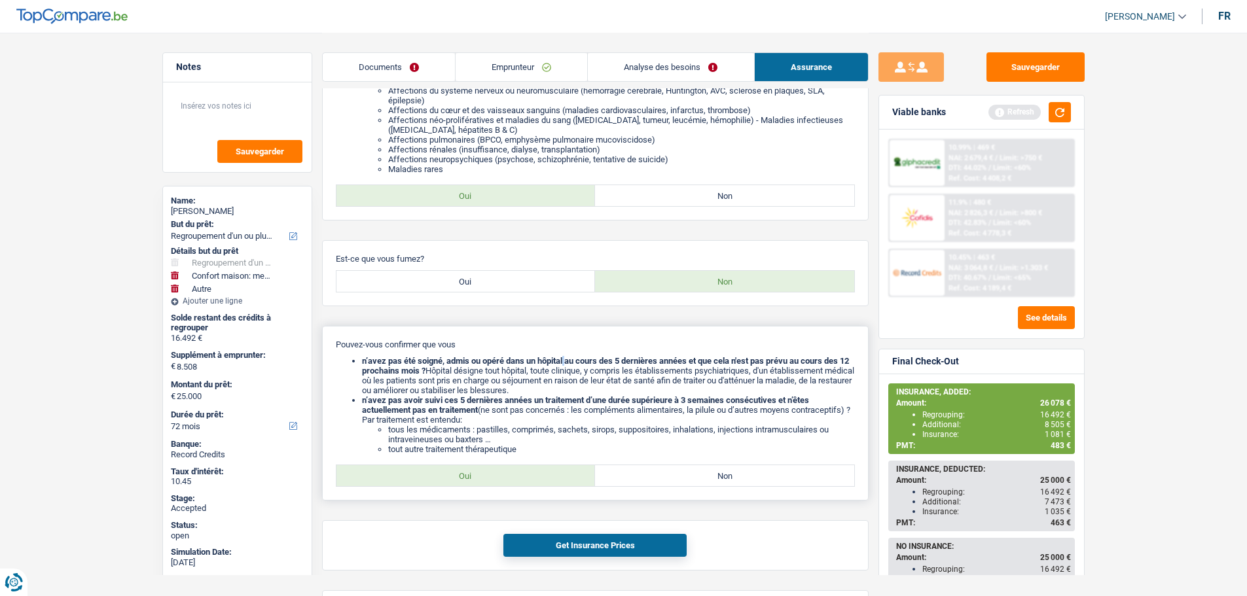
click at [566, 363] on b "n’avez pas été soigné, admis ou opéré dans un hôpital au cours des 5 dernières …" at bounding box center [605, 366] width 487 height 20
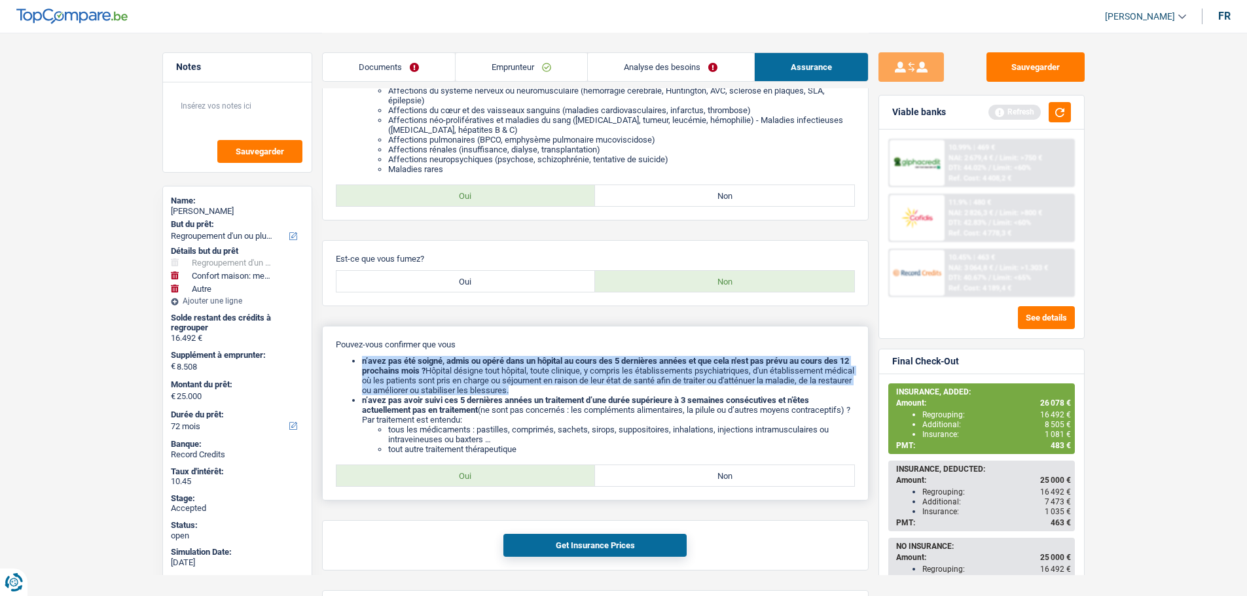
click at [566, 363] on b "n’avez pas été soigné, admis ou opéré dans un hôpital au cours des 5 dernières …" at bounding box center [605, 366] width 487 height 20
click at [557, 391] on li "n’avez pas été soigné, admis ou opéré dans un hôpital au cours des 5 dernières …" at bounding box center [608, 375] width 493 height 39
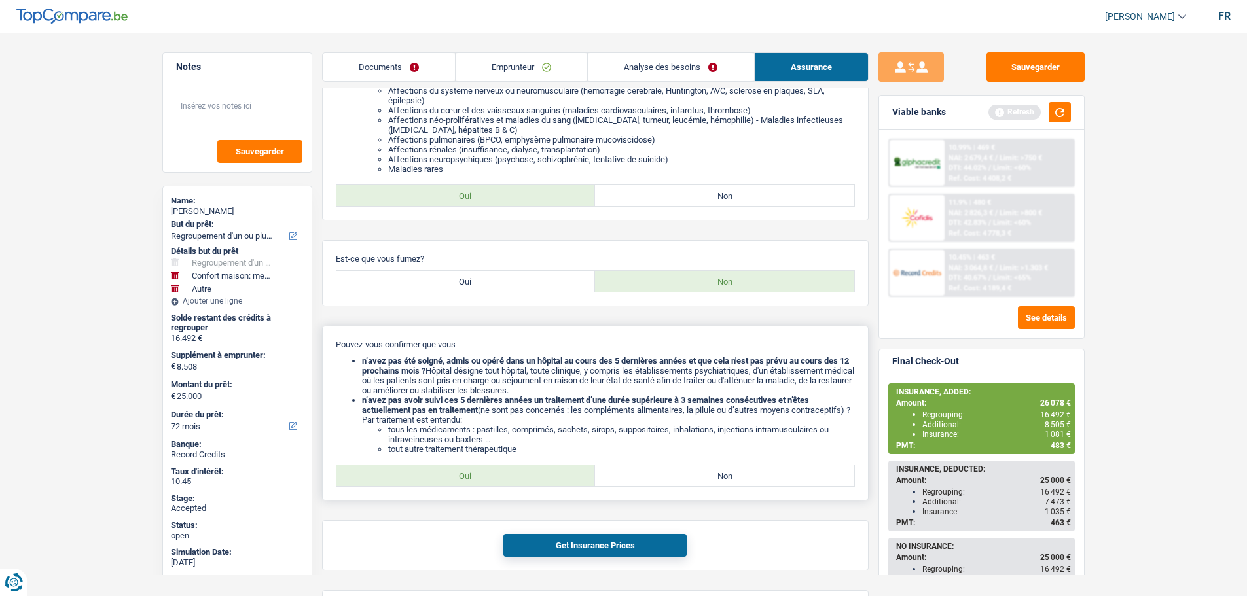
click at [558, 391] on li "n’avez pas été soigné, admis ou opéré dans un hôpital au cours des 5 dernières …" at bounding box center [608, 375] width 493 height 39
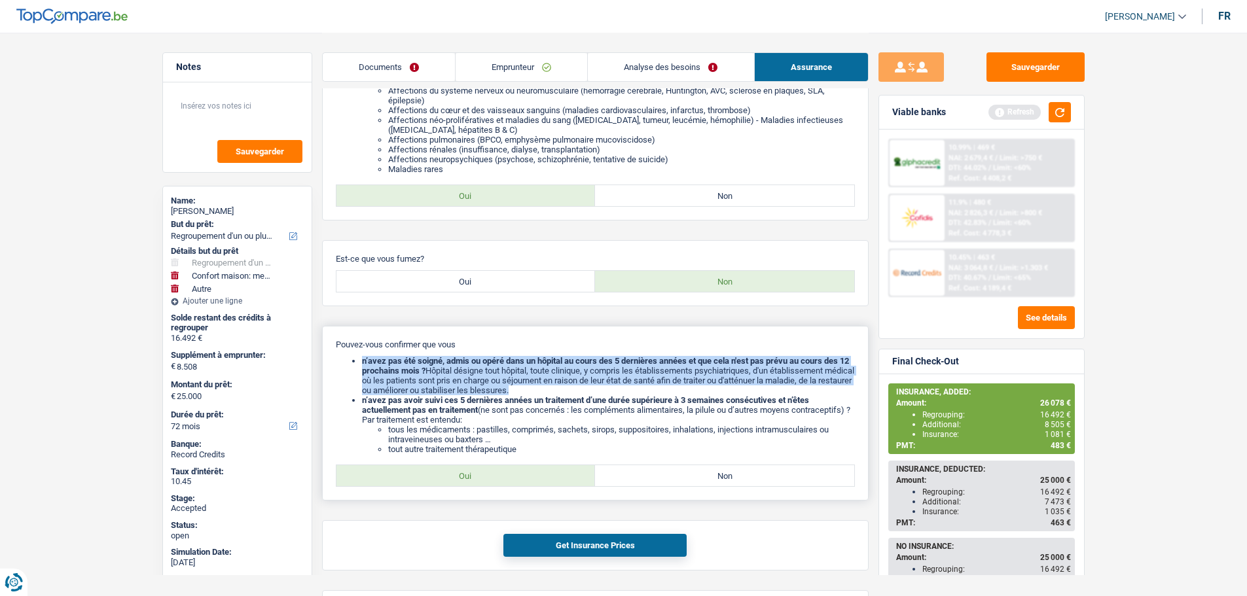
click at [558, 391] on li "n’avez pas été soigné, admis ou opéré dans un hôpital au cours des 5 dernières …" at bounding box center [608, 375] width 493 height 39
click at [529, 383] on li "n’avez pas été soigné, admis ou opéré dans un hôpital au cours des 5 dernières …" at bounding box center [608, 375] width 493 height 39
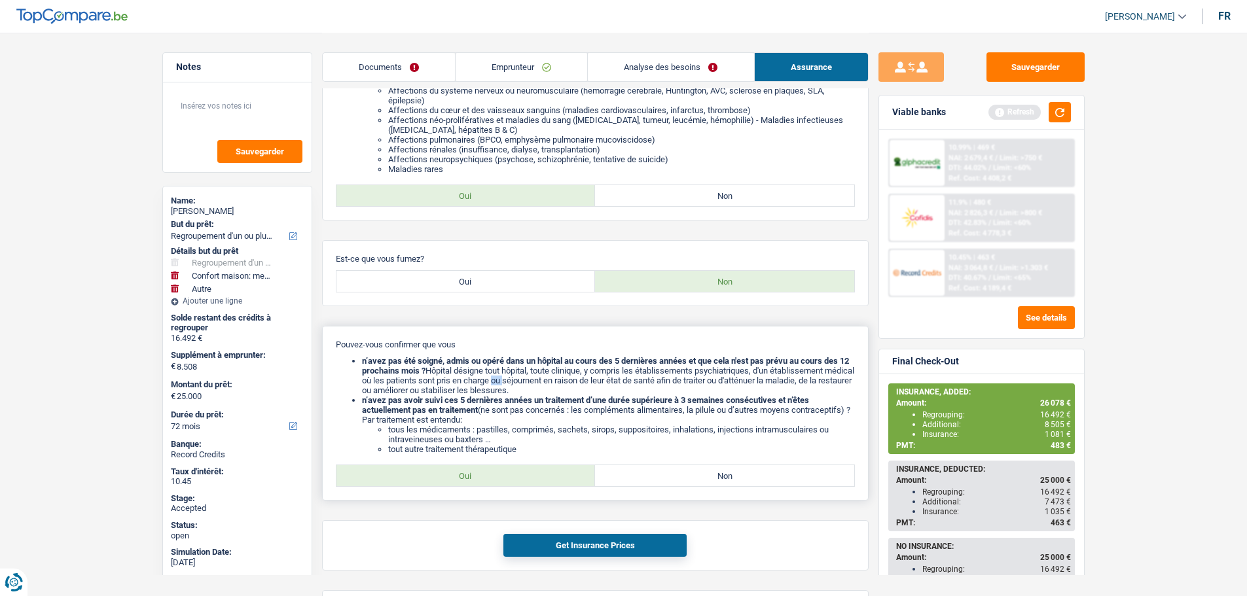
click at [529, 383] on li "n’avez pas été soigné, admis ou opéré dans un hôpital au cours des 5 dernières …" at bounding box center [608, 375] width 493 height 39
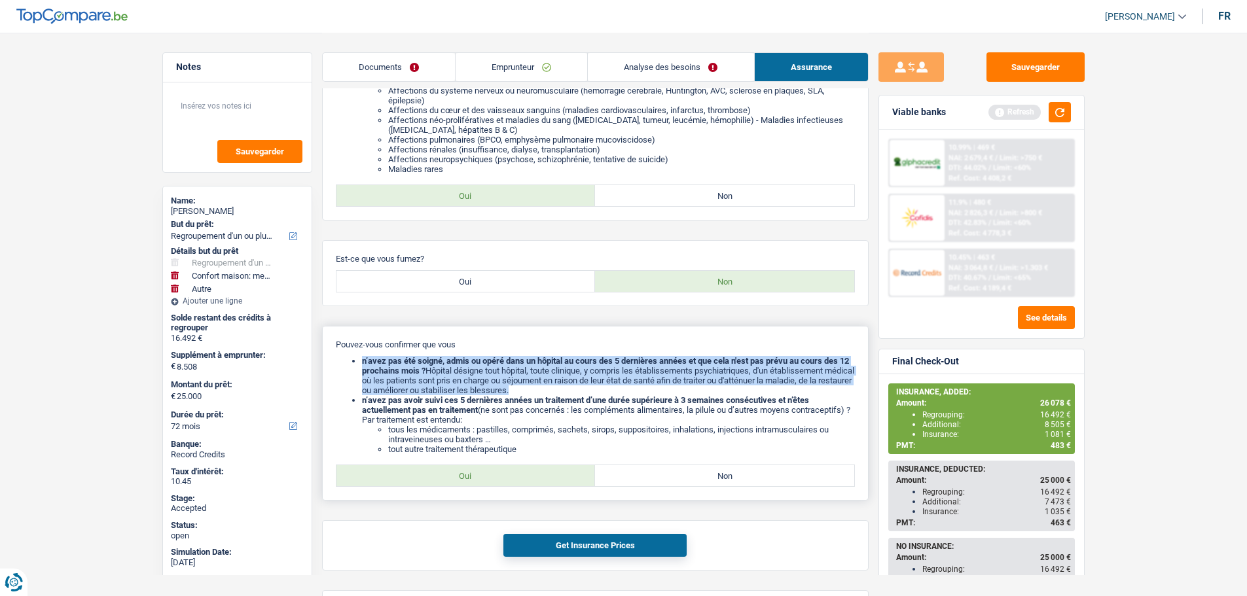
click at [529, 383] on li "n’avez pas été soigné, admis ou opéré dans un hôpital au cours des 5 dernières …" at bounding box center [608, 375] width 493 height 39
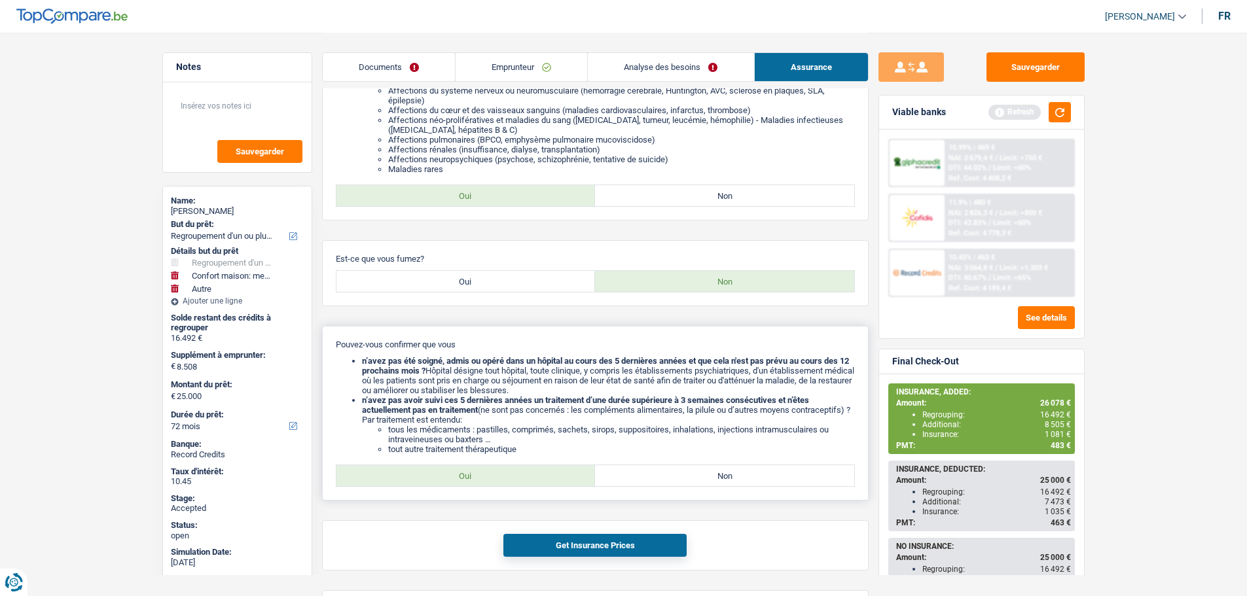
click at [576, 410] on li "n’avez pas avoir suivi ces 5 dernières années un traitement d’une durée supérie…" at bounding box center [608, 424] width 493 height 59
click at [542, 421] on li "n’avez pas avoir suivi ces 5 dernières années un traitement d’une durée supérie…" at bounding box center [608, 424] width 493 height 59
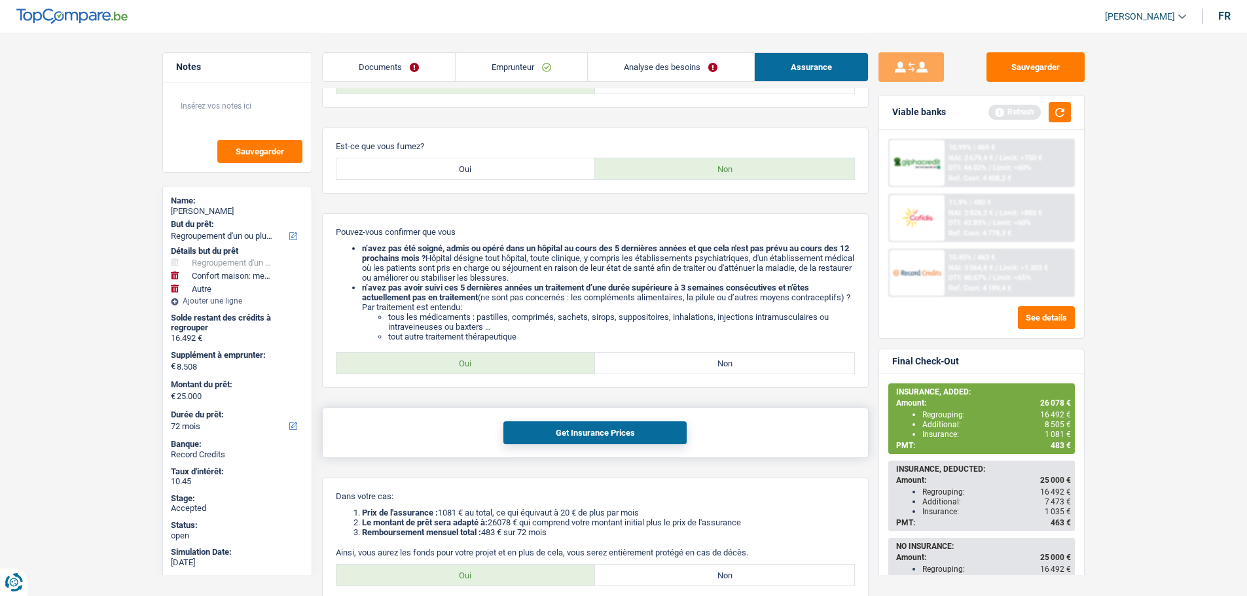
scroll to position [381, 0]
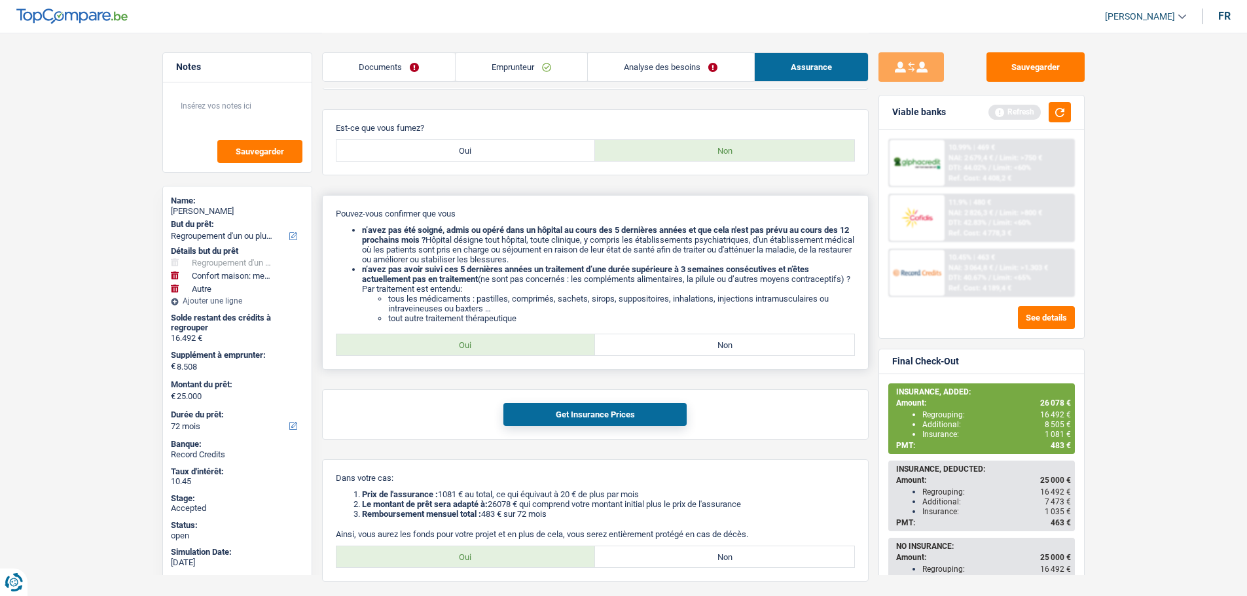
click at [565, 283] on li "n’avez pas avoir suivi ces 5 dernières années un traitement d’une durée supérie…" at bounding box center [608, 293] width 493 height 59
click at [1056, 444] on span "483 €" at bounding box center [1060, 445] width 20 height 9
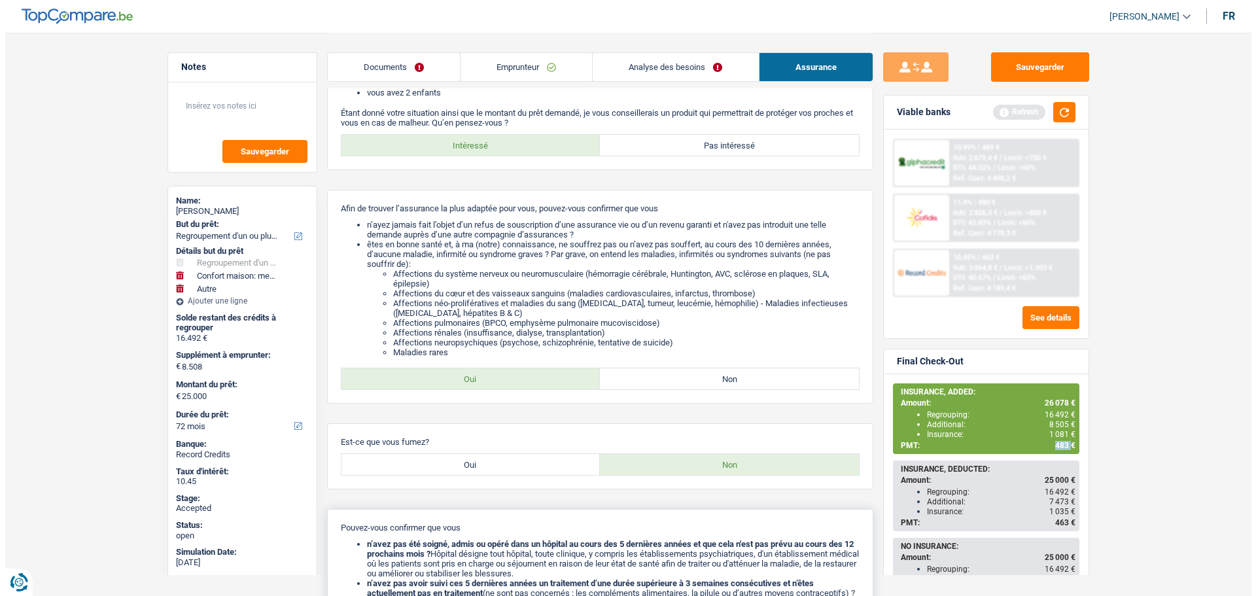
scroll to position [0, 0]
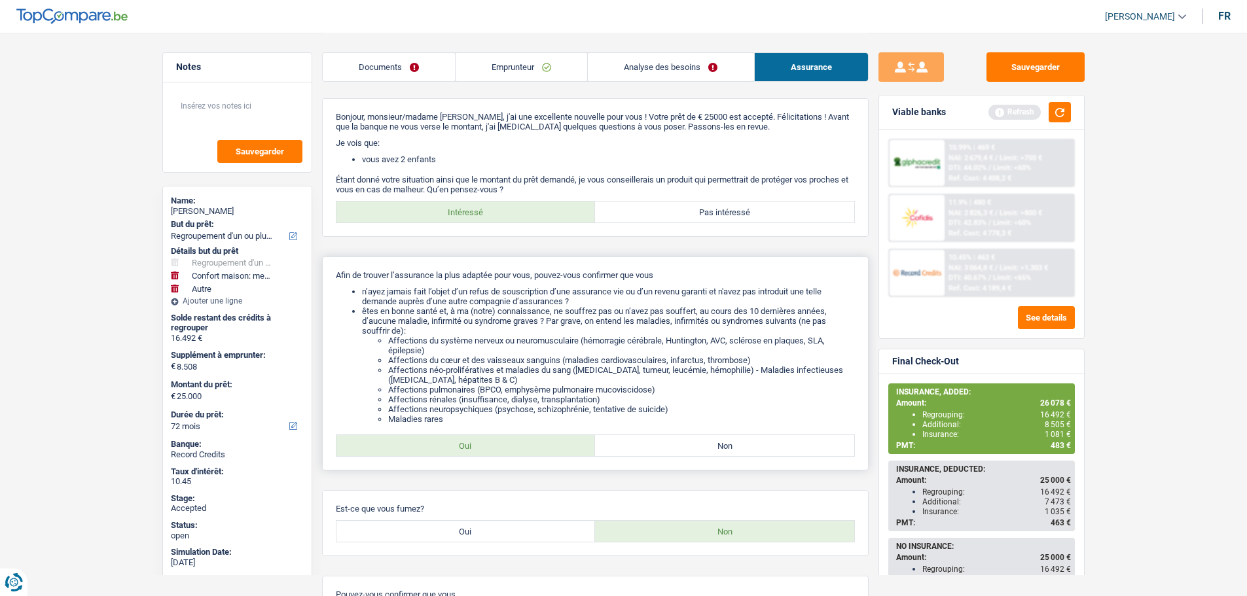
click at [555, 338] on li "Affections du système nerveux ou neuromusculaire (hémorragie cérébrale, Hunting…" at bounding box center [621, 346] width 467 height 20
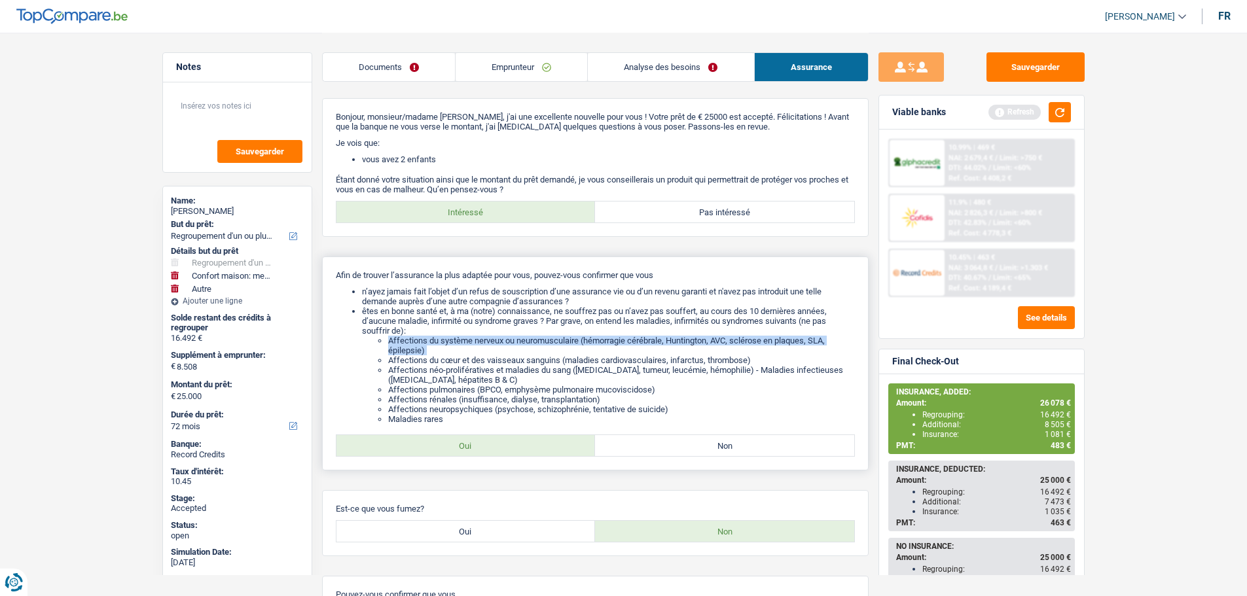
click at [555, 338] on li "Affections du système nerveux ou neuromusculaire (hémorragie cérébrale, Hunting…" at bounding box center [621, 346] width 467 height 20
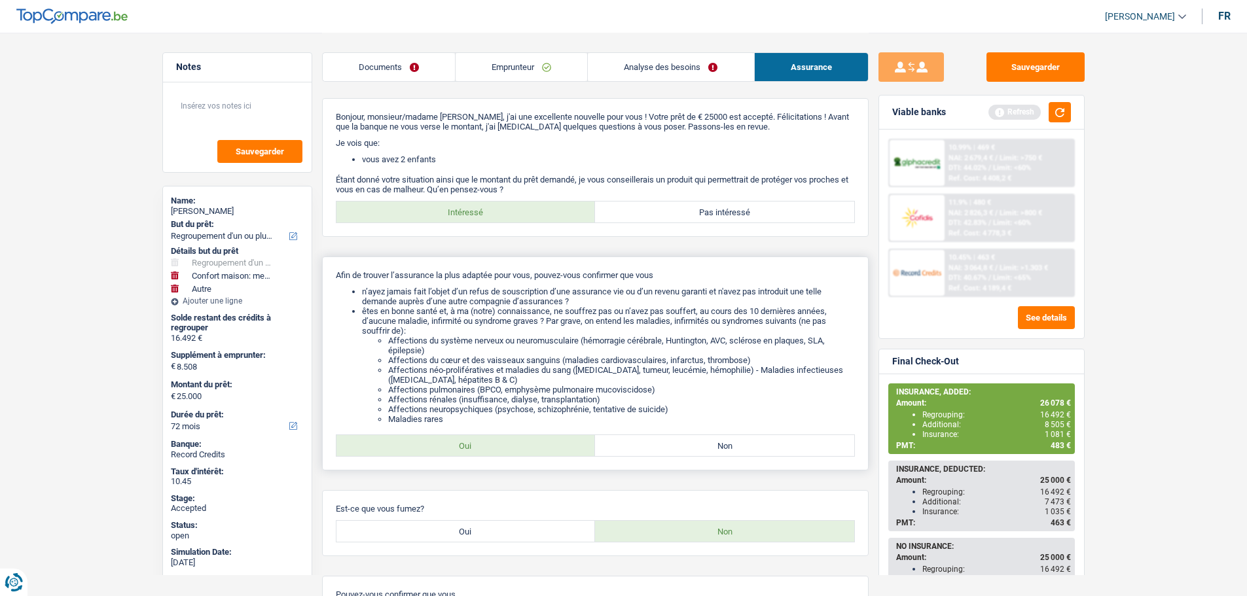
click at [552, 359] on li "Affections du cœur et des vaisseaux sanguins (maladies cardiovasculaires, infar…" at bounding box center [621, 360] width 467 height 10
click at [509, 72] on link "Emprunteur" at bounding box center [521, 67] width 132 height 28
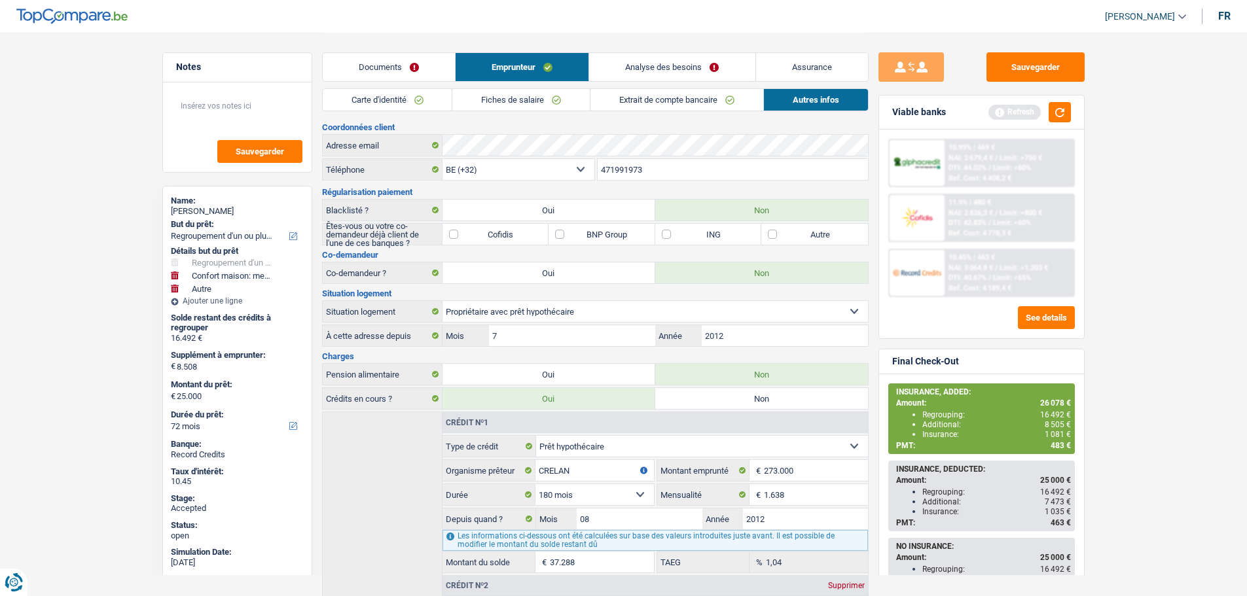
click at [391, 74] on link "Documents" at bounding box center [389, 67] width 132 height 28
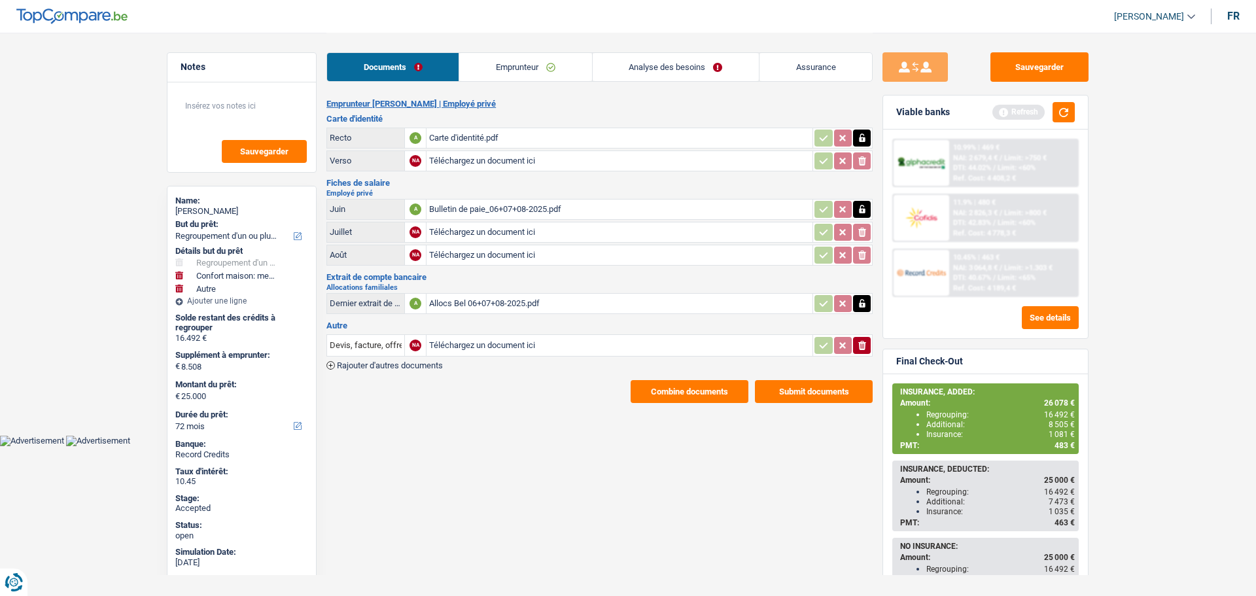
click at [114, 272] on main "Notes Sauvegarder Name: Carole Michels But du prêt: Confort maison: meubles, te…" at bounding box center [628, 218] width 1256 height 436
click at [183, 482] on div "10.45" at bounding box center [241, 481] width 133 height 10
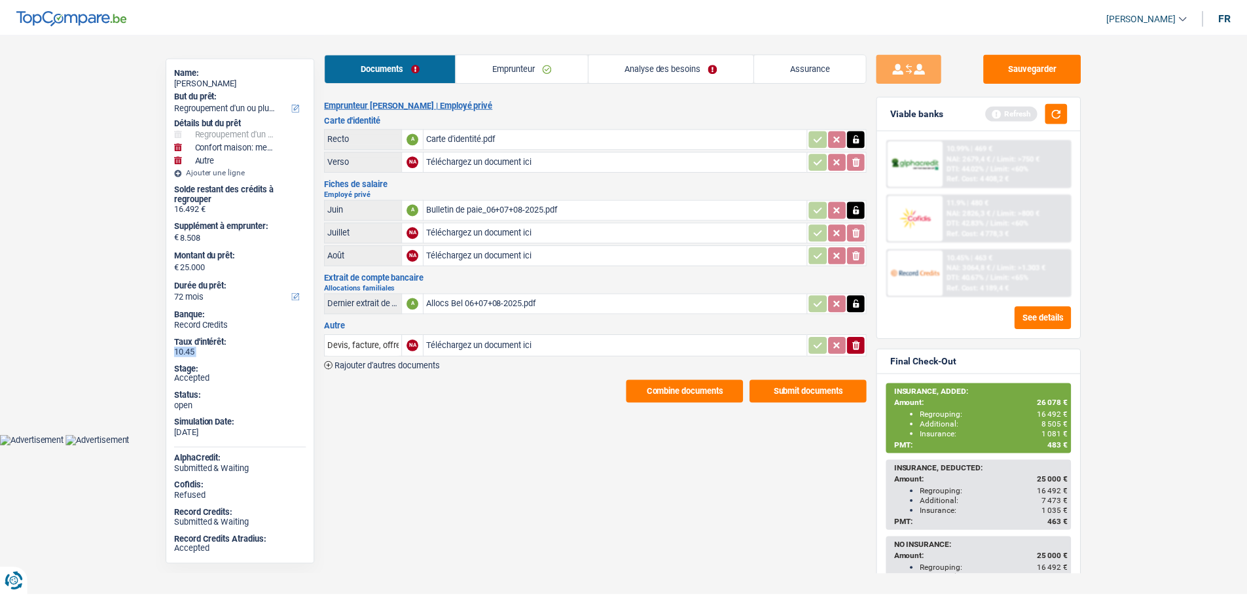
scroll to position [131, 0]
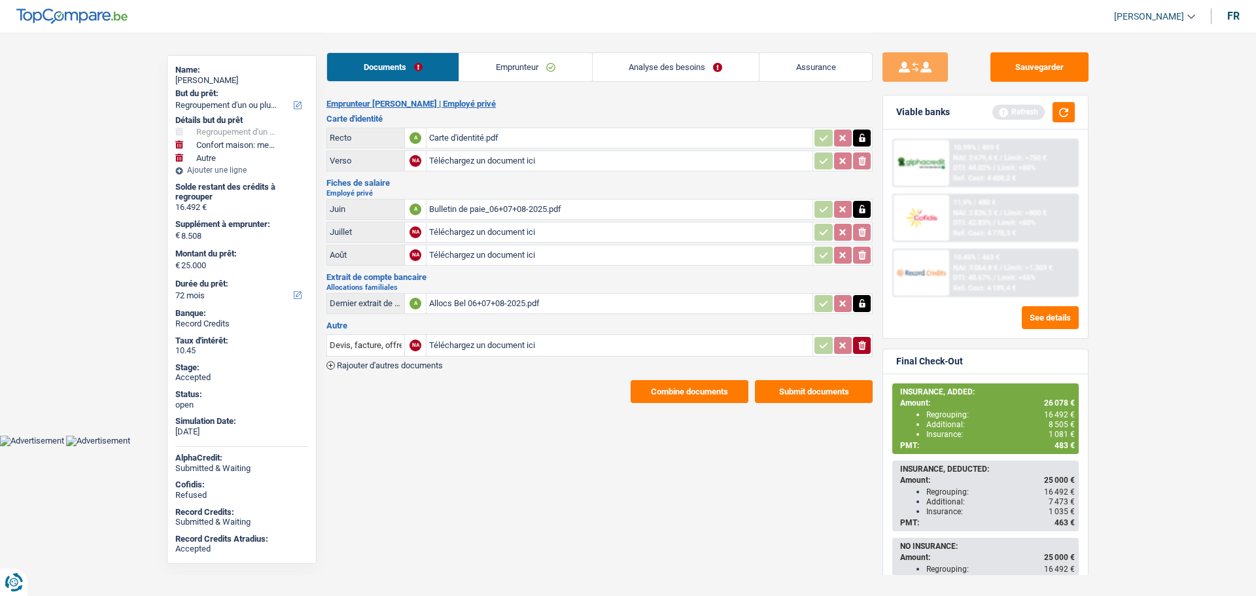
click at [912, 287] on div at bounding box center [921, 273] width 55 height 46
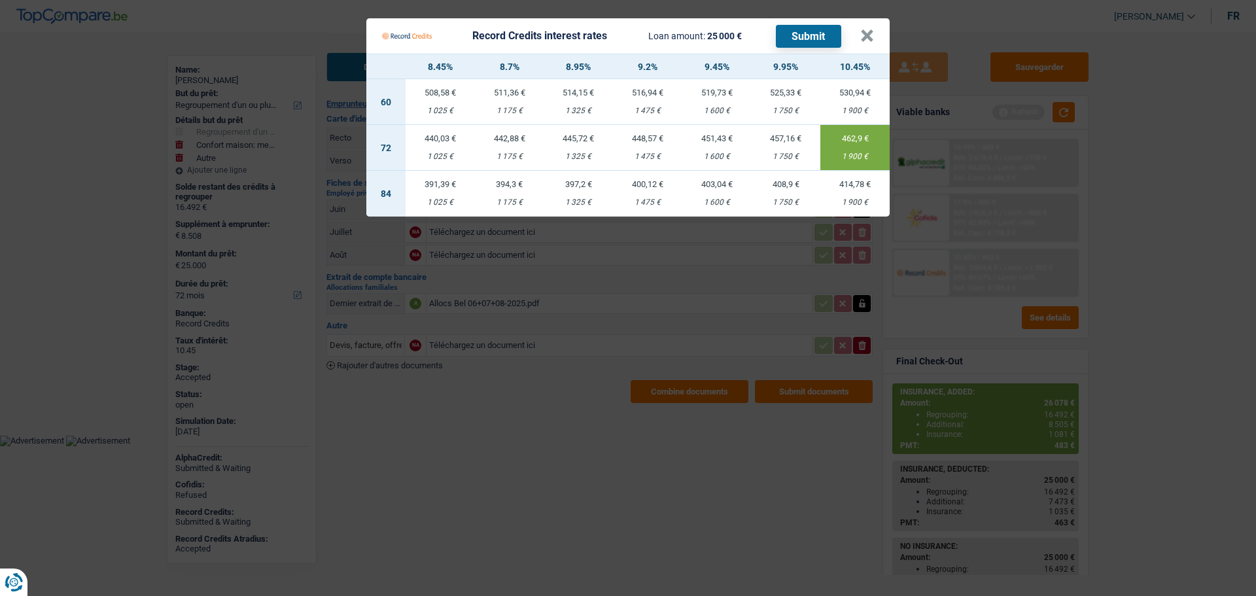
click at [720, 149] on td "451,43 € 1 600 €" at bounding box center [717, 148] width 69 height 46
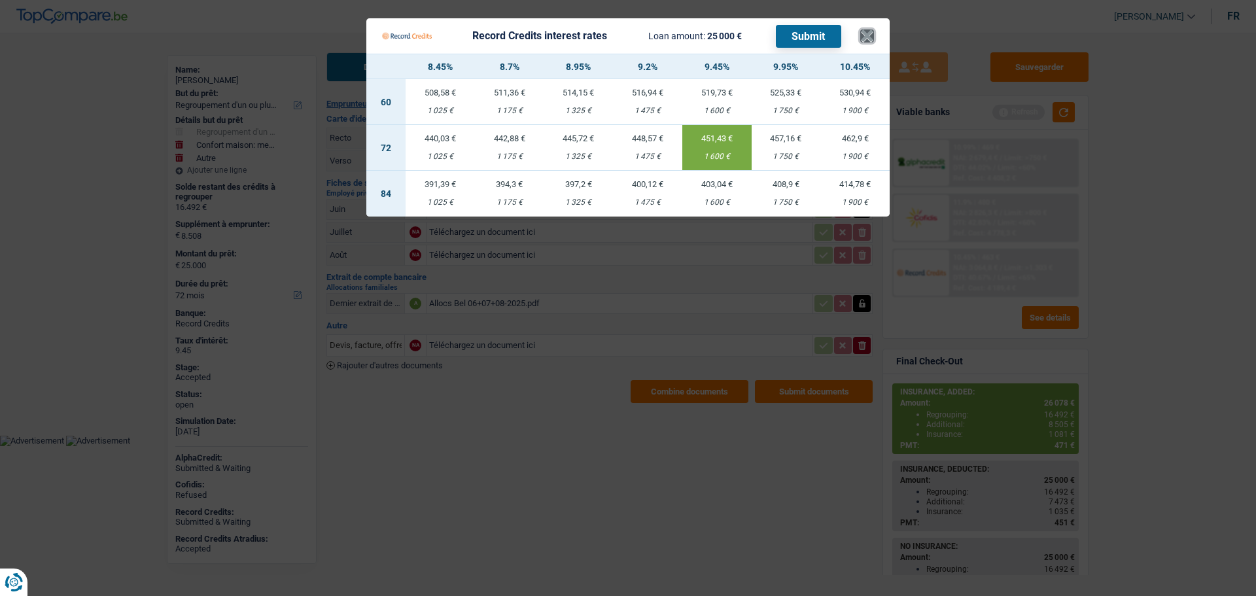
click at [868, 36] on button "×" at bounding box center [868, 35] width 14 height 13
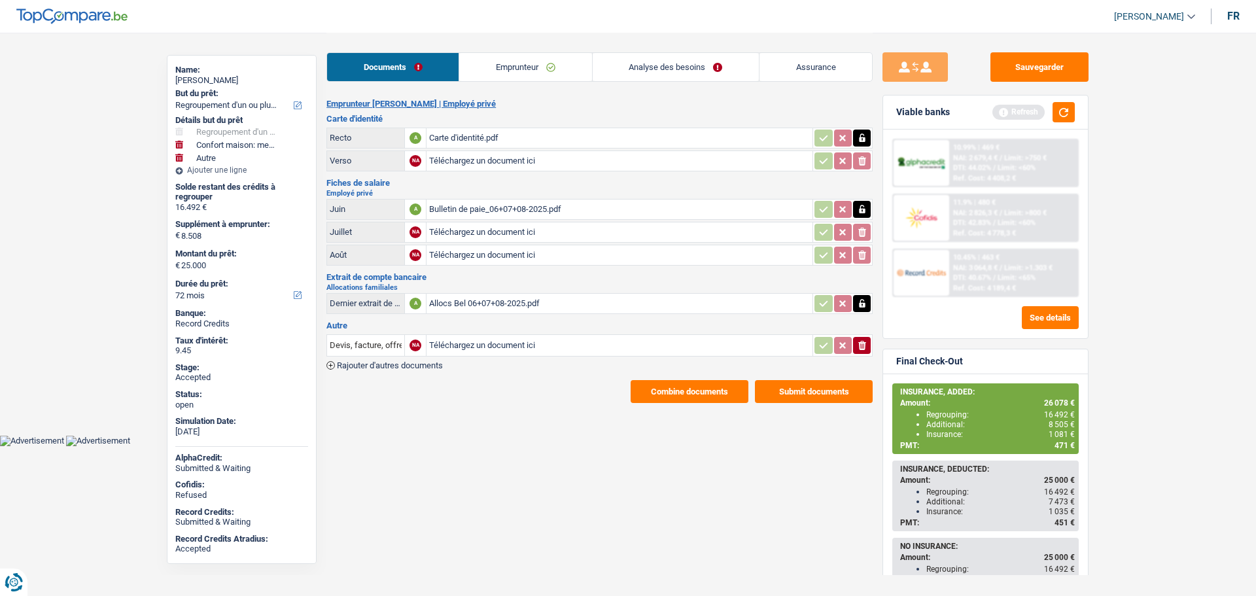
click at [504, 403] on main "Notes Sauvegarder Name: Carole Michels But du prêt: Confort maison: meubles, te…" at bounding box center [628, 218] width 1256 height 436
click at [1063, 445] on span "471 €" at bounding box center [1065, 445] width 20 height 9
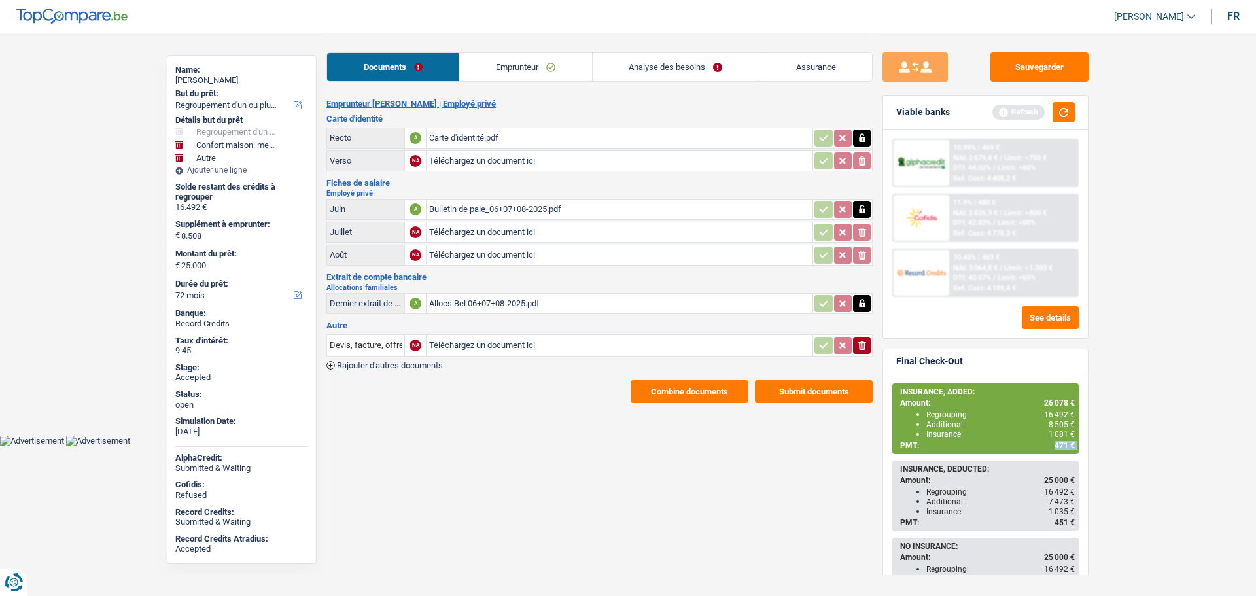
click at [1063, 445] on span "471 €" at bounding box center [1065, 445] width 20 height 9
click at [800, 63] on link "Assurance" at bounding box center [816, 67] width 113 height 28
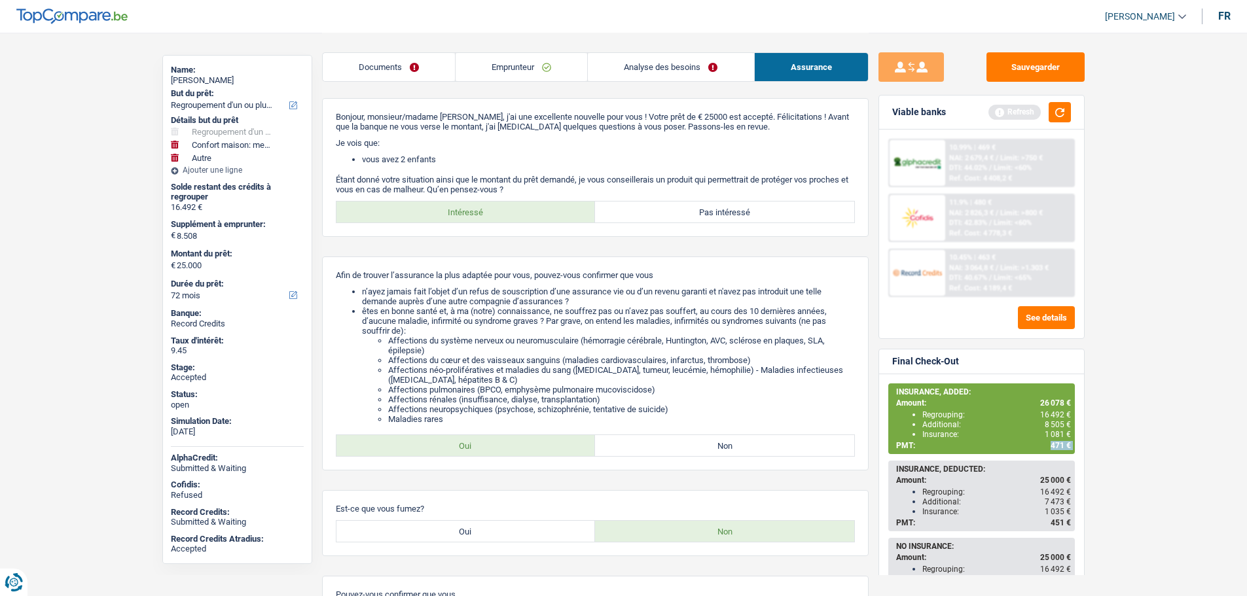
click at [679, 71] on link "Analyse des besoins" at bounding box center [671, 67] width 166 height 28
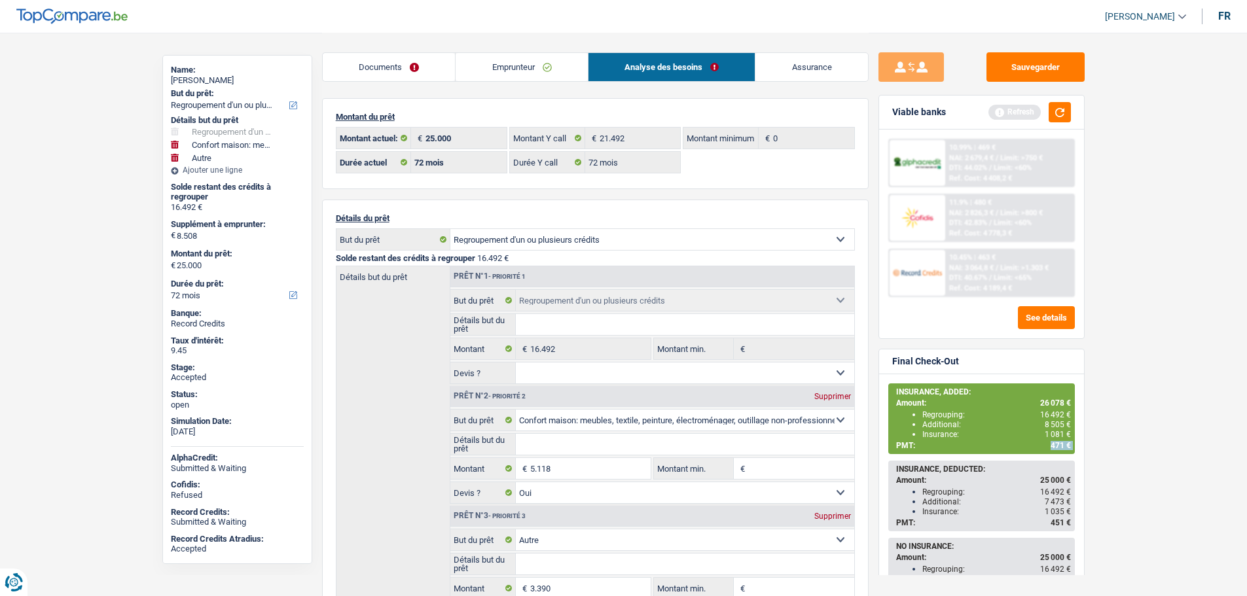
click at [503, 70] on link "Emprunteur" at bounding box center [521, 67] width 132 height 28
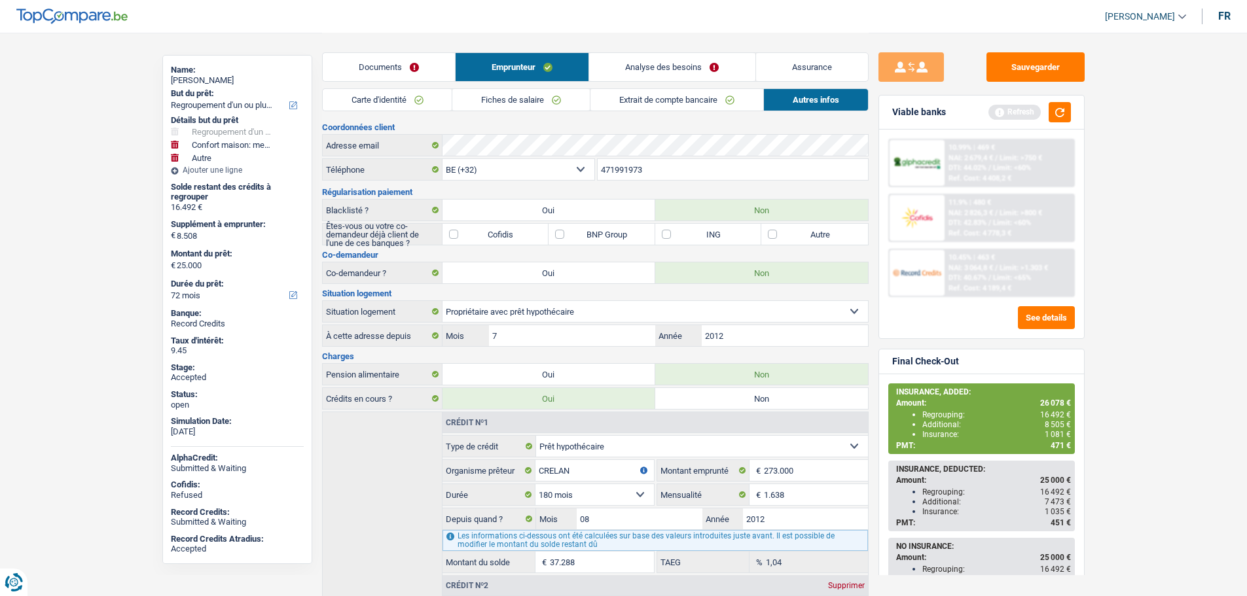
click at [212, 82] on div "Carole Michels" at bounding box center [237, 80] width 133 height 10
copy div "Carole Michels"
click at [625, 169] on input "471991973" at bounding box center [732, 169] width 270 height 21
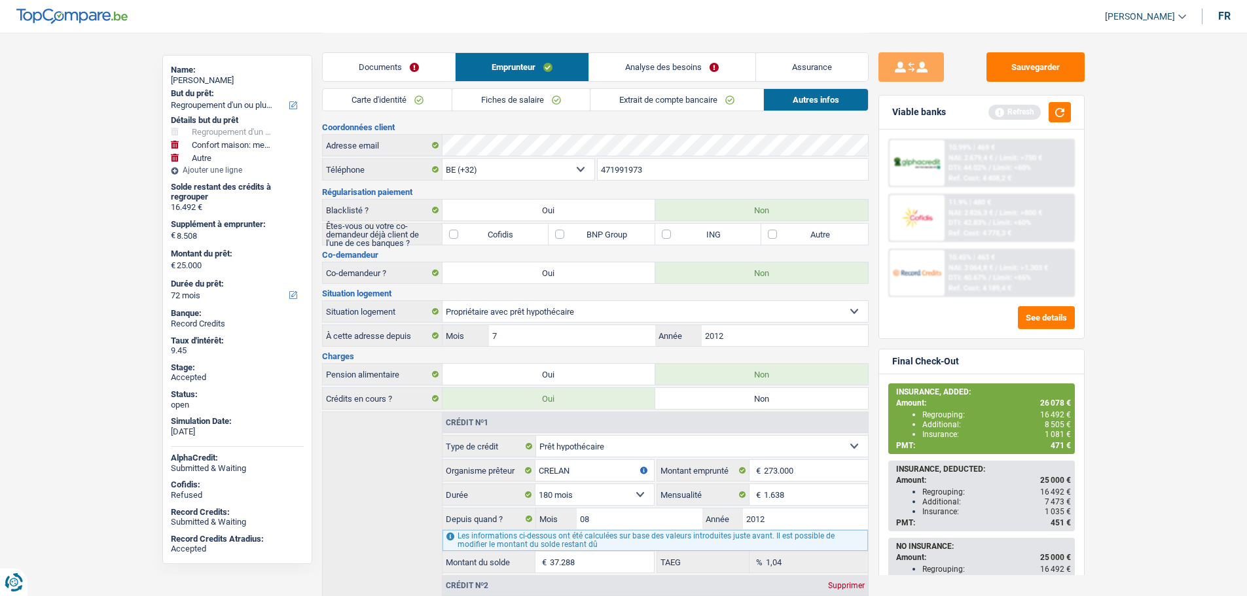
click at [625, 169] on input "471991973" at bounding box center [732, 169] width 270 height 21
click at [1046, 395] on div "INSURANCE, ADDED:" at bounding box center [983, 391] width 175 height 9
click at [1042, 397] on div "INSURANCE, ADDED: Amount: 26 078 € Regrouping: 16 492 € Additional: 8 505 € Ins…" at bounding box center [981, 419] width 184 height 68
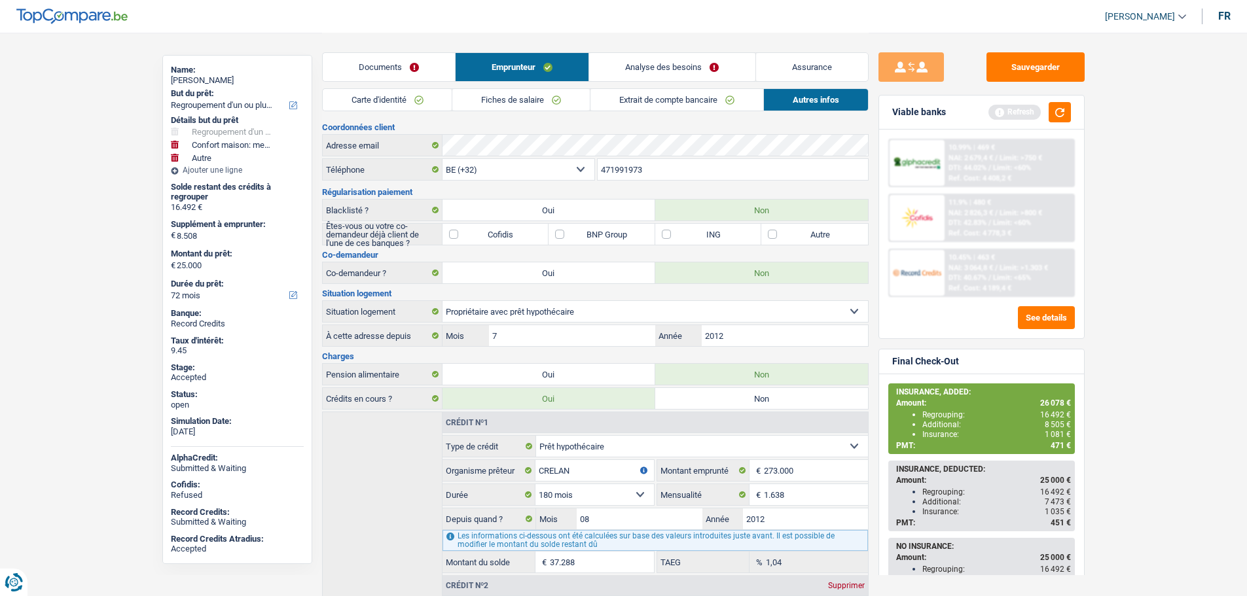
click at [1042, 397] on div "INSURANCE, ADDED: Amount: 26 078 € Regrouping: 16 492 € Additional: 8 505 € Ins…" at bounding box center [981, 419] width 184 height 68
click at [1040, 403] on span "26 078 €" at bounding box center [1055, 403] width 31 height 9
click at [1072, 64] on button "Sauvegarder" at bounding box center [1035, 66] width 98 height 29
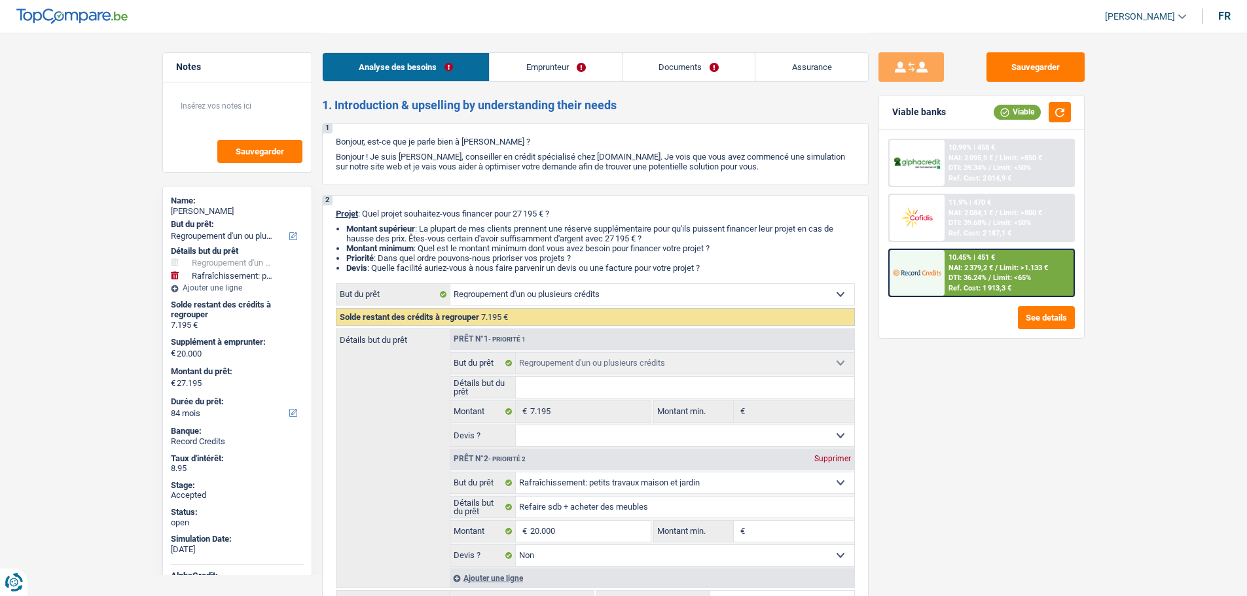
select select "refinancing"
select select "houseOrGarden"
select select "84"
select select "refinancing"
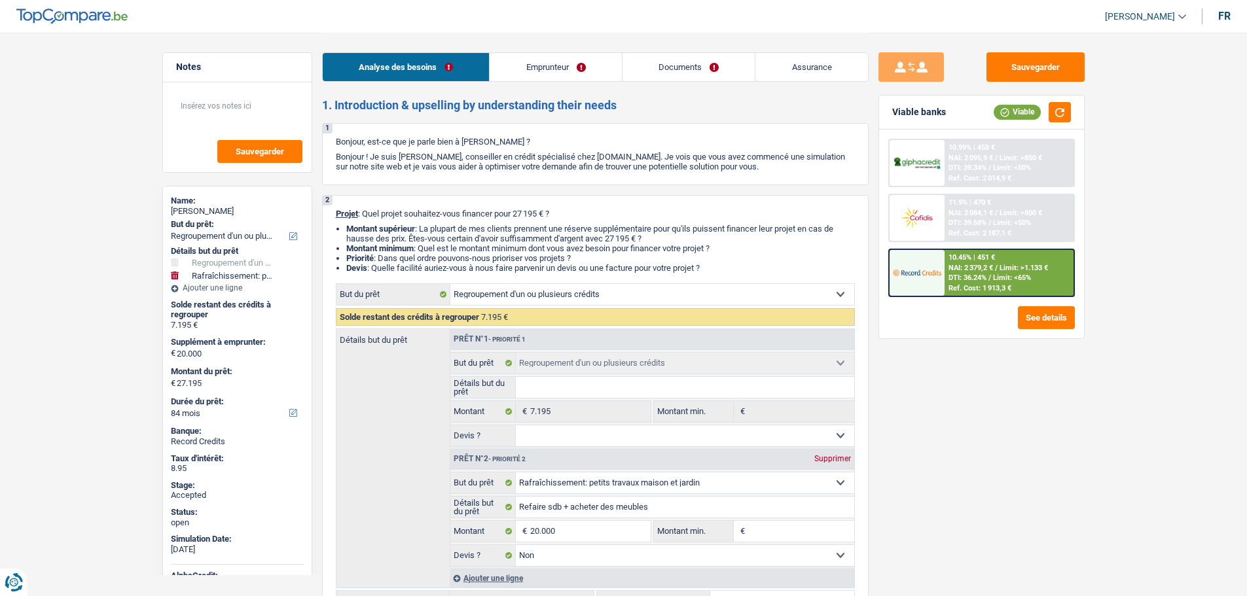
select select "refinancing"
select select "houseOrGarden"
select select "false"
select select "84"
select select "publicEmployee"
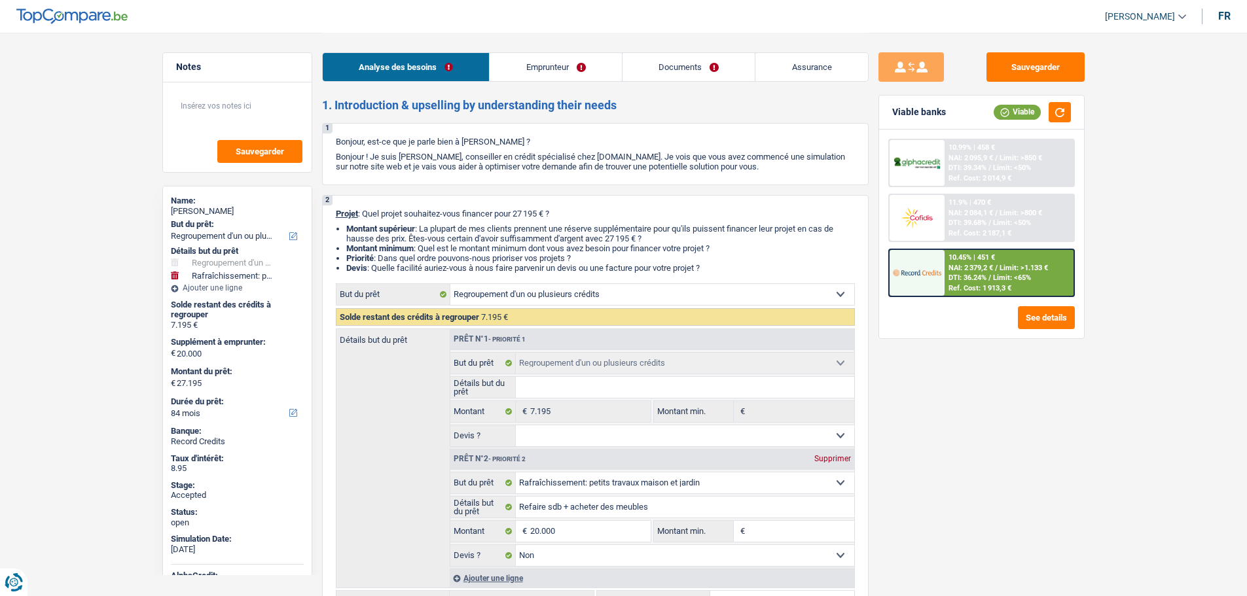
select select "netSalary"
select select "familyAllowances"
select select "mealVouchers"
select select "rents"
select select "personalSale"
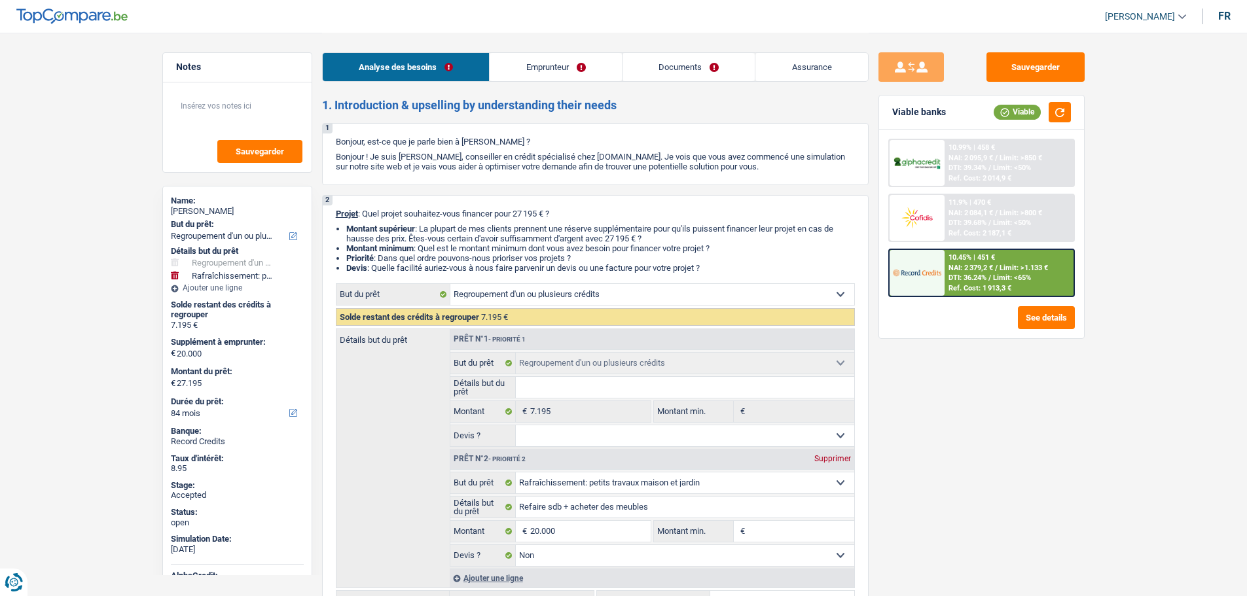
select select "48"
select select "cardOrCredit"
select select "refinancing"
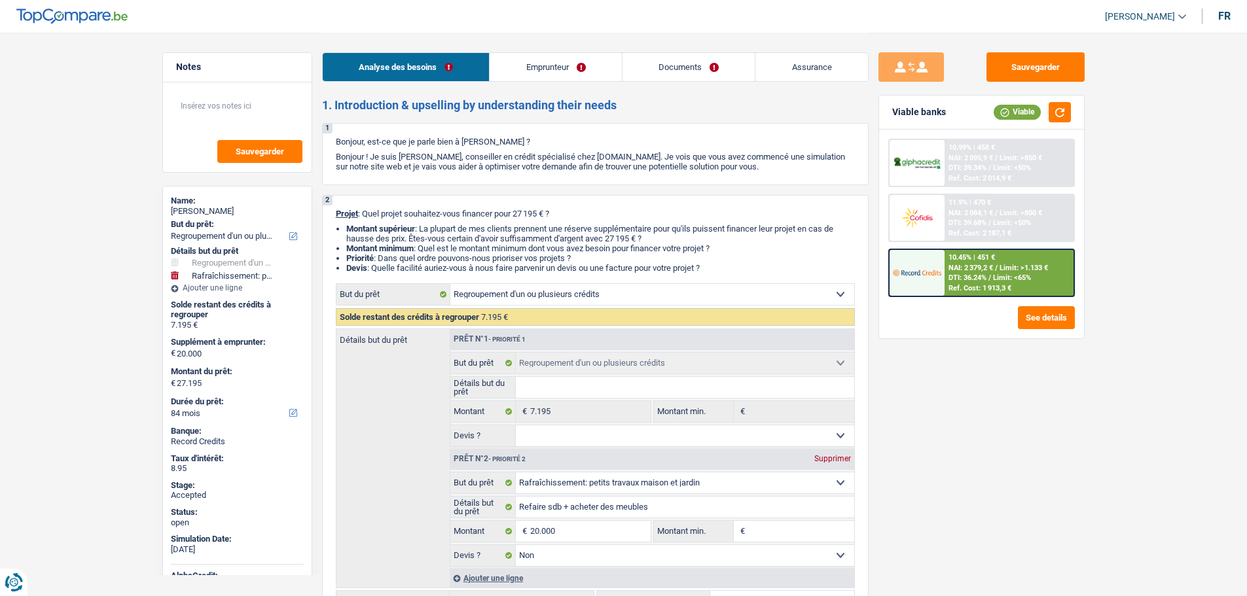
select select "houseOrGarden"
select select "false"
select select "84"
click at [232, 208] on div "[PERSON_NAME]" at bounding box center [237, 211] width 133 height 10
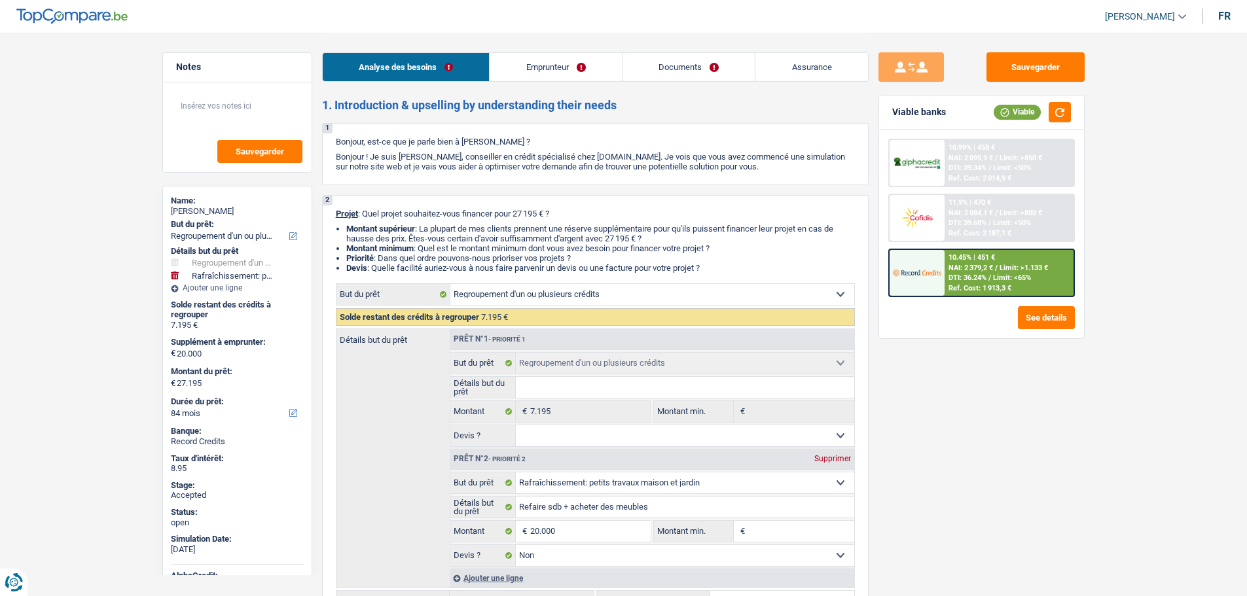
click at [264, 214] on div "[PERSON_NAME]" at bounding box center [237, 211] width 133 height 10
drag, startPoint x: 251, startPoint y: 215, endPoint x: 205, endPoint y: 215, distance: 45.8
click at [205, 216] on div "[PERSON_NAME]" at bounding box center [237, 211] width 133 height 10
click at [209, 207] on div "[PERSON_NAME]" at bounding box center [237, 211] width 133 height 10
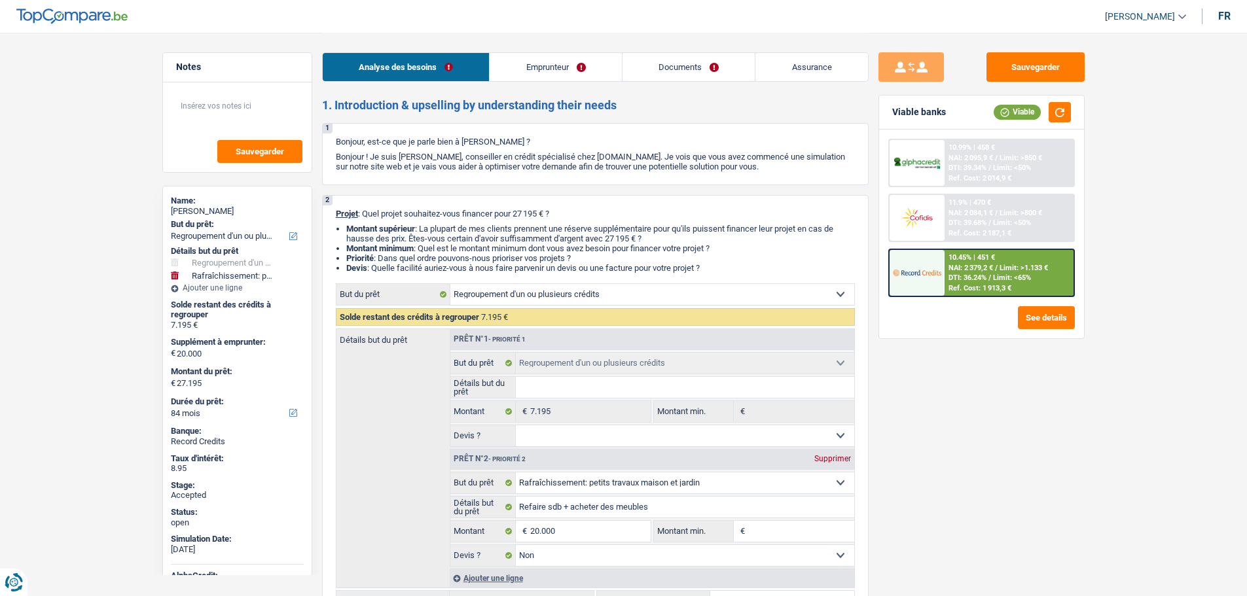
click at [1141, 10] on link "[PERSON_NAME]" at bounding box center [1140, 17] width 92 height 22
click at [1110, 113] on button "SO" at bounding box center [1115, 120] width 116 height 26
select select "84"
select select "120"
select select "refinancing"
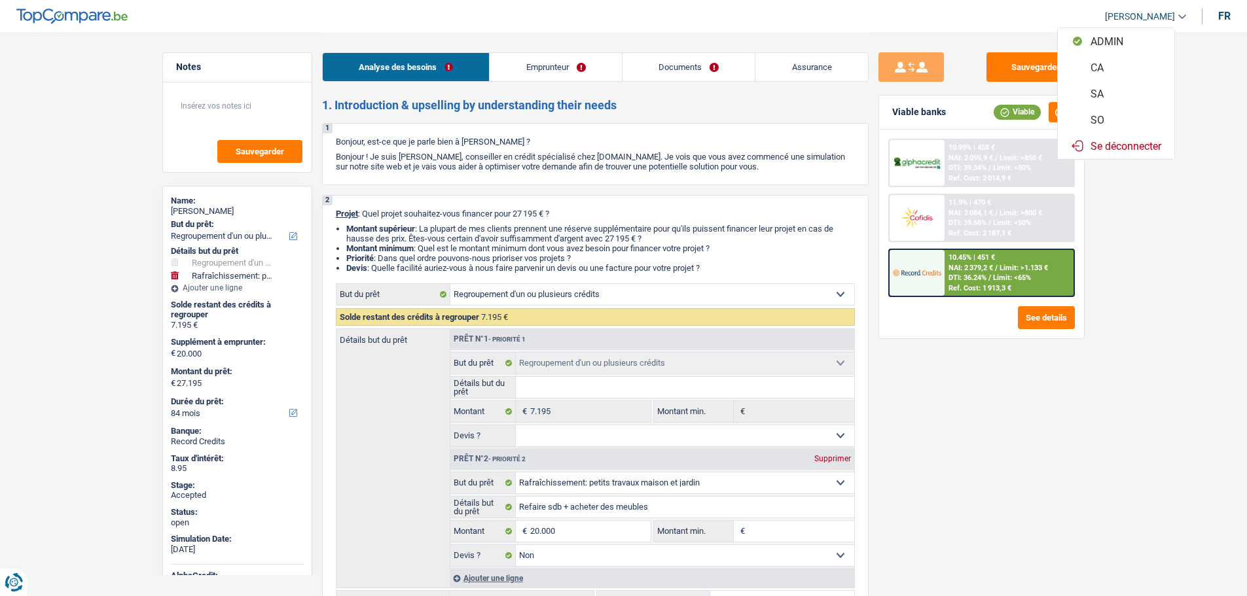
select select "refinancing"
select select "houseOrGarden"
select select "false"
select select "84"
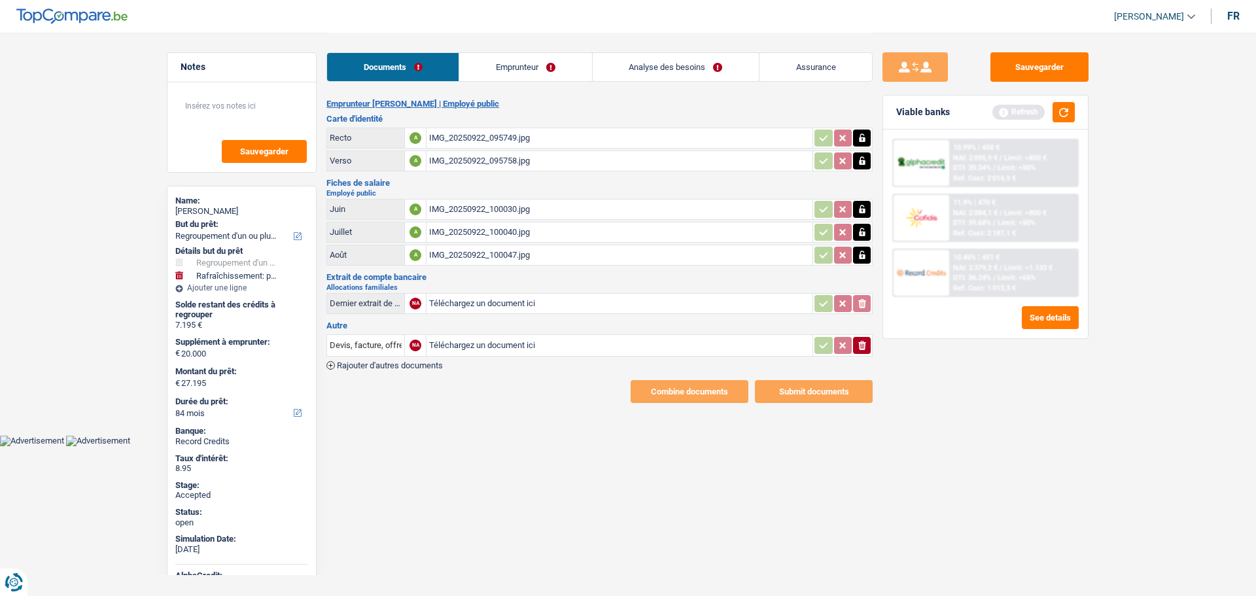
click at [550, 57] on link "Emprunteur" at bounding box center [525, 67] width 132 height 28
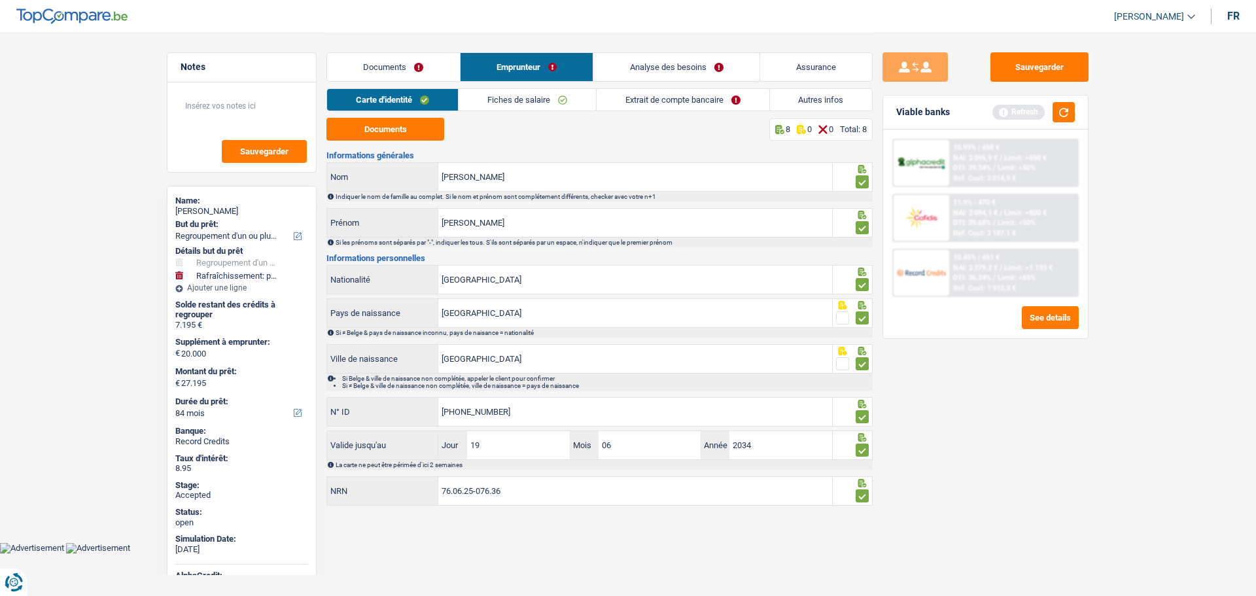
click at [812, 99] on link "Autres infos" at bounding box center [821, 100] width 103 height 22
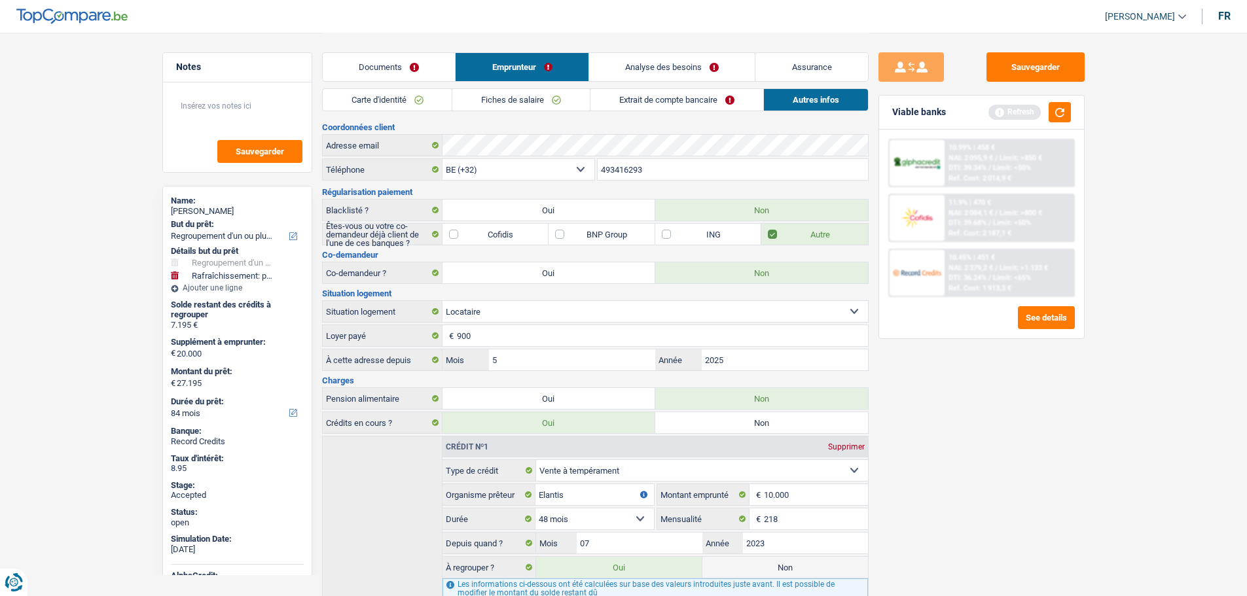
click at [649, 67] on link "Analyse des besoins" at bounding box center [672, 67] width 166 height 28
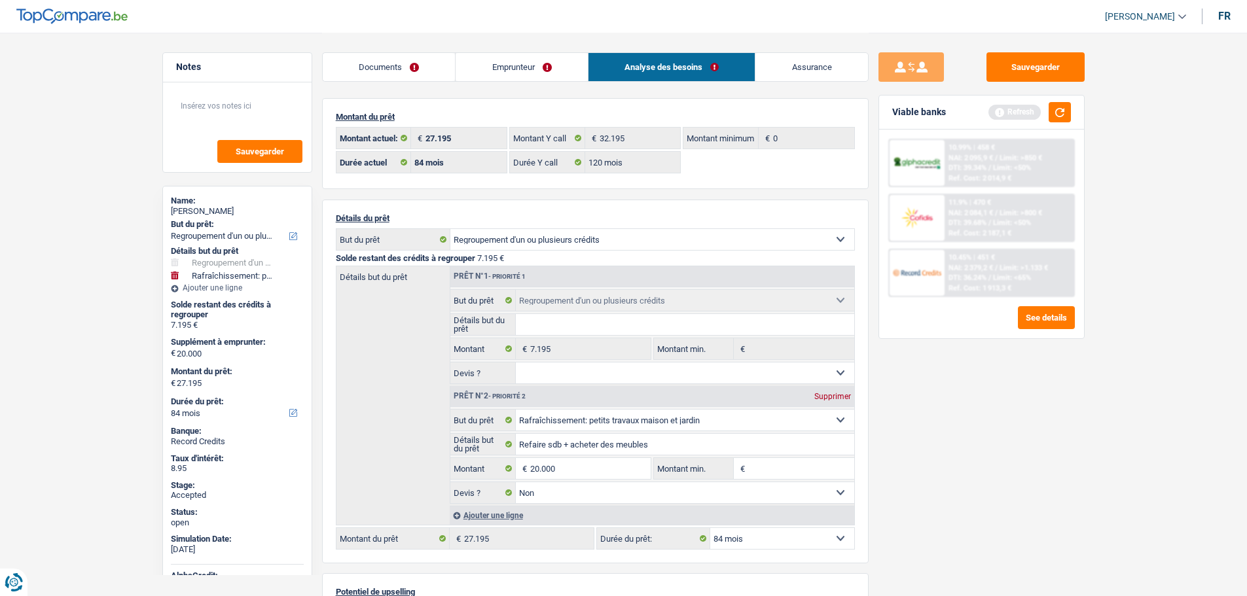
click at [816, 74] on link "Assurance" at bounding box center [811, 67] width 113 height 28
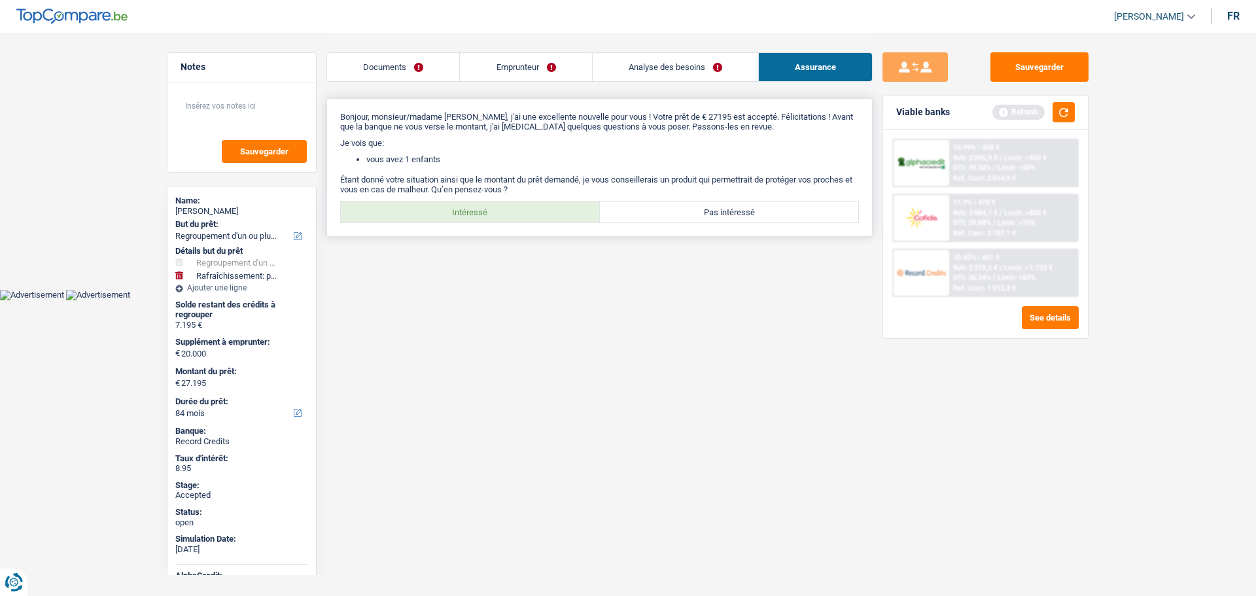
click at [498, 198] on div "Bonjour, monsieur/madame [PERSON_NAME], j'ai une excellente nouvelle pour vous …" at bounding box center [600, 167] width 546 height 139
click at [488, 210] on label "Intéressé" at bounding box center [470, 212] width 259 height 21
click at [488, 210] on input "Intéressé" at bounding box center [470, 212] width 259 height 21
radio input "true"
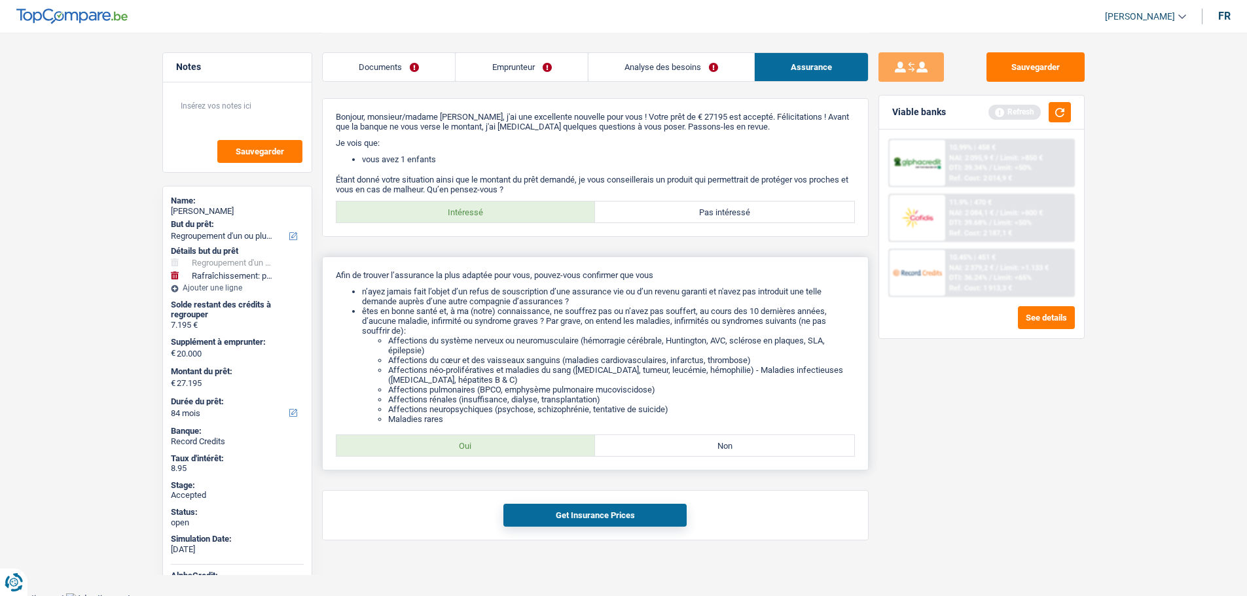
click at [442, 446] on label "Oui" at bounding box center [465, 445] width 259 height 21
click at [442, 446] on input "Oui" at bounding box center [465, 445] width 259 height 21
radio input "true"
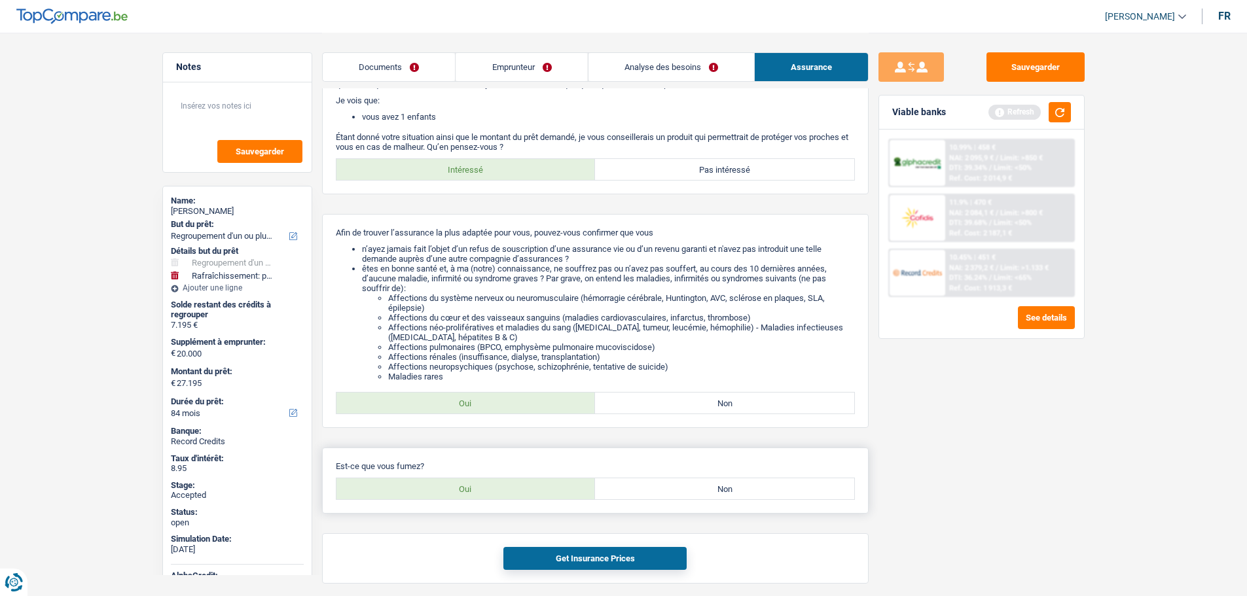
scroll to position [92, 0]
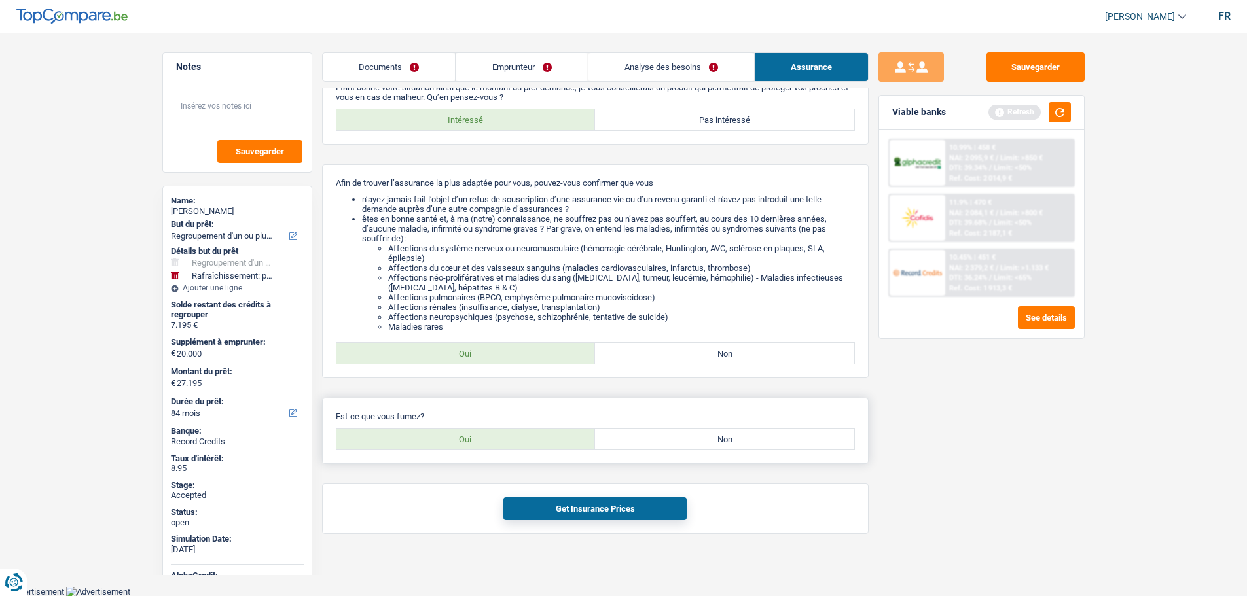
click at [459, 446] on label "Oui" at bounding box center [465, 439] width 259 height 21
click at [459, 446] on input "Oui" at bounding box center [465, 439] width 259 height 21
radio input "true"
click at [567, 508] on button "Get Insurance Prices" at bounding box center [594, 508] width 183 height 23
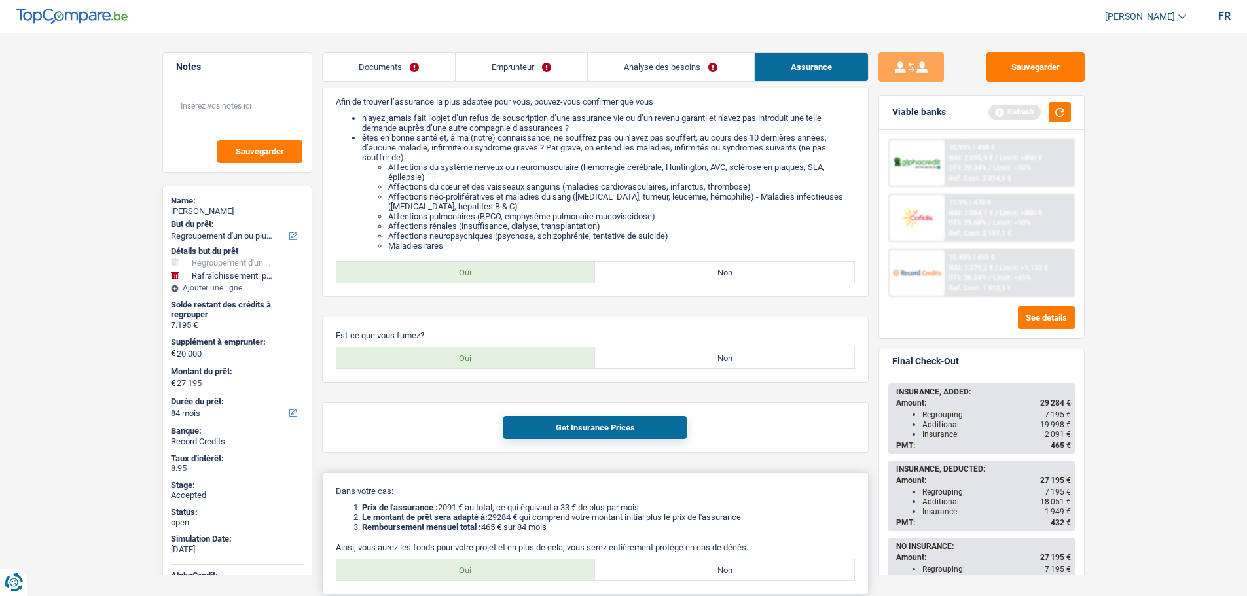
scroll to position [281, 0]
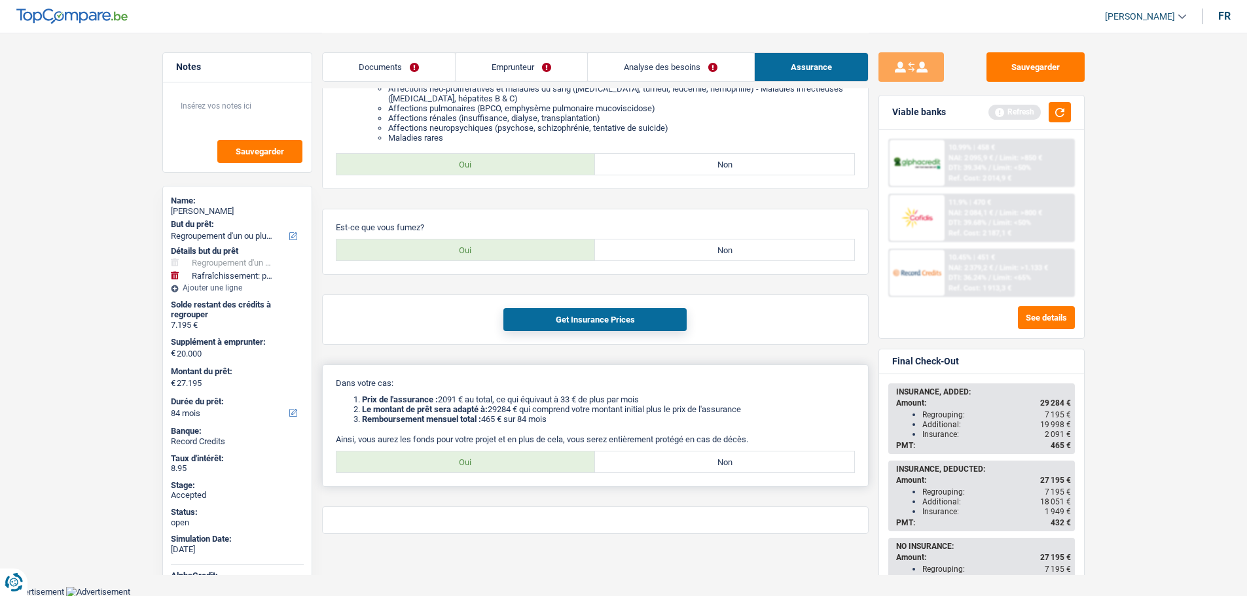
click at [471, 450] on div "Dans votre cas: Prix de l'assurance : 2091 € au total, ce qui équivaut à 33 € d…" at bounding box center [595, 425] width 546 height 122
click at [470, 457] on label "Oui" at bounding box center [465, 462] width 259 height 21
click at [470, 457] on input "Oui" at bounding box center [465, 462] width 259 height 21
radio input "true"
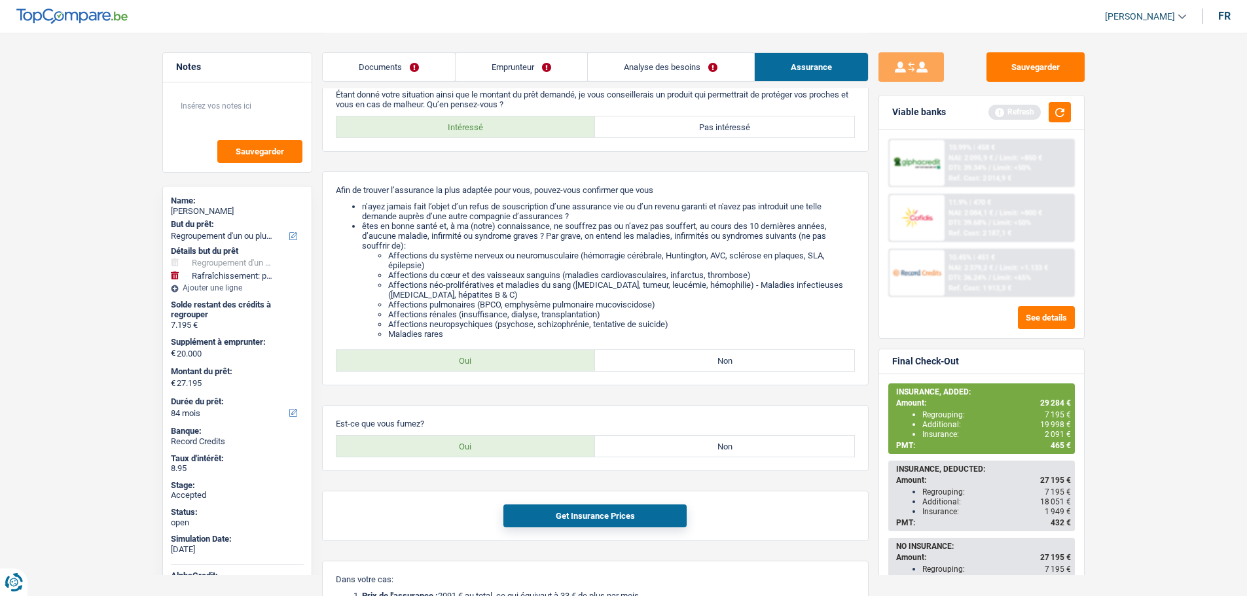
scroll to position [0, 0]
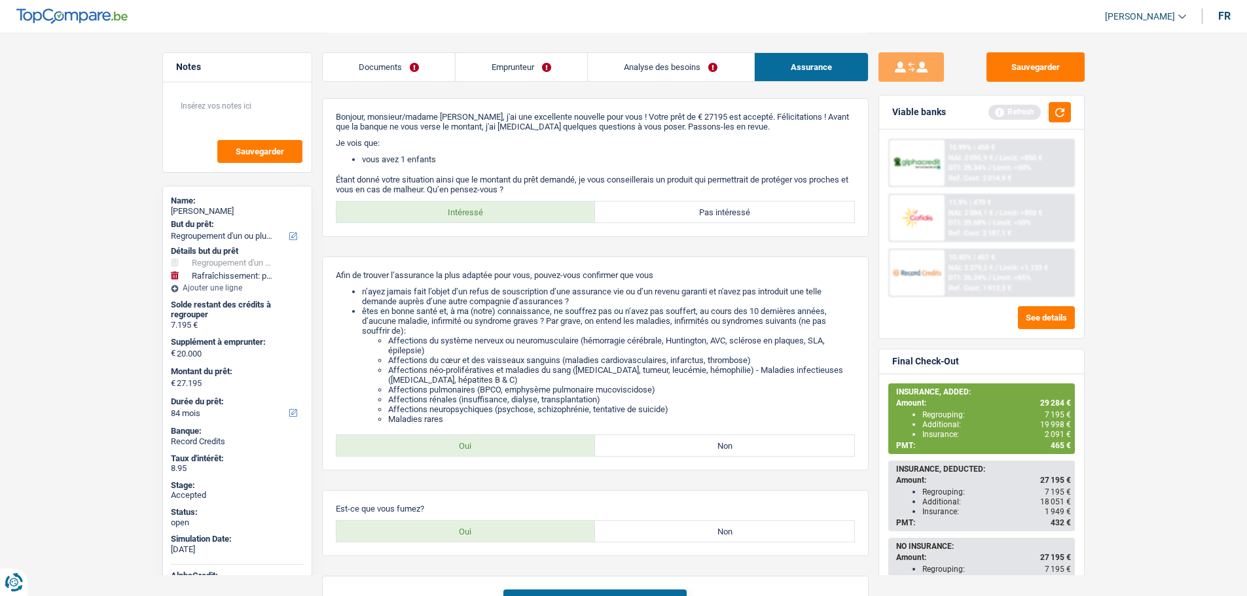
click at [522, 78] on link "Emprunteur" at bounding box center [521, 67] width 132 height 28
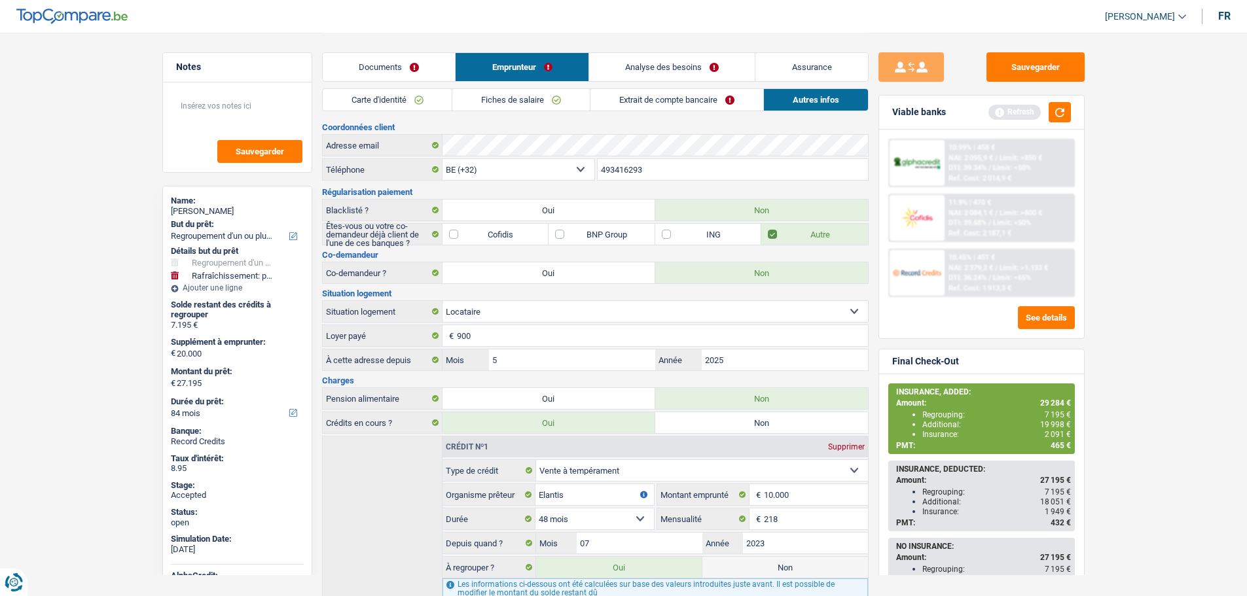
click at [366, 76] on link "Documents" at bounding box center [389, 67] width 133 height 28
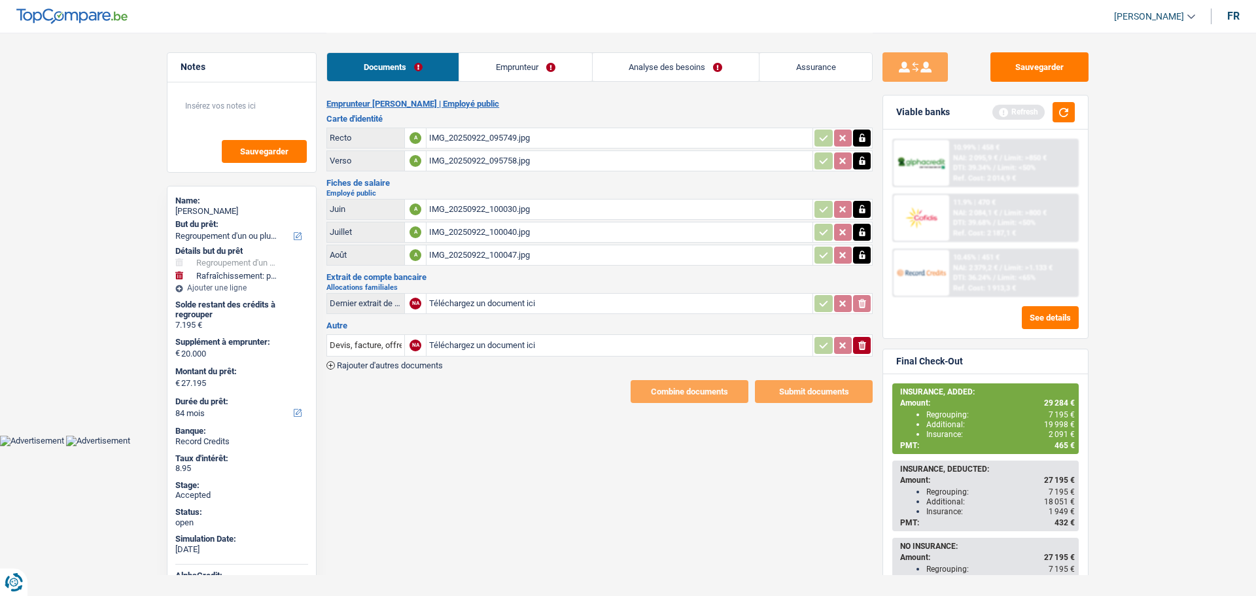
click at [506, 74] on link "Emprunteur" at bounding box center [525, 67] width 132 height 28
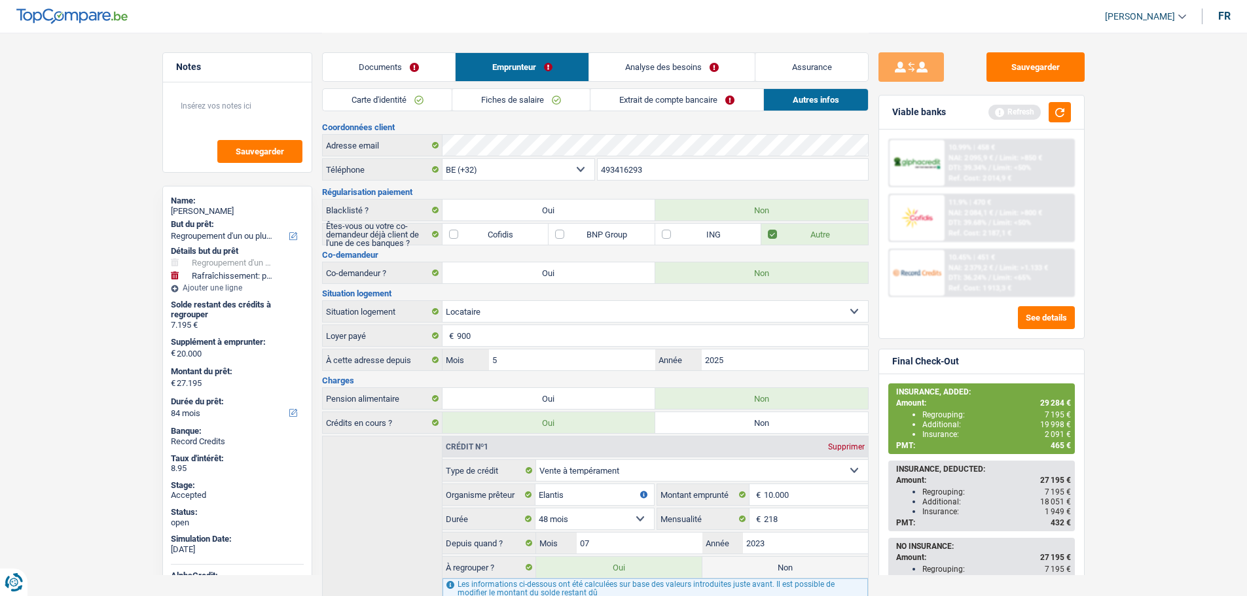
click at [639, 66] on link "Analyse des besoins" at bounding box center [672, 67] width 166 height 28
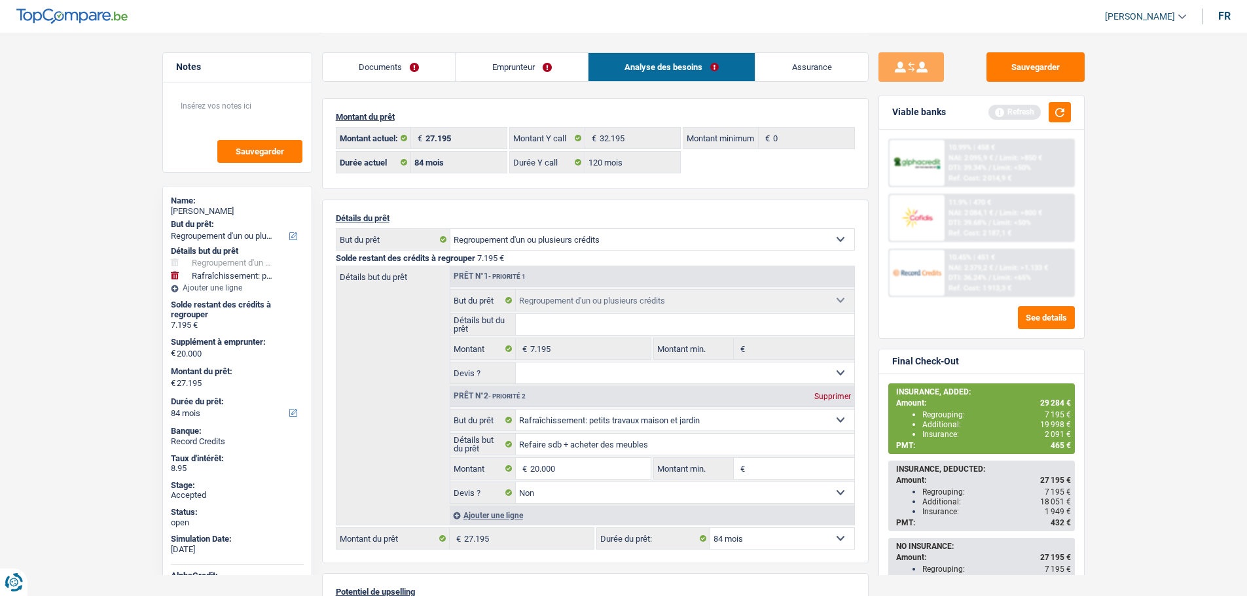
click at [510, 73] on link "Emprunteur" at bounding box center [521, 67] width 132 height 28
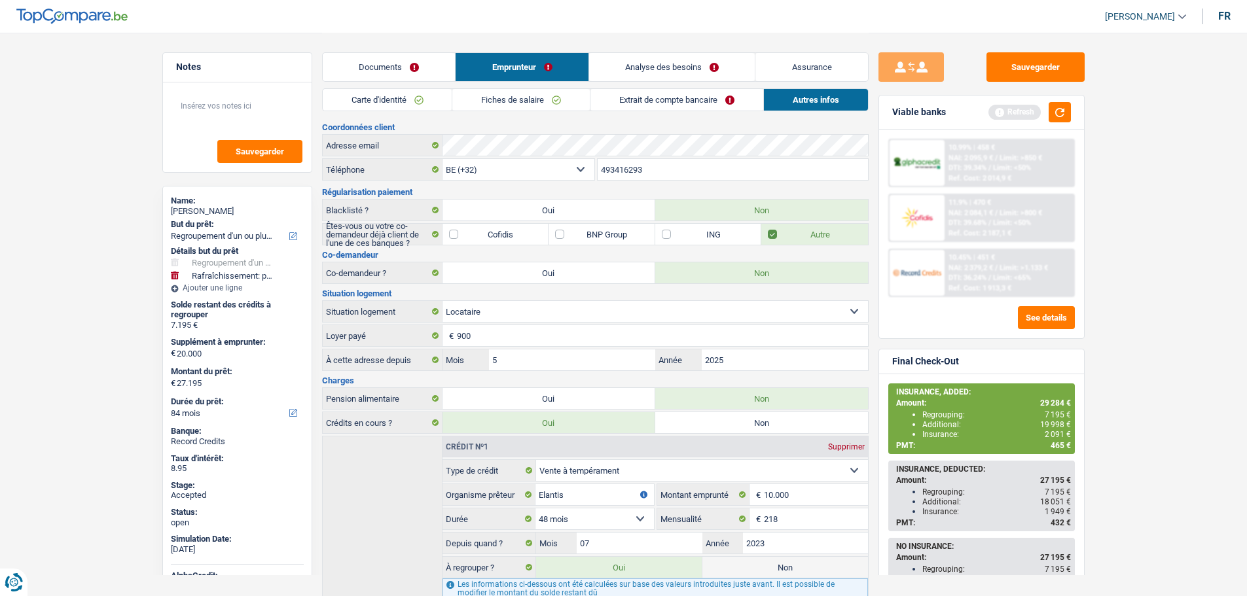
click at [639, 94] on link "Extrait de compte bancaire" at bounding box center [676, 100] width 173 height 22
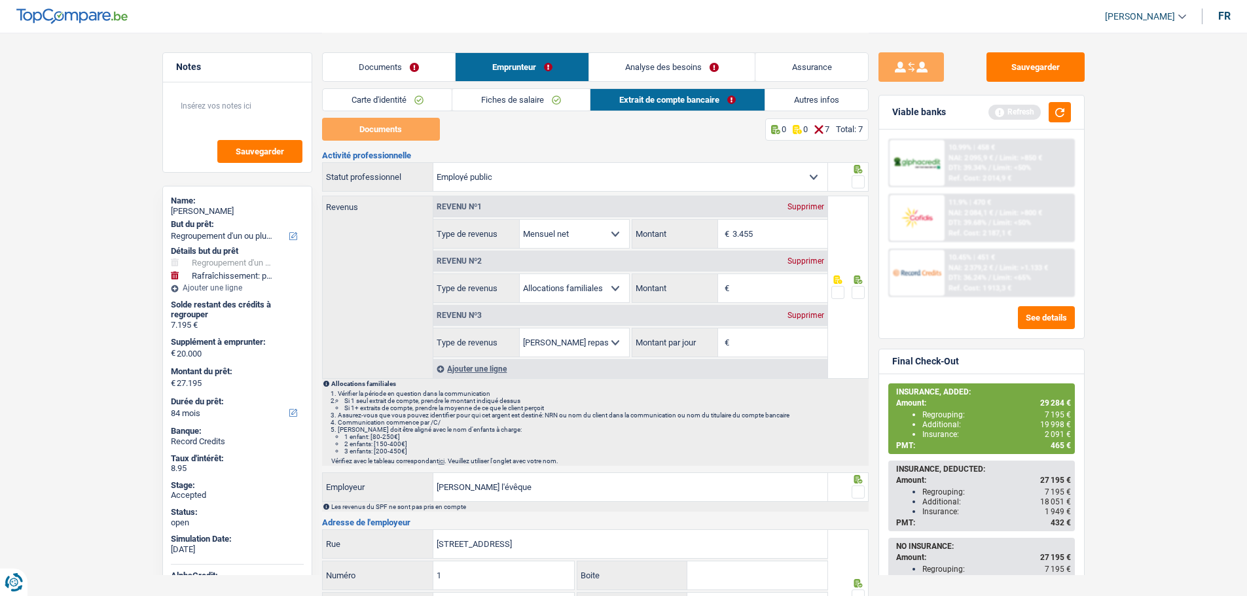
click at [856, 291] on span at bounding box center [857, 292] width 13 height 13
click at [0, 0] on input "radio" at bounding box center [0, 0] width 0 height 0
click at [860, 180] on span at bounding box center [857, 181] width 13 height 13
click at [0, 0] on input "radio" at bounding box center [0, 0] width 0 height 0
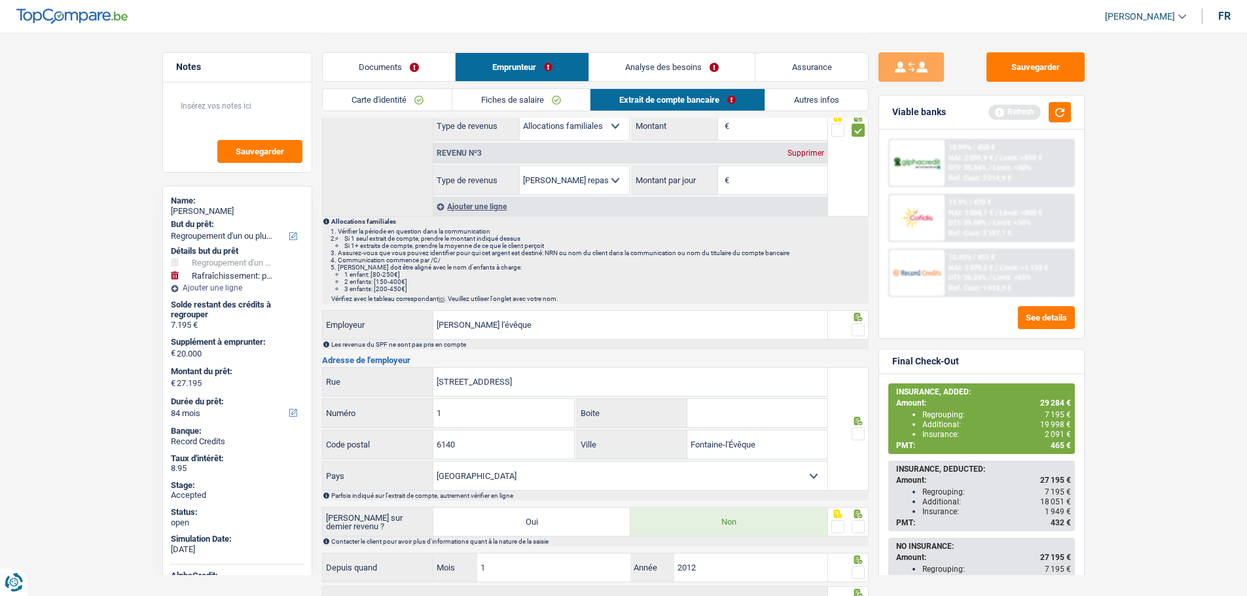
scroll to position [196, 0]
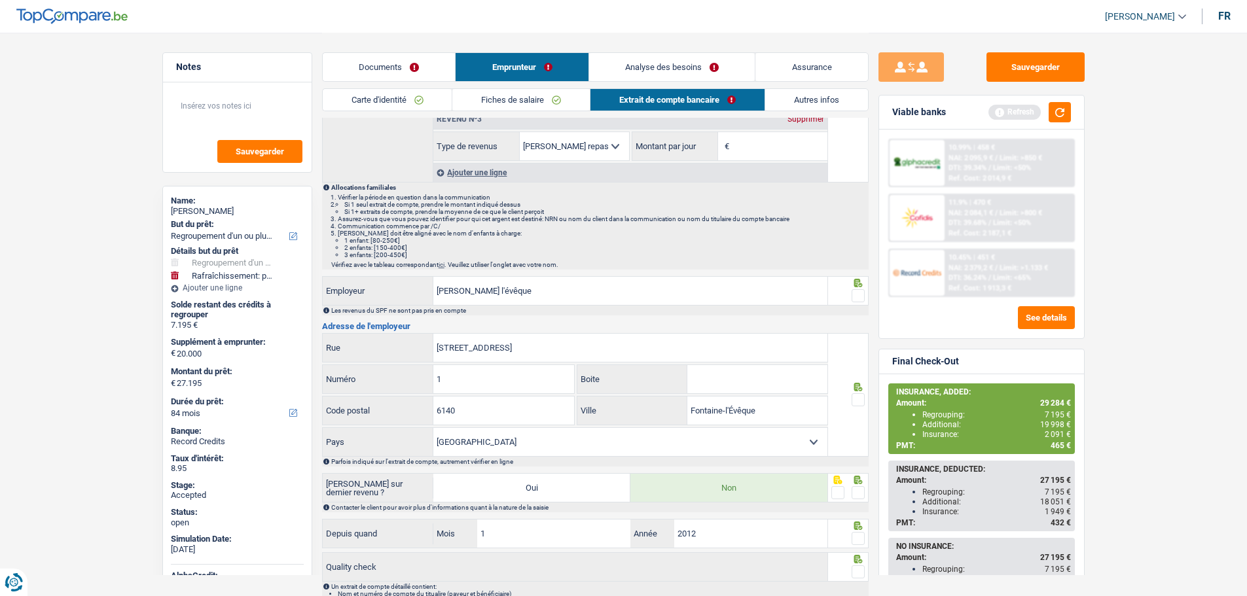
click at [862, 297] on span at bounding box center [857, 295] width 13 height 13
click at [0, 0] on input "radio" at bounding box center [0, 0] width 0 height 0
click at [858, 404] on span at bounding box center [857, 399] width 13 height 13
click at [0, 0] on input "radio" at bounding box center [0, 0] width 0 height 0
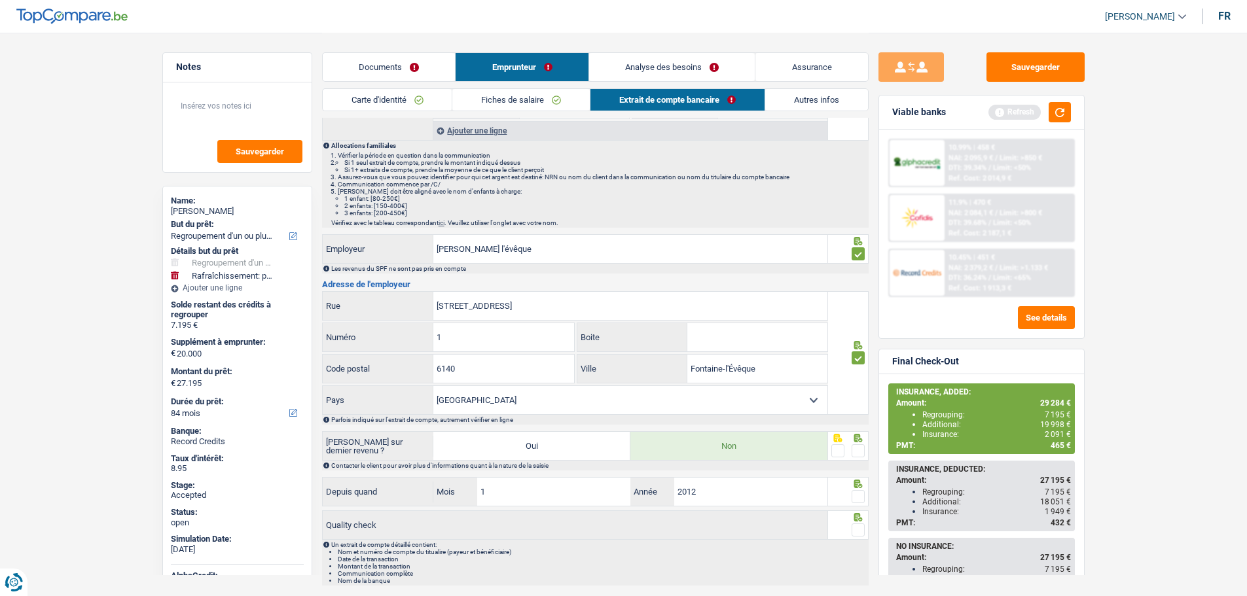
scroll to position [262, 0]
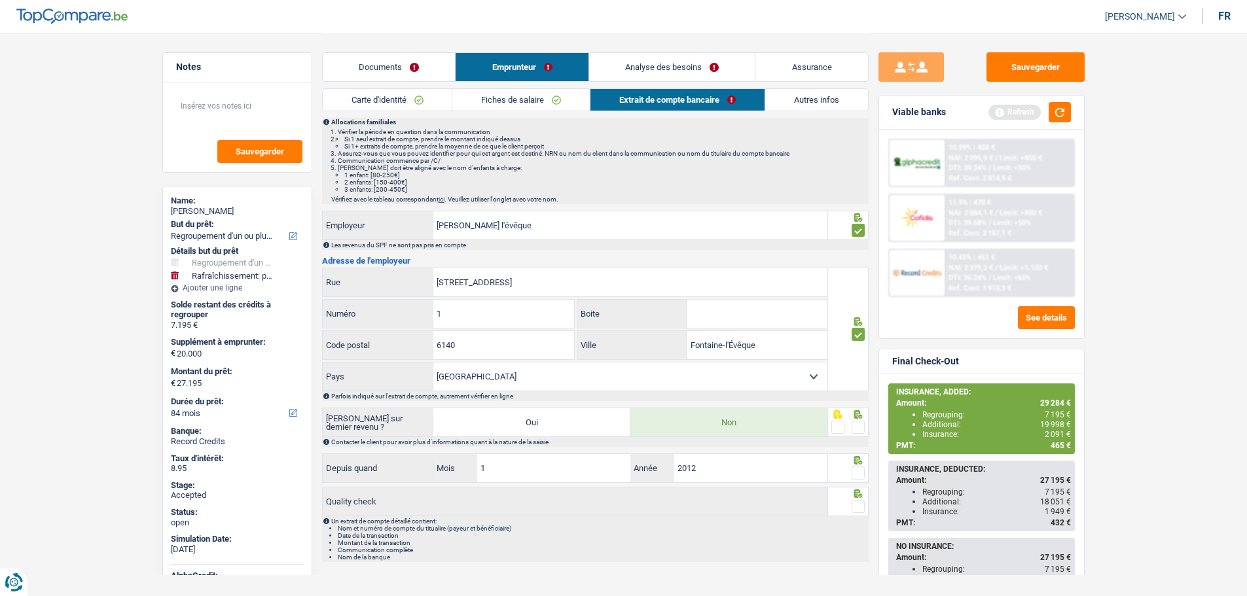
click at [858, 422] on span at bounding box center [857, 427] width 13 height 13
click at [0, 0] on input "radio" at bounding box center [0, 0] width 0 height 0
click at [859, 474] on span at bounding box center [857, 473] width 13 height 13
click at [0, 0] on input "radio" at bounding box center [0, 0] width 0 height 0
click at [857, 505] on span at bounding box center [857, 506] width 13 height 13
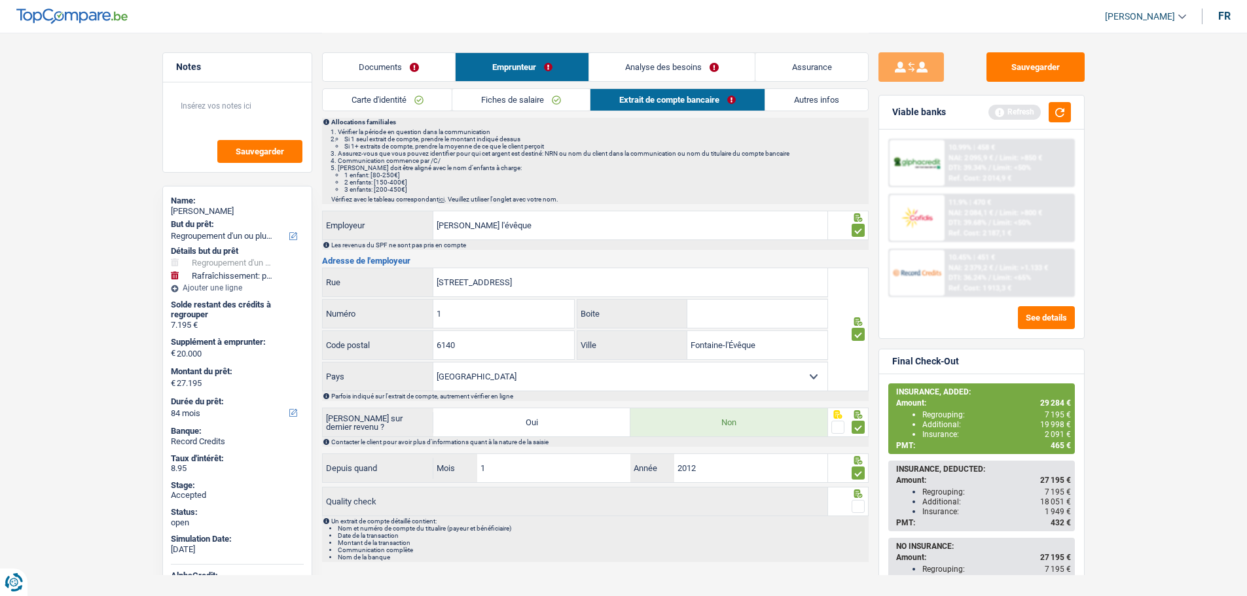
click at [0, 0] on input "radio" at bounding box center [0, 0] width 0 height 0
click at [637, 68] on link "Analyse des besoins" at bounding box center [672, 67] width 166 height 28
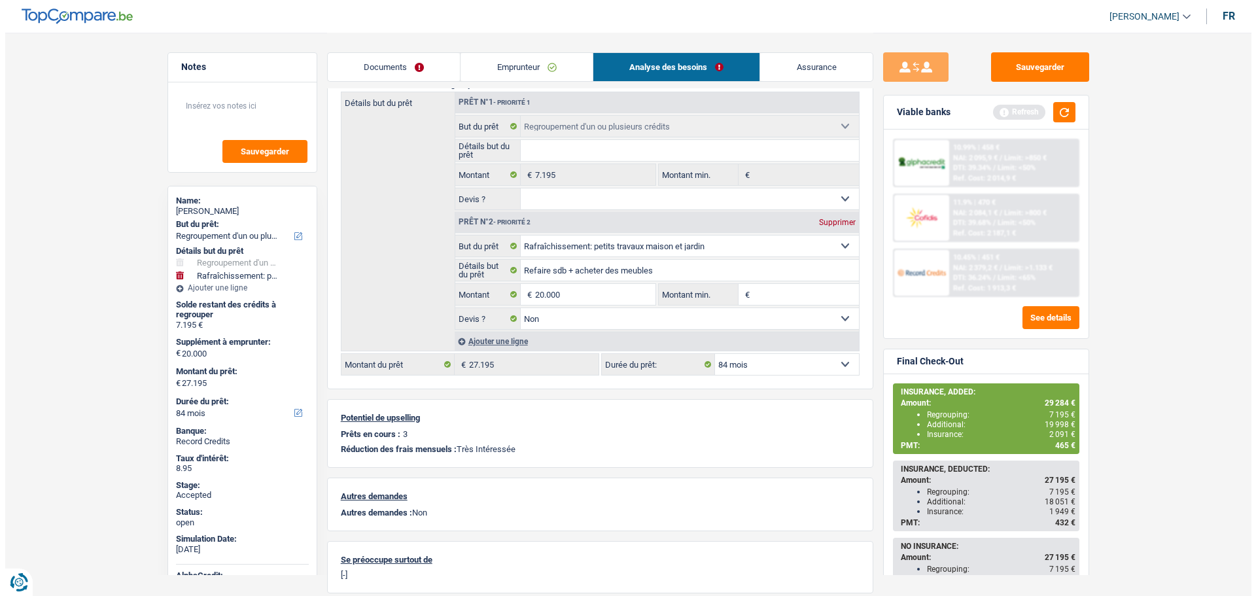
scroll to position [0, 0]
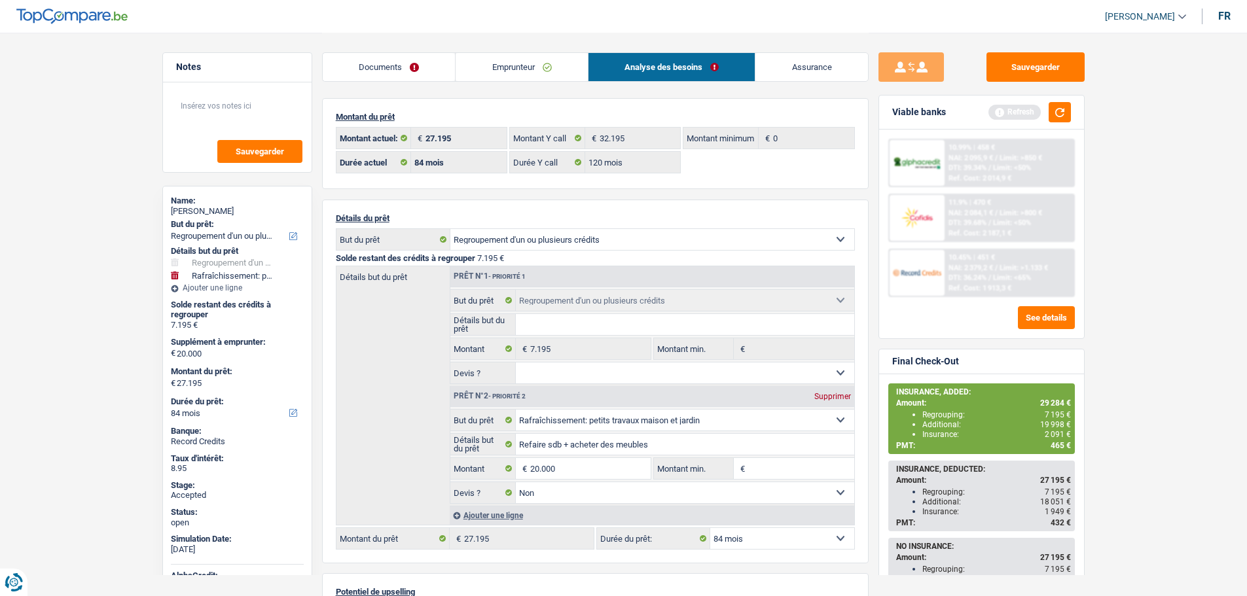
click at [382, 73] on link "Documents" at bounding box center [389, 67] width 133 height 28
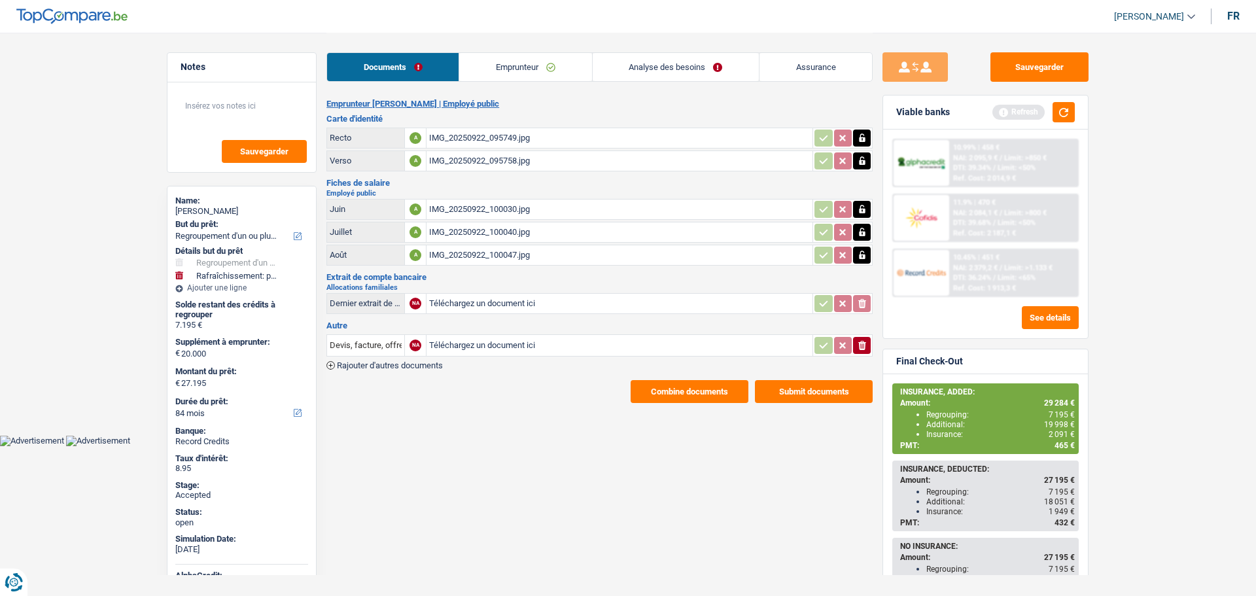
click at [671, 397] on button "Combine documents" at bounding box center [690, 391] width 118 height 23
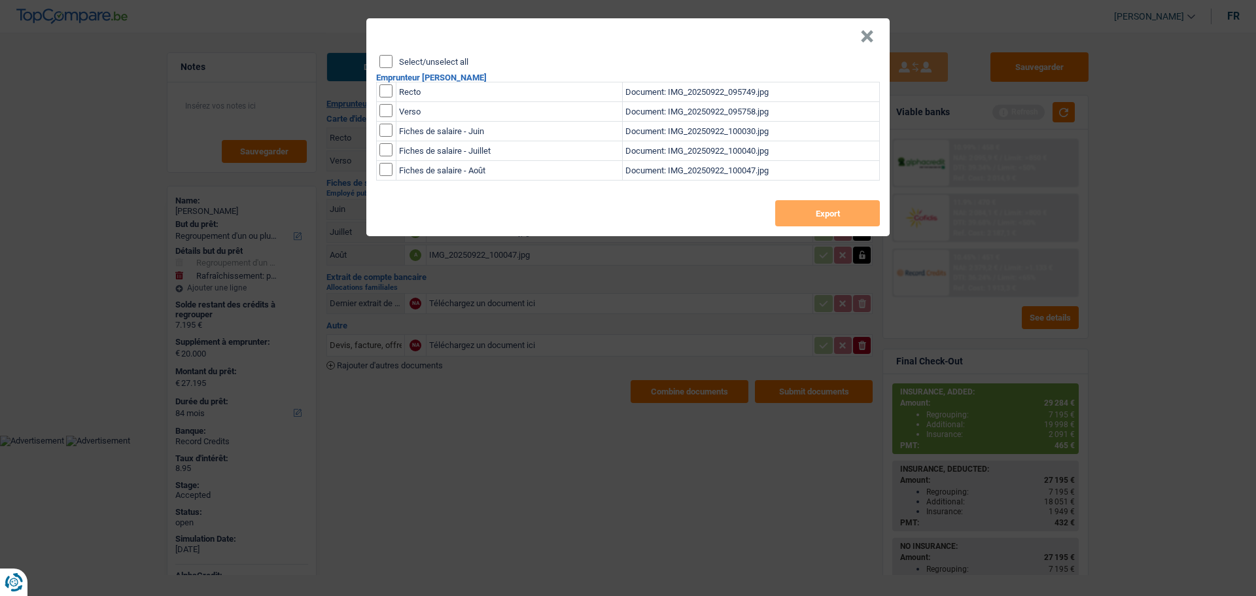
click at [414, 59] on label "Select/unselect all" at bounding box center [433, 62] width 69 height 9
click at [393, 59] on input "Select/unselect all" at bounding box center [386, 61] width 13 height 13
checkbox input "true"
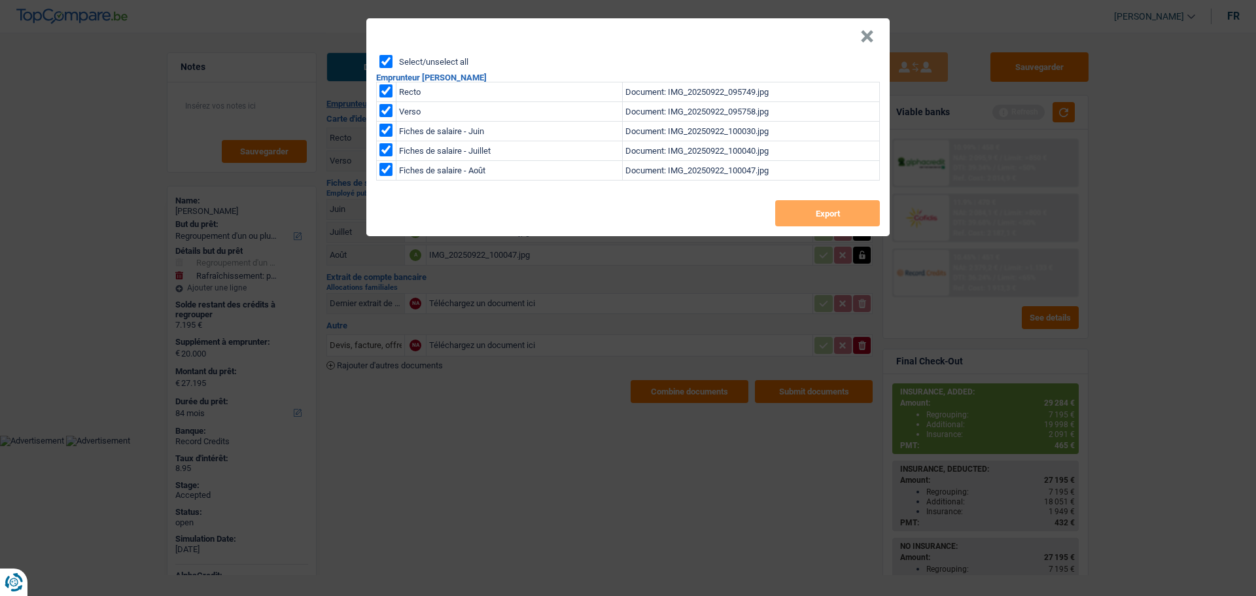
checkbox input "true"
drag, startPoint x: 810, startPoint y: 209, endPoint x: 688, endPoint y: 213, distance: 122.4
click at [811, 209] on button "Export" at bounding box center [827, 213] width 105 height 26
